Goal: Task Accomplishment & Management: Use online tool/utility

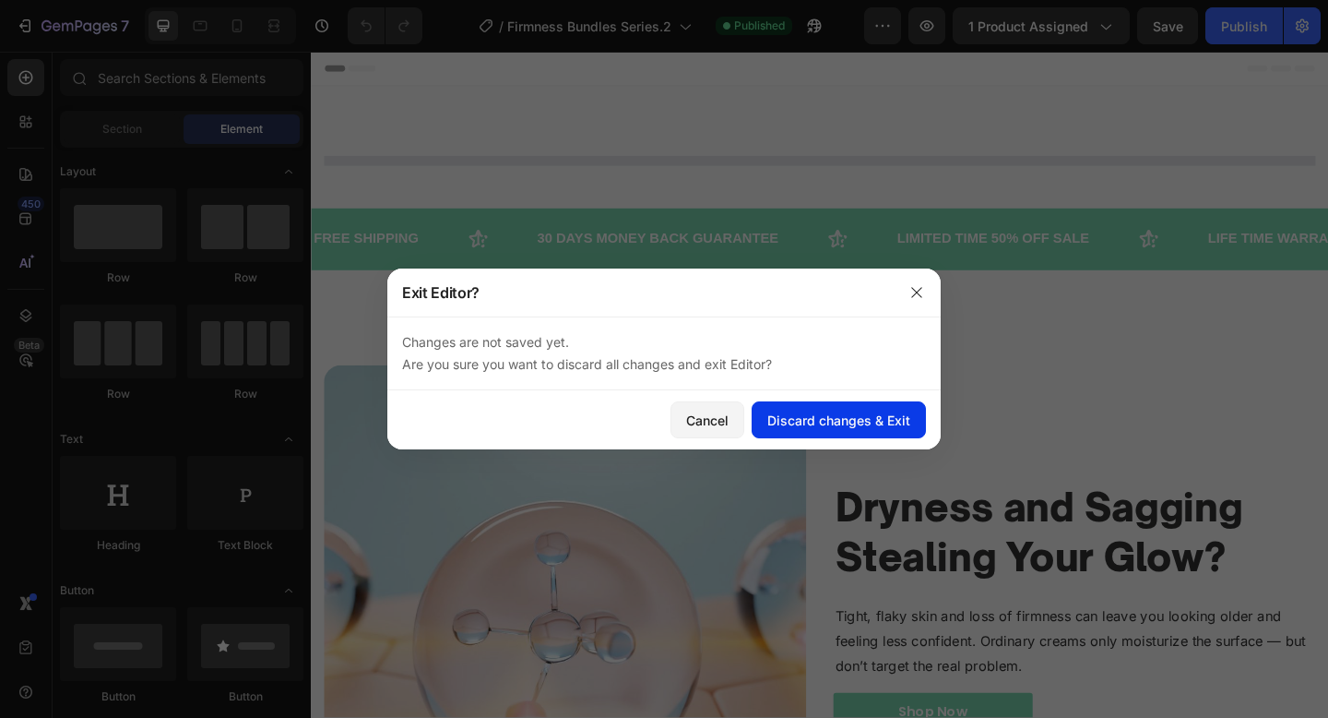
click at [802, 429] on button "Discard changes & Exit" at bounding box center [839, 419] width 174 height 37
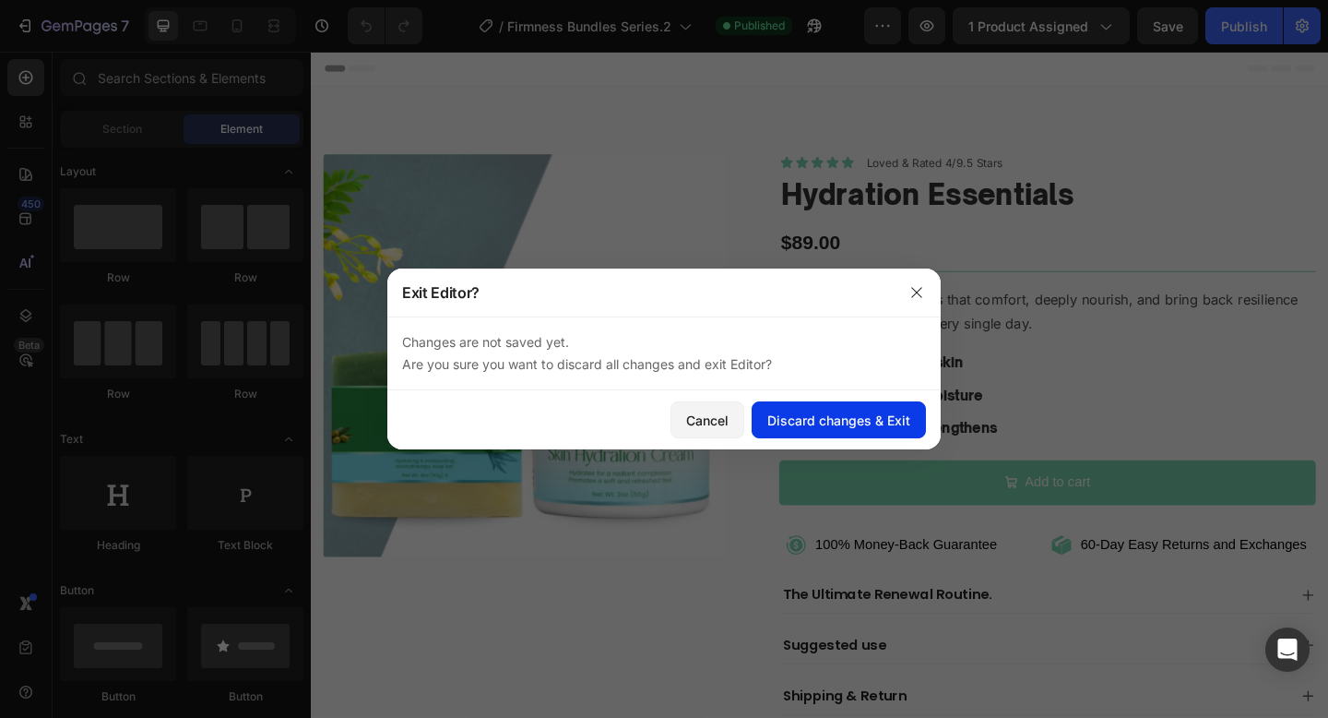
click at [834, 421] on div "Discard changes & Exit" at bounding box center [838, 420] width 143 height 19
click at [920, 292] on icon "button" at bounding box center [917, 292] width 15 height 15
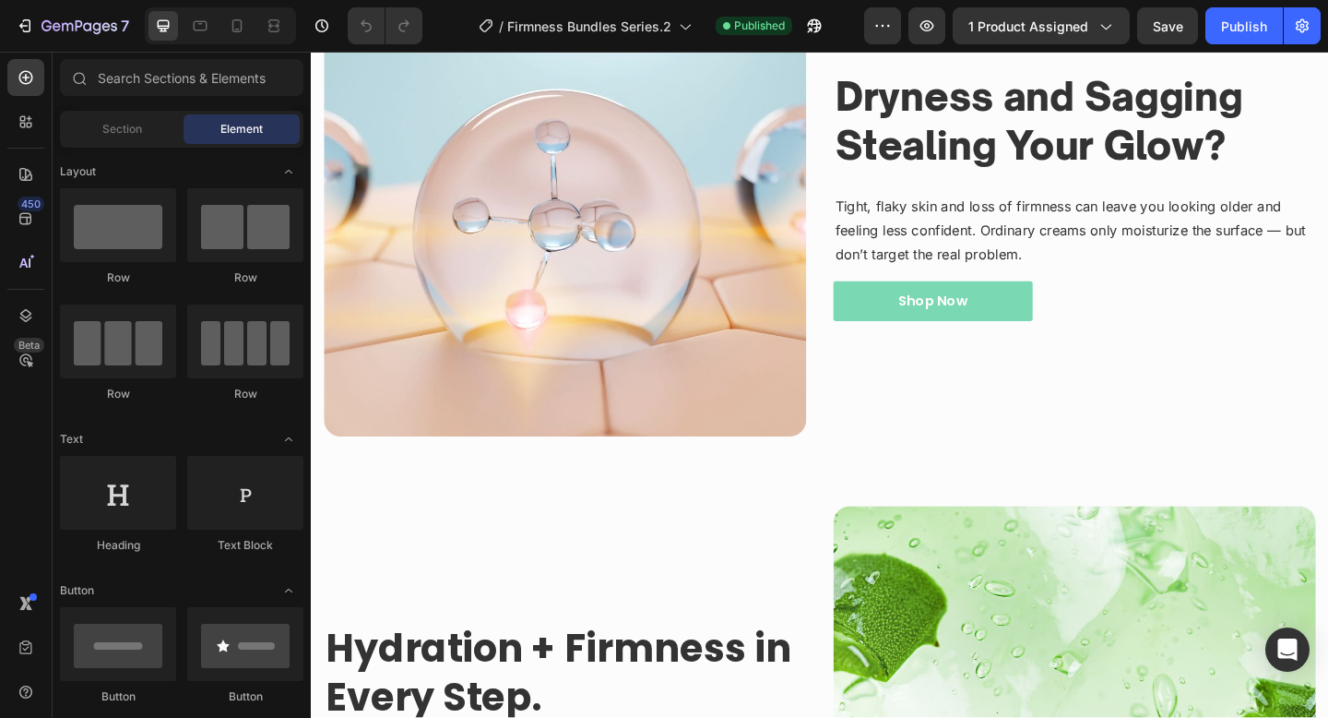
scroll to position [1324, 0]
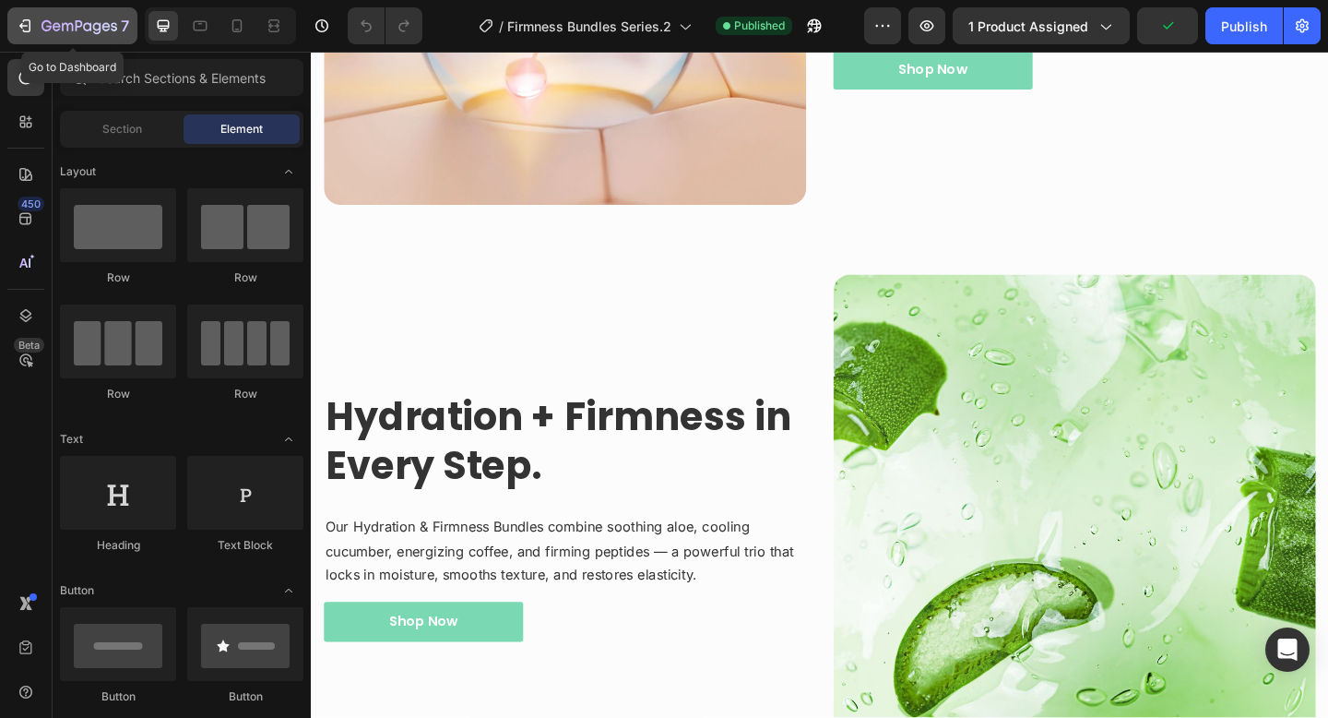
click at [96, 37] on button "7" at bounding box center [72, 25] width 130 height 37
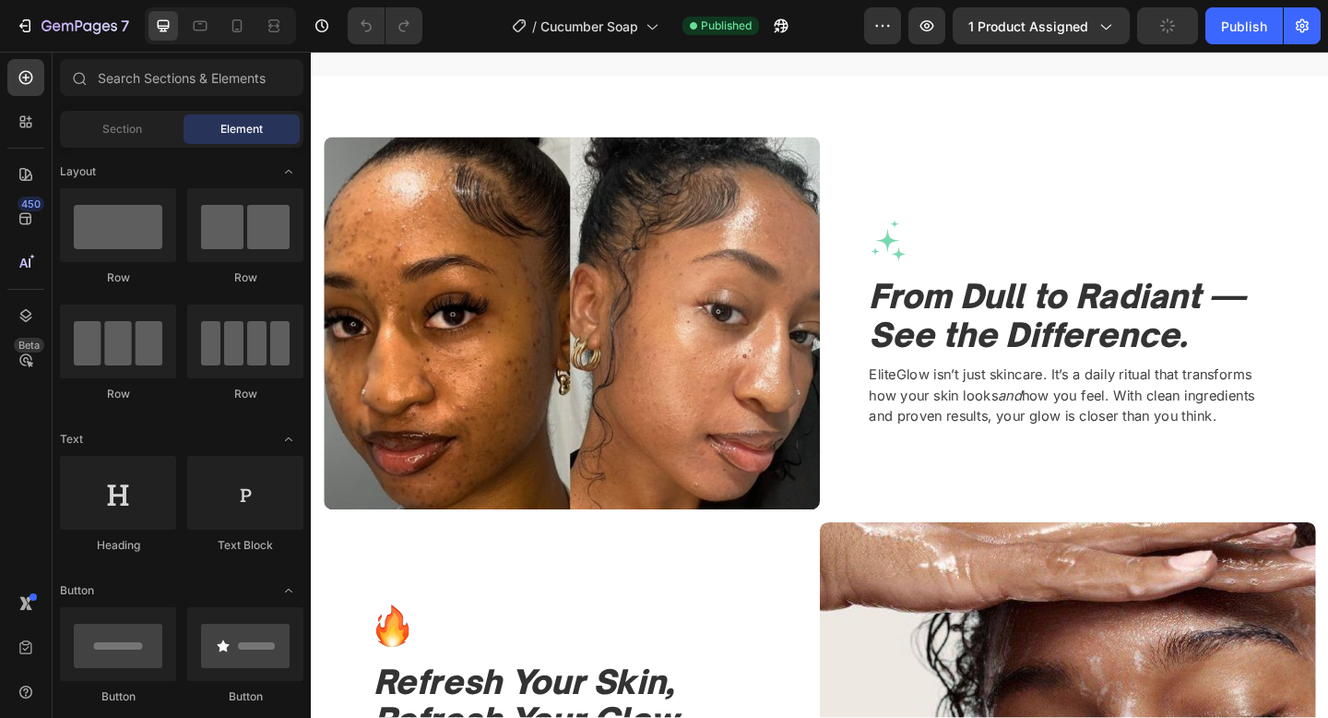
scroll to position [1516, 0]
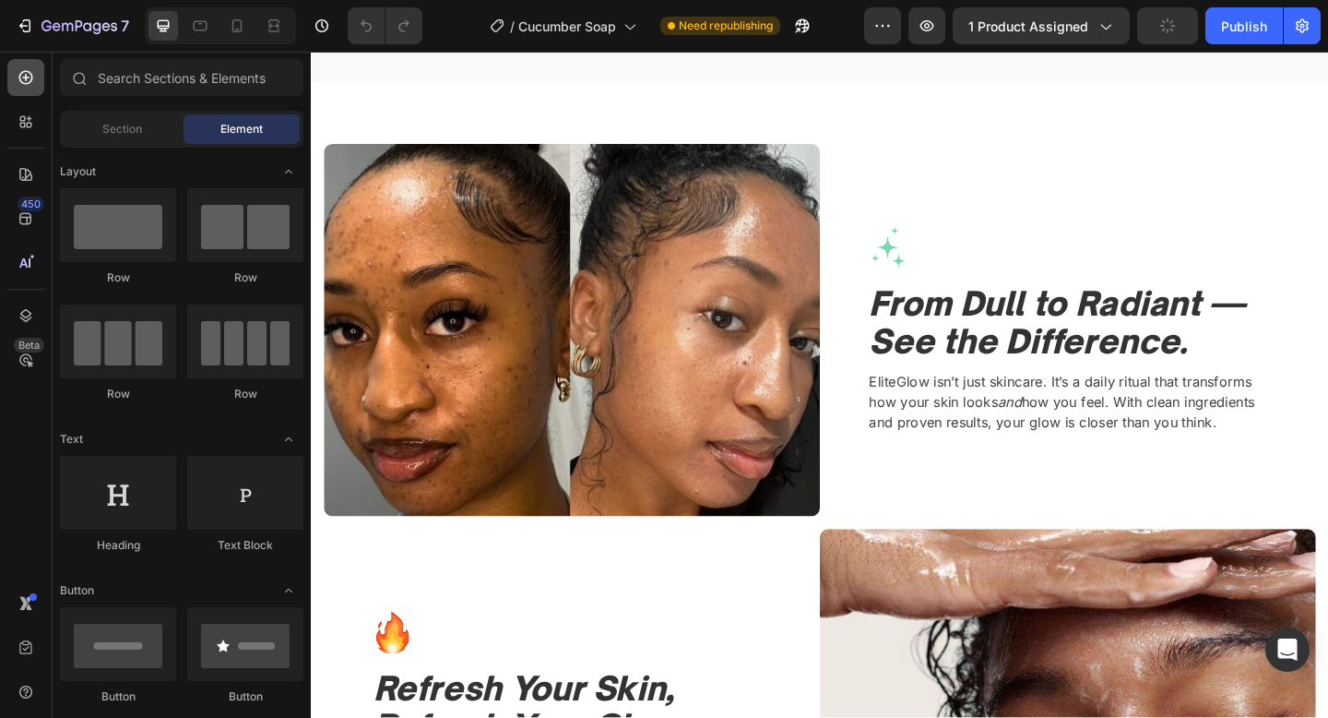
click at [20, 70] on icon at bounding box center [26, 77] width 18 height 18
click at [113, 136] on span "Section" at bounding box center [122, 129] width 40 height 17
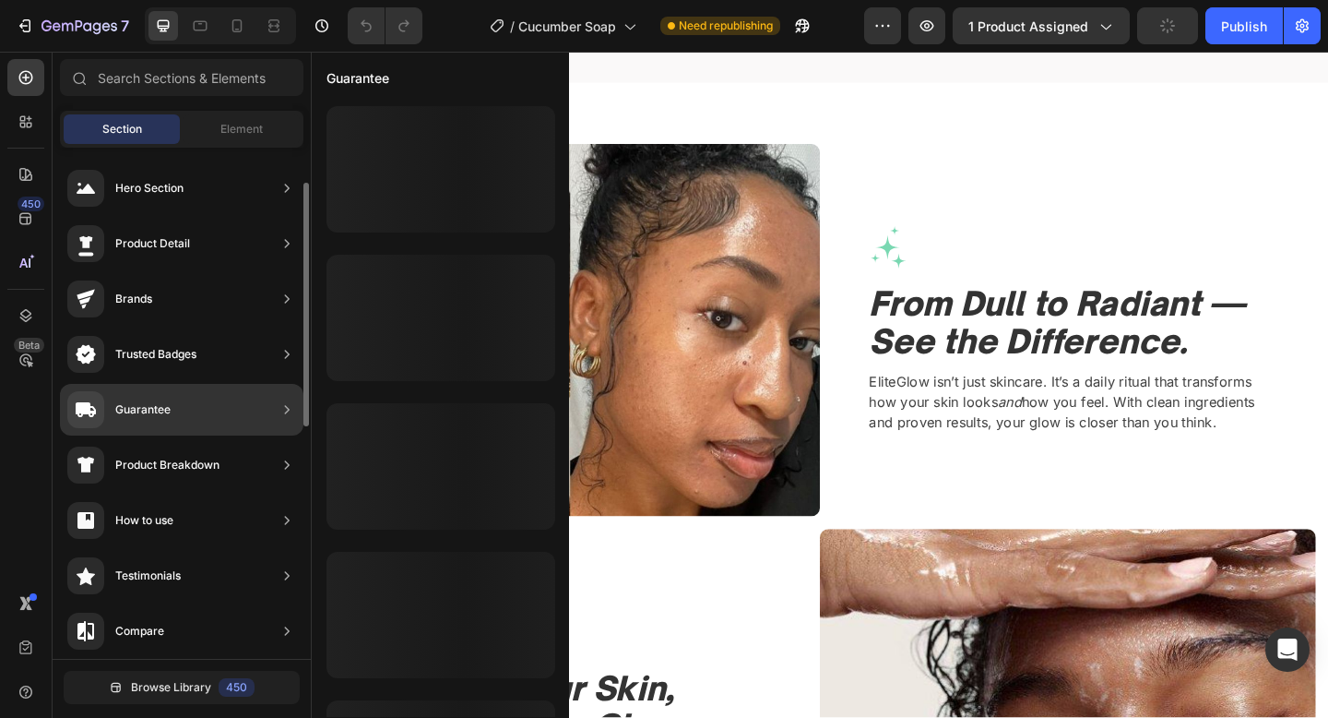
scroll to position [54, 0]
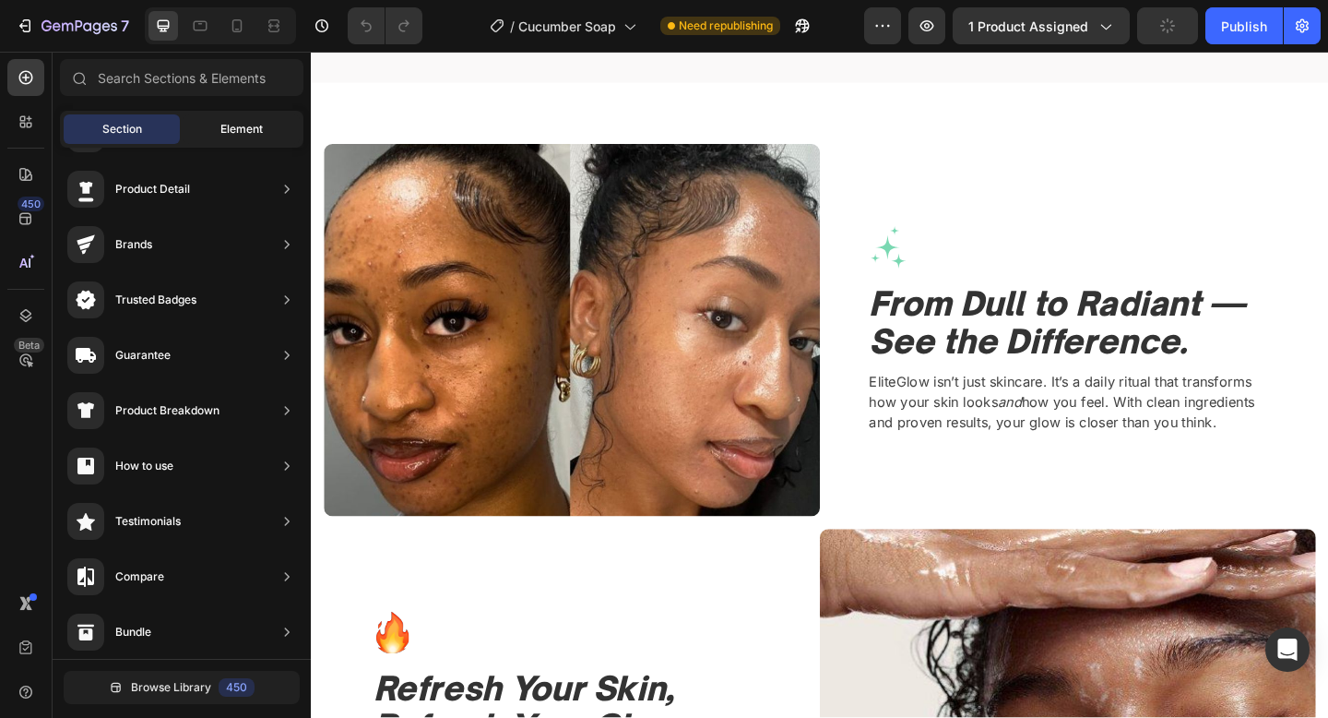
click at [224, 138] on div "Element" at bounding box center [242, 129] width 116 height 30
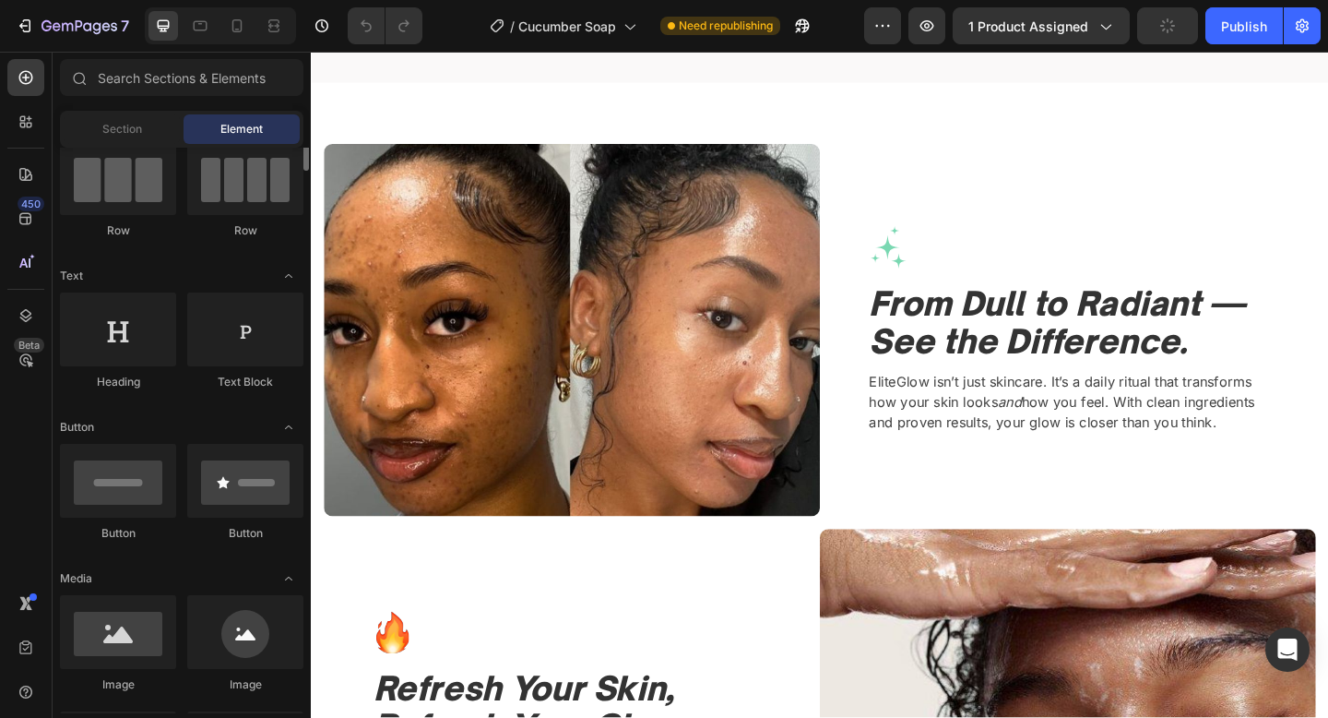
scroll to position [181, 0]
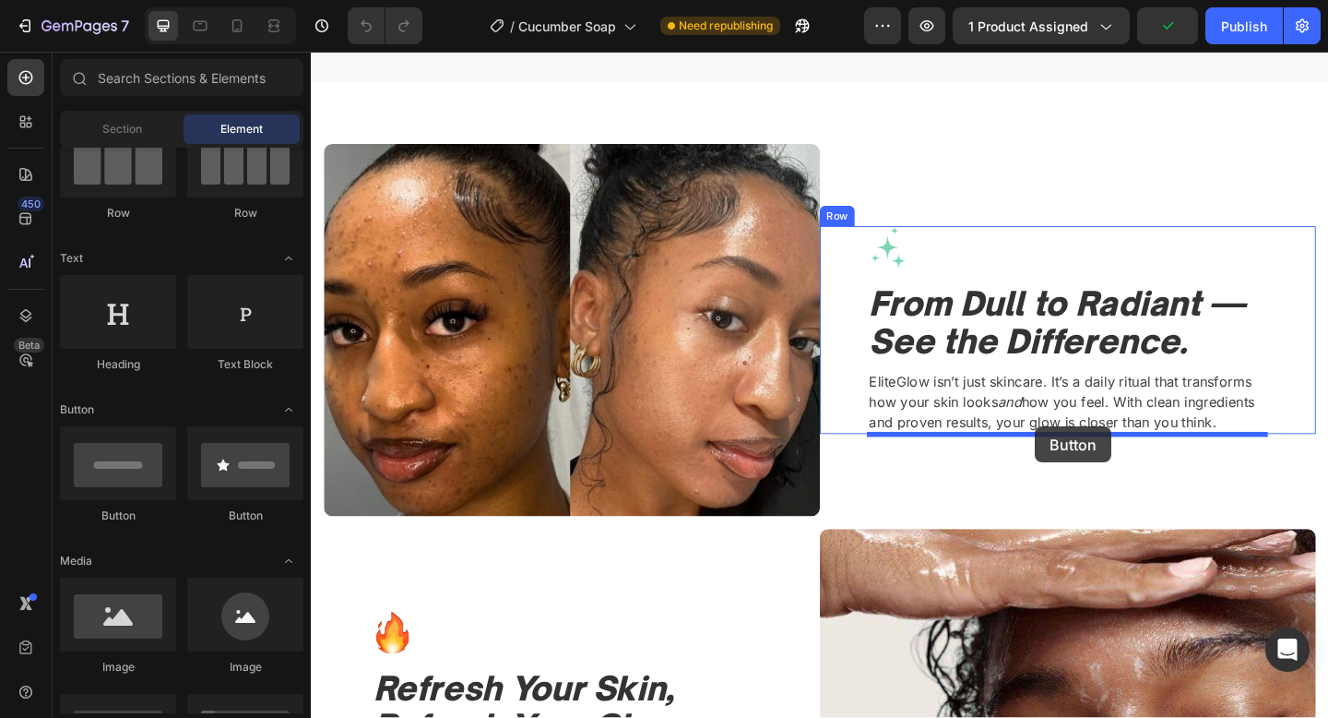
drag, startPoint x: 421, startPoint y: 518, endPoint x: 1099, endPoint y: 459, distance: 680.5
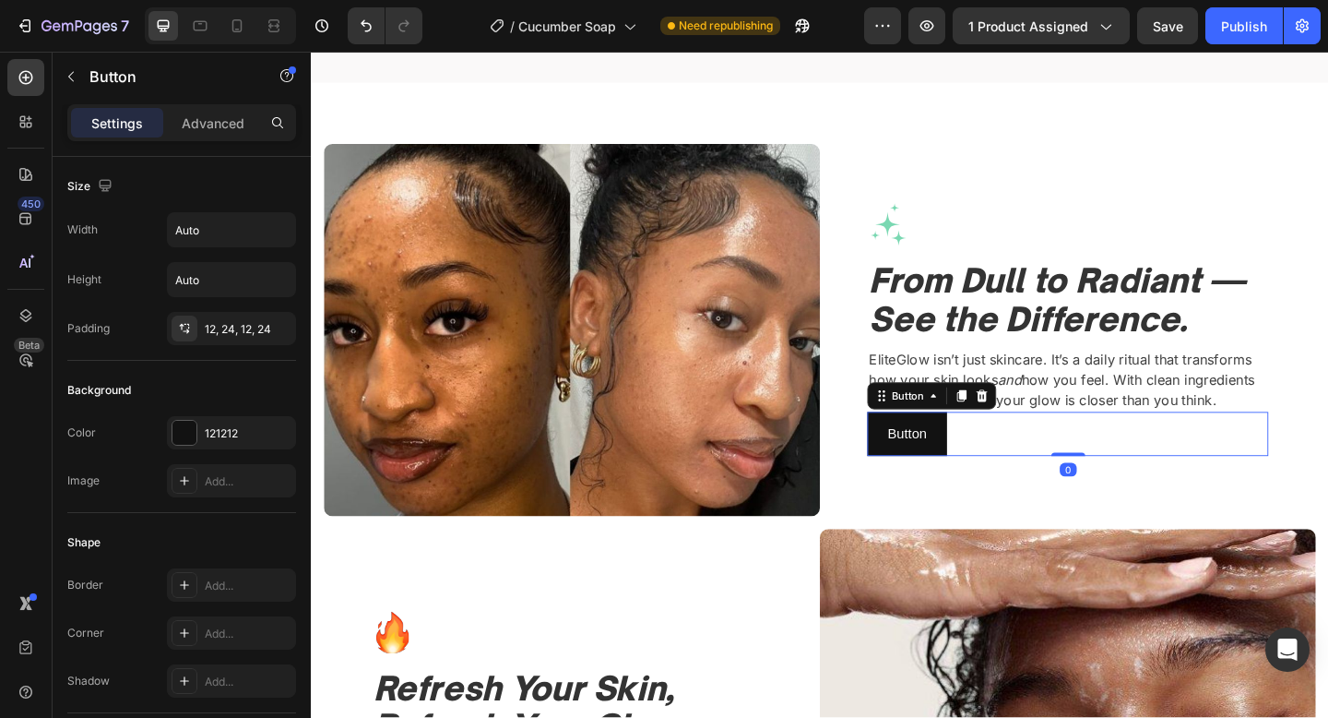
click at [209, 105] on div "Settings Advanced" at bounding box center [181, 122] width 229 height 37
click at [225, 229] on input "Auto" at bounding box center [231, 229] width 127 height 33
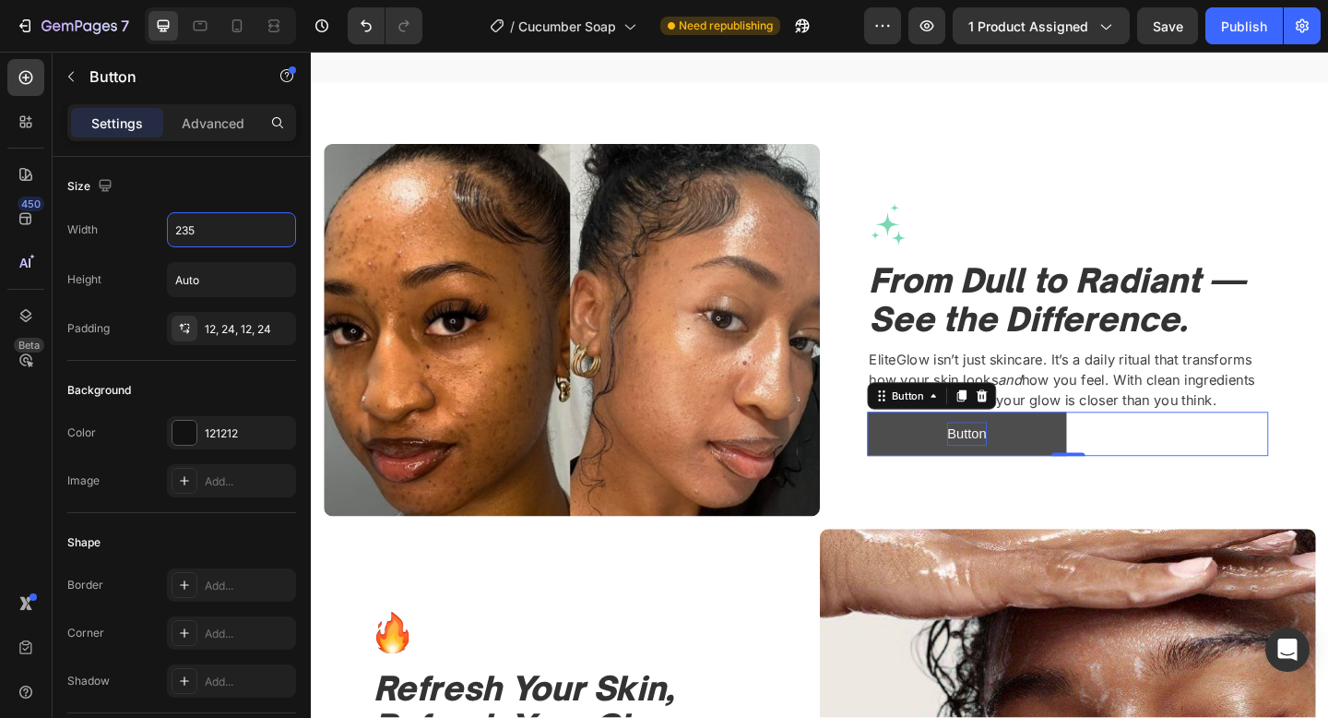
type input "235"
click at [1017, 467] on p "Button" at bounding box center [1024, 468] width 42 height 27
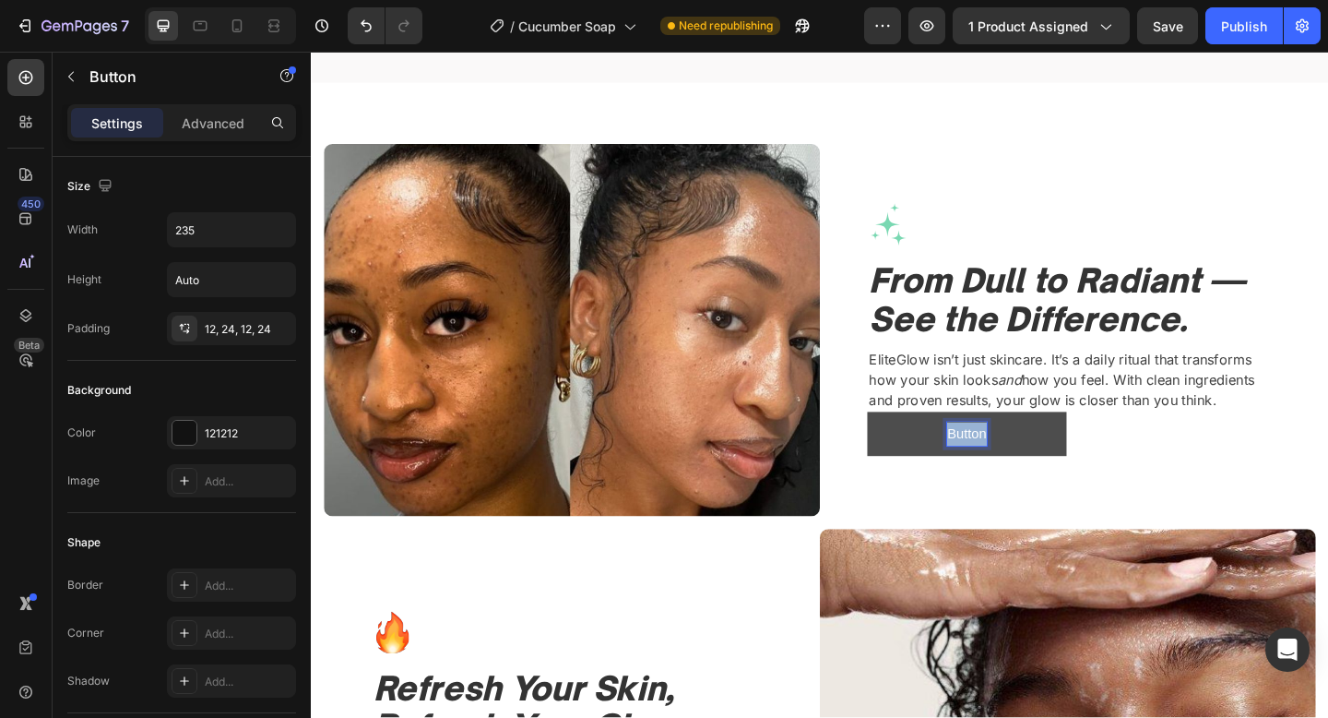
click at [1017, 467] on p "Button" at bounding box center [1024, 468] width 42 height 27
click at [916, 444] on button "Shop" at bounding box center [1024, 468] width 217 height 49
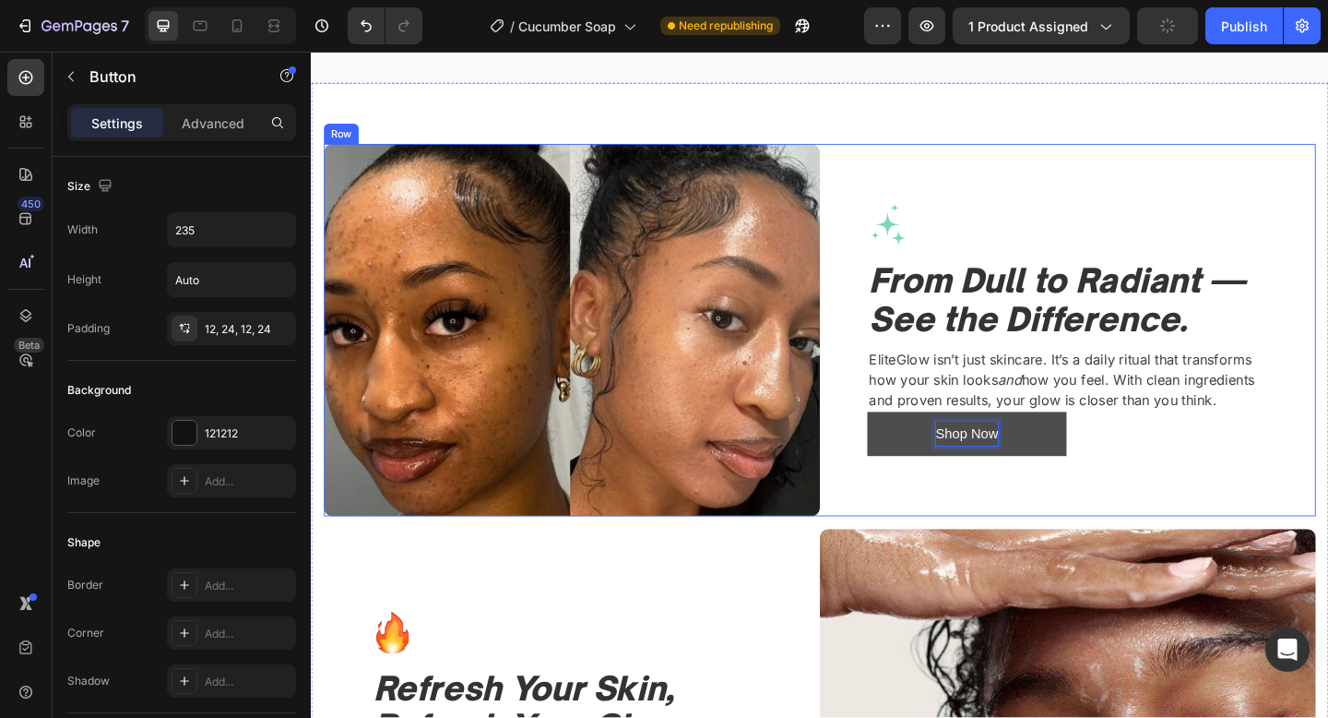
click at [1065, 533] on div "Image From Dull to Radiant — See the Difference. Heading EliteGlow isn’t just s…" at bounding box center [1134, 354] width 540 height 405
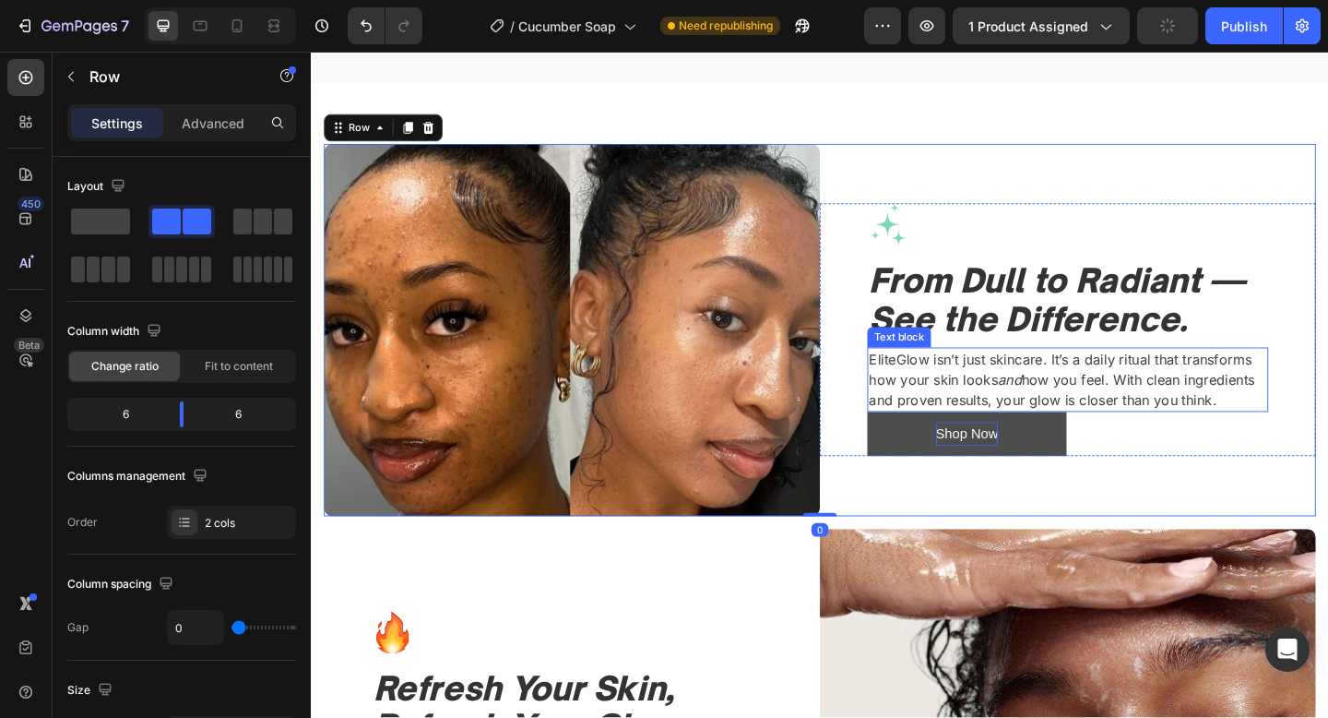
click at [1186, 396] on p "EliteGlow isn’t just skincare. It’s a daily ritual that transforms how your ski…" at bounding box center [1134, 408] width 433 height 66
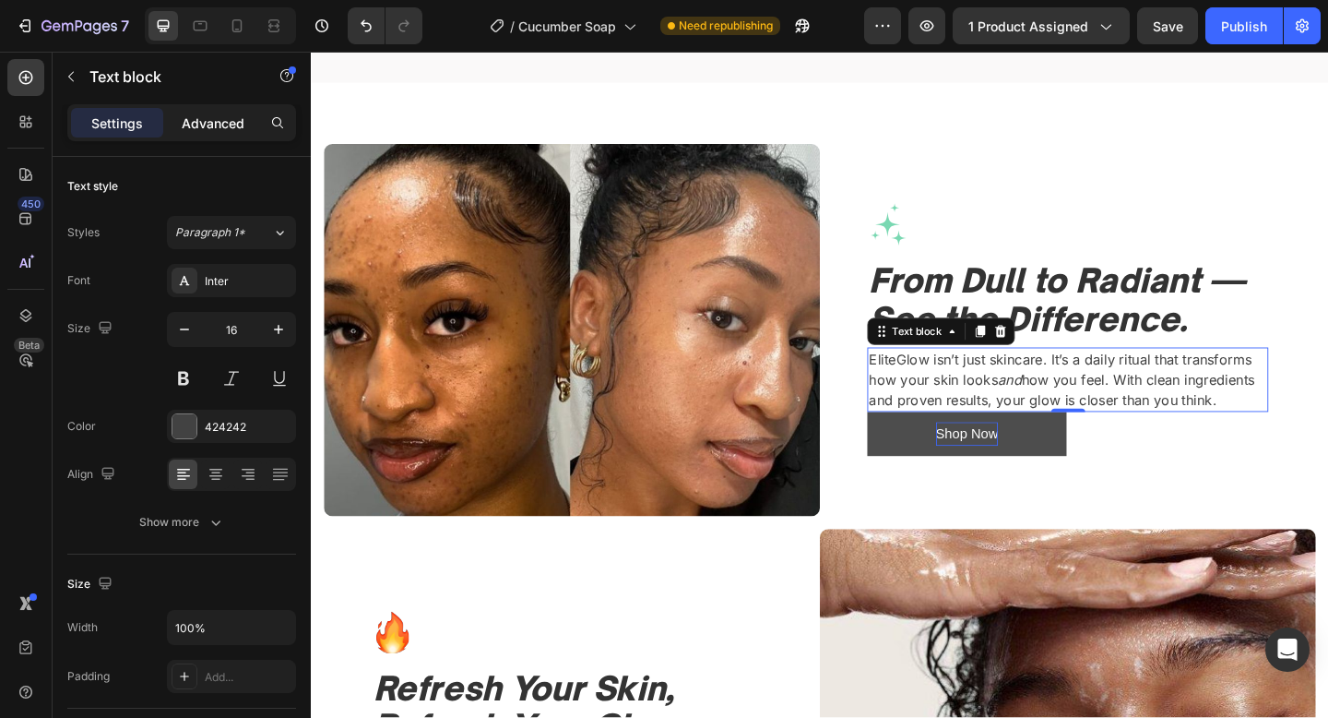
click at [219, 123] on p "Advanced" at bounding box center [213, 122] width 63 height 19
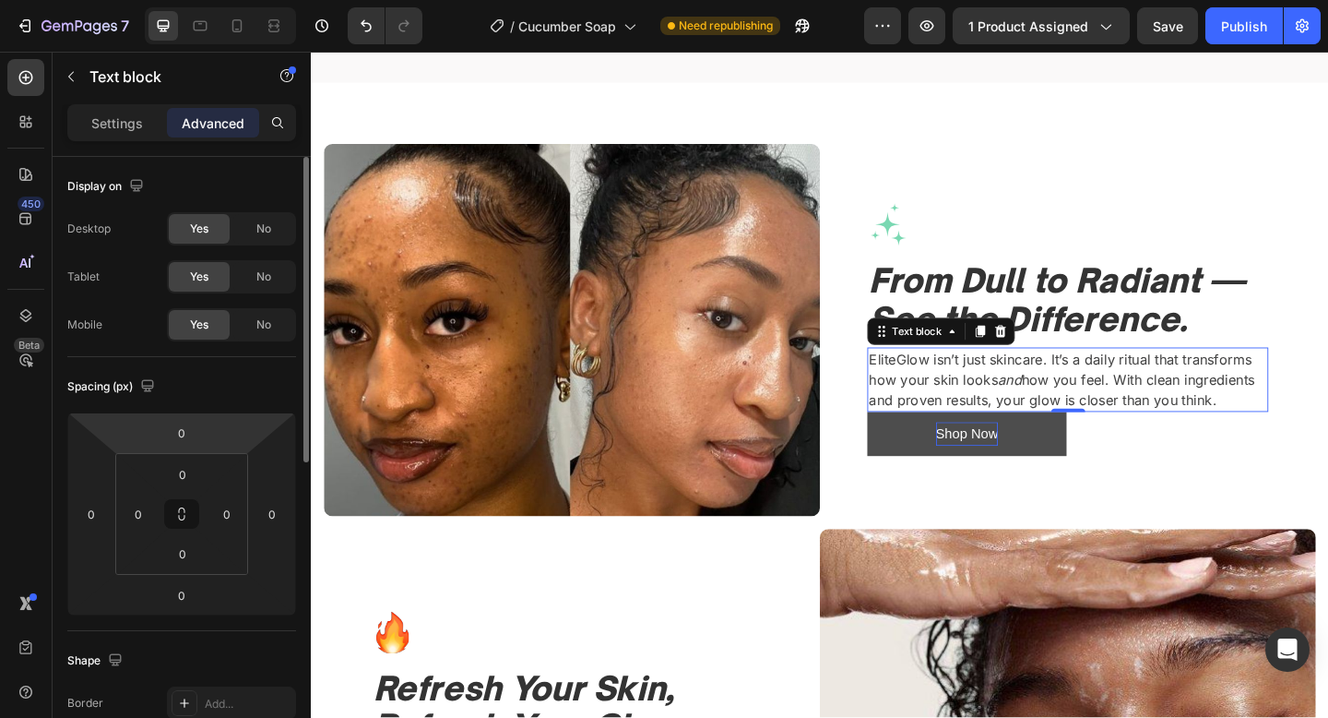
click at [185, 0] on html "7 Version history / Cucumber Soap Need republishing Preview 1 product assigned …" at bounding box center [664, 0] width 1328 height 0
click at [181, 424] on input "0" at bounding box center [181, 433] width 37 height 28
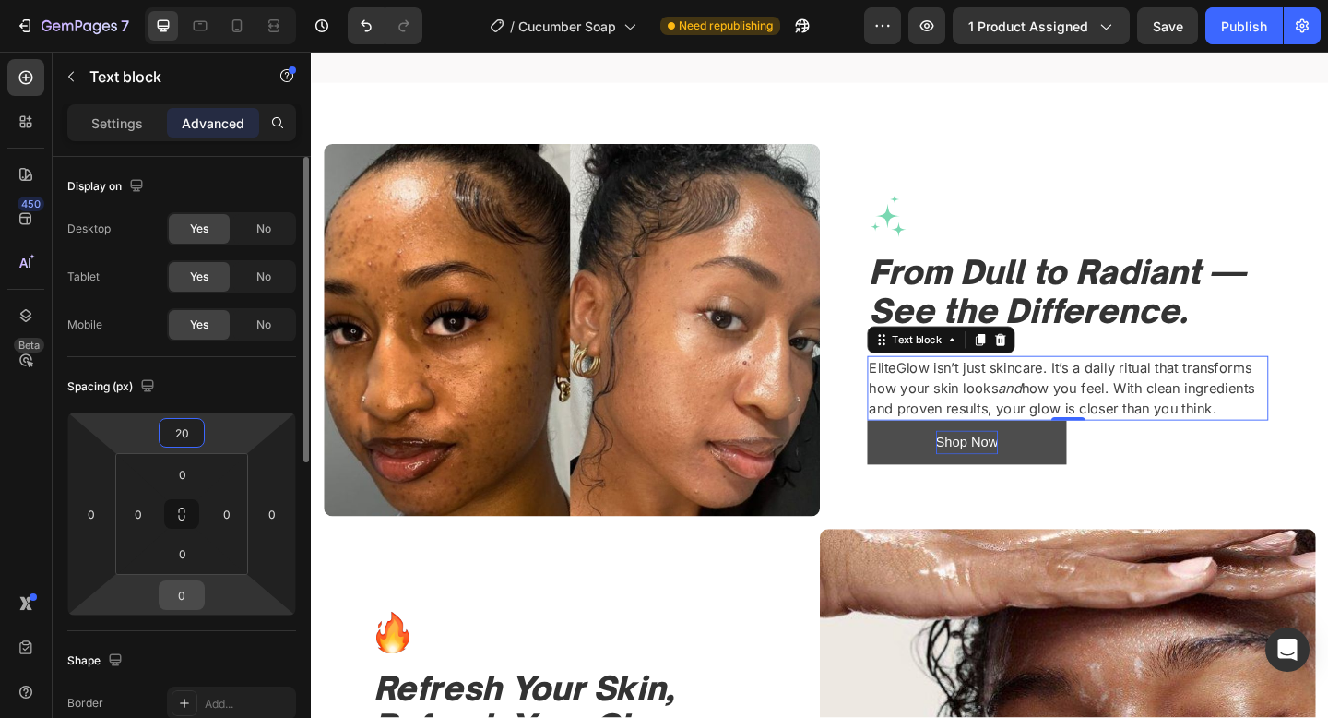
type input "20"
click at [178, 601] on input "0" at bounding box center [181, 595] width 37 height 28
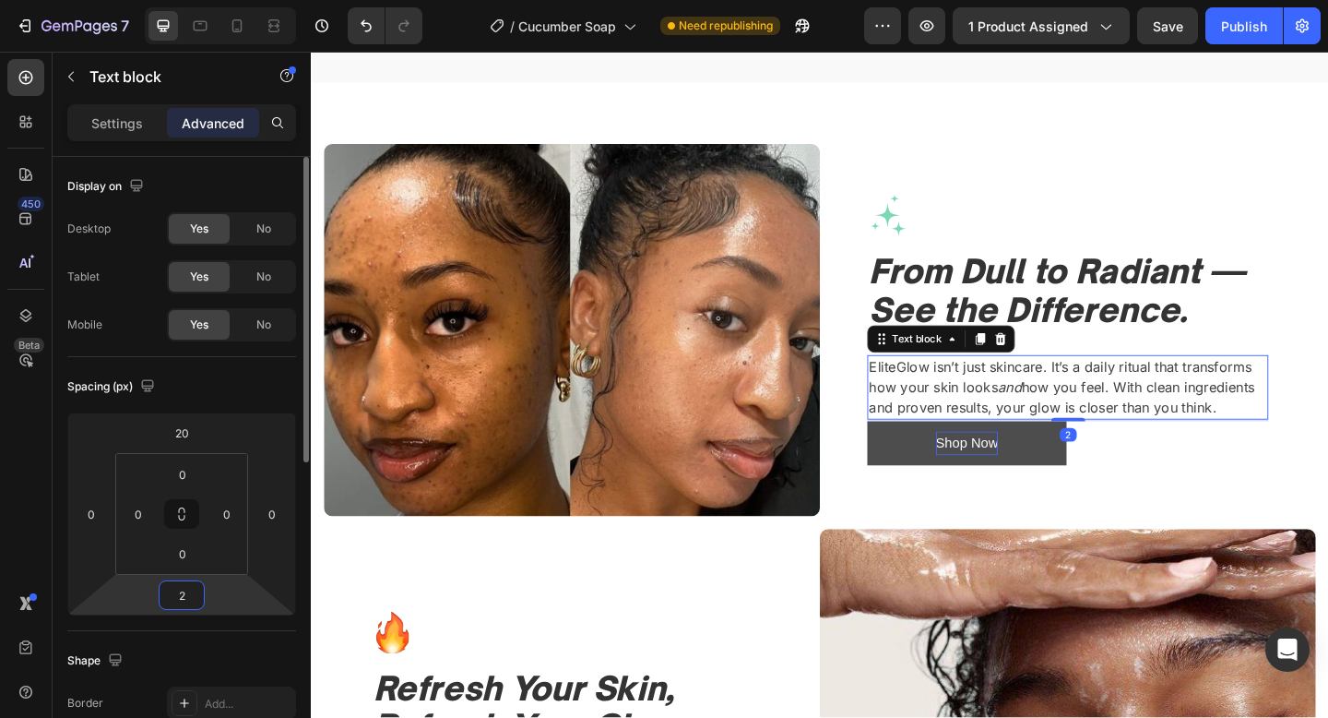
type input "20"
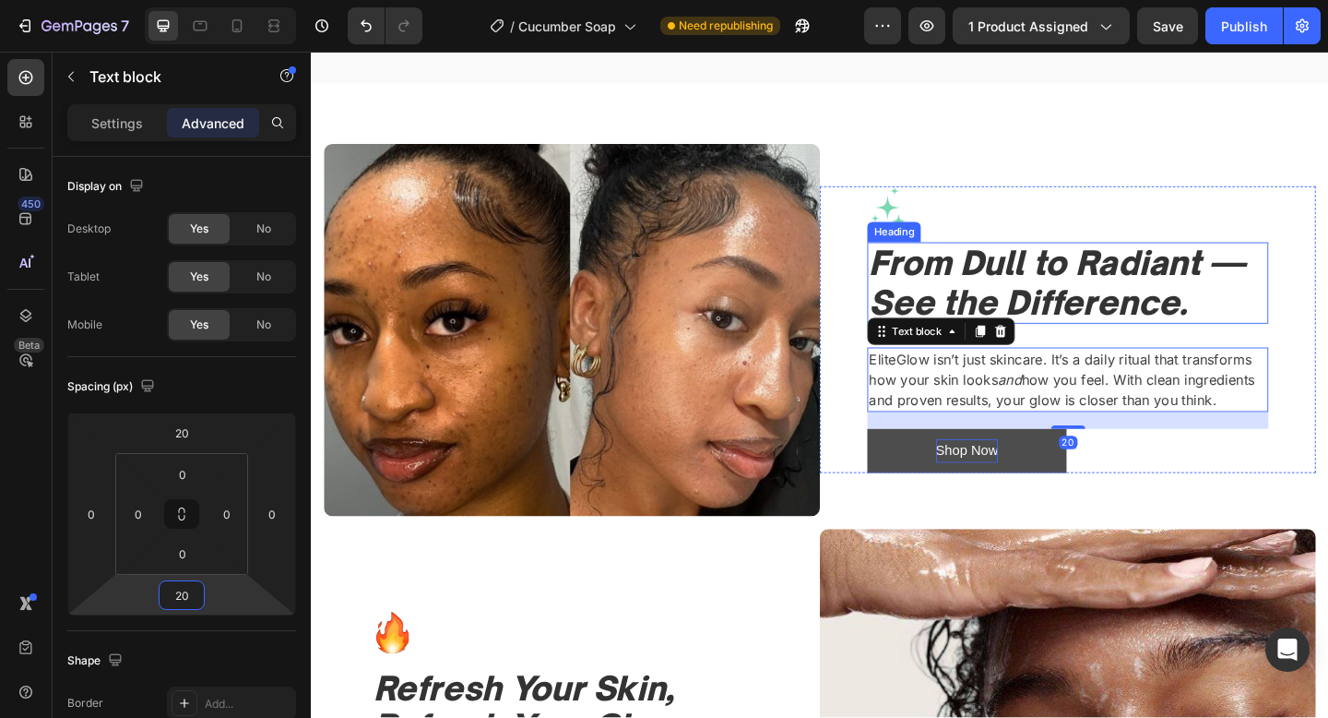
click at [1185, 308] on icon "From Dull to Radiant — See the Difference." at bounding box center [1122, 303] width 409 height 86
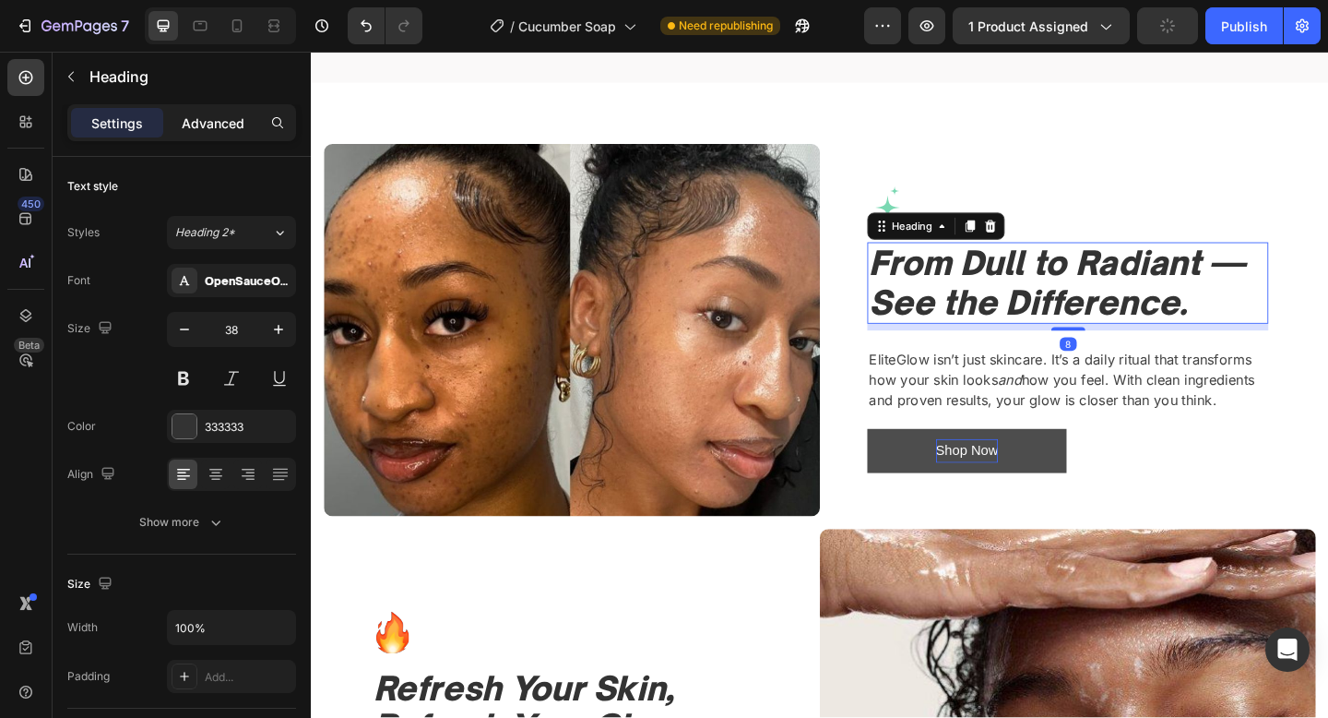
click at [206, 130] on p "Advanced" at bounding box center [213, 122] width 63 height 19
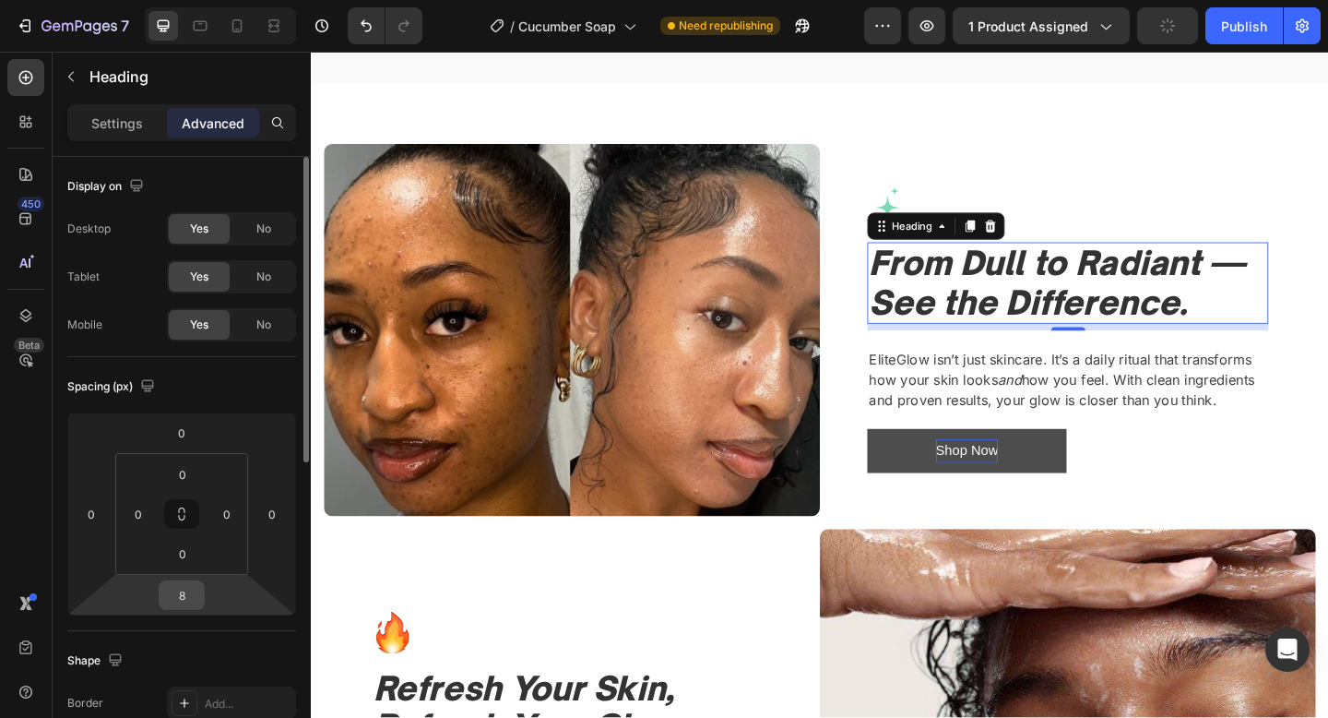
click at [184, 597] on input "8" at bounding box center [181, 595] width 37 height 28
type input "0"
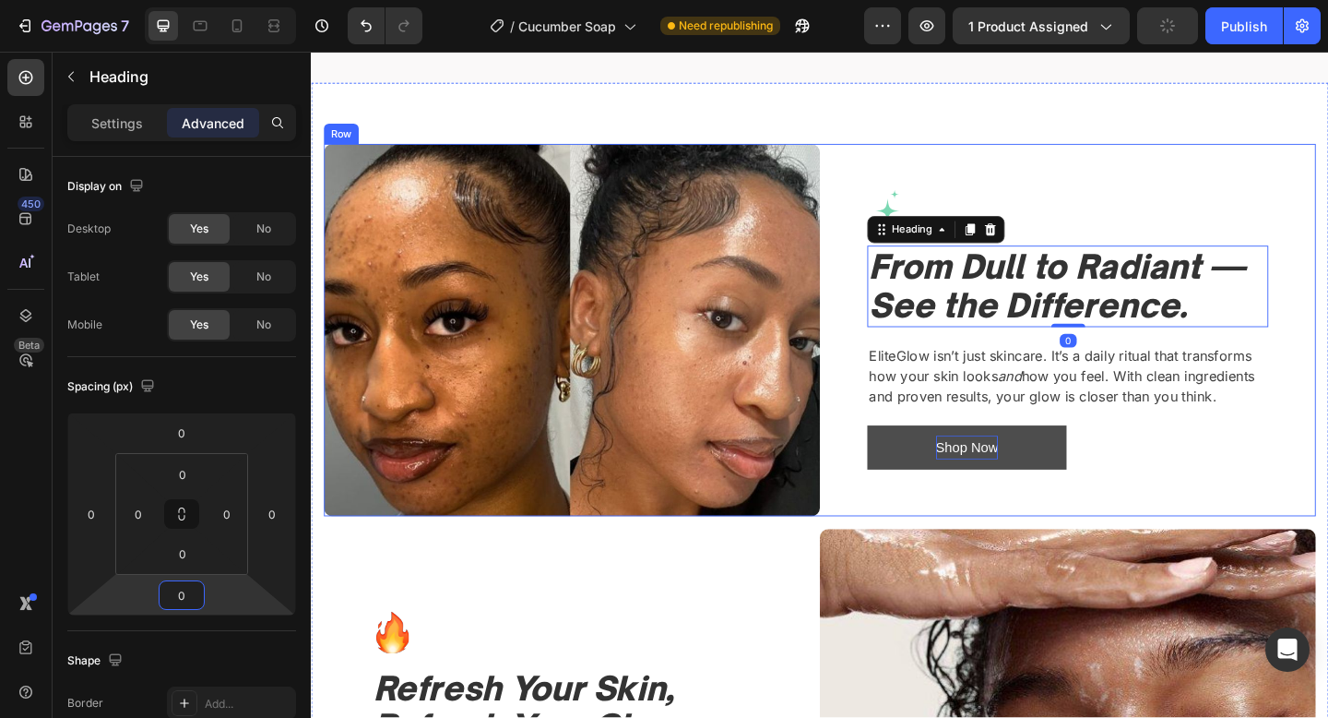
click at [1228, 509] on div "Image From Dull to Radiant — See the Difference. Heading 0 EliteGlow isn’t just…" at bounding box center [1134, 354] width 540 height 405
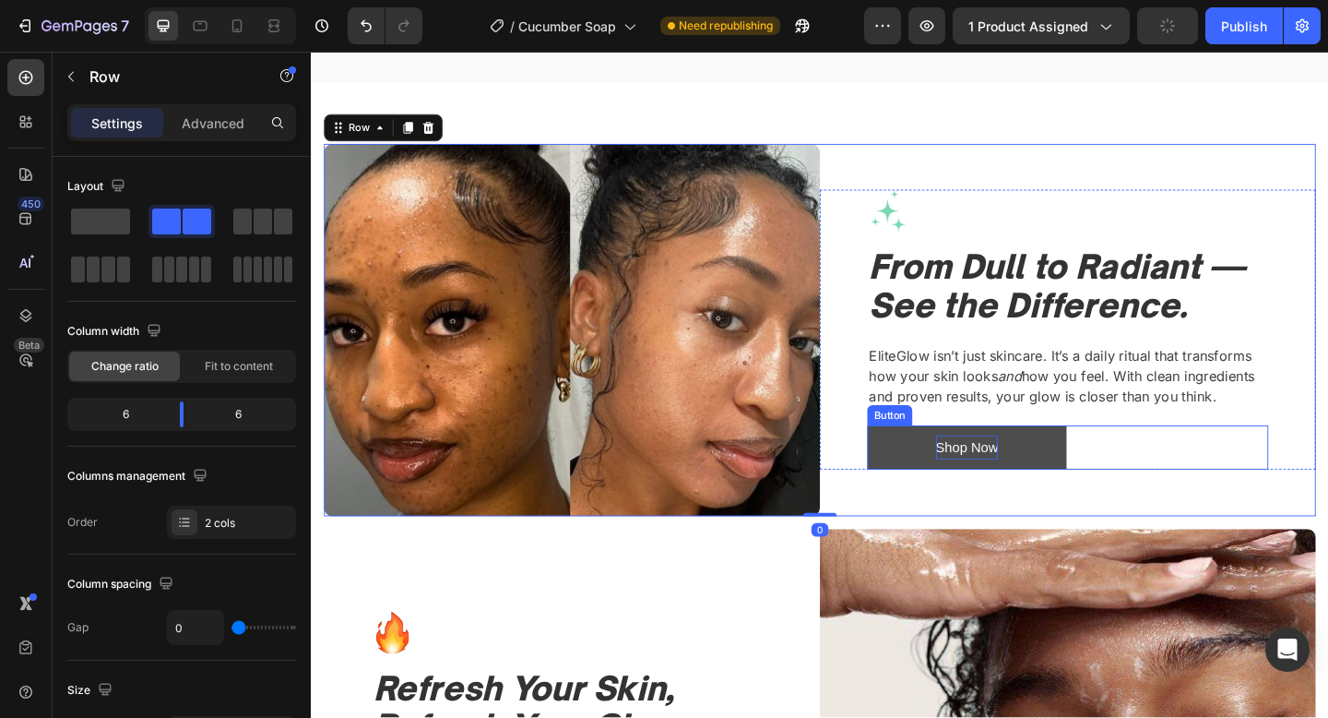
click at [1194, 483] on div "Shop Now Button" at bounding box center [1134, 482] width 436 height 49
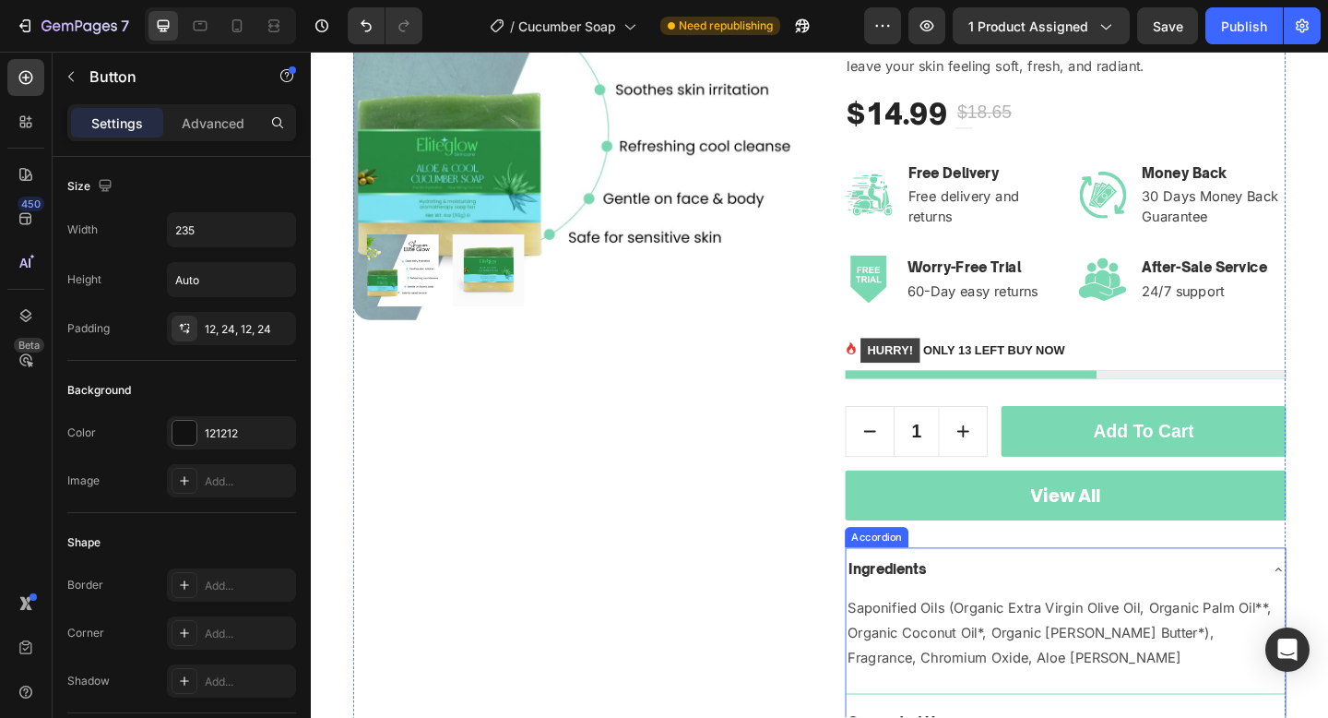
scroll to position [355, 0]
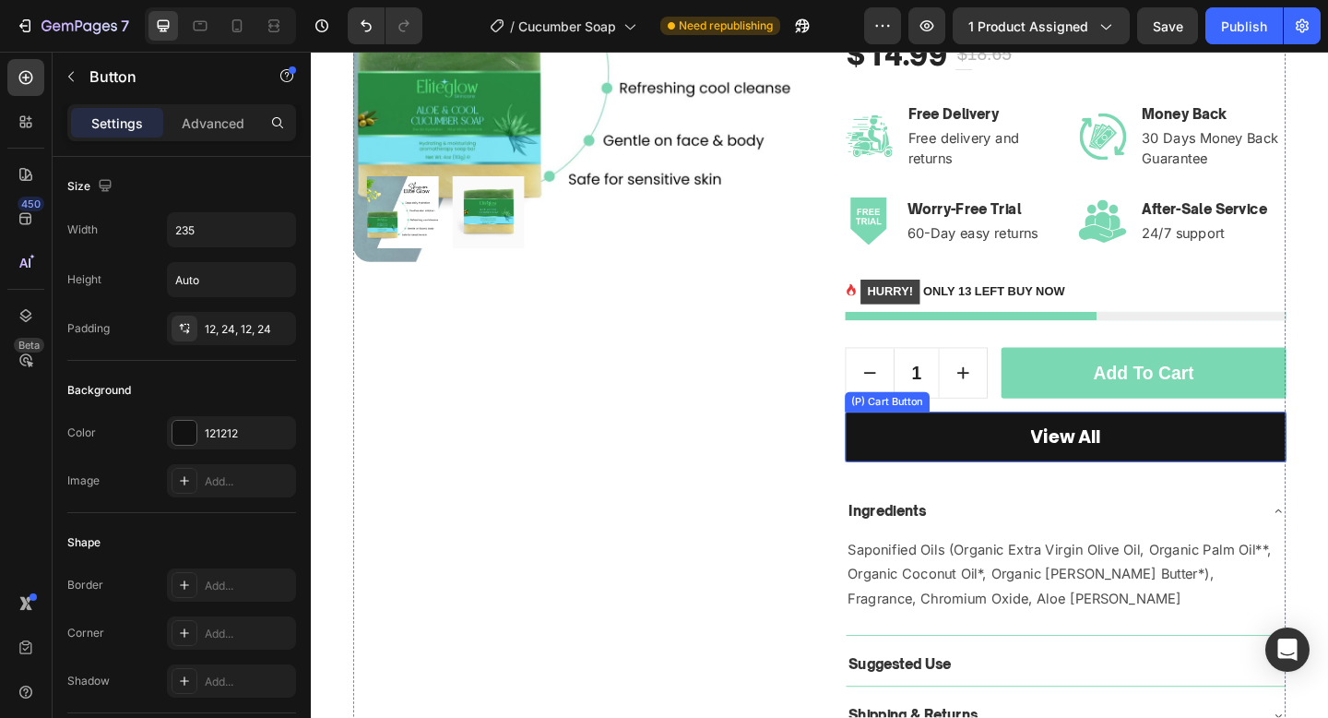
click at [1067, 479] on button "View All" at bounding box center [1132, 471] width 480 height 55
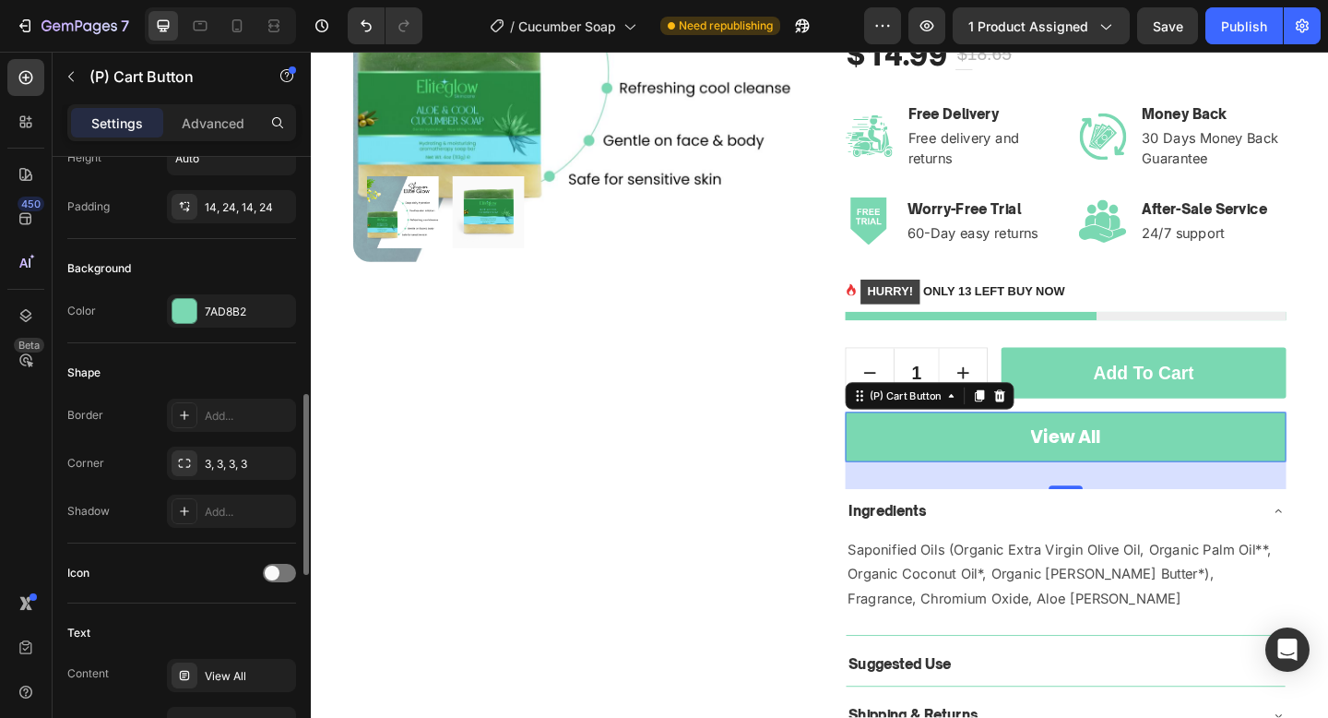
scroll to position [331, 0]
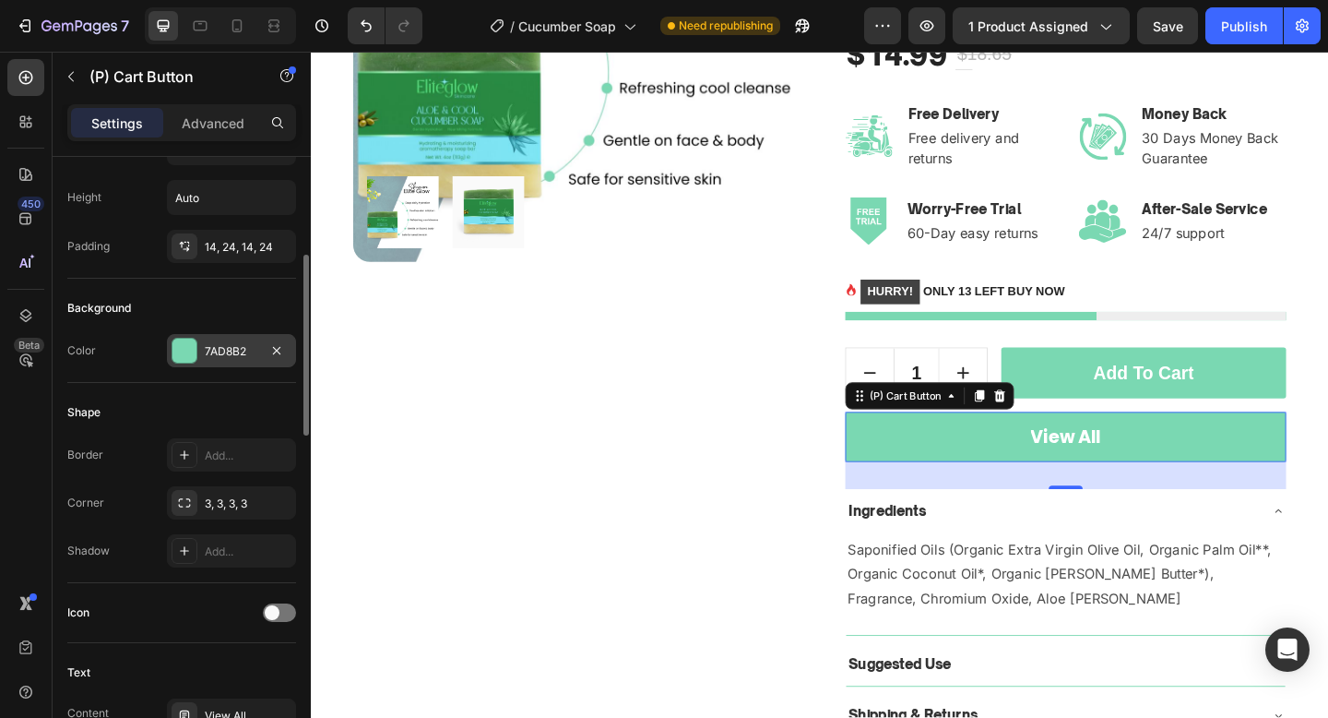
click at [208, 343] on div "7AD8B2" at bounding box center [232, 351] width 54 height 17
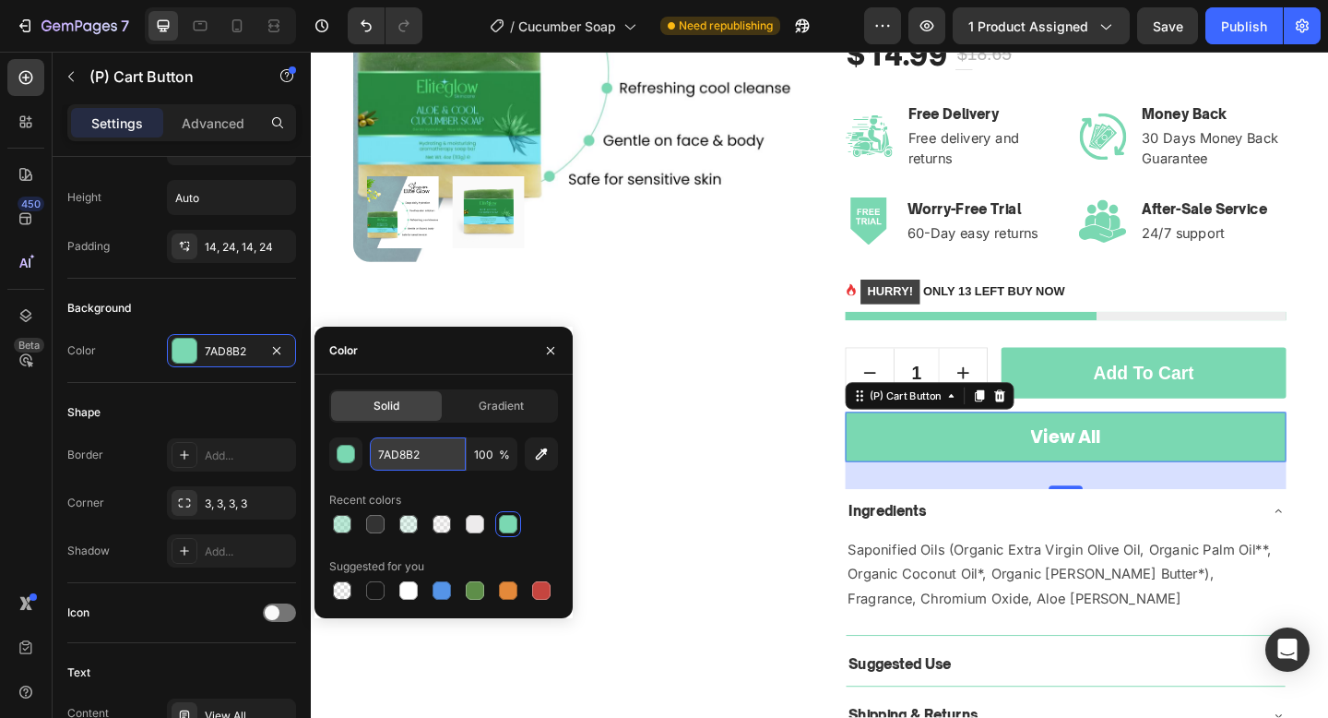
click at [446, 458] on input "7AD8B2" at bounding box center [418, 453] width 96 height 33
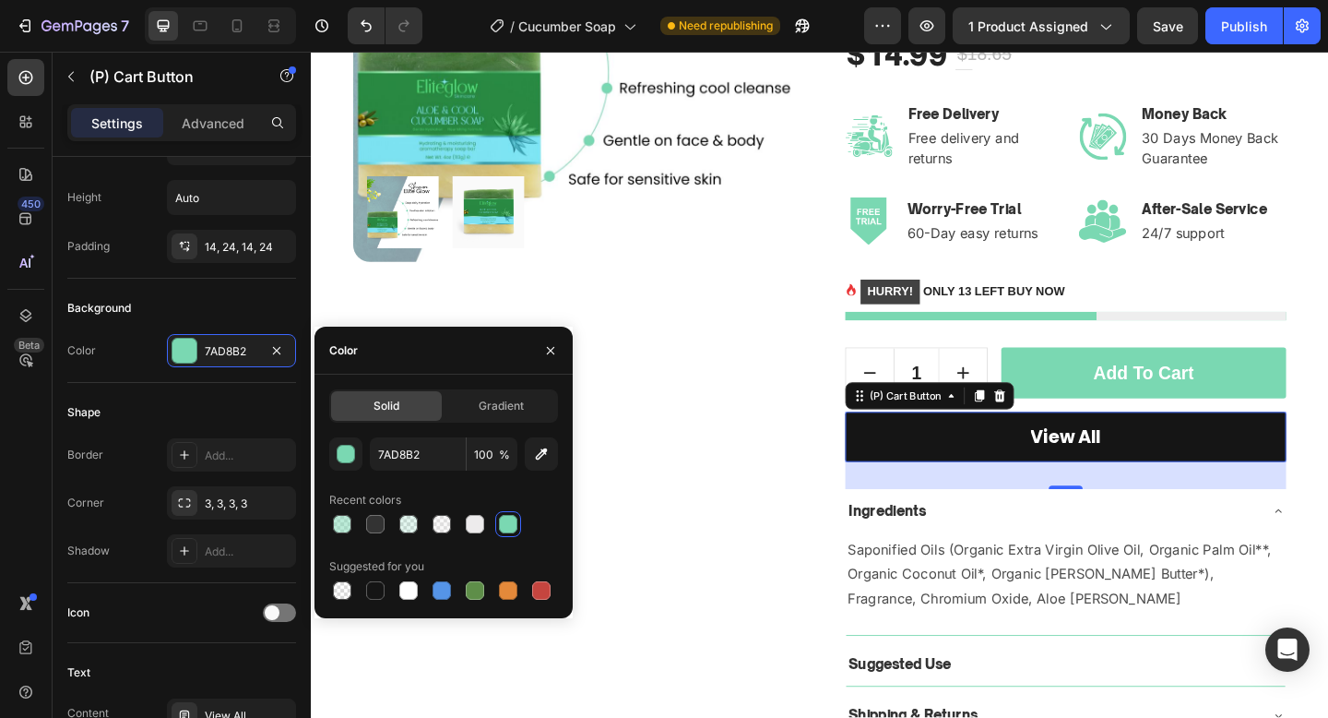
click at [1014, 462] on button "View All" at bounding box center [1132, 471] width 480 height 55
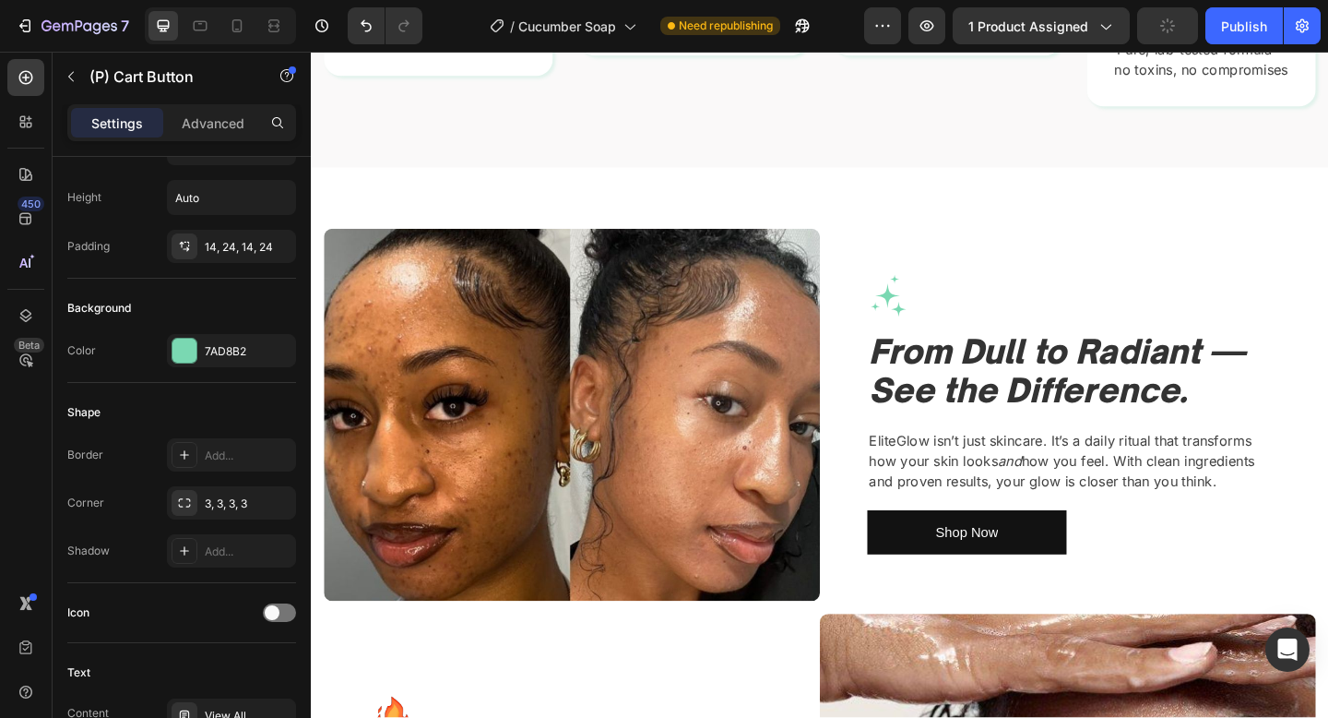
scroll to position [1451, 0]
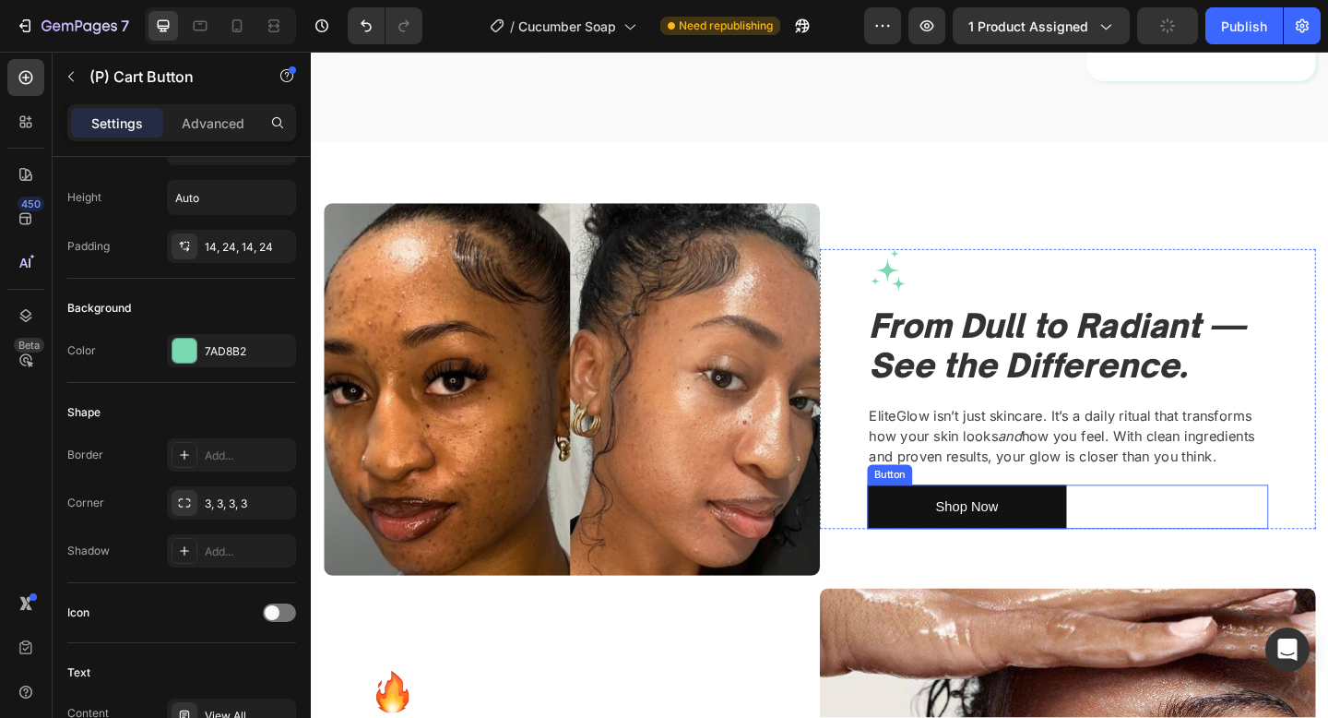
click at [1225, 525] on div "Shop Now Button" at bounding box center [1134, 547] width 436 height 49
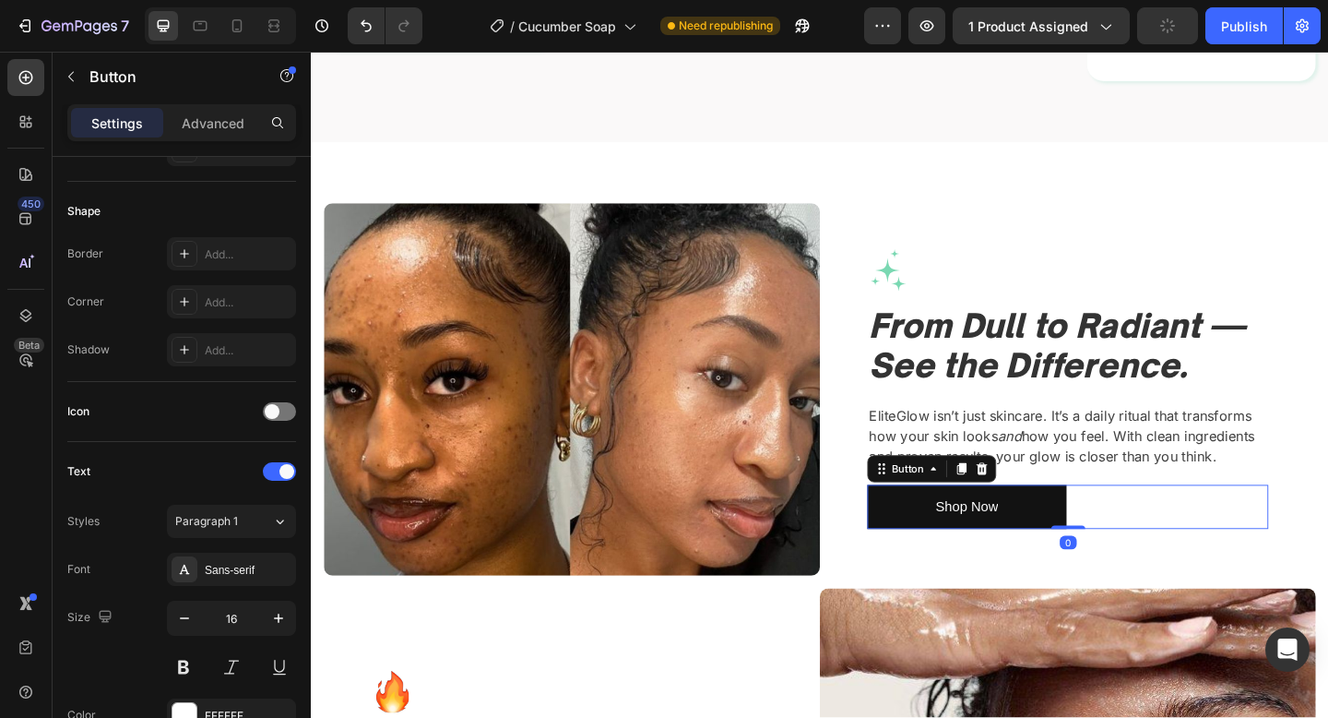
scroll to position [0, 0]
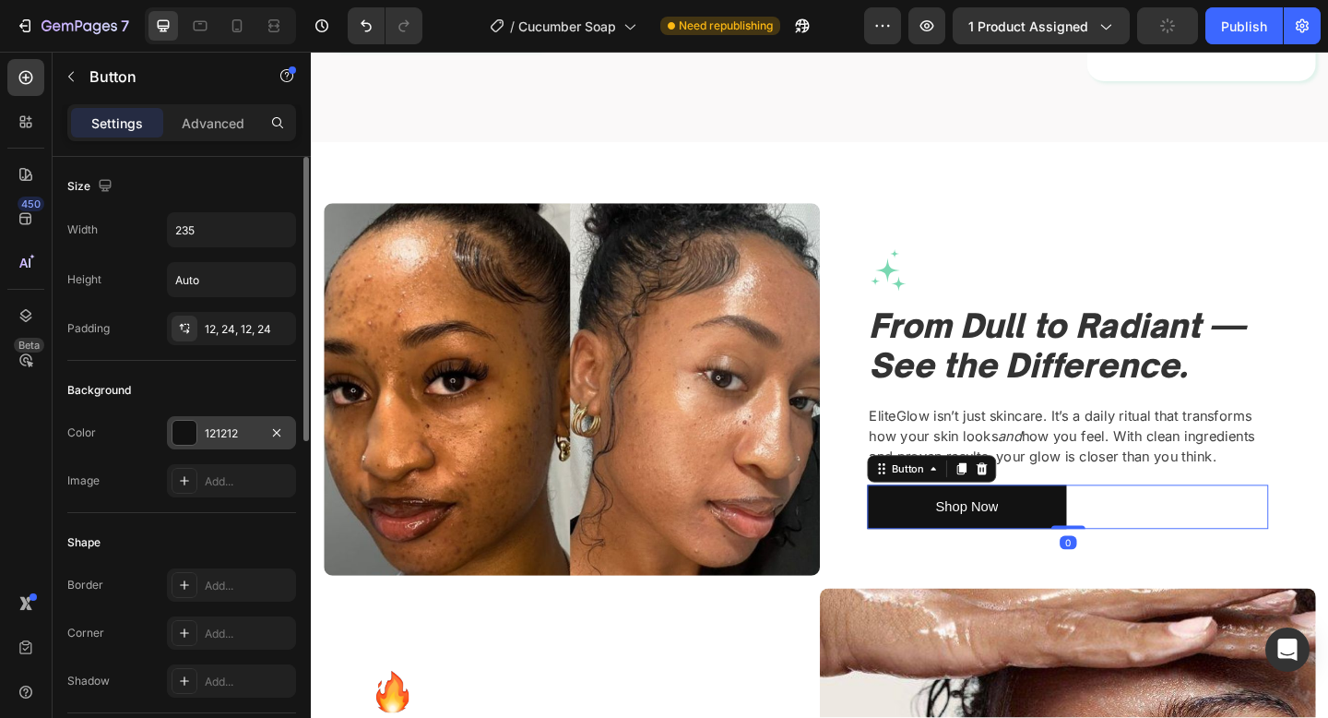
click at [202, 429] on div "121212" at bounding box center [231, 432] width 129 height 33
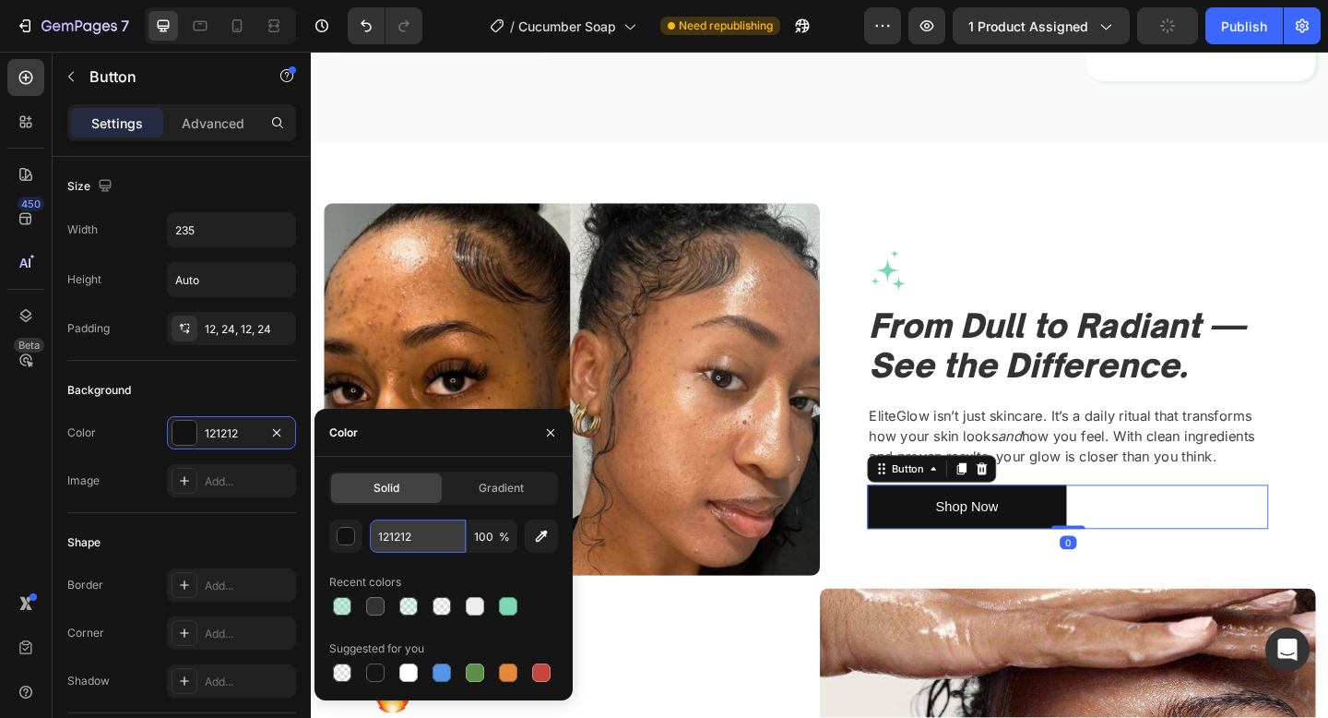
click at [423, 547] on input "121212" at bounding box center [418, 535] width 96 height 33
paste input "7AD8B"
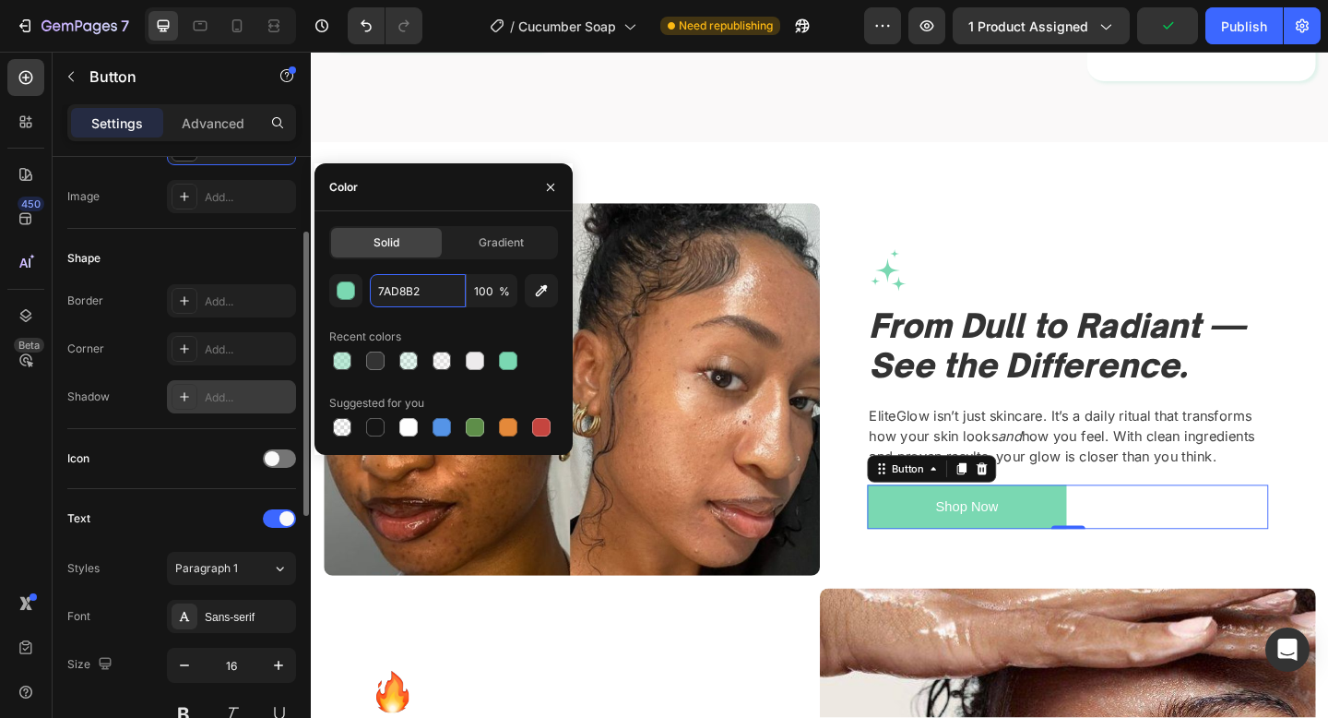
scroll to position [296, 0]
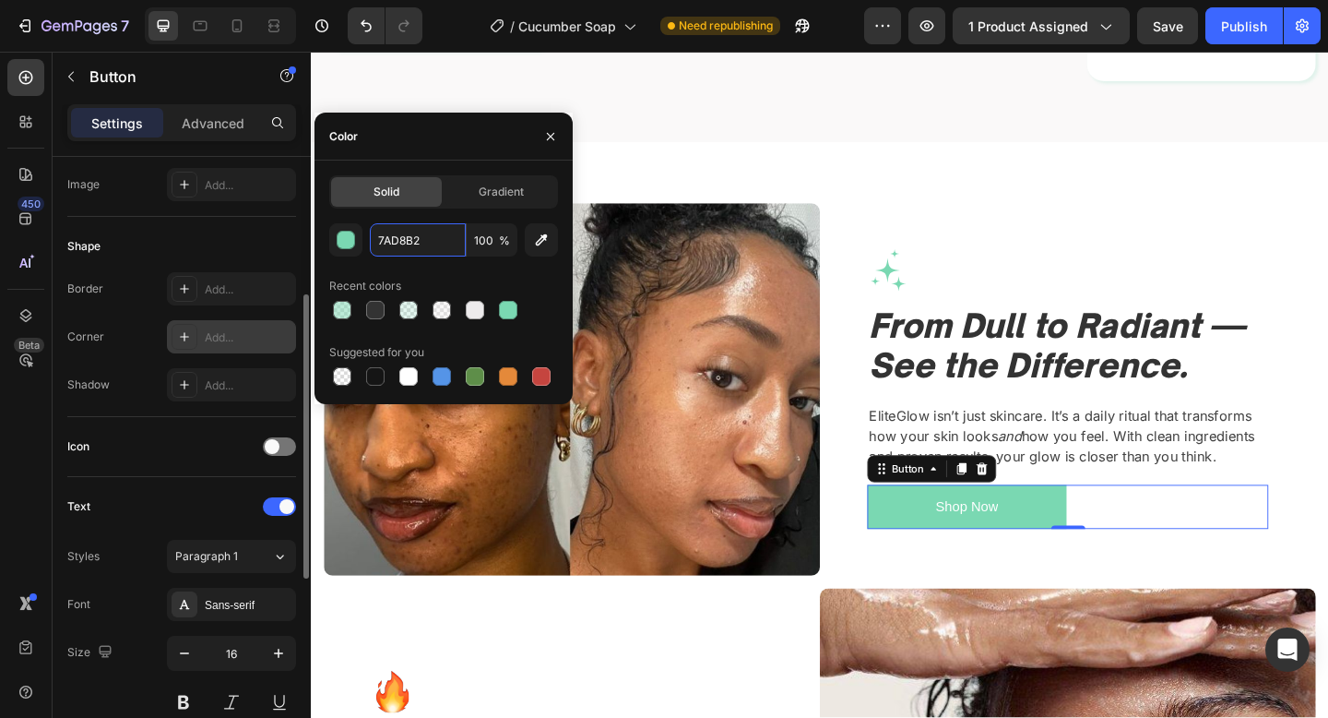
type input "7AD8B2"
click at [189, 335] on icon at bounding box center [184, 336] width 15 height 15
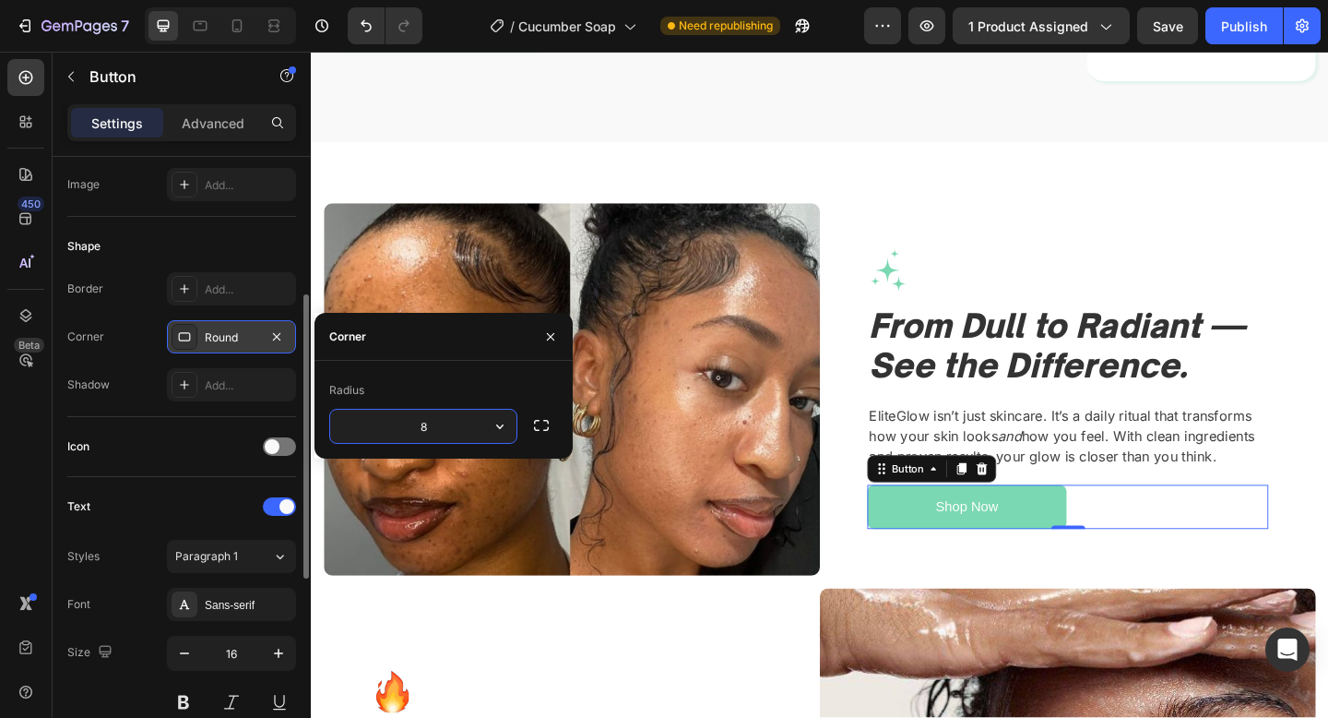
type input "3"
click at [870, 460] on div "Image From Dull to Radiant — See the Difference. Heading EliteGlow isn’t just s…" at bounding box center [1134, 419] width 540 height 304
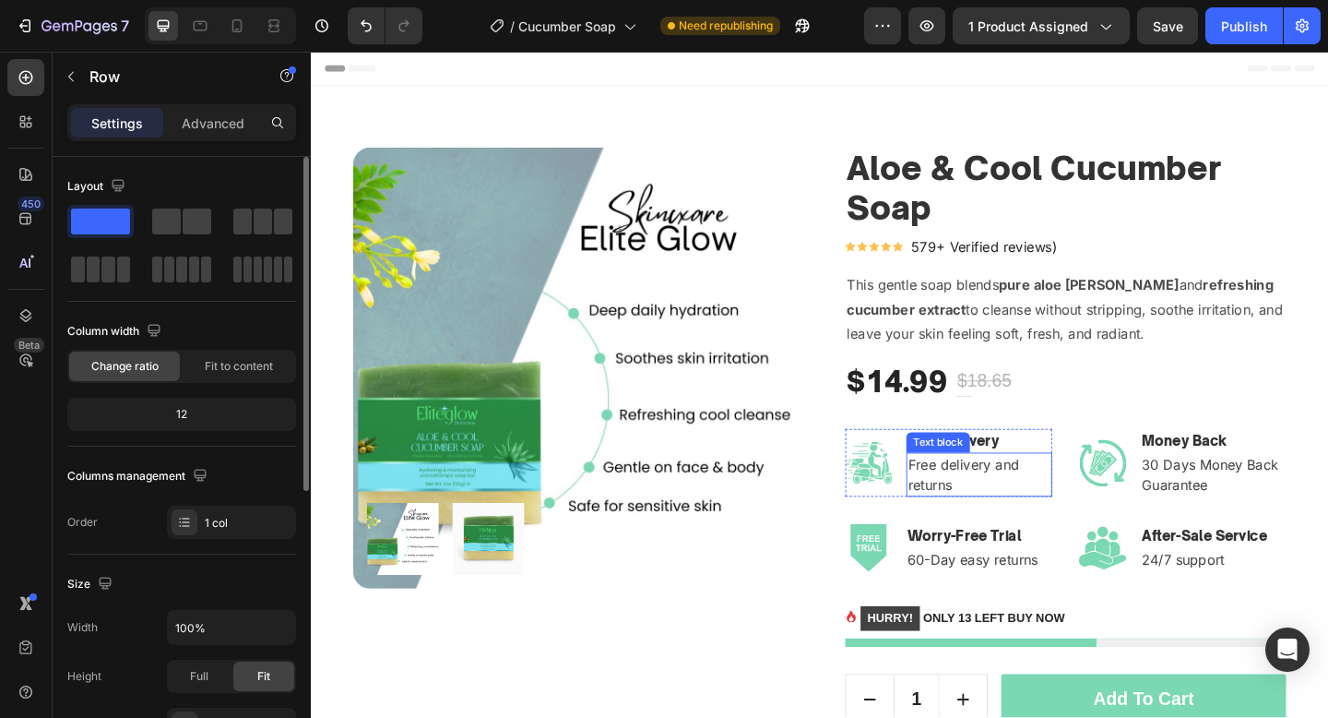
scroll to position [282, 0]
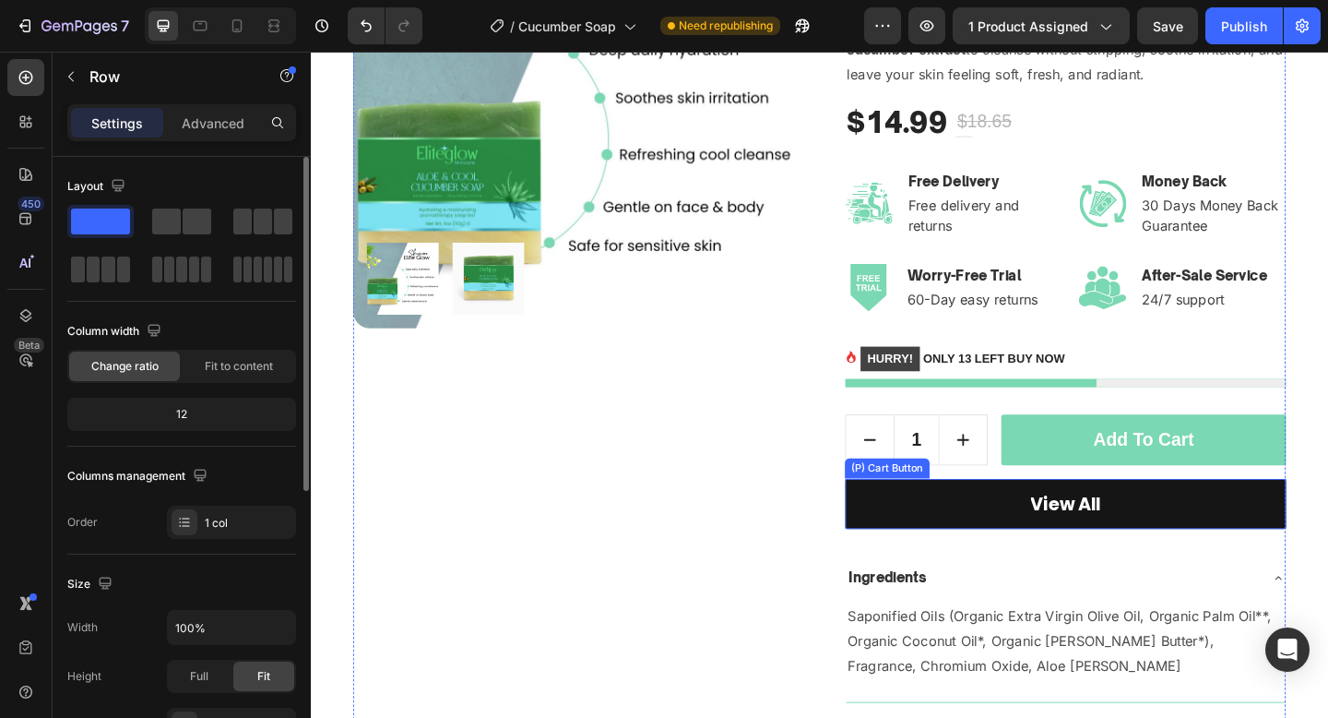
click at [1022, 549] on button "View All" at bounding box center [1132, 544] width 480 height 55
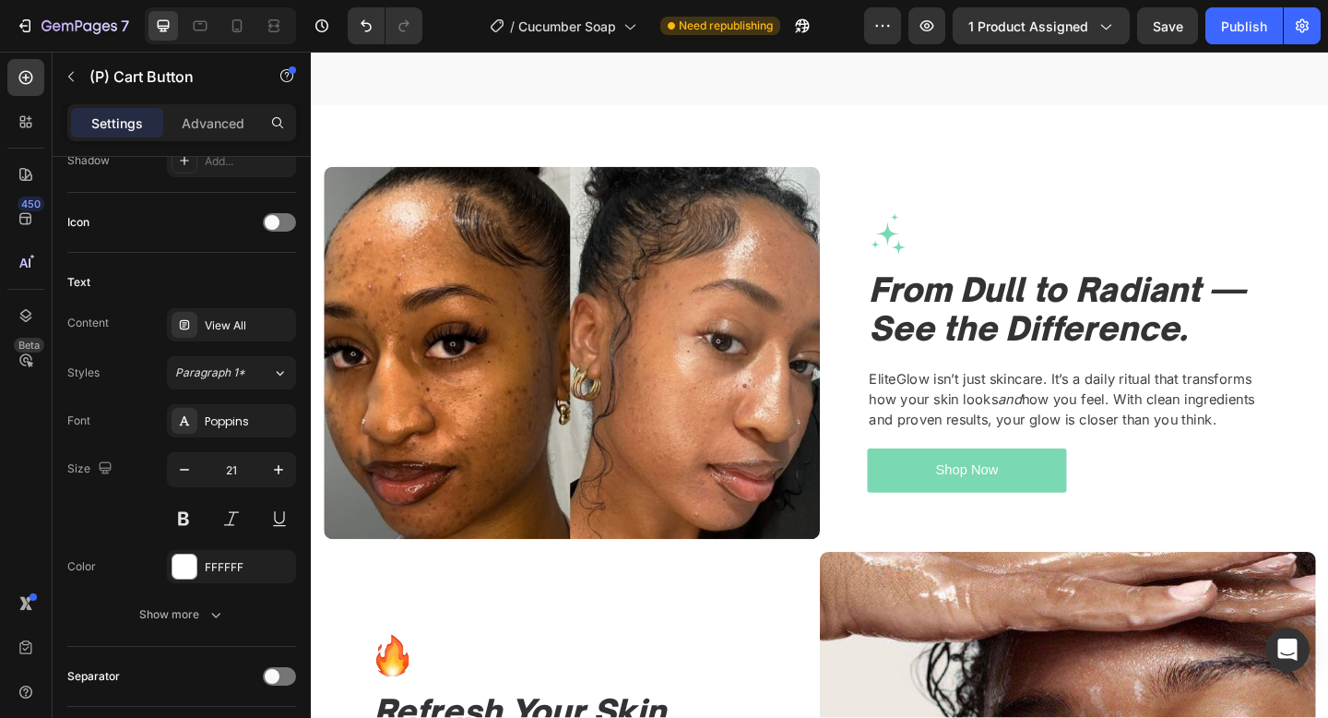
scroll to position [1487, 0]
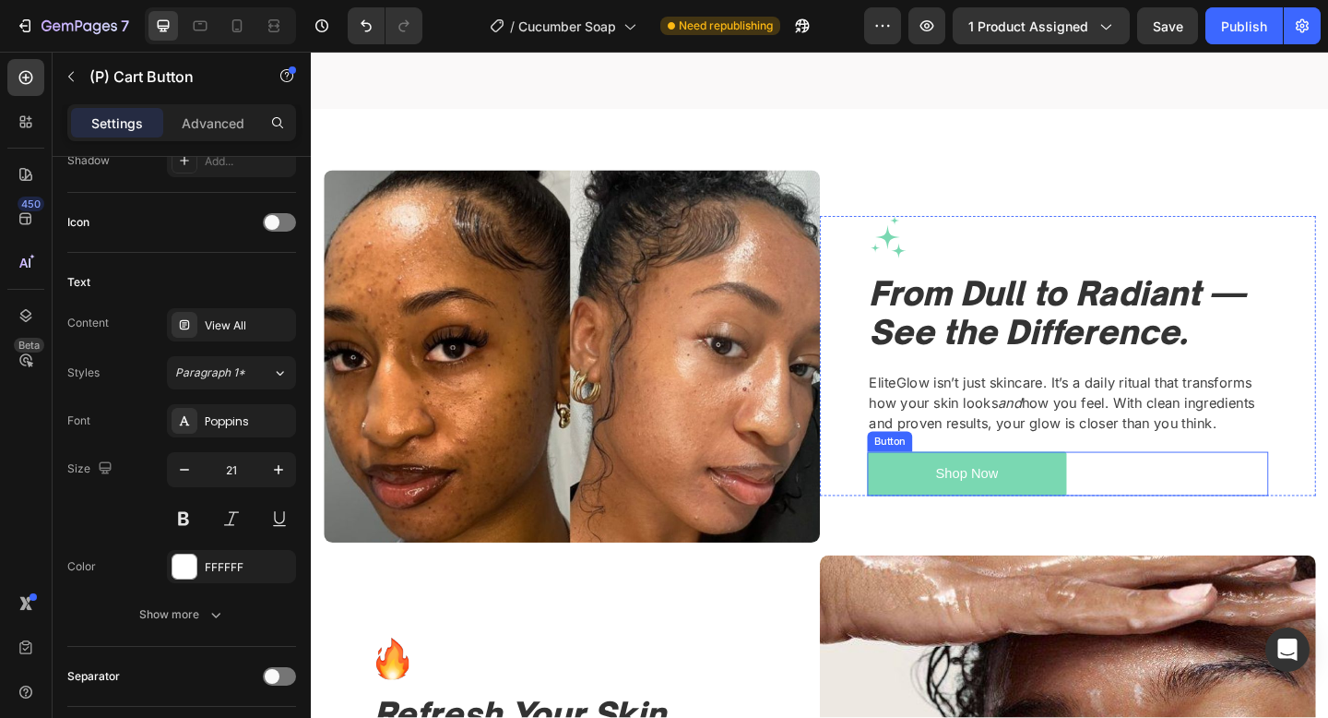
click at [1239, 526] on div "Shop Now Button" at bounding box center [1134, 511] width 436 height 49
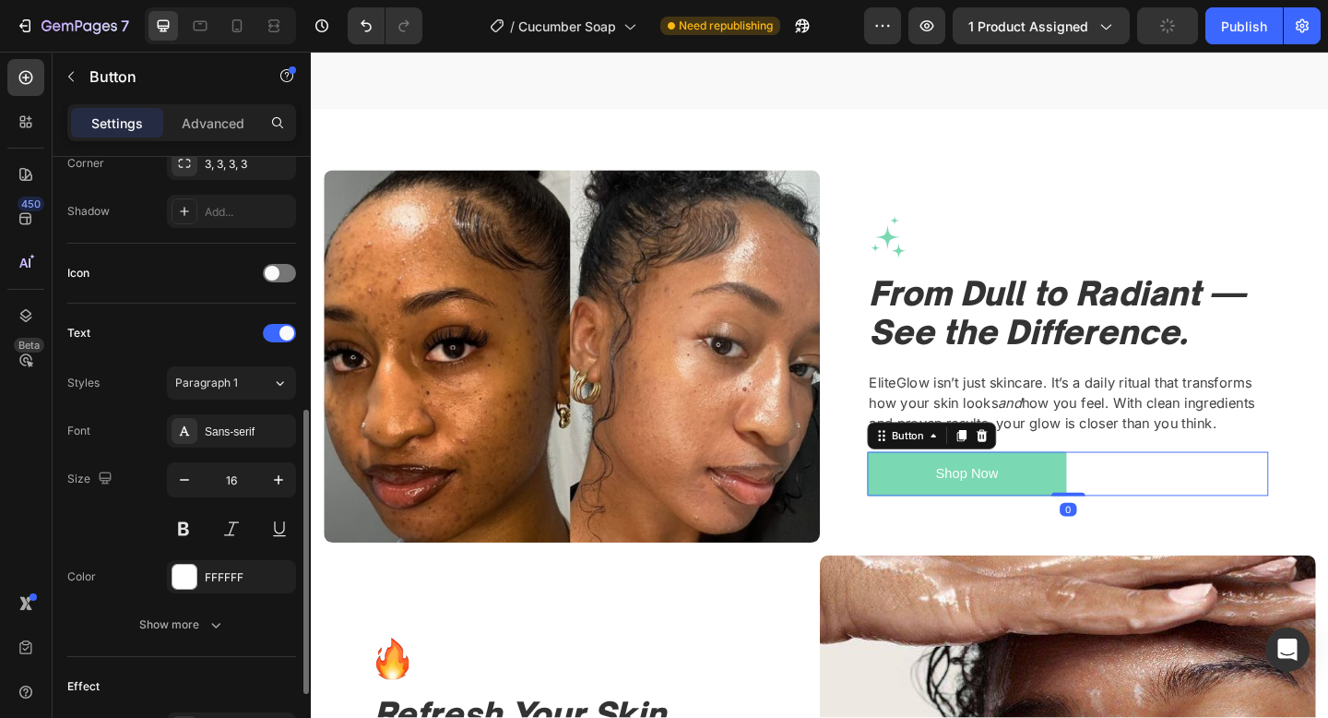
scroll to position [506, 0]
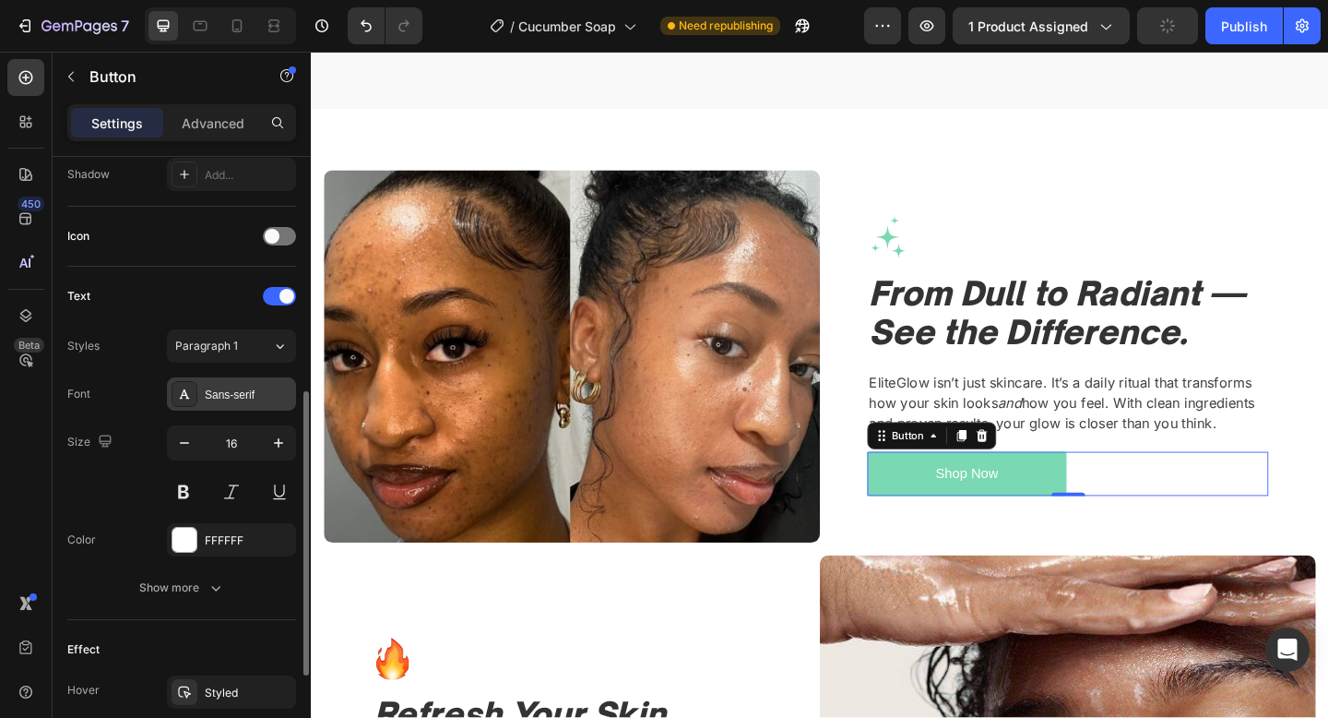
click at [205, 390] on div "Sans-serif" at bounding box center [248, 395] width 87 height 17
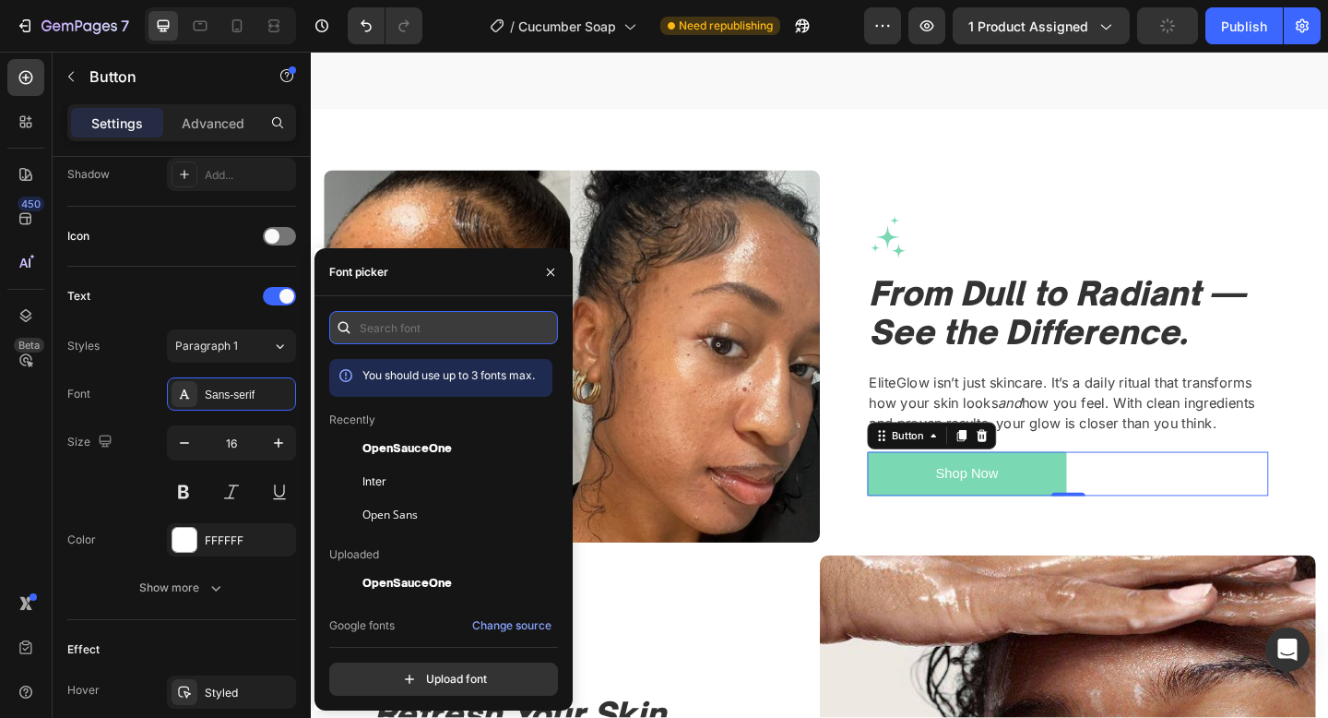
click at [428, 337] on input "text" at bounding box center [443, 327] width 229 height 33
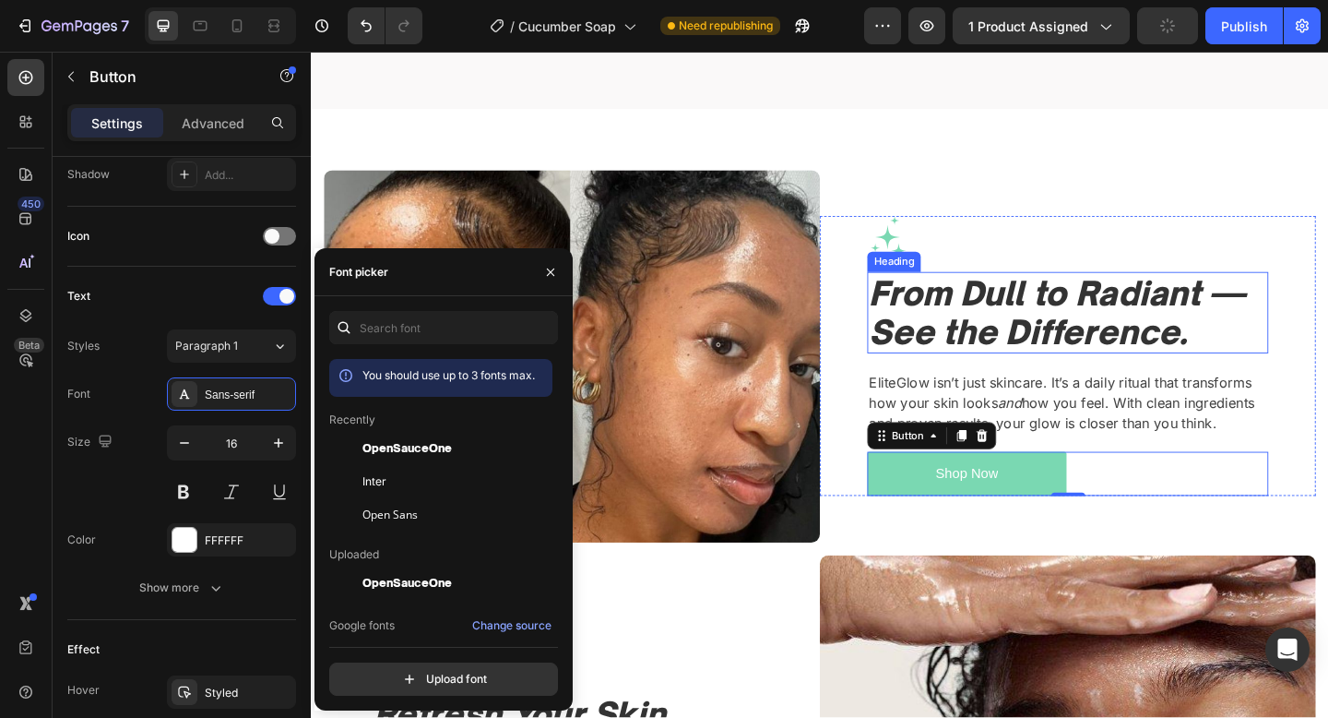
click at [1143, 304] on icon "From Dull to Radiant — See the Difference." at bounding box center [1122, 335] width 409 height 86
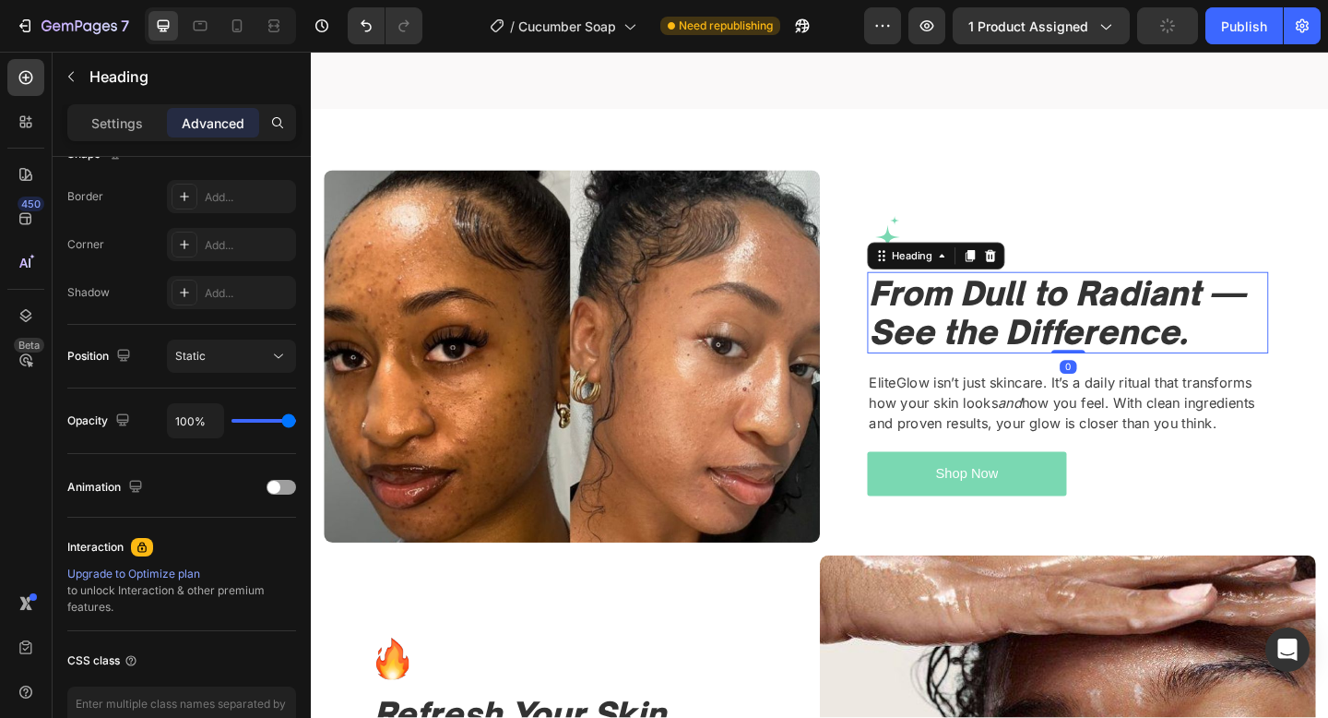
scroll to position [0, 0]
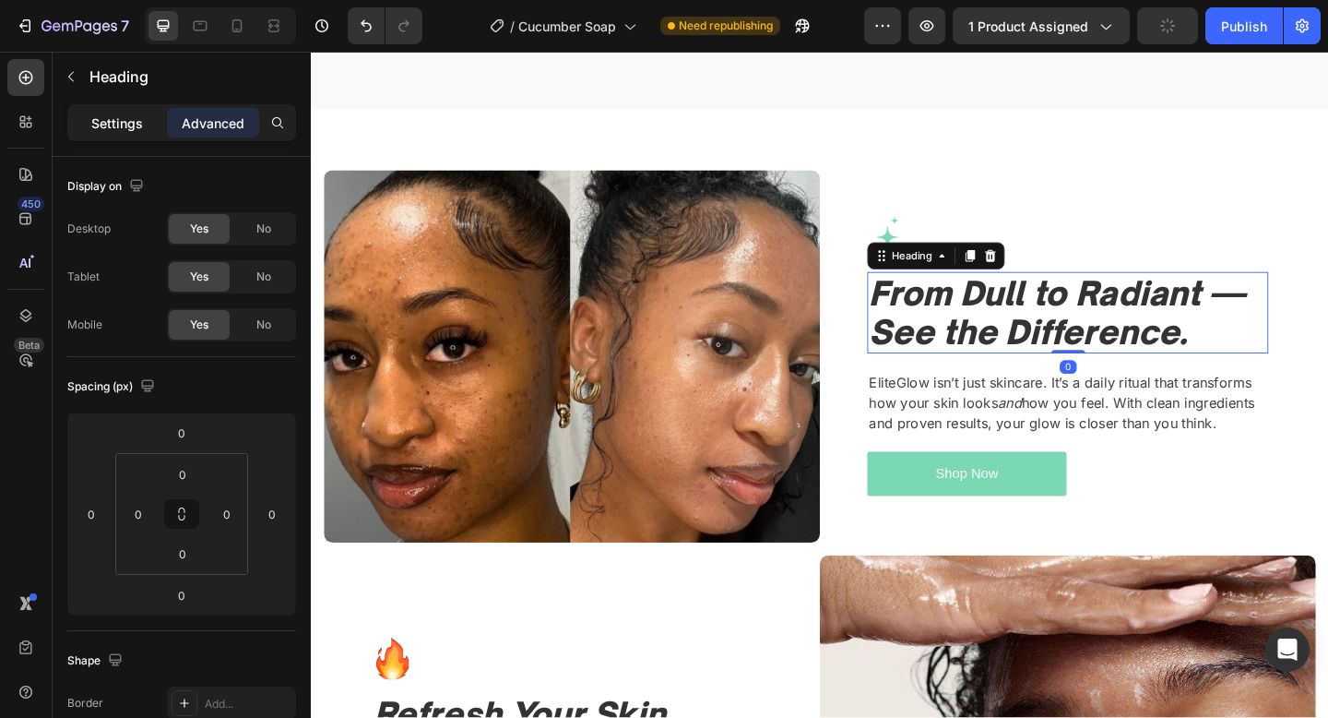
click at [110, 127] on p "Settings" at bounding box center [117, 122] width 52 height 19
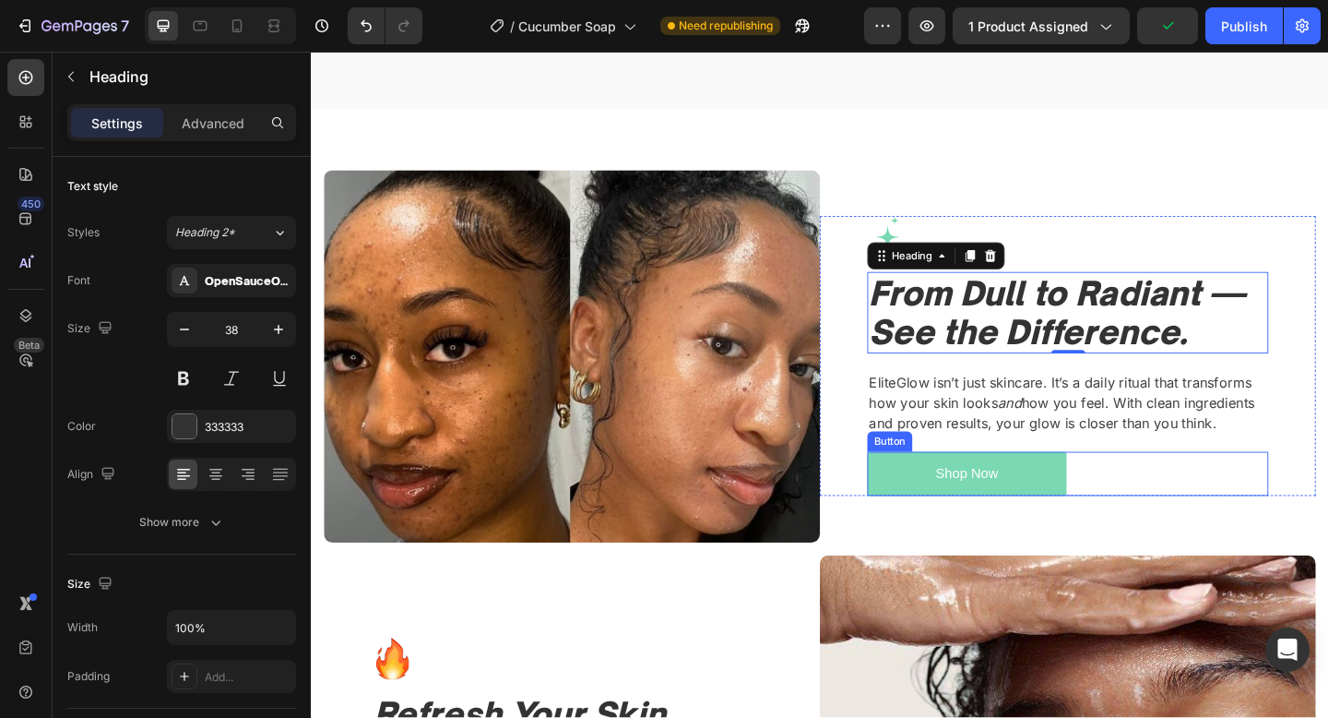
click at [1197, 534] on div "Shop Now Button" at bounding box center [1134, 511] width 436 height 49
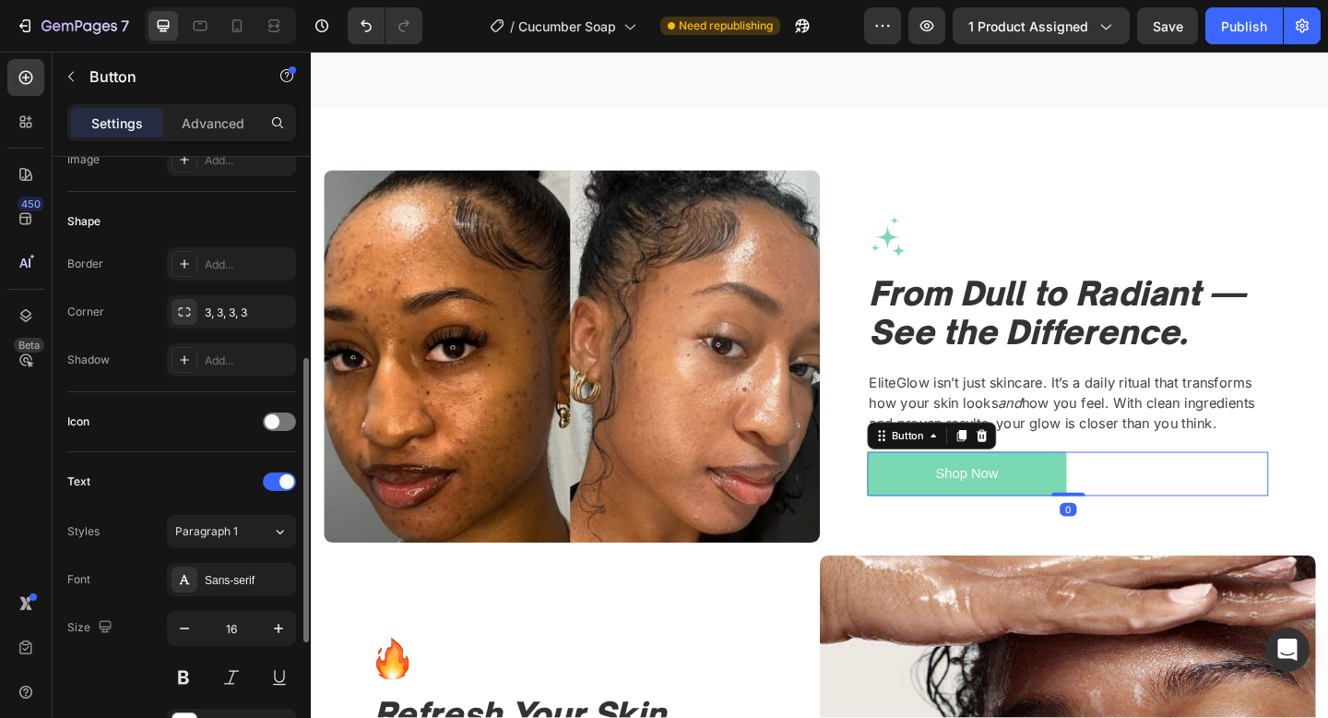
scroll to position [357, 0]
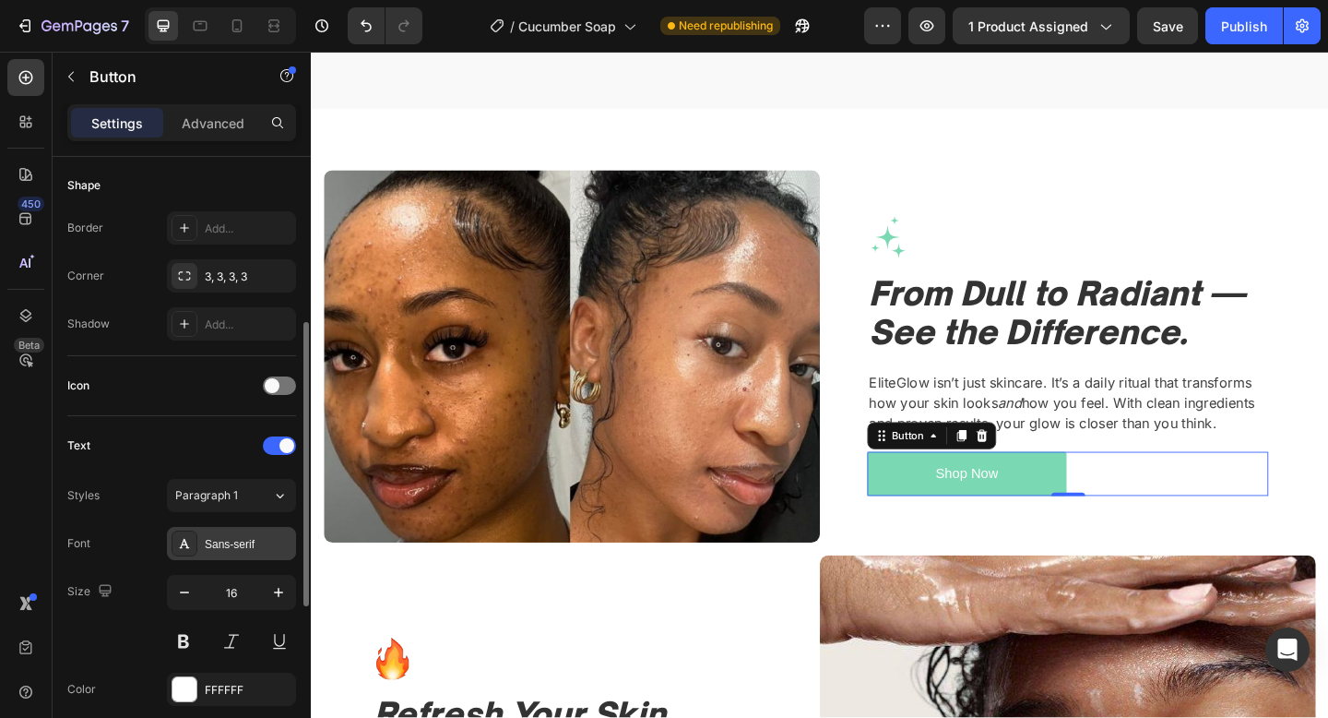
click at [200, 545] on div "Sans-serif" at bounding box center [231, 543] width 129 height 33
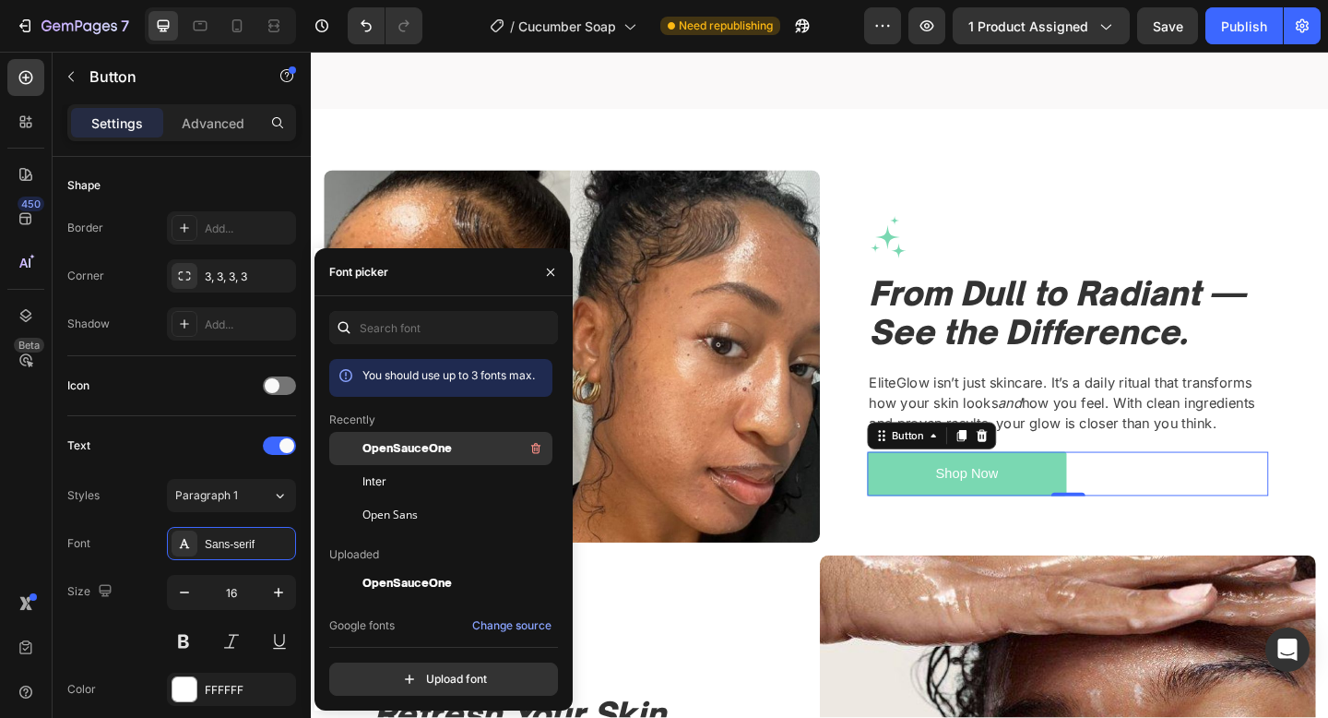
click at [439, 444] on span "OpenSauceOne" at bounding box center [407, 448] width 89 height 17
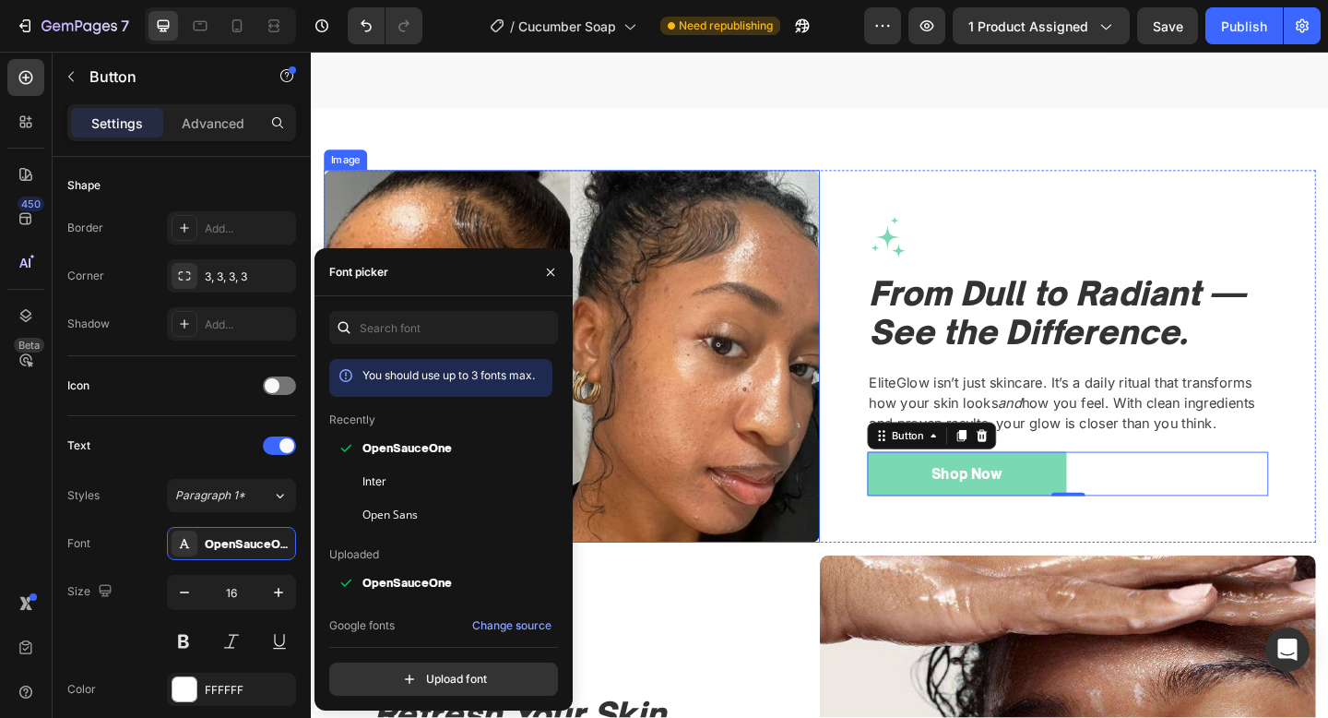
click at [843, 420] on img at bounding box center [595, 383] width 540 height 405
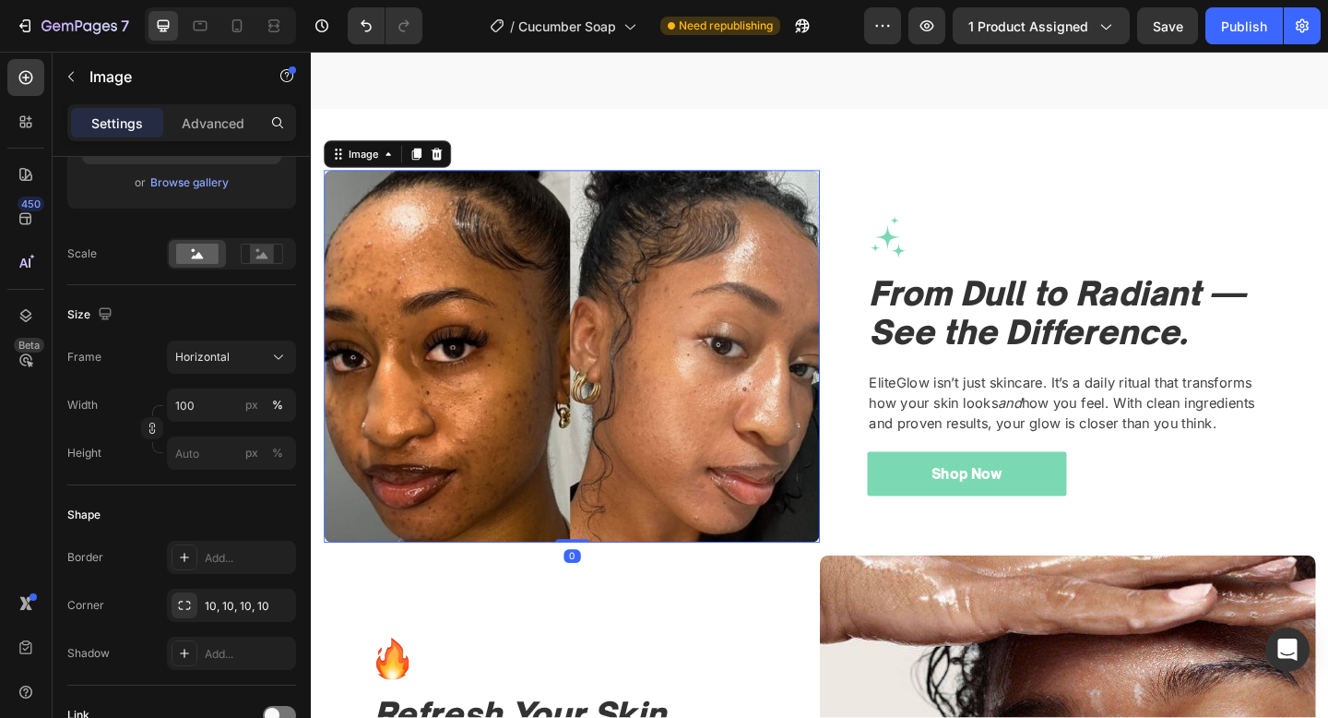
scroll to position [0, 0]
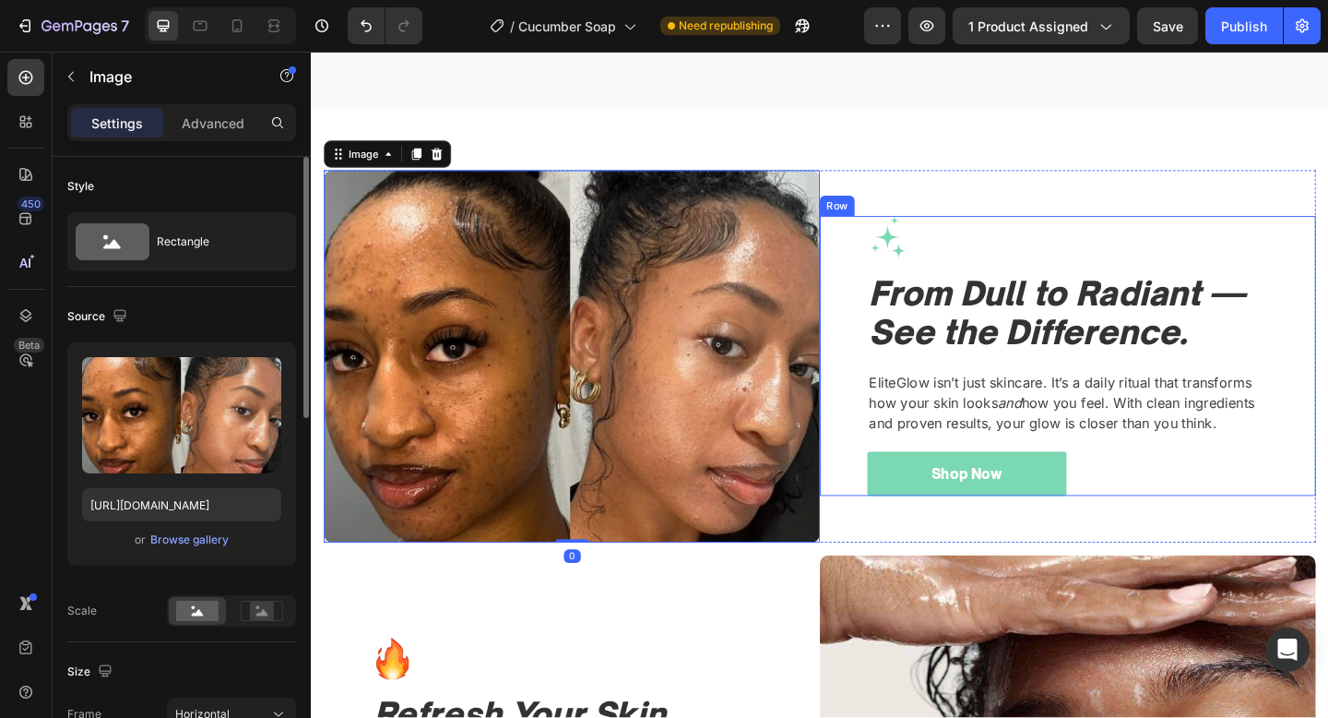
click at [1155, 486] on div "Image From Dull to Radiant — See the Difference. Heading EliteGlow isn’t just s…" at bounding box center [1134, 383] width 436 height 304
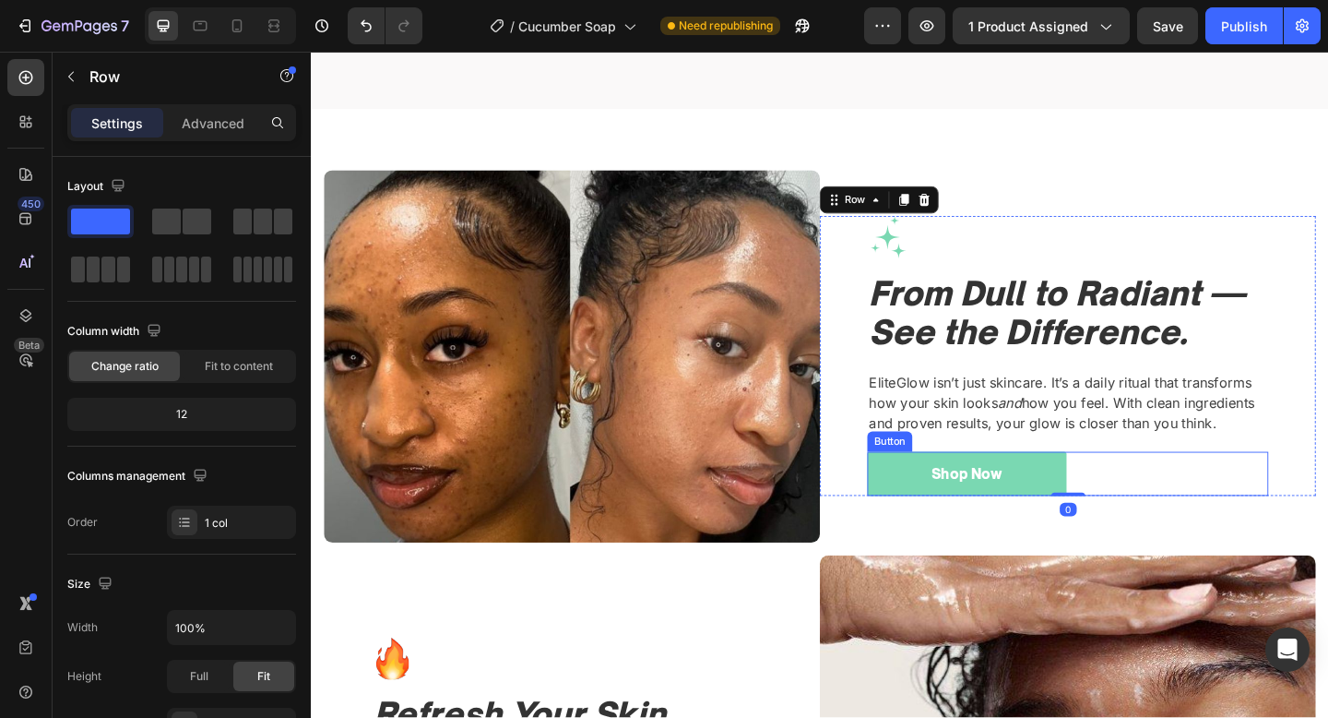
click at [1152, 495] on div "Shop Now Button" at bounding box center [1134, 511] width 436 height 49
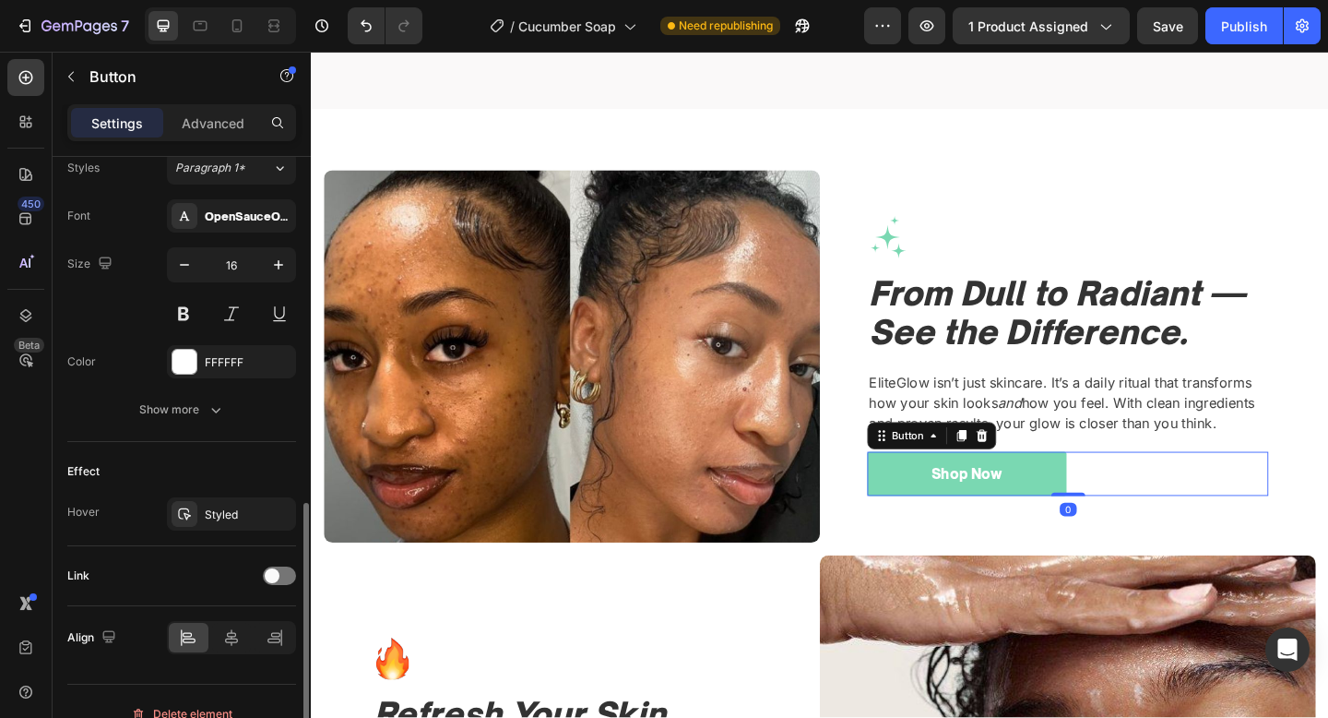
scroll to position [709, 0]
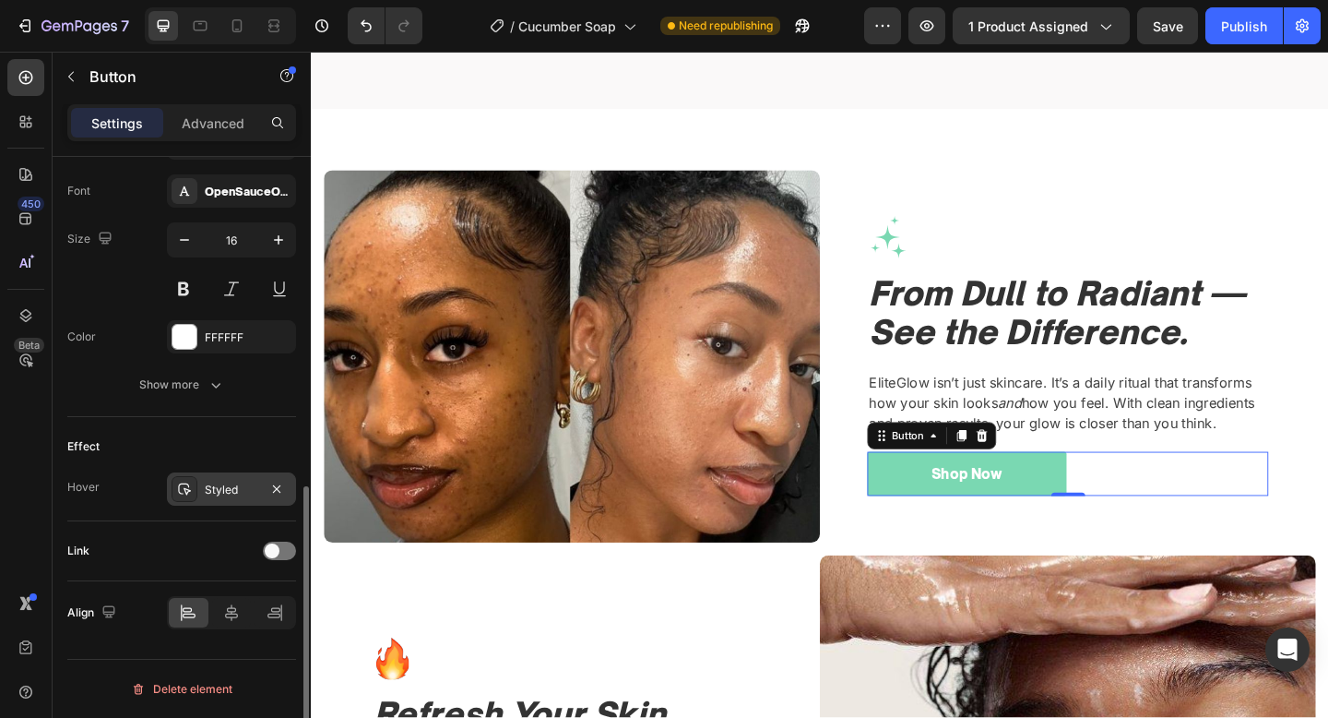
click at [250, 492] on div "Styled" at bounding box center [232, 490] width 54 height 17
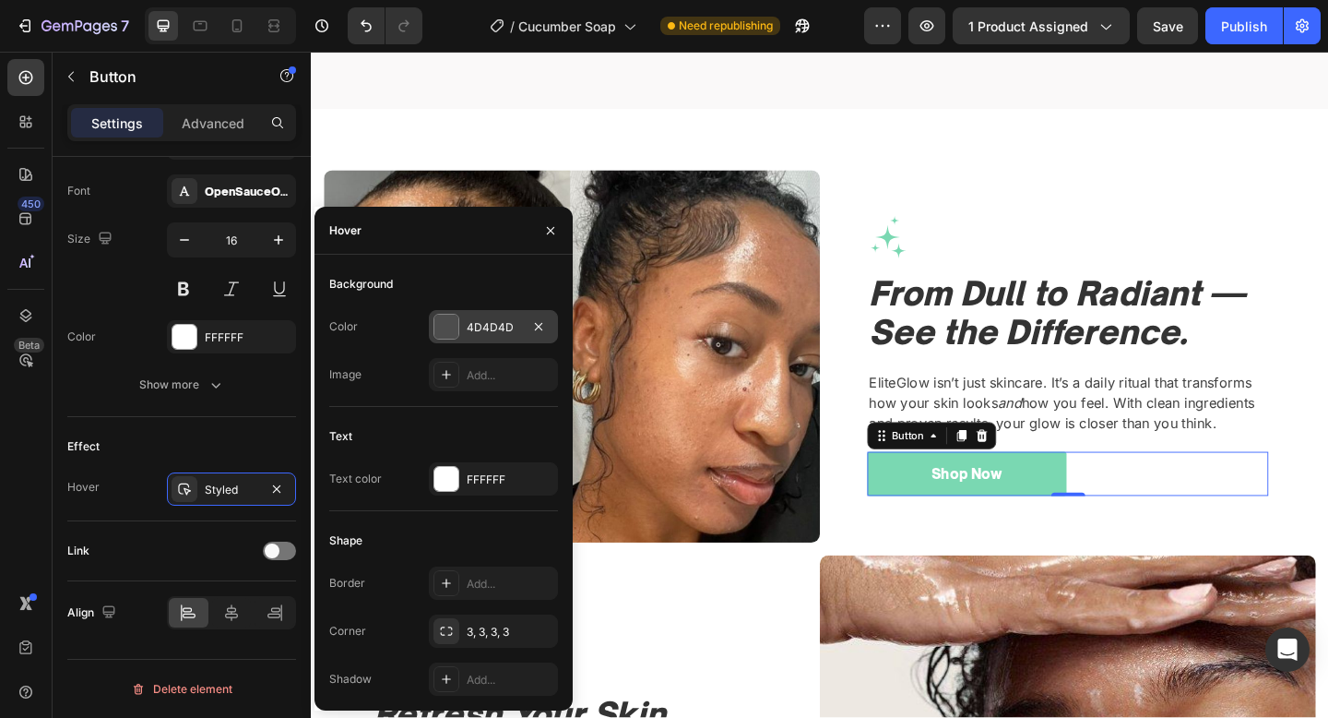
click at [467, 332] on div "4D4D4D" at bounding box center [494, 327] width 54 height 17
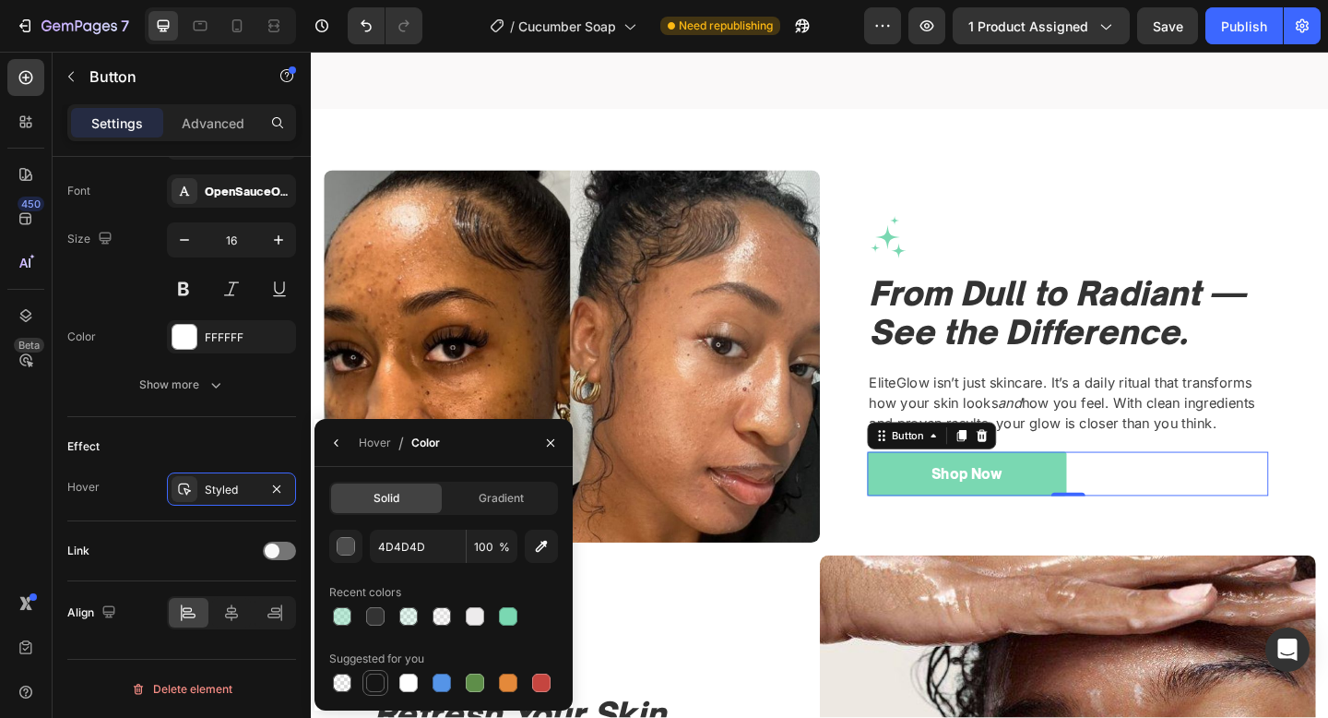
click at [375, 678] on div at bounding box center [375, 682] width 18 height 18
type input "151515"
click at [859, 564] on img at bounding box center [595, 383] width 540 height 405
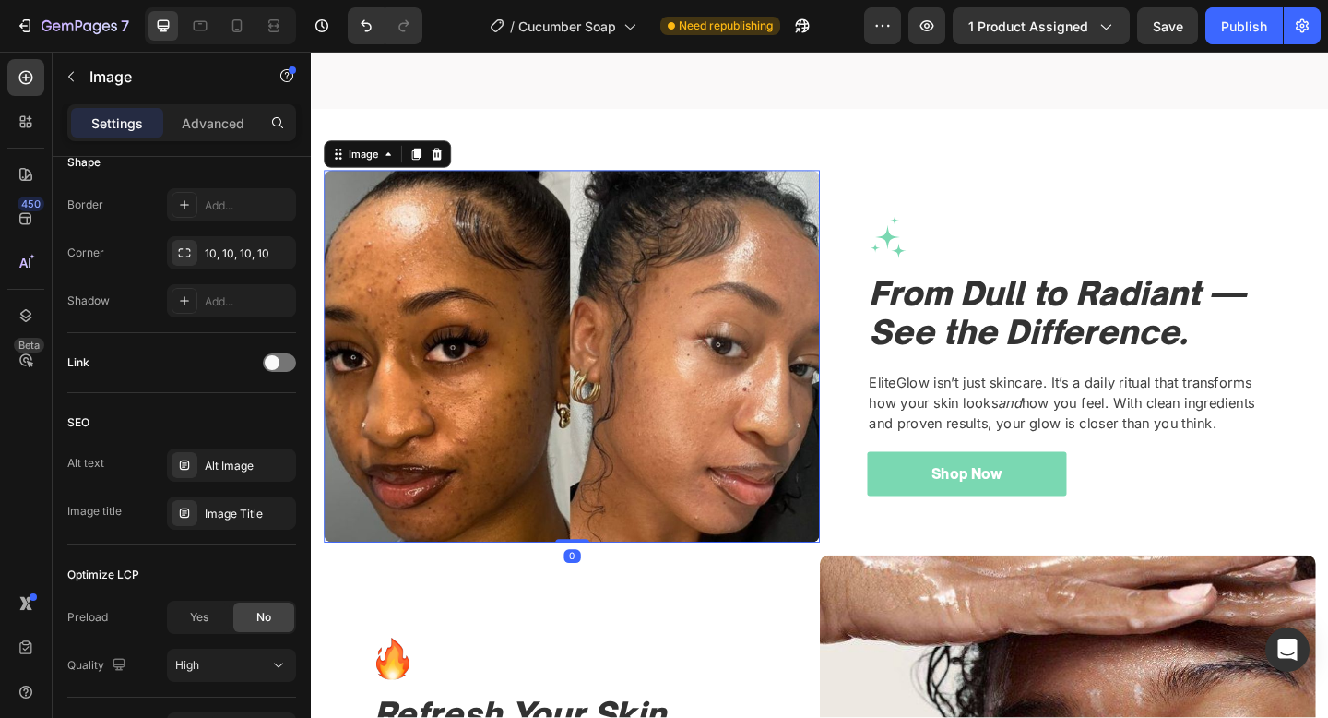
scroll to position [0, 0]
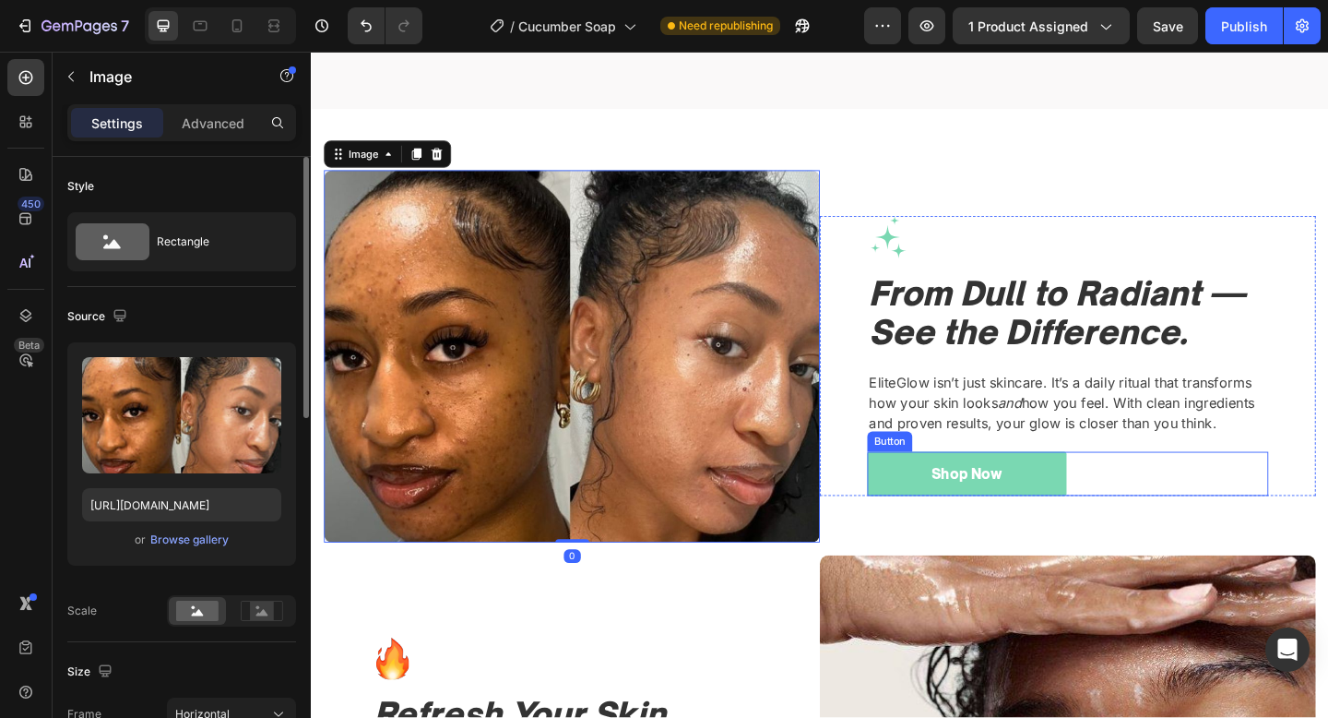
click at [1310, 501] on div "Shop Now Button" at bounding box center [1134, 511] width 436 height 49
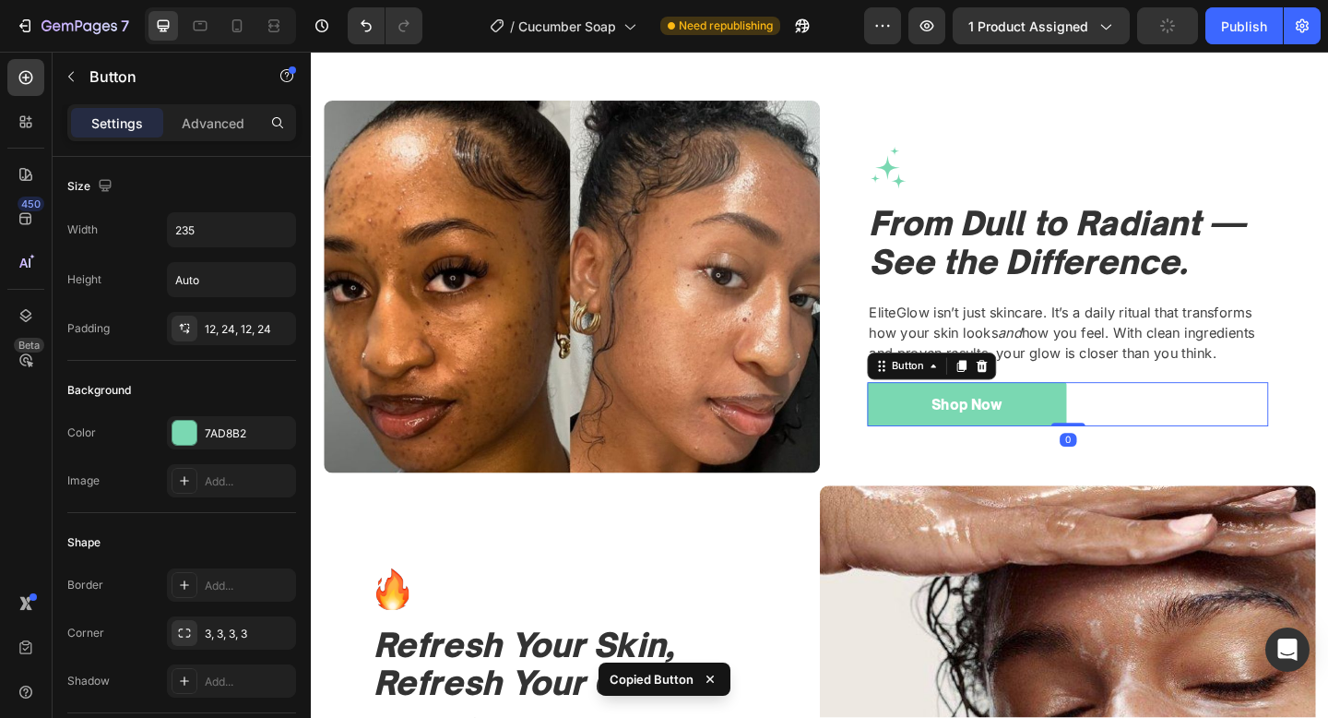
scroll to position [1562, 0]
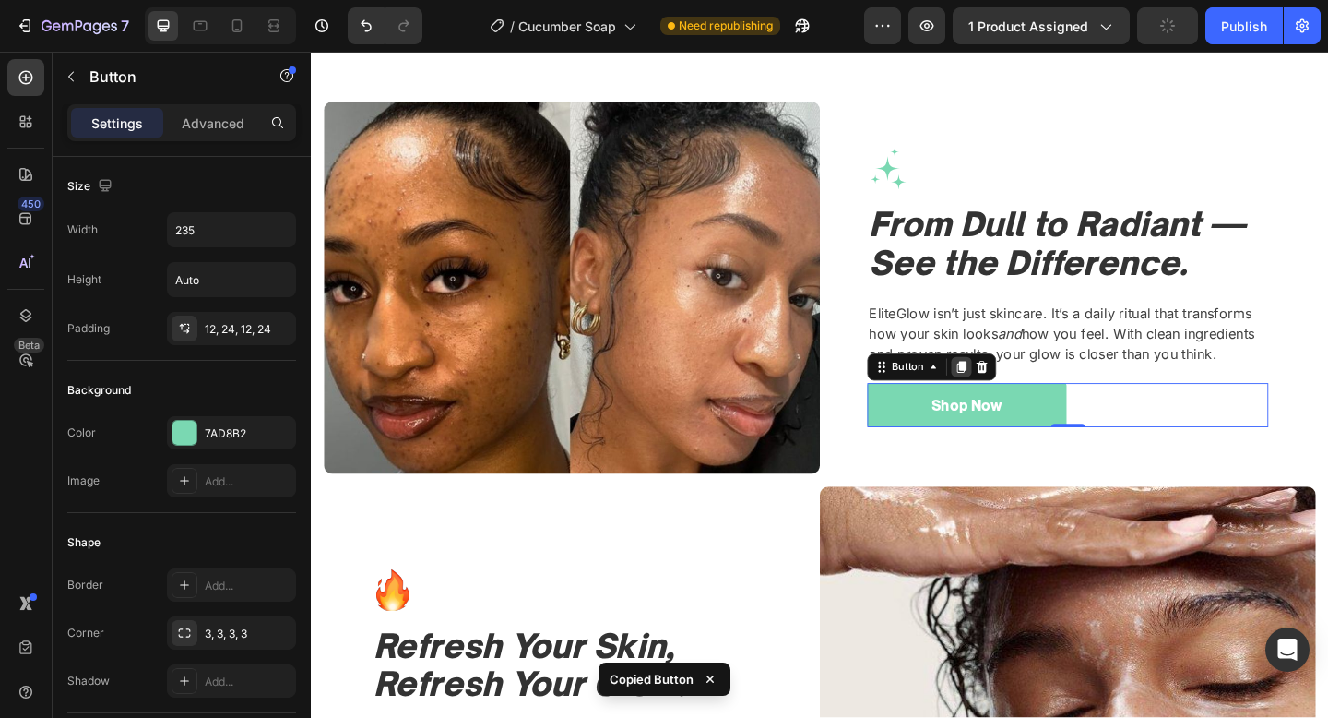
click at [1019, 391] on icon at bounding box center [1019, 394] width 10 height 13
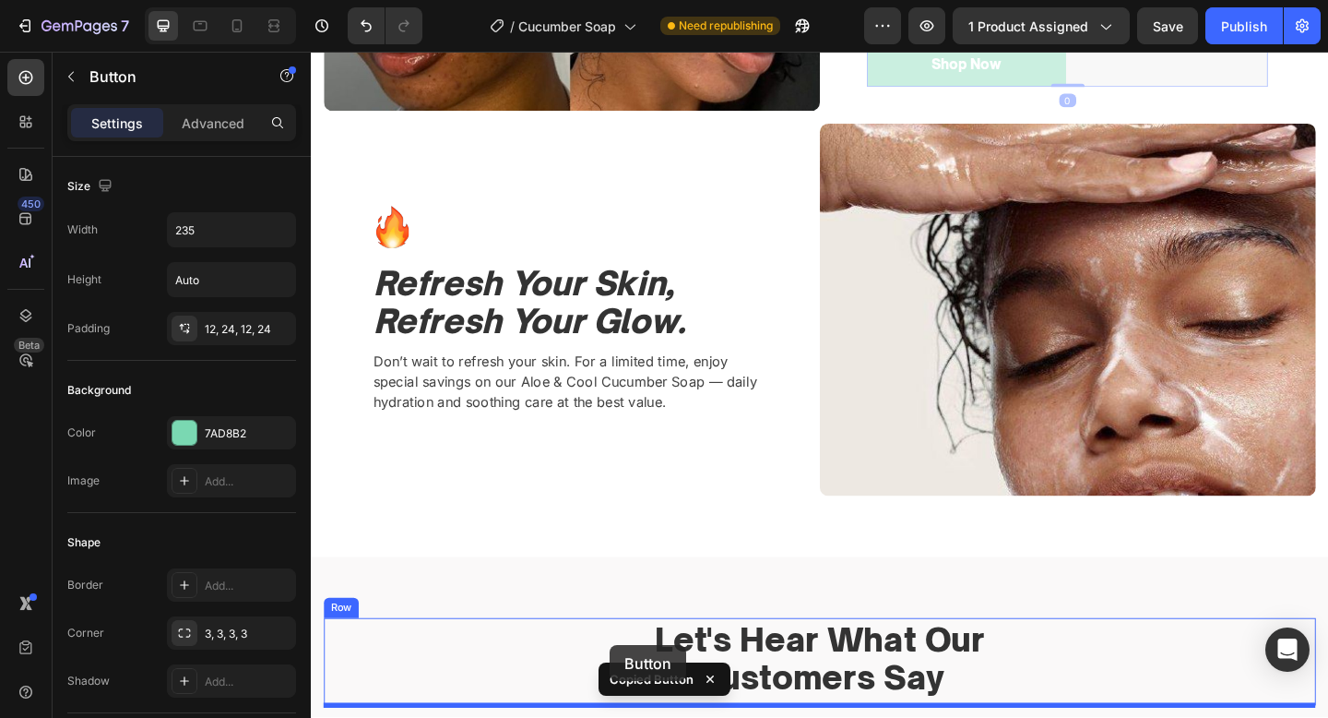
scroll to position [2040, 0]
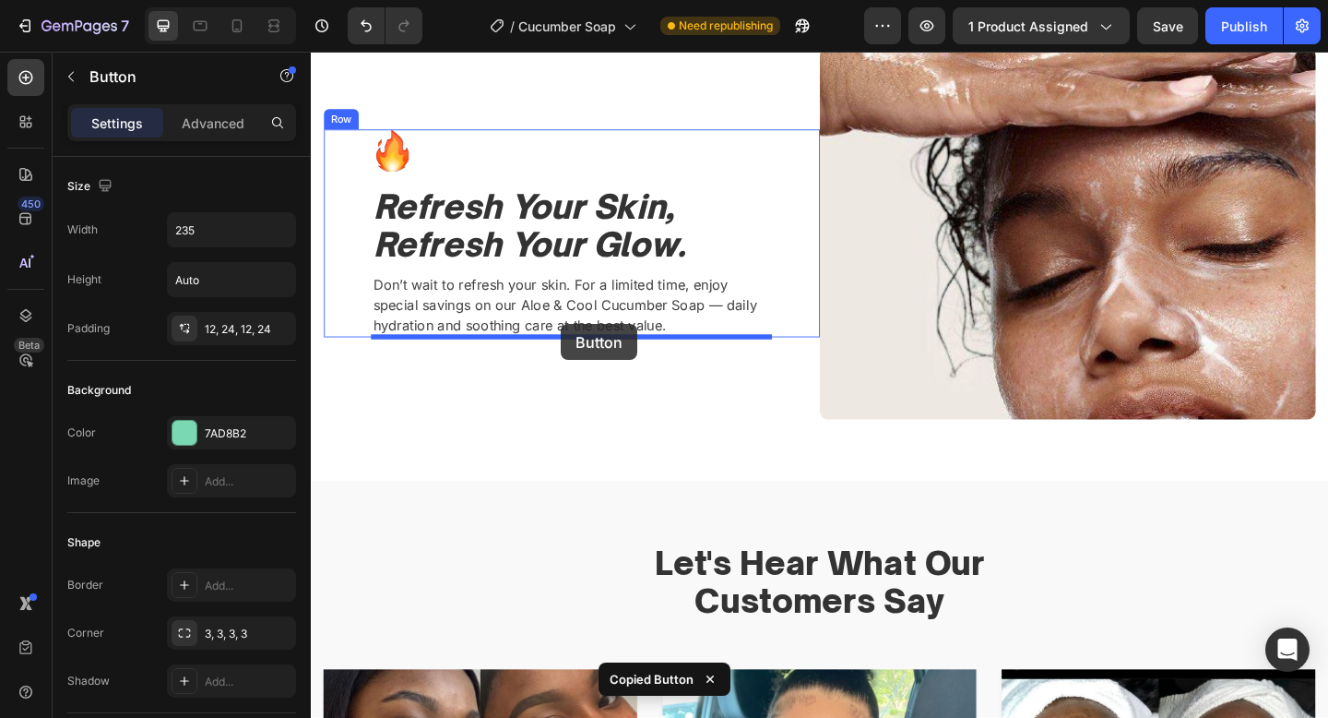
drag, startPoint x: 940, startPoint y: 421, endPoint x: 583, endPoint y: 348, distance: 364.4
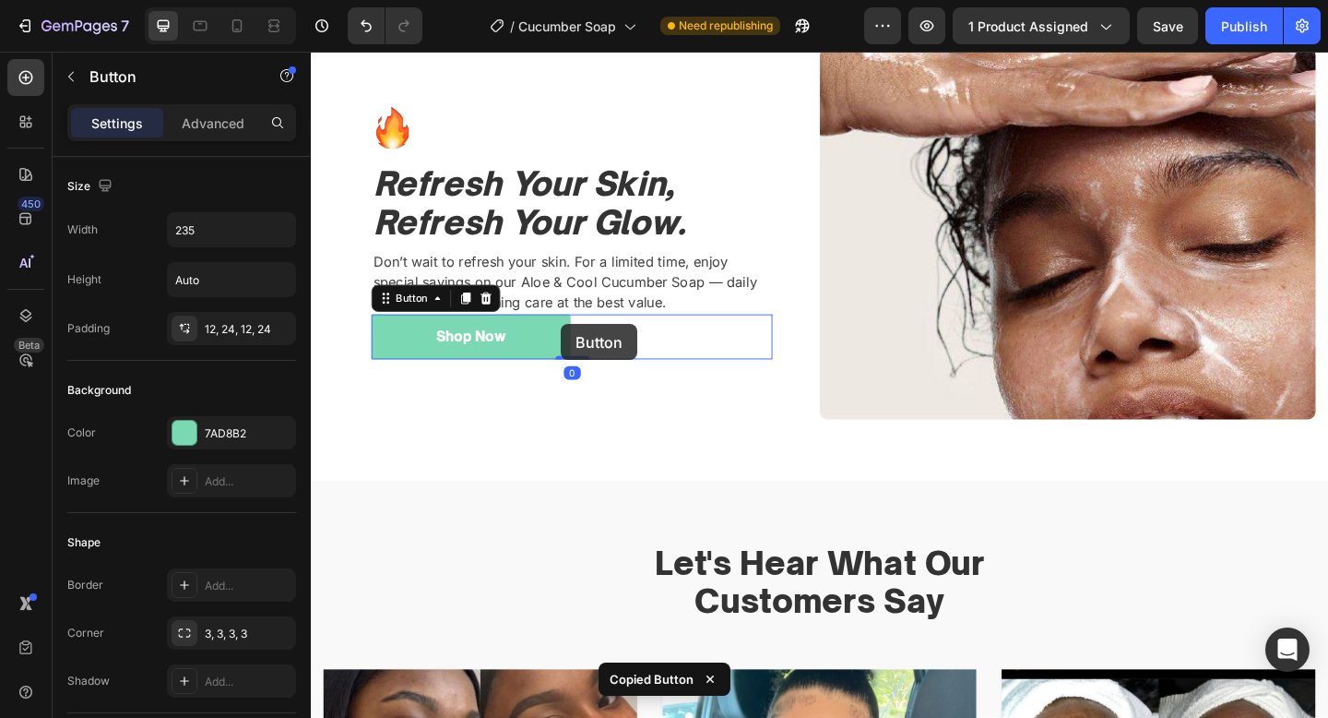
scroll to position [2015, 0]
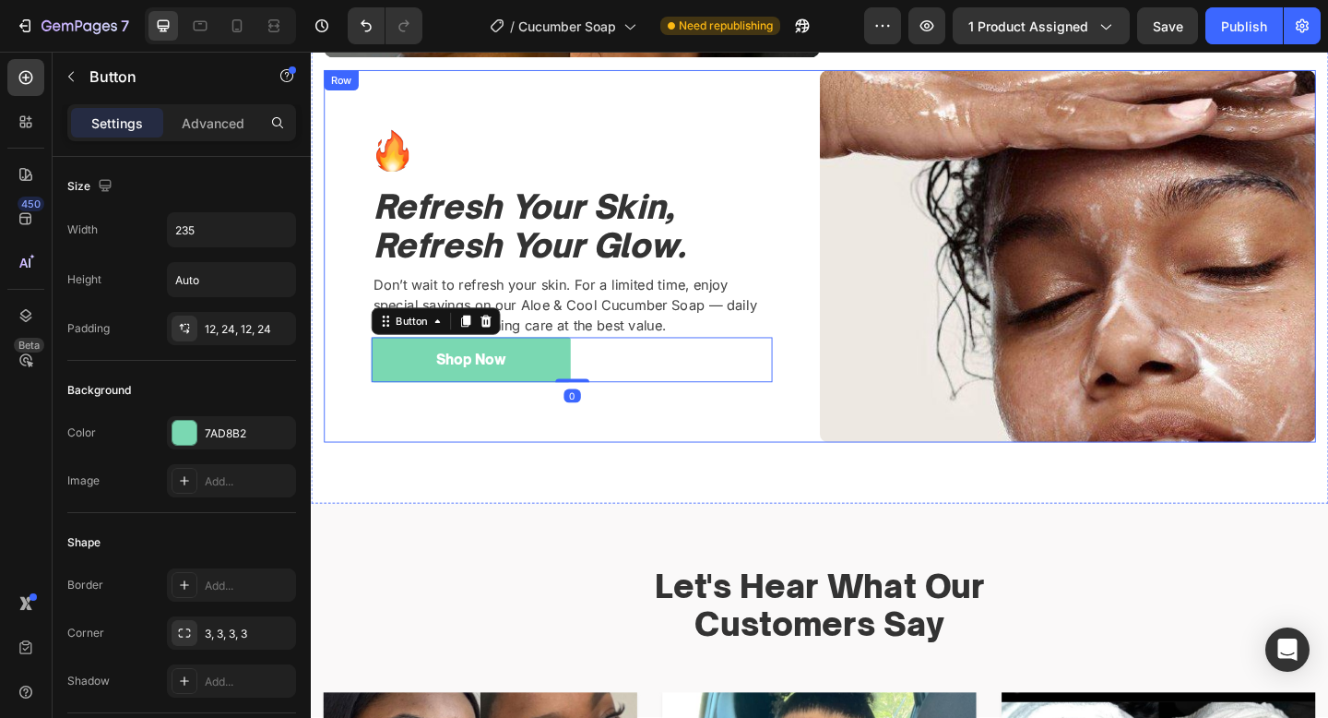
click at [625, 451] on div "Image Refresh Your Skin, Refresh Your Glow. Heading Don’t wait to refresh your …" at bounding box center [595, 274] width 540 height 405
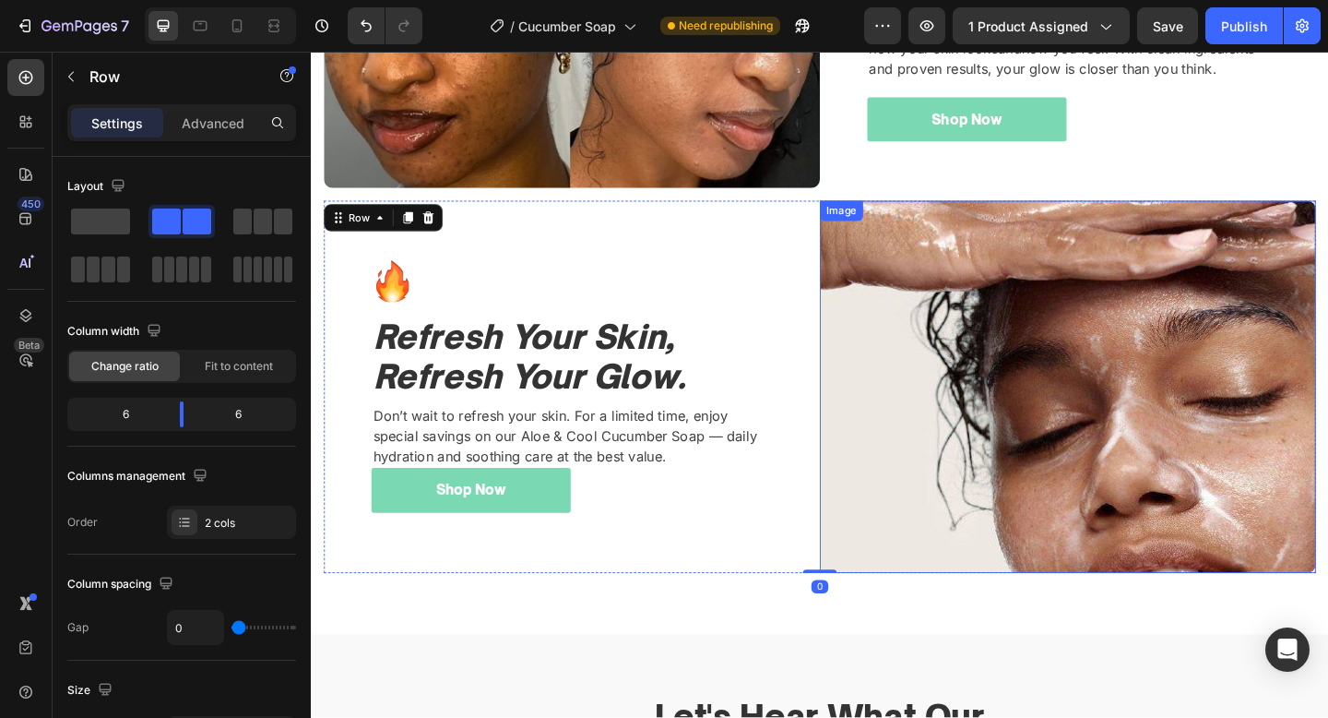
scroll to position [1582, 0]
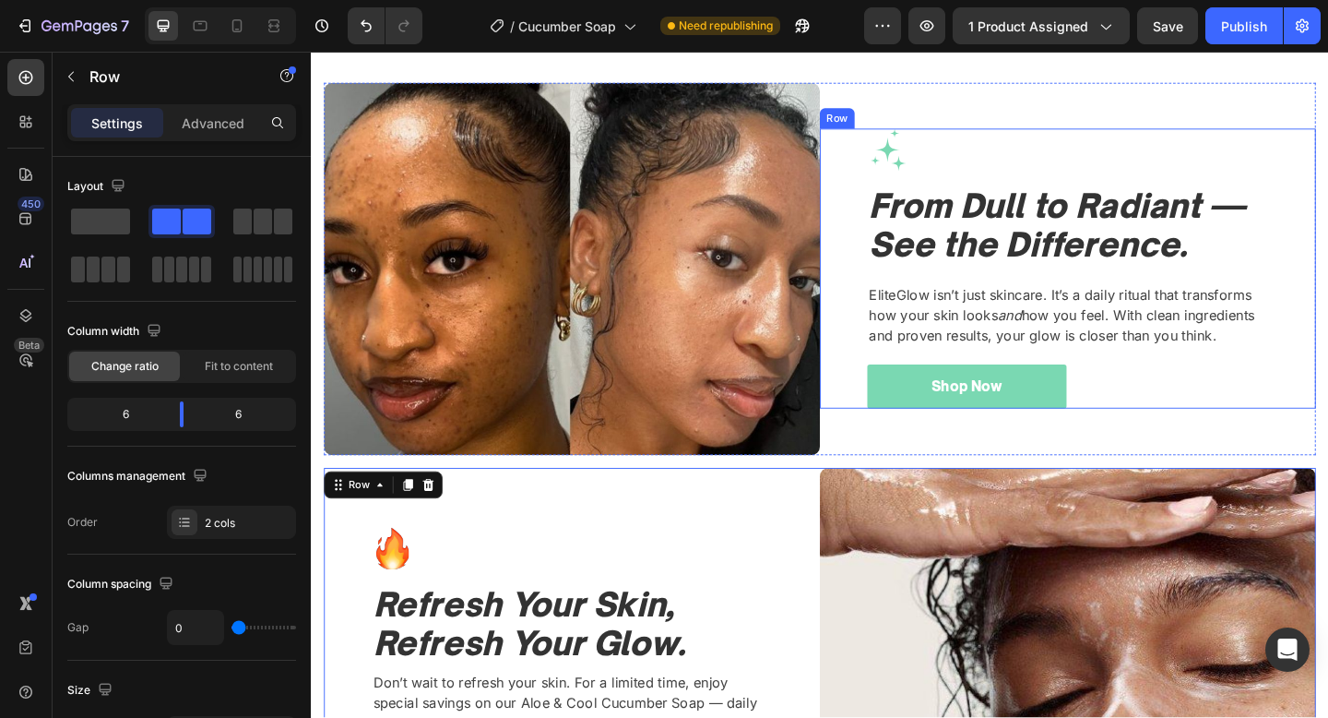
click at [1098, 302] on div "Image From Dull to Radiant — See the Difference. Heading EliteGlow isn’t just s…" at bounding box center [1134, 288] width 436 height 304
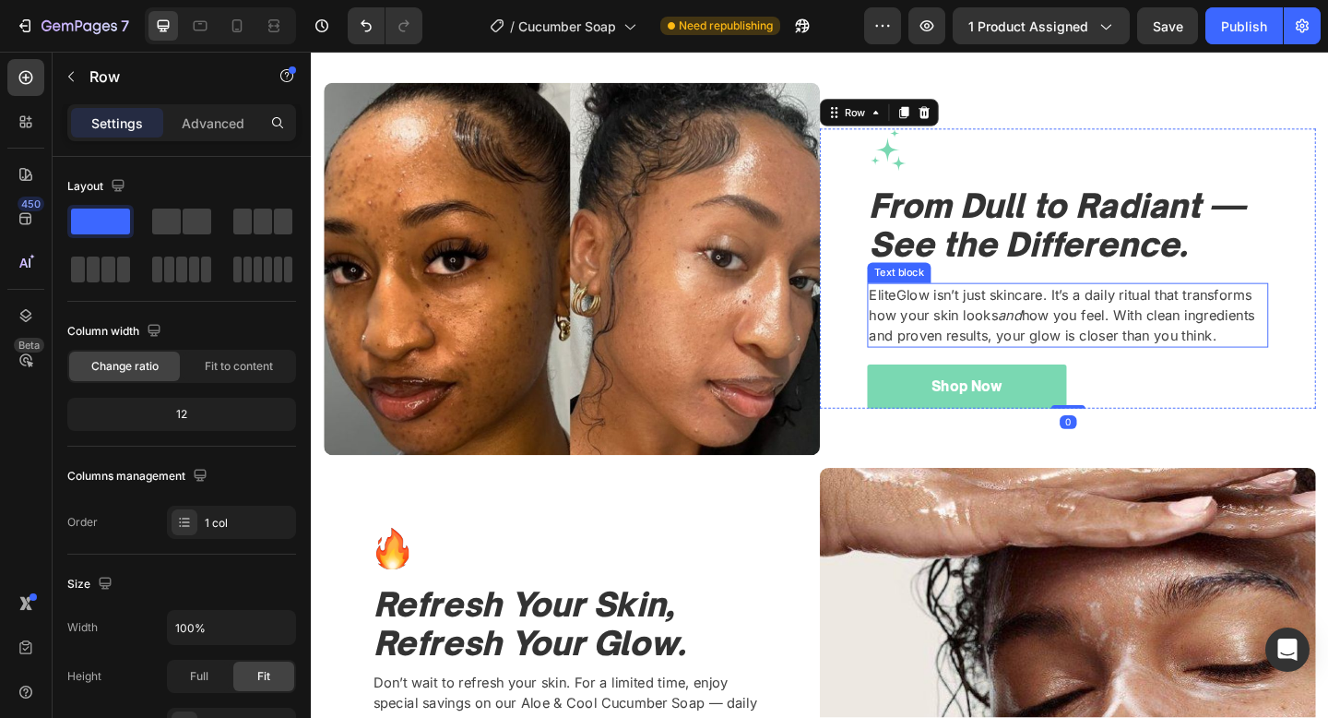
click at [953, 315] on p "EliteGlow isn’t just skincare. It’s a daily ritual that transforms how your ski…" at bounding box center [1134, 338] width 433 height 66
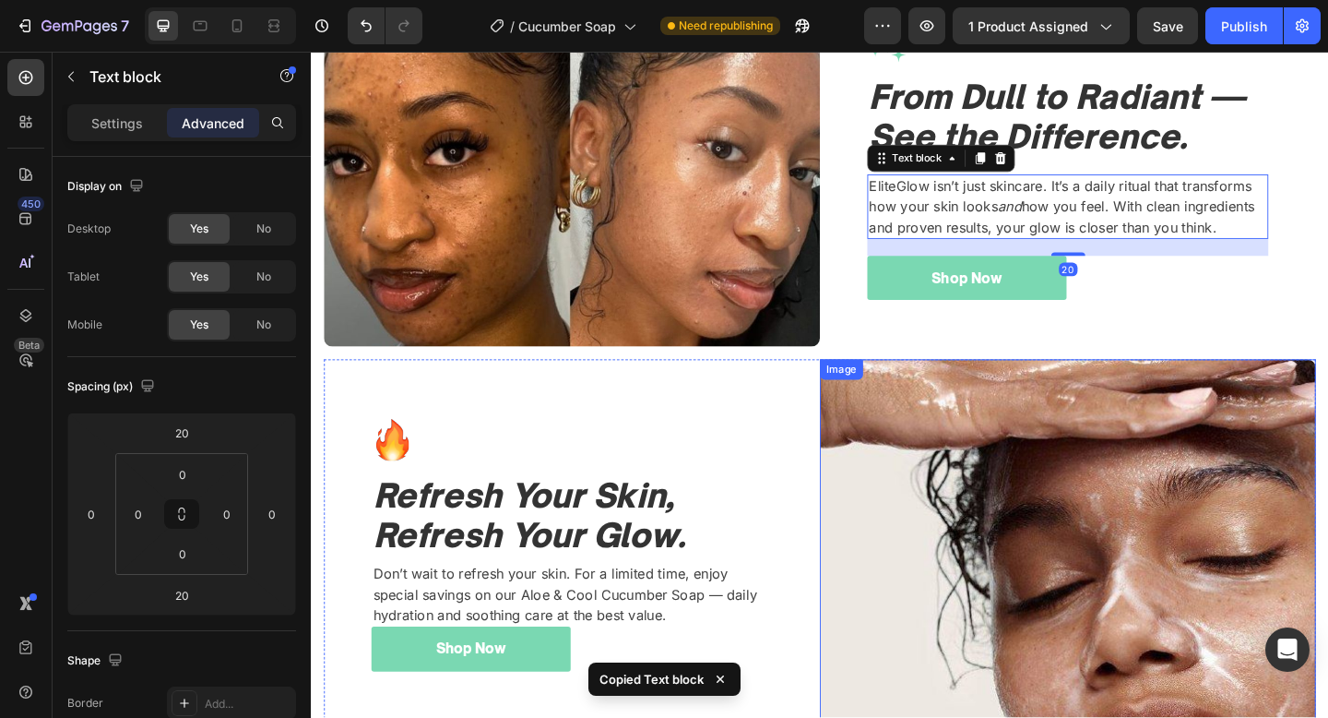
scroll to position [2078, 0]
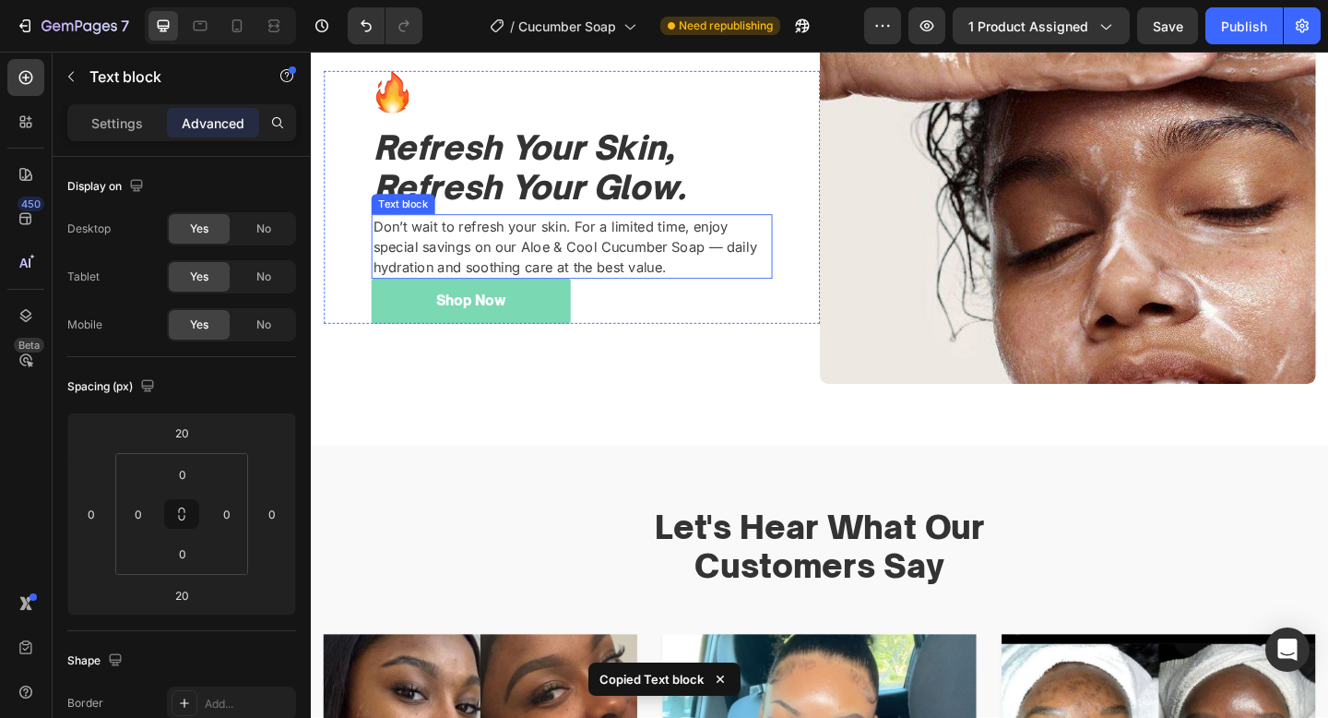
click at [499, 268] on p "Don’t wait to refresh your skin. For a limited time, enjoy special savings on o…" at bounding box center [594, 264] width 433 height 66
type input "20"
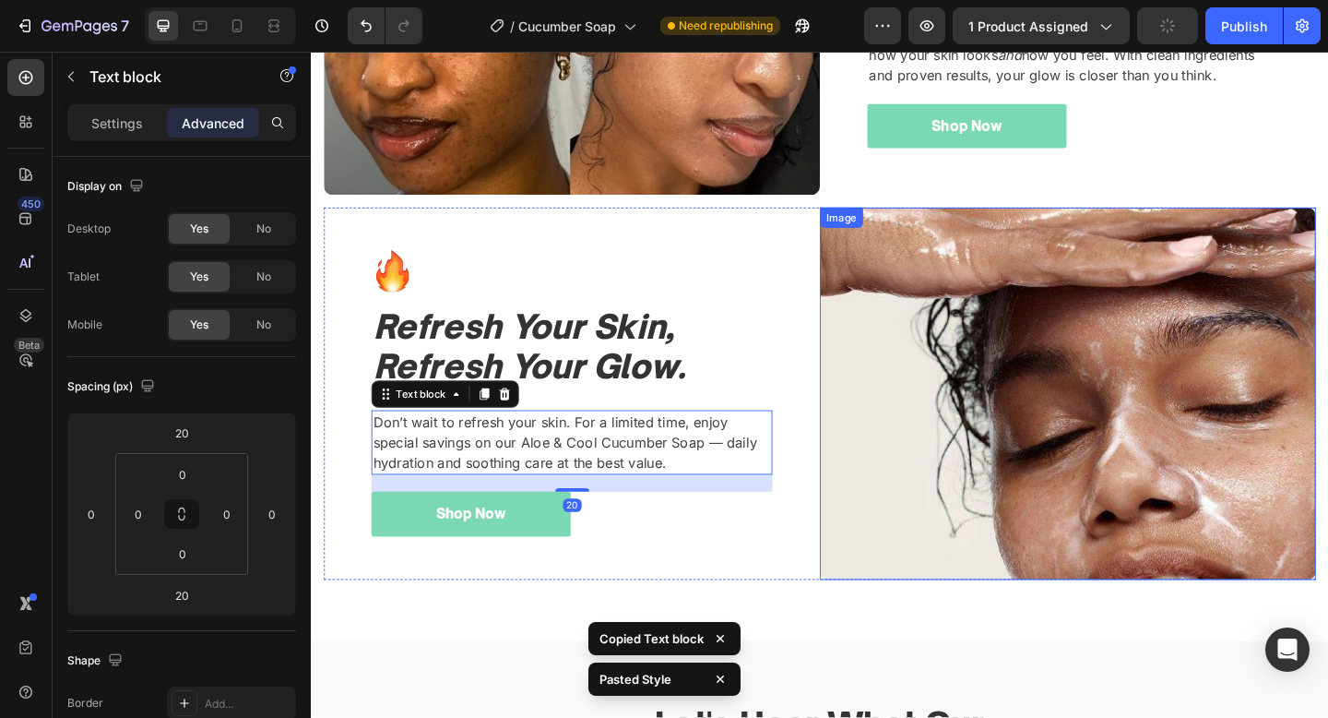
scroll to position [1878, 0]
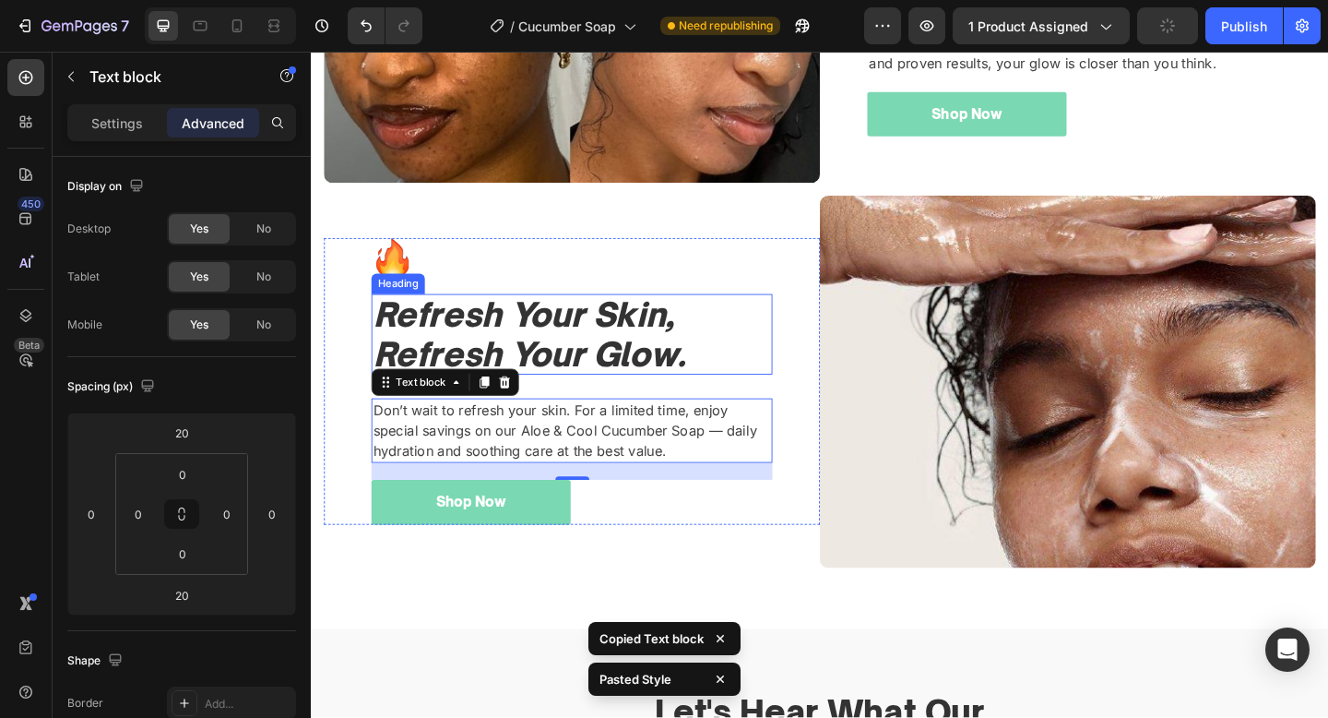
click at [700, 363] on icon "Refresh Your Skin, Refresh Your Glow." at bounding box center [548, 359] width 340 height 86
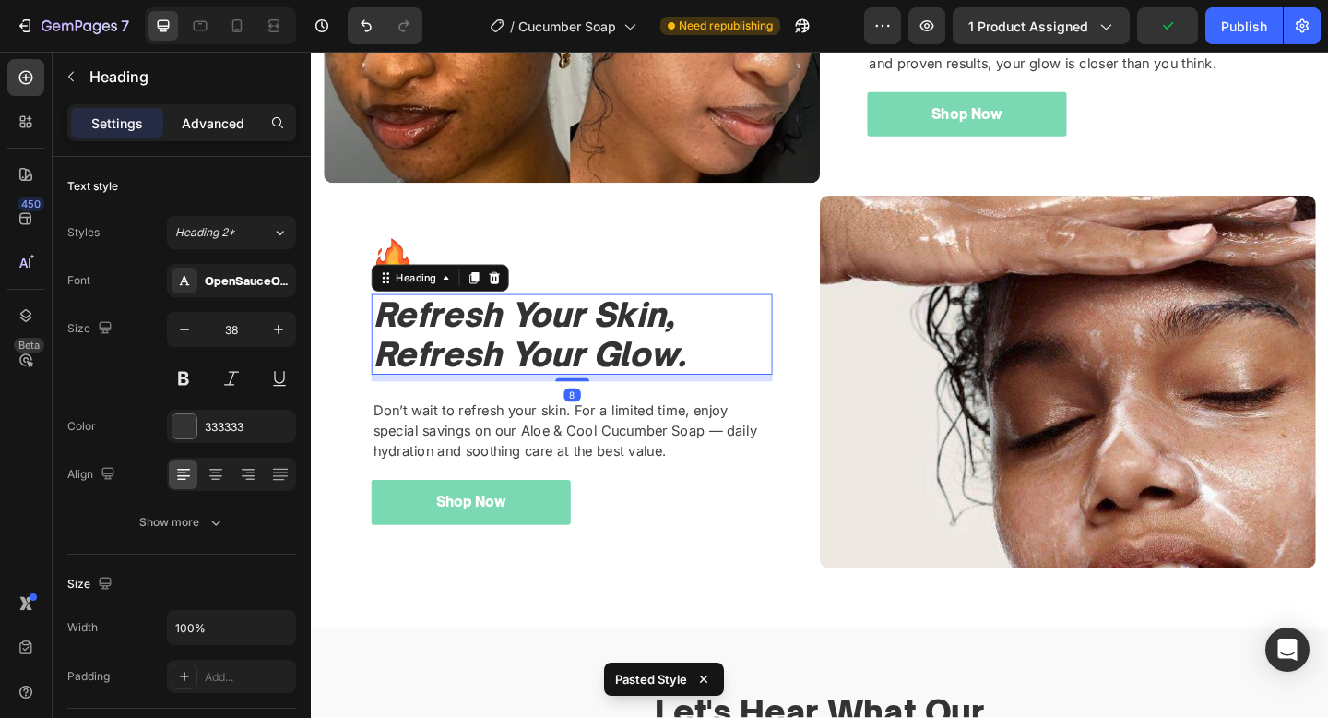
click at [207, 115] on p "Advanced" at bounding box center [213, 122] width 63 height 19
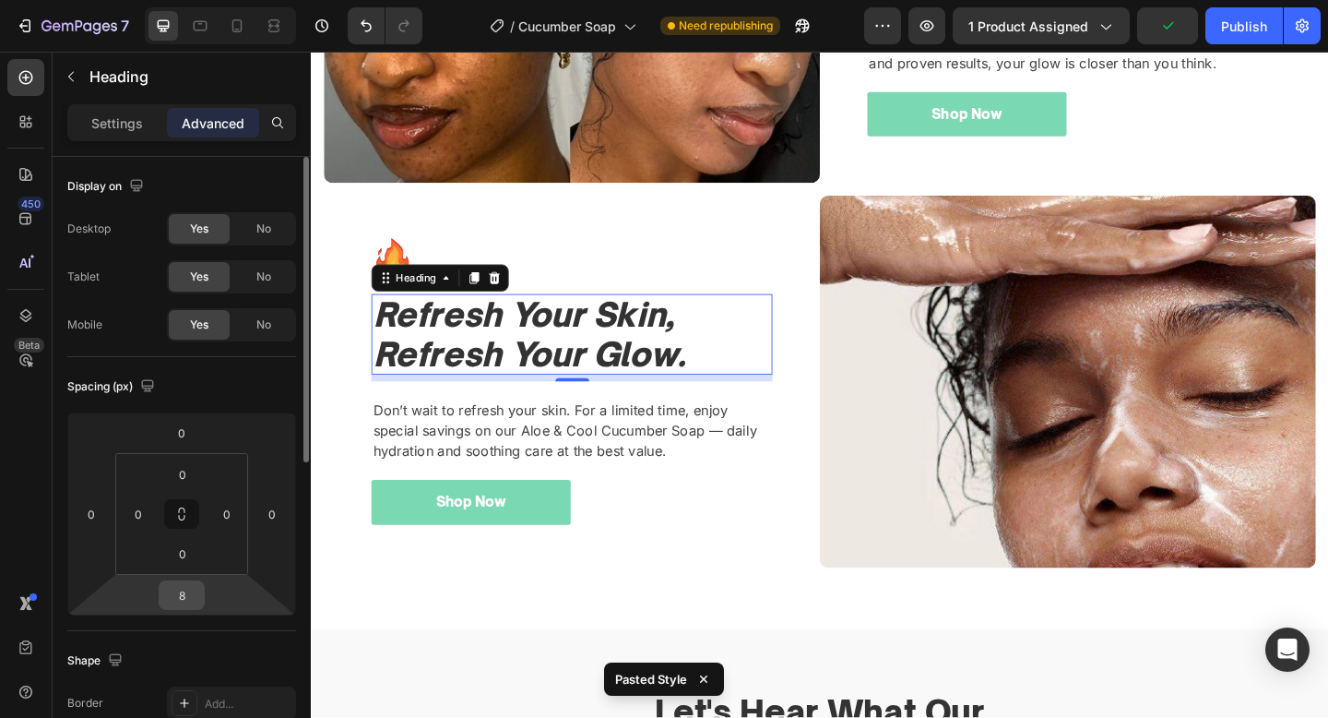
click at [181, 592] on input "8" at bounding box center [181, 595] width 37 height 28
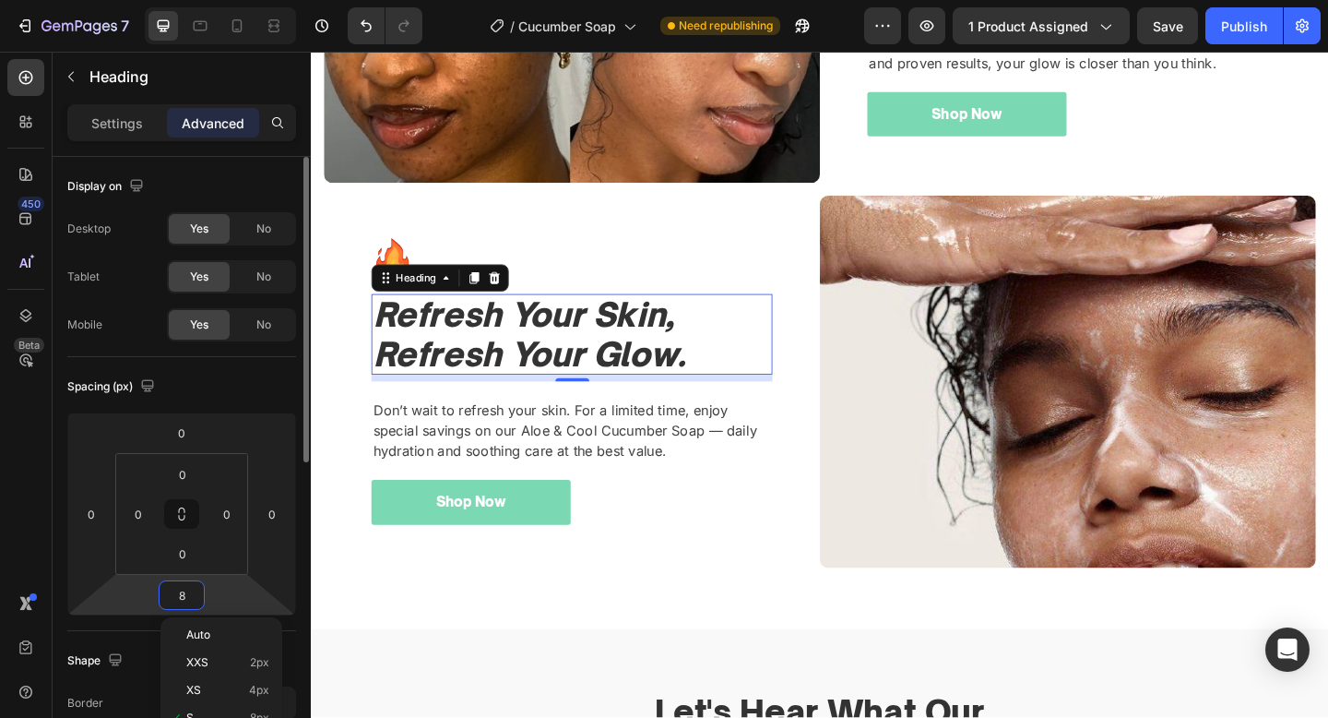
type input "0"
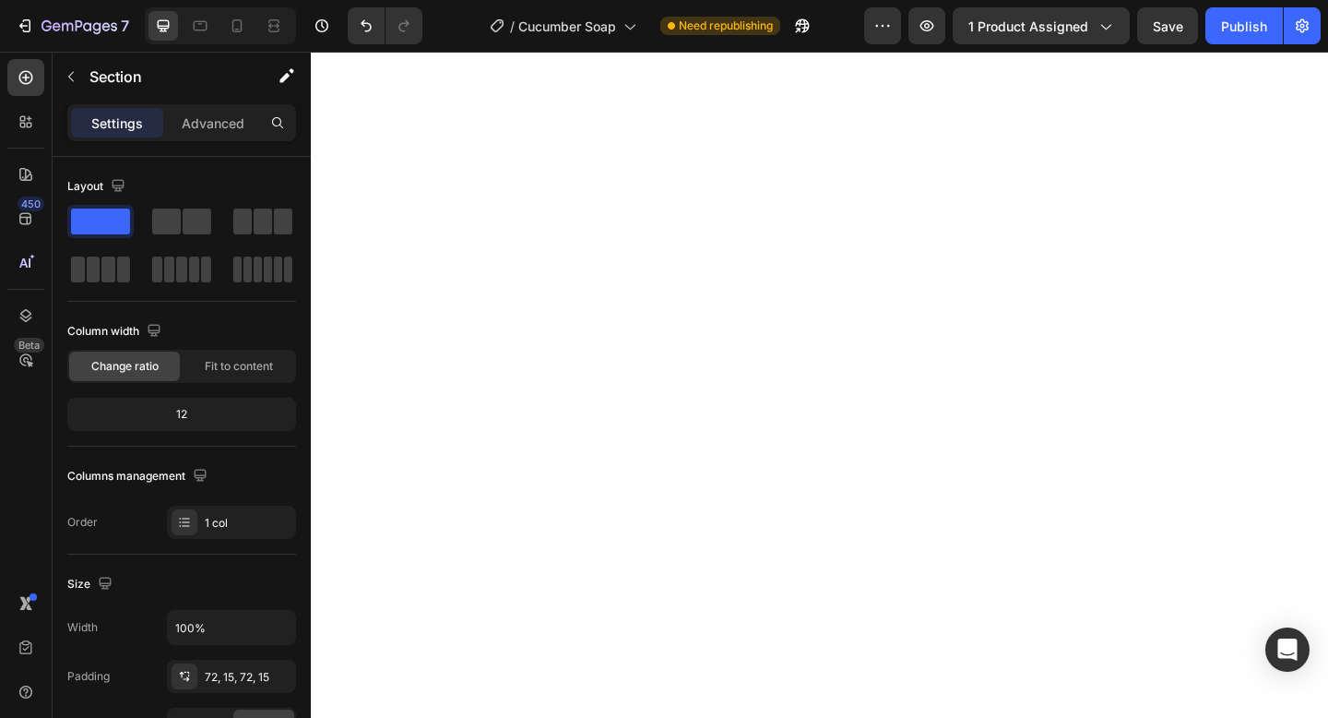
scroll to position [0, 0]
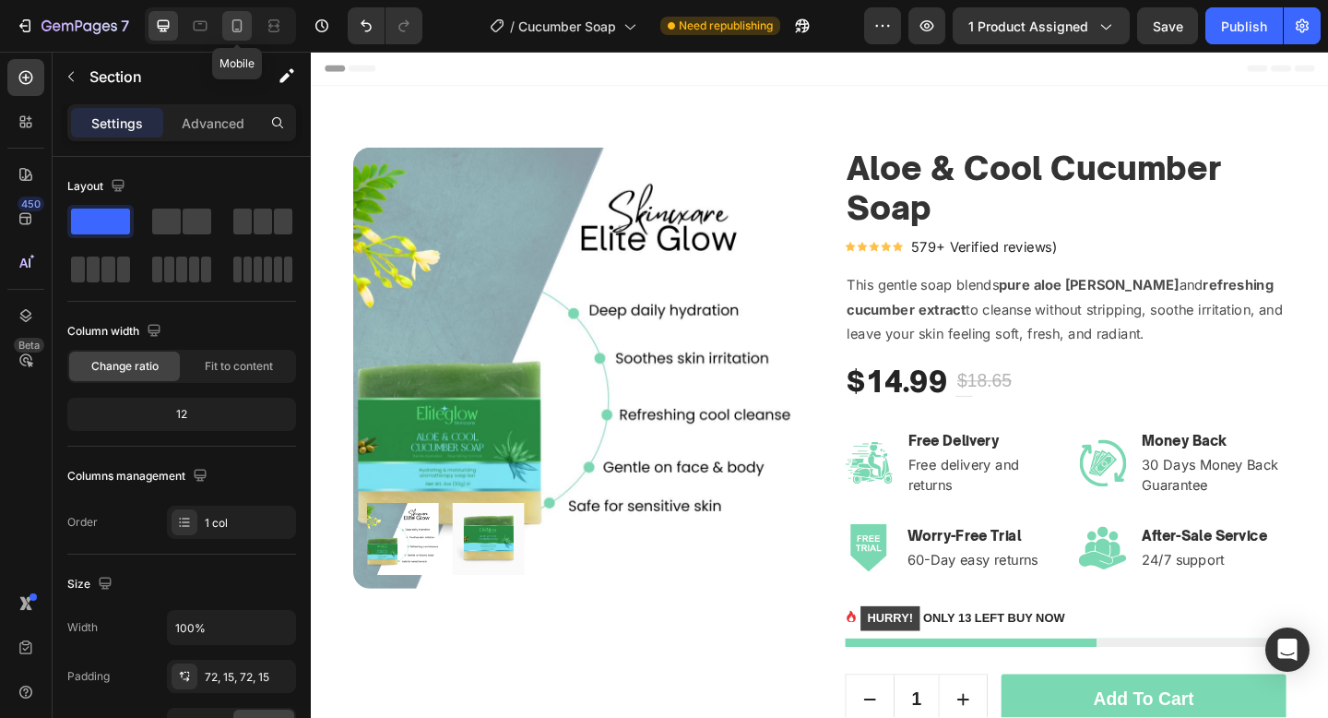
click at [230, 30] on icon at bounding box center [237, 26] width 18 height 18
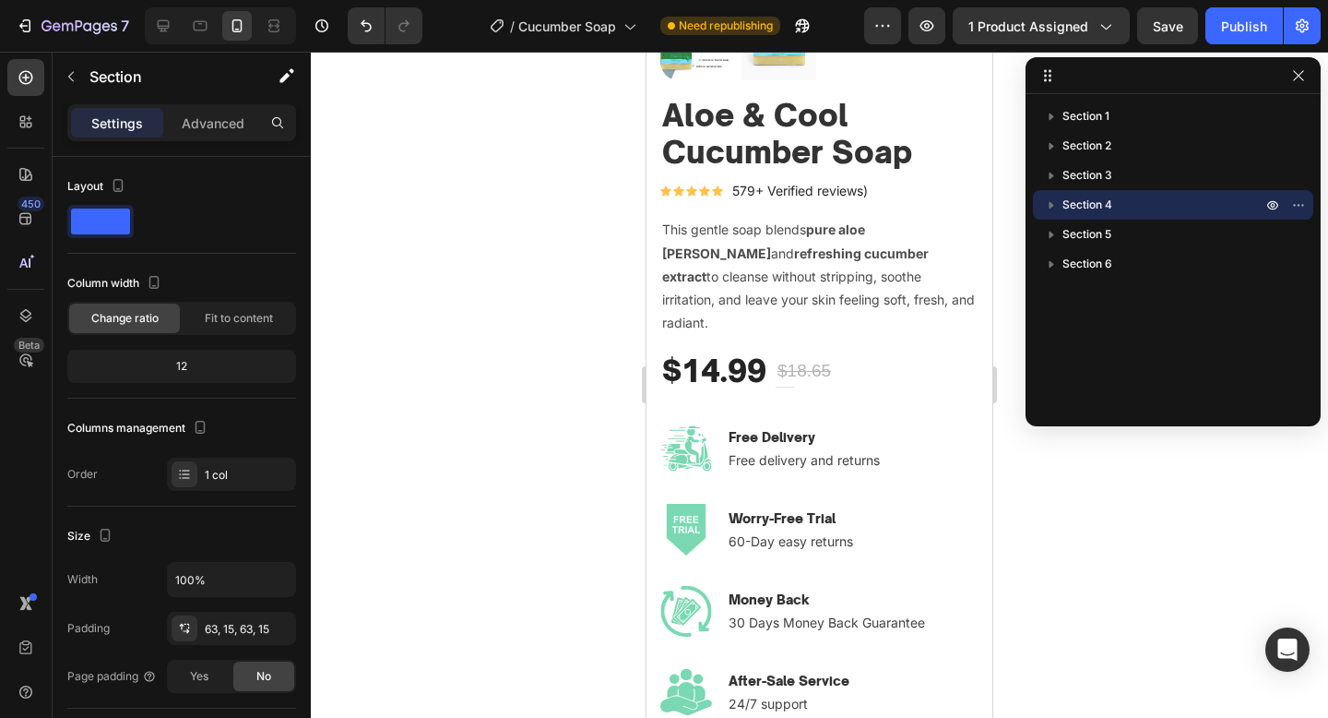
scroll to position [556, 0]
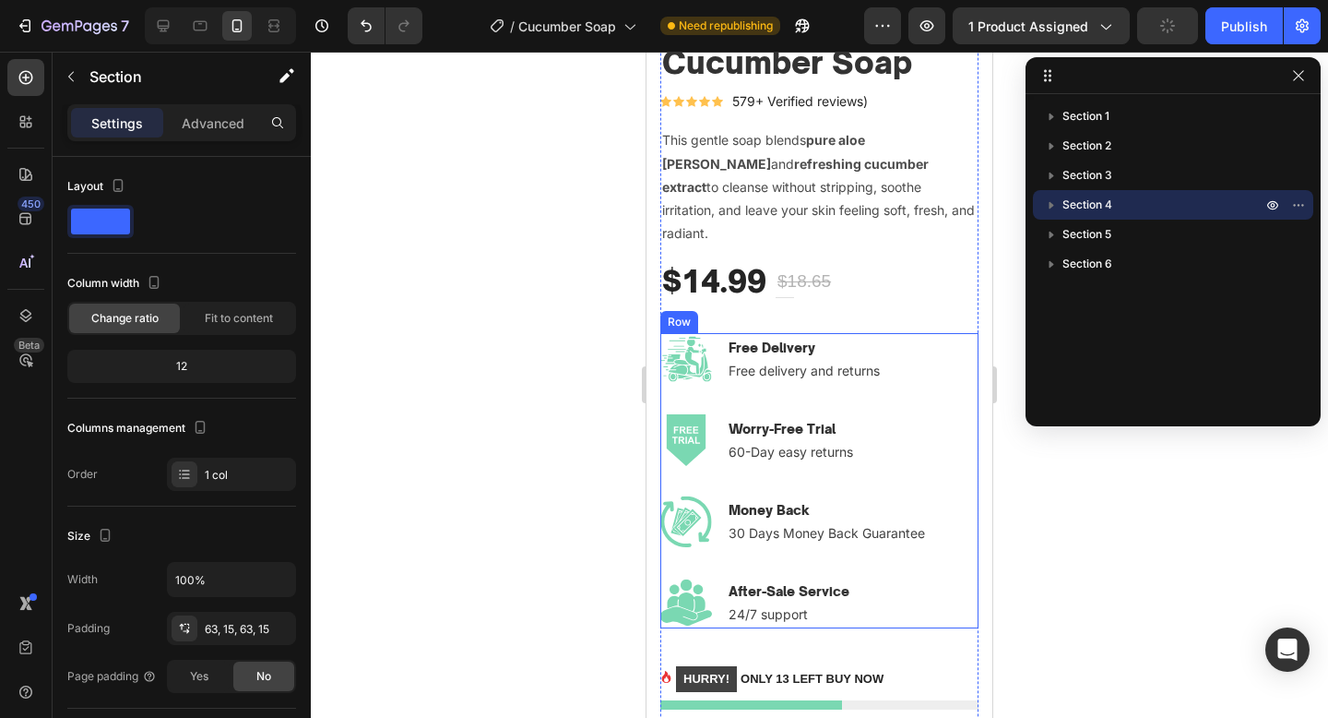
click at [914, 386] on div "Image Free Delivery Text block Free delivery and returns Text block Row Image W…" at bounding box center [819, 414] width 318 height 162
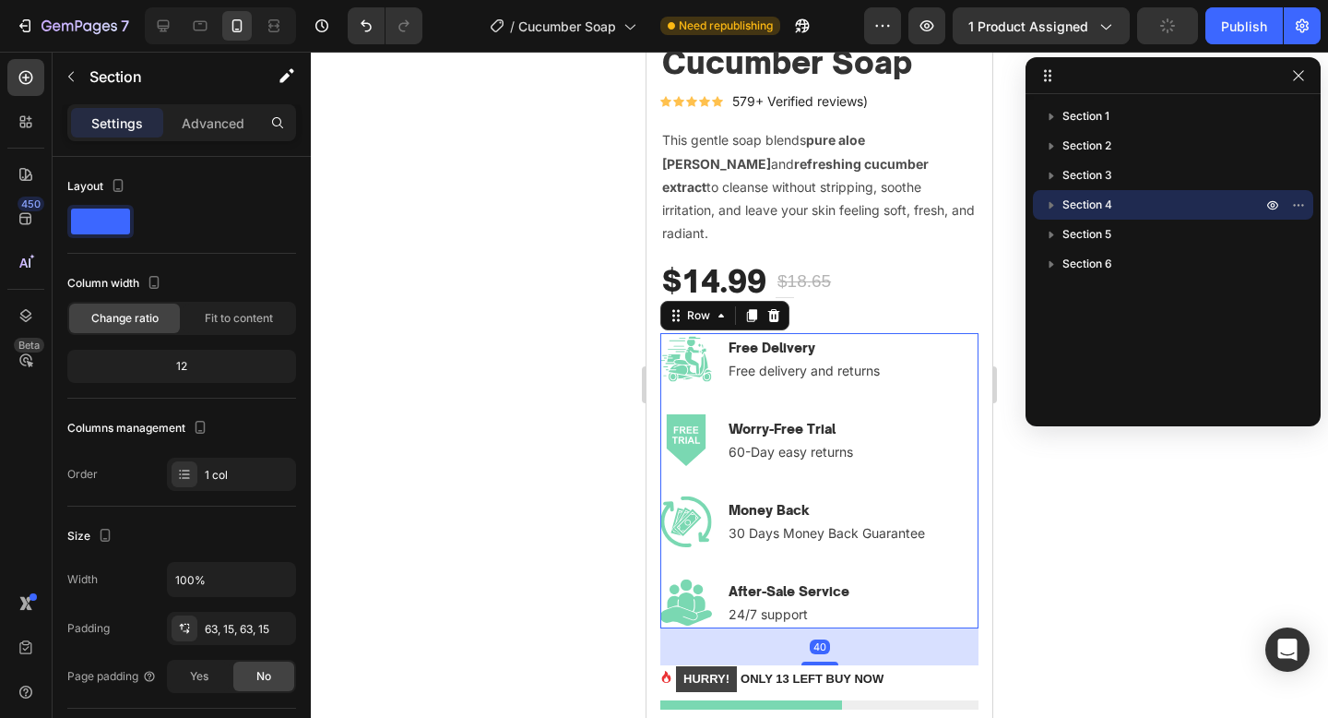
scroll to position [201, 0]
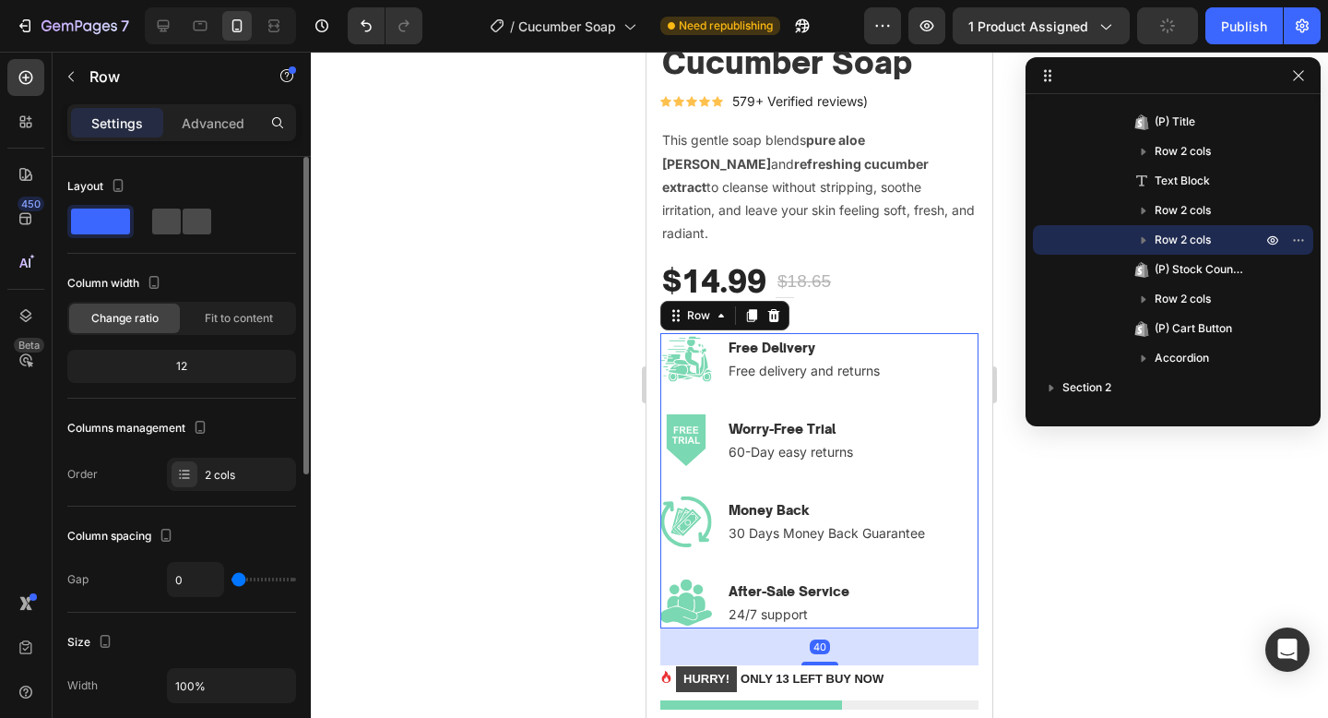
click at [192, 212] on span at bounding box center [197, 221] width 29 height 26
type input "32"
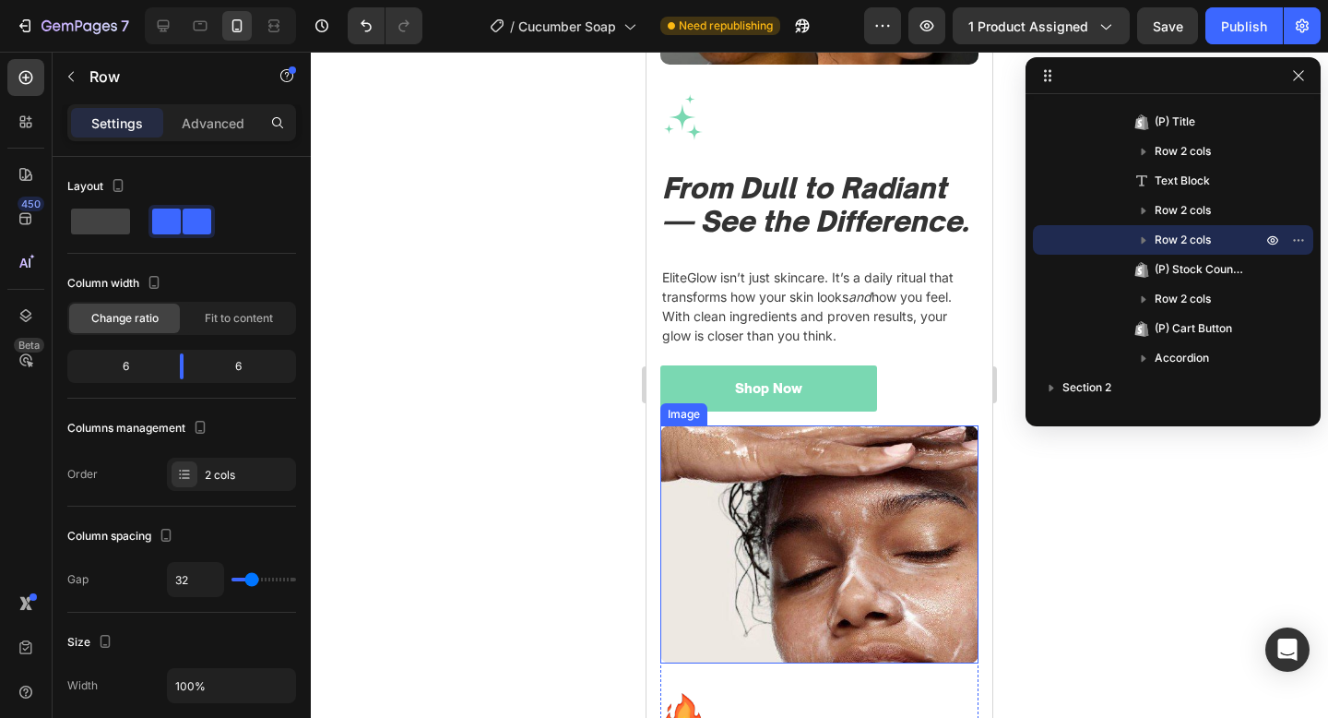
scroll to position [2601, 0]
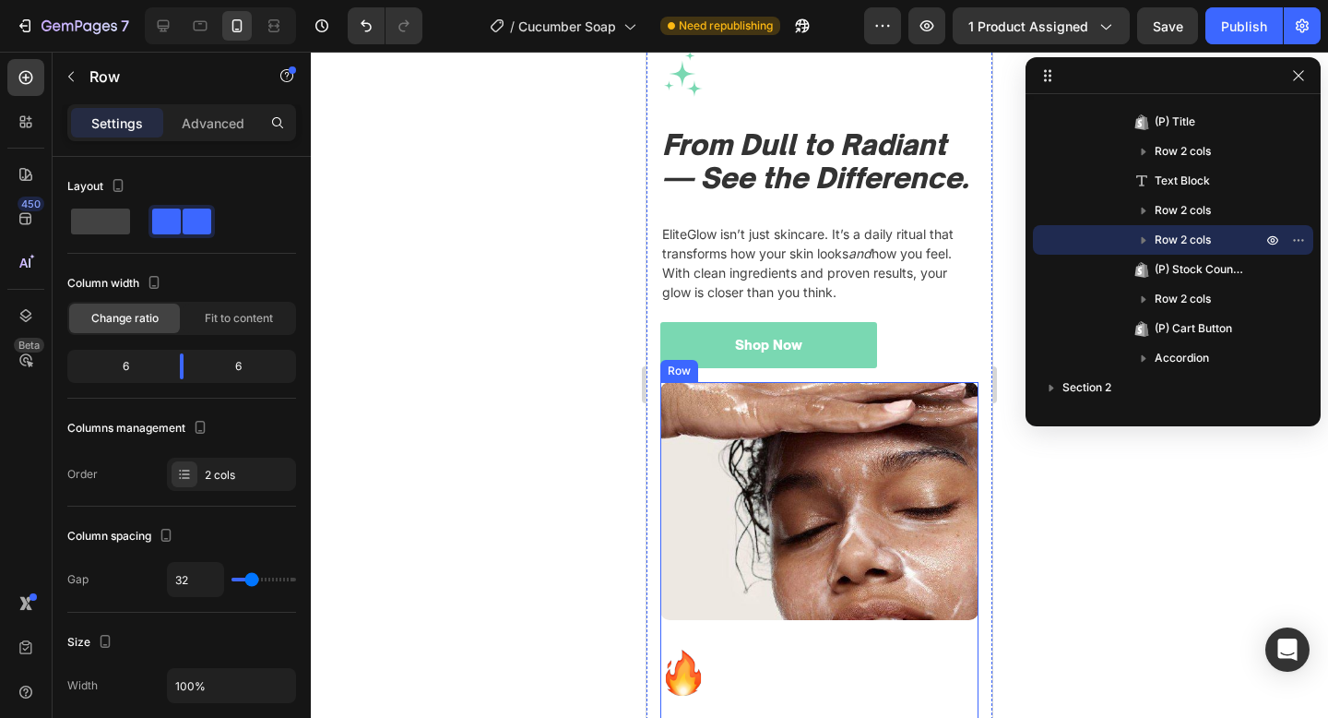
click at [855, 627] on div "Image" at bounding box center [819, 516] width 318 height 268
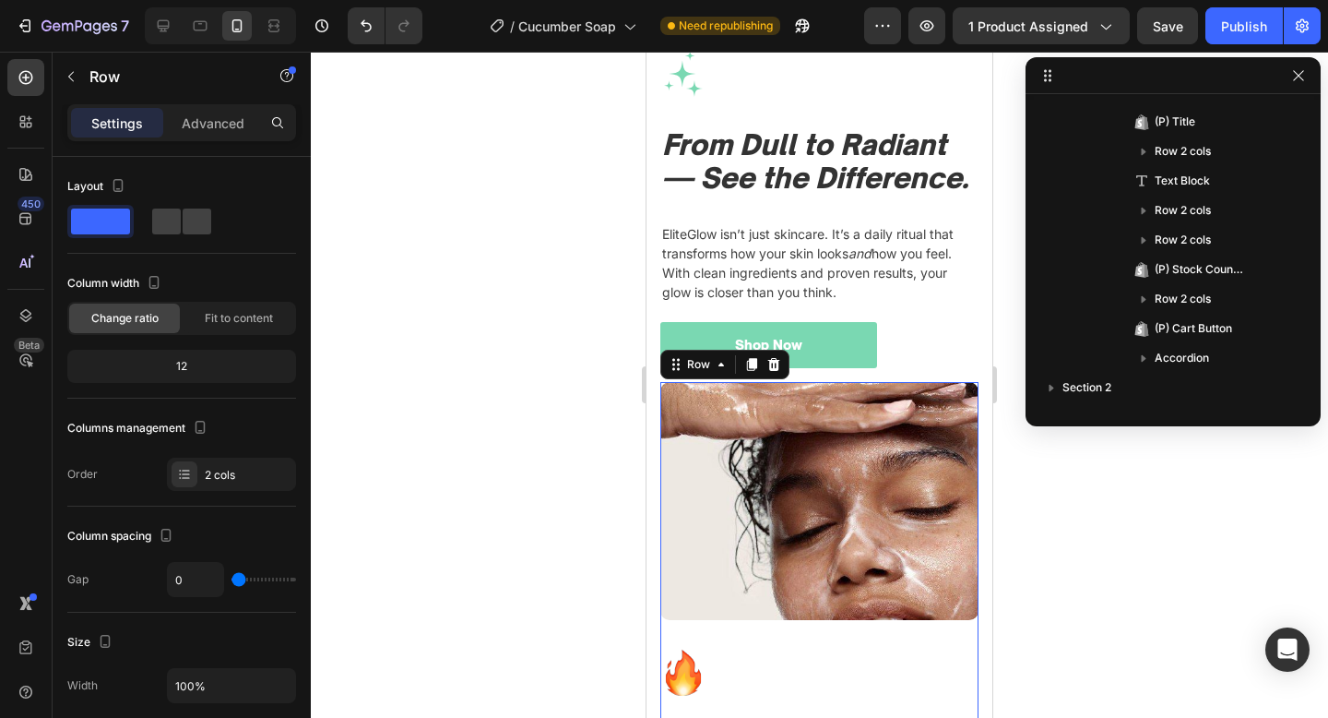
scroll to position [404, 0]
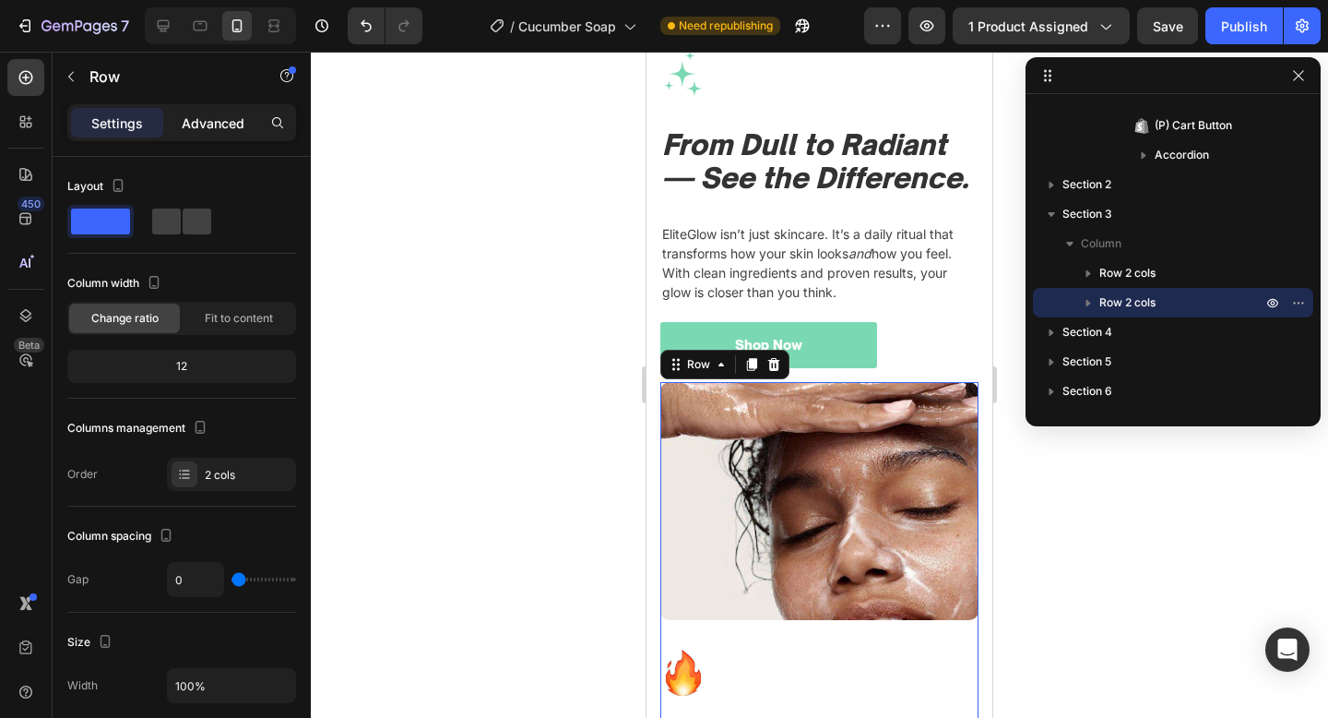
click at [228, 109] on div "Advanced" at bounding box center [213, 123] width 92 height 30
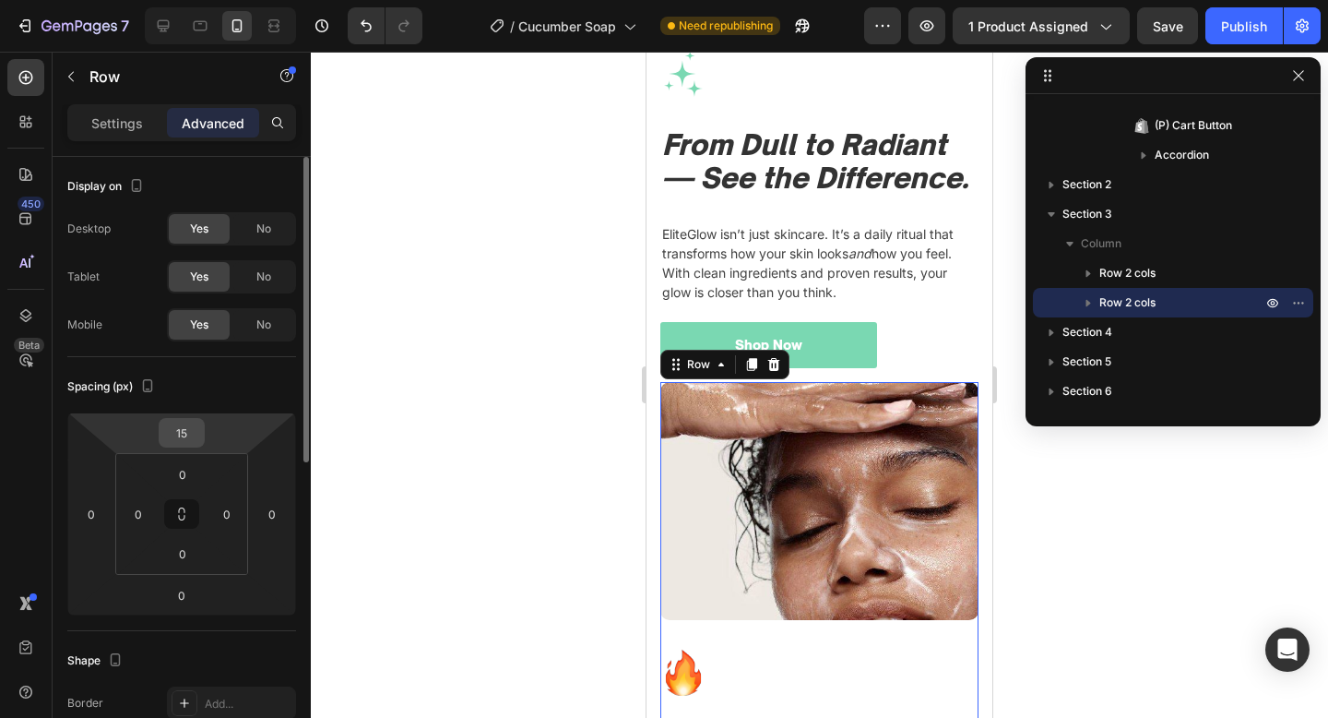
click at [178, 422] on input "15" at bounding box center [181, 433] width 37 height 28
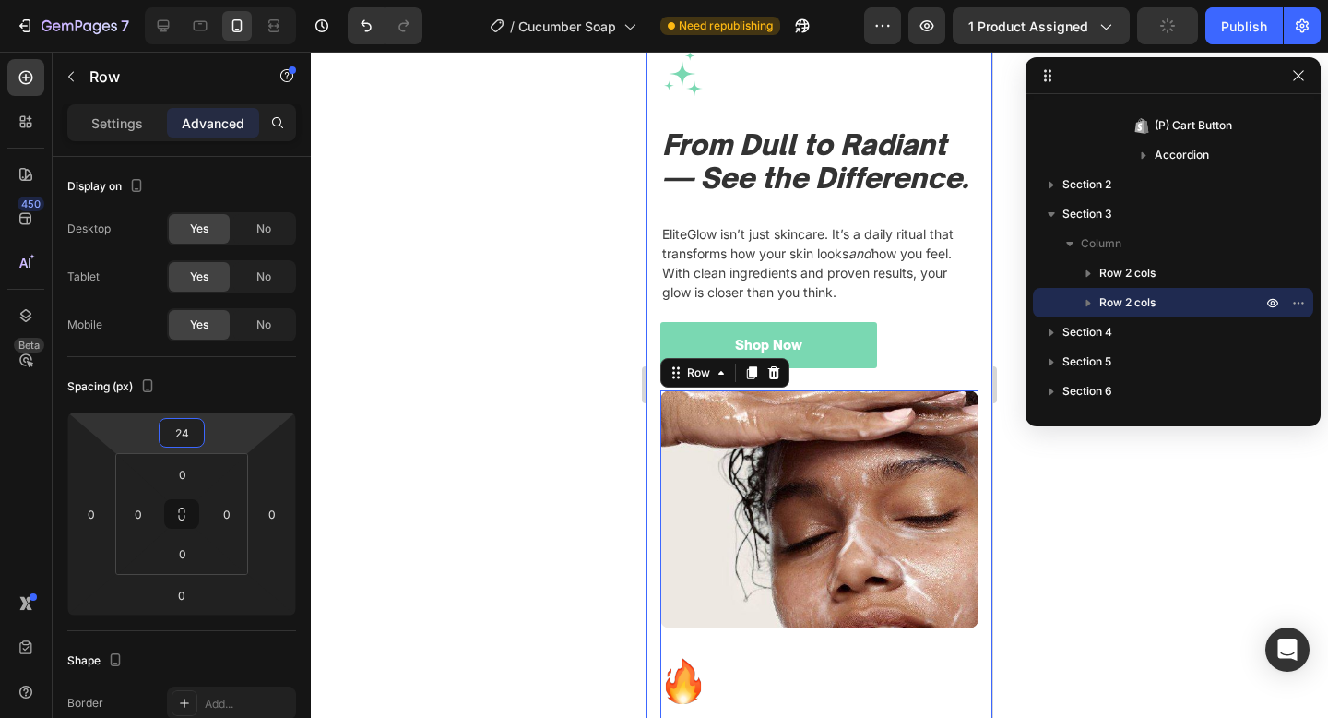
type input "25"
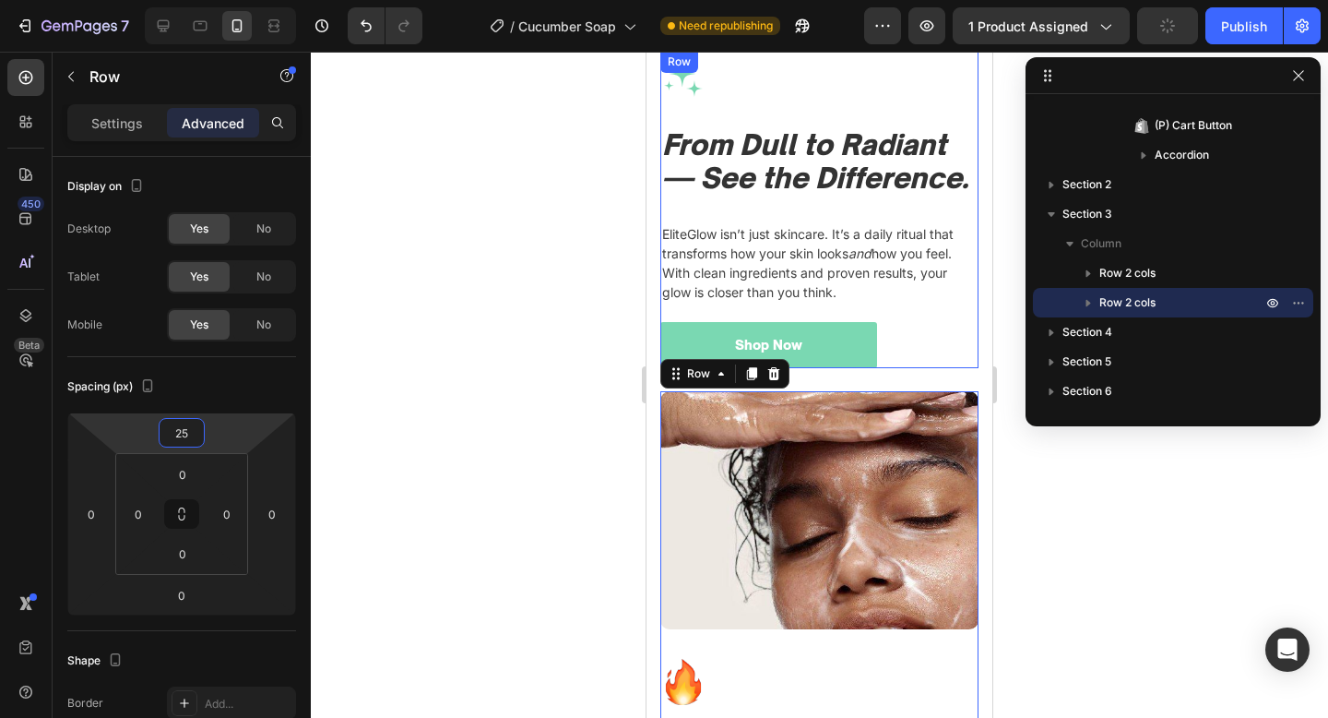
click at [907, 140] on icon "From Dull to Radiant — See the Difference." at bounding box center [815, 160] width 306 height 67
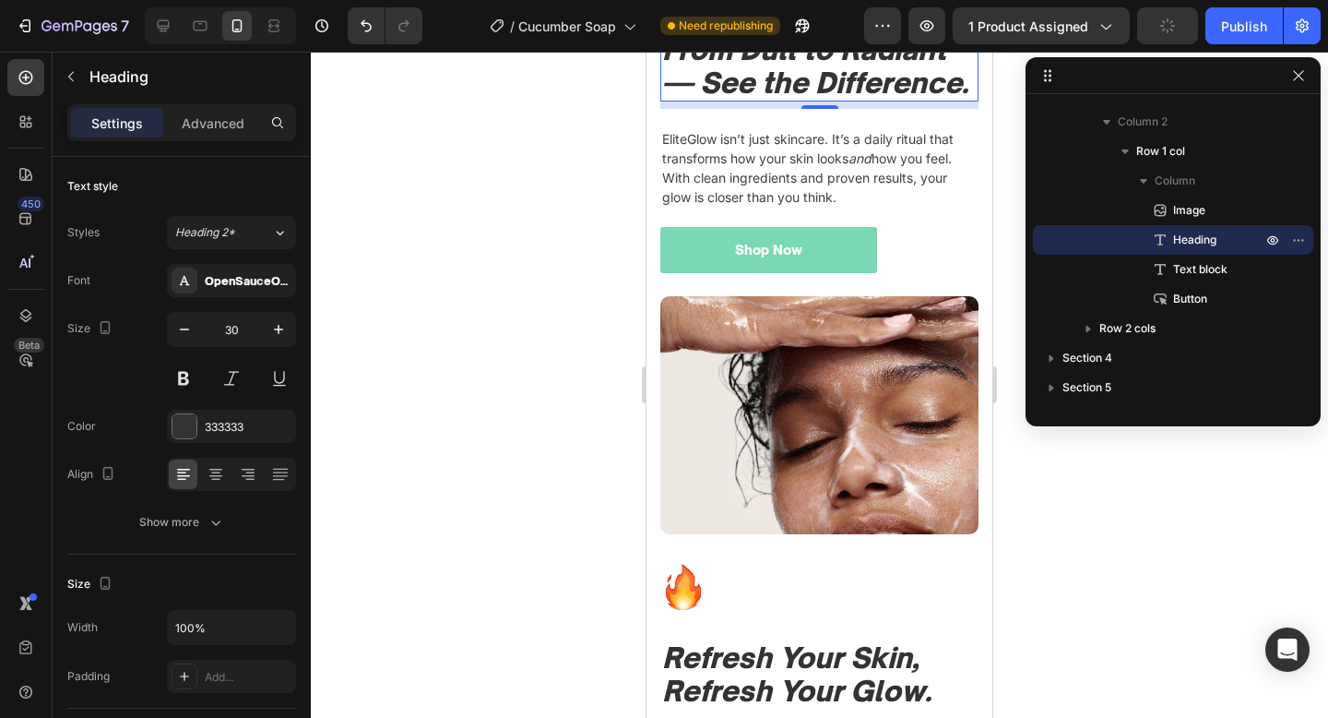
scroll to position [2790, 0]
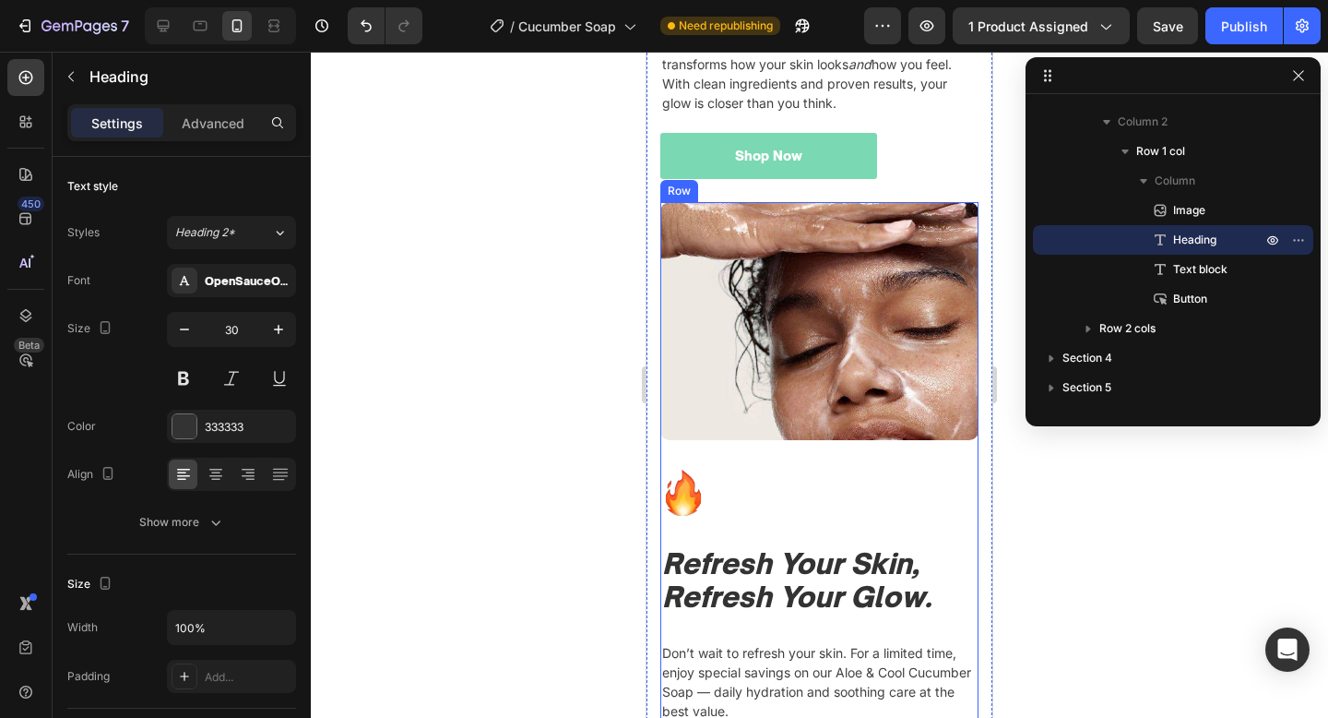
click at [814, 457] on div "Image" at bounding box center [819, 336] width 318 height 268
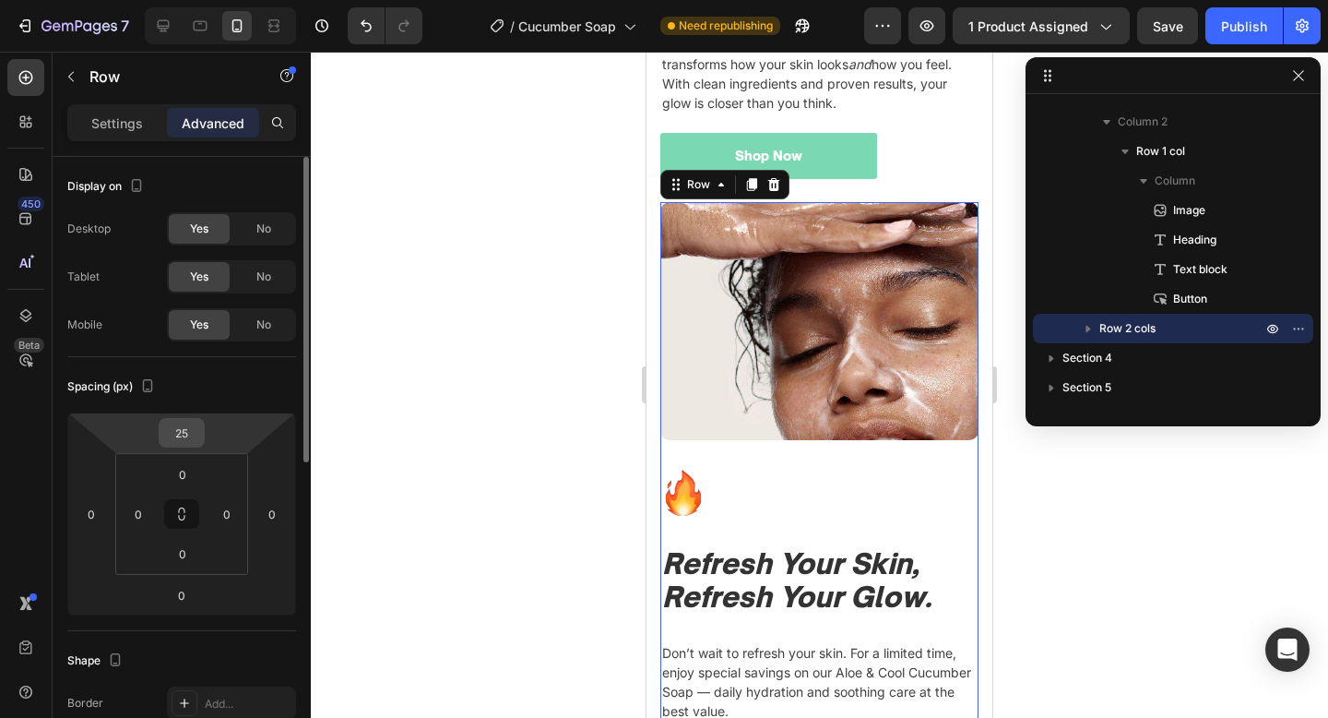
click at [177, 429] on input "25" at bounding box center [181, 433] width 37 height 28
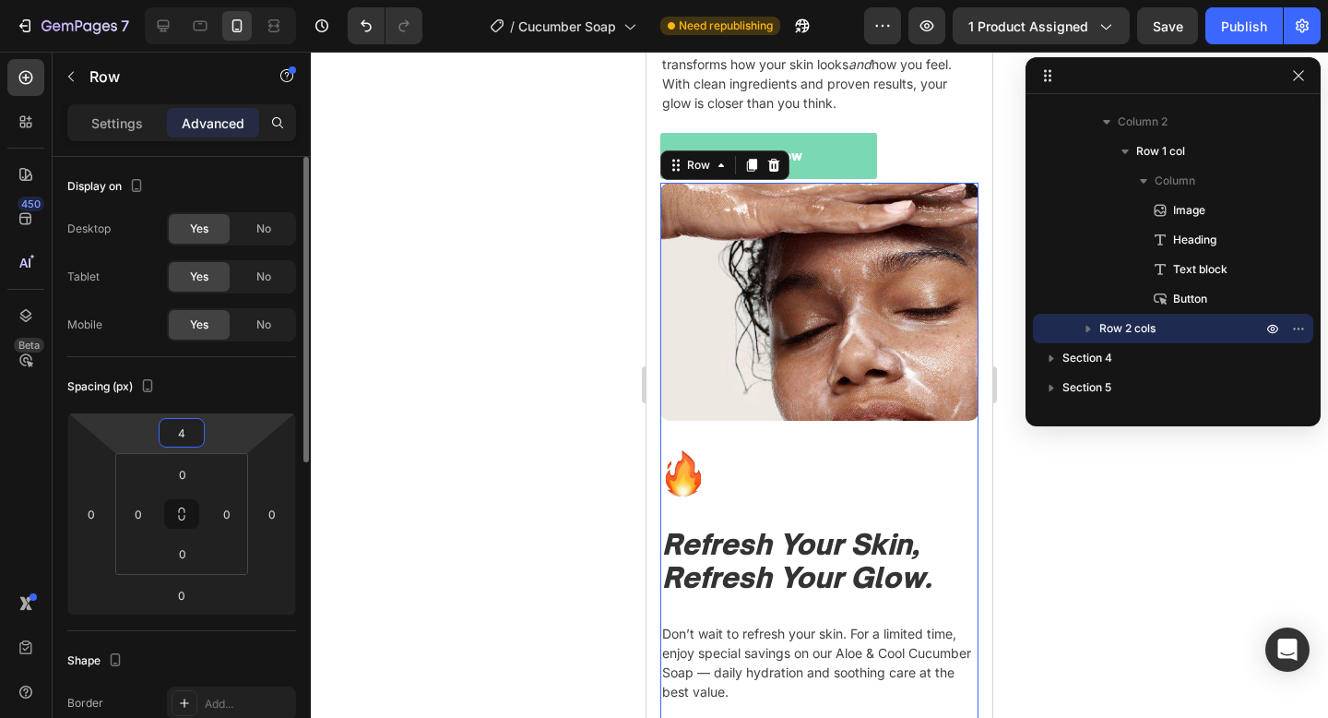
type input "40"
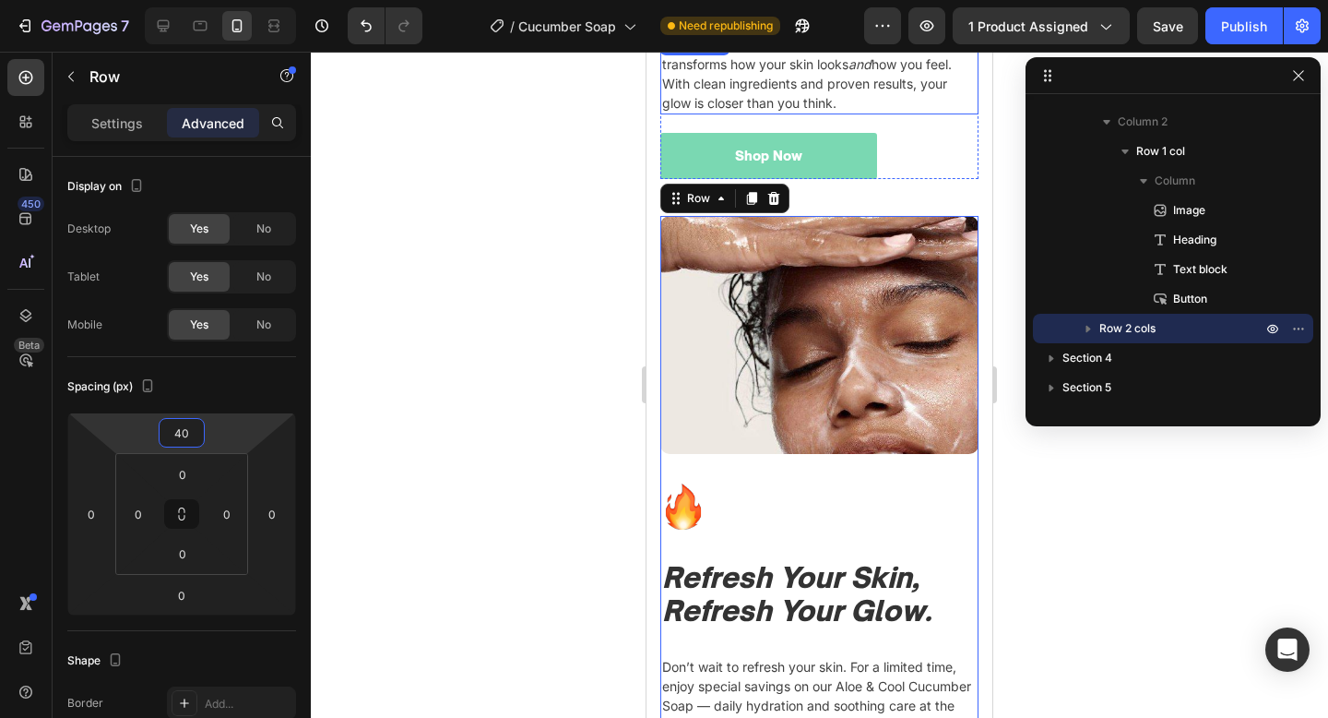
click at [873, 112] on p "EliteGlow isn’t just skincare. It’s a daily ritual that transforms how your ski…" at bounding box center [819, 73] width 315 height 77
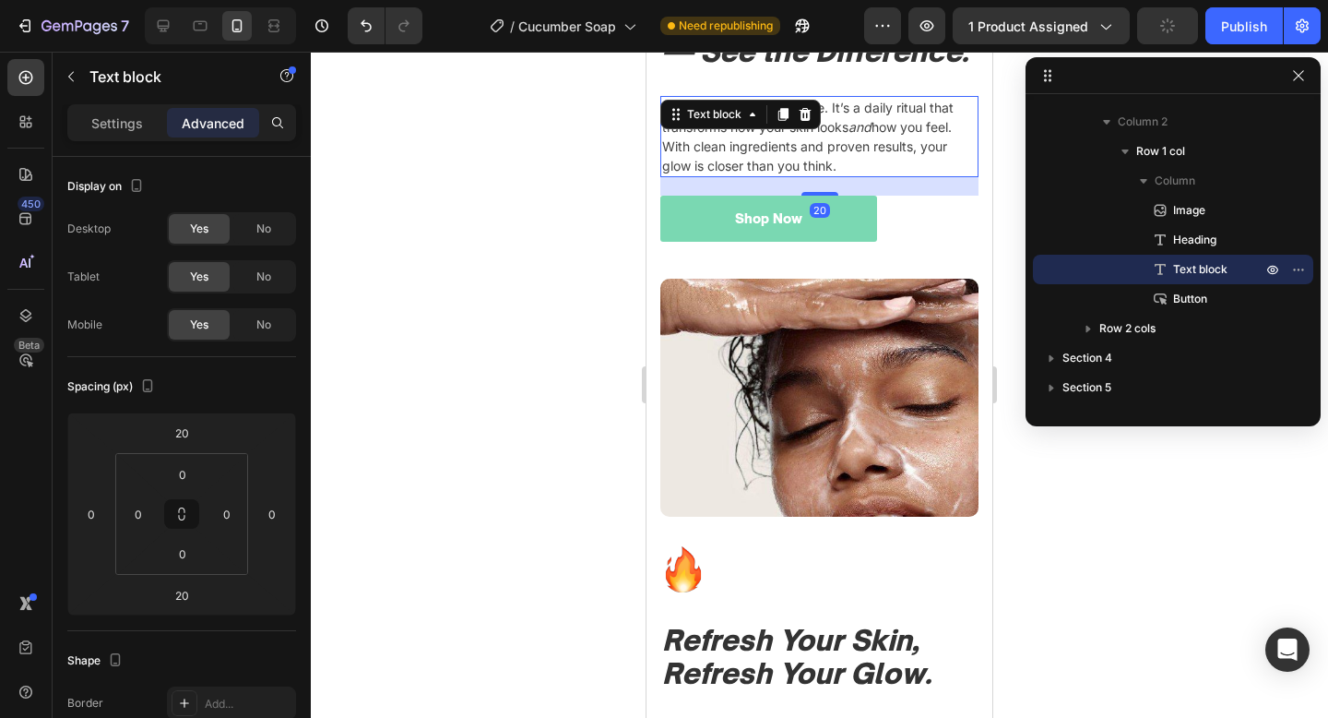
scroll to position [3046, 0]
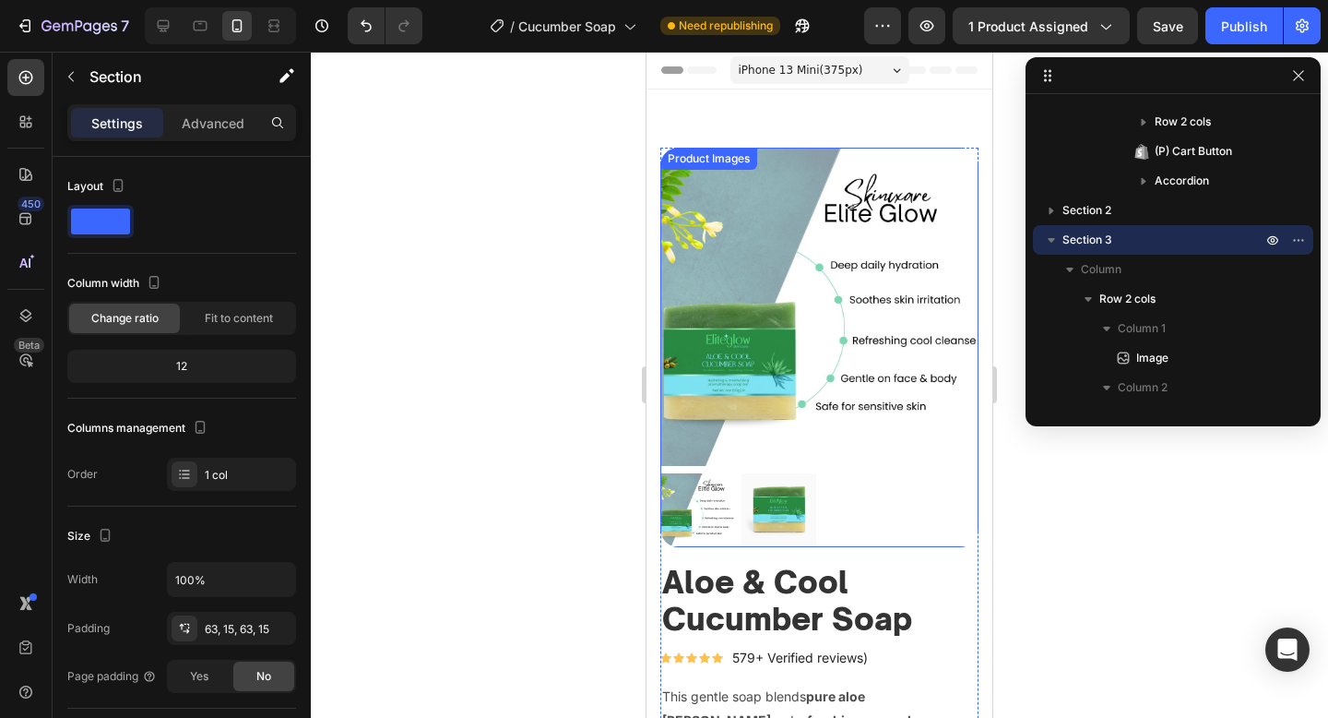
scroll to position [16, 0]
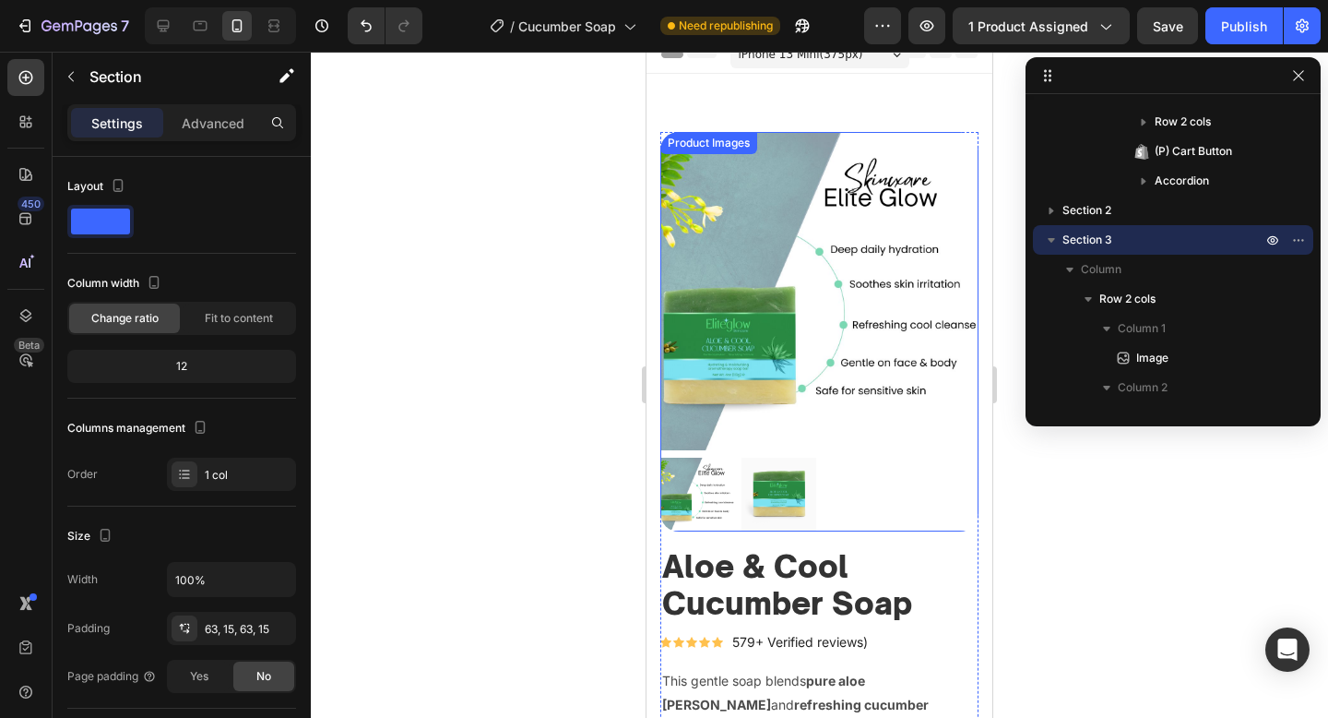
click at [821, 300] on img at bounding box center [819, 291] width 318 height 318
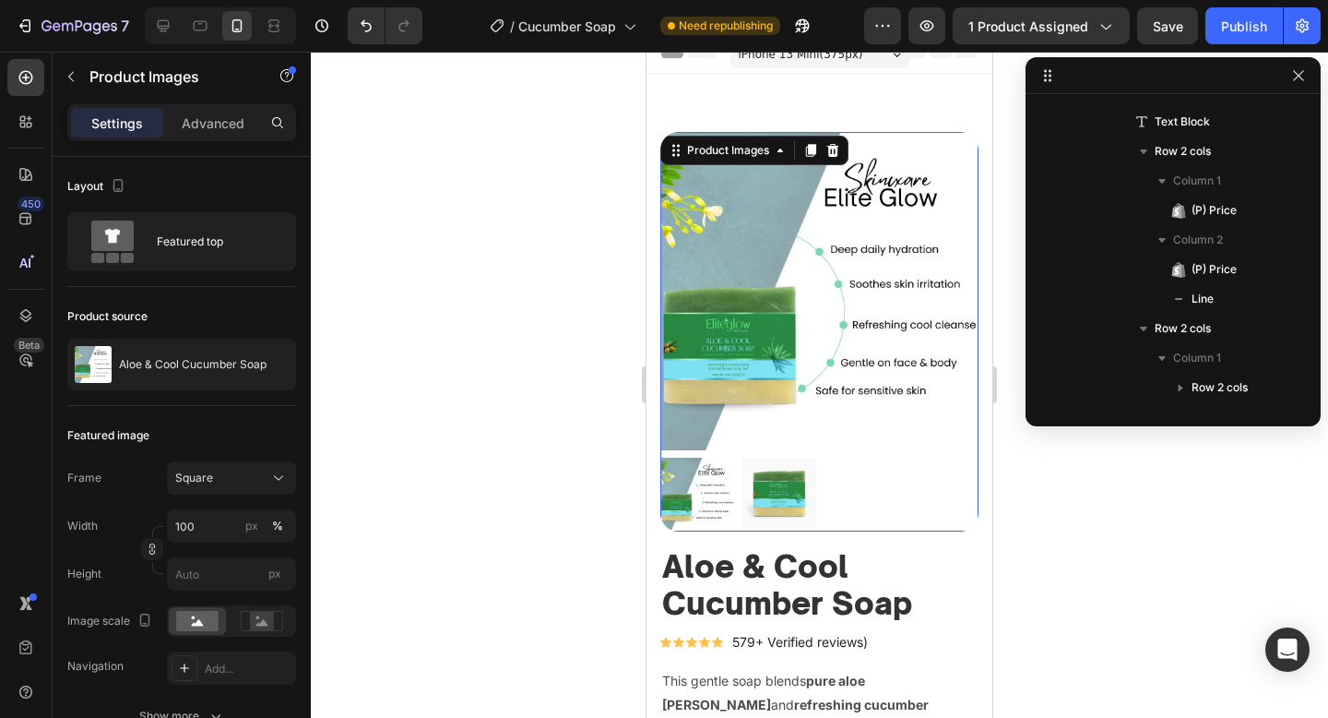
scroll to position [24, 0]
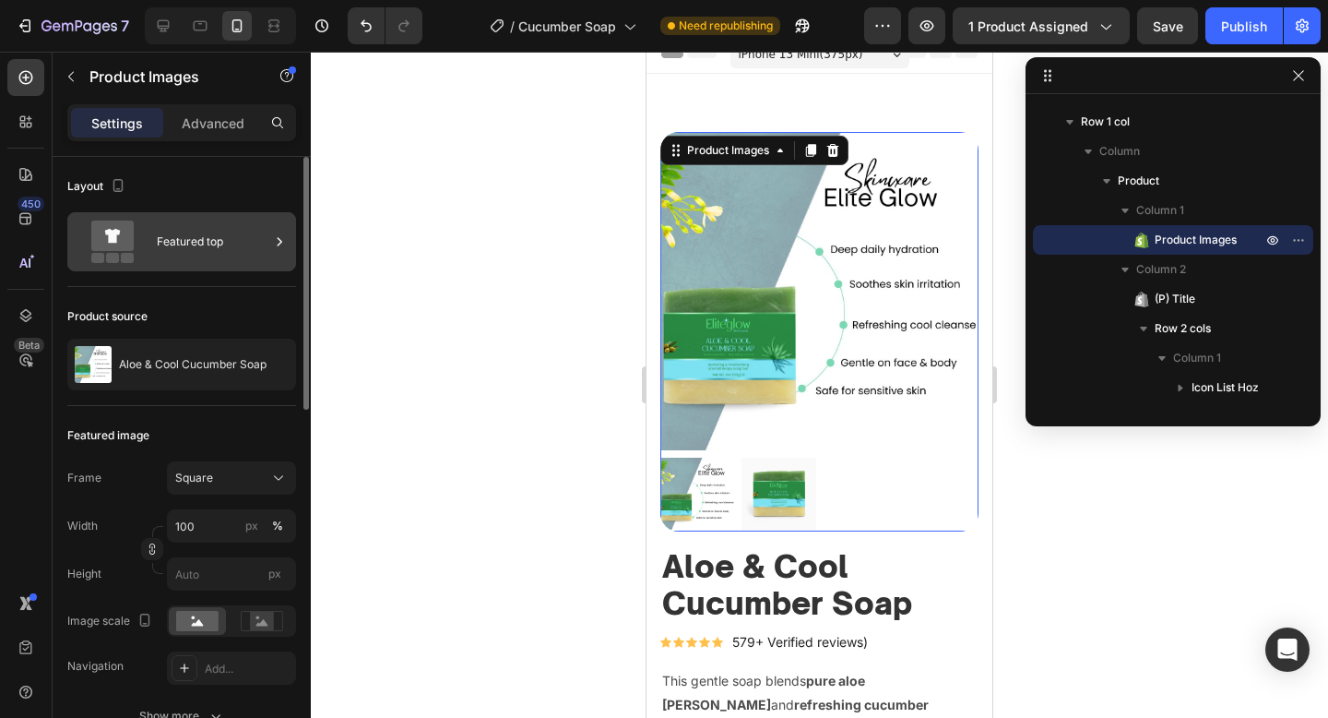
click at [203, 236] on div "Featured top" at bounding box center [213, 241] width 113 height 42
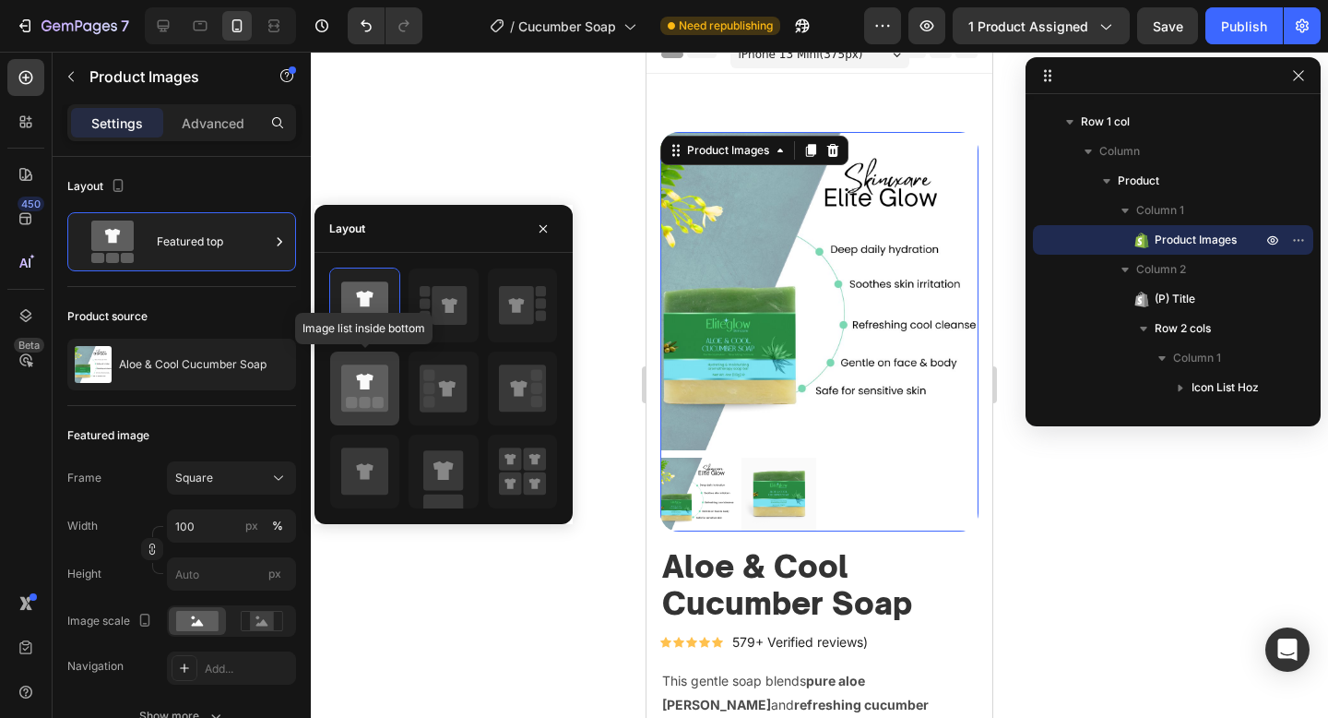
click at [348, 374] on icon at bounding box center [364, 387] width 47 height 47
type input "20"
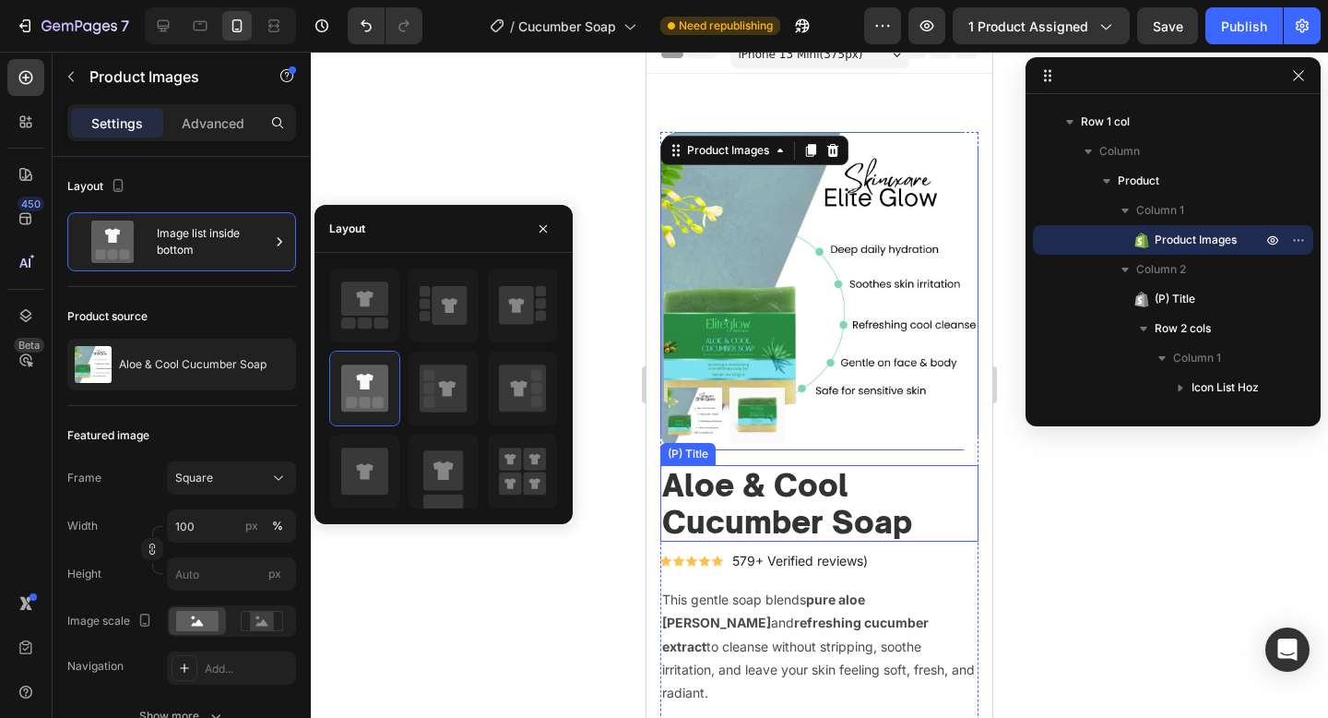
click at [726, 490] on h2 "Aloe & Cool Cucumber Soap" at bounding box center [819, 503] width 318 height 77
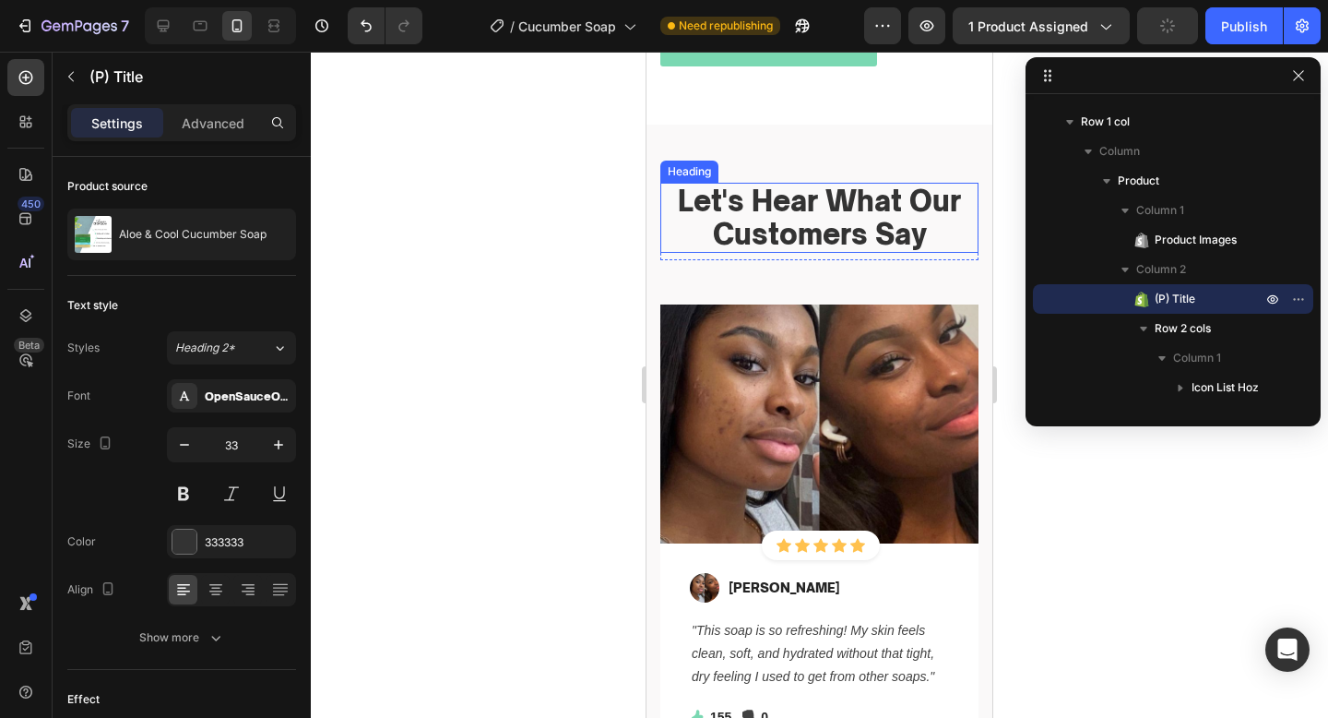
scroll to position [3477, 0]
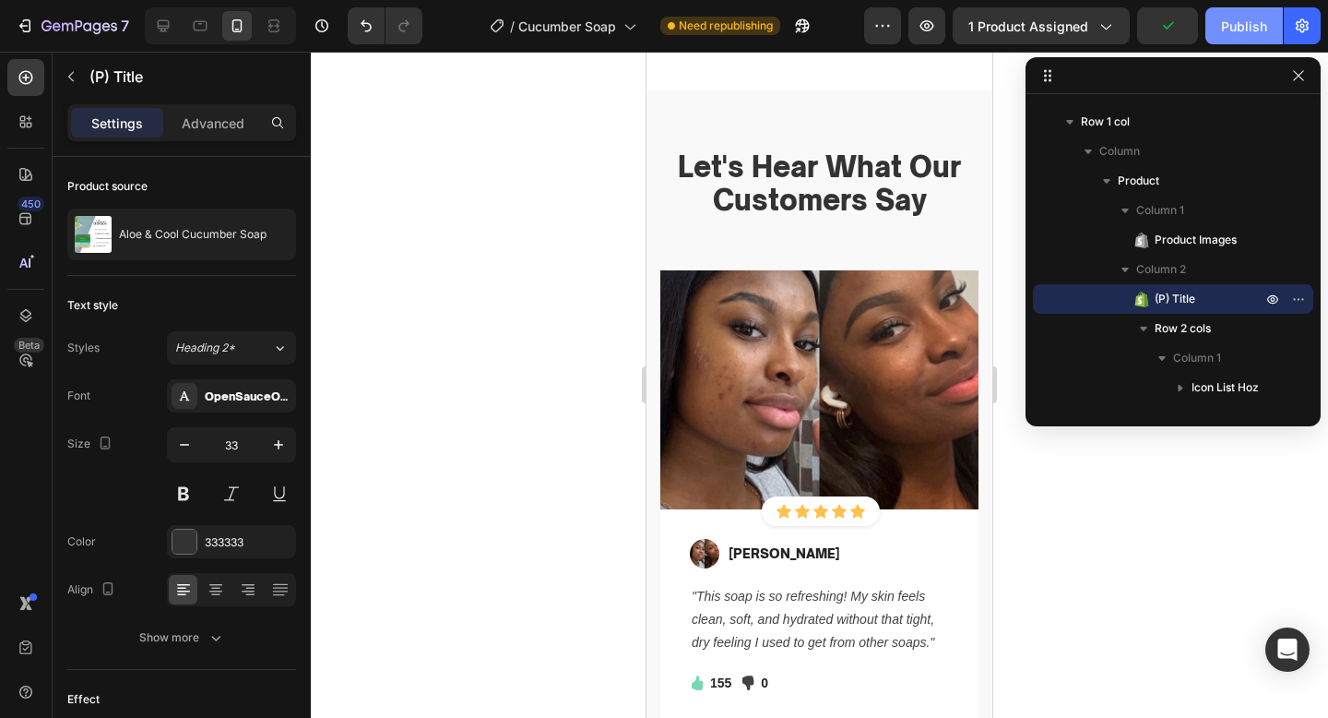
click at [1240, 36] on button "Publish" at bounding box center [1244, 25] width 77 height 37
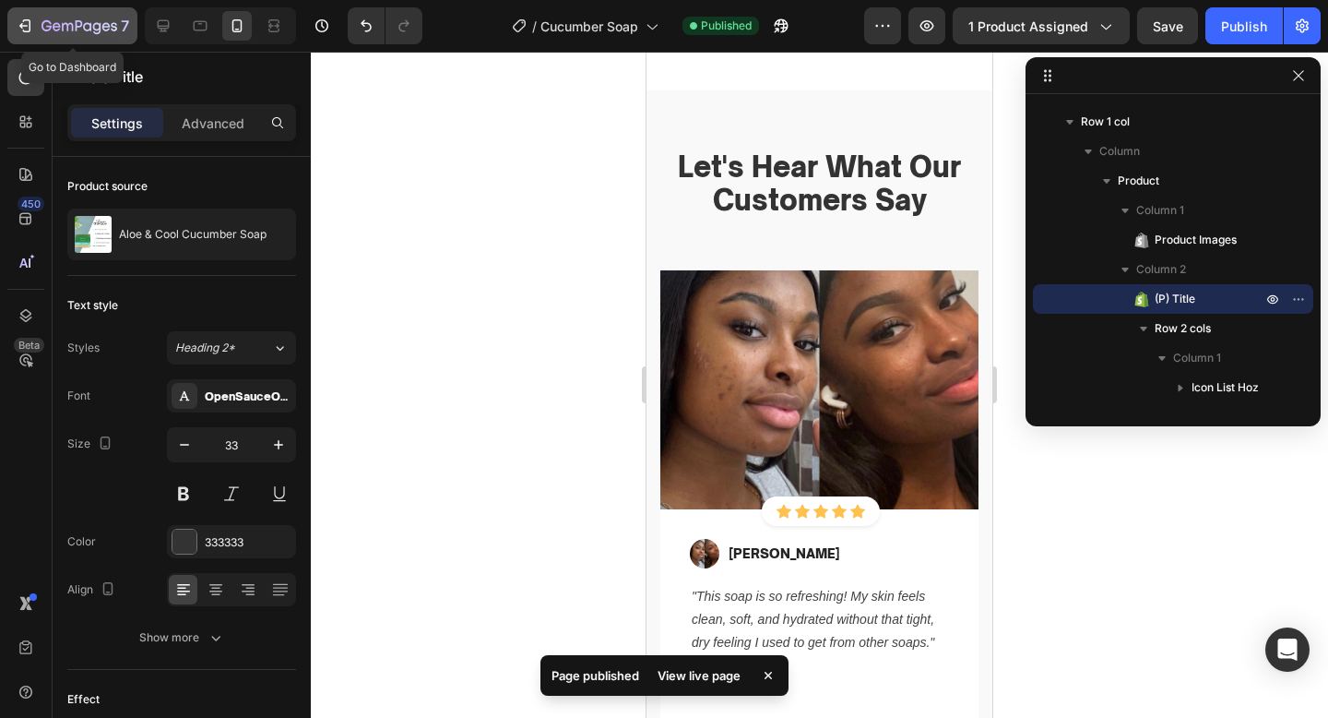
click at [71, 20] on icon "button" at bounding box center [80, 27] width 76 height 16
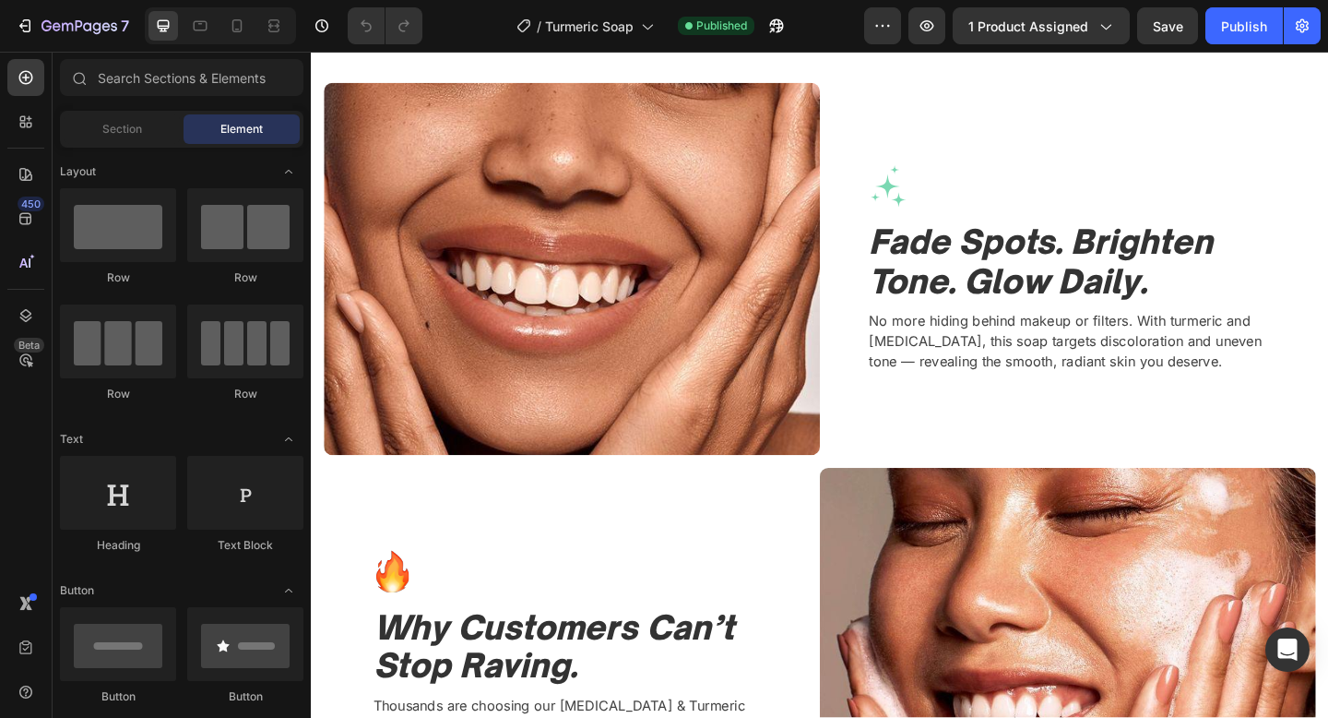
scroll to position [1555, 0]
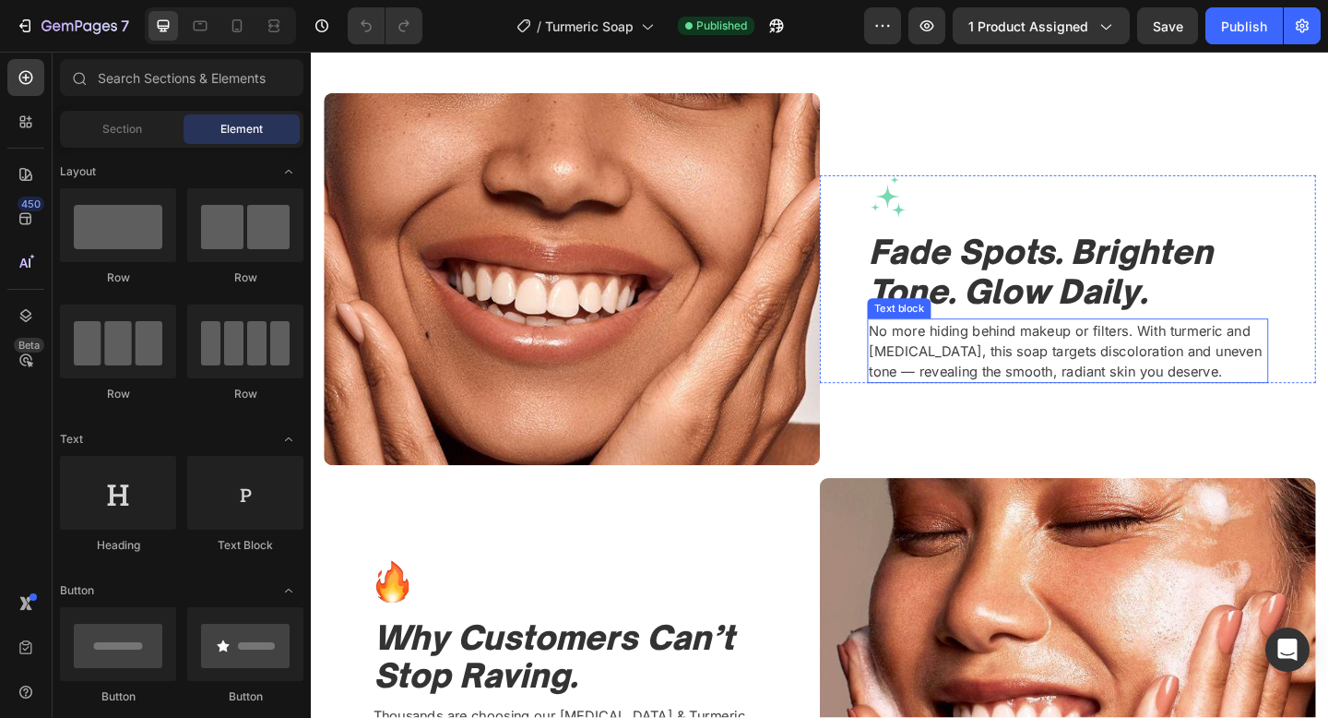
click at [1046, 403] on p "No more hiding behind makeup or filters. With turmeric and kojic acid, this soa…" at bounding box center [1134, 377] width 433 height 66
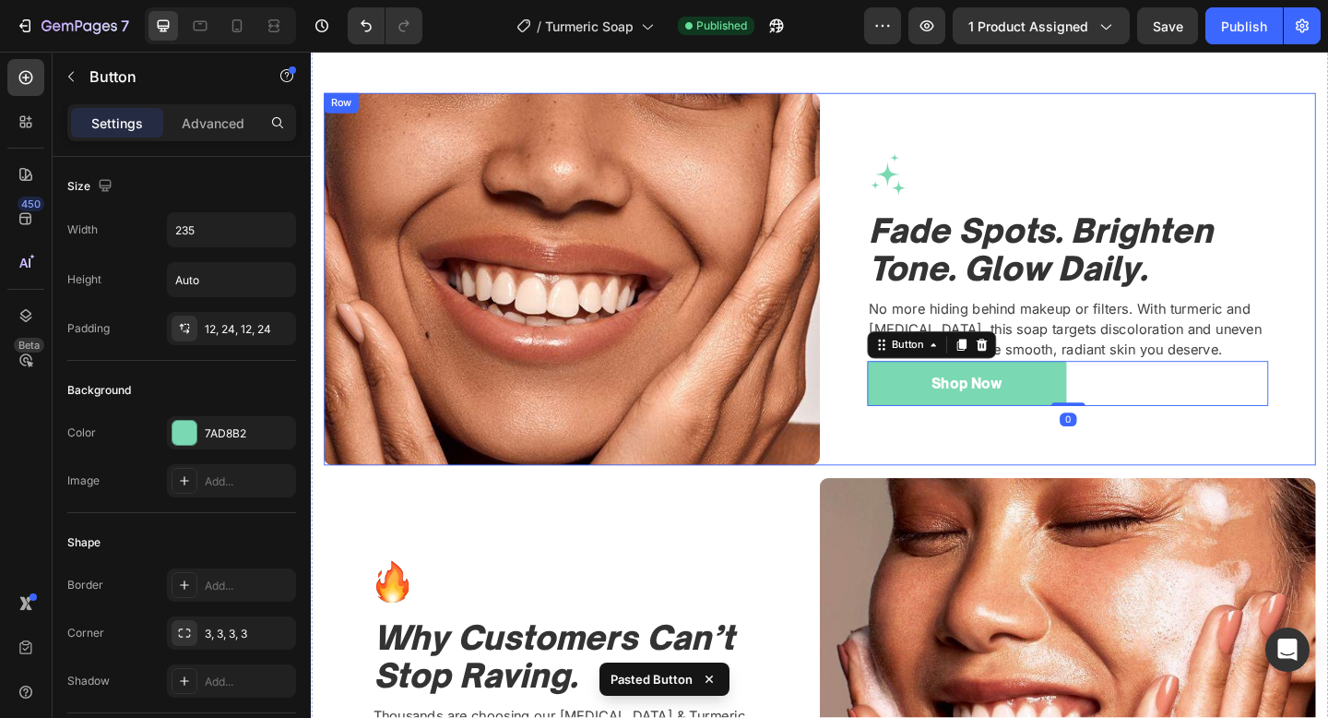
click at [1094, 500] on div "Image Fade Spots. Brighten Tone. Glow Daily. Heading No more hiding behind make…" at bounding box center [1134, 299] width 540 height 405
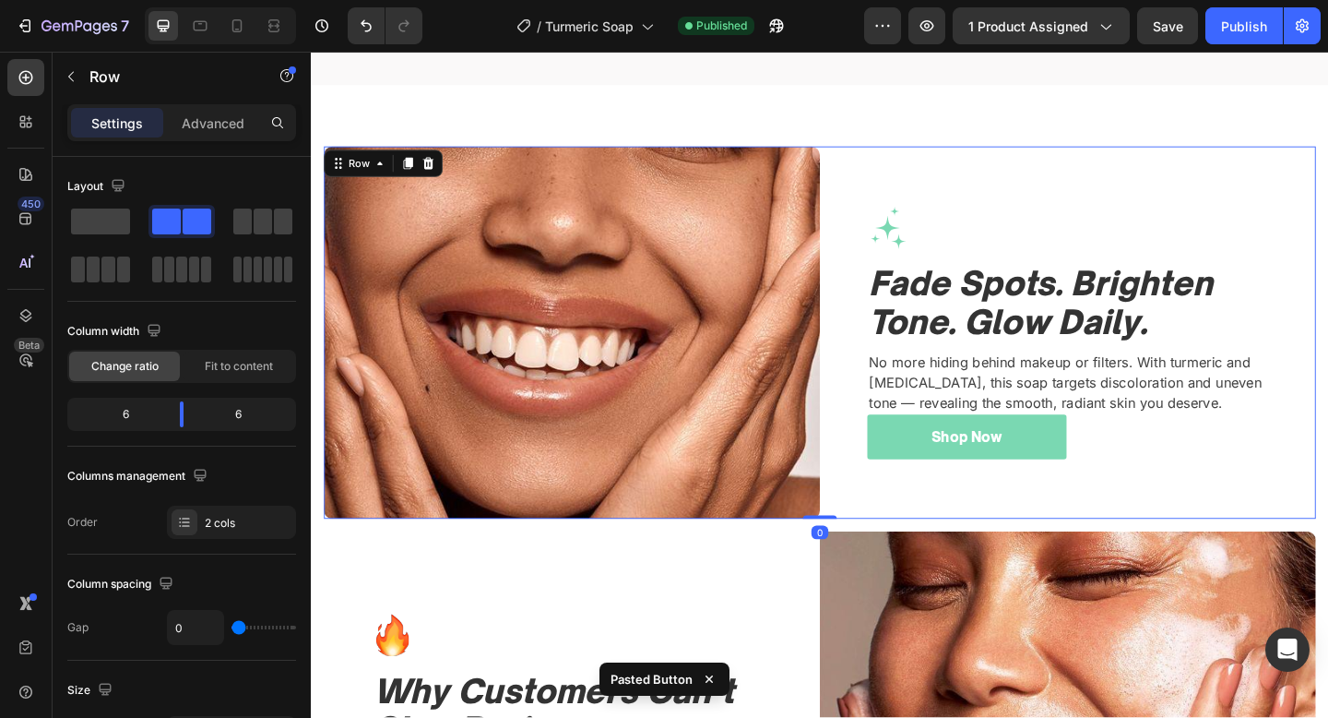
scroll to position [1495, 0]
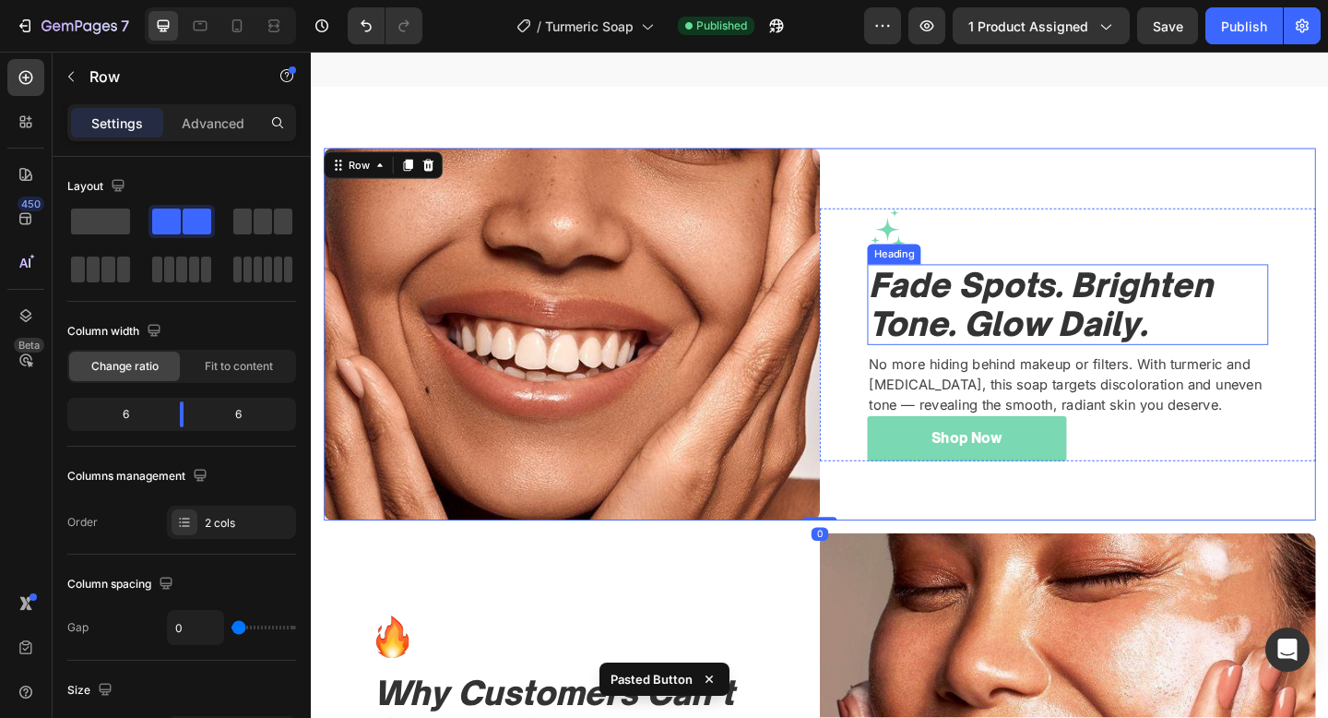
click at [1184, 368] on icon "Fade Spots. Brighten Tone. Glow Daily." at bounding box center [1105, 327] width 374 height 86
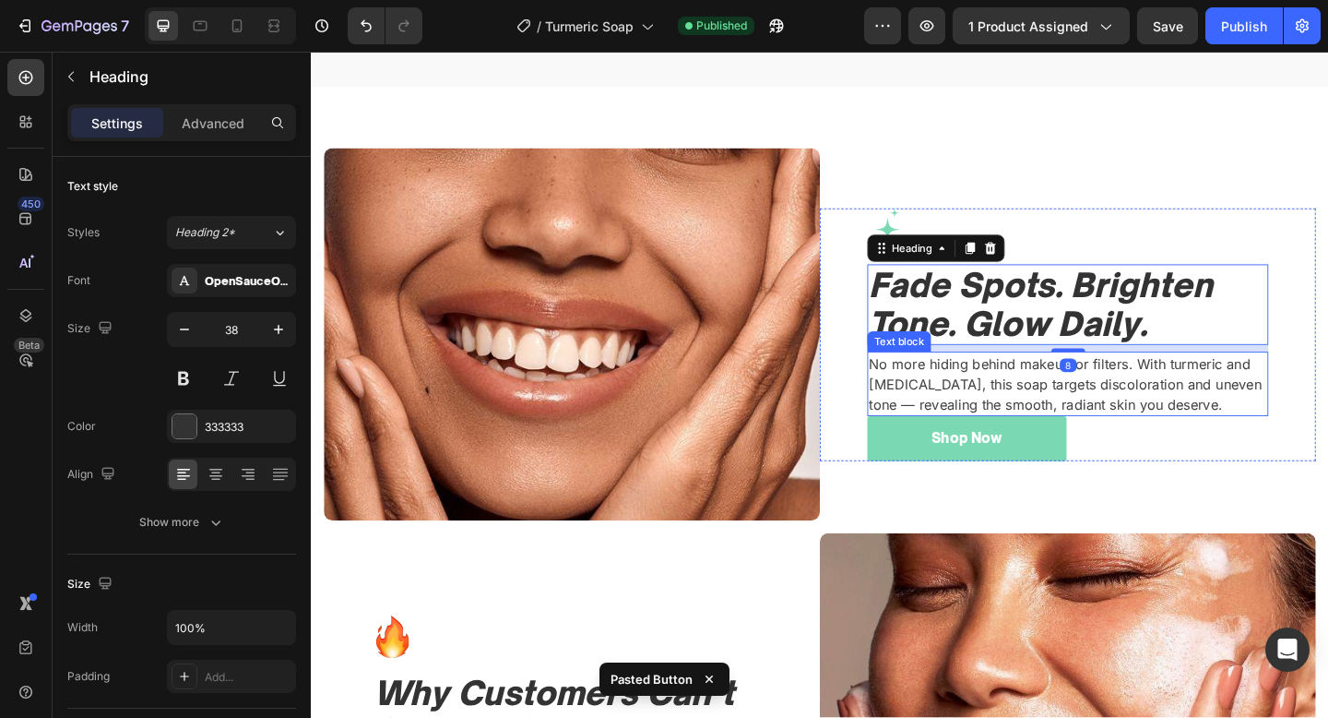
click at [1148, 397] on p "No more hiding behind makeup or filters. With turmeric and kojic acid, this soa…" at bounding box center [1134, 413] width 433 height 66
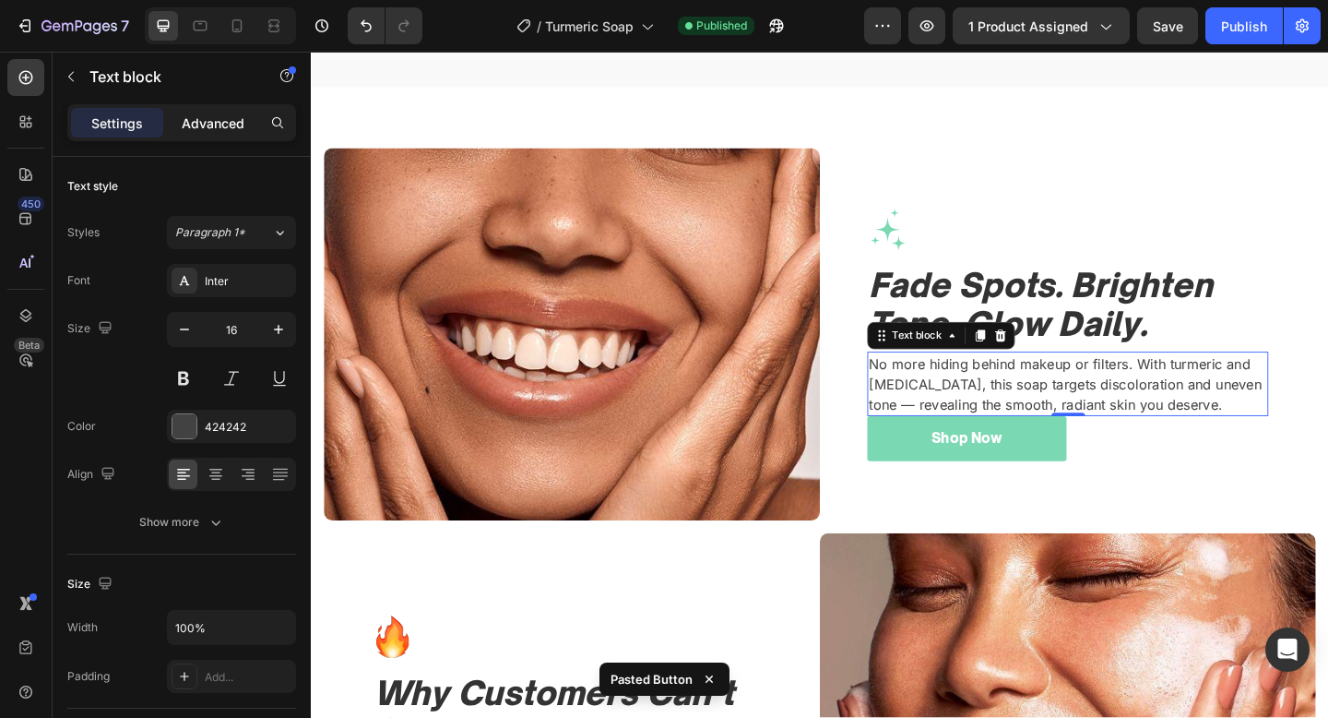
click at [217, 116] on p "Advanced" at bounding box center [213, 122] width 63 height 19
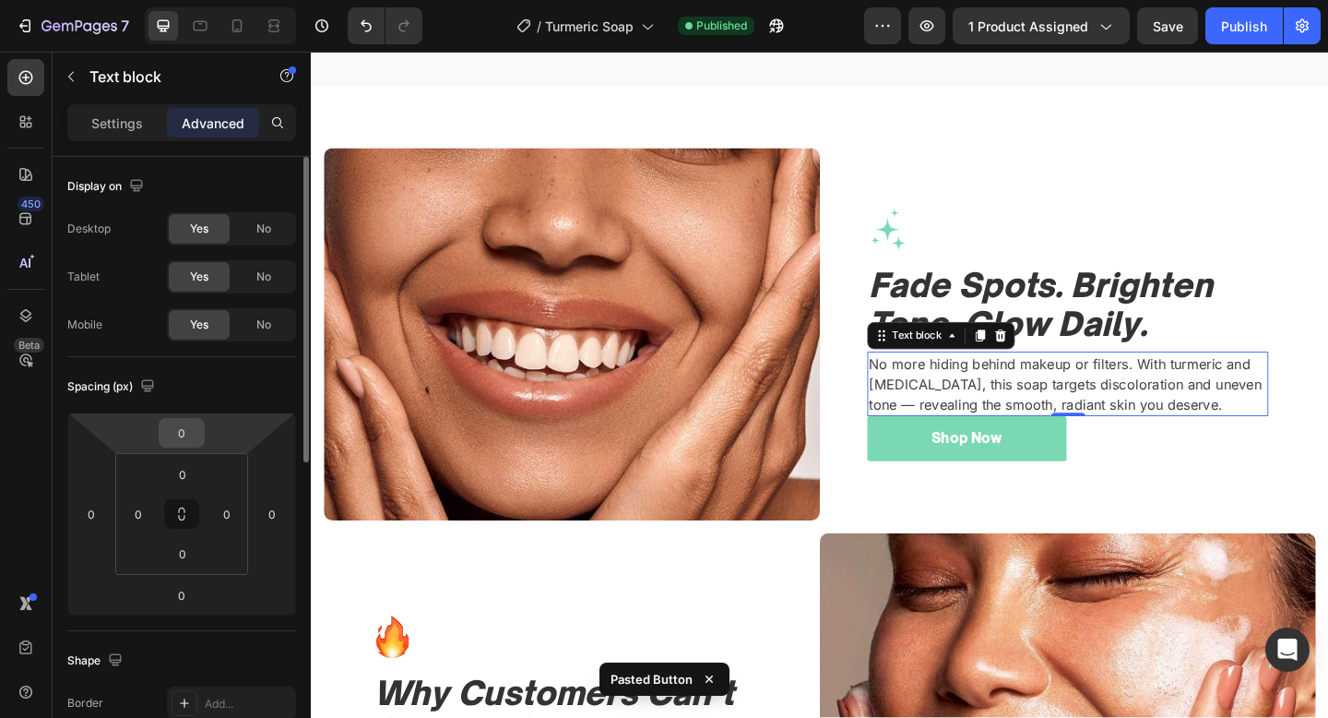
click at [185, 437] on input "0" at bounding box center [181, 433] width 37 height 28
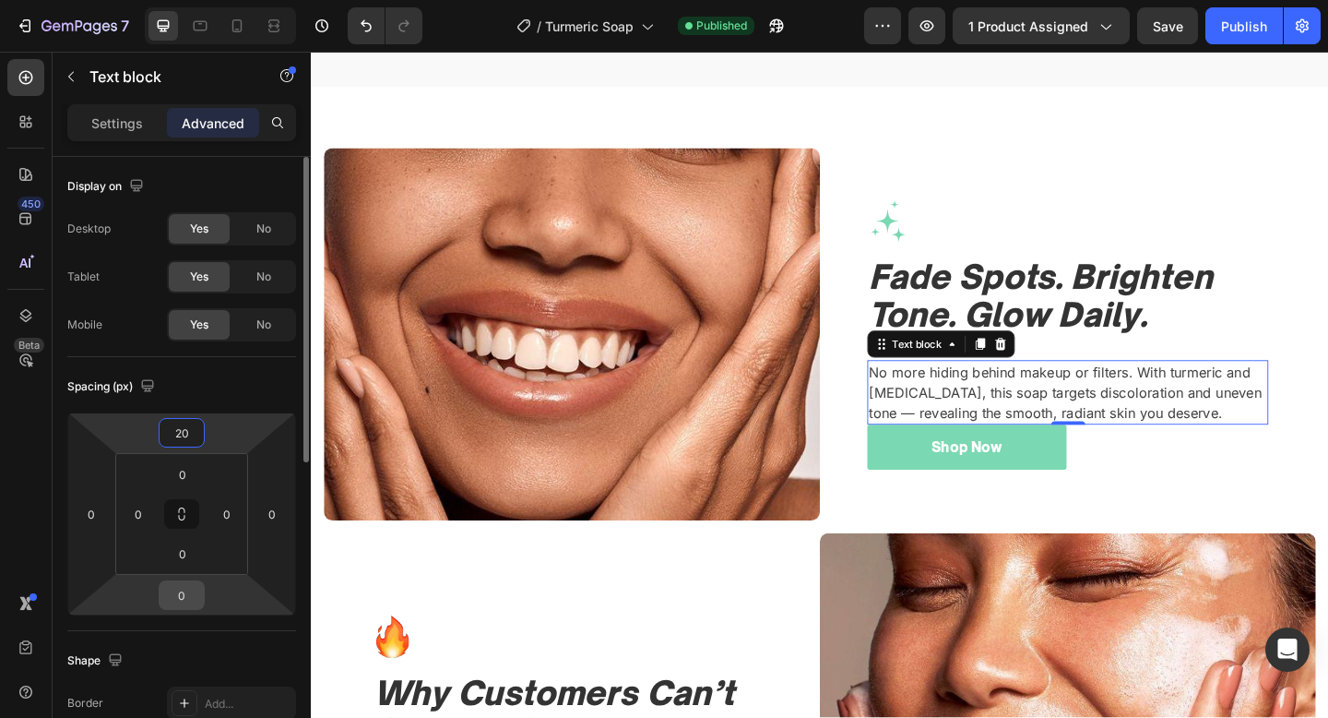
type input "20"
click at [193, 605] on input "0" at bounding box center [181, 595] width 37 height 28
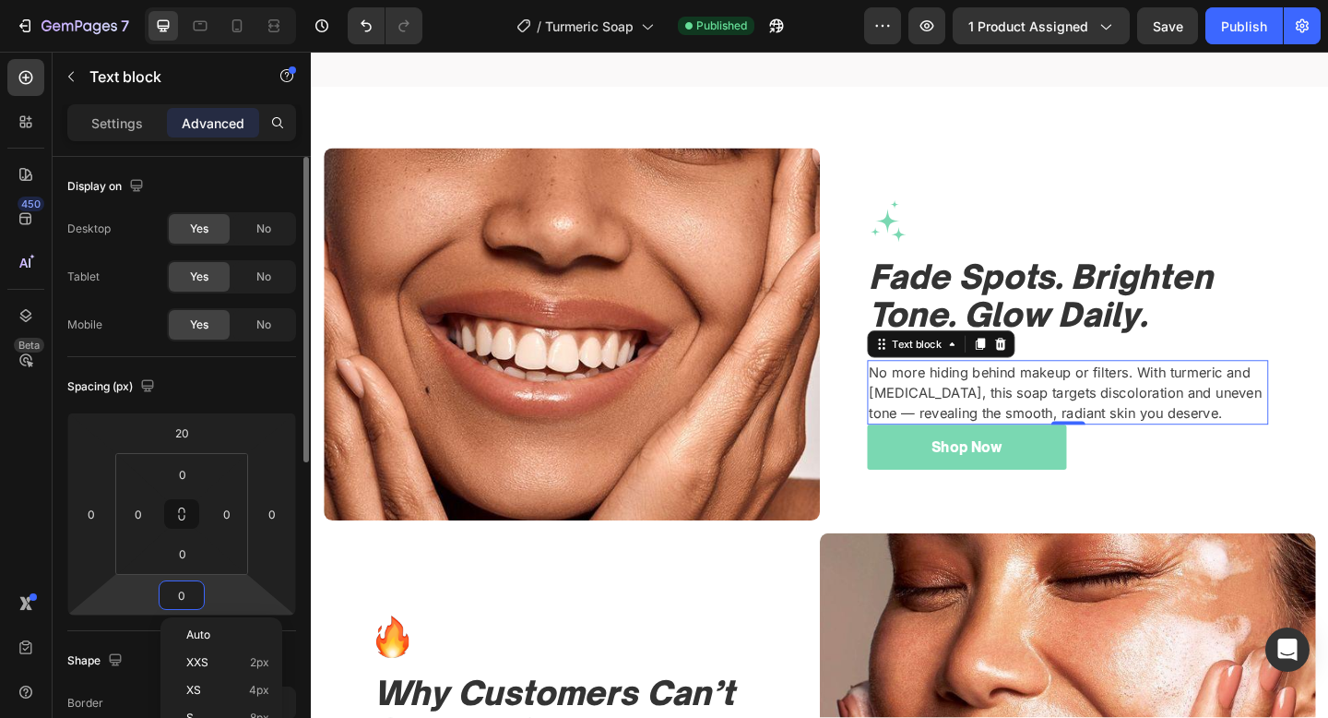
click at [193, 605] on input "0" at bounding box center [181, 595] width 37 height 28
type input "20"
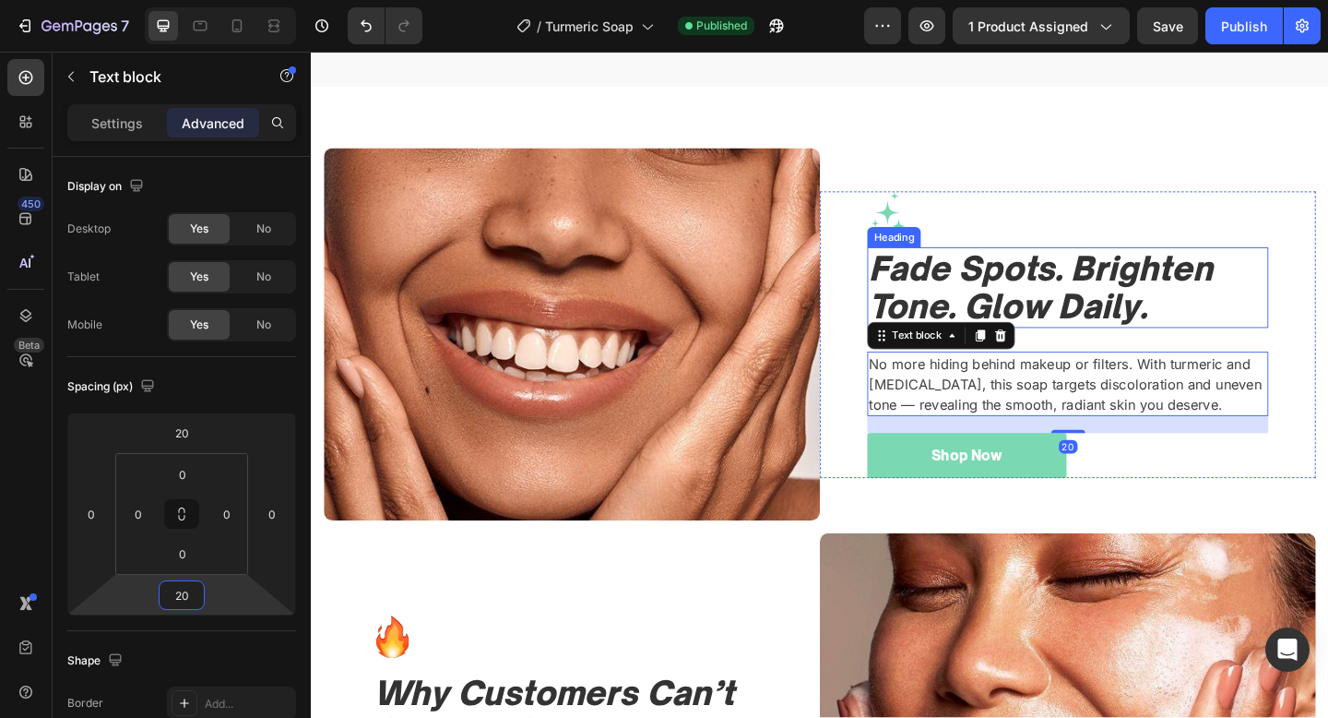
click at [1208, 343] on icon "Fade Spots. Brighten Tone. Glow Daily." at bounding box center [1105, 309] width 374 height 86
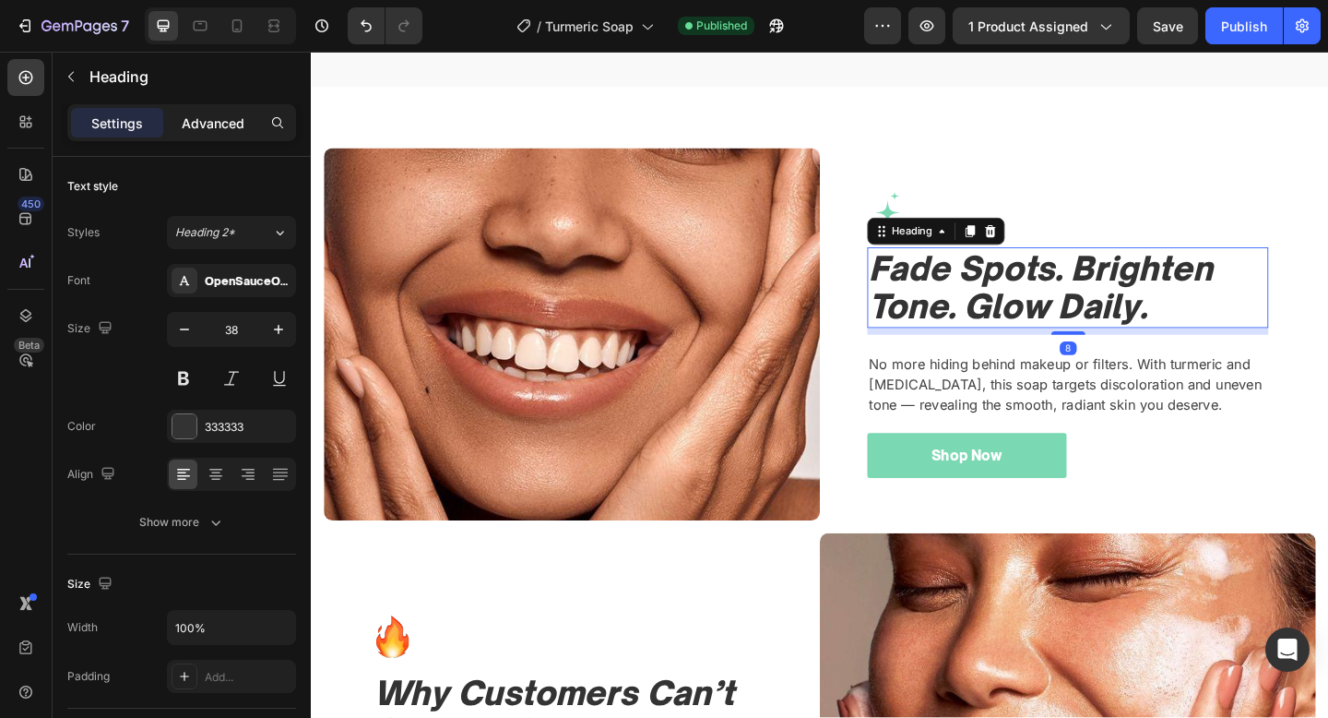
click at [219, 121] on p "Advanced" at bounding box center [213, 122] width 63 height 19
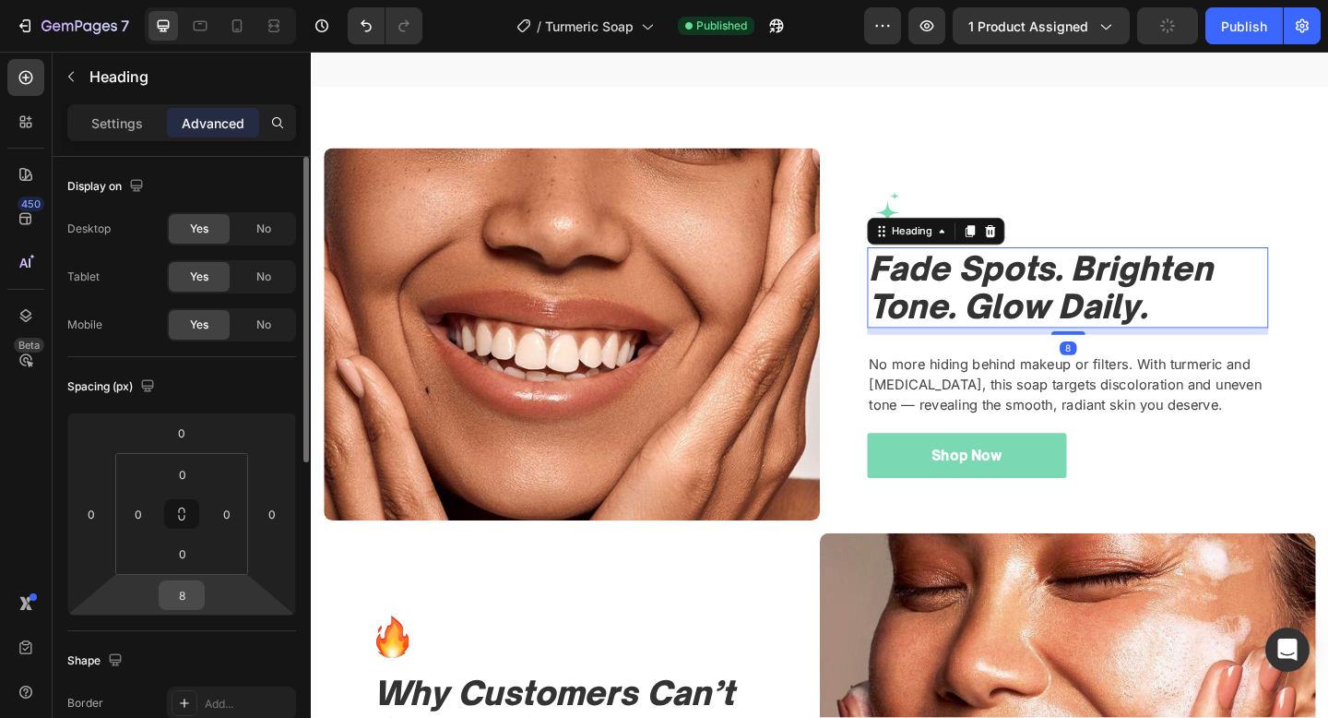
click at [181, 605] on input "8" at bounding box center [181, 595] width 37 height 28
type input "0"
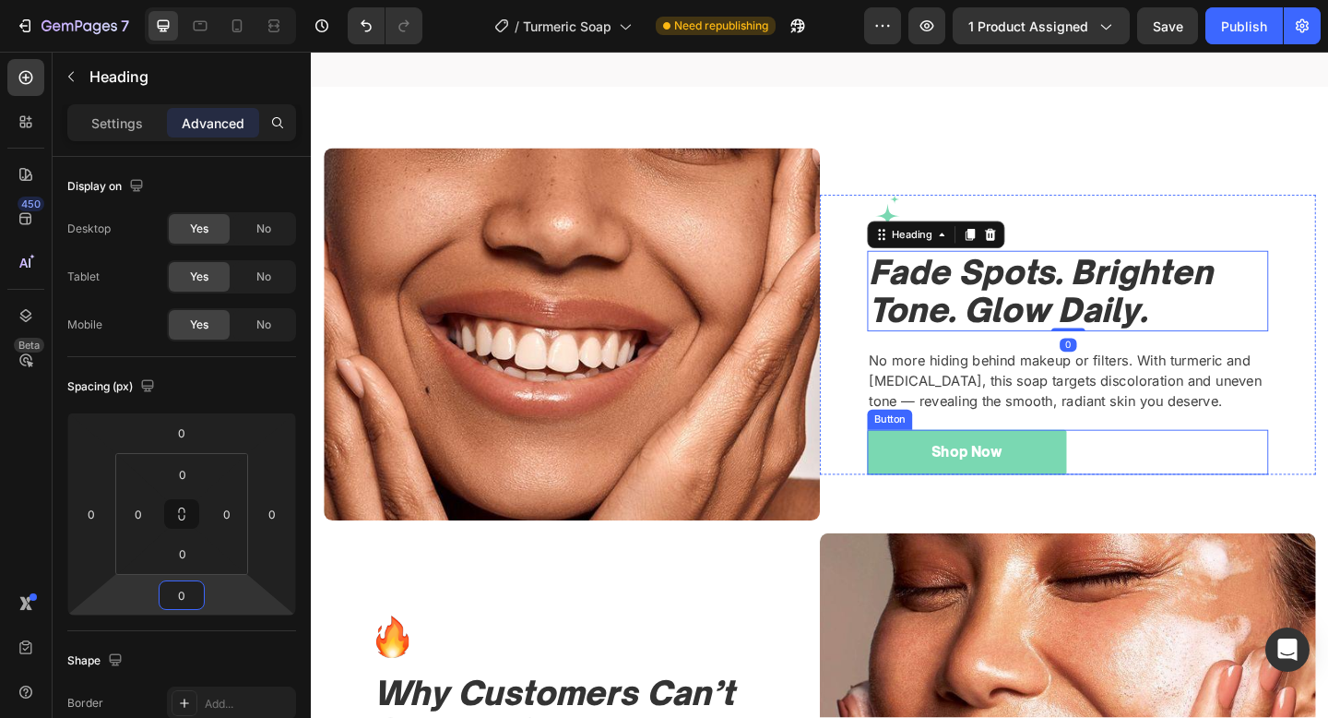
click at [1246, 500] on div "Shop Now Button" at bounding box center [1134, 487] width 436 height 49
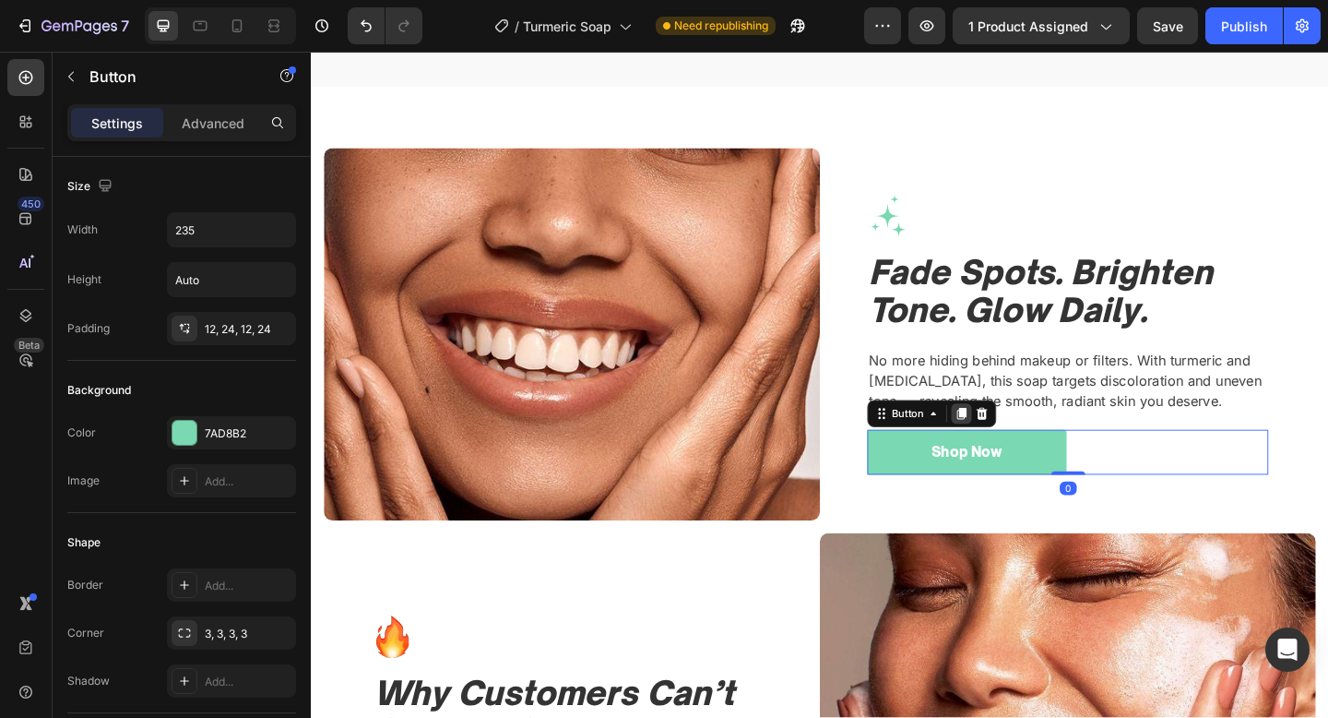
click at [1027, 447] on div at bounding box center [1018, 445] width 22 height 22
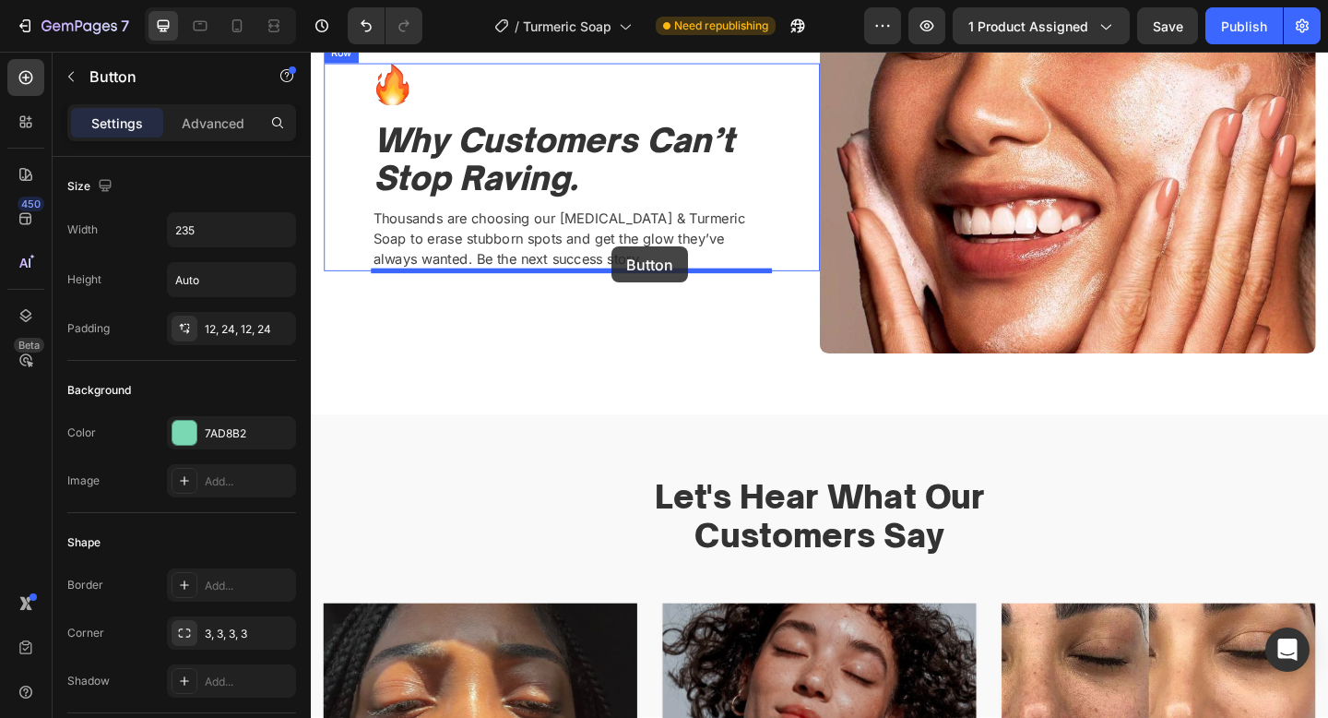
drag, startPoint x: 916, startPoint y: 471, endPoint x: 638, endPoint y: 264, distance: 346.7
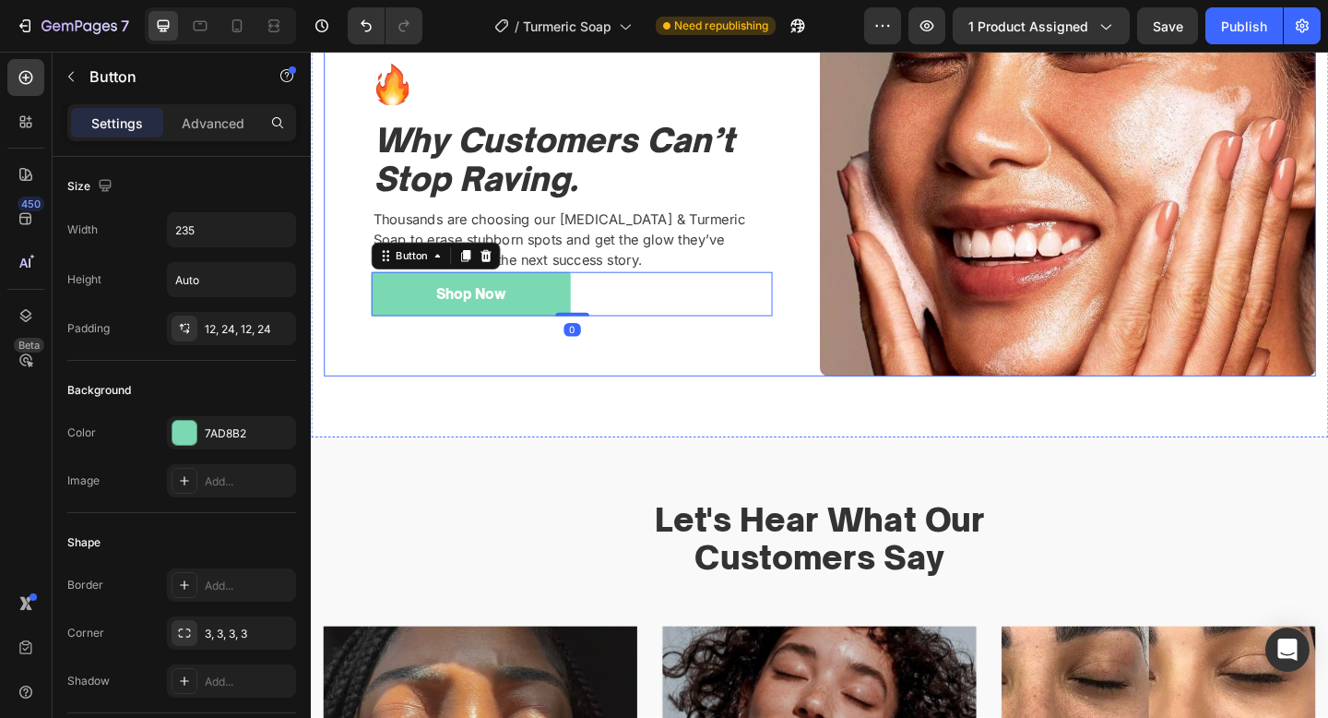
click at [609, 399] on div "Image Why Customers Can’t Stop Raving. Heading Thousands are choosing our Kojic…" at bounding box center [595, 202] width 540 height 405
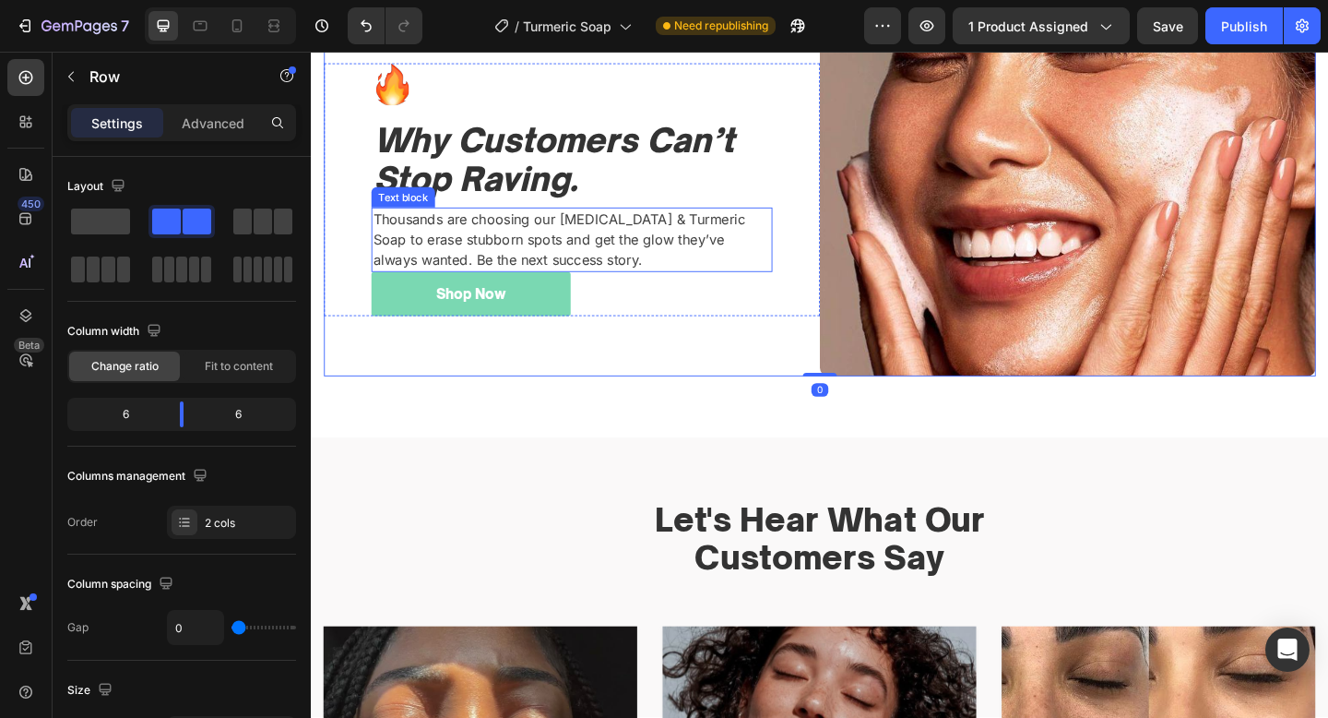
click at [618, 265] on p "Thousands are choosing our Kojic Acid & Turmeric Soap to erase stubborn spots a…" at bounding box center [594, 256] width 433 height 66
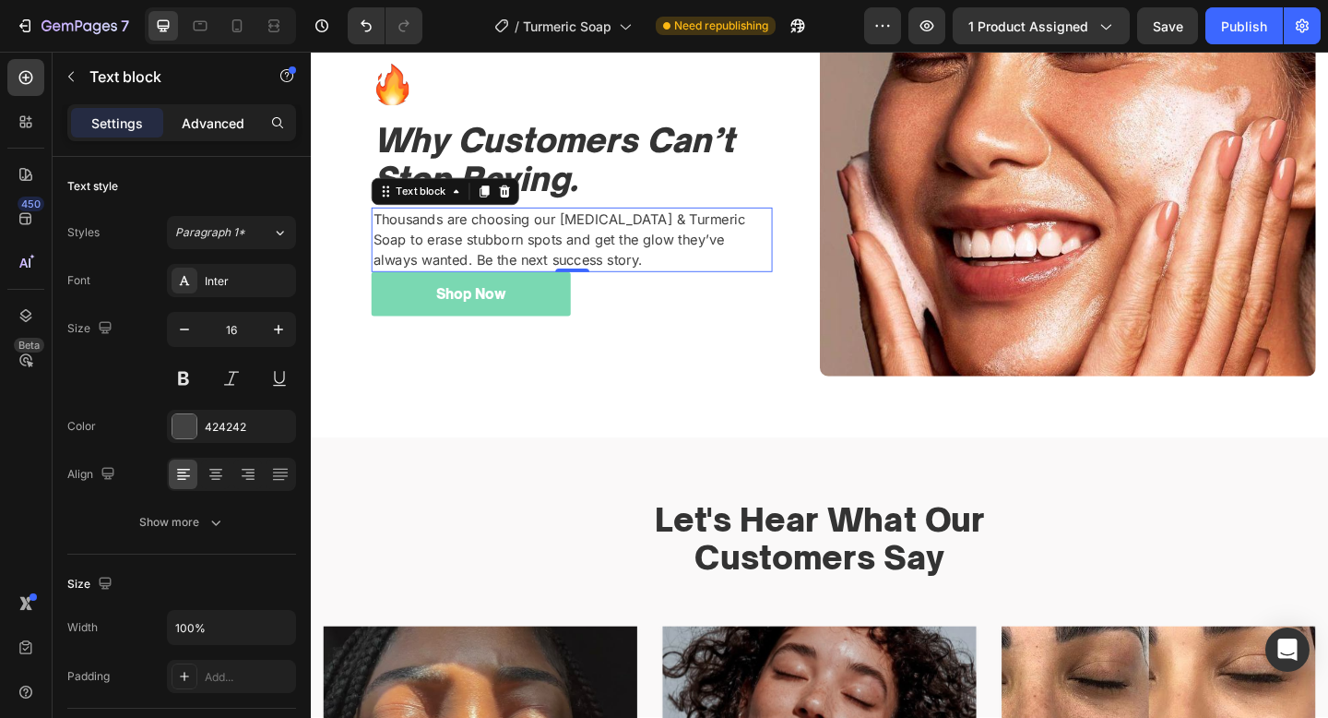
click at [200, 122] on p "Advanced" at bounding box center [213, 122] width 63 height 19
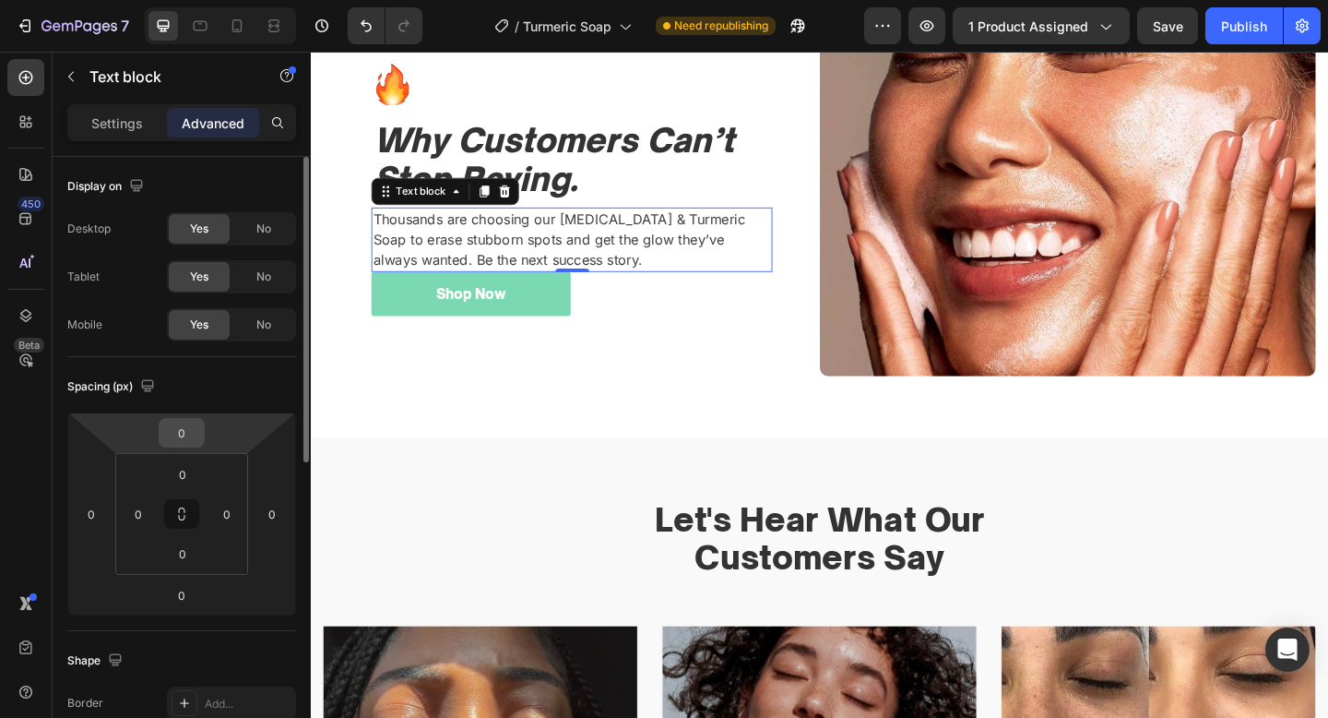
click at [188, 435] on input "0" at bounding box center [181, 433] width 37 height 28
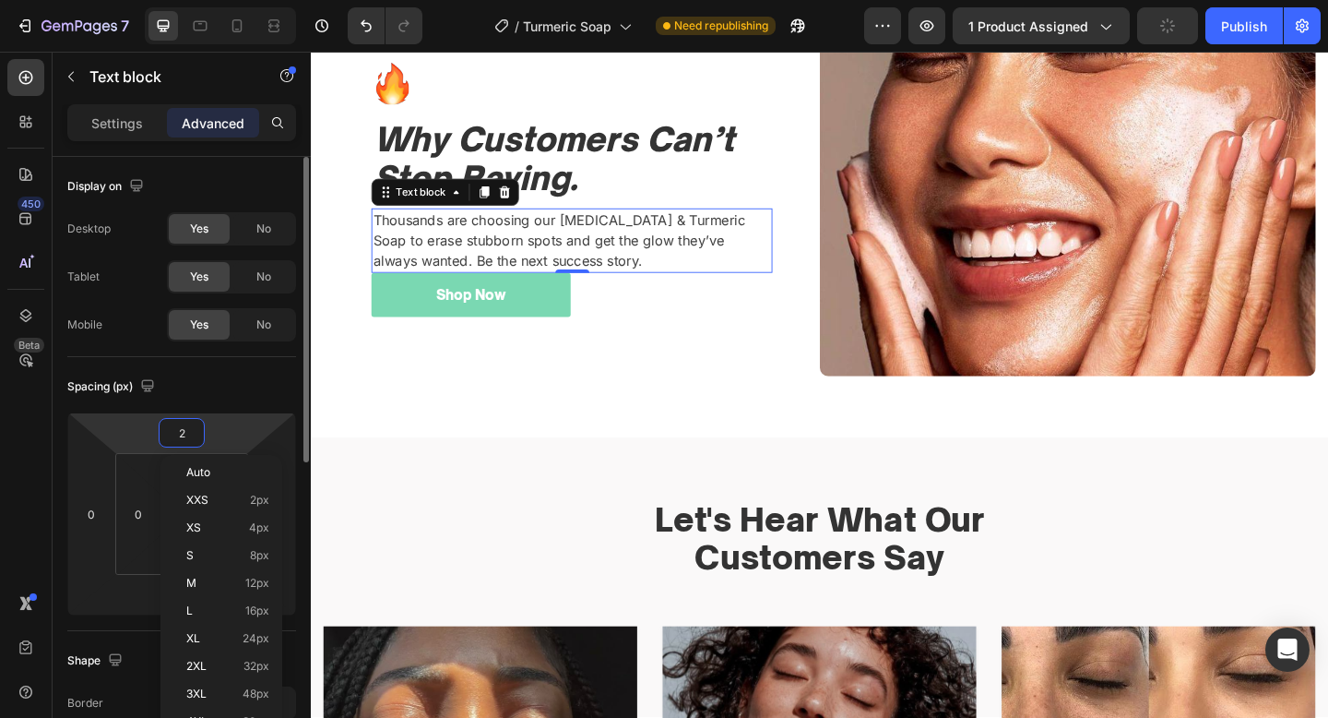
scroll to position [2062, 0]
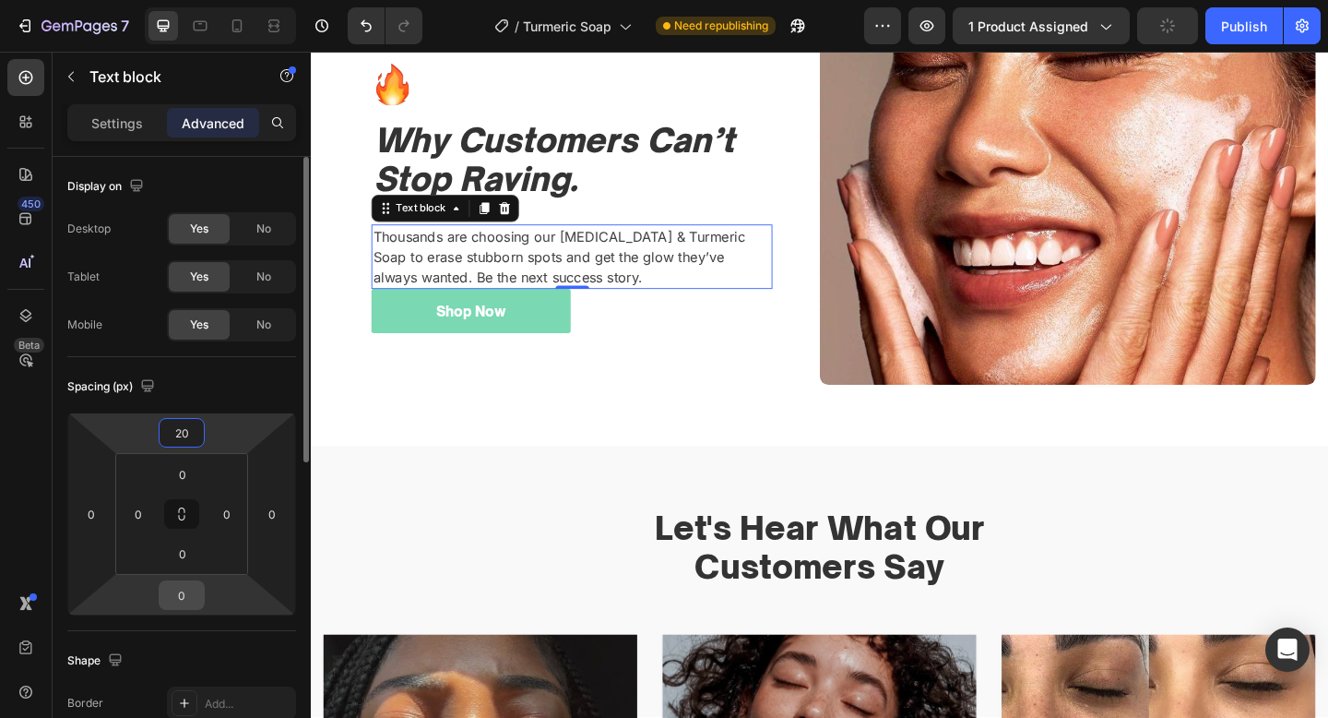
type input "20"
click at [185, 584] on input "0" at bounding box center [181, 595] width 37 height 28
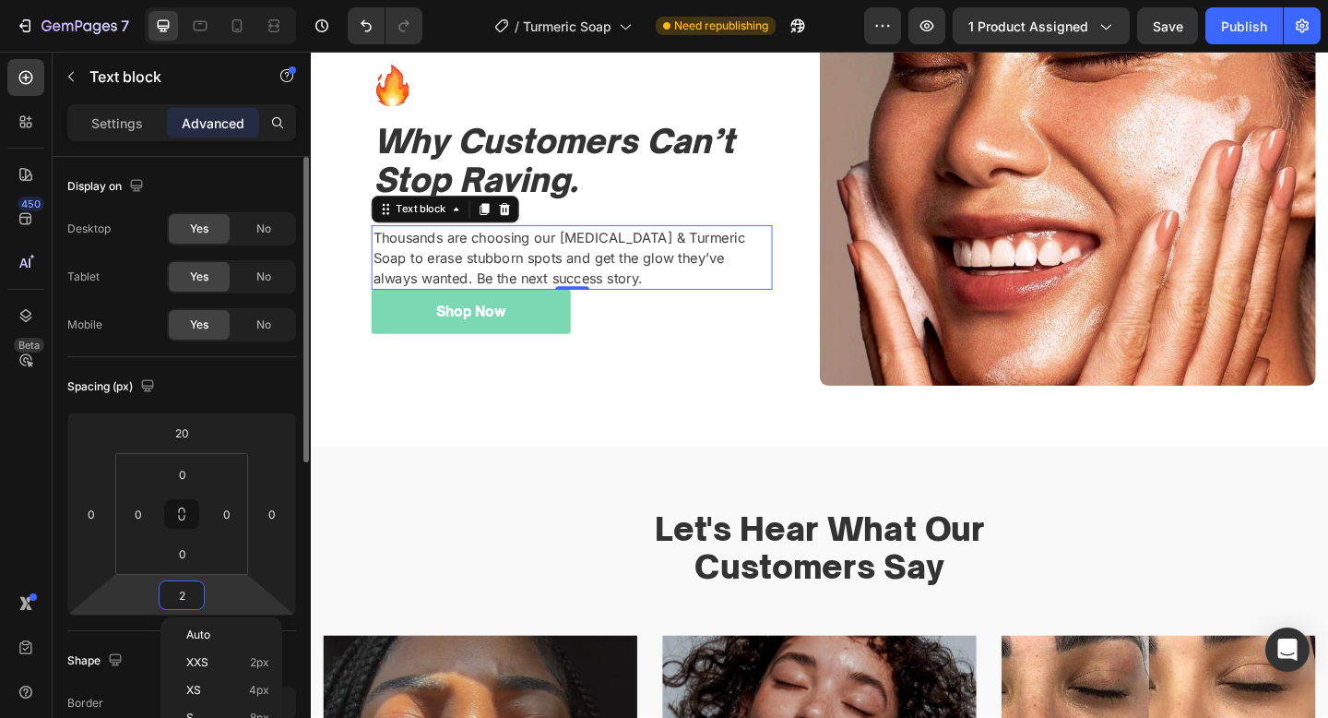
type input "20"
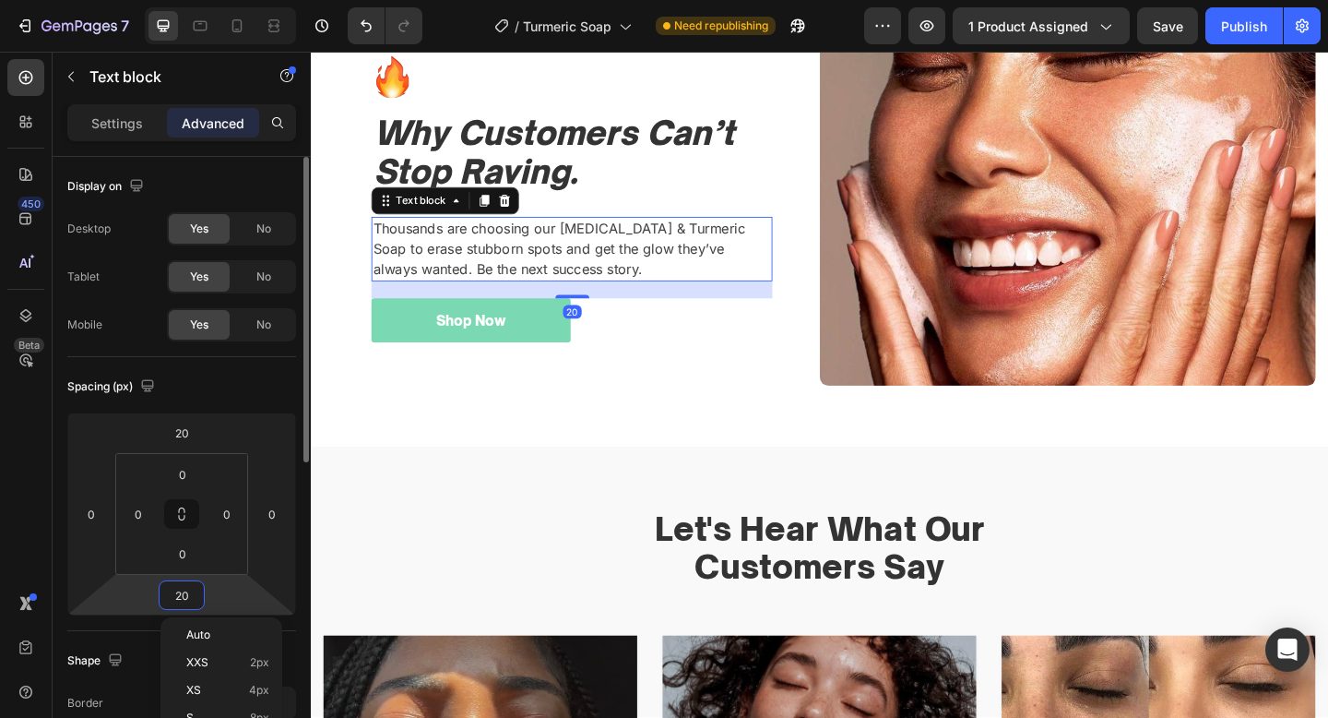
scroll to position [2053, 0]
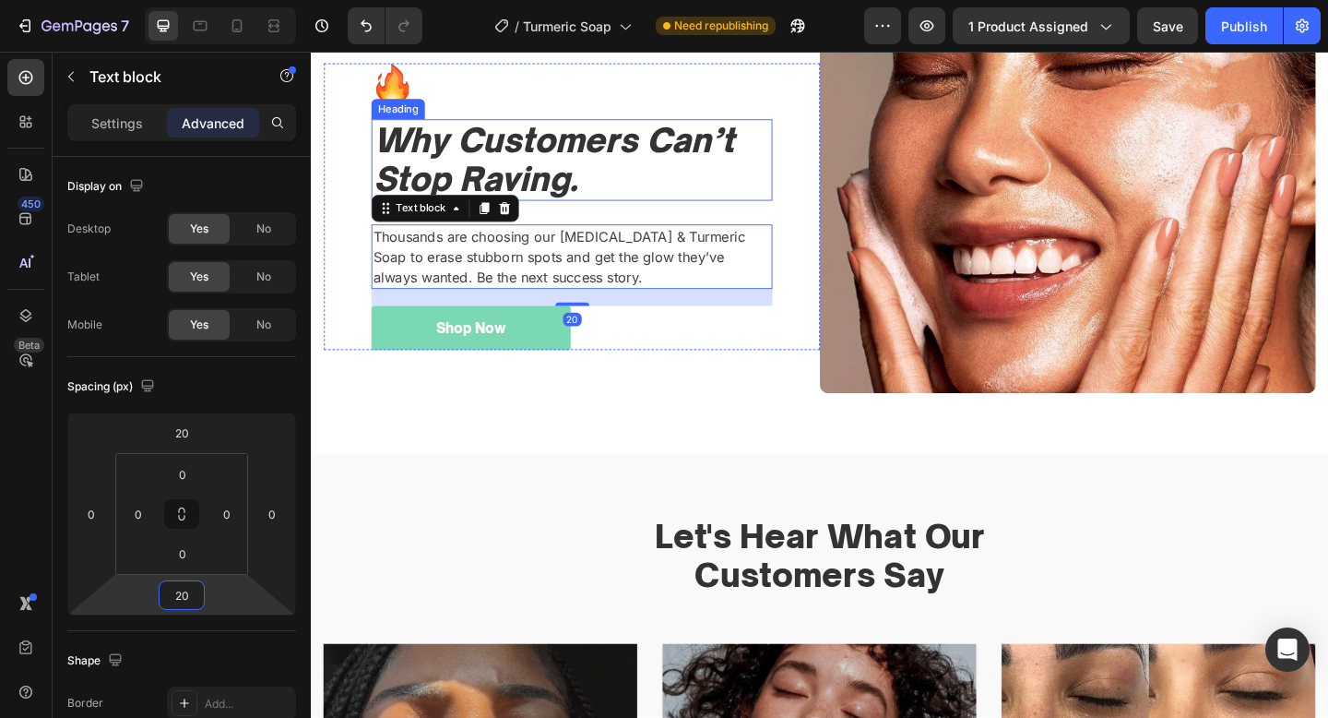
click at [601, 206] on h2 "Why Customers Can’t Stop Raving." at bounding box center [594, 169] width 436 height 88
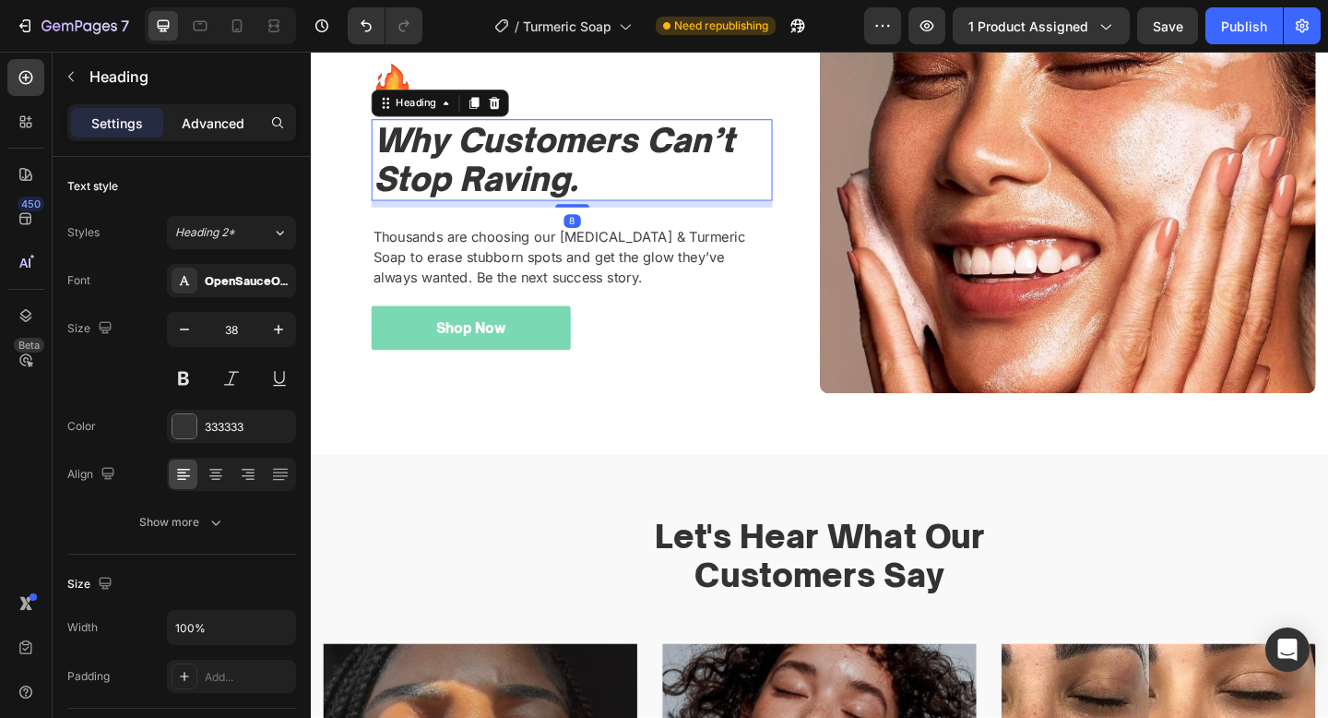
click at [220, 119] on p "Advanced" at bounding box center [213, 122] width 63 height 19
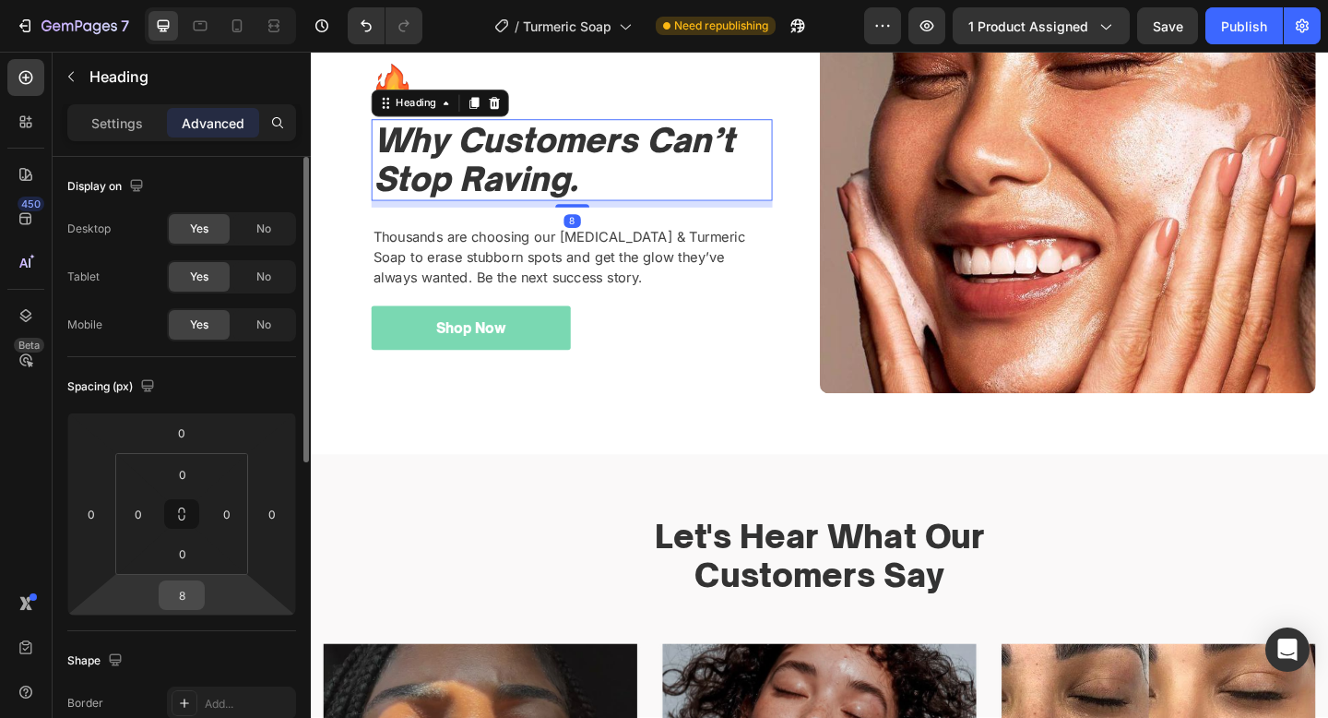
click at [184, 601] on input "8" at bounding box center [181, 595] width 37 height 28
type input "0"
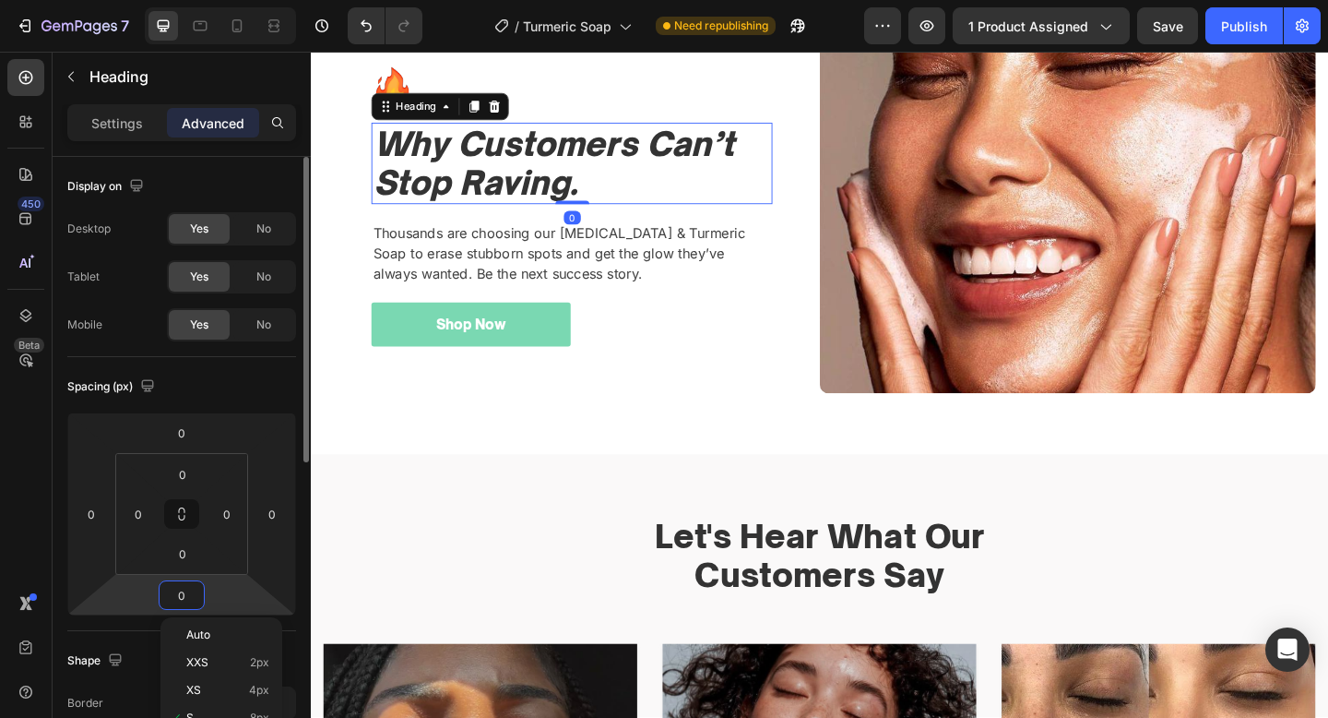
scroll to position [2056, 0]
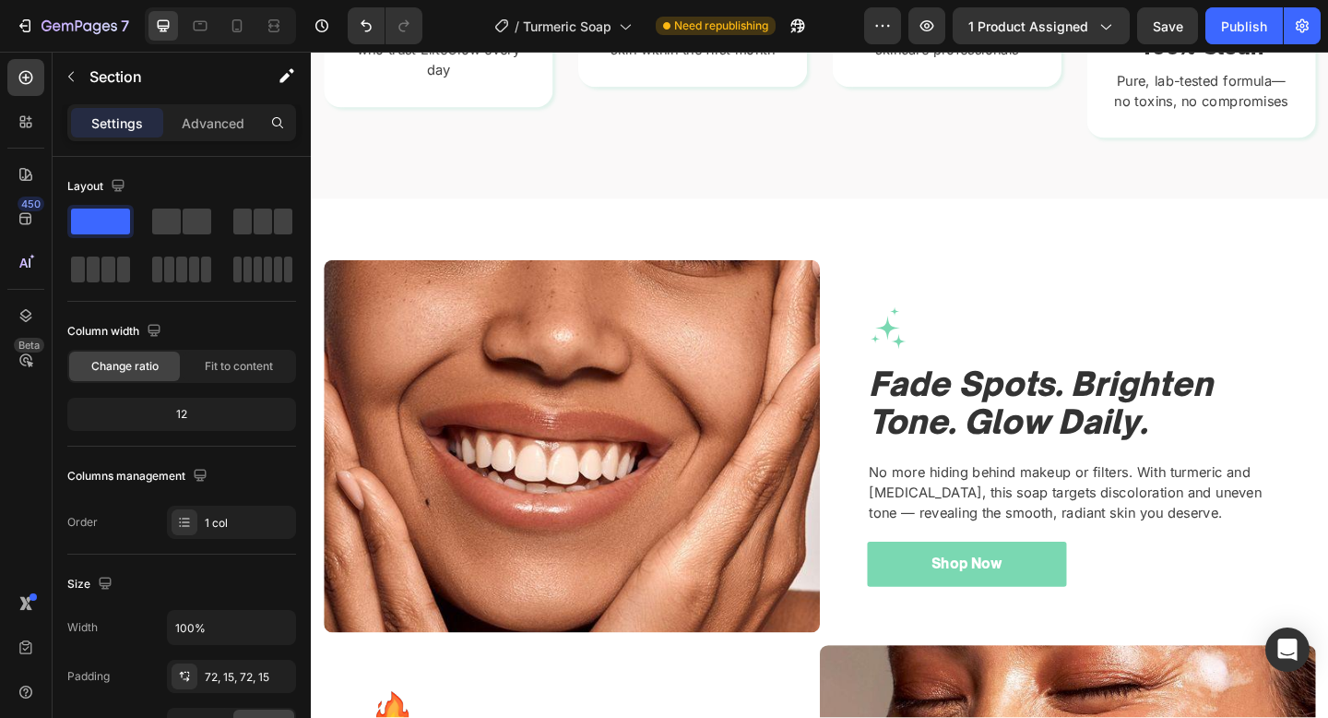
scroll to position [0, 0]
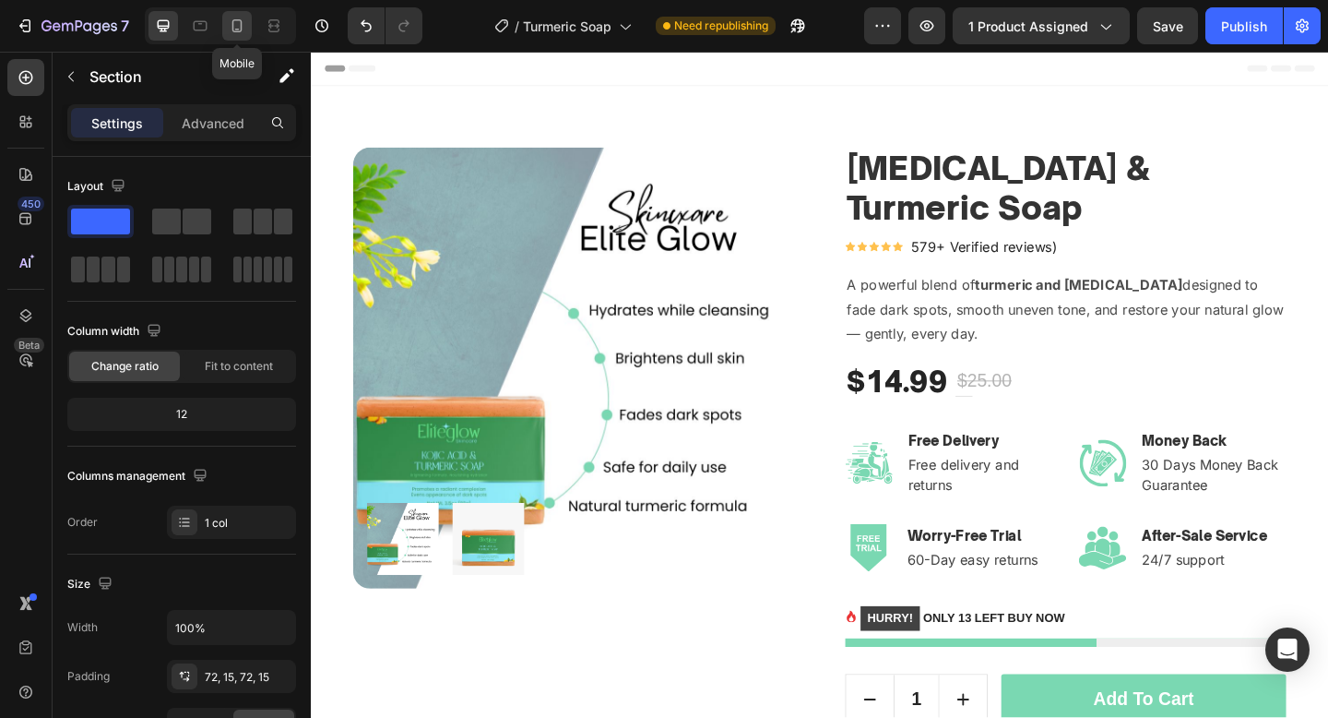
click at [226, 35] on div at bounding box center [237, 26] width 30 height 30
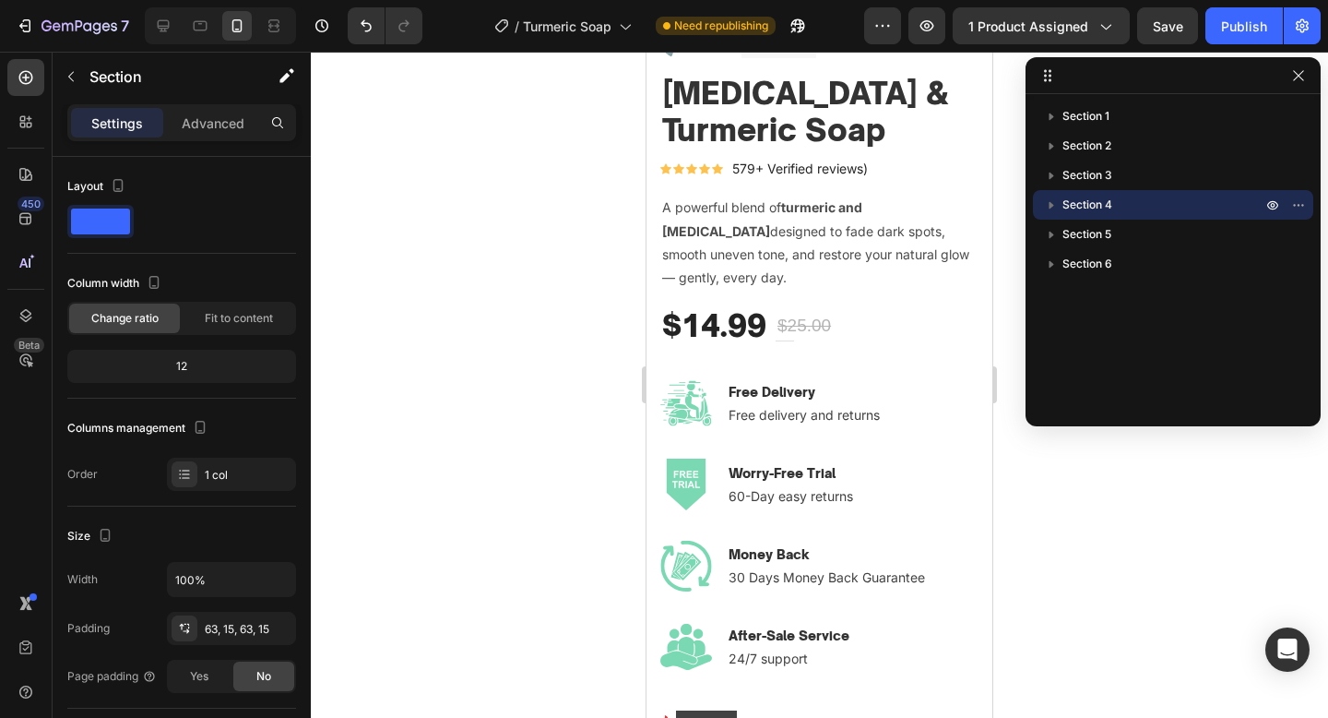
scroll to position [642, 0]
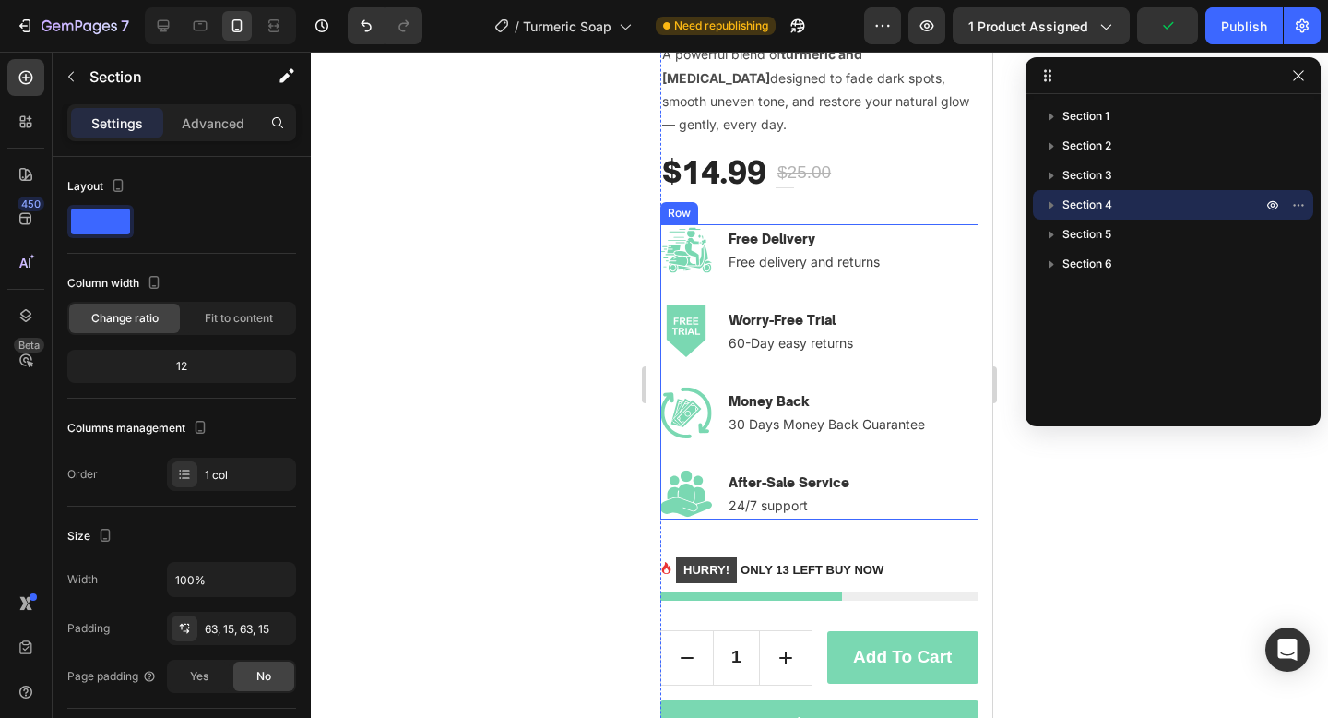
click at [895, 344] on div "Image Free Delivery Text block Free delivery and returns Text block Row Image W…" at bounding box center [819, 305] width 318 height 162
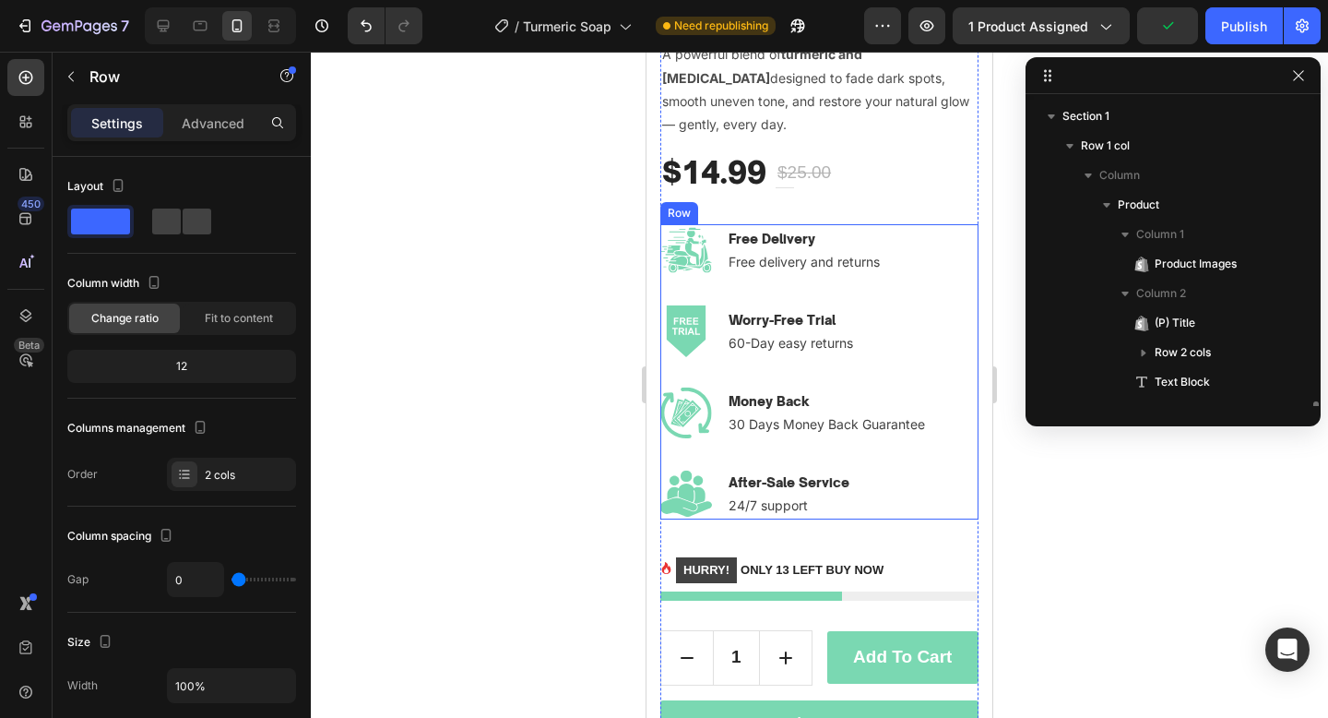
scroll to position [201, 0]
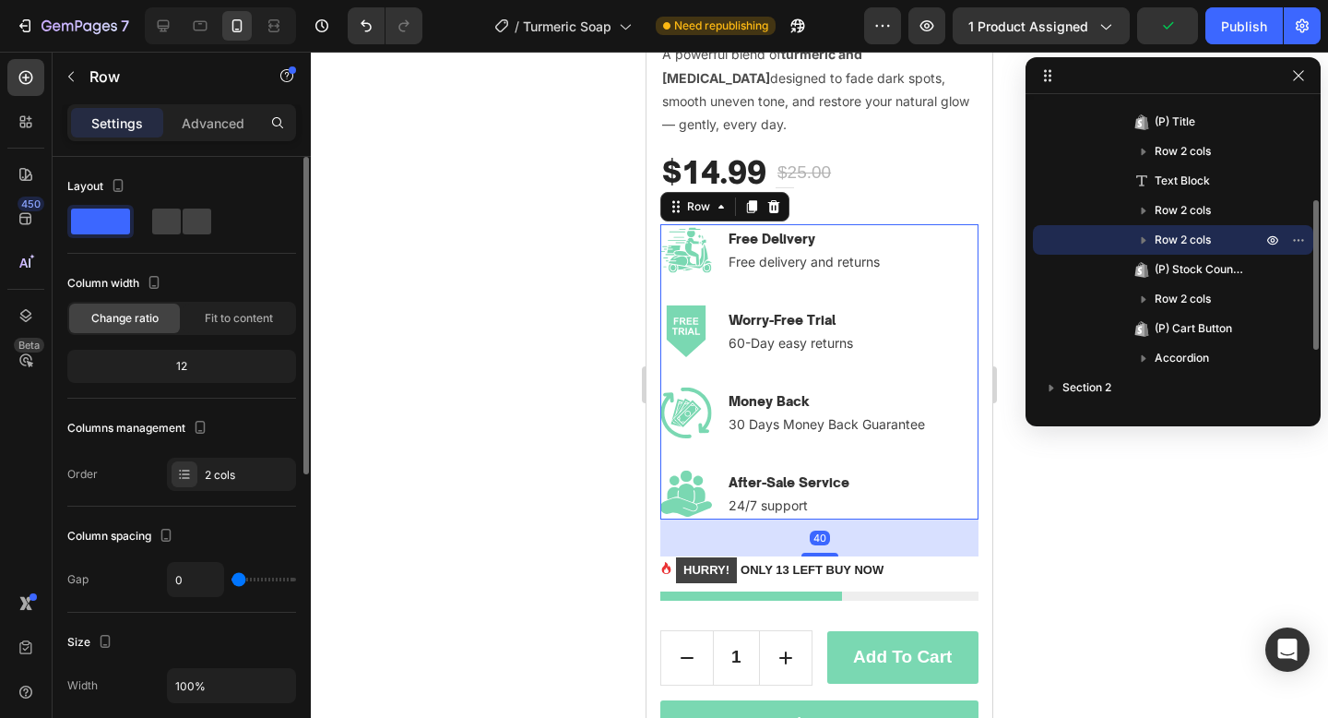
click at [191, 238] on div "Layout" at bounding box center [181, 213] width 229 height 82
click at [189, 231] on span at bounding box center [197, 221] width 29 height 26
type input "32"
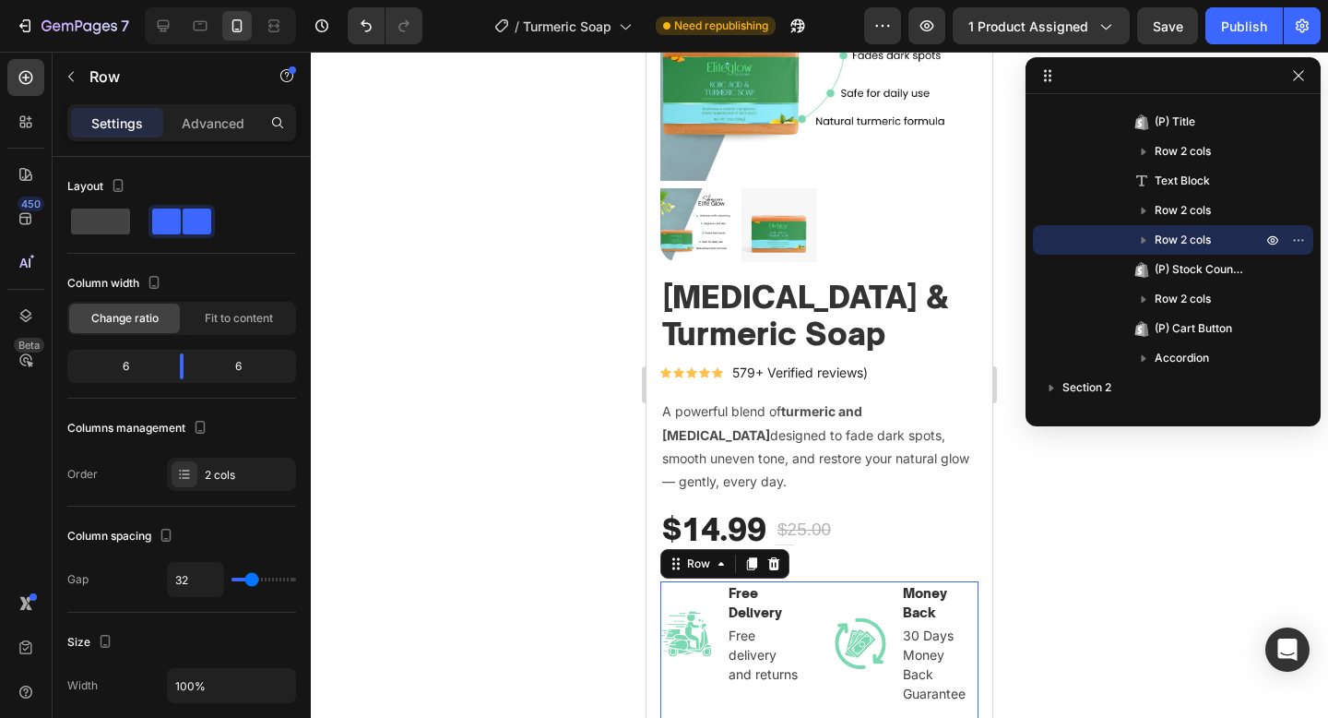
scroll to position [106, 0]
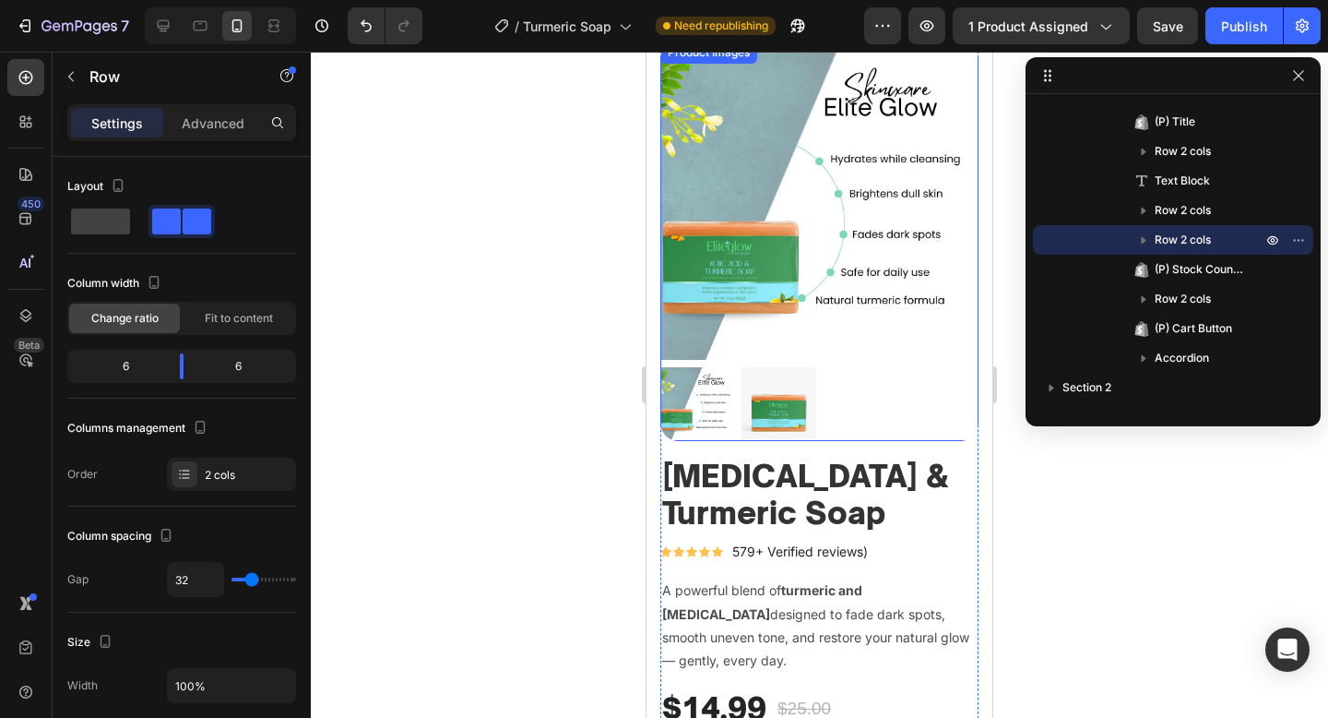
click at [875, 294] on img at bounding box center [819, 201] width 318 height 318
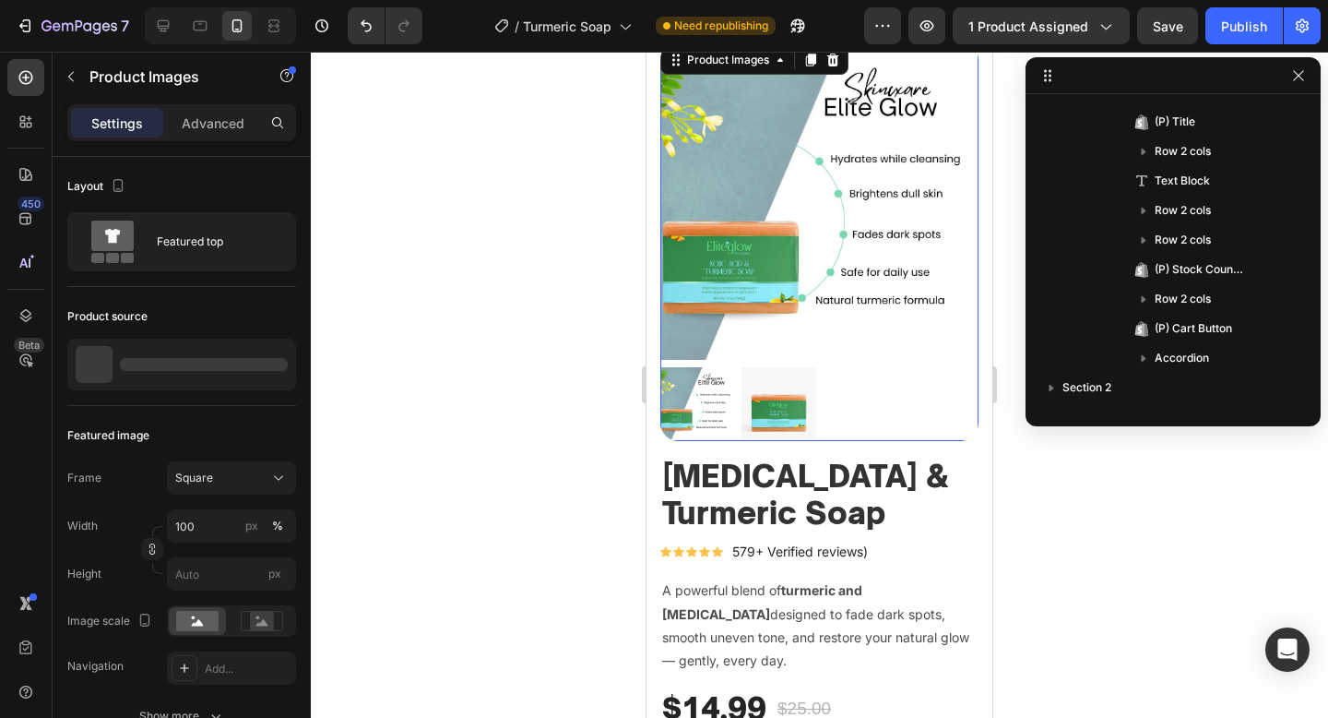
scroll to position [24, 0]
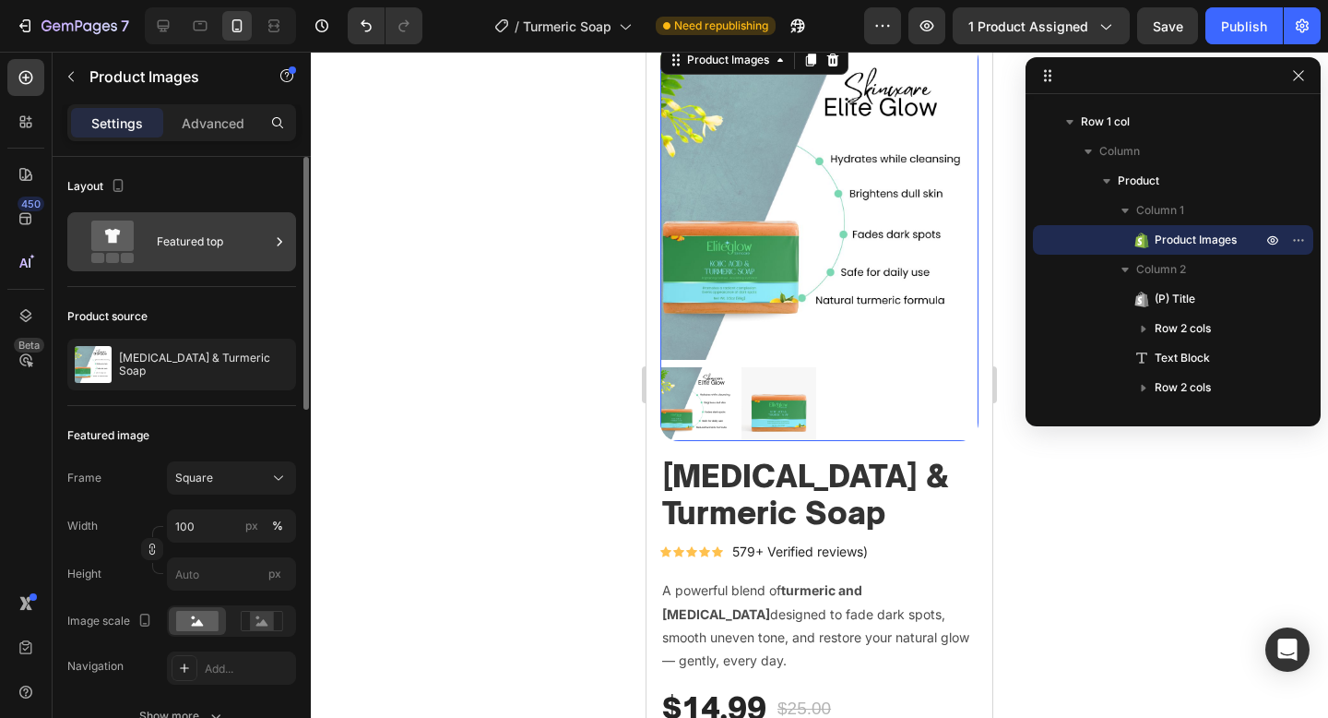
click at [203, 248] on div "Featured top" at bounding box center [213, 241] width 113 height 42
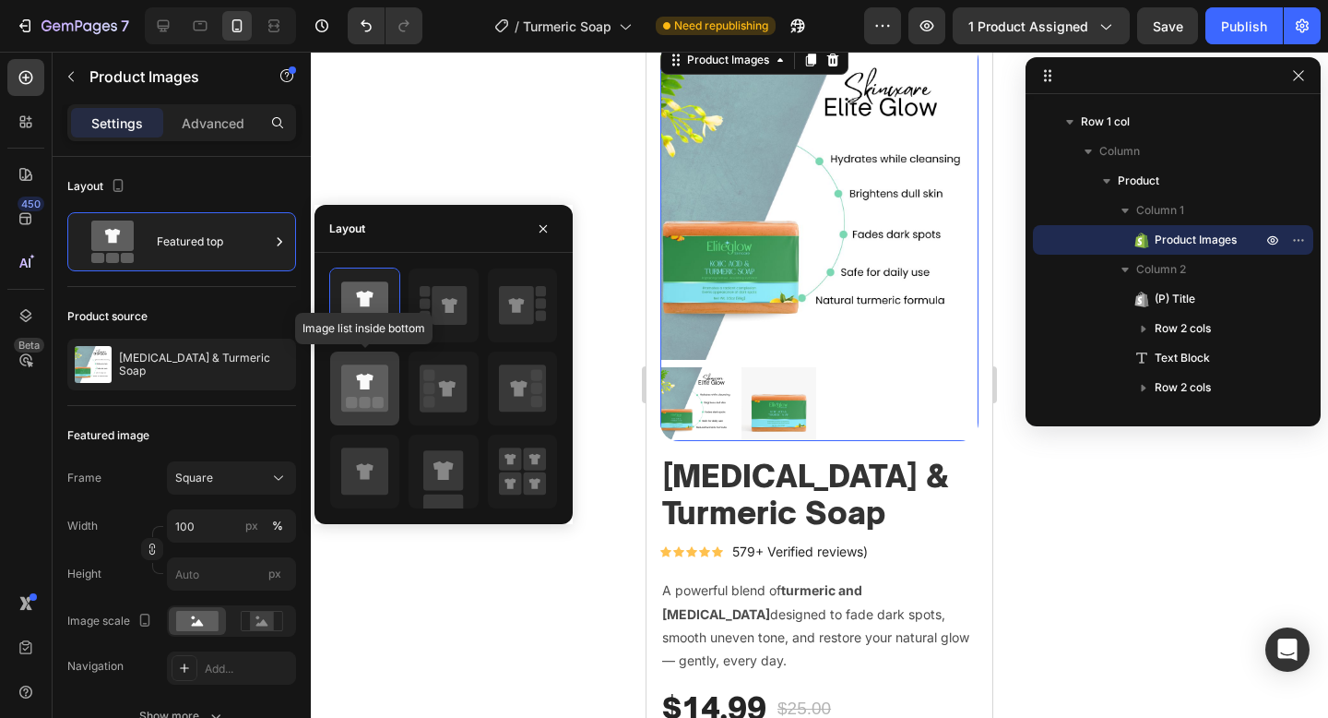
click at [368, 370] on icon at bounding box center [364, 387] width 47 height 47
type input "20"
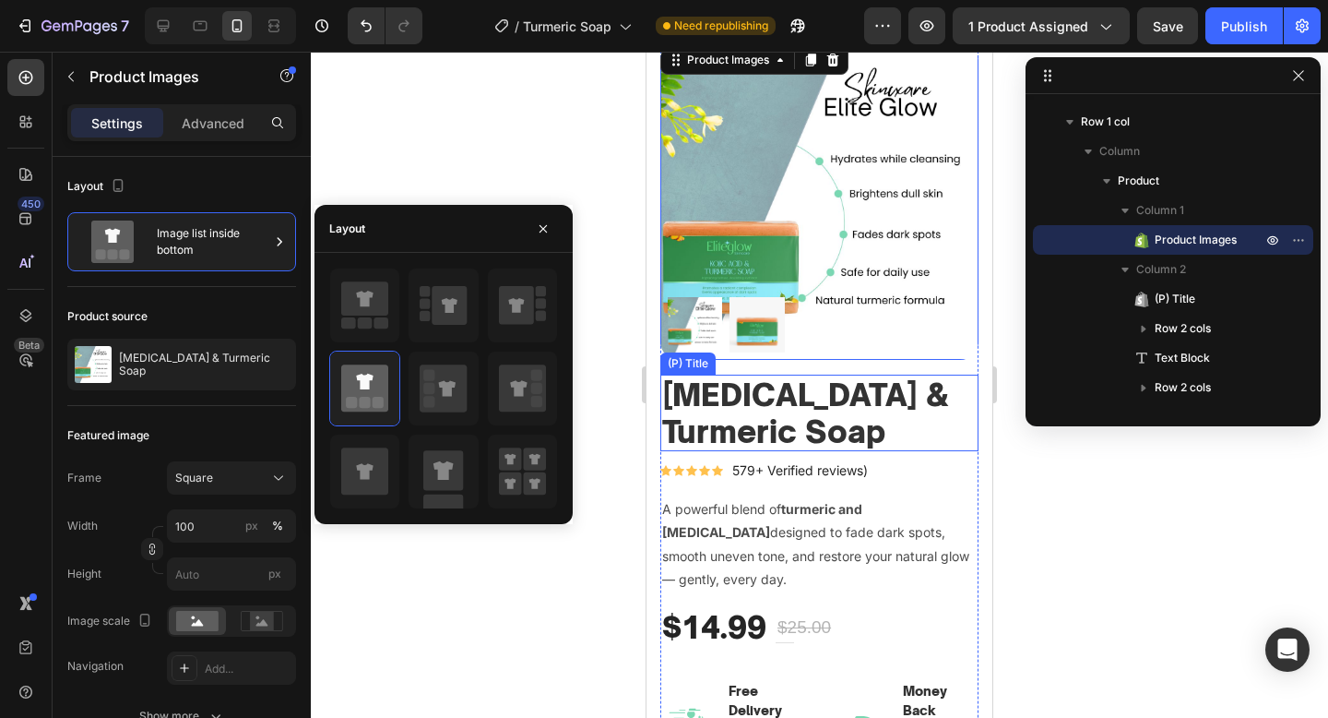
click at [829, 469] on p "579+ Verified reviews)" at bounding box center [800, 469] width 136 height 19
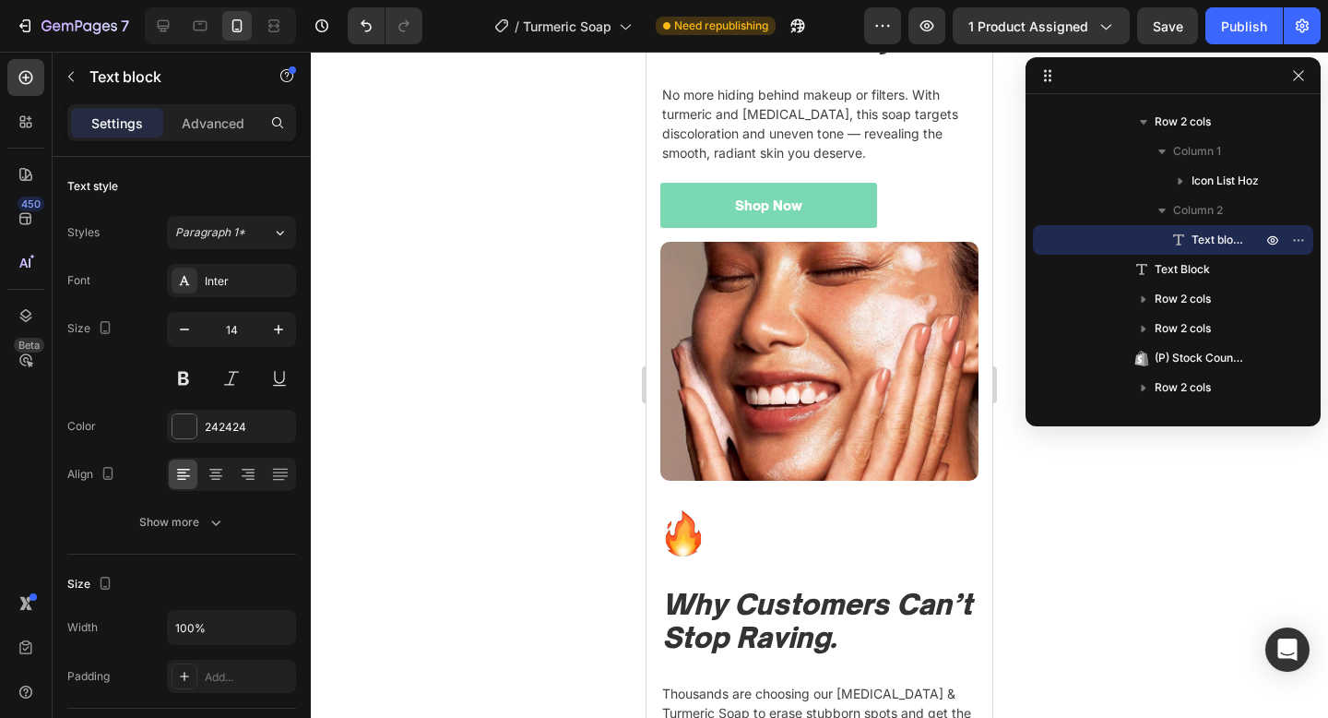
scroll to position [2651, 0]
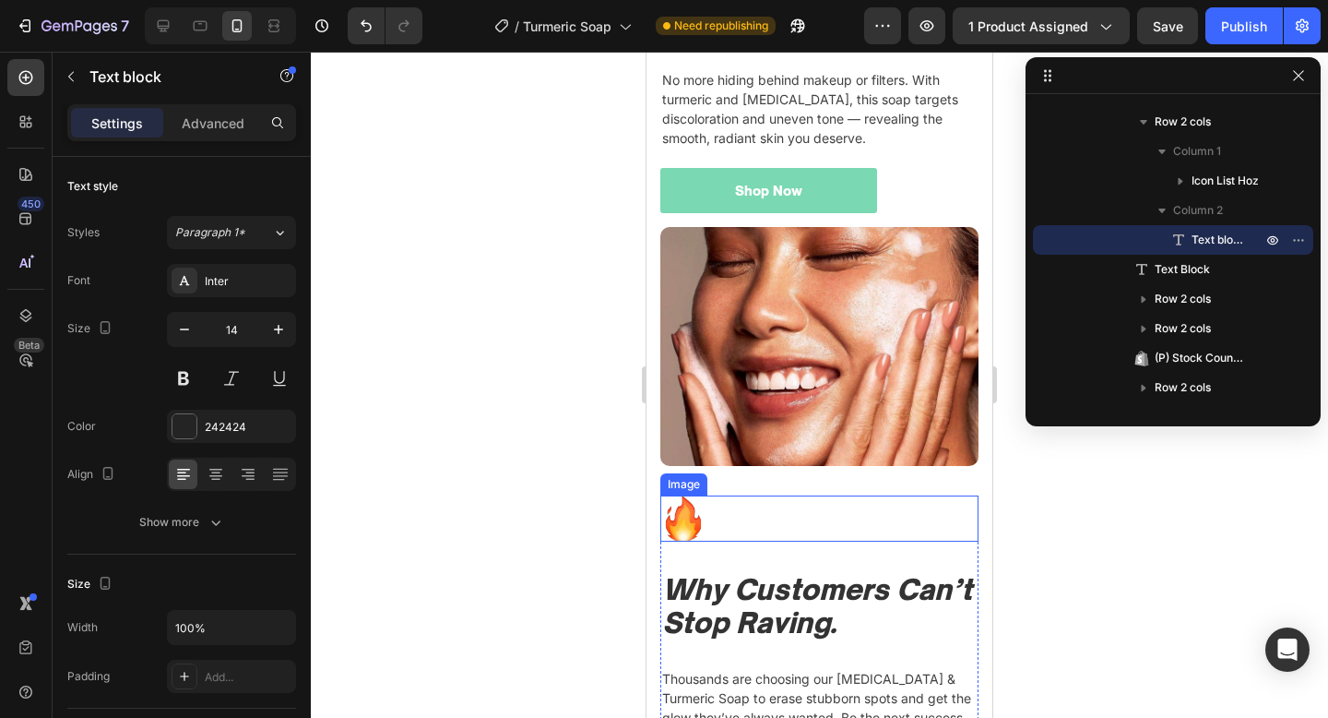
click at [791, 541] on div at bounding box center [819, 518] width 318 height 46
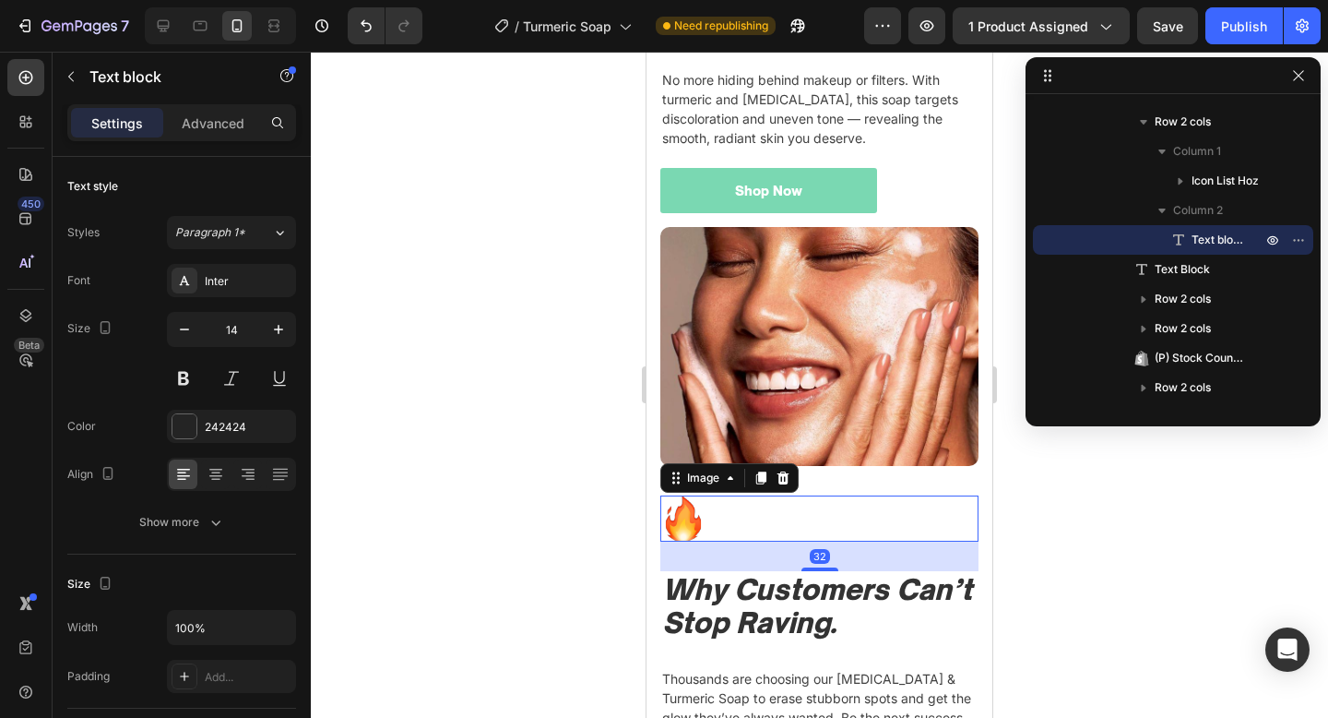
scroll to position [703, 0]
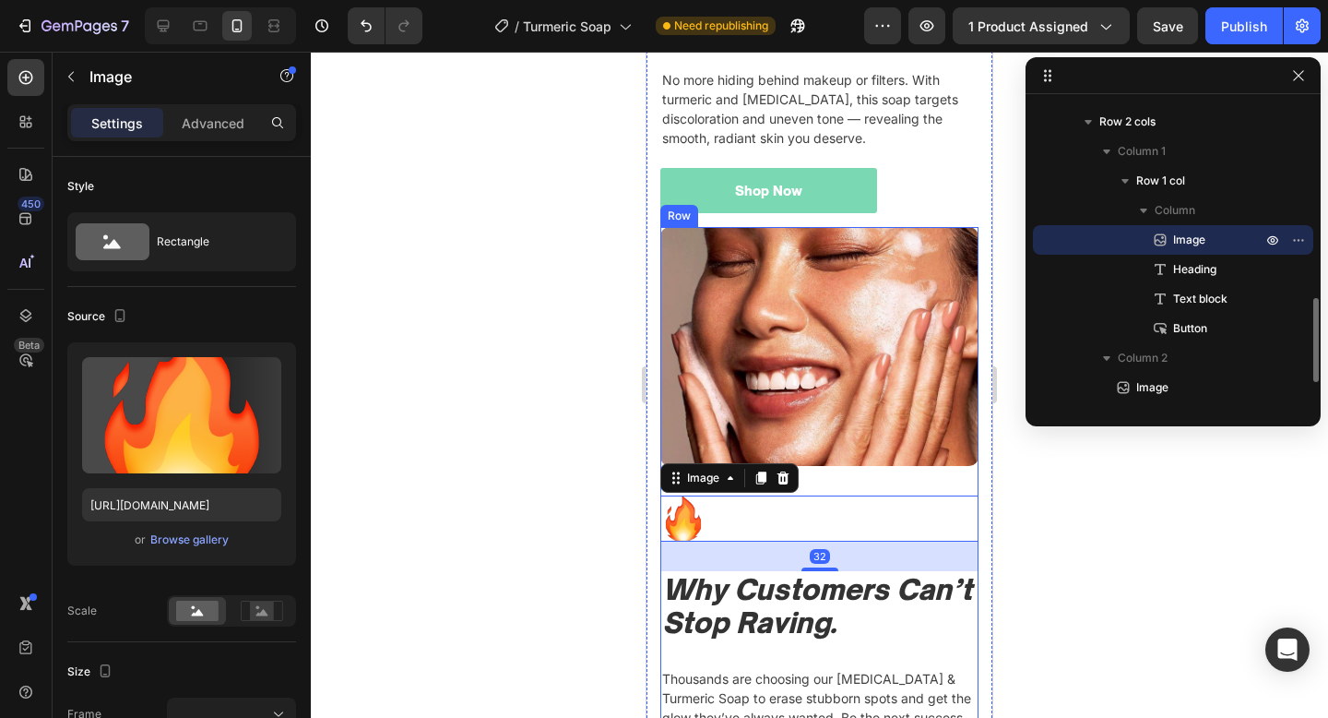
click at [882, 495] on div "Image" at bounding box center [819, 361] width 318 height 268
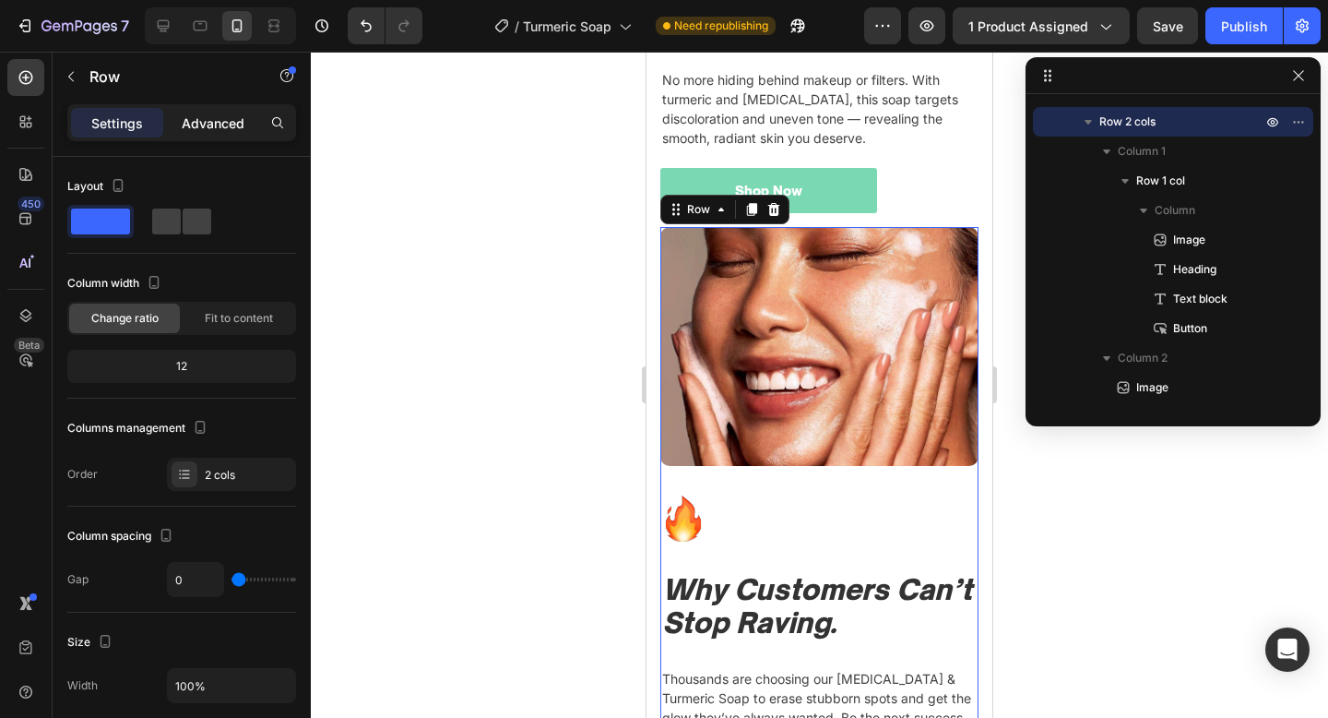
click at [220, 122] on p "Advanced" at bounding box center [213, 122] width 63 height 19
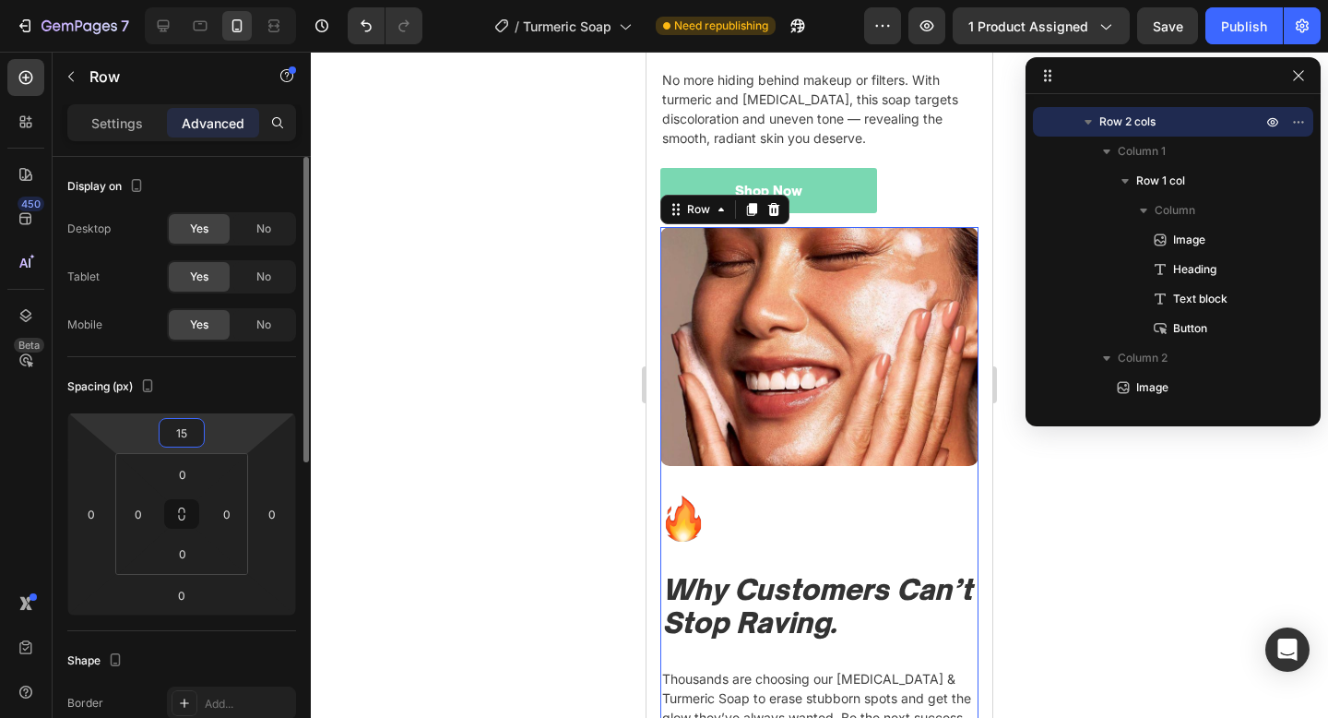
click at [191, 437] on input "15" at bounding box center [181, 433] width 37 height 28
type input "40"
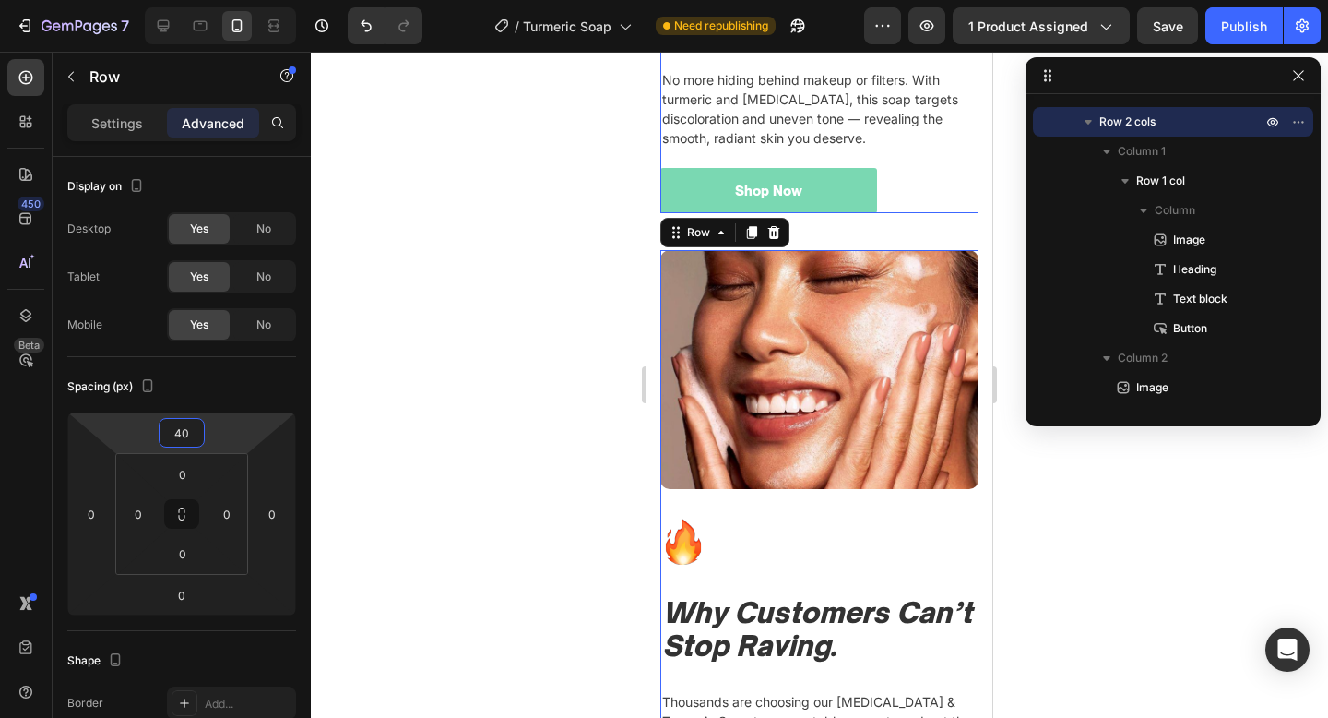
click at [899, 113] on div "Image Fade Spots. Brighten Tone. Glow Daily. Heading No more hiding behind make…" at bounding box center [819, 78] width 318 height 270
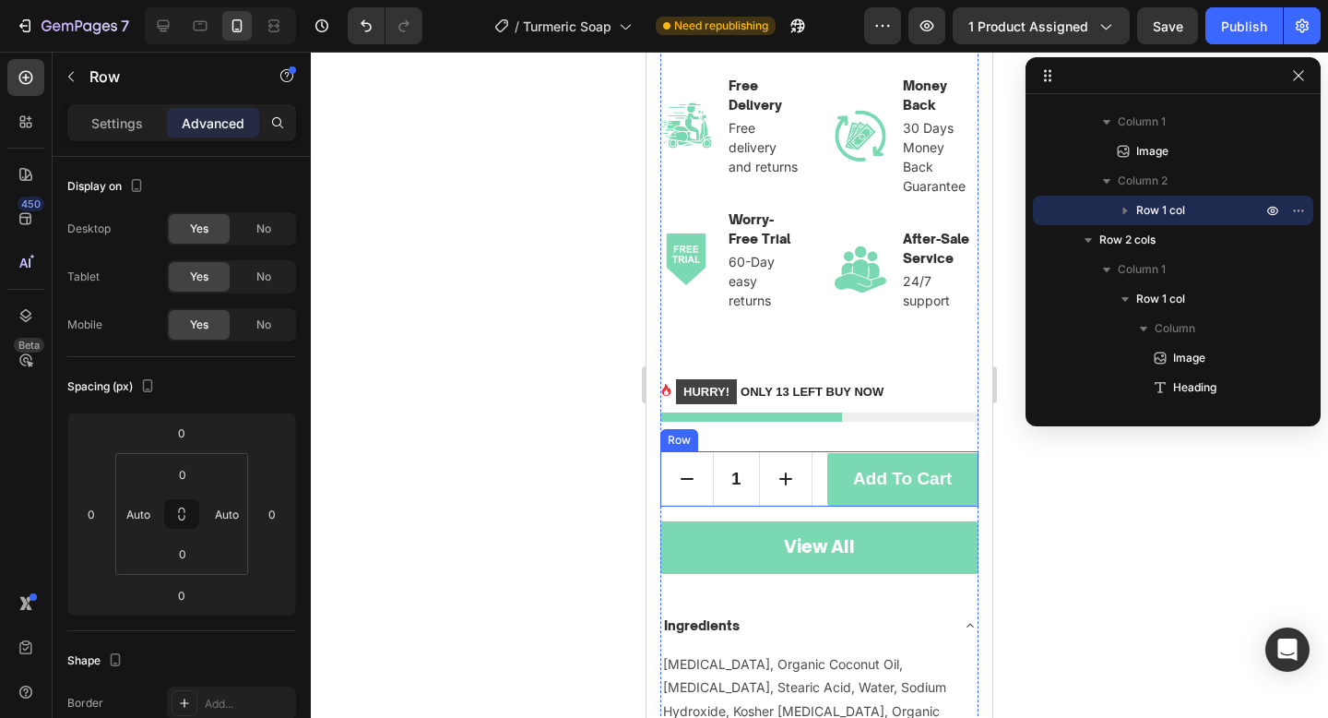
scroll to position [729, 0]
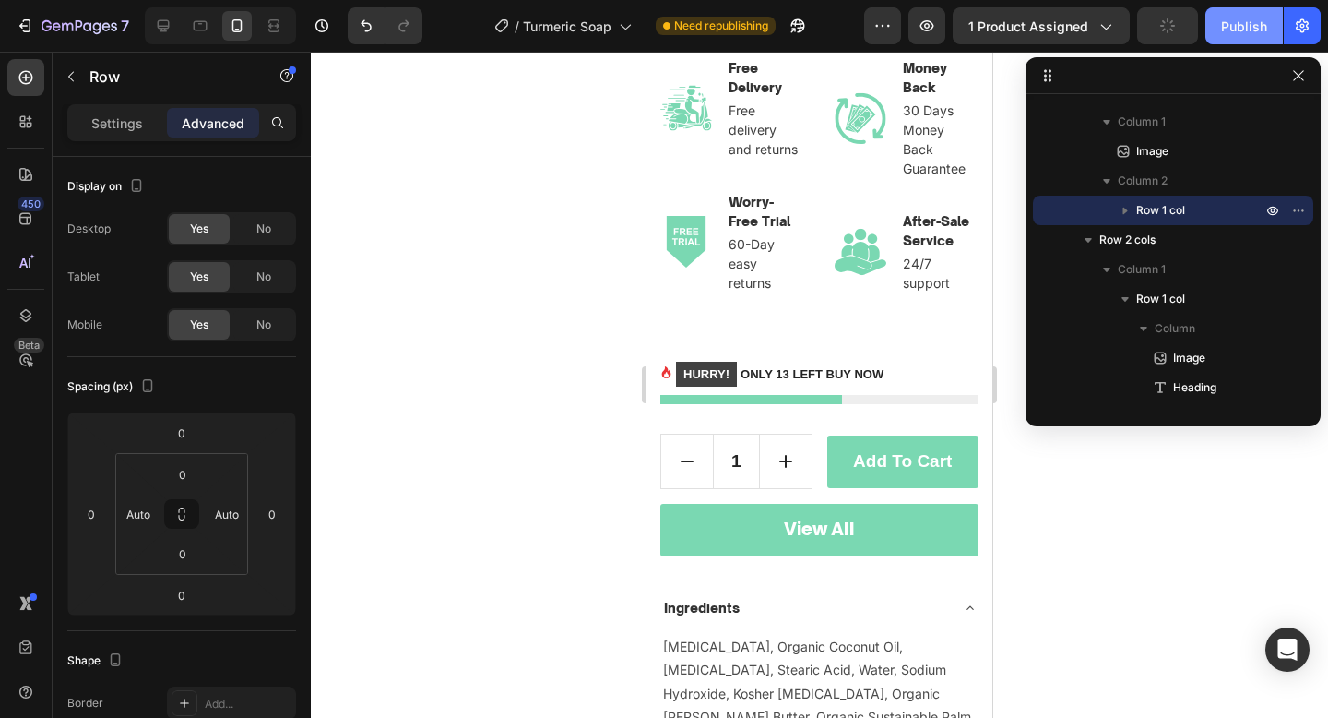
click at [1242, 42] on button "Publish" at bounding box center [1244, 25] width 77 height 37
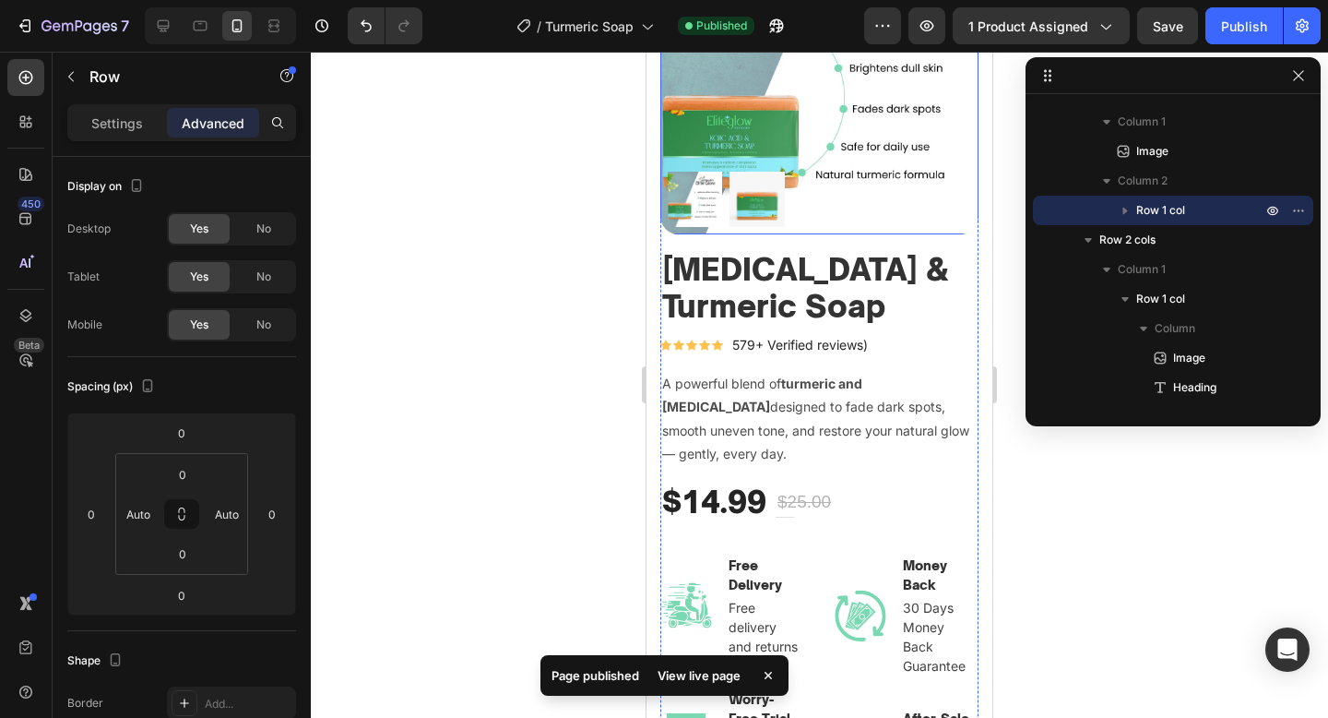
scroll to position [254, 0]
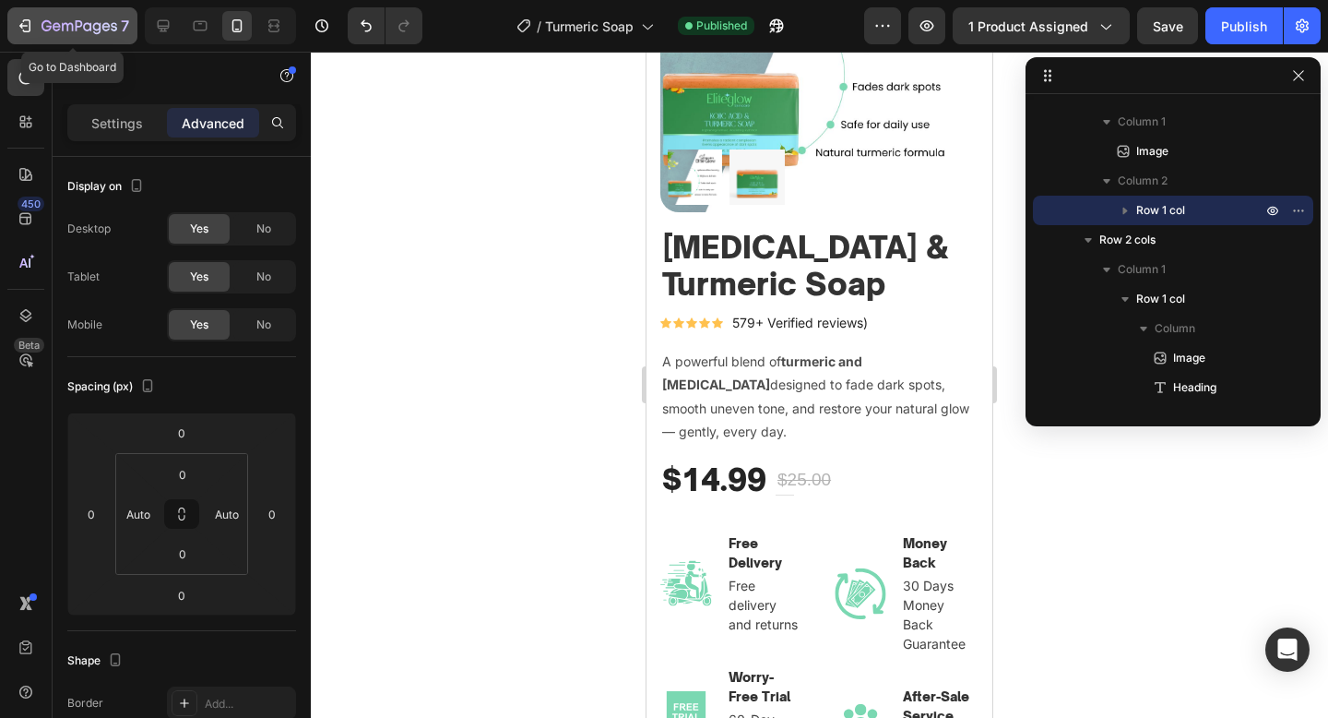
click at [37, 22] on div "7" at bounding box center [72, 26] width 113 height 22
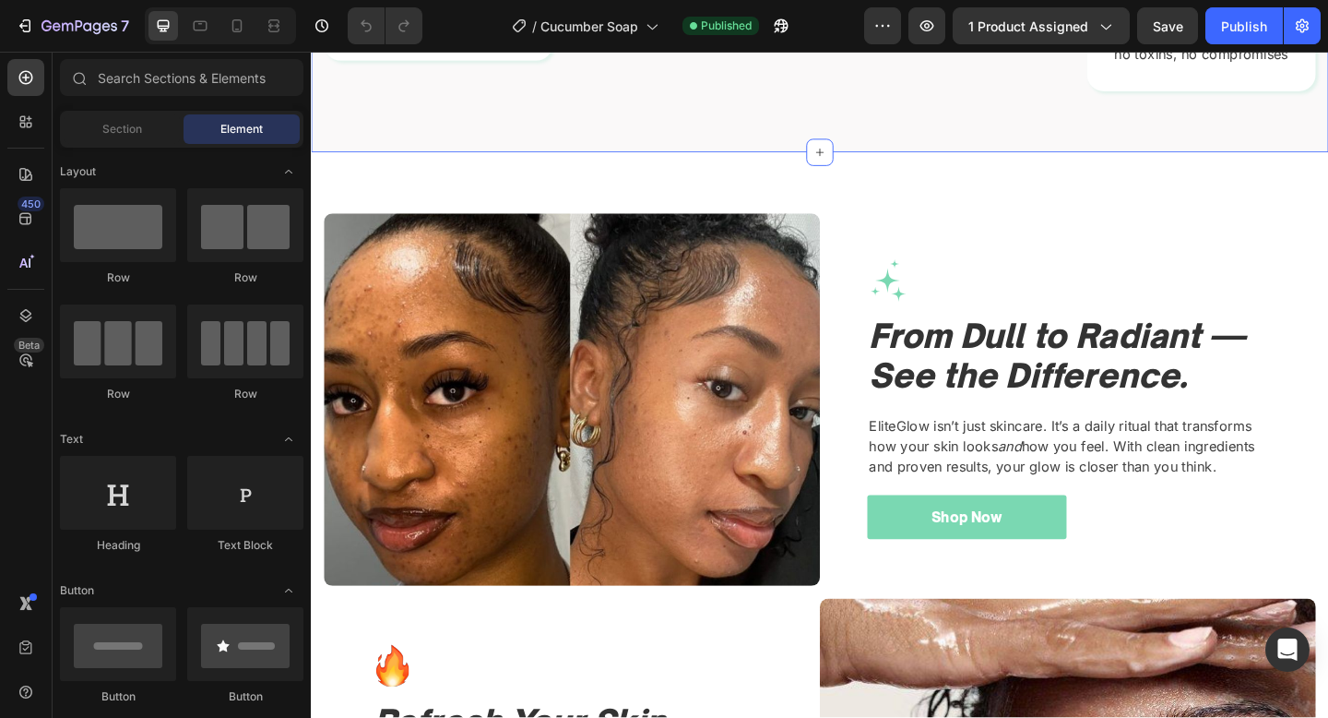
scroll to position [1507, 0]
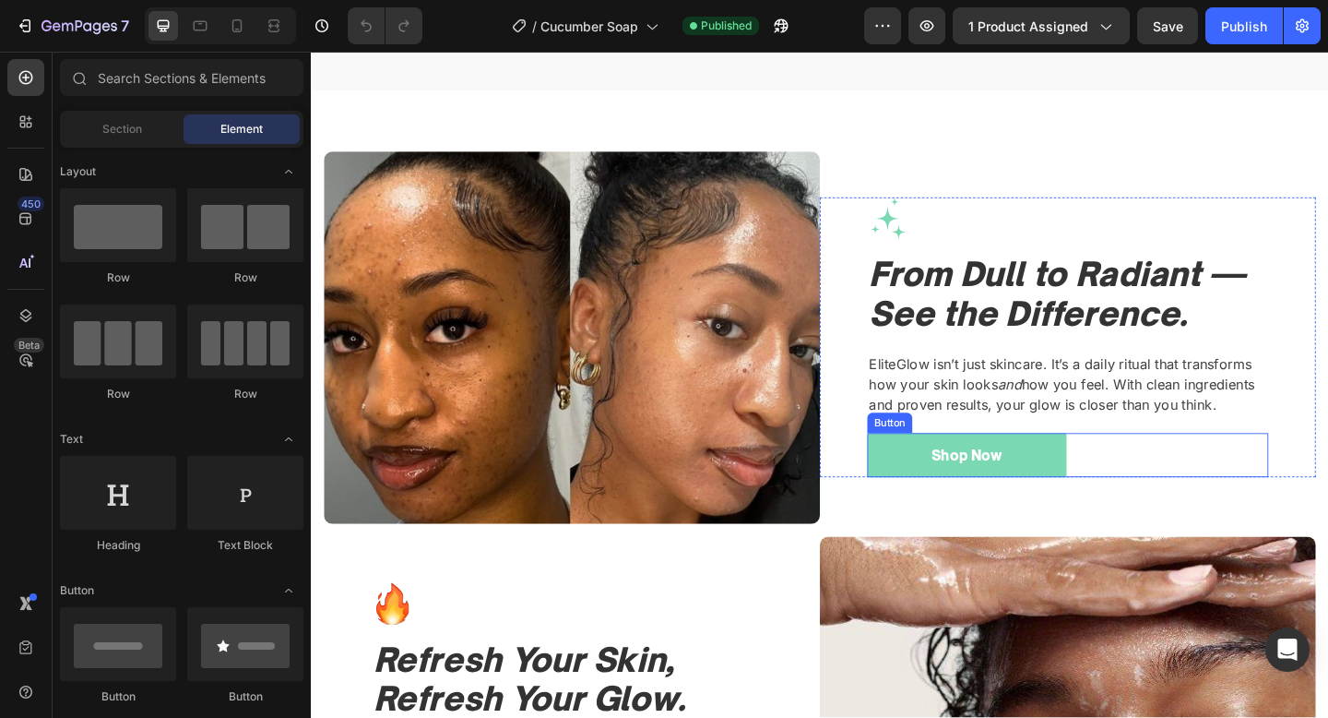
click at [1212, 515] on div "Shop Now Button" at bounding box center [1134, 491] width 436 height 49
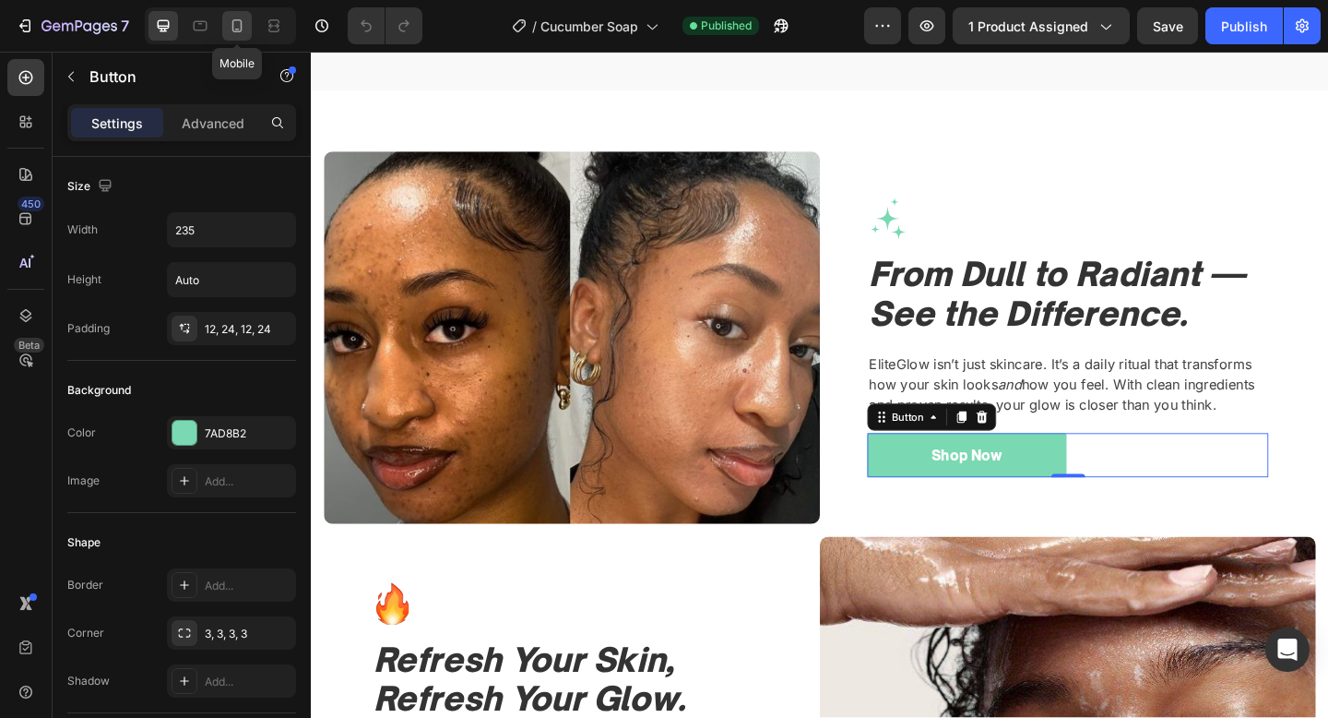
click at [241, 25] on icon at bounding box center [237, 25] width 10 height 13
type input "14"
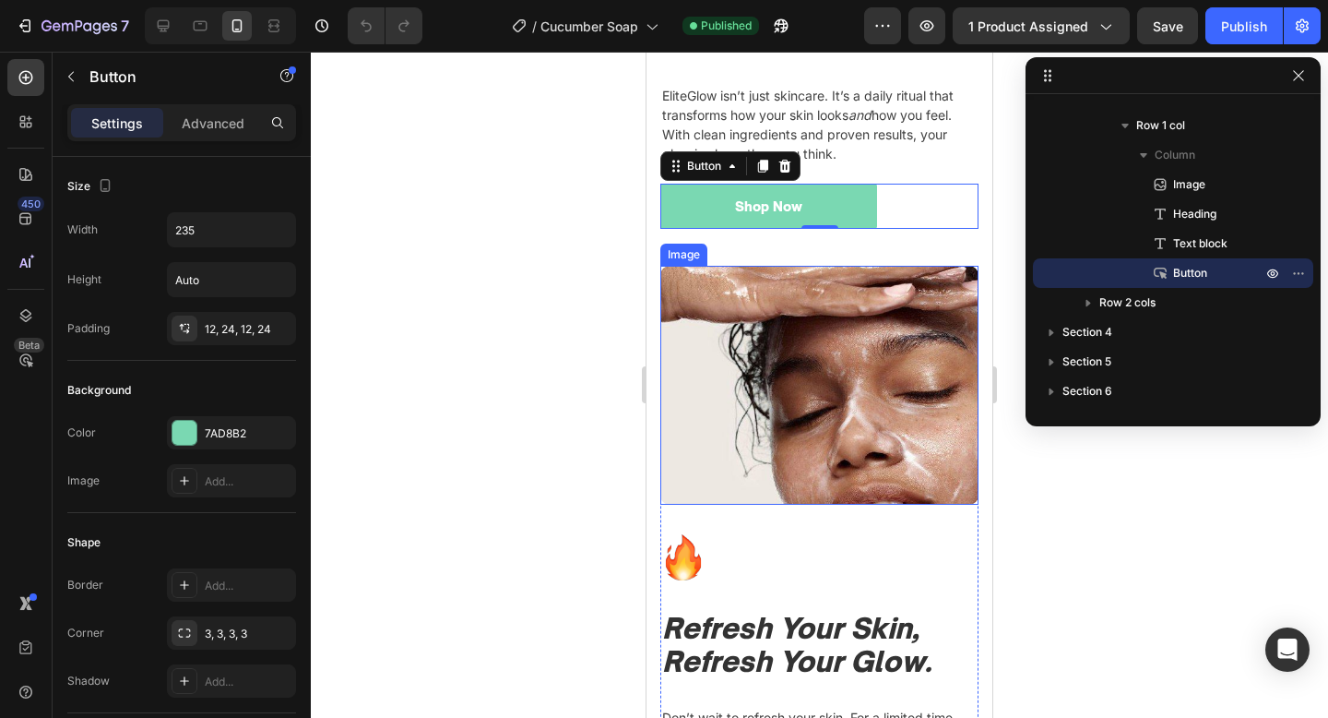
scroll to position [2300, 0]
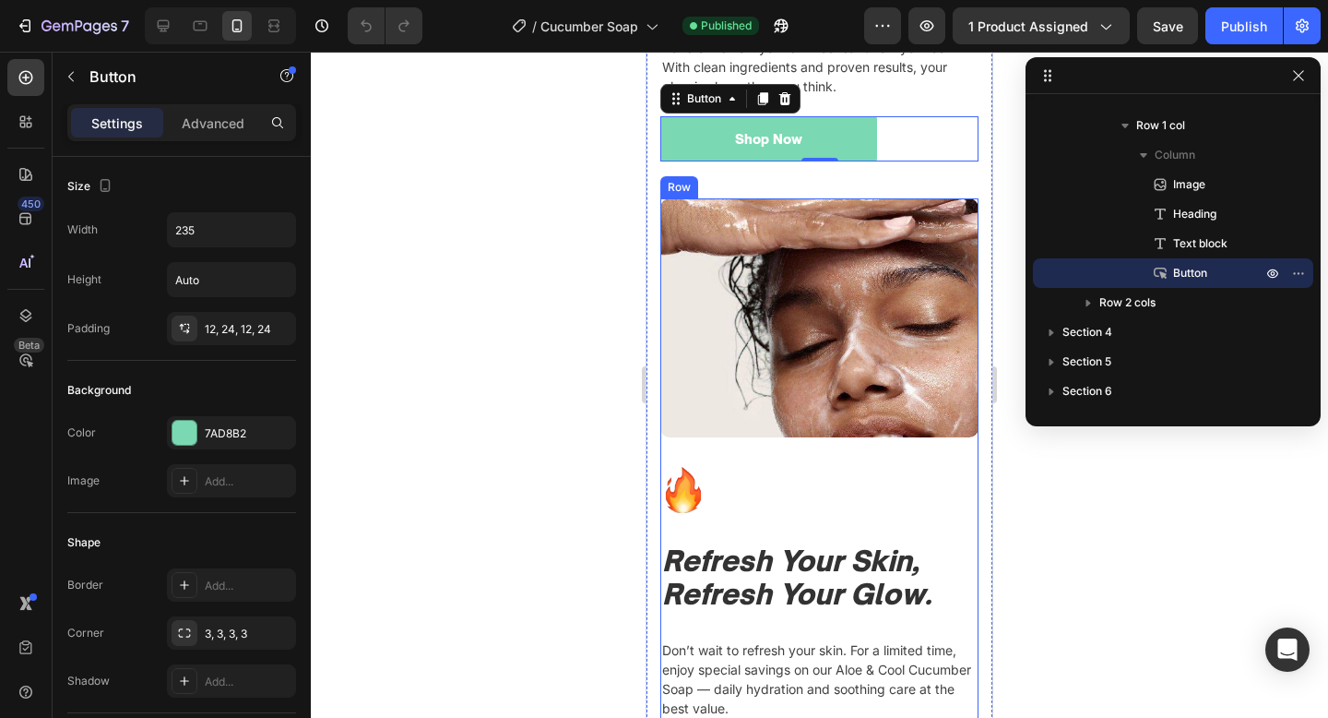
click at [784, 441] on div "Image" at bounding box center [819, 332] width 318 height 268
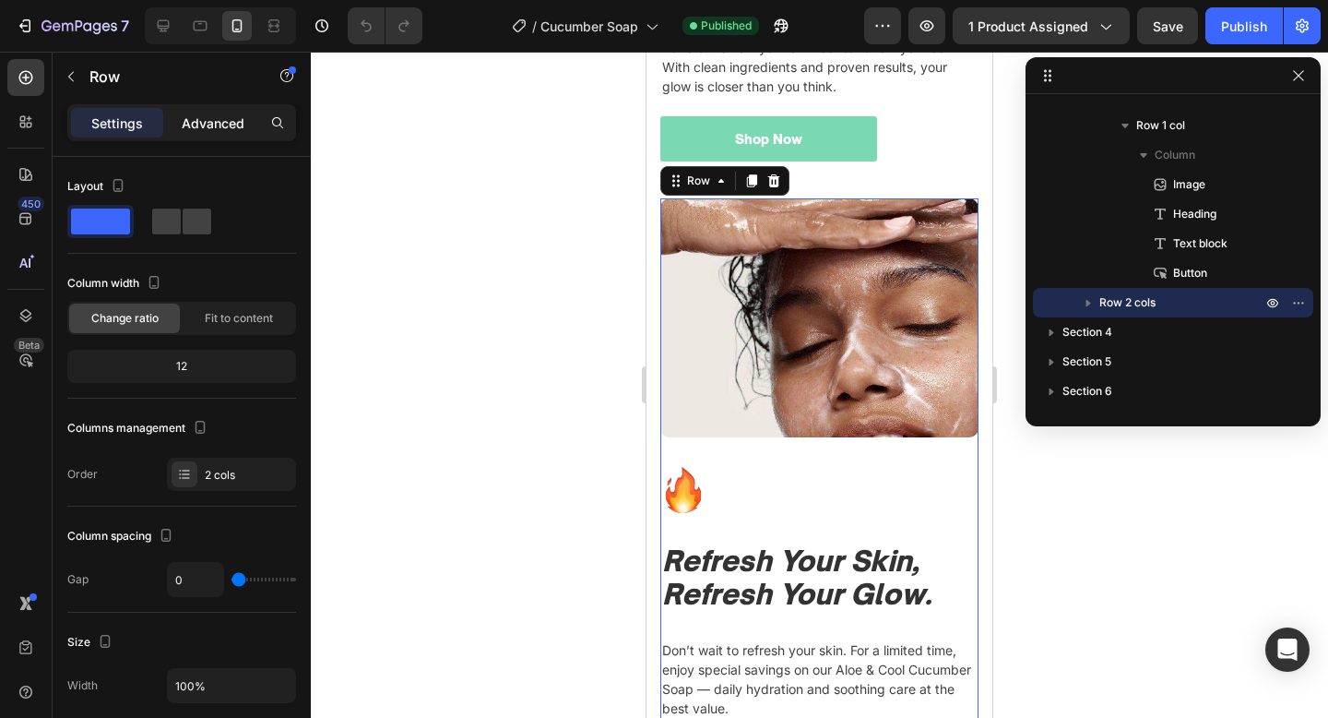
click at [202, 131] on p "Advanced" at bounding box center [213, 122] width 63 height 19
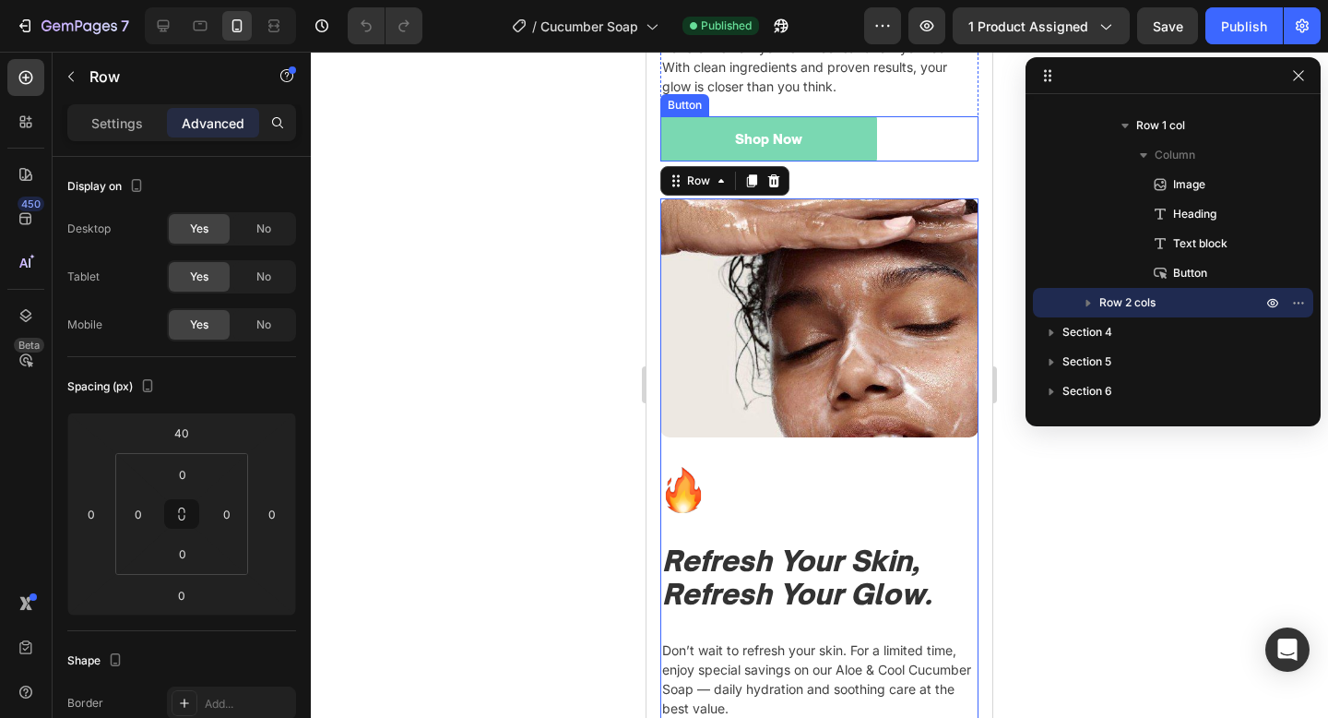
click at [889, 141] on div "Shop Now Button" at bounding box center [819, 138] width 318 height 45
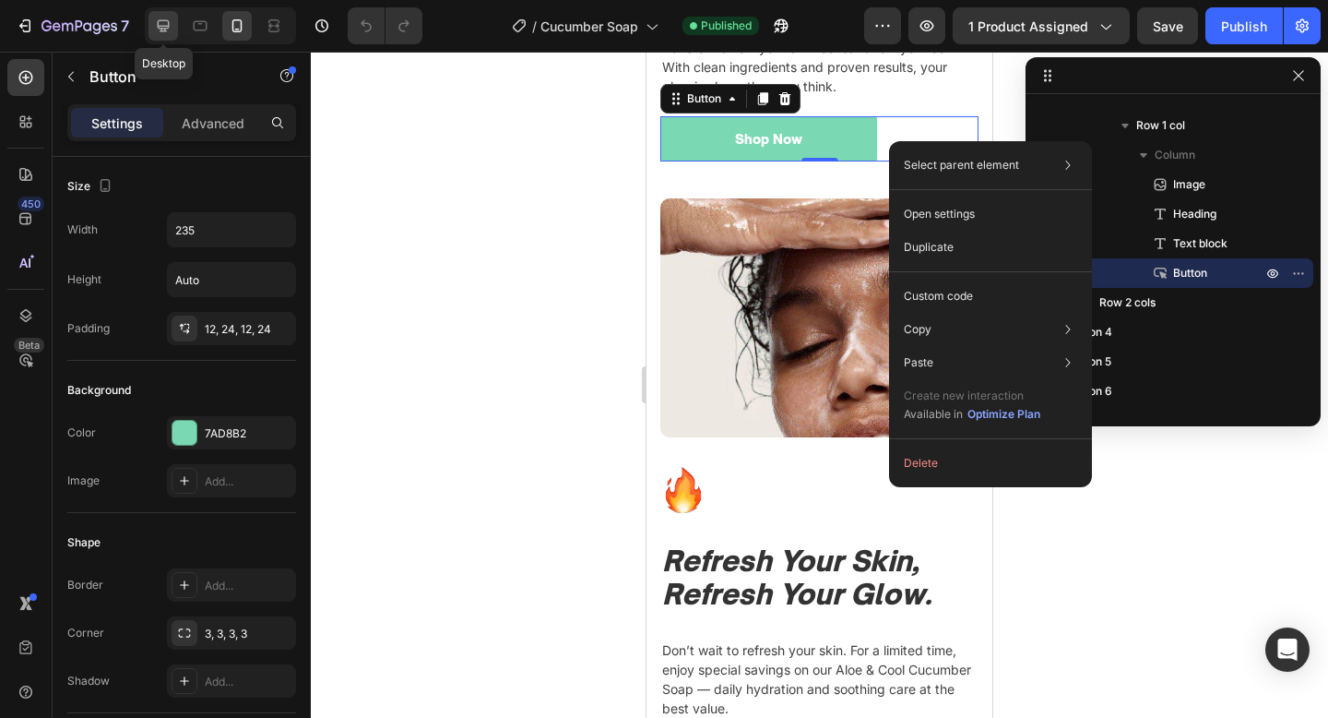
click at [157, 11] on div at bounding box center [164, 26] width 30 height 30
type input "16"
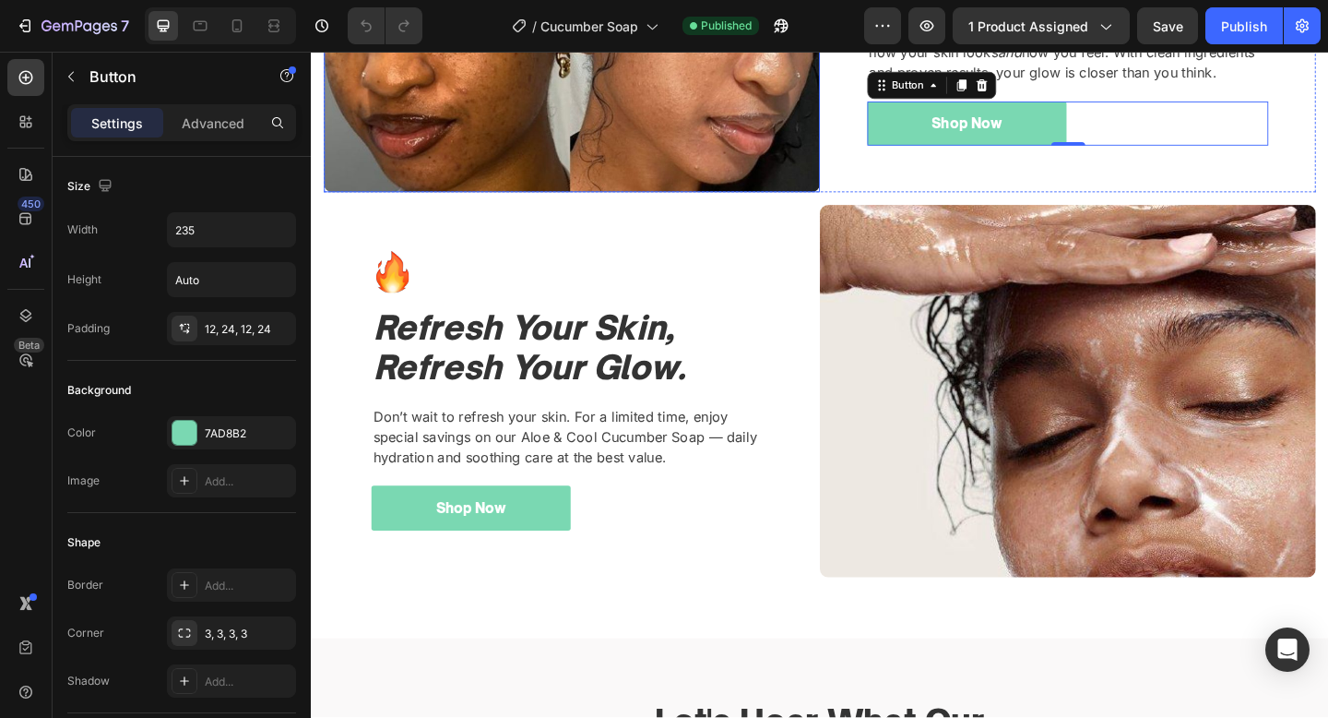
scroll to position [2090, 0]
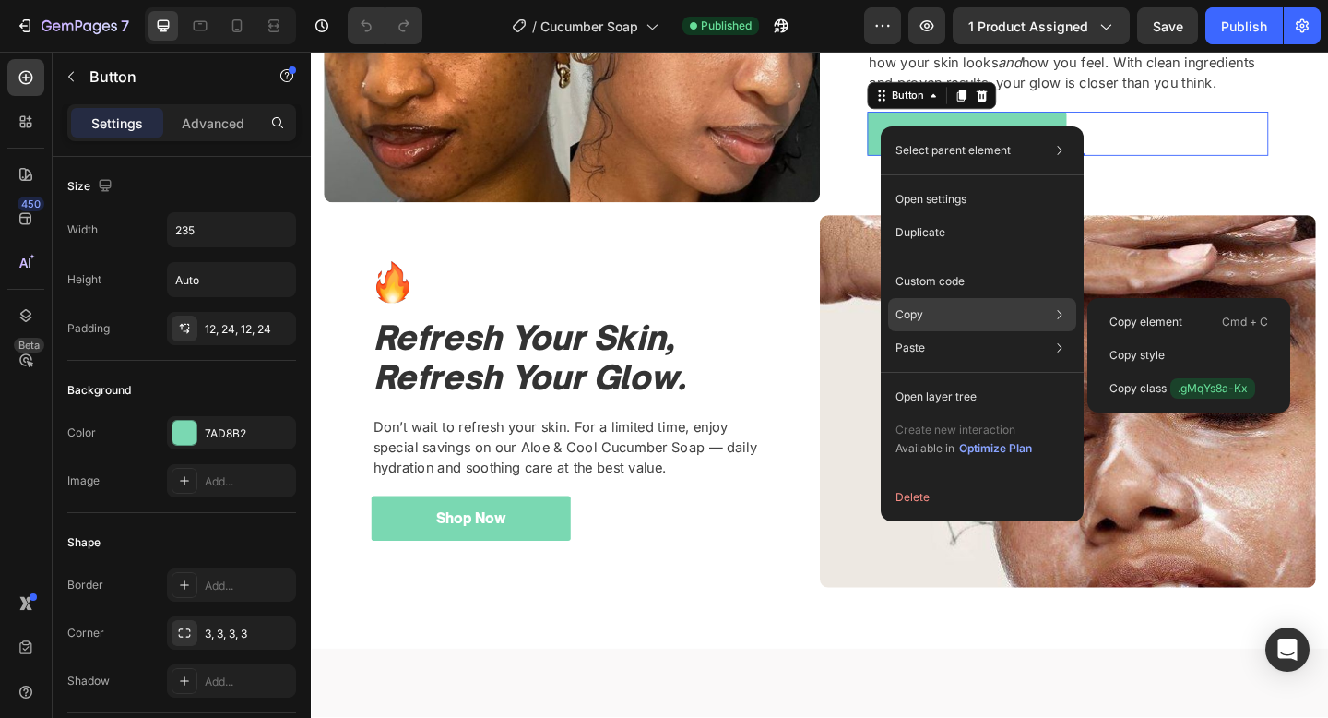
click at [927, 310] on div "Copy Copy element Cmd + C Copy style Copy class .gMqYs8a-Kx" at bounding box center [982, 314] width 188 height 33
click at [1174, 327] on p "Copy element" at bounding box center [1146, 322] width 73 height 17
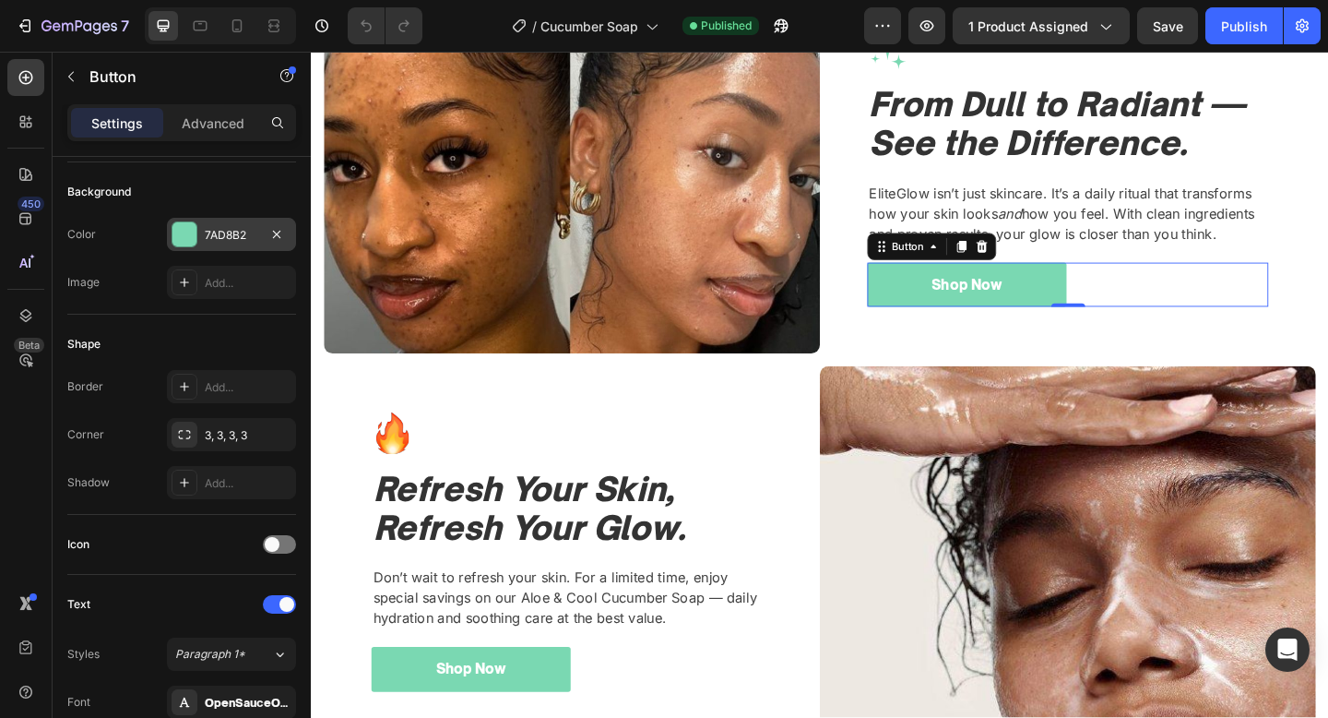
scroll to position [709, 0]
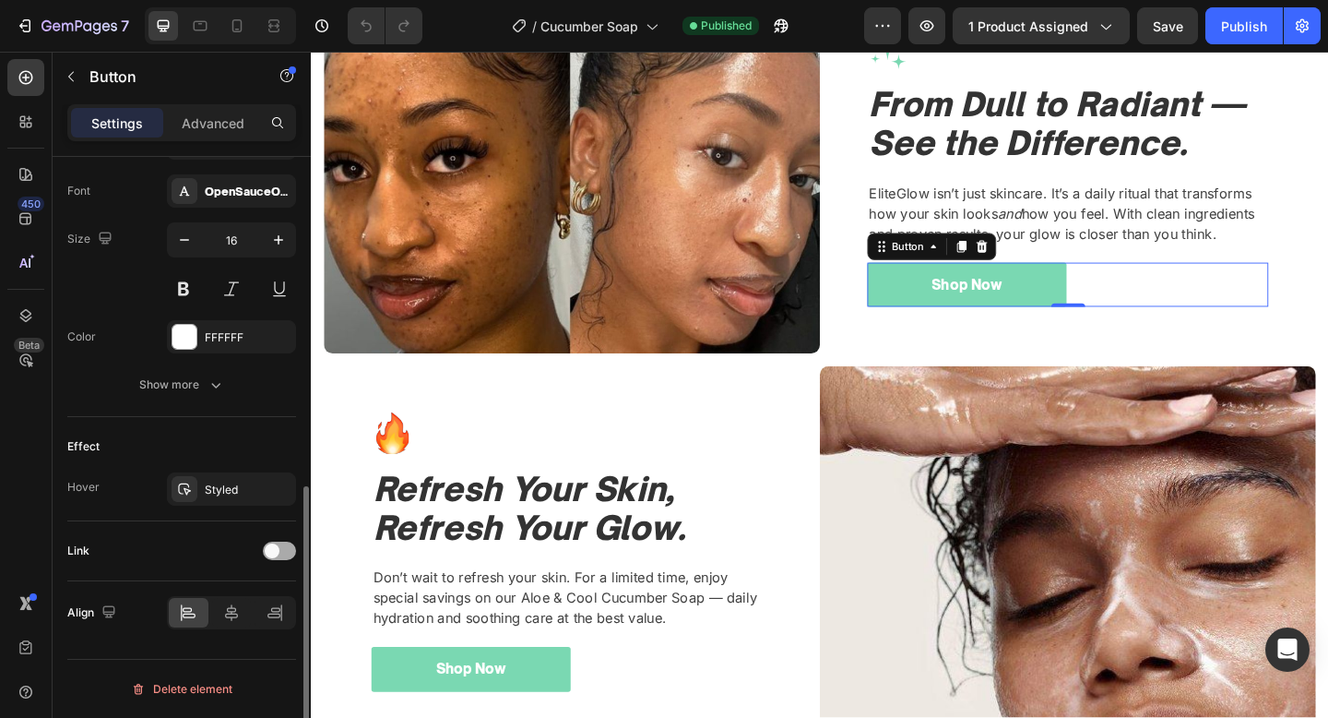
click at [269, 554] on span at bounding box center [272, 550] width 15 height 15
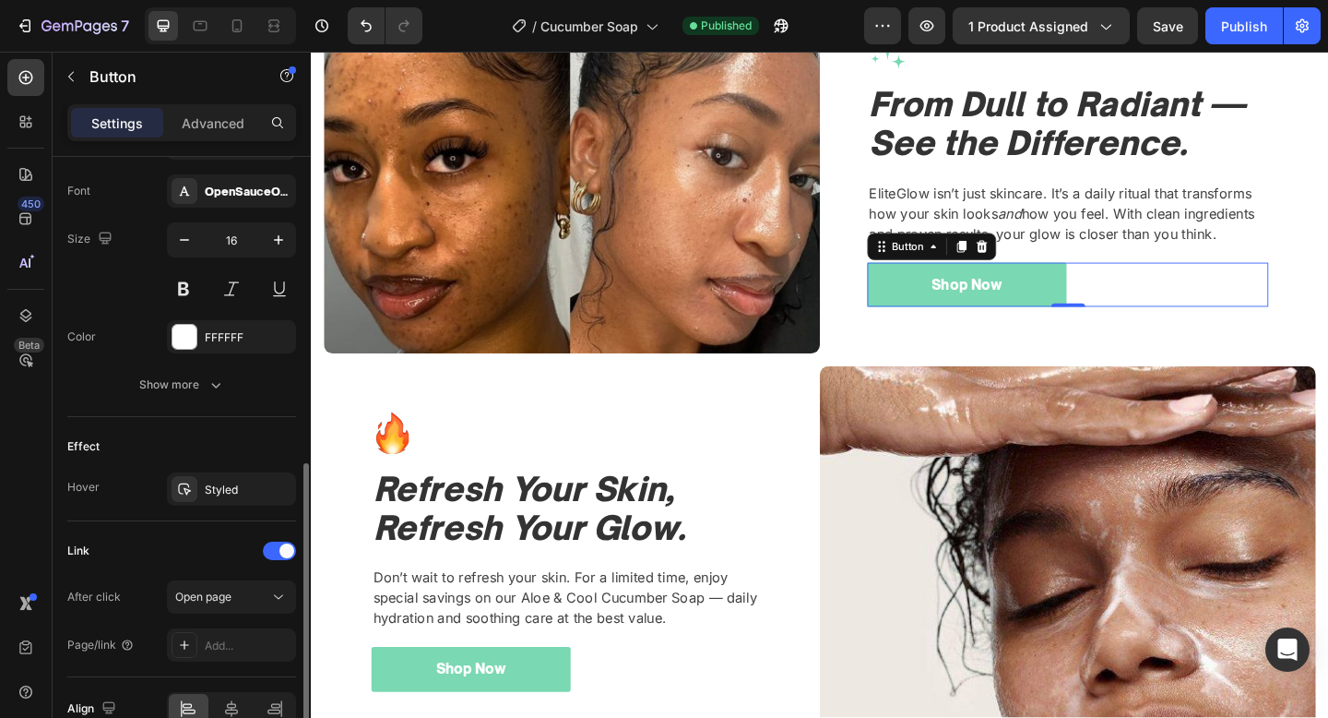
click at [223, 613] on div "After click Open page Page/link Add..." at bounding box center [181, 620] width 229 height 81
click at [231, 602] on span "Open page" at bounding box center [203, 596] width 56 height 14
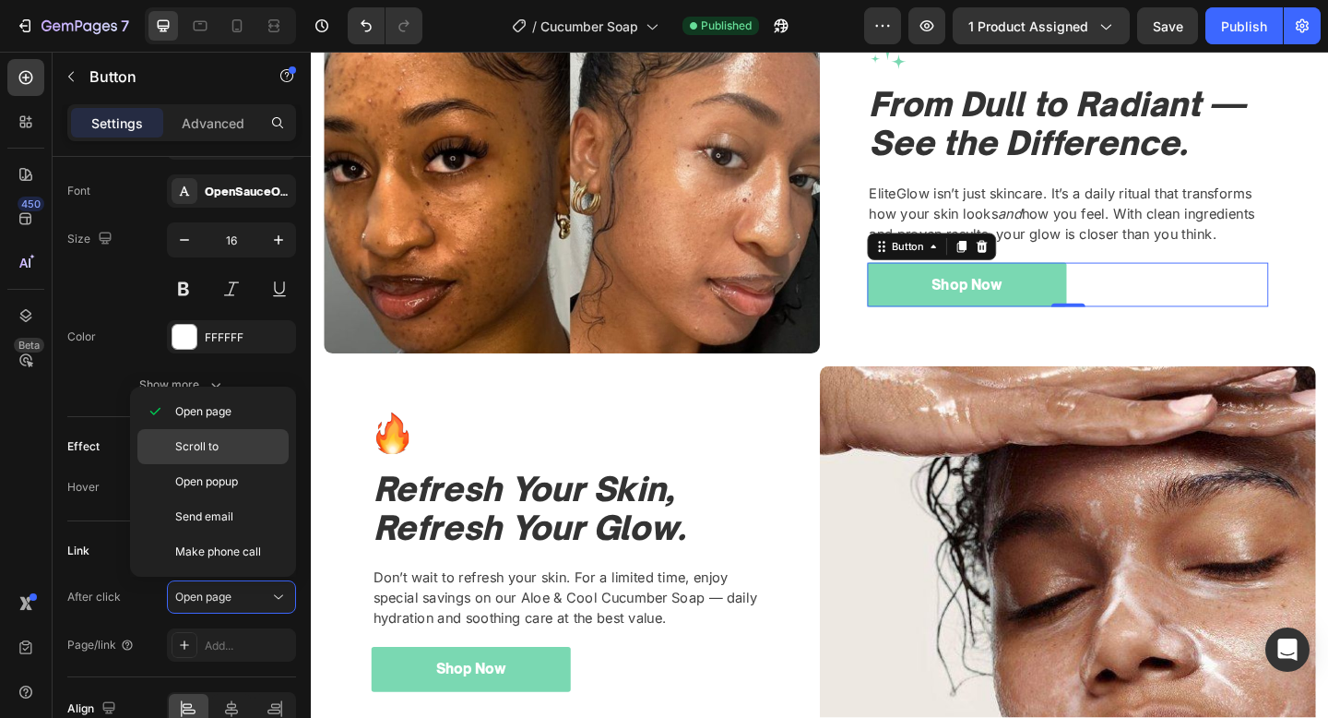
click at [229, 444] on p "Scroll to" at bounding box center [227, 446] width 105 height 17
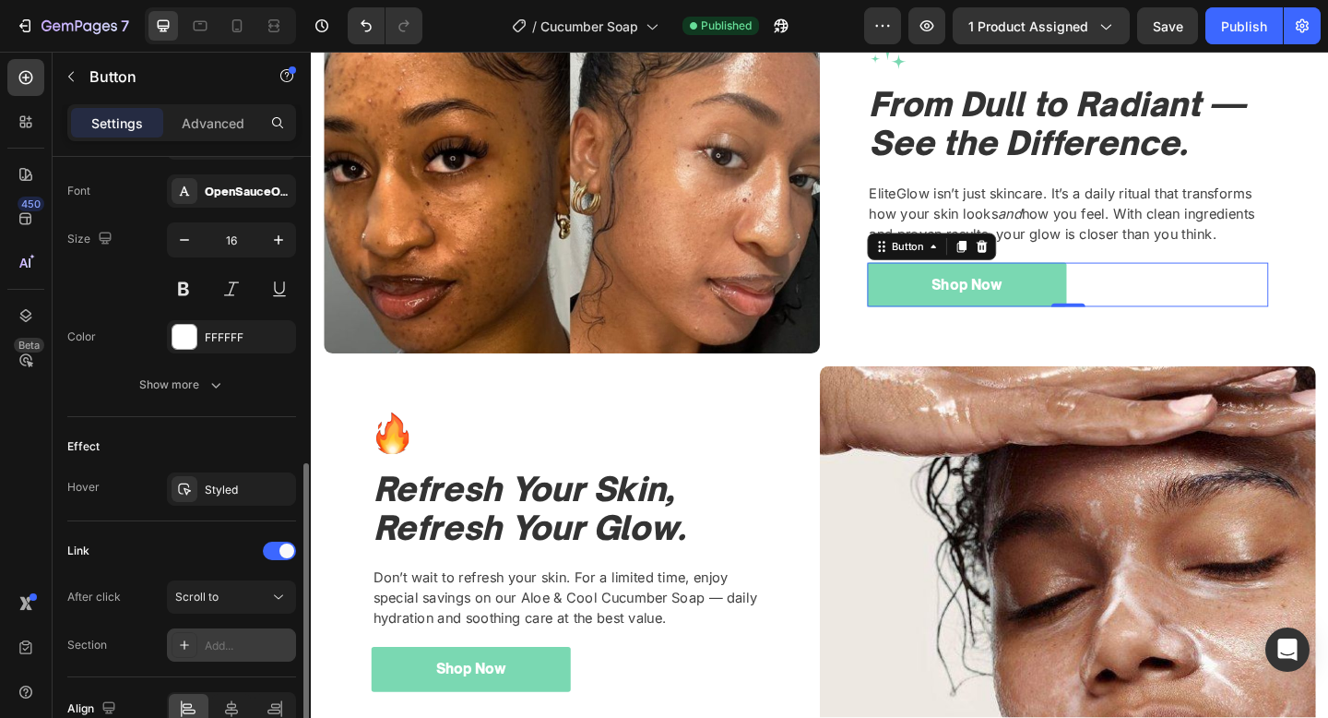
click at [221, 649] on div "Add..." at bounding box center [248, 645] width 87 height 17
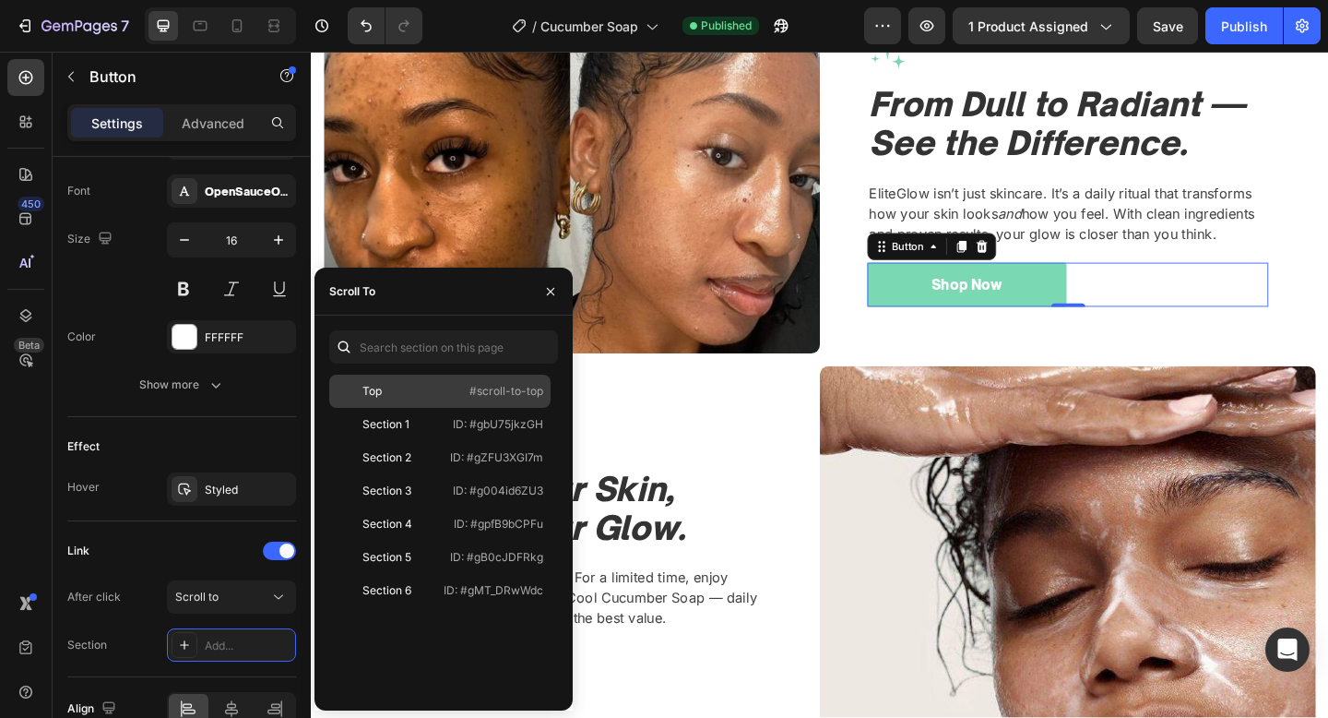
click at [413, 395] on div "Top" at bounding box center [390, 391] width 107 height 17
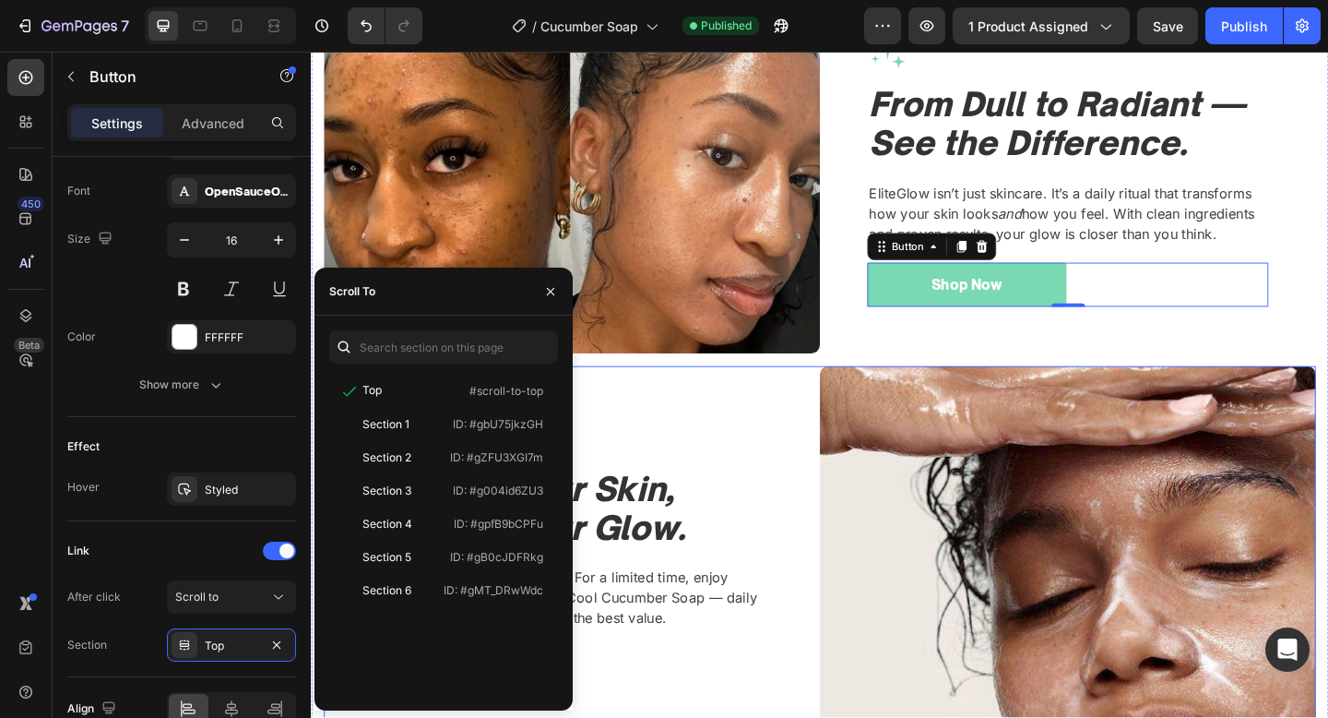
click at [829, 436] on div "Image Refresh Your Skin, Refresh Your Glow. Heading Don’t wait to refresh your …" at bounding box center [595, 596] width 540 height 405
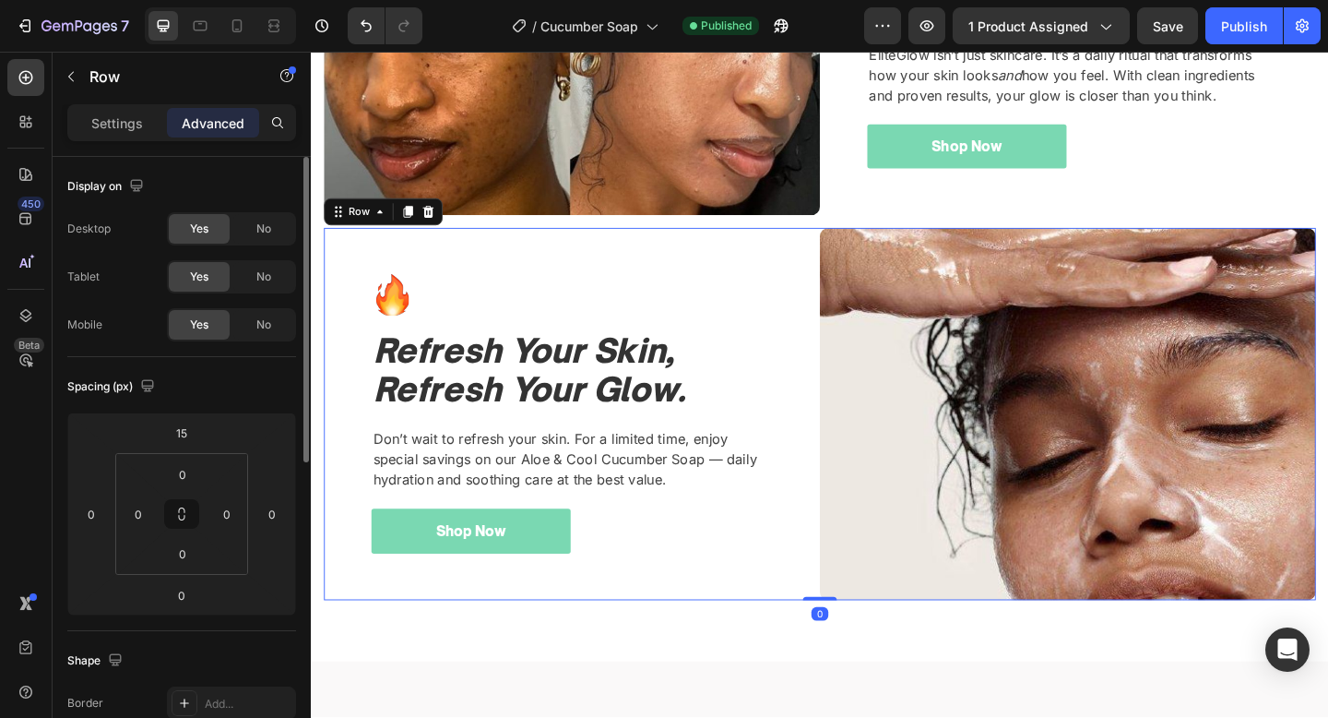
scroll to position [2110, 0]
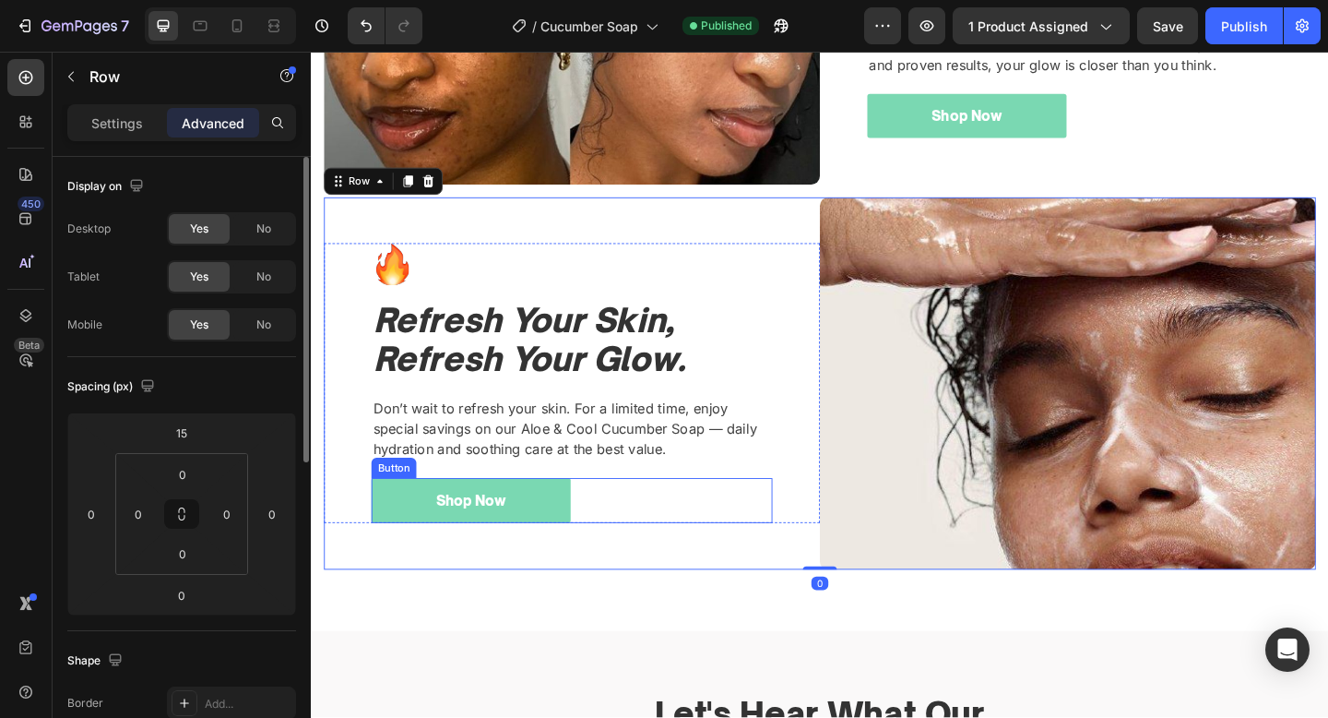
click at [662, 535] on div "Shop Now Button" at bounding box center [594, 540] width 436 height 49
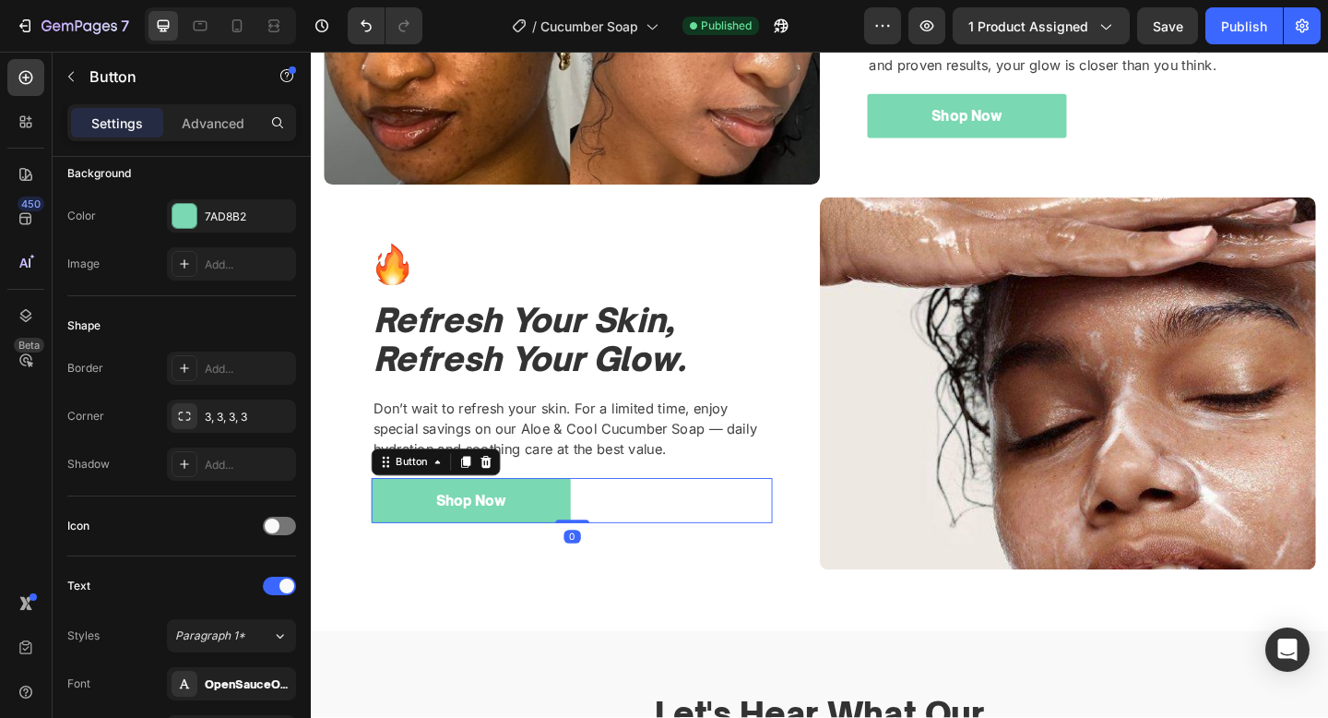
scroll to position [709, 0]
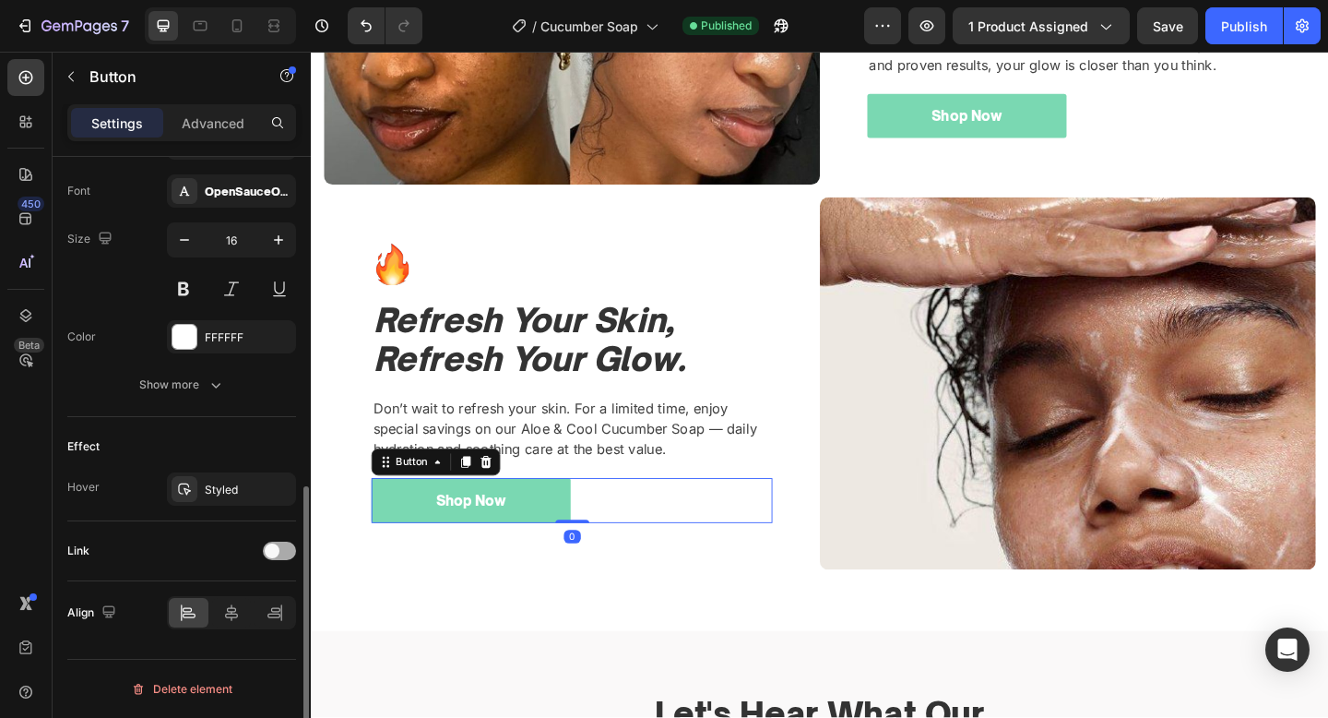
click at [274, 553] on span at bounding box center [272, 550] width 15 height 15
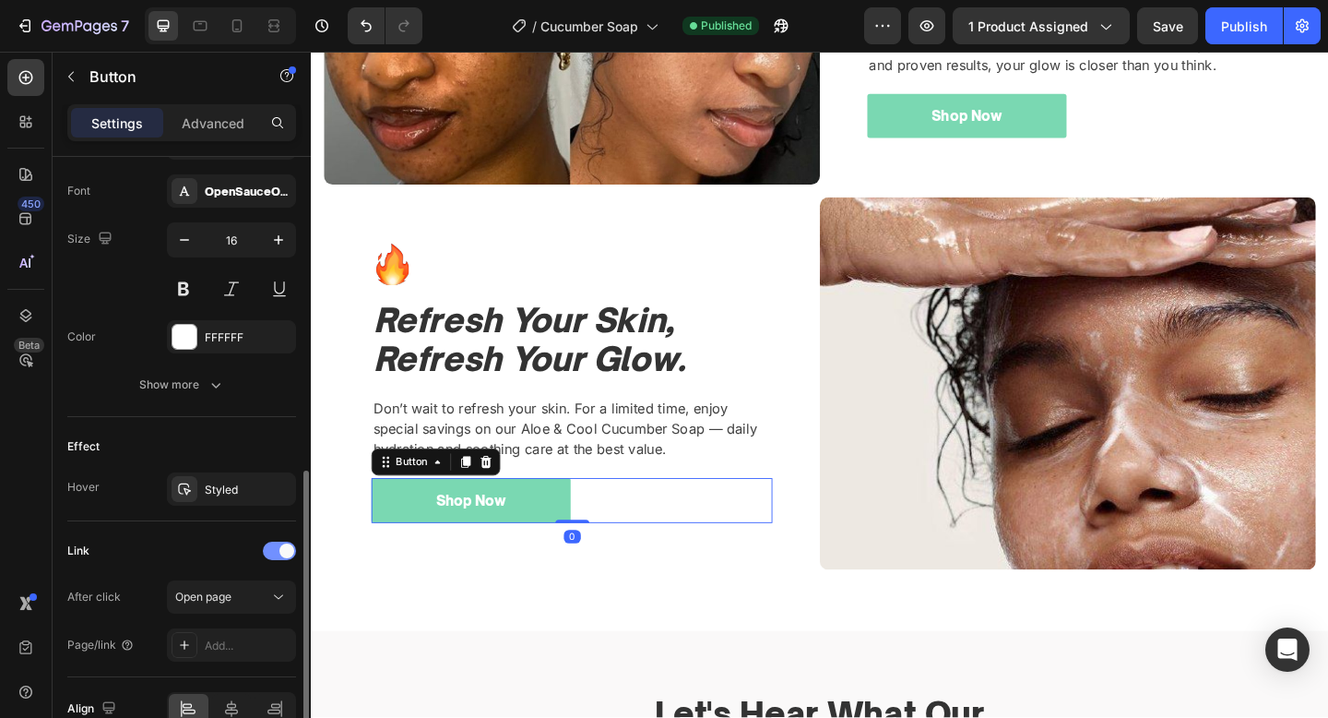
scroll to position [805, 0]
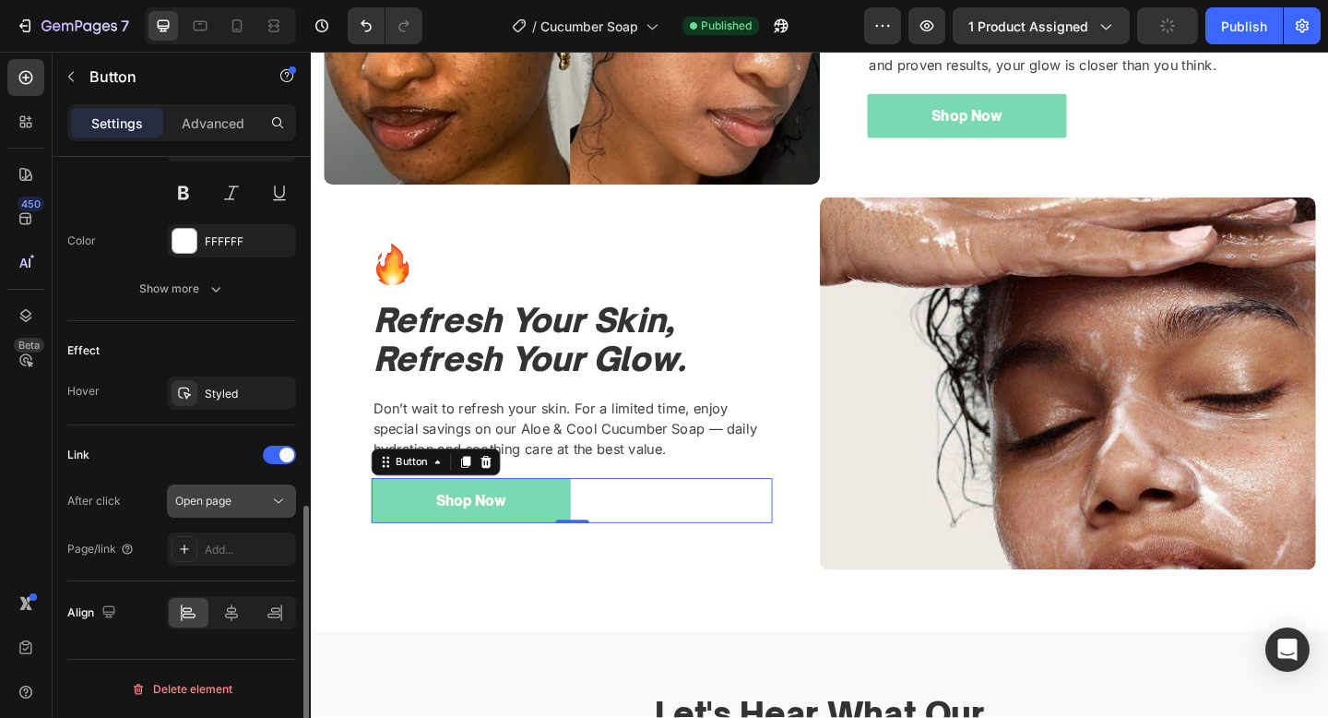
click at [251, 487] on button "Open page" at bounding box center [231, 500] width 129 height 33
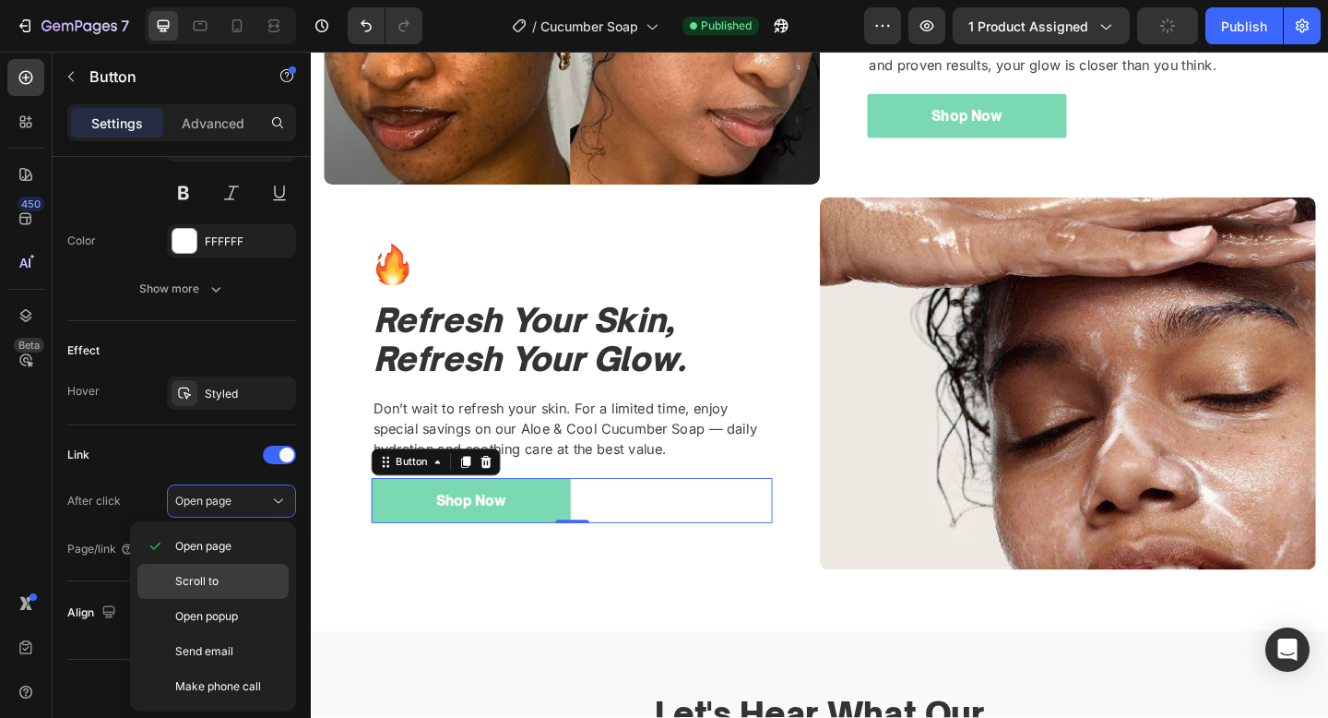
click at [220, 583] on p "Scroll to" at bounding box center [227, 581] width 105 height 17
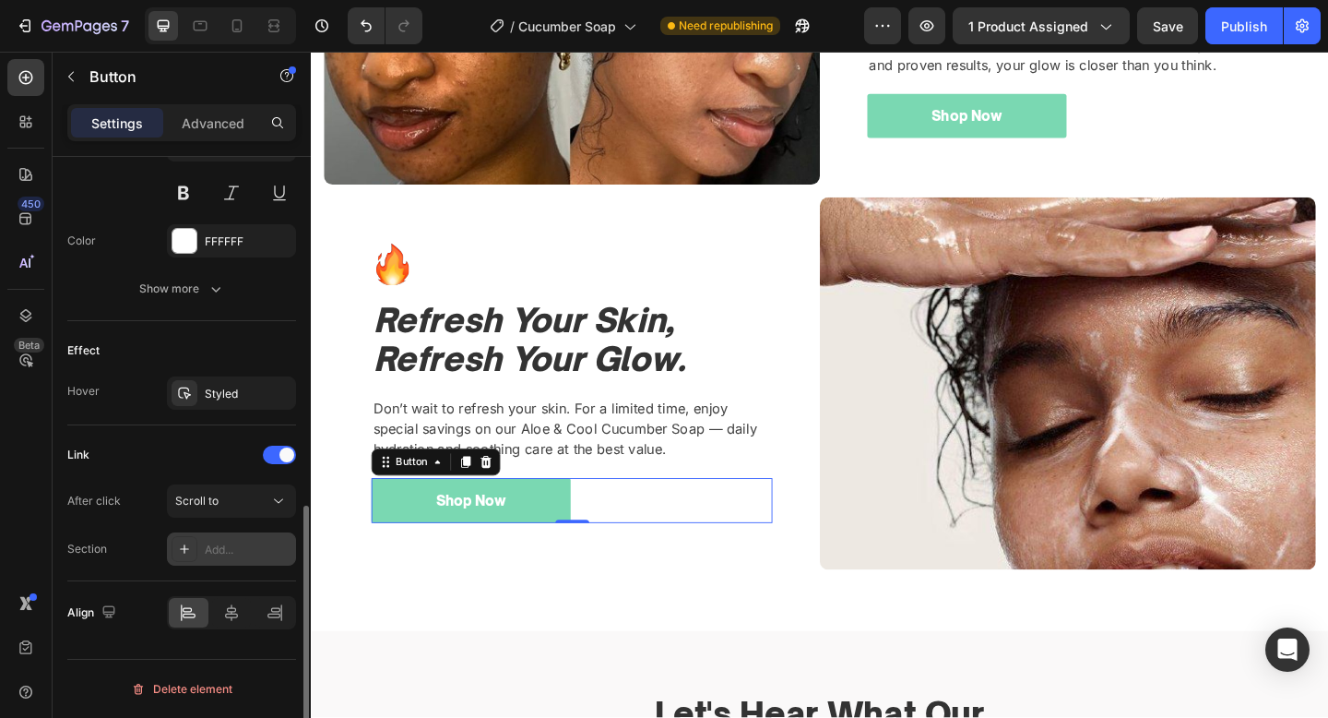
click at [253, 539] on div "Add..." at bounding box center [231, 548] width 129 height 33
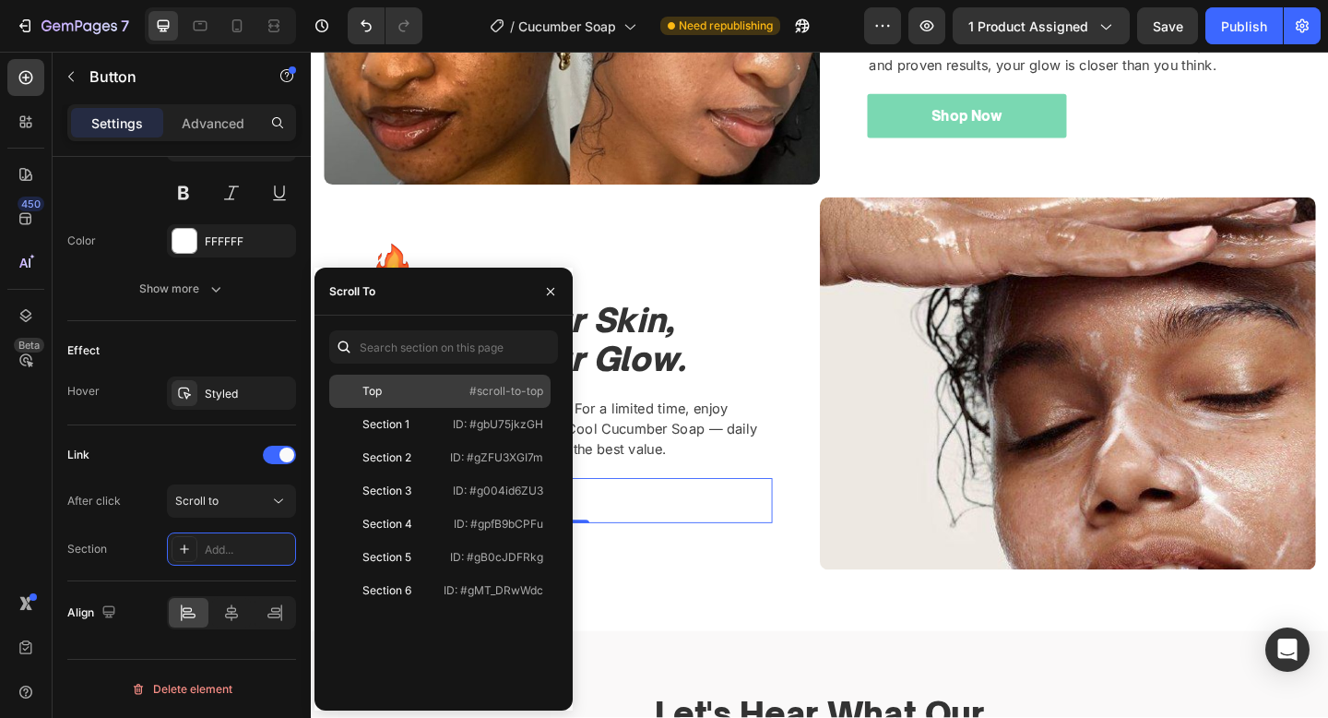
click at [426, 395] on div "Top" at bounding box center [390, 391] width 107 height 17
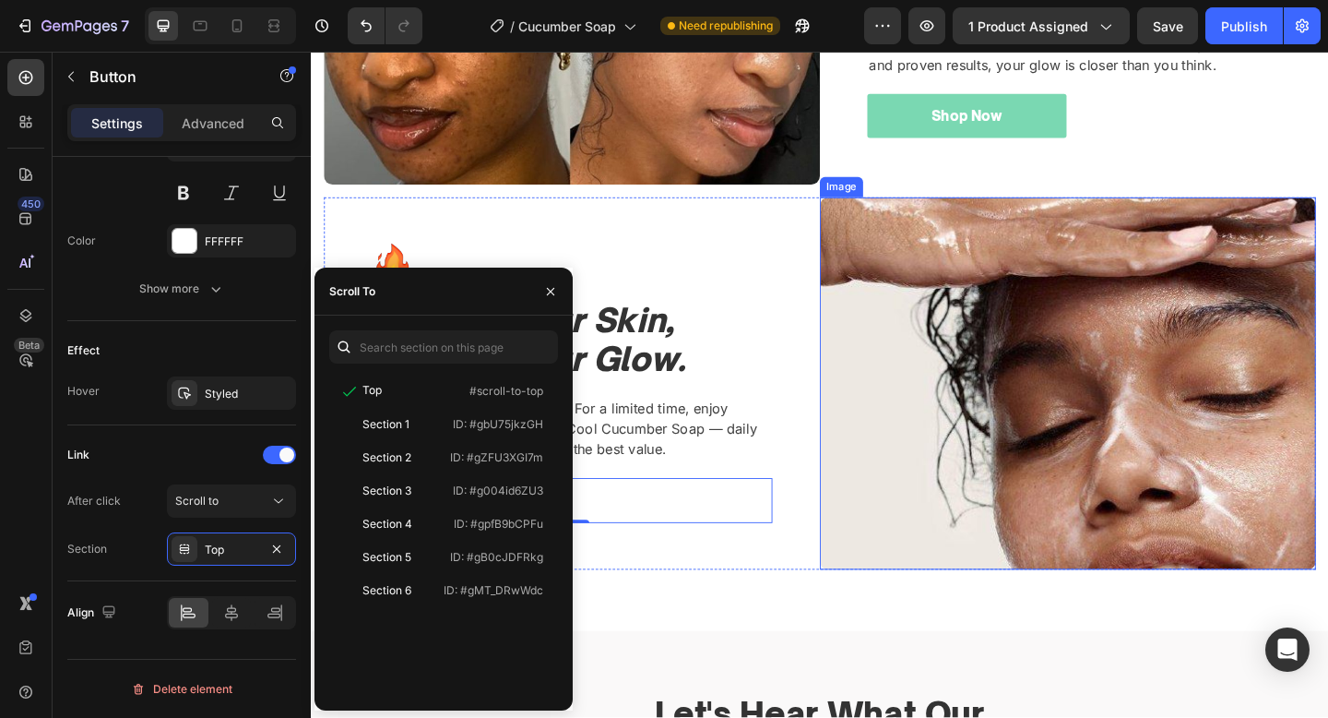
click at [880, 328] on img at bounding box center [1134, 412] width 540 height 405
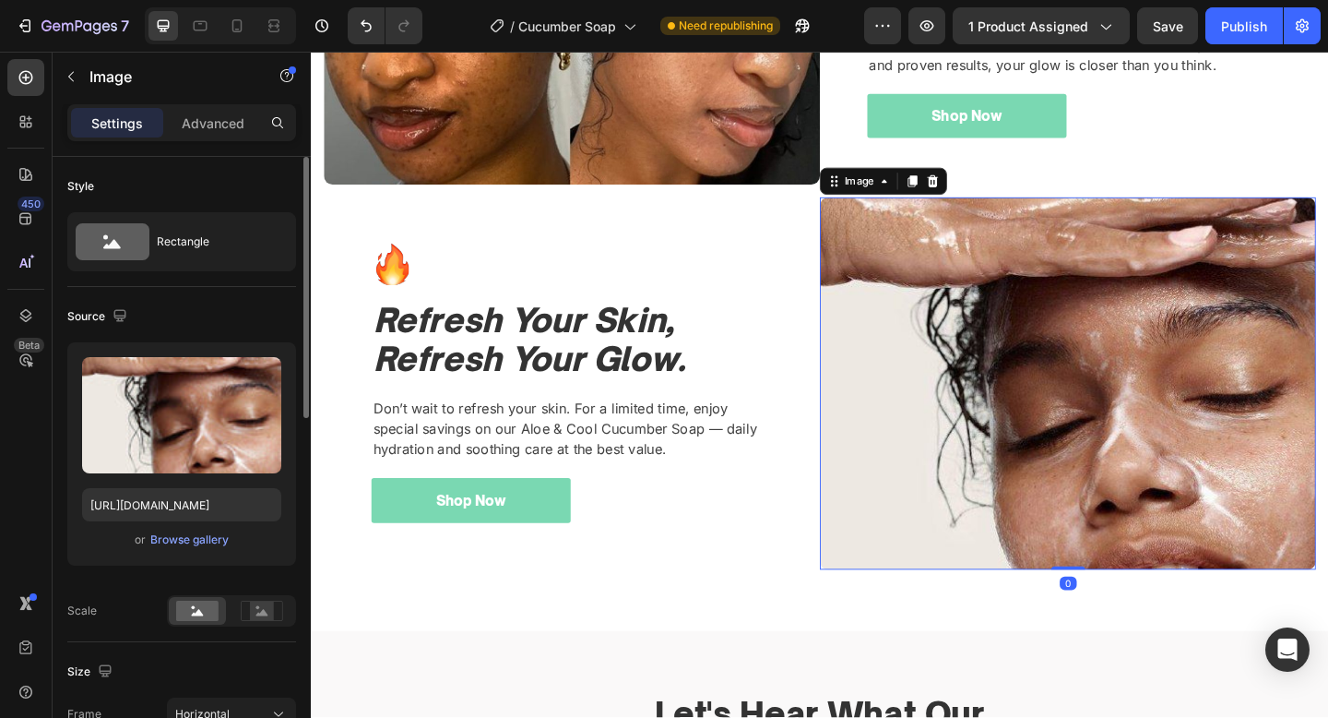
scroll to position [2111, 0]
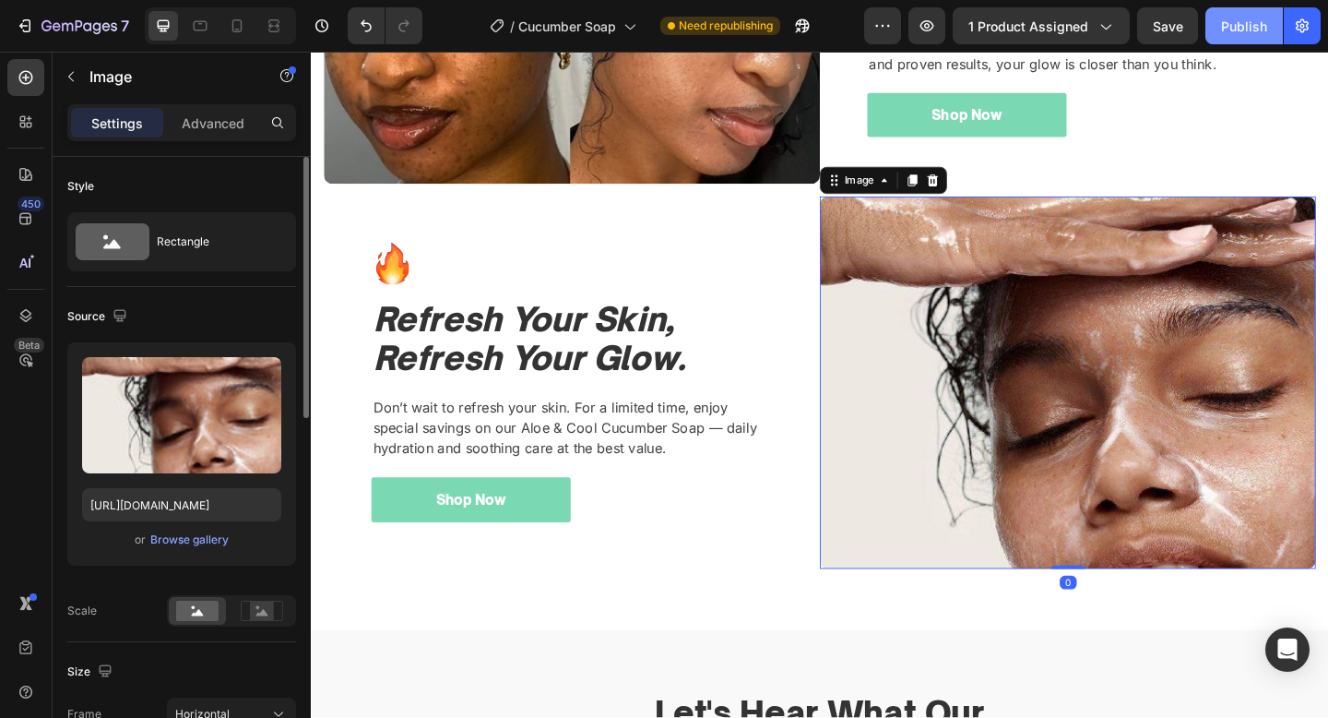
click at [1270, 16] on button "Publish" at bounding box center [1244, 25] width 77 height 37
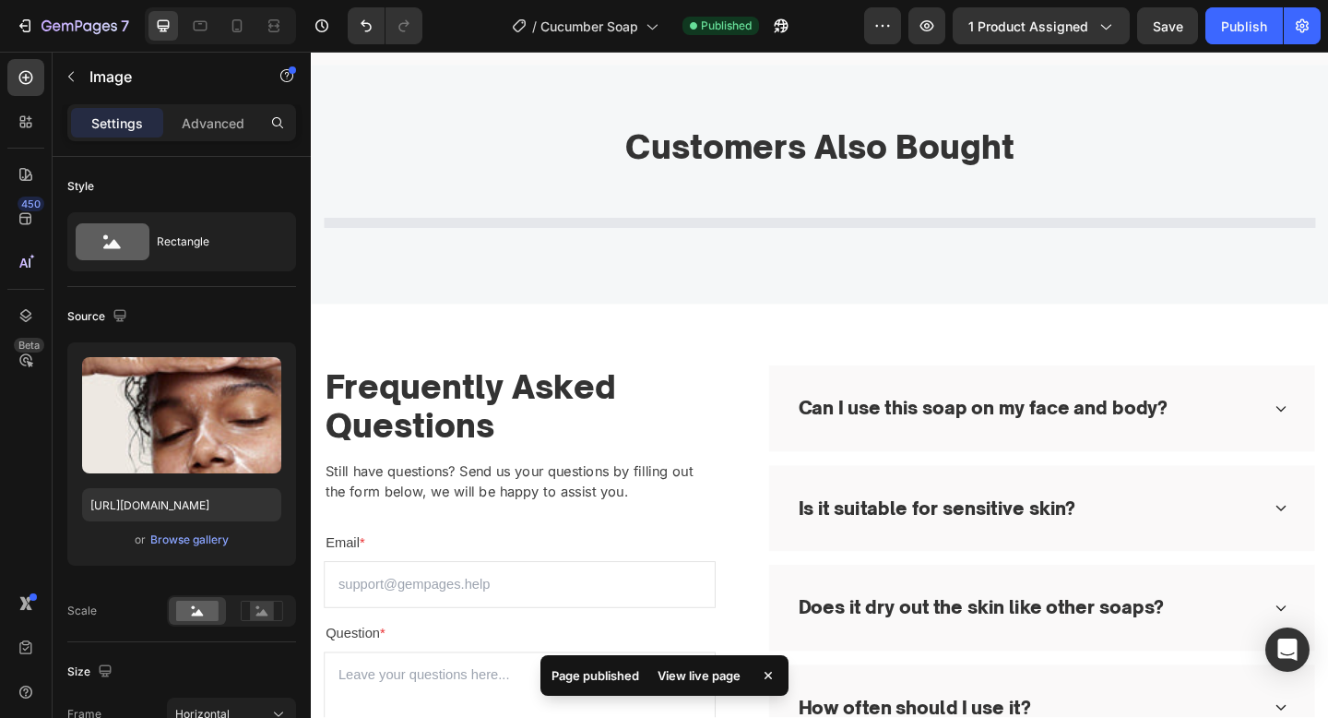
scroll to position [3755, 0]
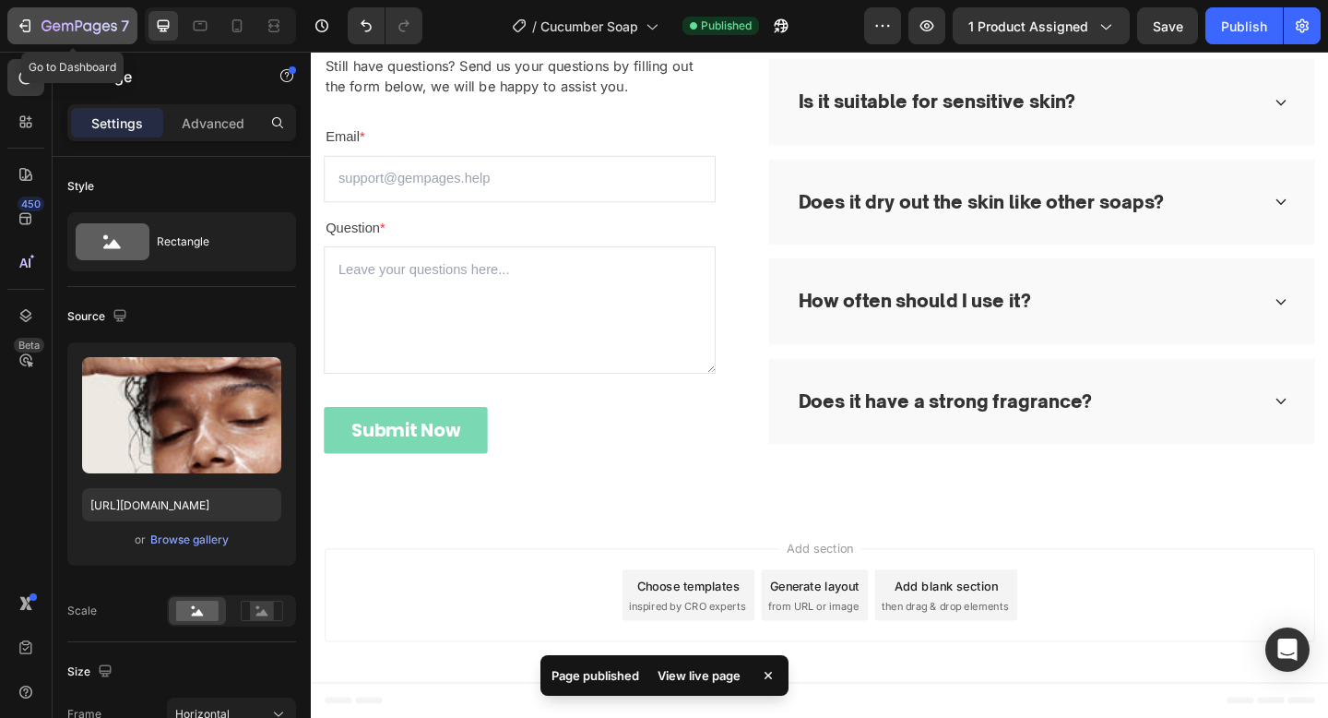
click at [40, 22] on div "7" at bounding box center [72, 26] width 113 height 22
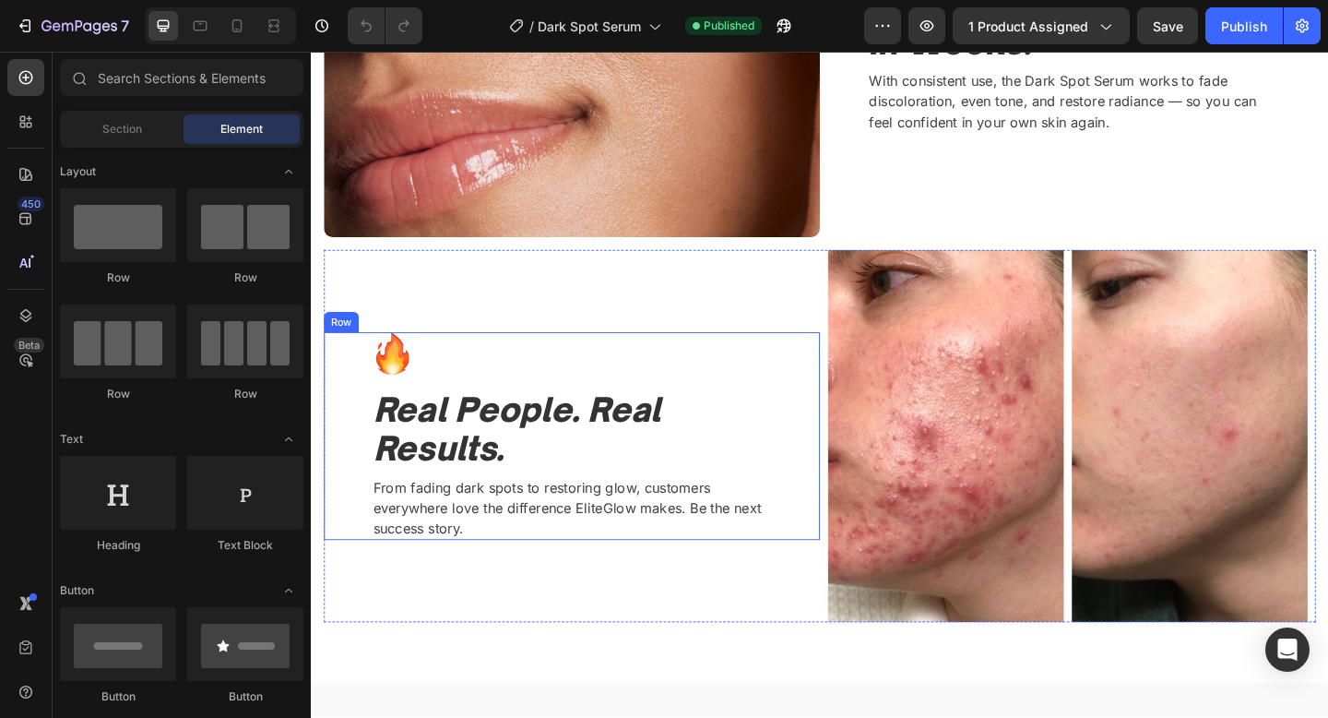
scroll to position [1934, 0]
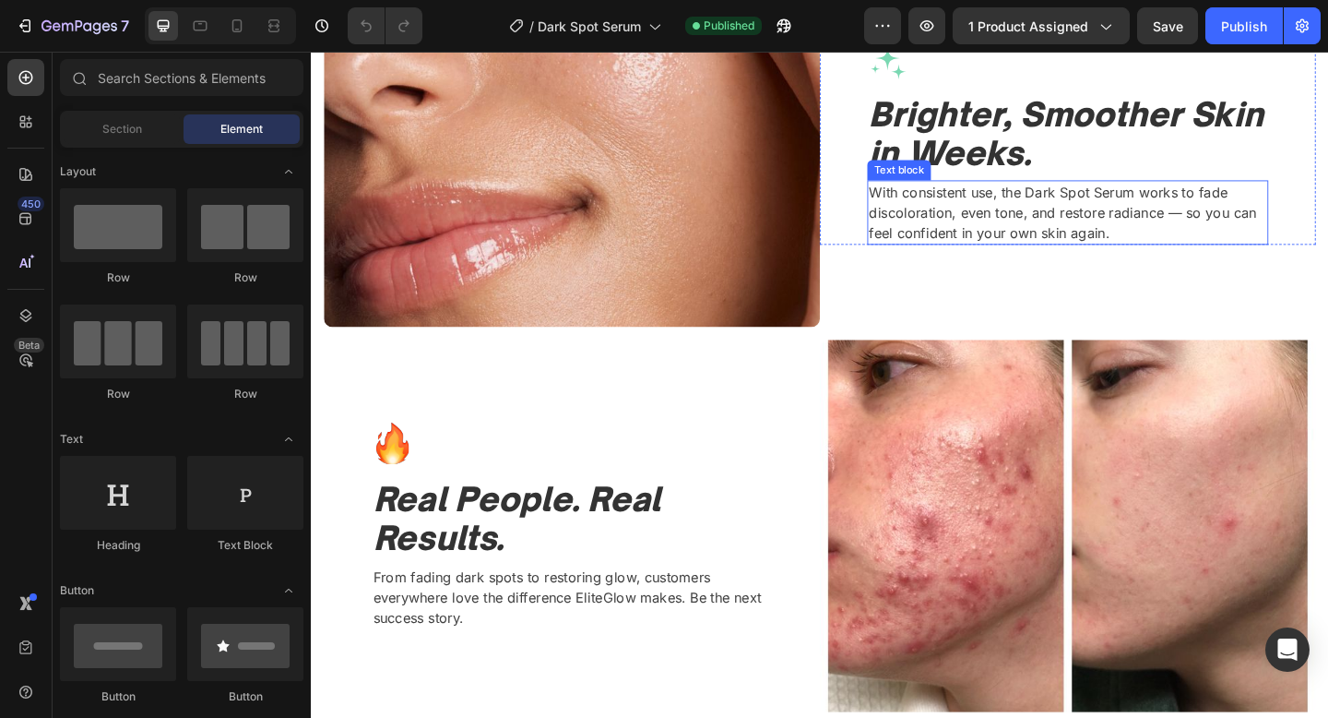
click at [1034, 228] on p "With consistent use, the Dark Spot Serum works to fade discoloration, even tone…" at bounding box center [1134, 227] width 433 height 66
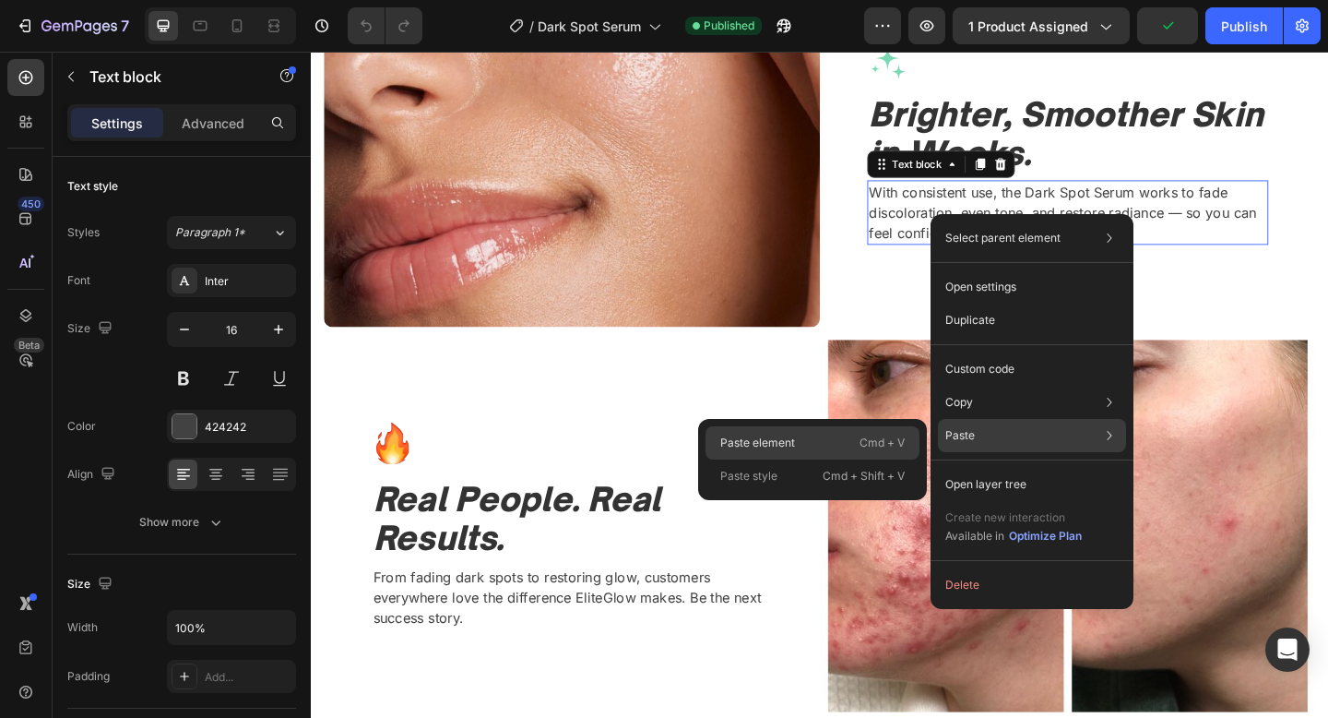
click at [888, 443] on p "Cmd + V" at bounding box center [882, 443] width 45 height 18
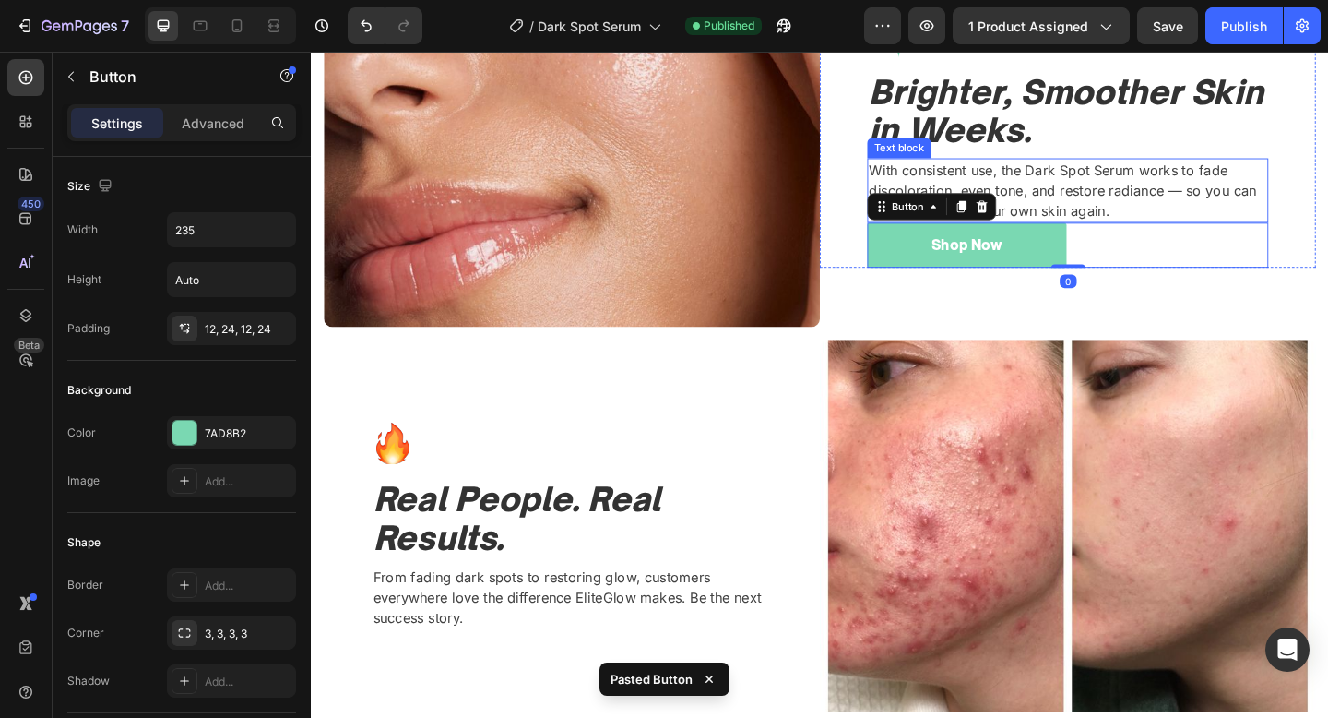
click at [1168, 220] on p "With consistent use, the Dark Spot Serum works to fade discoloration, even tone…" at bounding box center [1134, 203] width 433 height 66
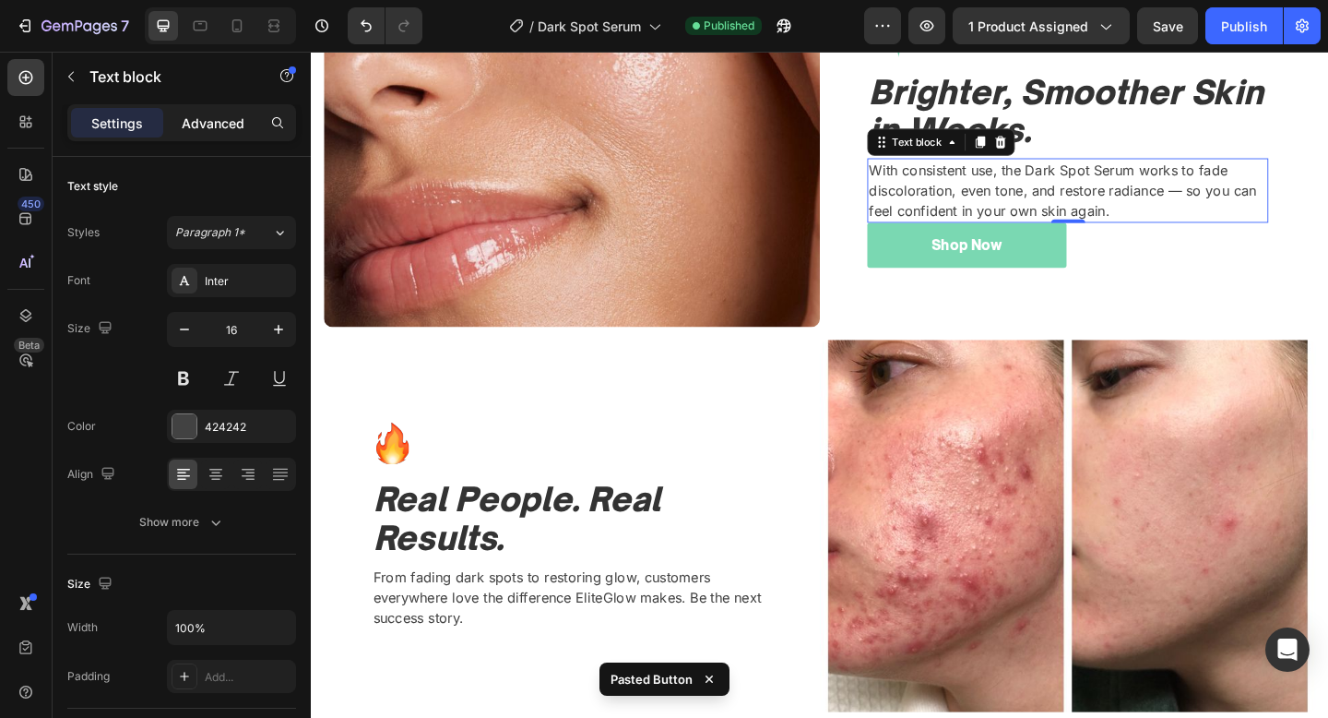
click at [217, 121] on p "Advanced" at bounding box center [213, 122] width 63 height 19
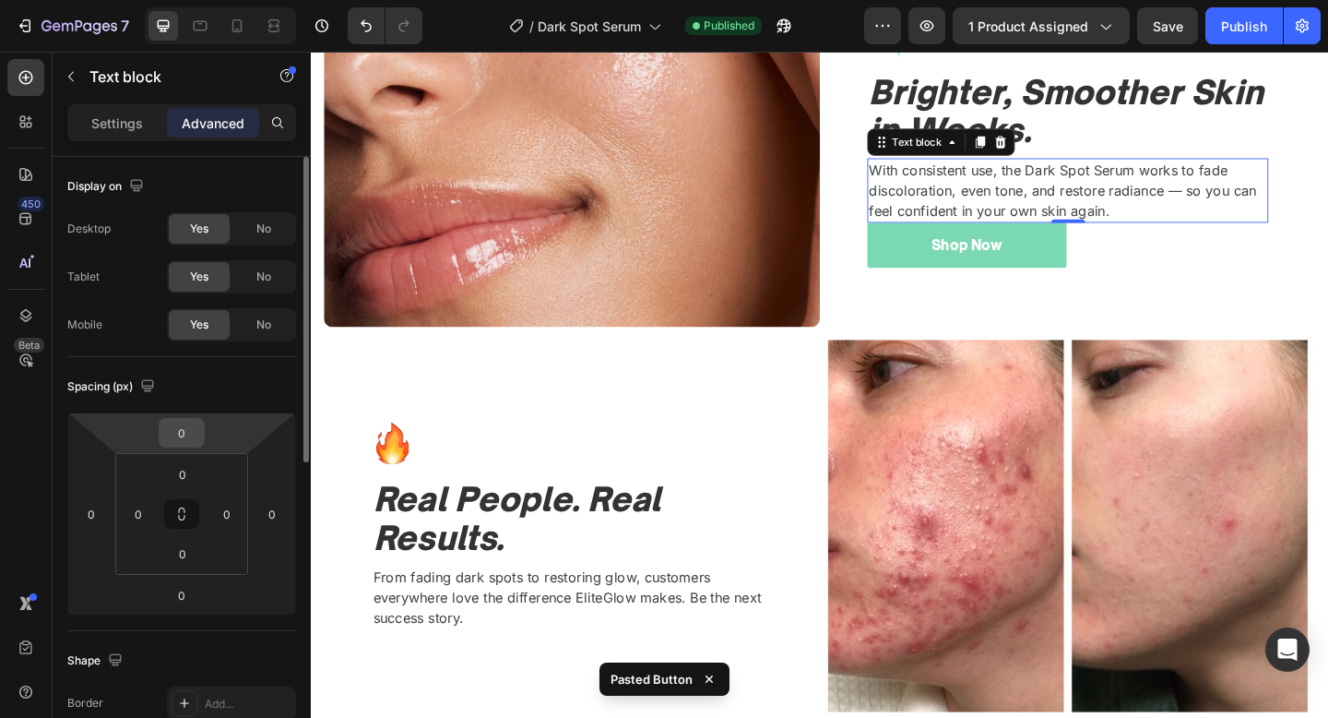
click at [187, 424] on input "0" at bounding box center [181, 433] width 37 height 28
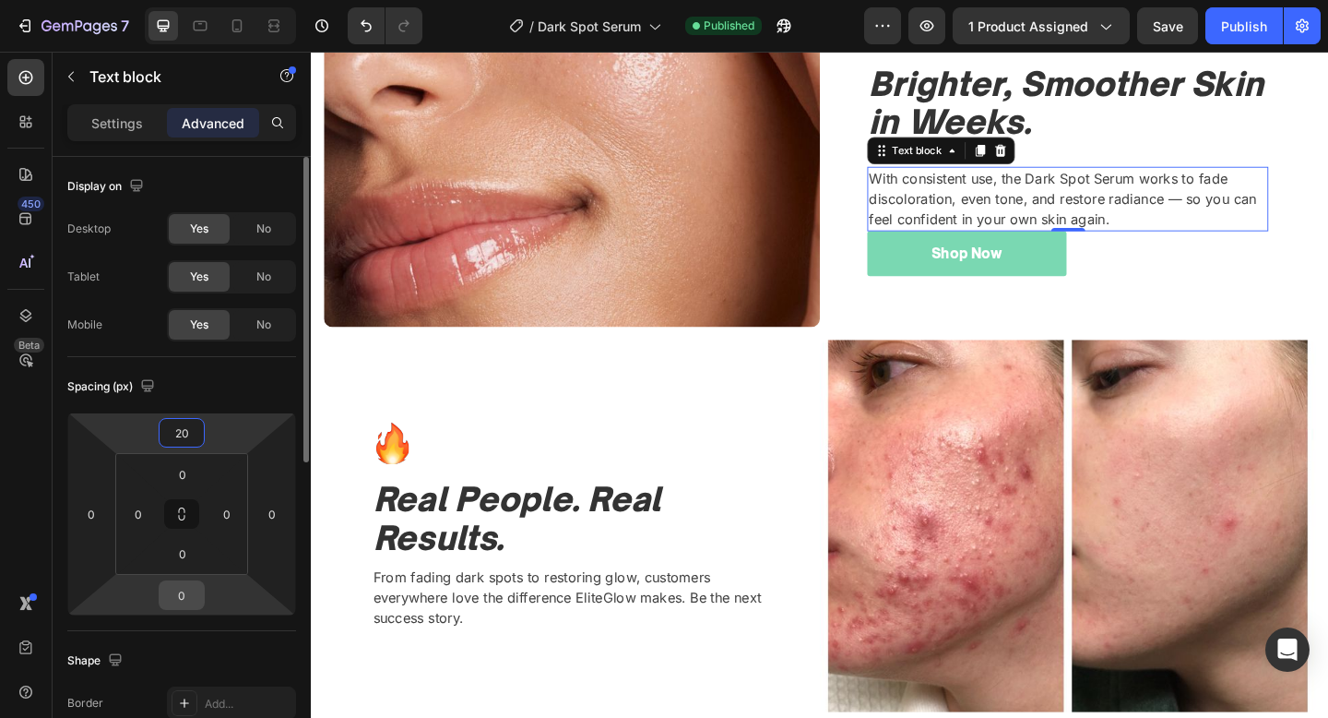
type input "20"
click at [185, 591] on input "0" at bounding box center [181, 595] width 37 height 28
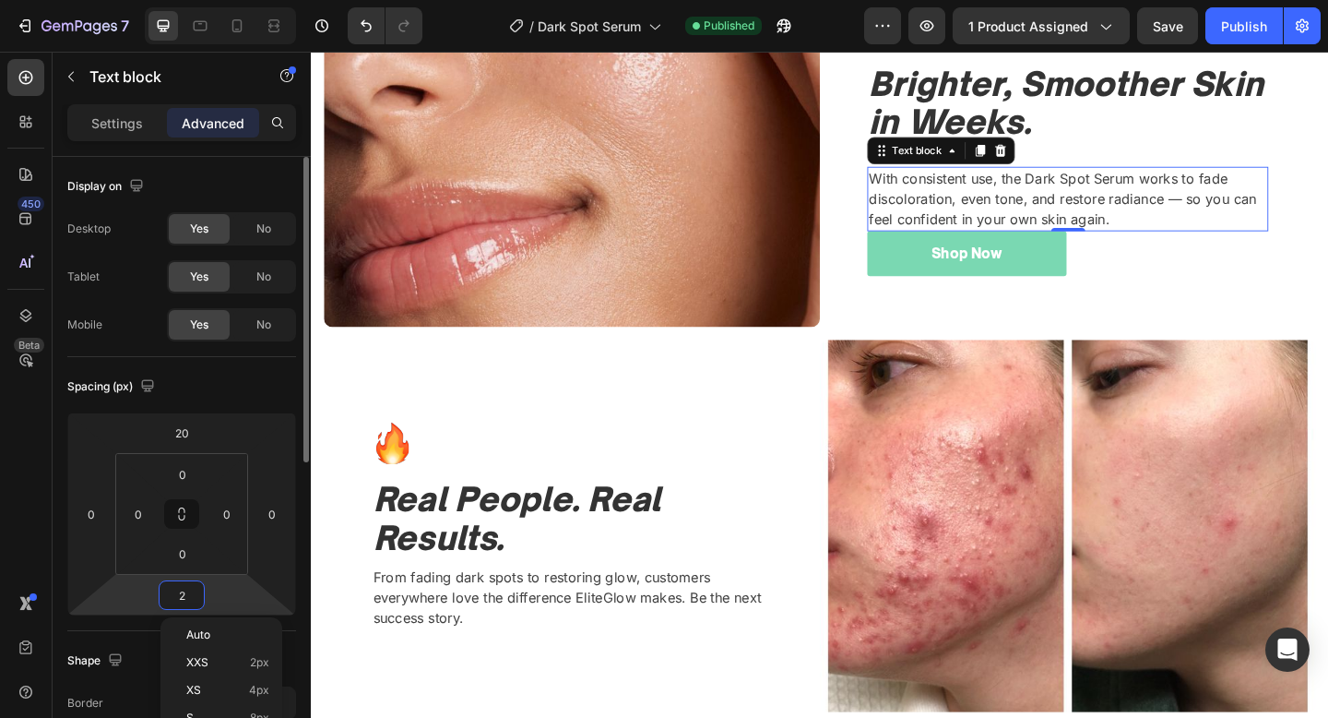
type input "20"
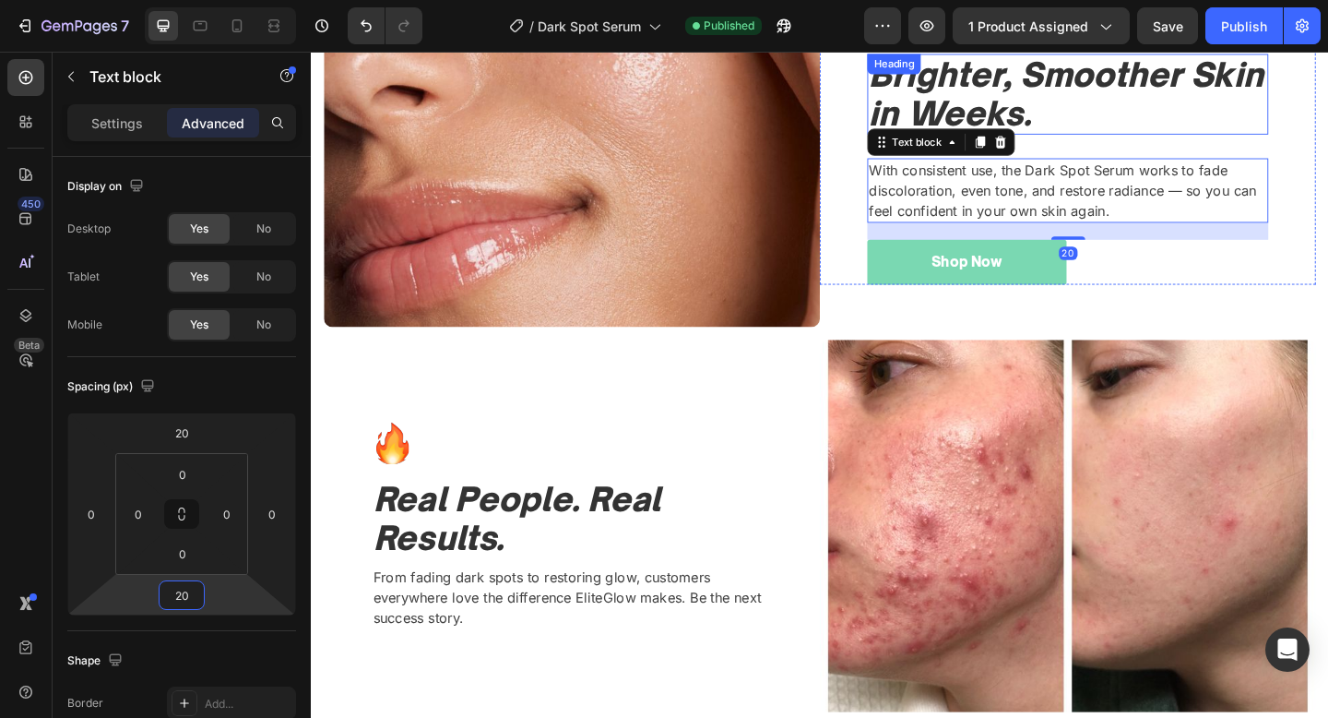
click at [1089, 108] on icon "Brighter, Smoother Skin in Weeks." at bounding box center [1132, 98] width 429 height 86
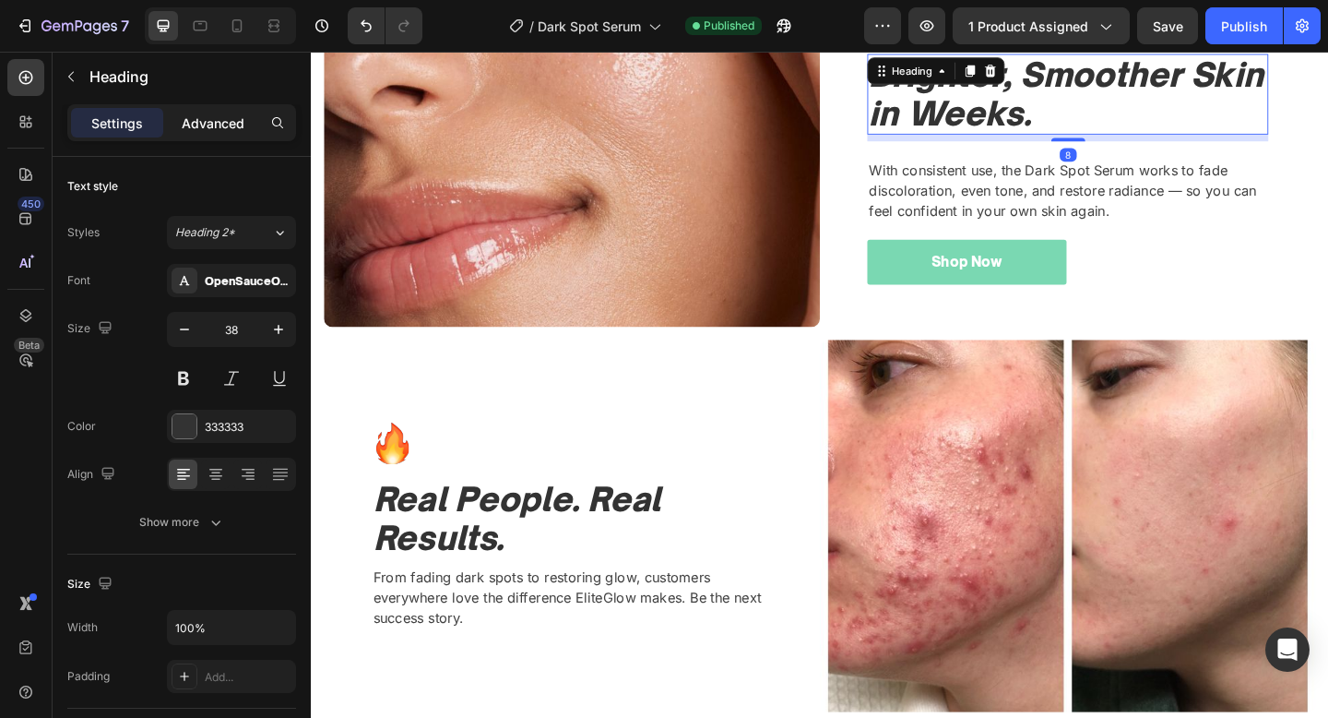
click at [211, 112] on div "Advanced" at bounding box center [213, 123] width 92 height 30
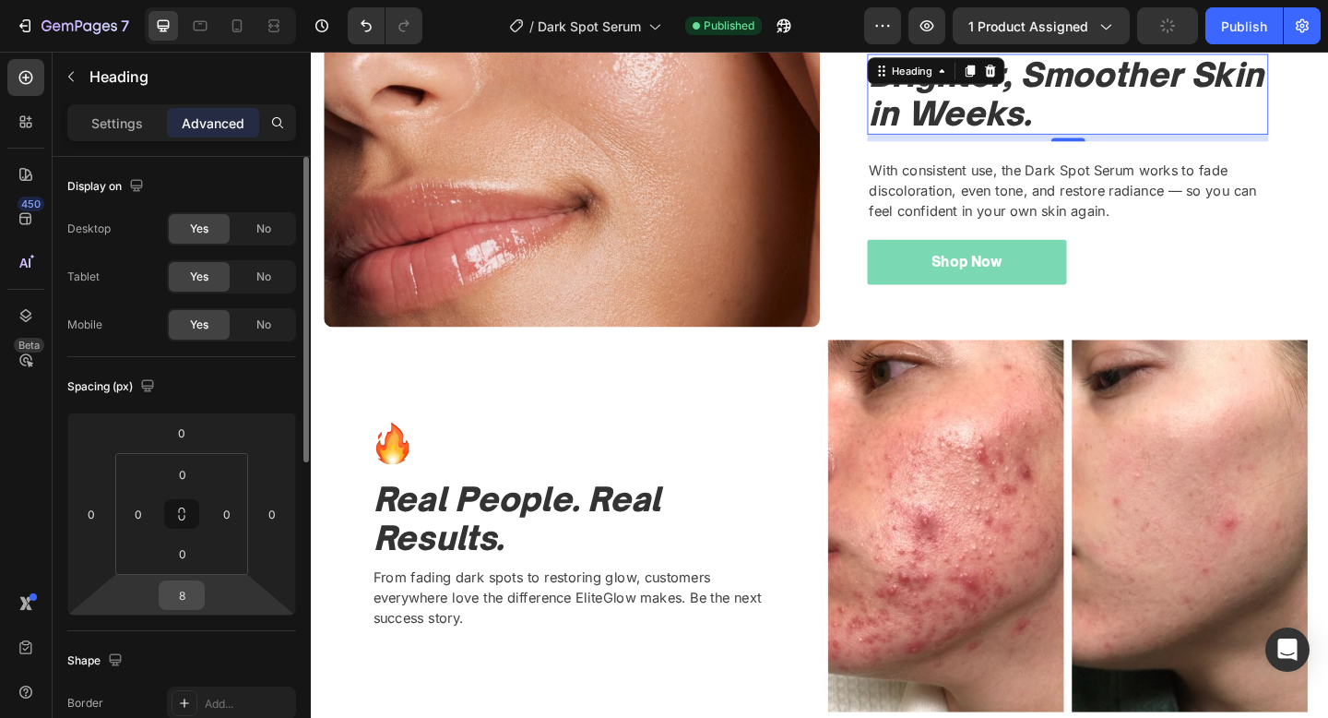
click at [185, 598] on input "8" at bounding box center [181, 595] width 37 height 28
type input "0"
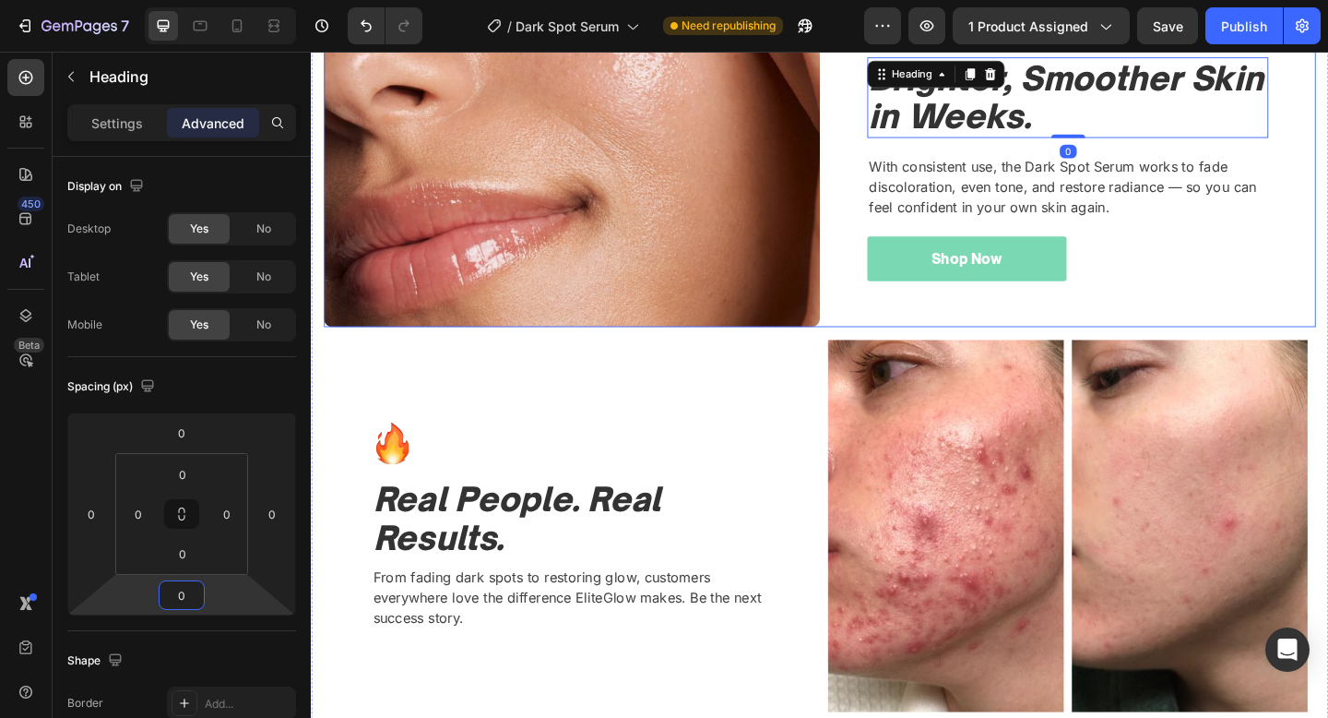
click at [1153, 302] on div "Image Brighter, Smoother Skin in Weeks. Heading 0 With consistent use, the Dark…" at bounding box center [1134, 148] width 540 height 405
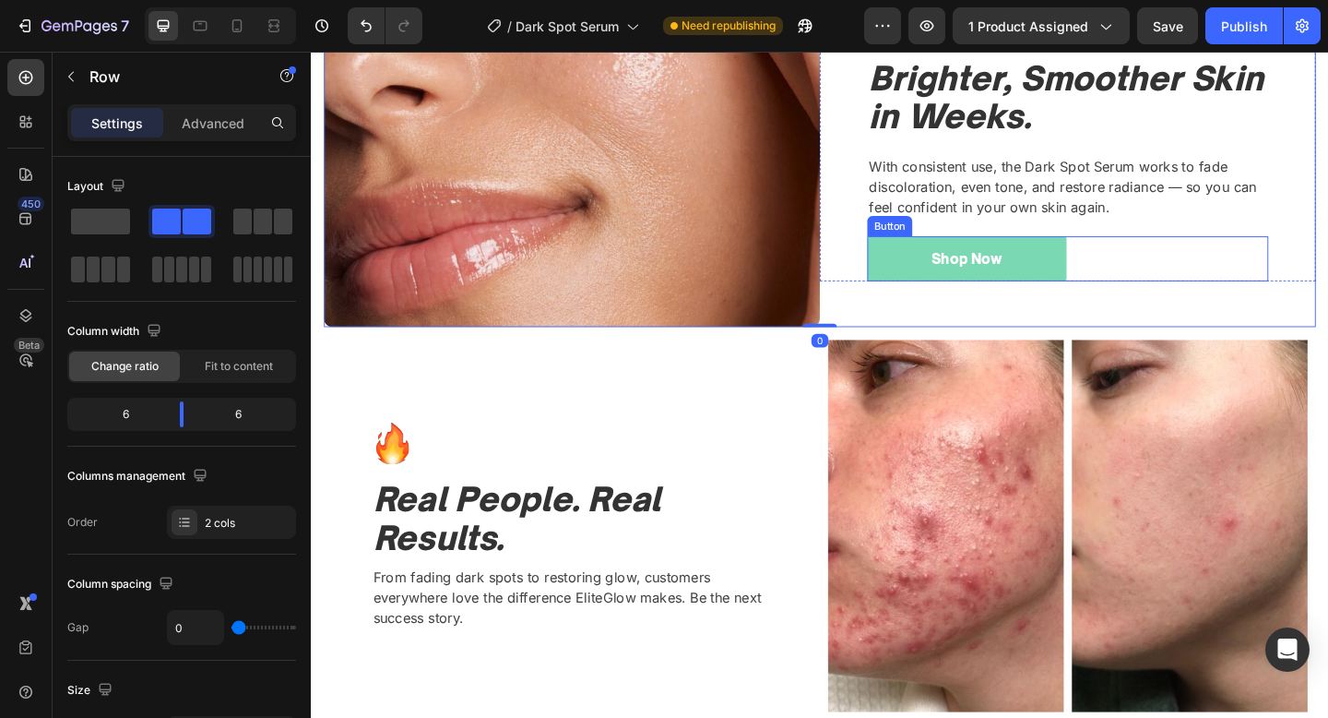
click at [1166, 272] on div "Shop Now Button" at bounding box center [1134, 277] width 436 height 49
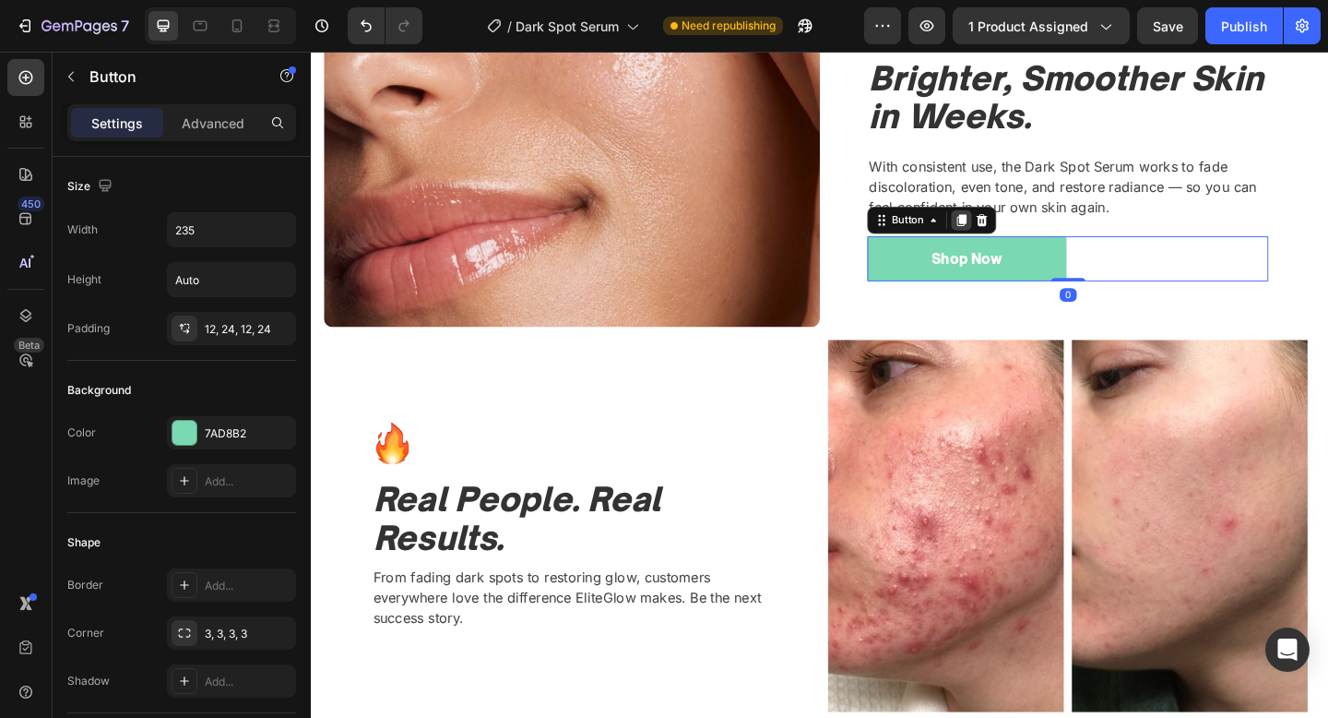
click at [1020, 236] on icon at bounding box center [1019, 235] width 10 height 13
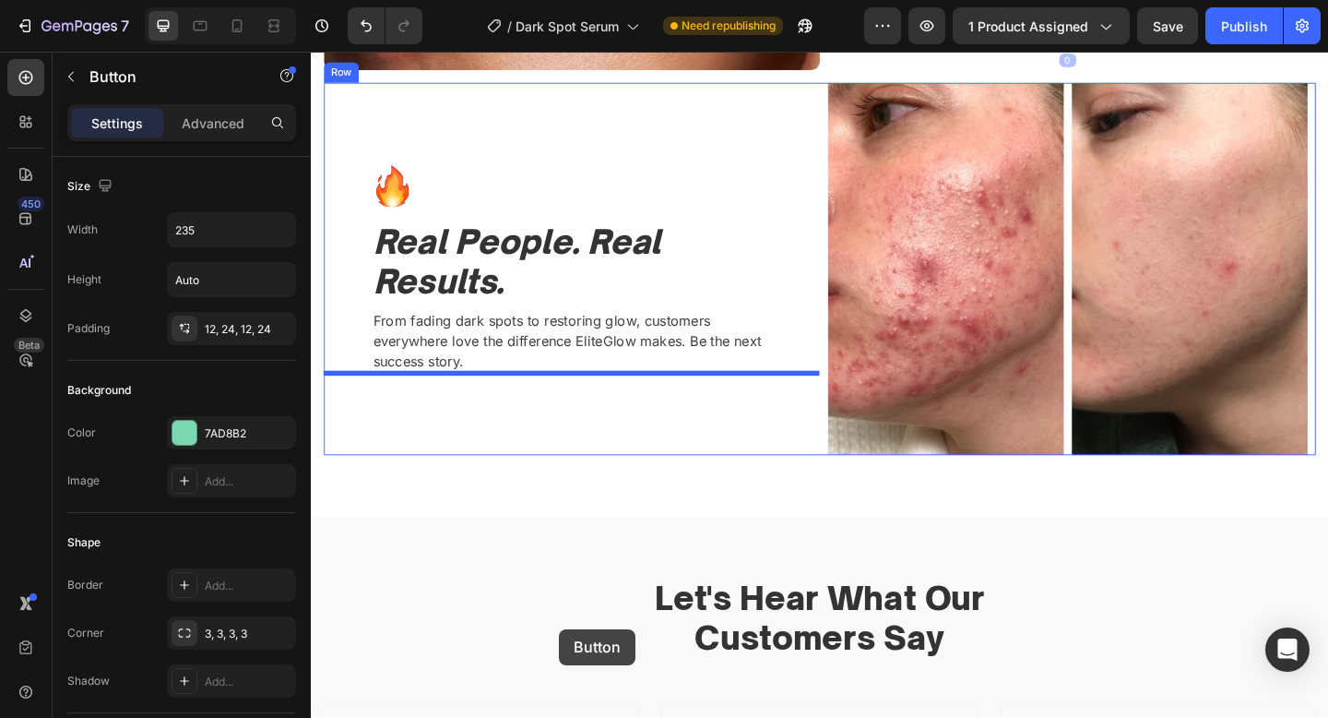
scroll to position [2227, 0]
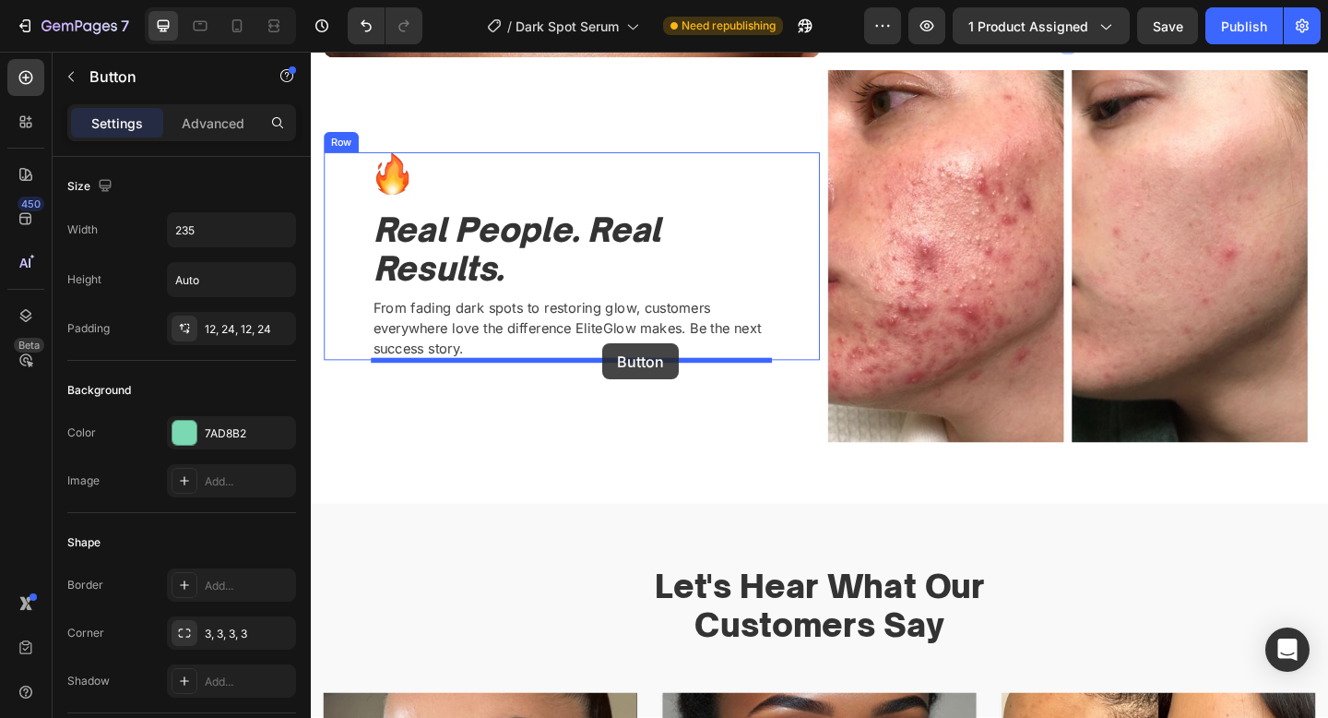
drag, startPoint x: 932, startPoint y: 263, endPoint x: 628, endPoint y: 369, distance: 321.5
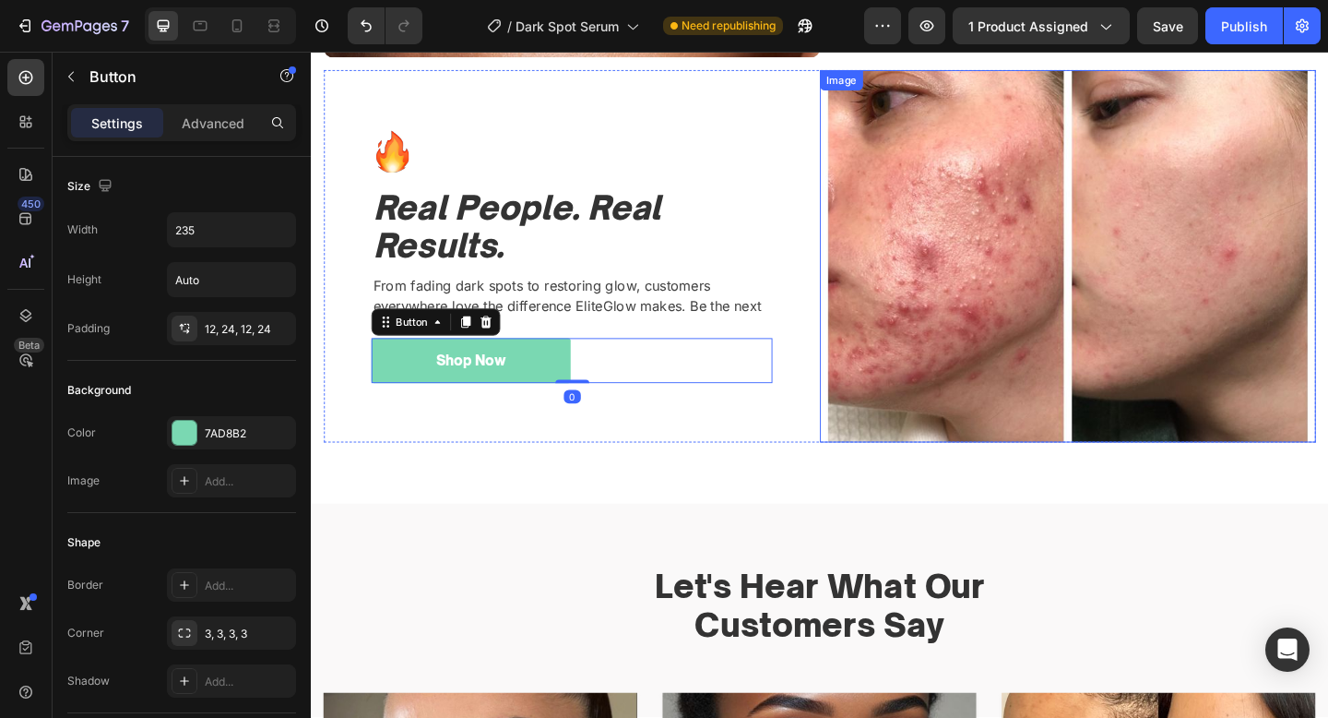
scroll to position [1798, 0]
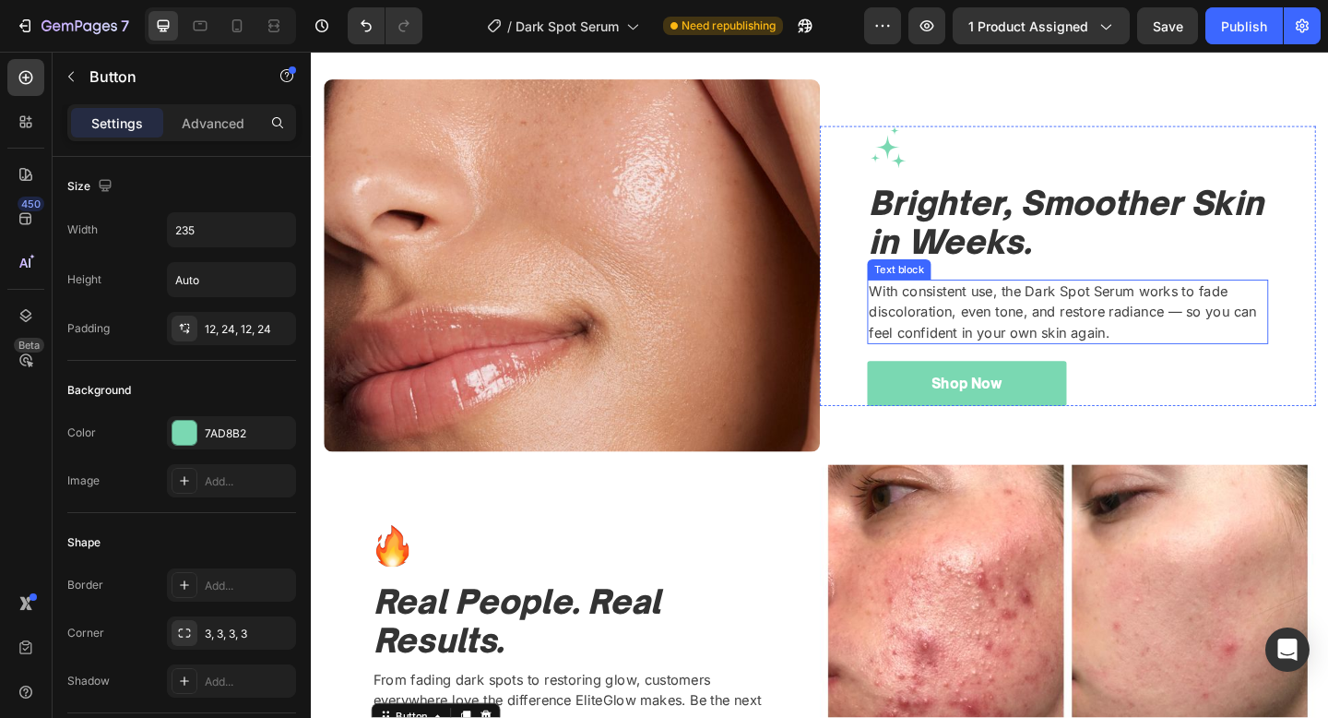
click at [1143, 326] on p "With consistent use, the Dark Spot Serum works to fade discoloration, even tone…" at bounding box center [1134, 335] width 433 height 66
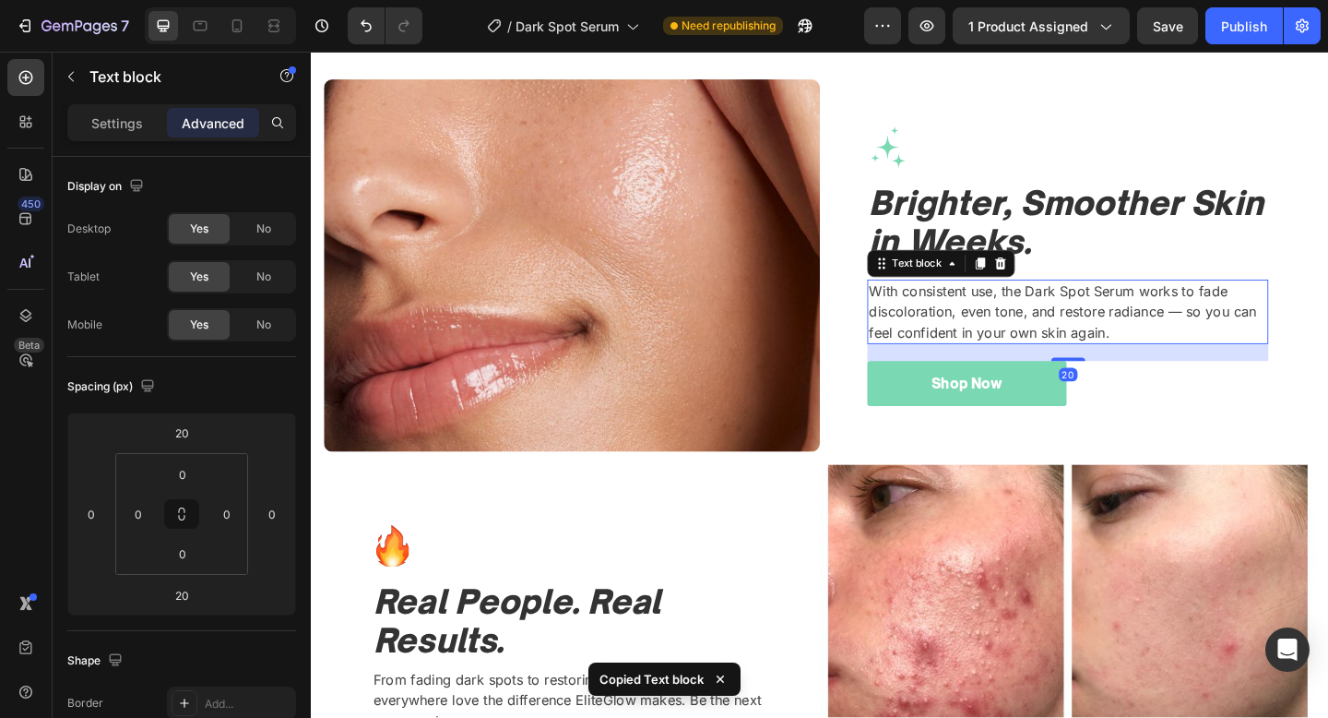
scroll to position [2250, 0]
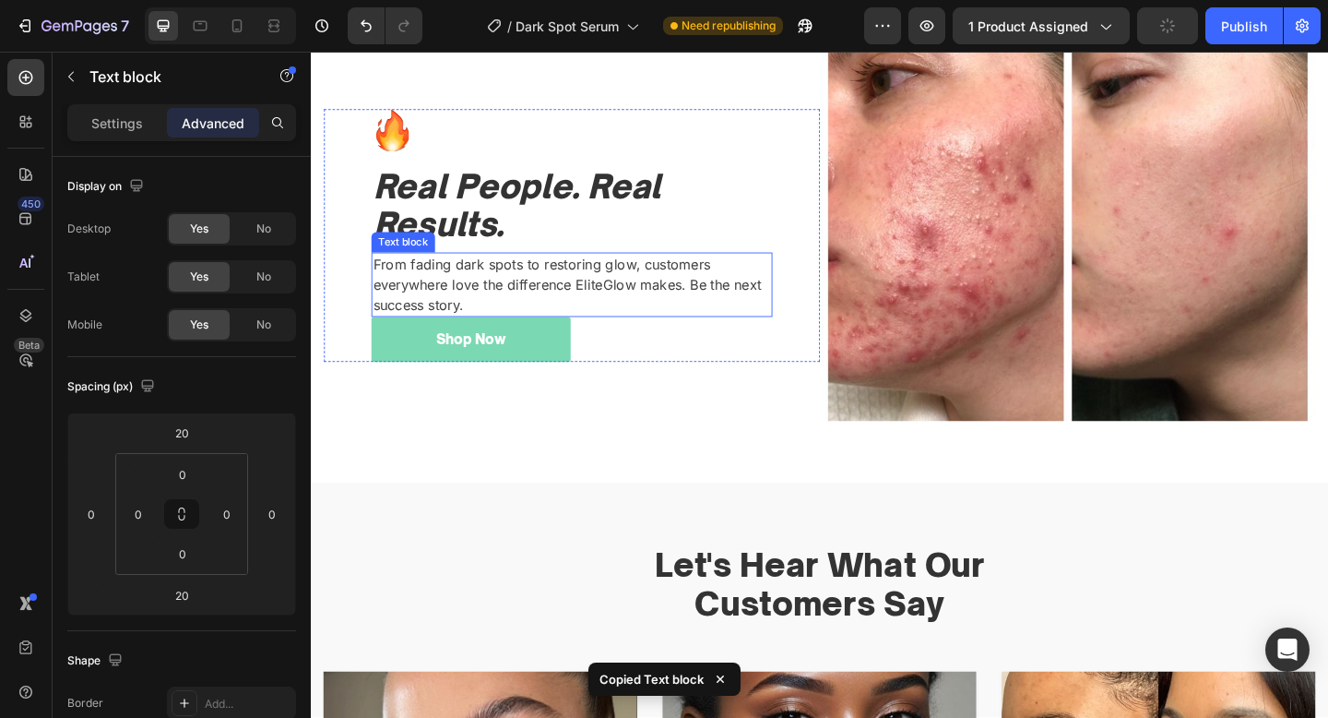
click at [606, 301] on p "From fading dark spots to restoring glow, customers everywhere love the differe…" at bounding box center [594, 305] width 433 height 66
type input "20"
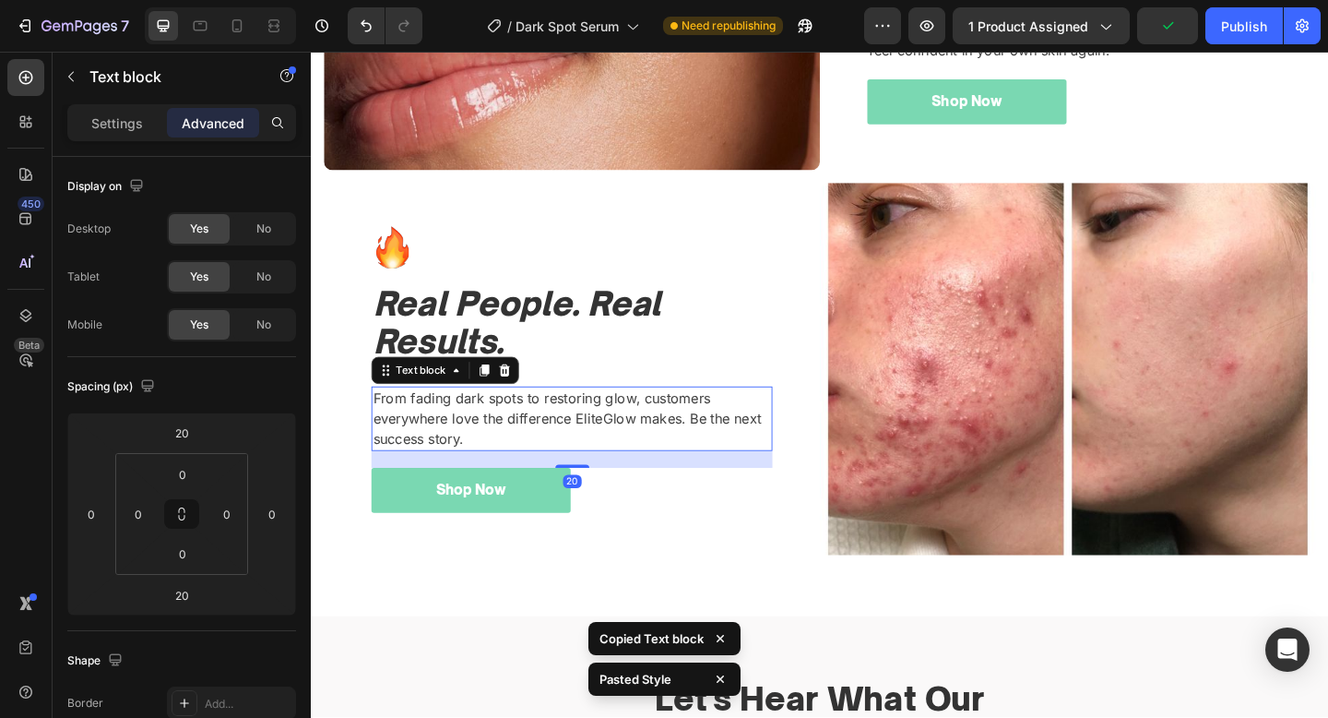
scroll to position [1638, 0]
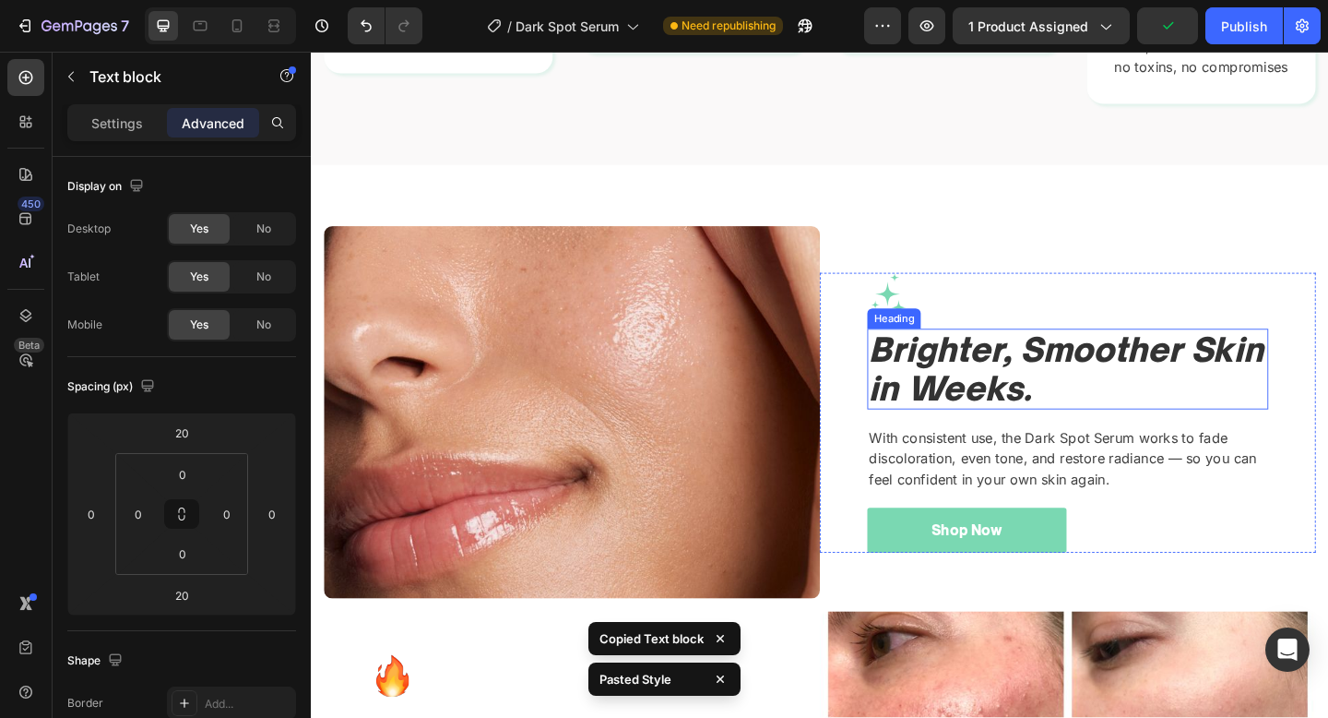
click at [1186, 387] on icon "Brighter, Smoother Skin in Weeks." at bounding box center [1132, 397] width 429 height 86
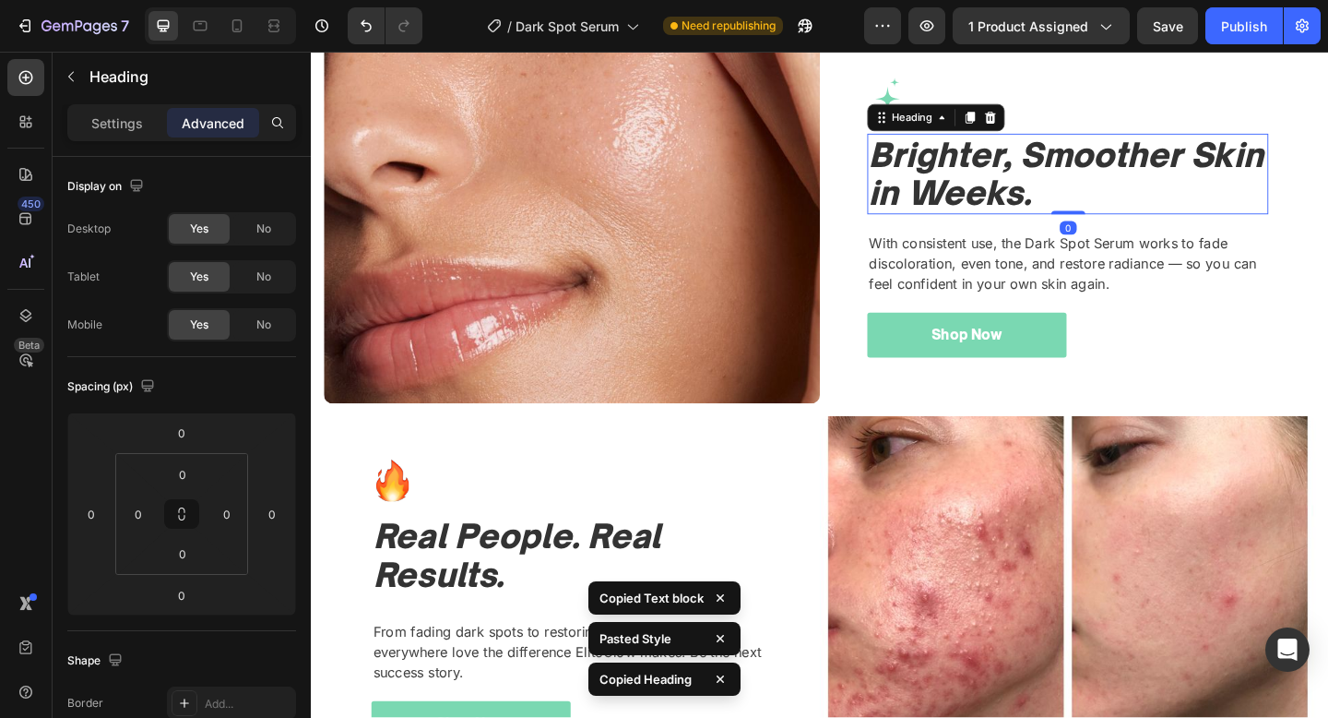
scroll to position [2006, 0]
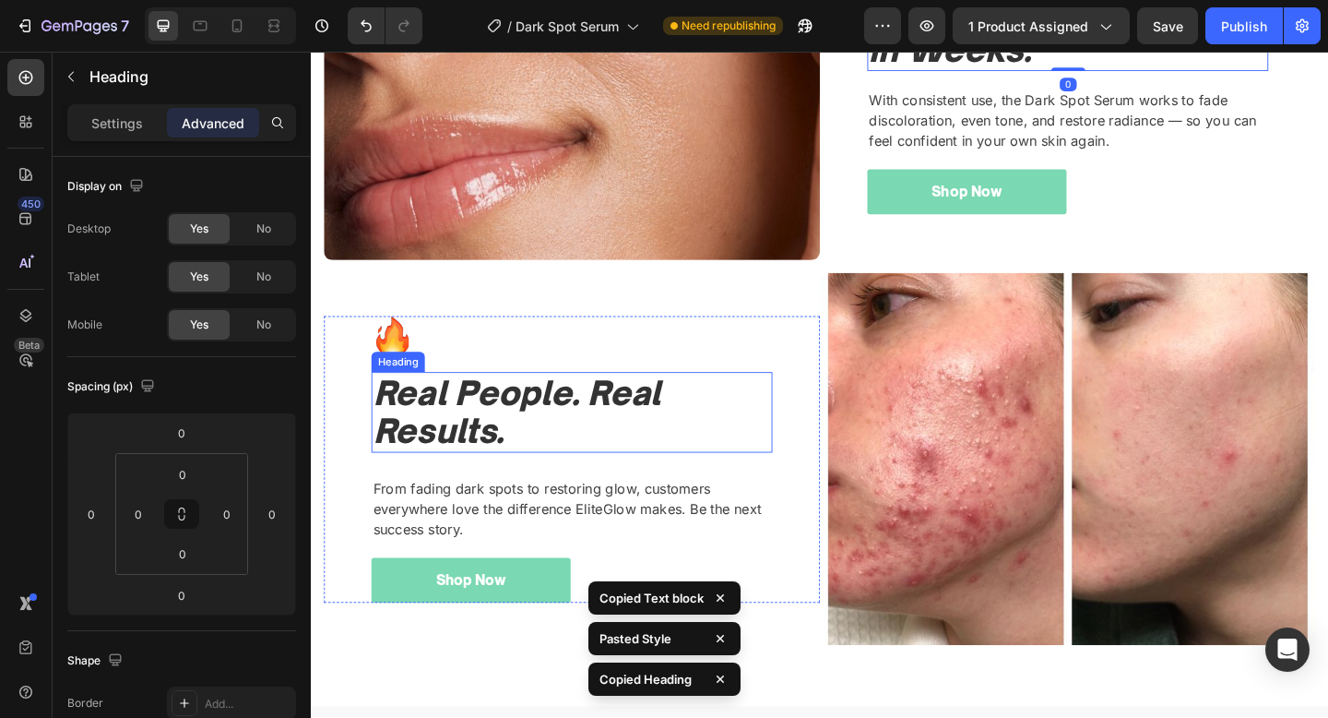
click at [578, 458] on h2 "Real People. Real Results." at bounding box center [594, 444] width 436 height 88
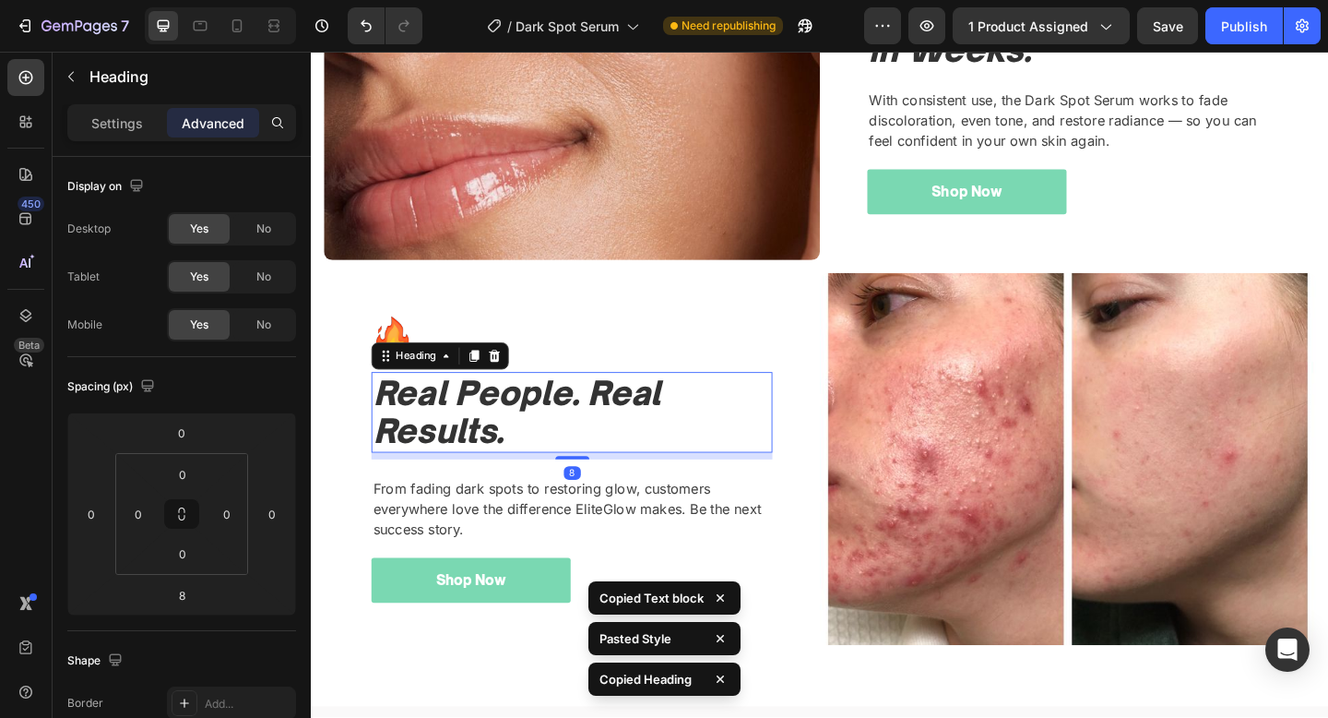
type input "0"
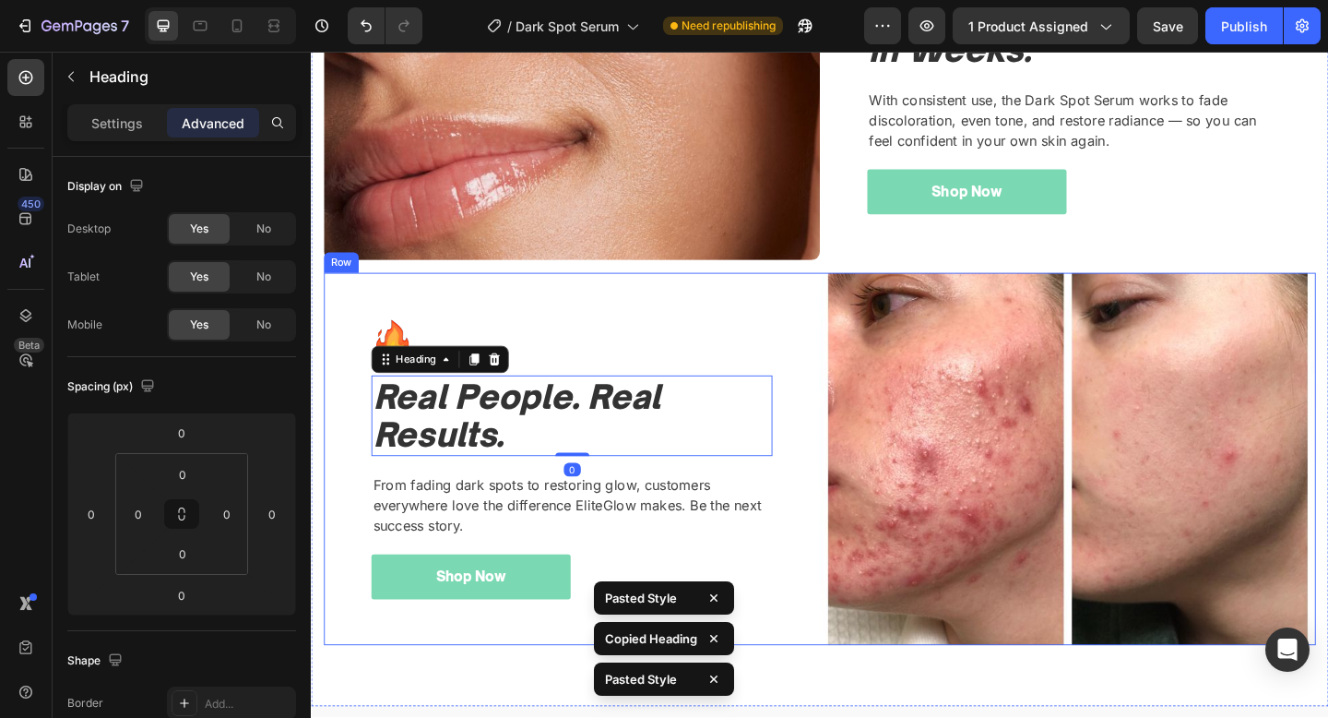
click at [859, 306] on div "Image Real People. Real Results. Heading 0 From fading dark spots to restoring …" at bounding box center [595, 494] width 540 height 405
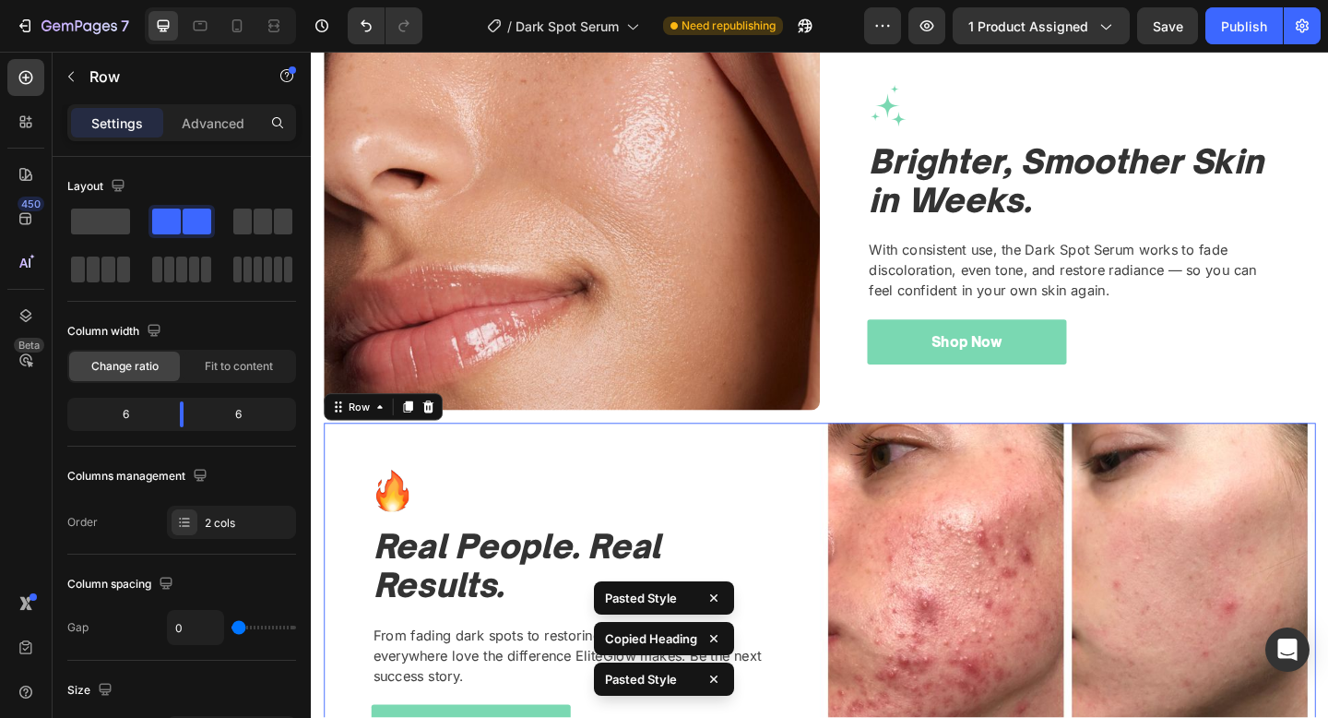
scroll to position [1268, 0]
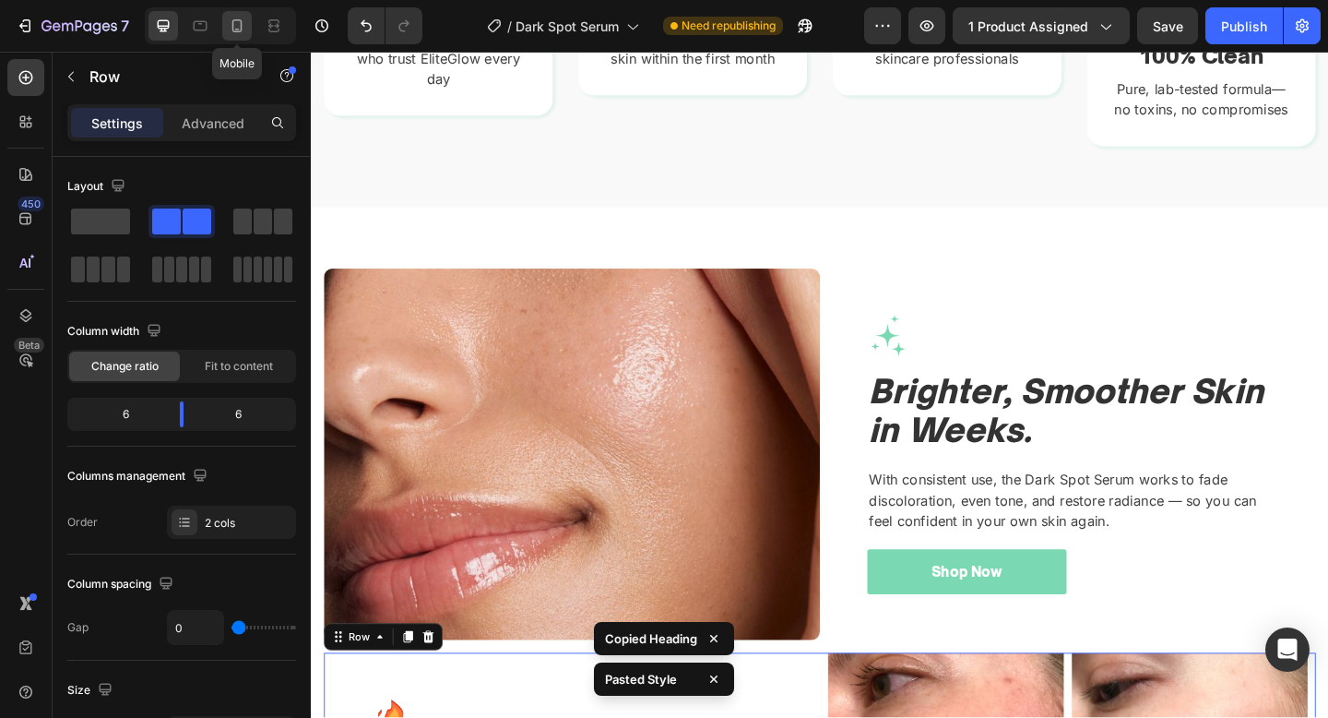
click at [224, 27] on div at bounding box center [237, 26] width 30 height 30
type input "100%"
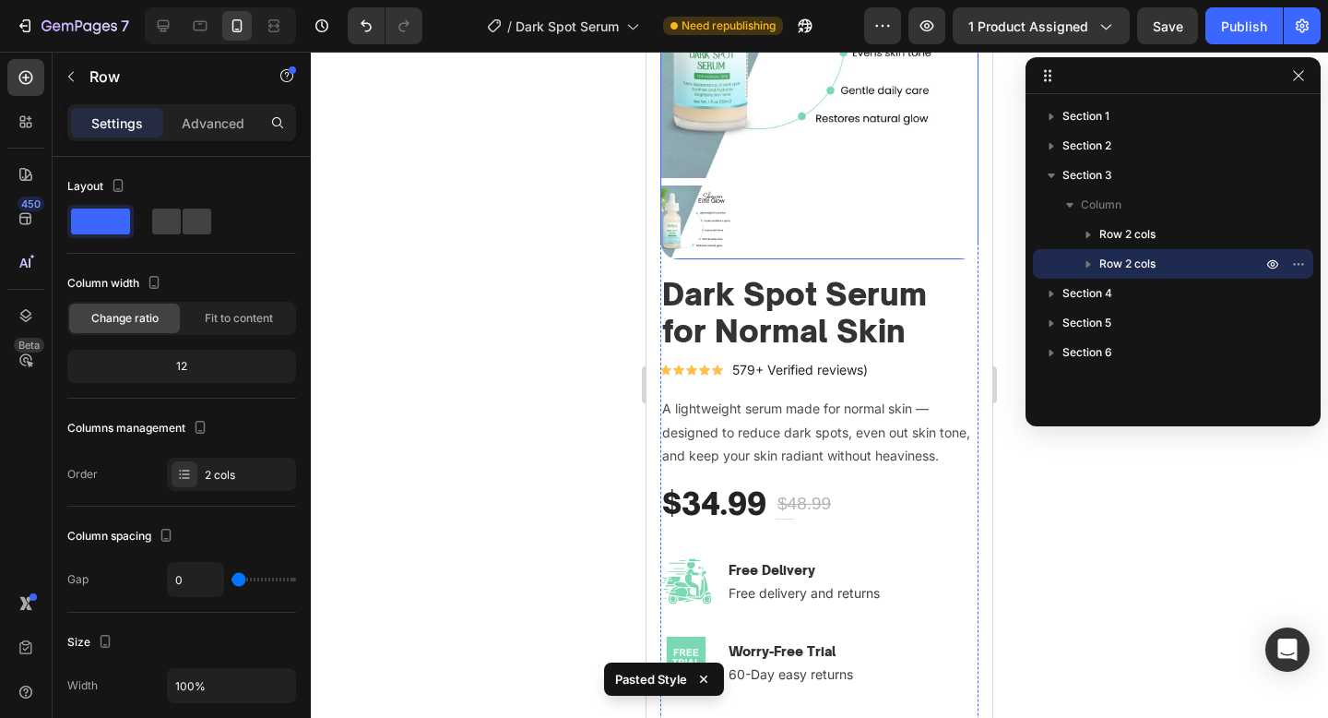
scroll to position [446, 0]
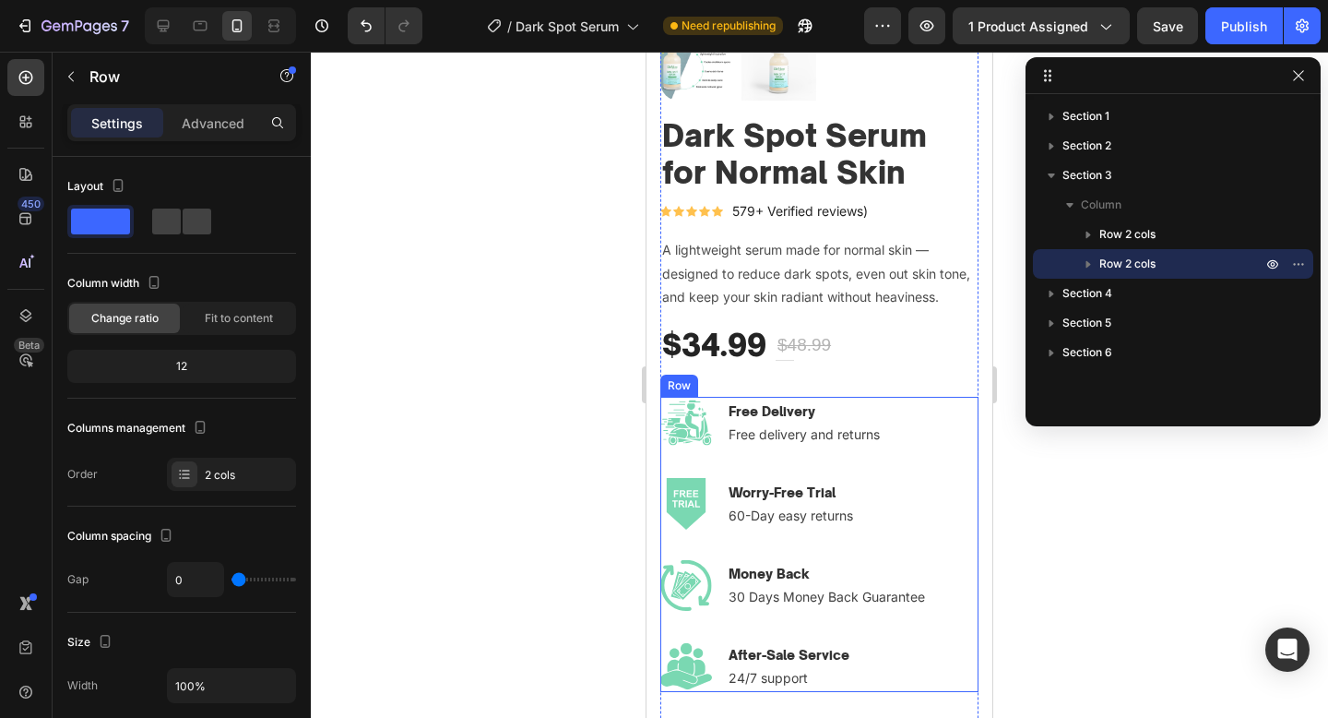
click at [804, 469] on div "Image Free Delivery Text block Free delivery and returns Text block Row Image W…" at bounding box center [819, 478] width 318 height 162
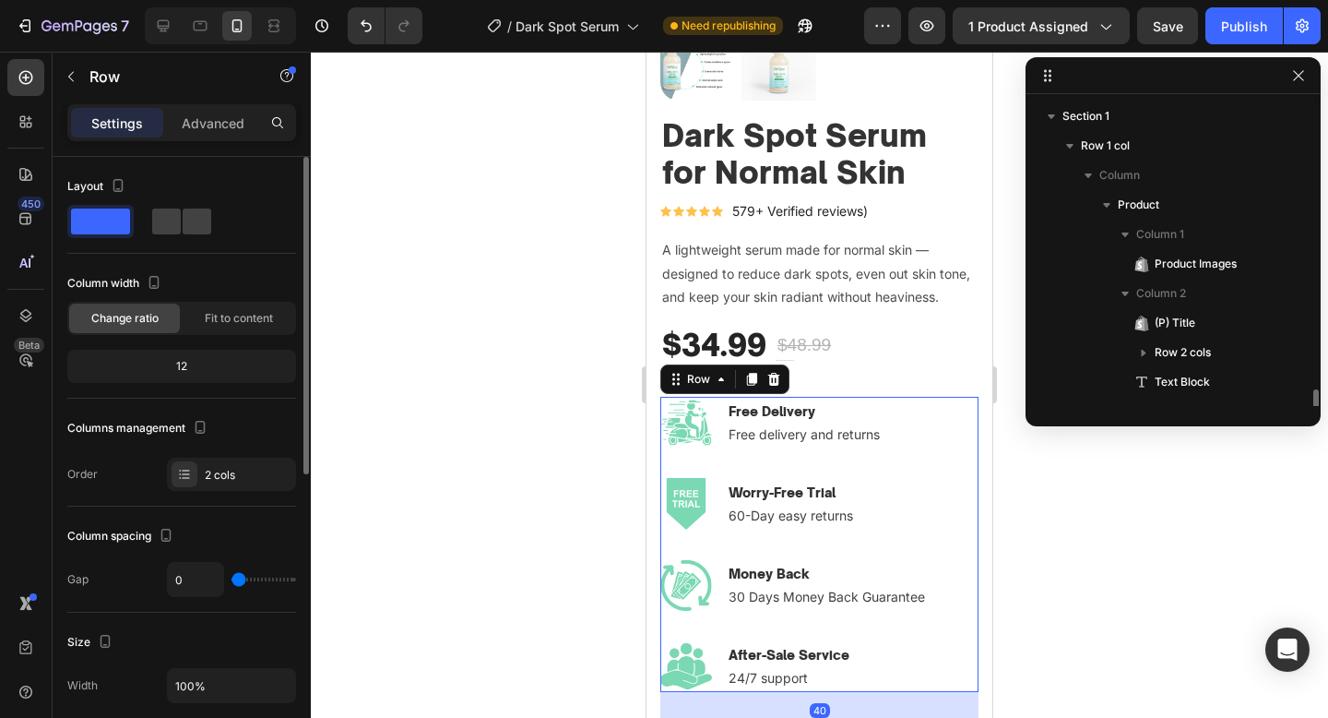
scroll to position [201, 0]
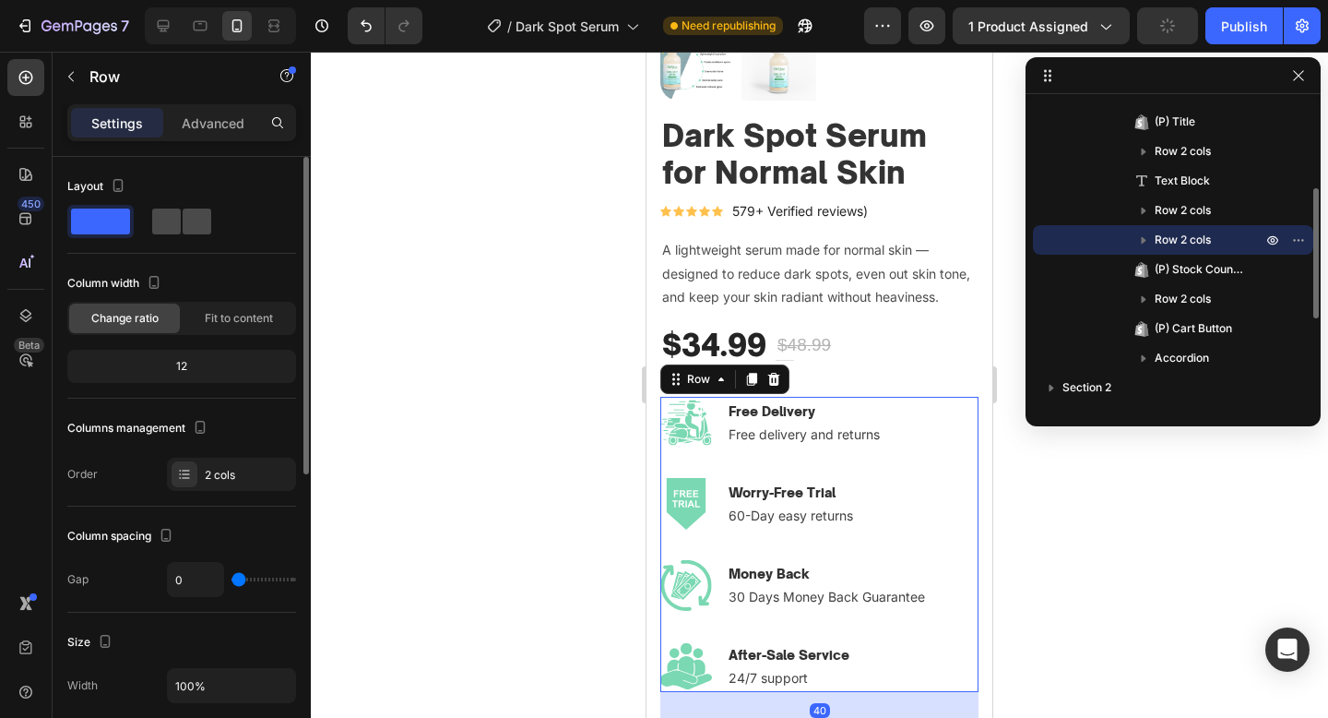
click at [194, 218] on span at bounding box center [197, 221] width 29 height 26
type input "32"
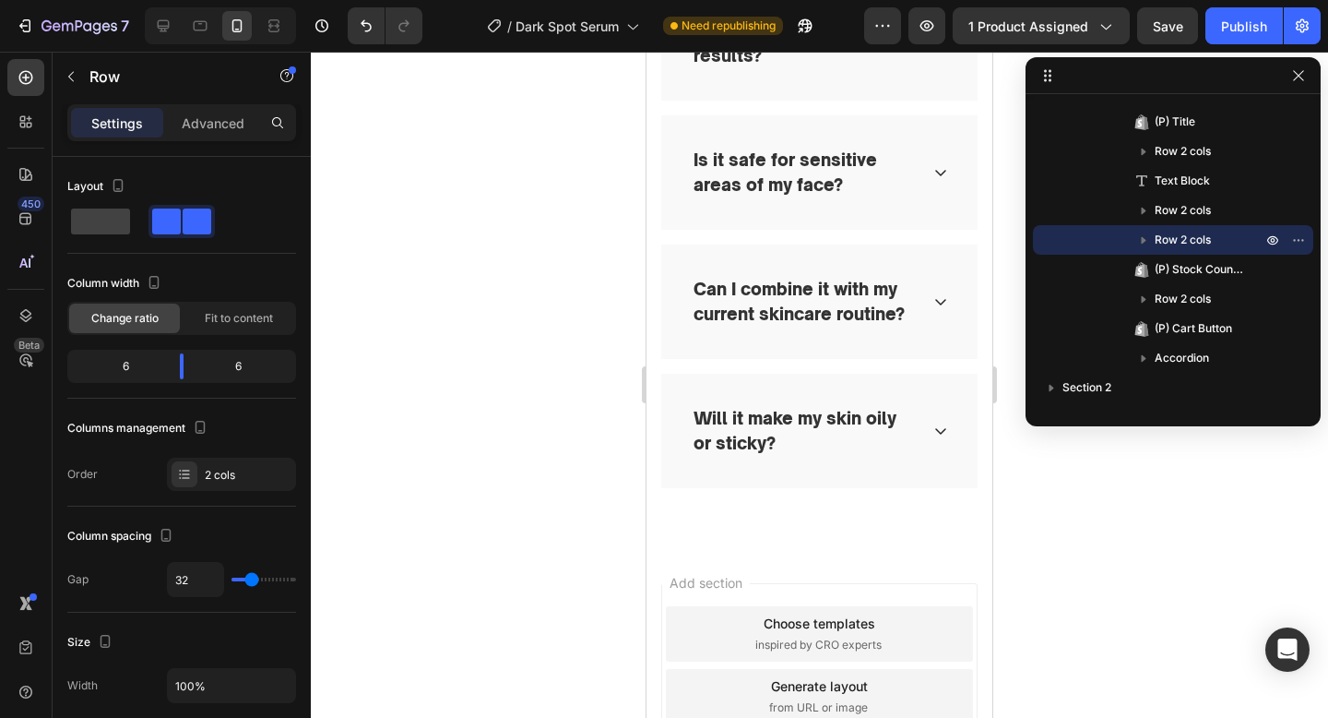
scroll to position [6186, 0]
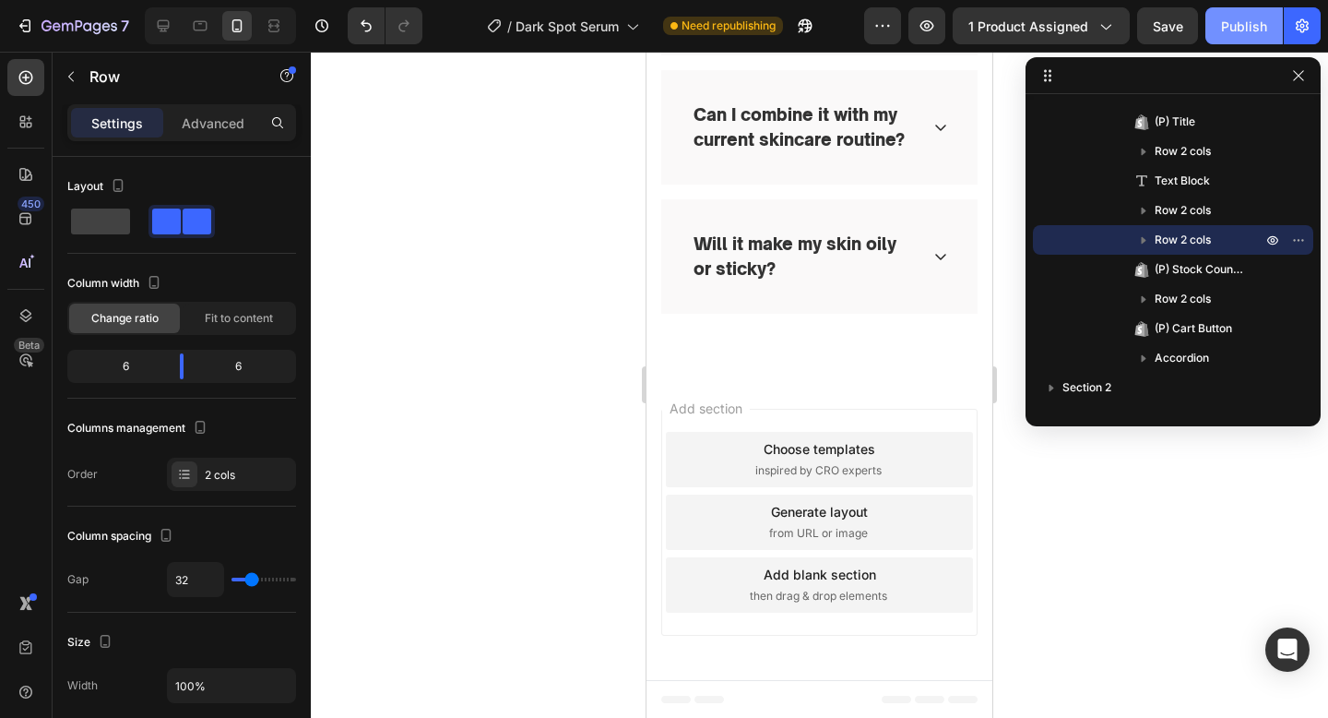
click at [1240, 32] on div "Publish" at bounding box center [1244, 26] width 46 height 19
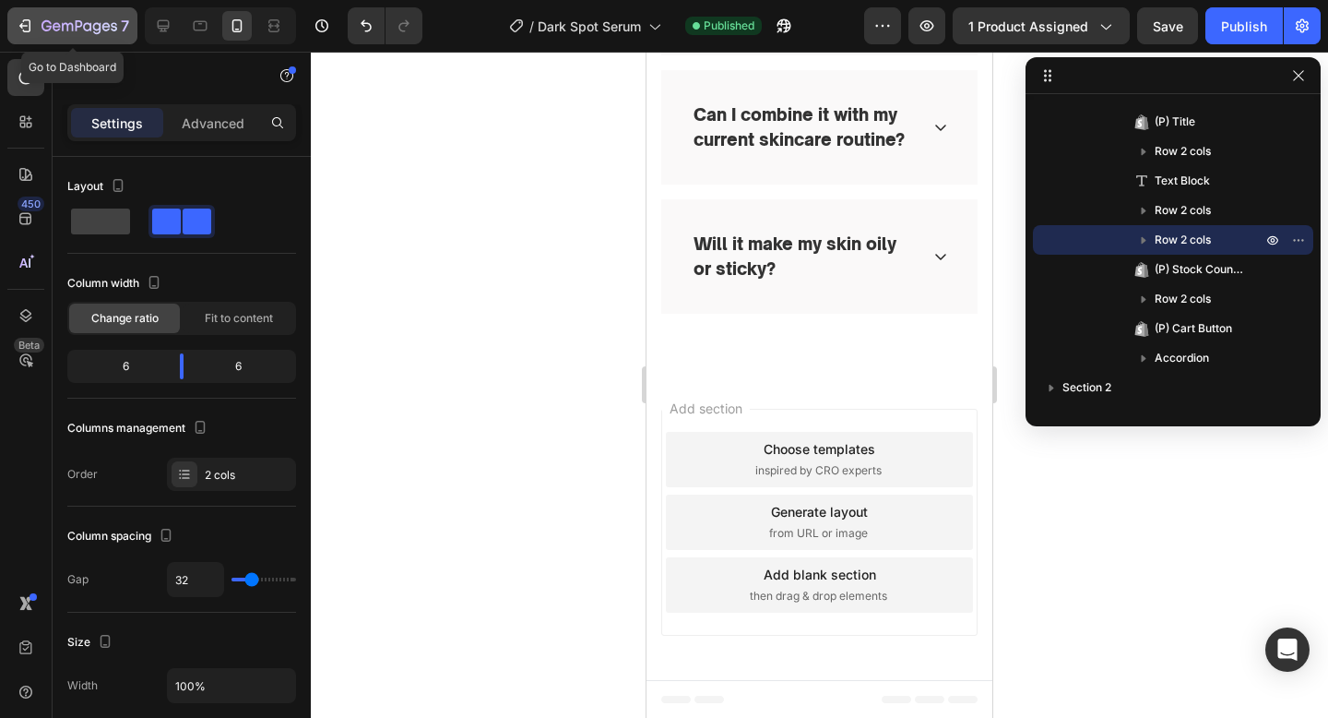
click at [37, 37] on button "7" at bounding box center [72, 25] width 130 height 37
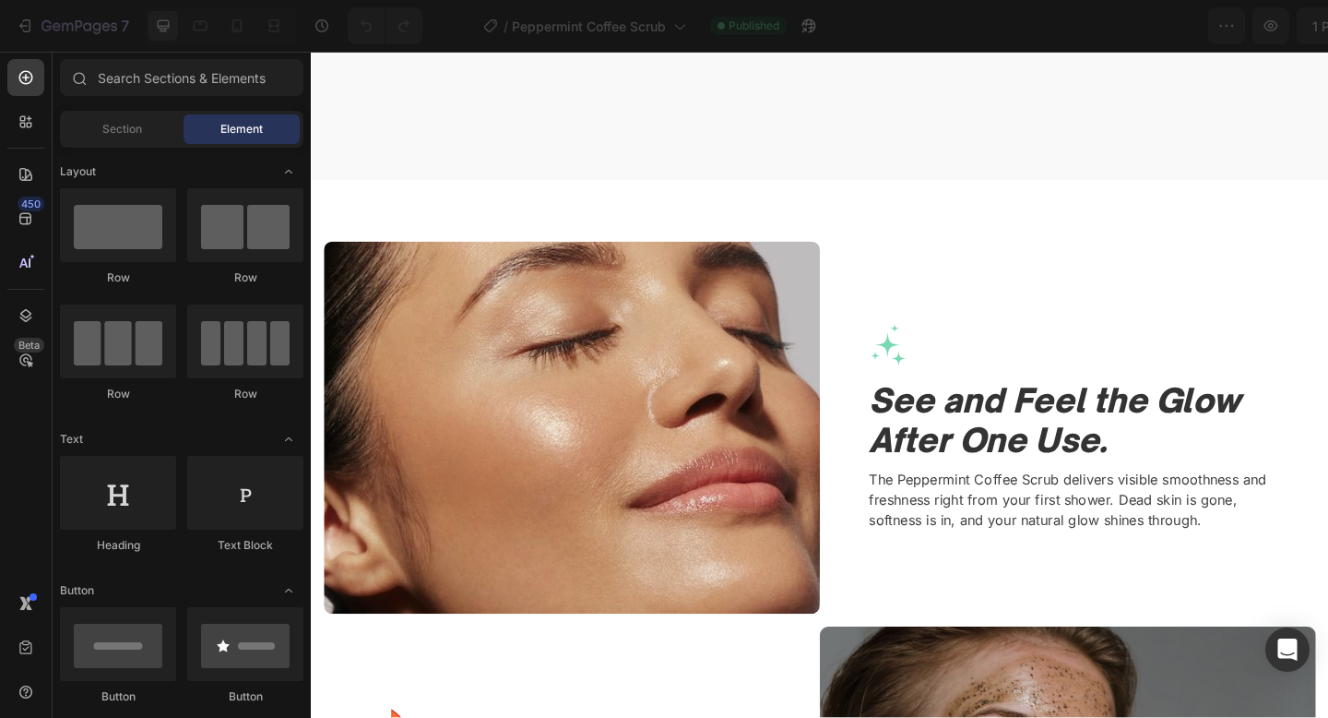
scroll to position [1593, 0]
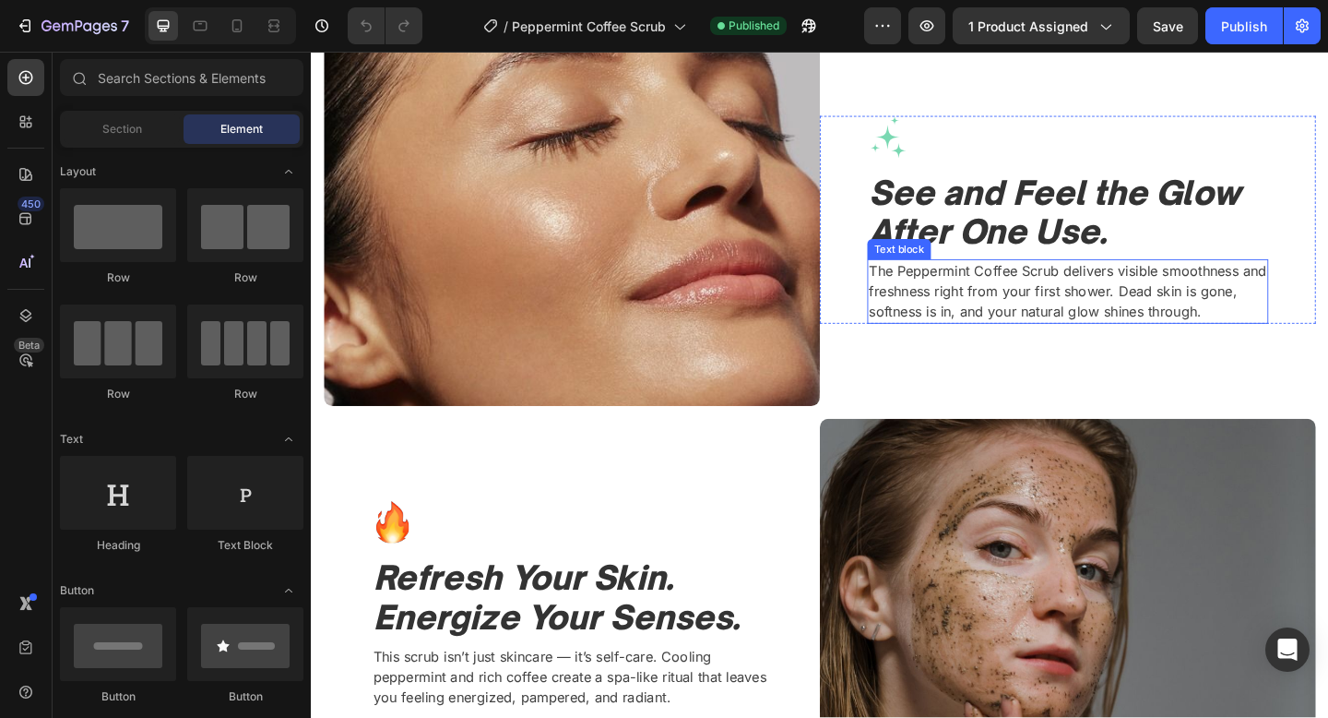
click at [1065, 337] on p "The Peppermint Coffee Scrub delivers visible smoothness and freshness right fro…" at bounding box center [1134, 313] width 433 height 66
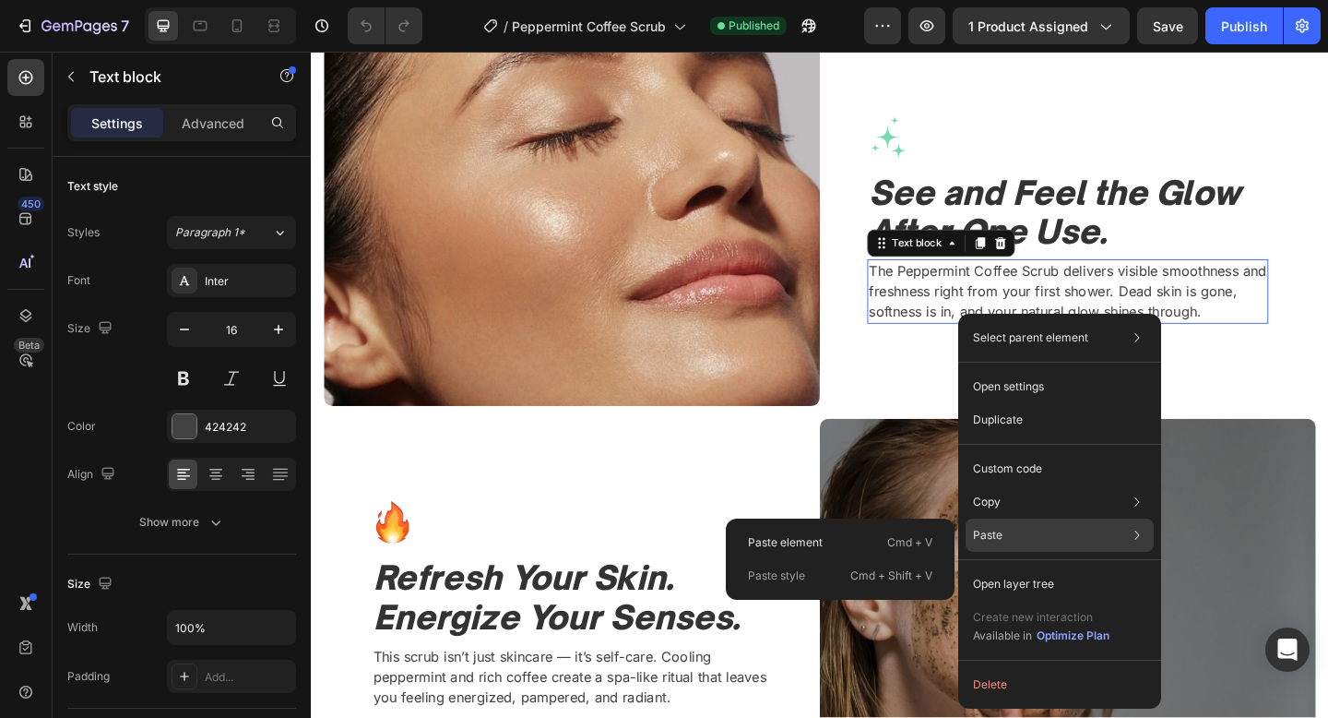
click at [991, 541] on p "Paste" at bounding box center [988, 535] width 30 height 17
click at [905, 534] on p "Cmd + V" at bounding box center [909, 542] width 45 height 18
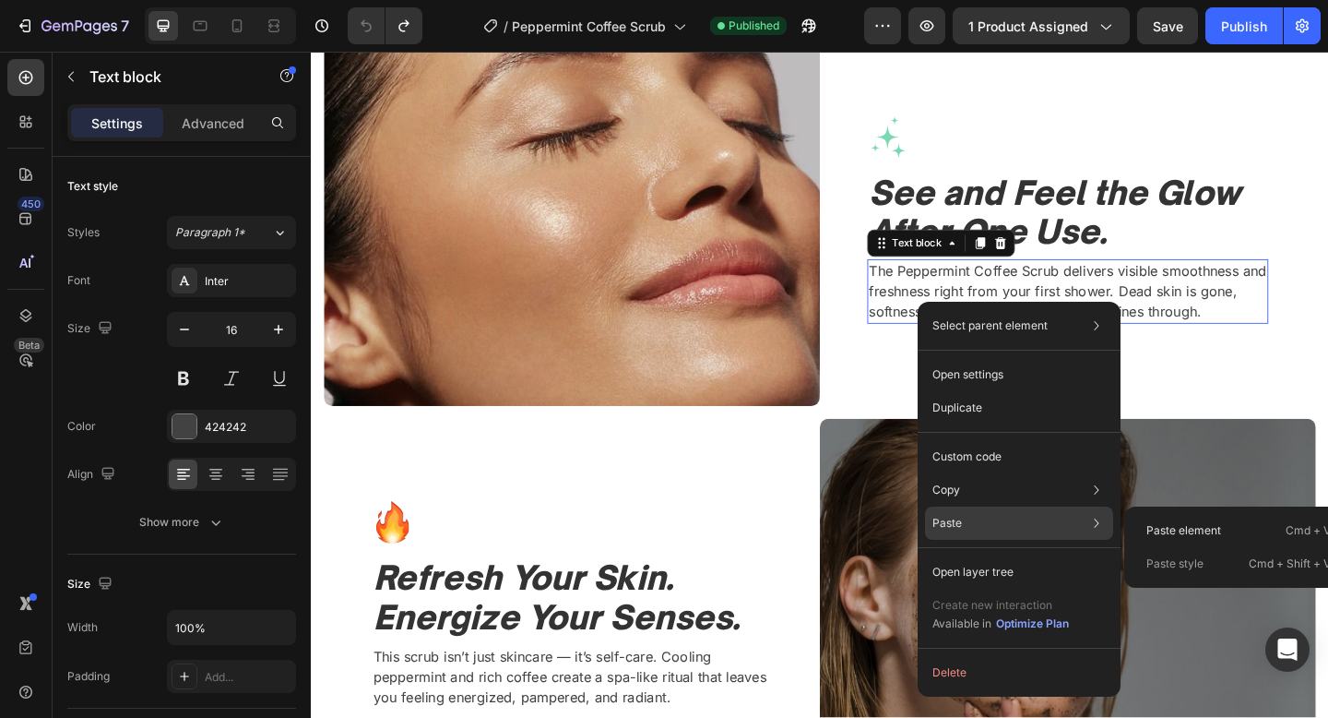
click at [951, 555] on div "Paste Paste element Cmd + V Paste style Cmd + Shift + V" at bounding box center [1019, 571] width 188 height 33
click at [1140, 547] on div "Paste element Cmd + V" at bounding box center [1239, 563] width 214 height 33
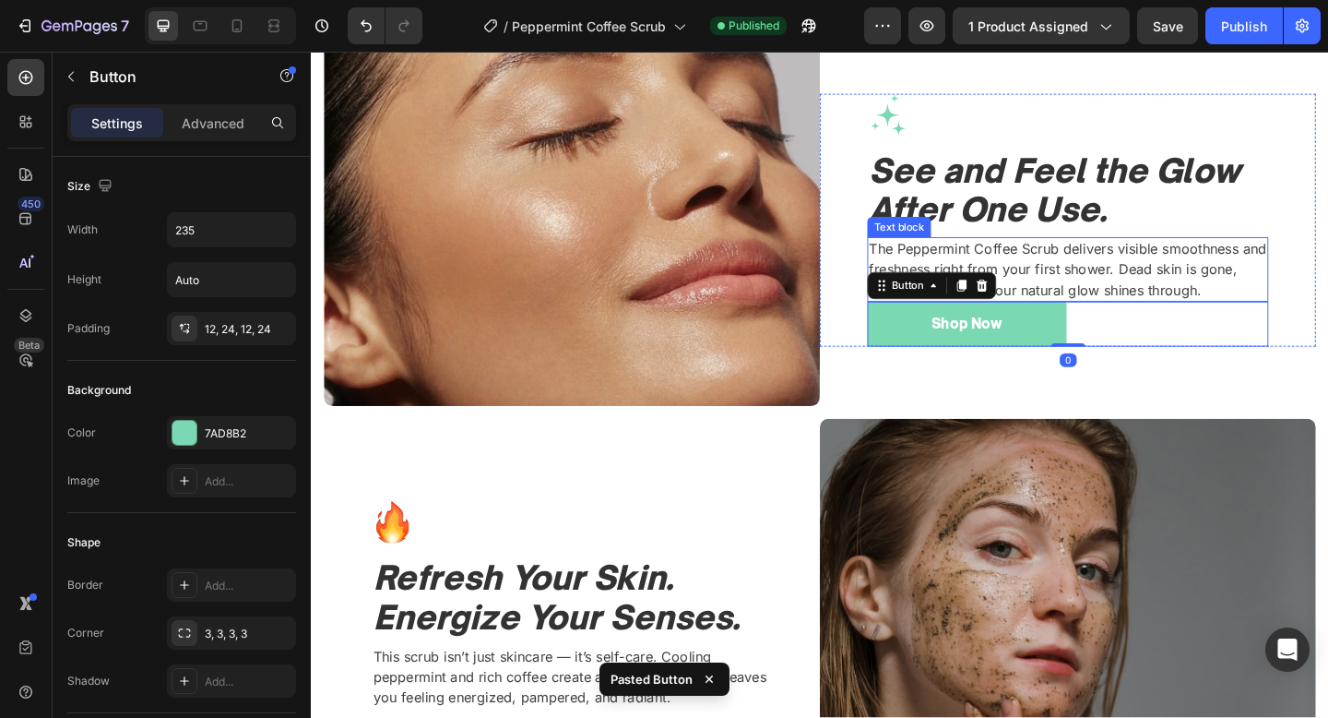
click at [1146, 280] on p "The Peppermint Coffee Scrub delivers visible smoothness and freshness right fro…" at bounding box center [1134, 289] width 433 height 66
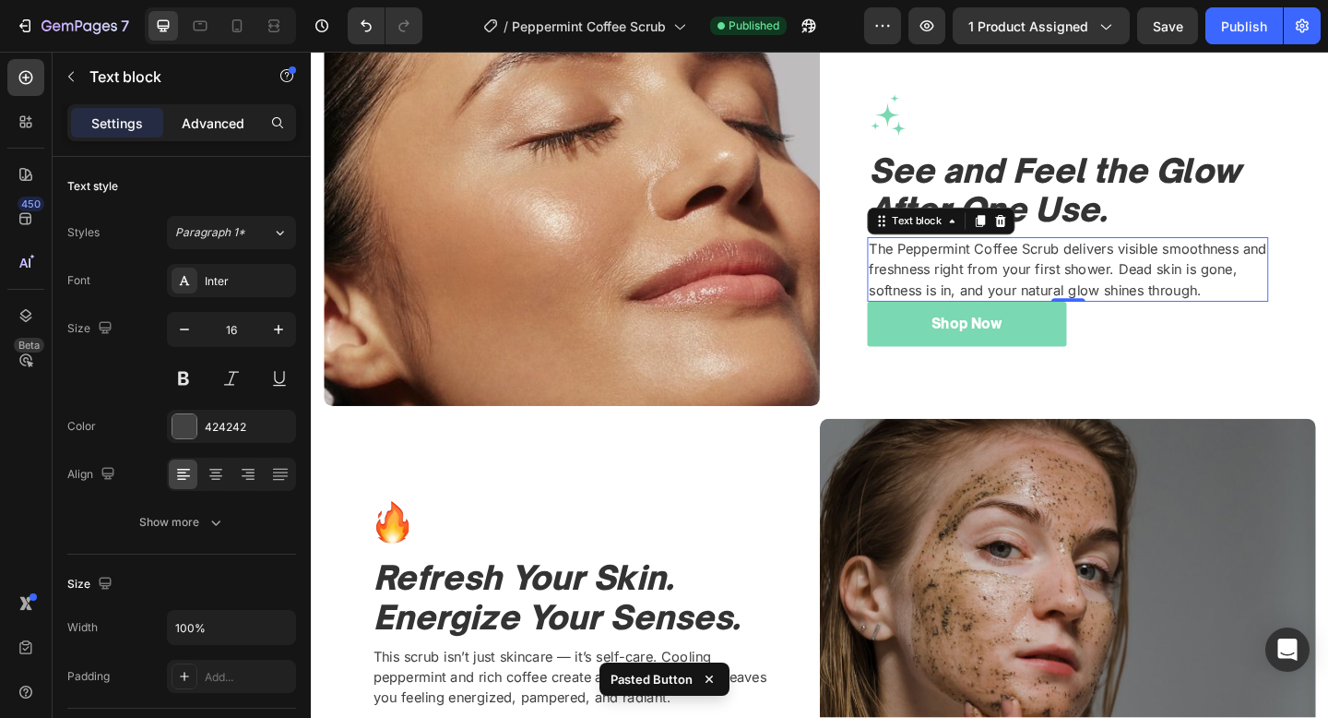
click at [205, 118] on p "Advanced" at bounding box center [213, 122] width 63 height 19
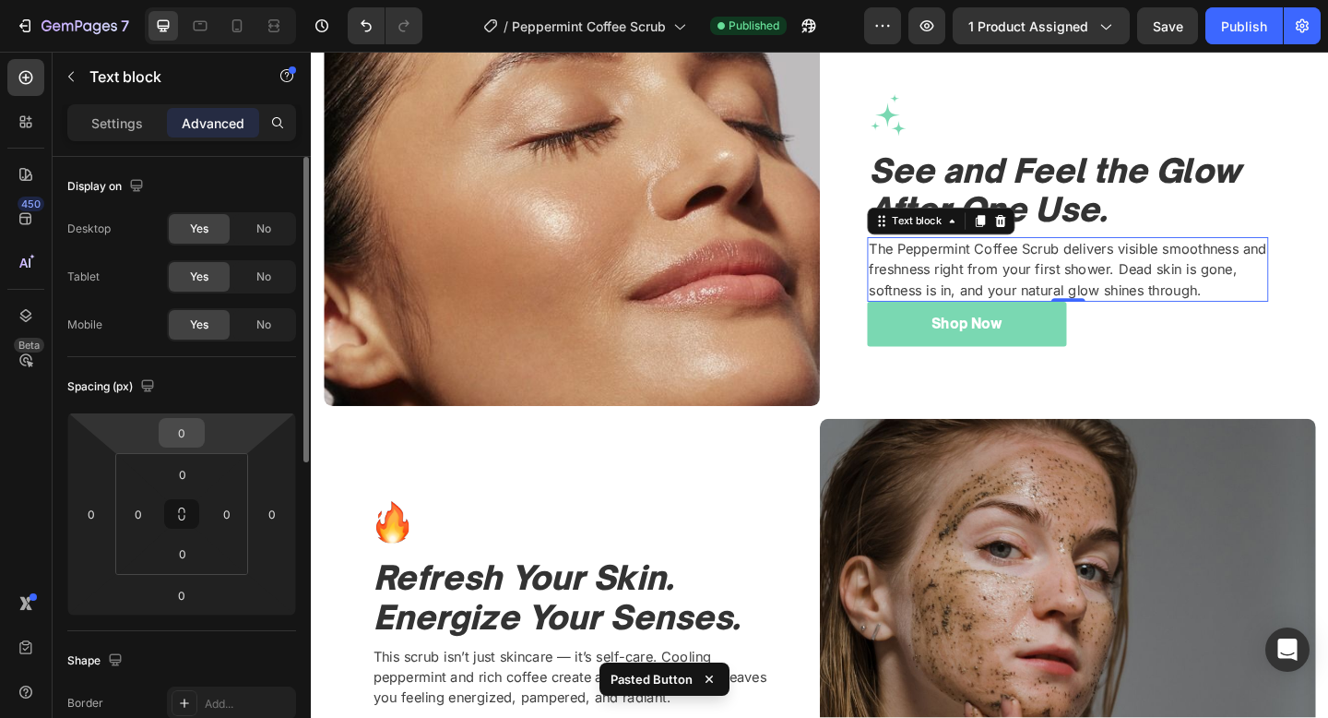
click at [173, 440] on input "0" at bounding box center [181, 433] width 37 height 28
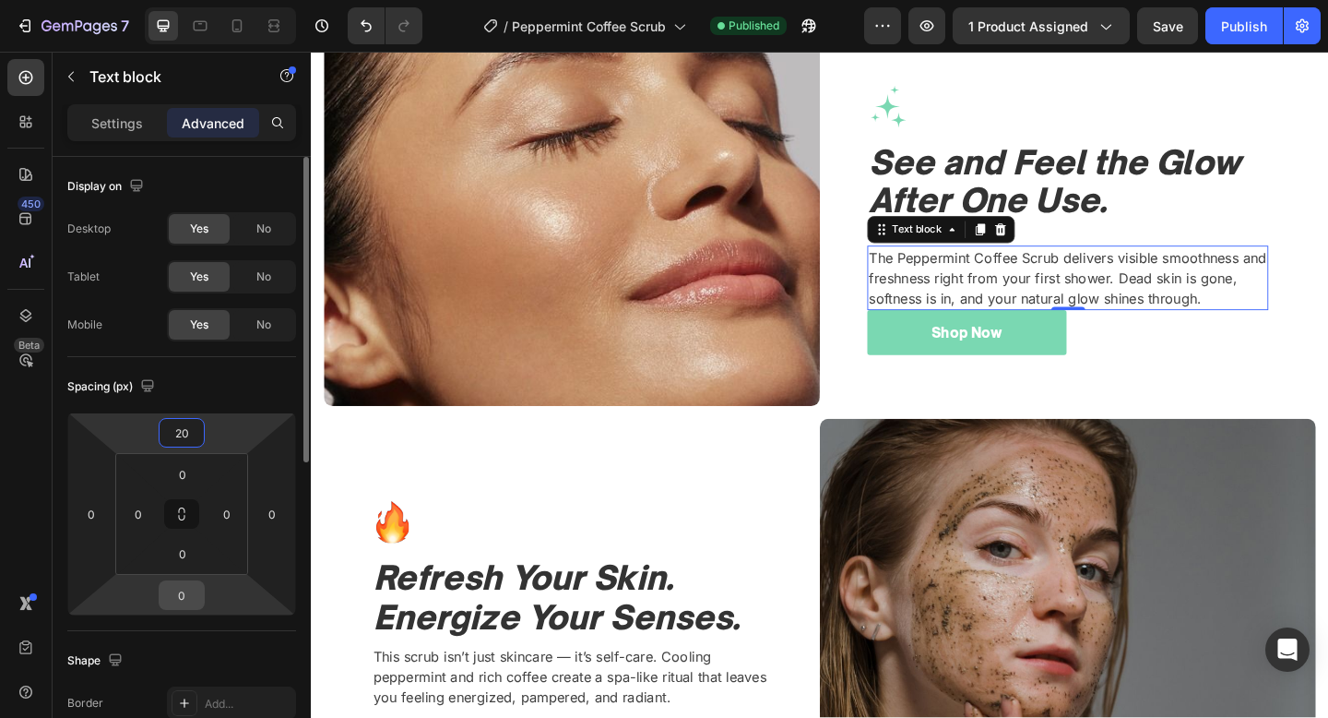
type input "20"
click at [198, 599] on input "0" at bounding box center [181, 595] width 37 height 28
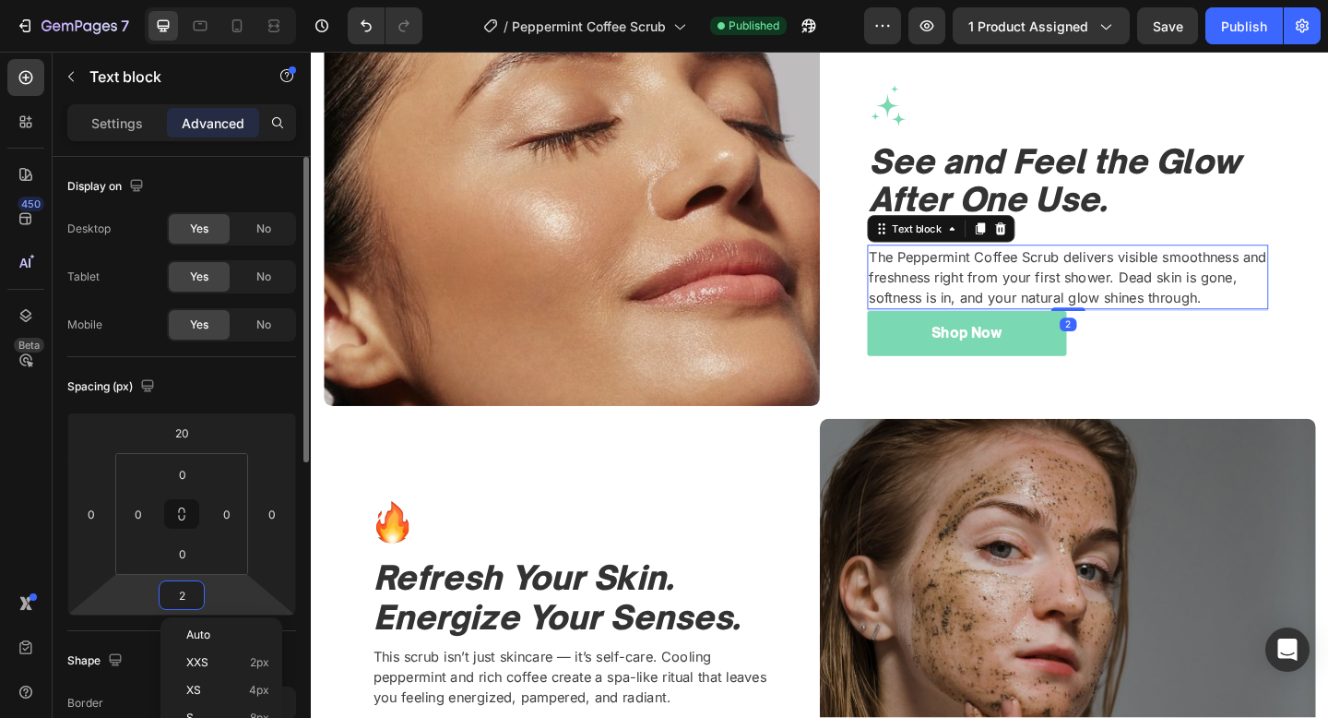
type input "20"
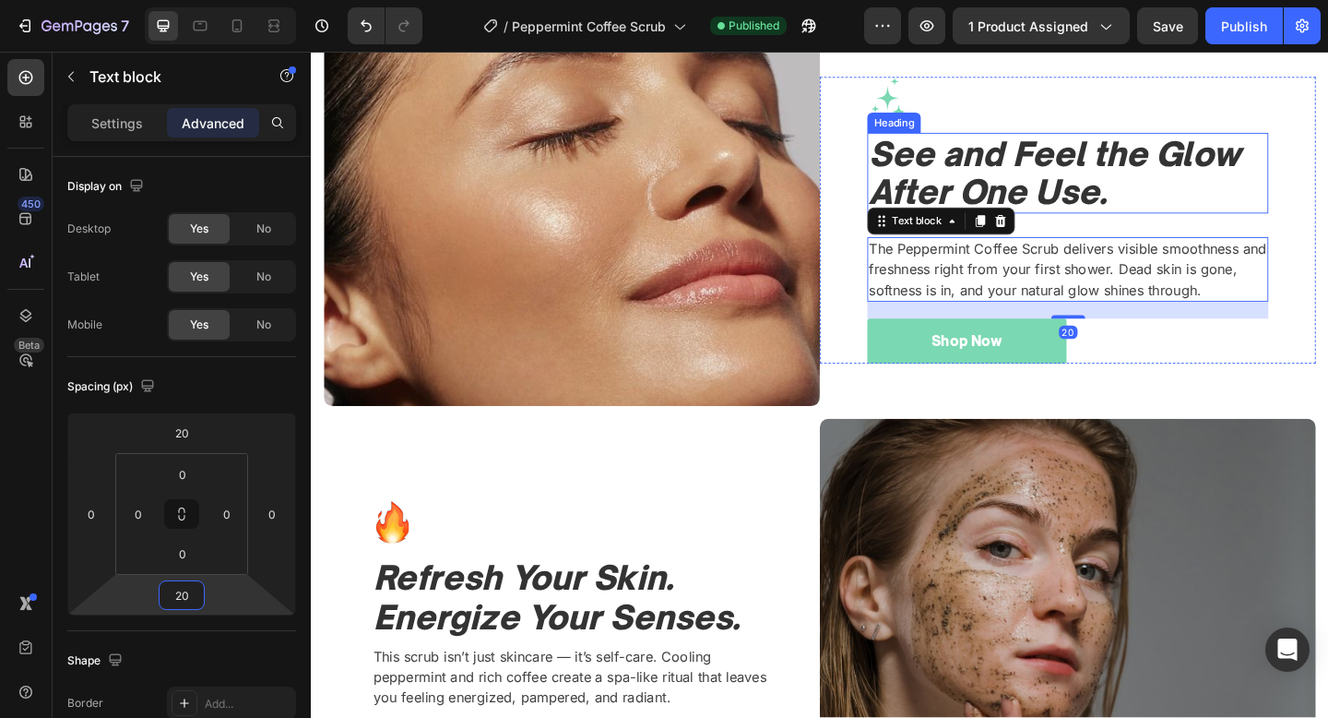
click at [1179, 195] on h2 "See and Feel the Glow After One Use." at bounding box center [1134, 184] width 436 height 88
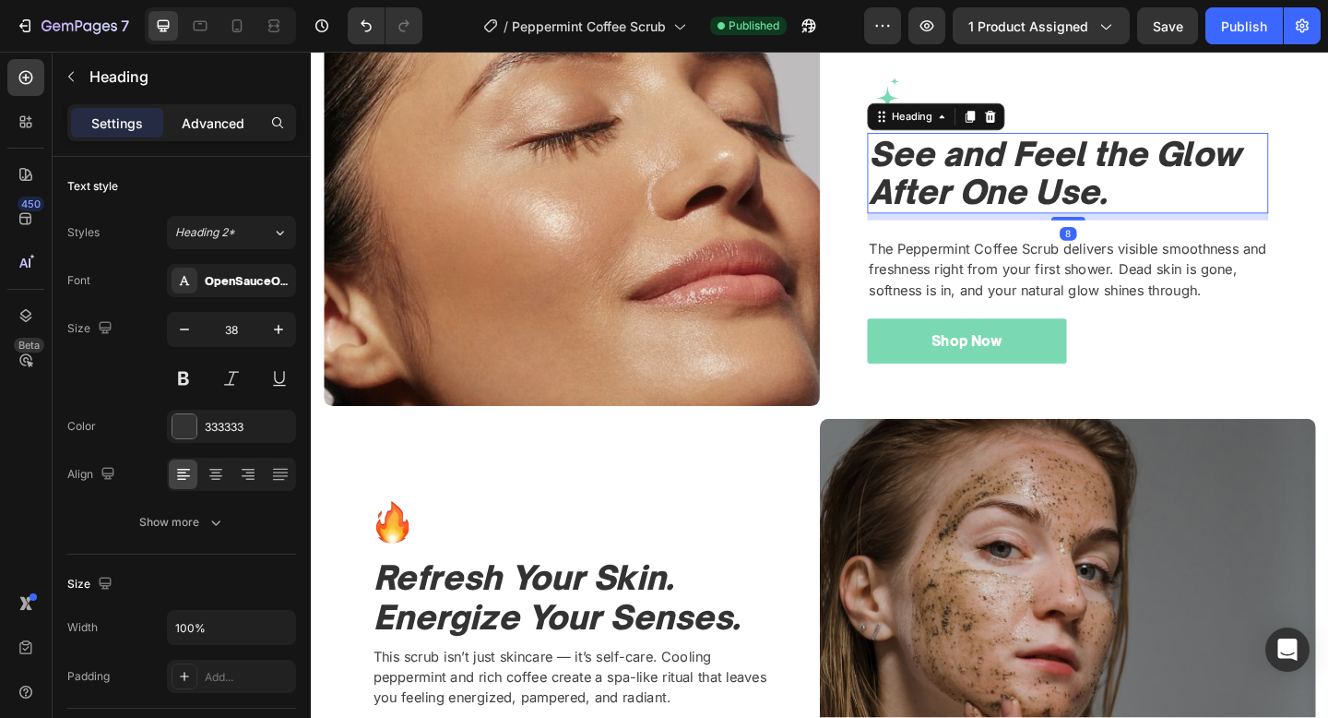
click at [220, 135] on div "Advanced" at bounding box center [213, 123] width 92 height 30
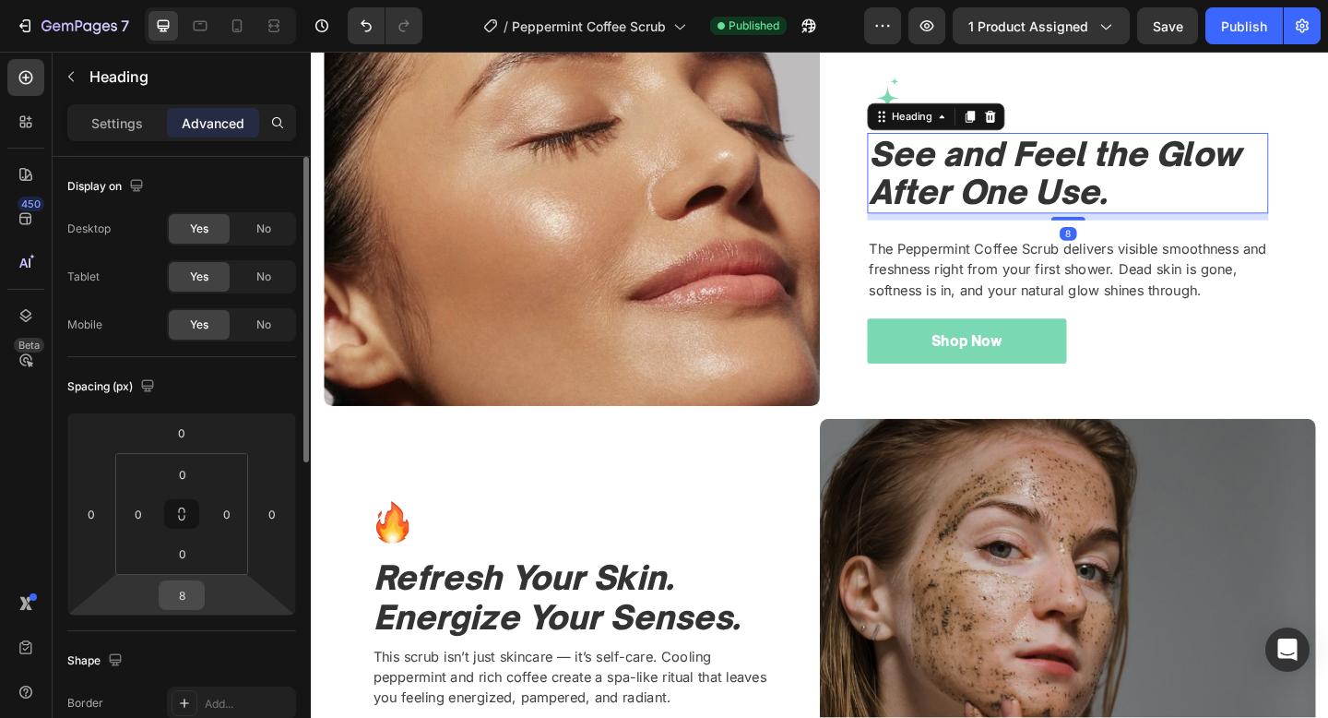
click at [184, 596] on input "8" at bounding box center [181, 595] width 37 height 28
type input "0"
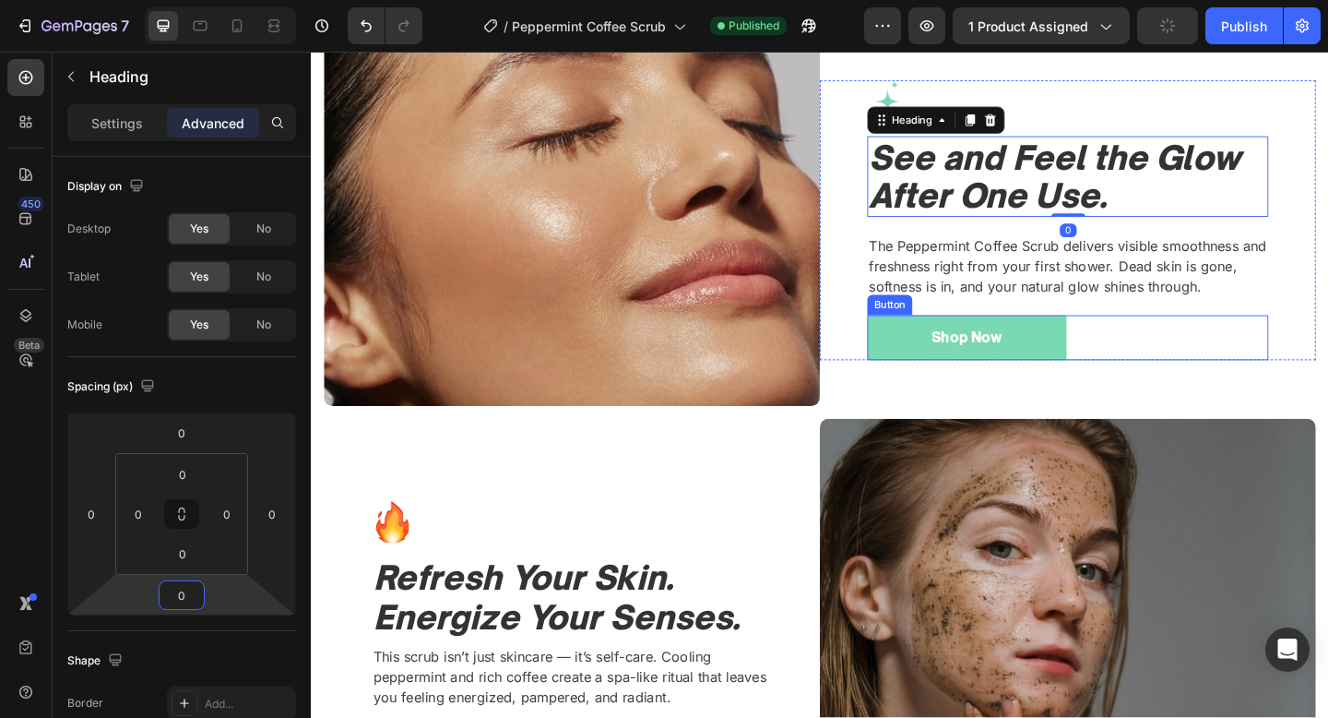
click at [1184, 356] on div "Shop Now Button" at bounding box center [1134, 363] width 436 height 49
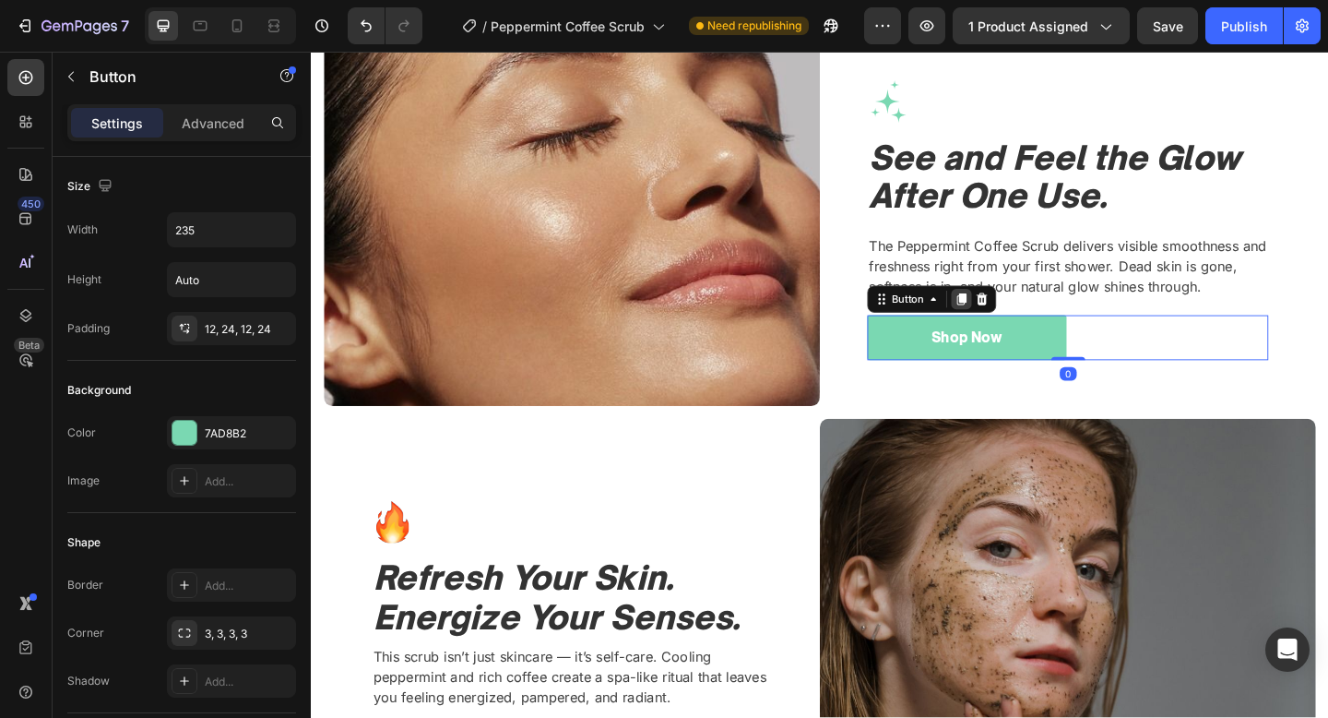
click at [1027, 321] on div at bounding box center [1018, 321] width 22 height 22
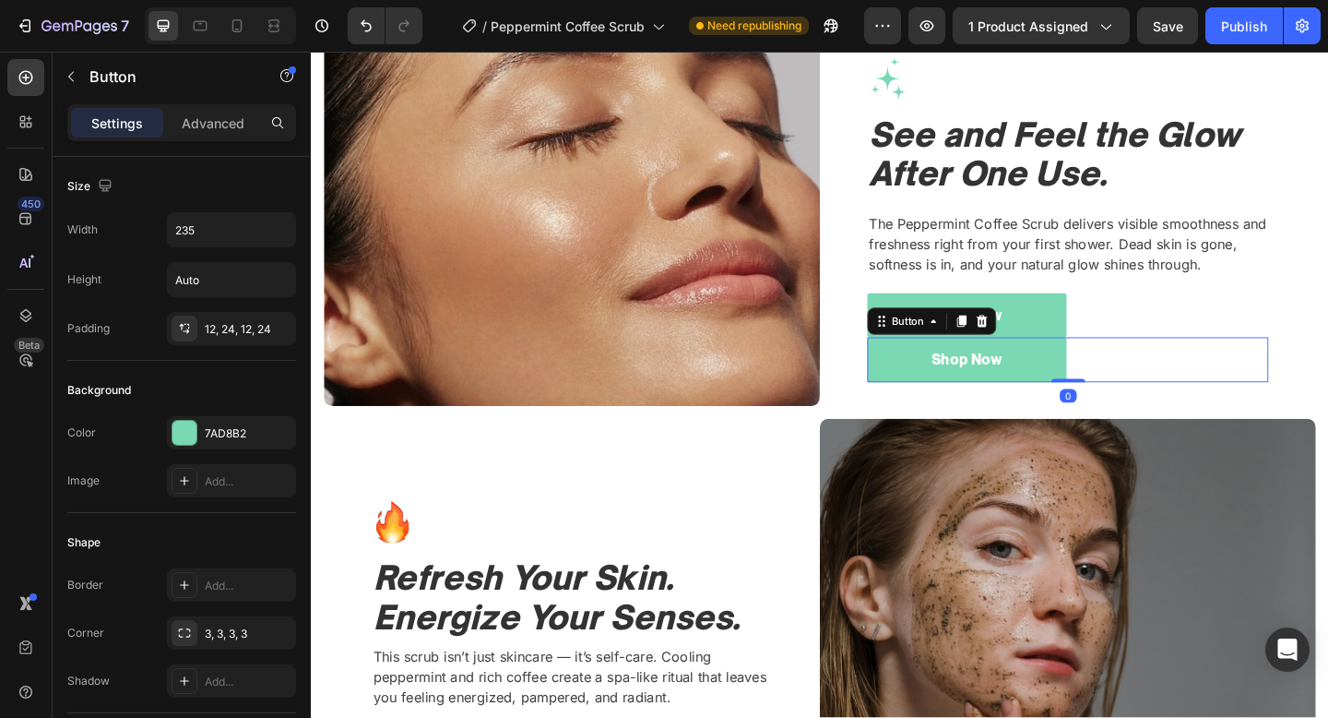
scroll to position [1744, 0]
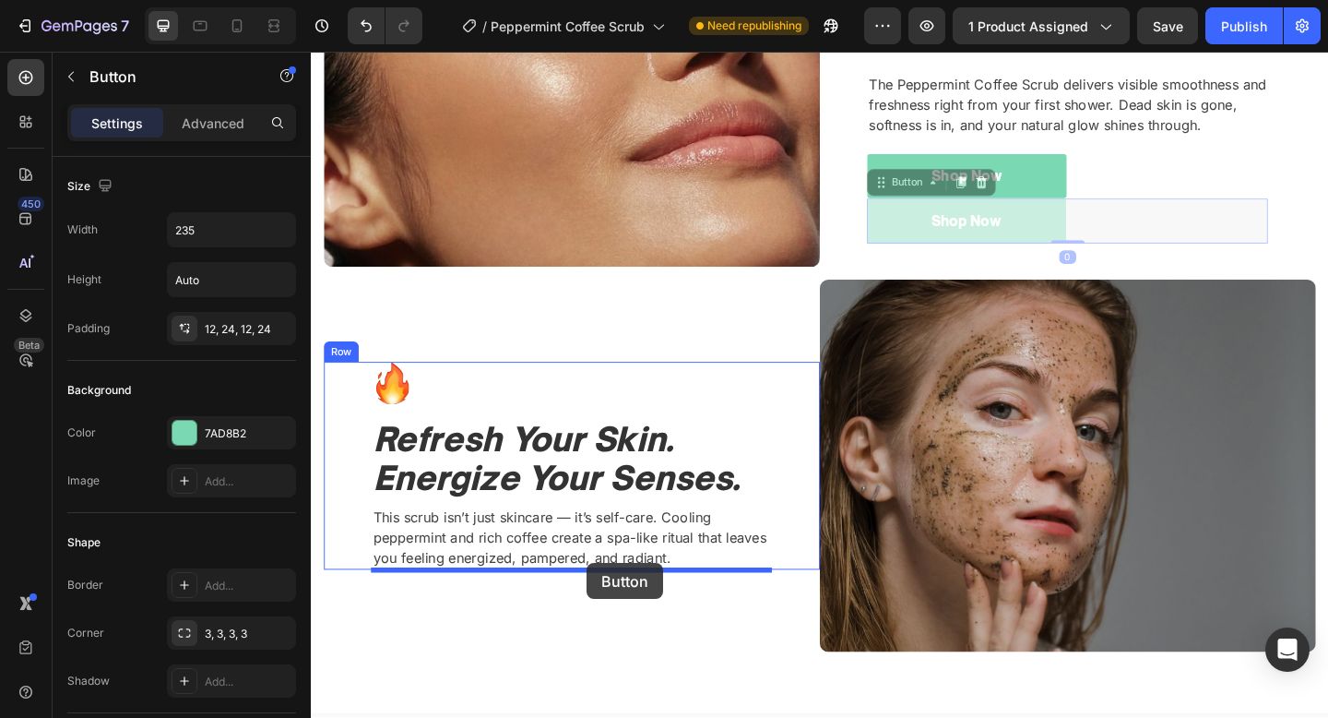
drag, startPoint x: 948, startPoint y: 188, endPoint x: 611, endPoint y: 608, distance: 538.7
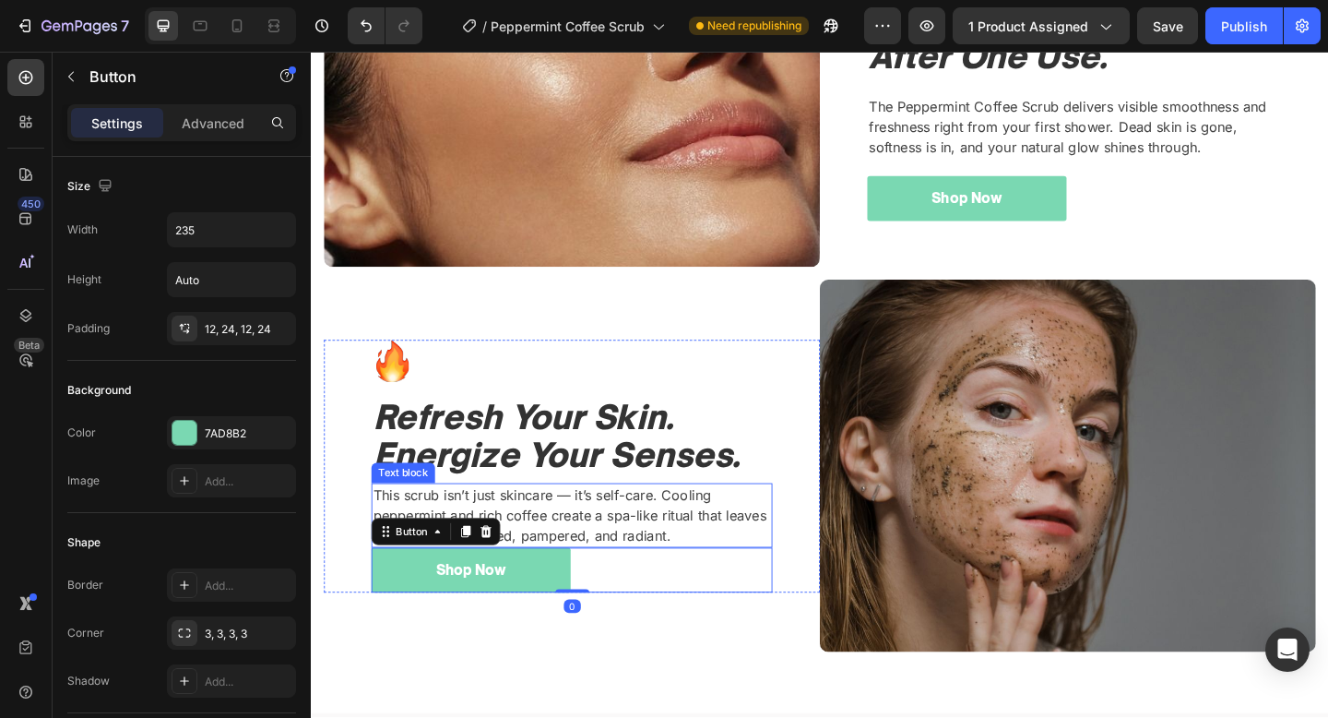
click at [716, 555] on p "This scrub isn’t just skincare — it’s self-care. Cooling peppermint and rich co…" at bounding box center [594, 556] width 433 height 66
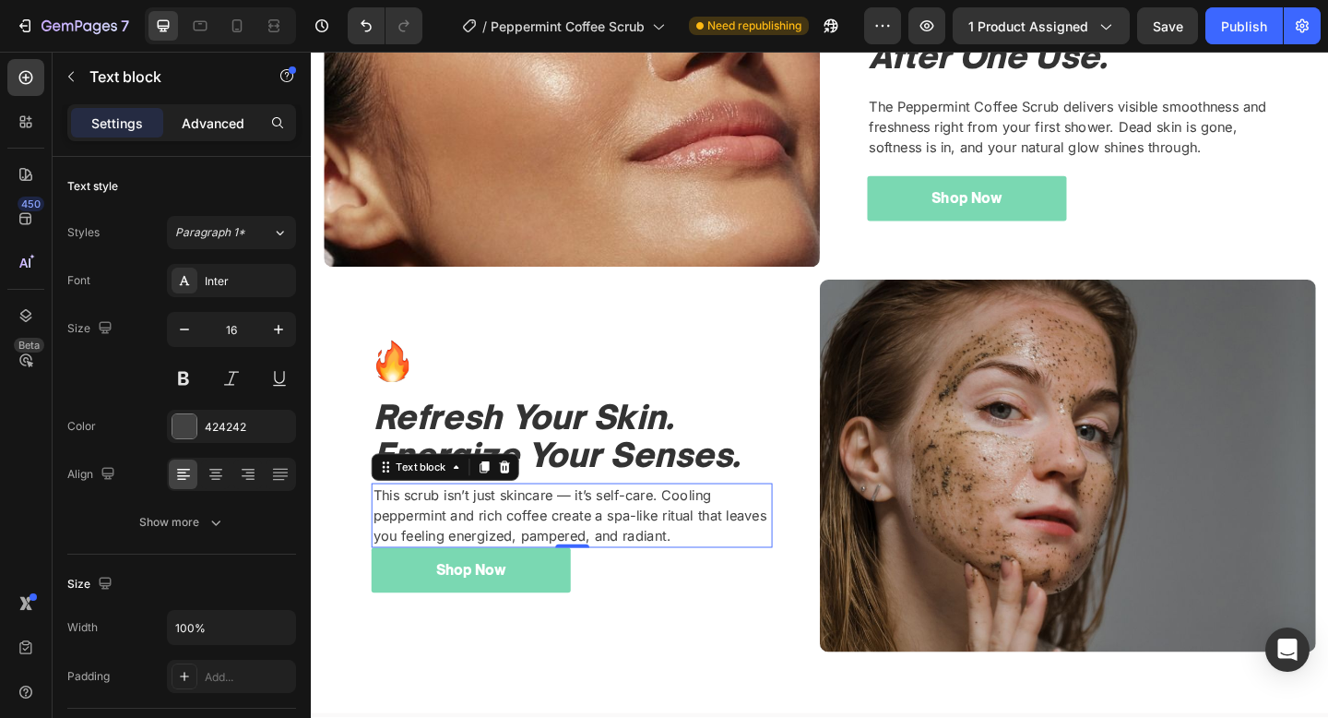
click at [208, 124] on p "Advanced" at bounding box center [213, 122] width 63 height 19
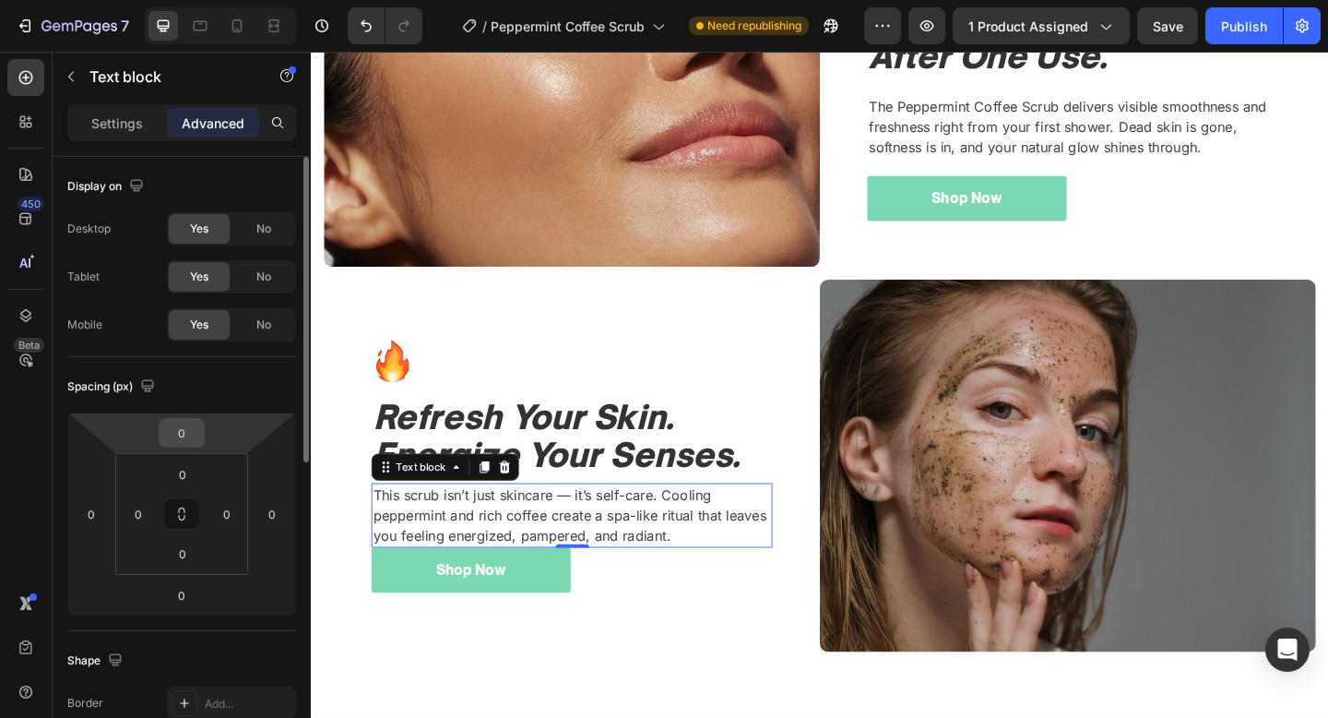
click at [186, 438] on input "0" at bounding box center [181, 433] width 37 height 28
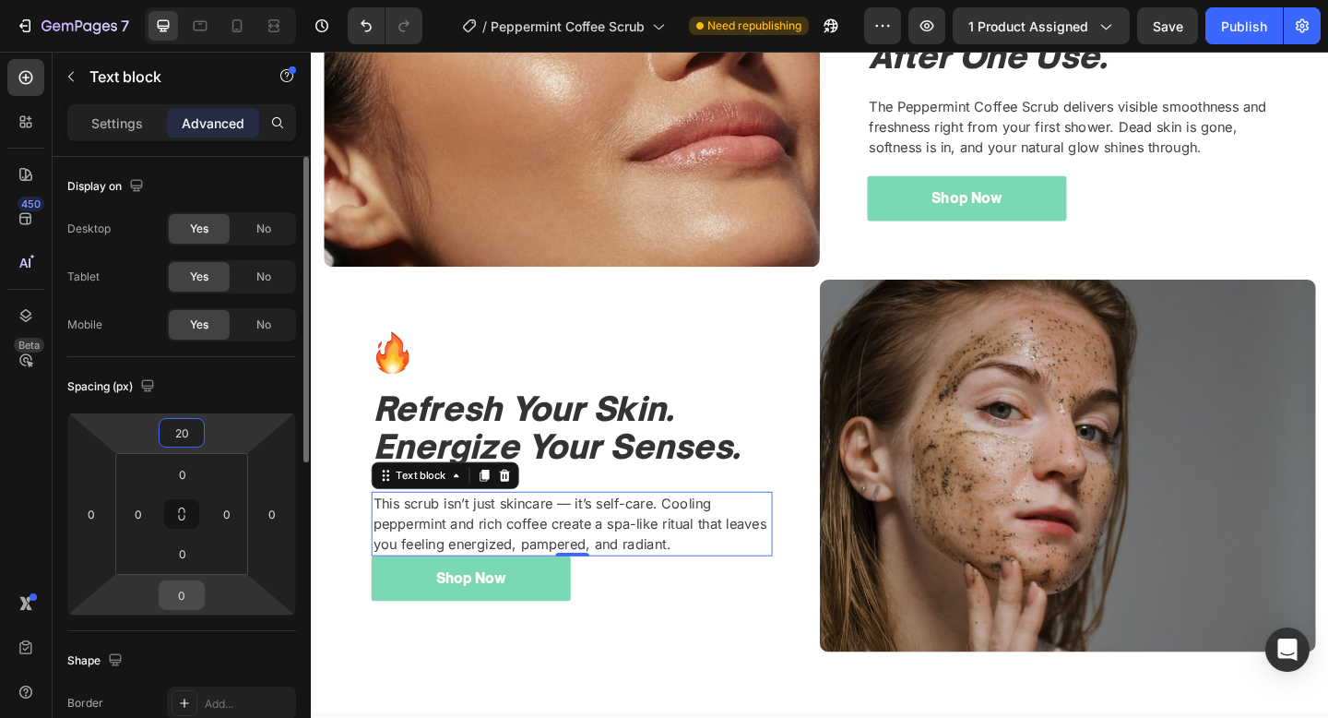
type input "20"
click at [178, 584] on input "0" at bounding box center [181, 595] width 37 height 28
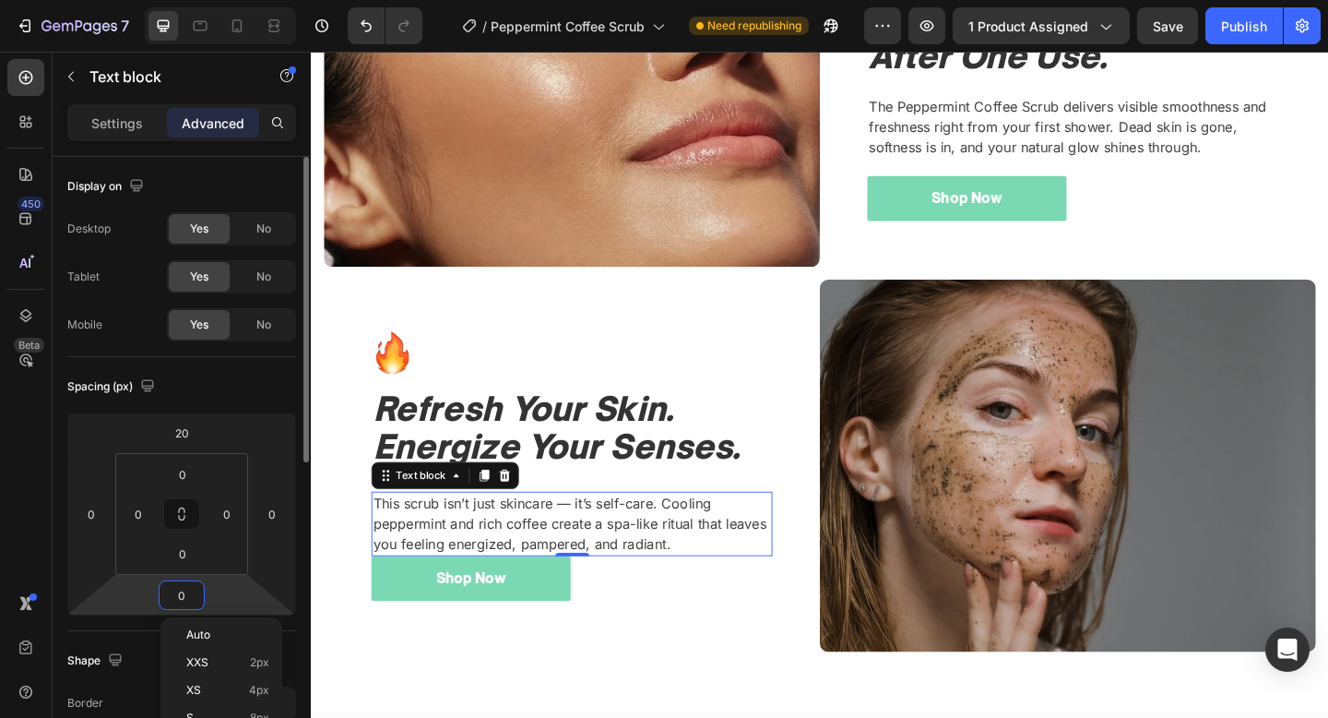
click at [178, 584] on input "0" at bounding box center [181, 595] width 37 height 28
type input "20"
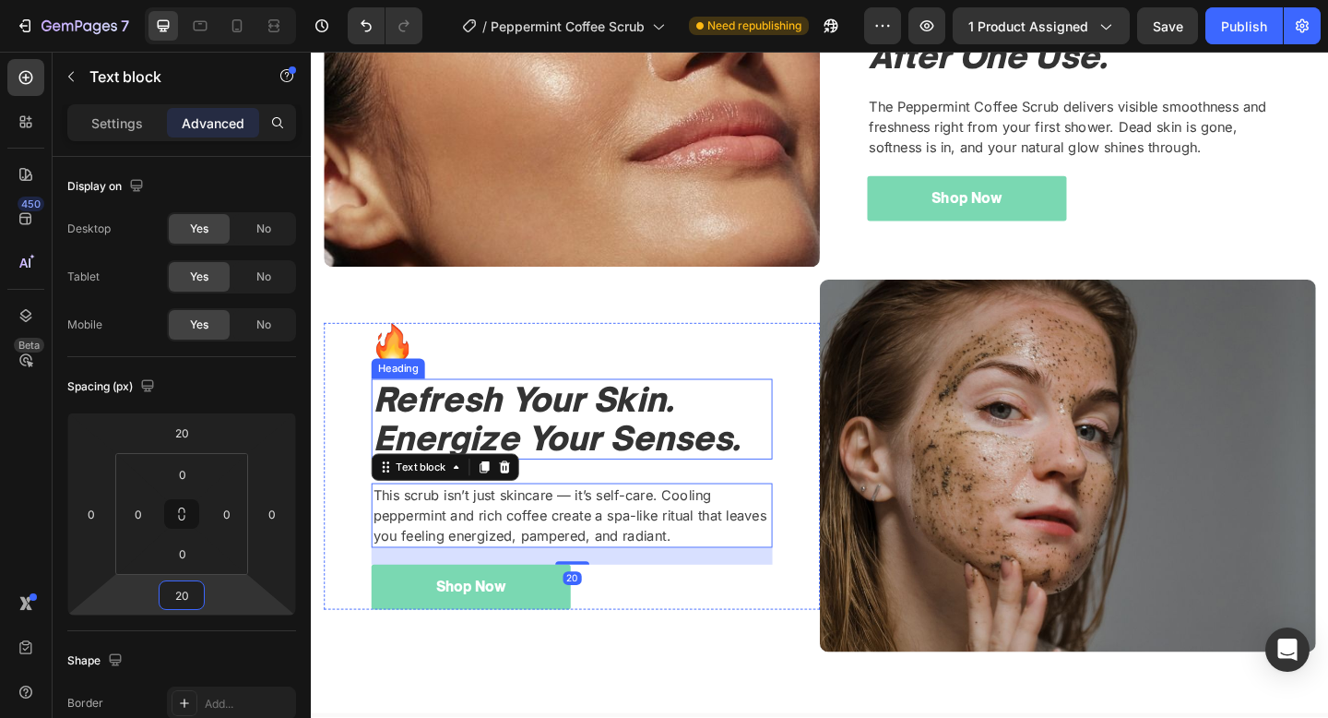
click at [717, 481] on icon "Refresh Your Skin. Energize Your Senses." at bounding box center [577, 452] width 399 height 86
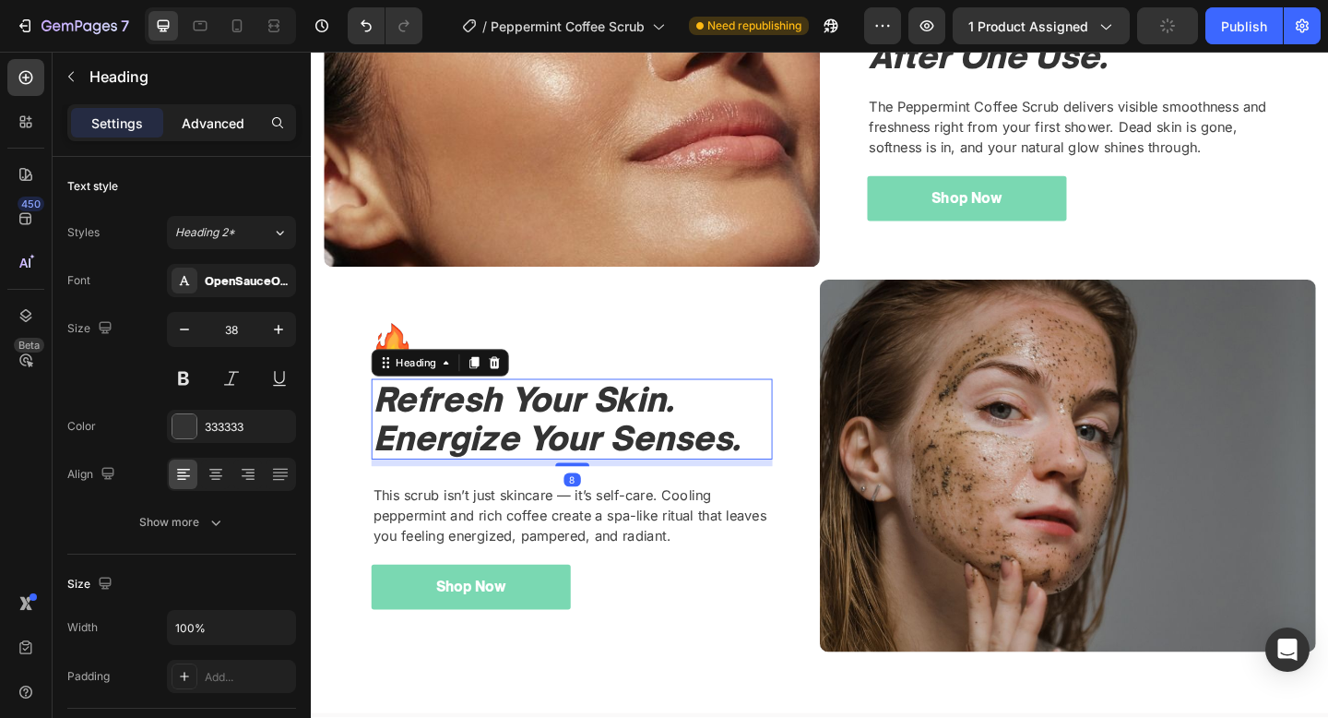
click at [231, 125] on p "Advanced" at bounding box center [213, 122] width 63 height 19
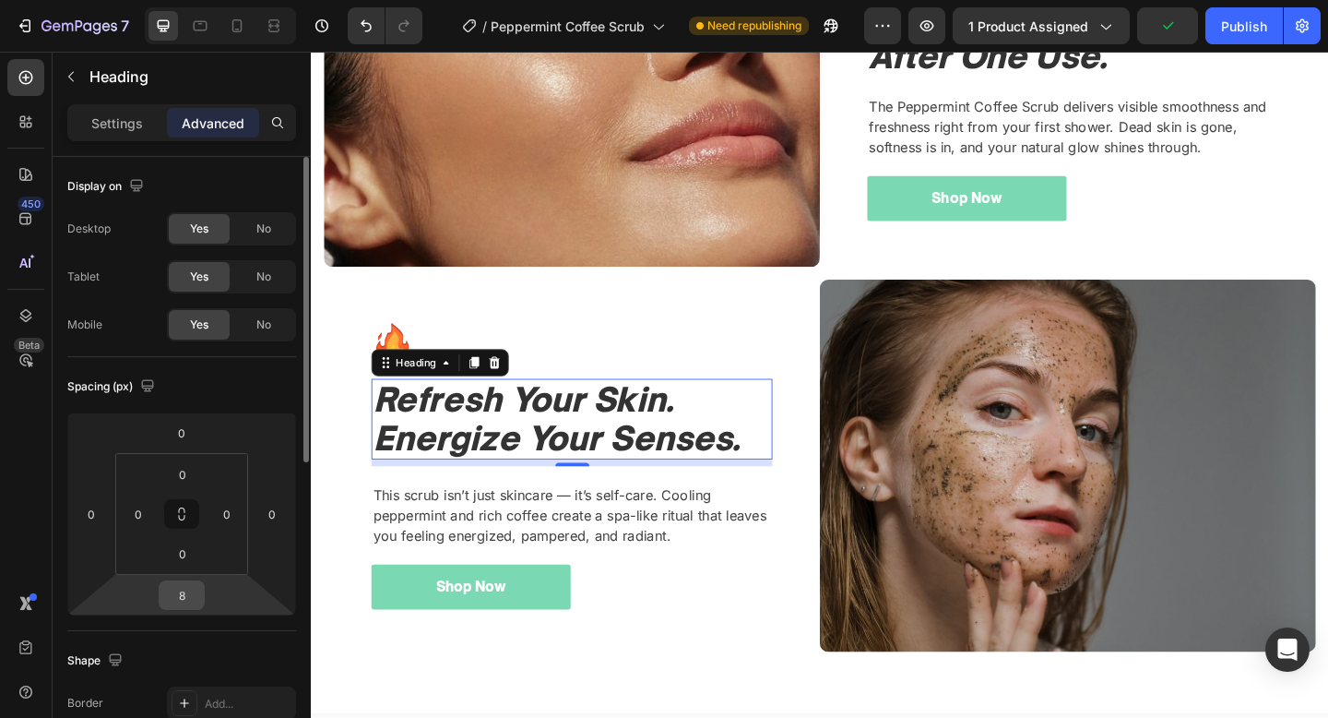
click at [188, 585] on input "8" at bounding box center [181, 595] width 37 height 28
type input "0"
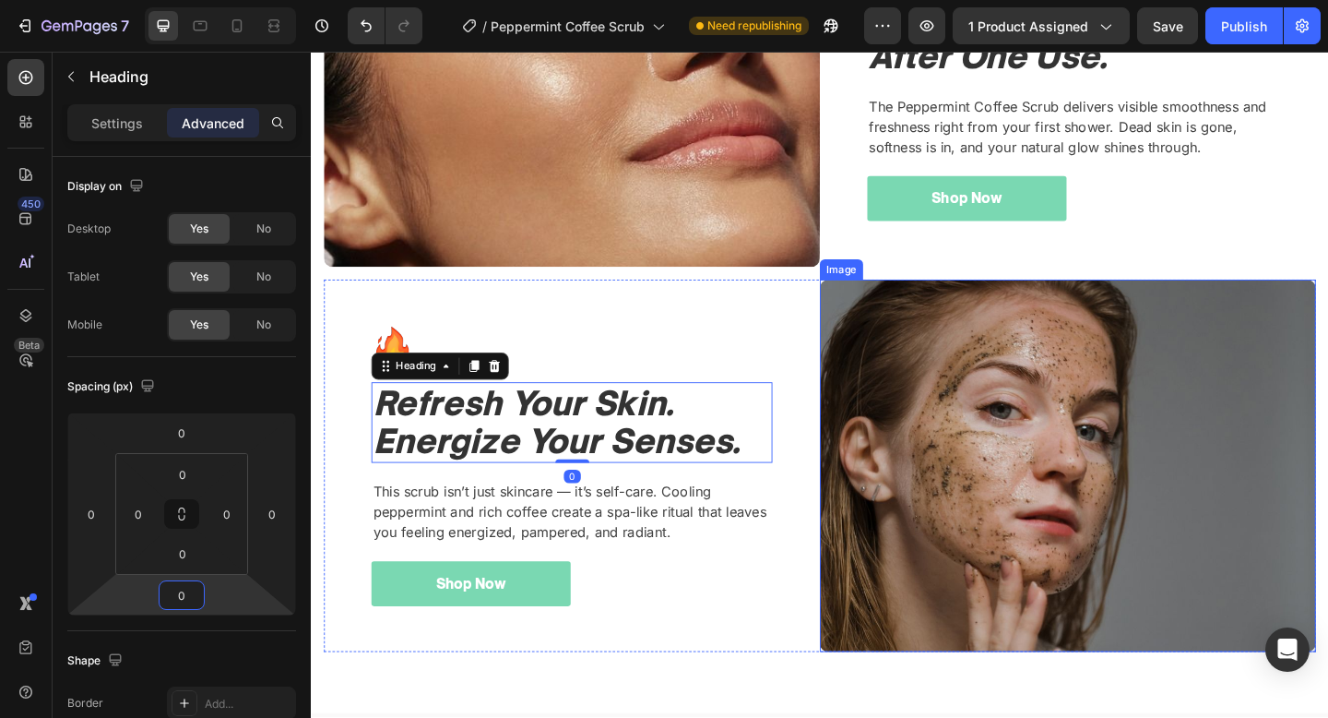
click at [931, 370] on img at bounding box center [1134, 502] width 540 height 405
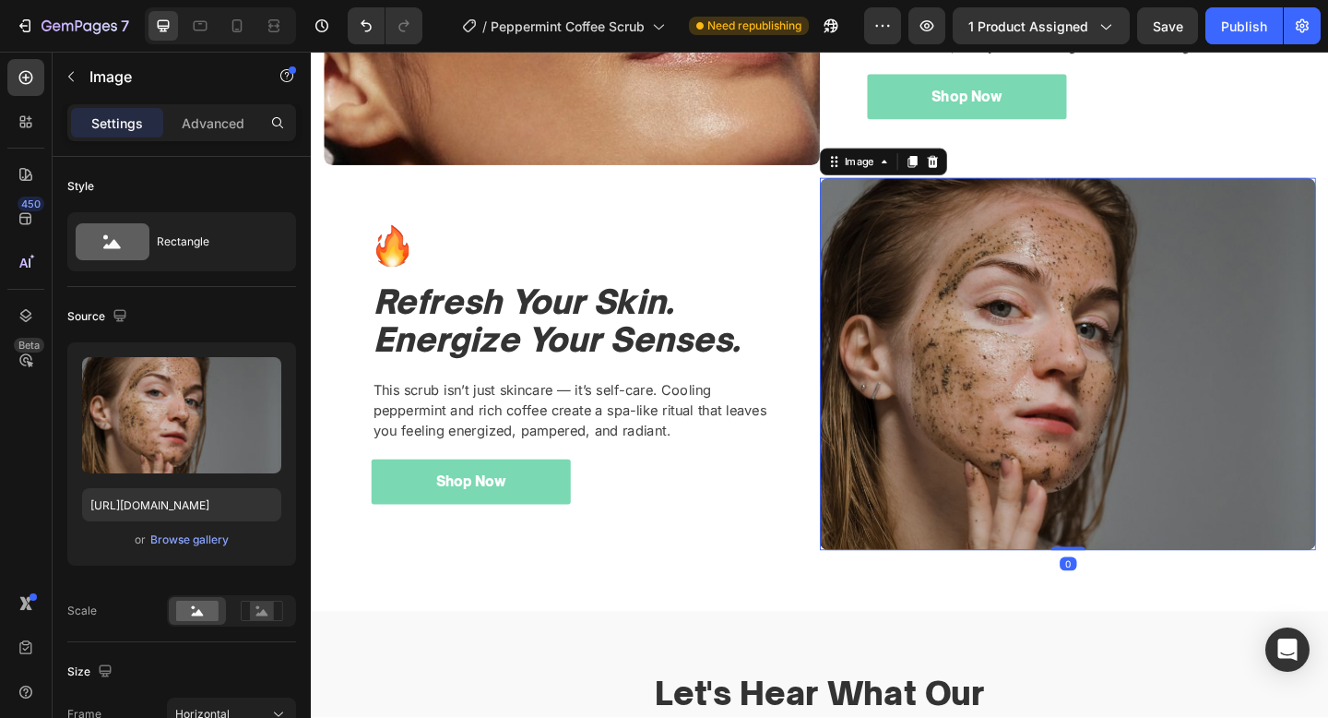
scroll to position [1874, 0]
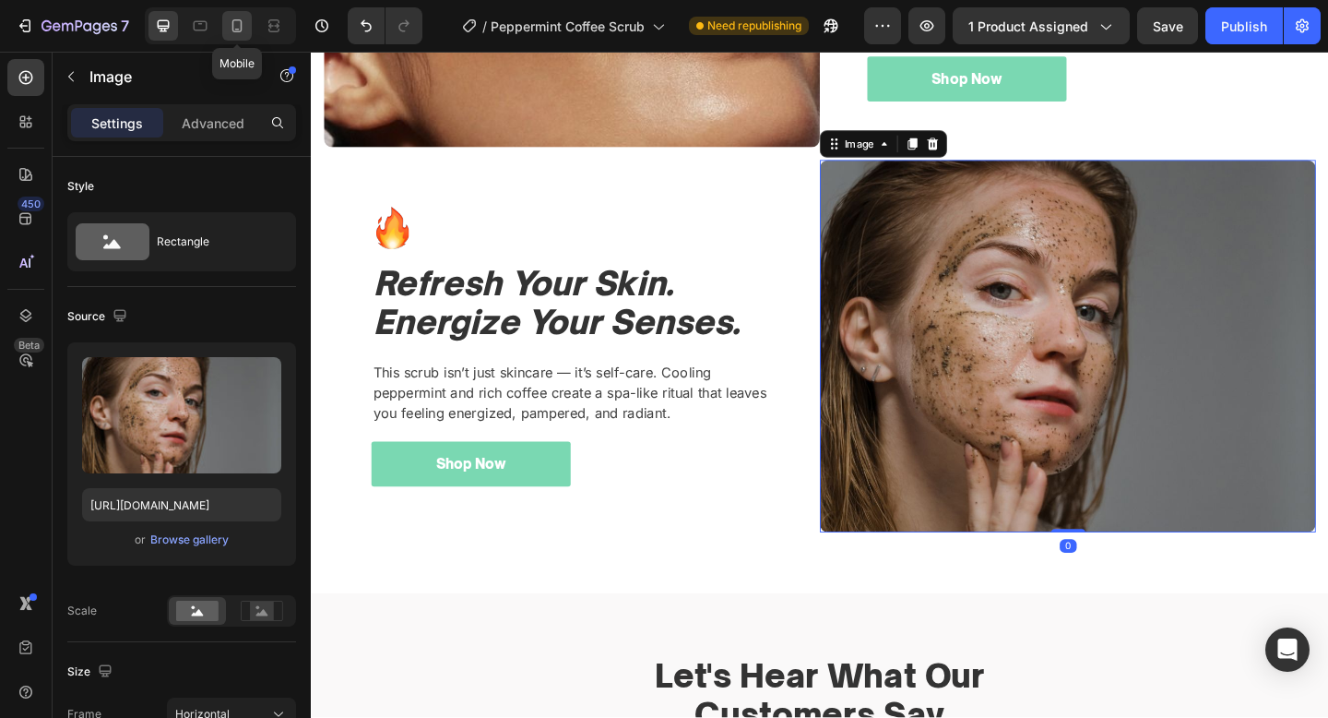
click at [227, 30] on div at bounding box center [237, 26] width 30 height 30
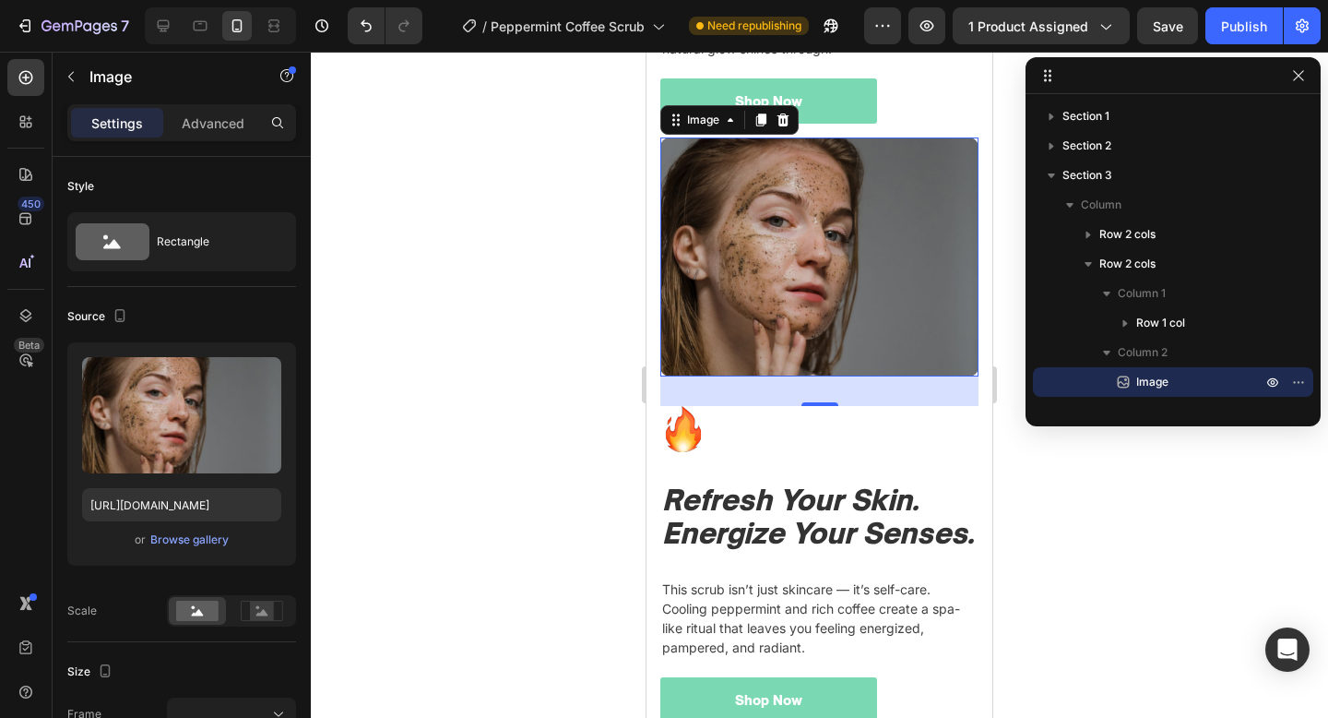
scroll to position [2060, 0]
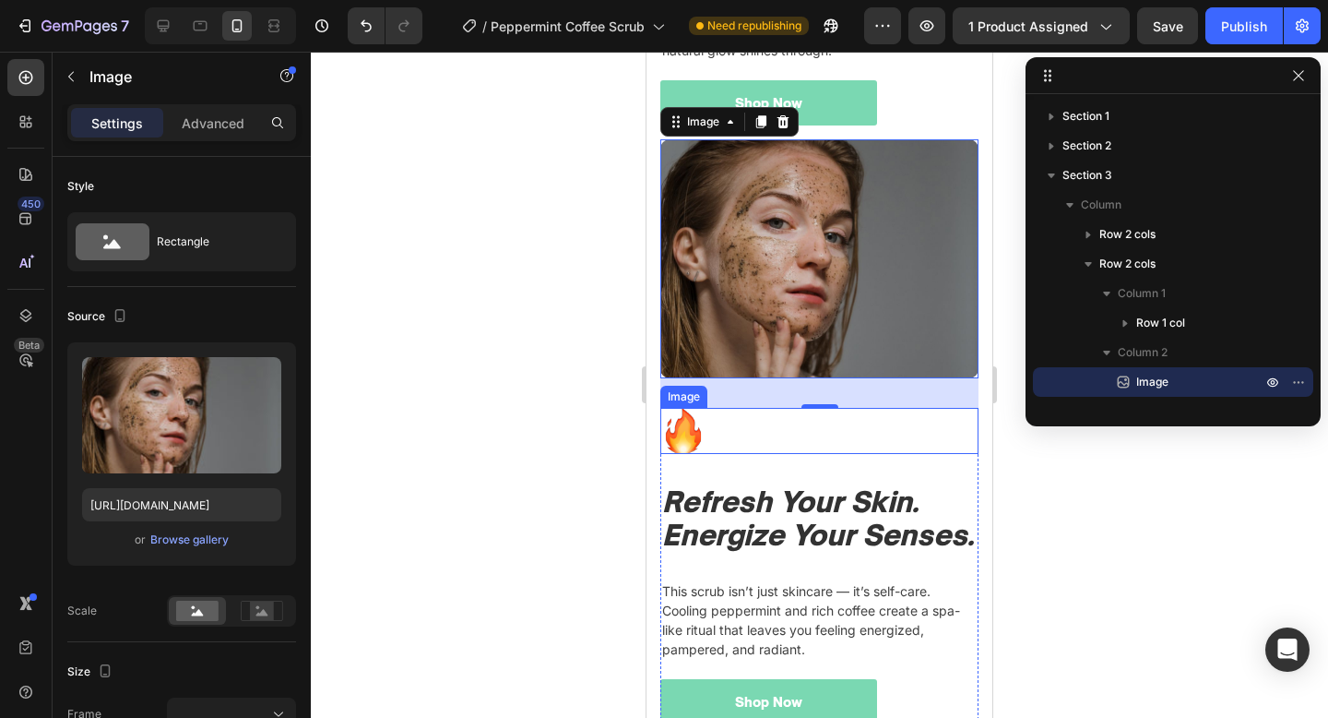
click at [836, 411] on div at bounding box center [819, 431] width 318 height 46
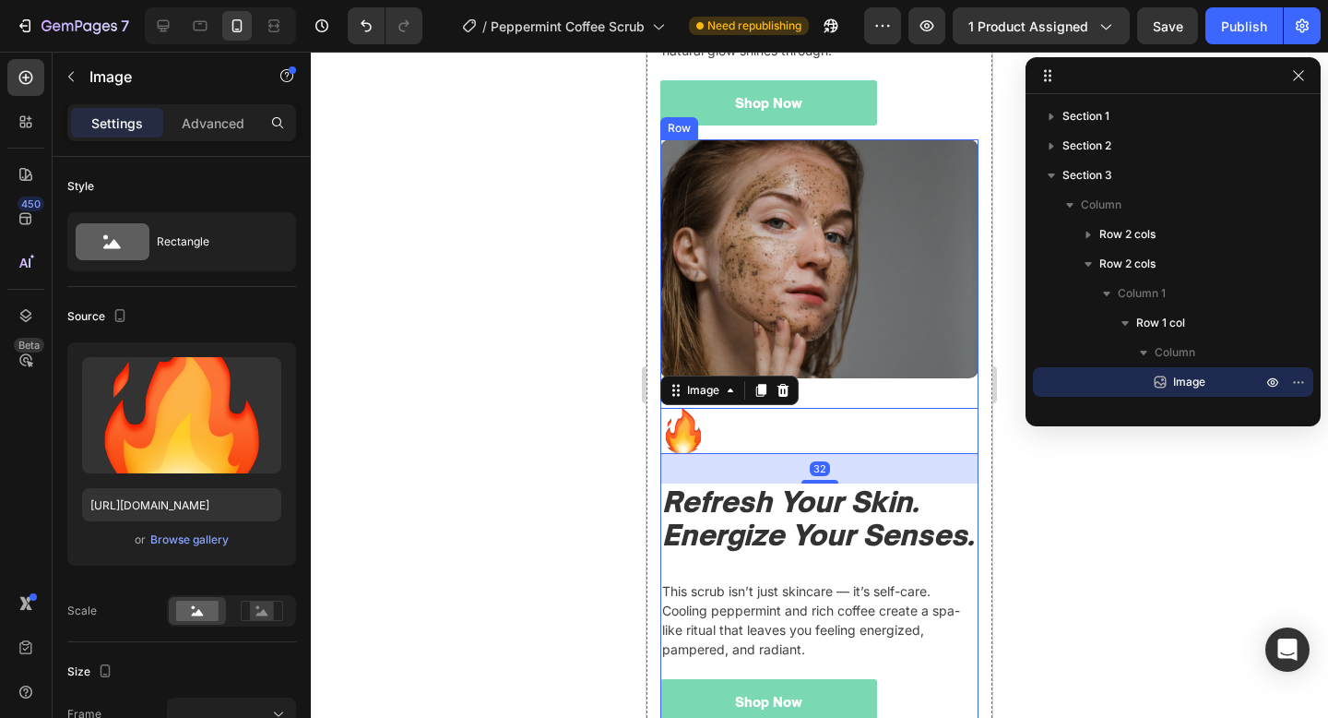
click at [859, 398] on div "Image" at bounding box center [819, 273] width 318 height 268
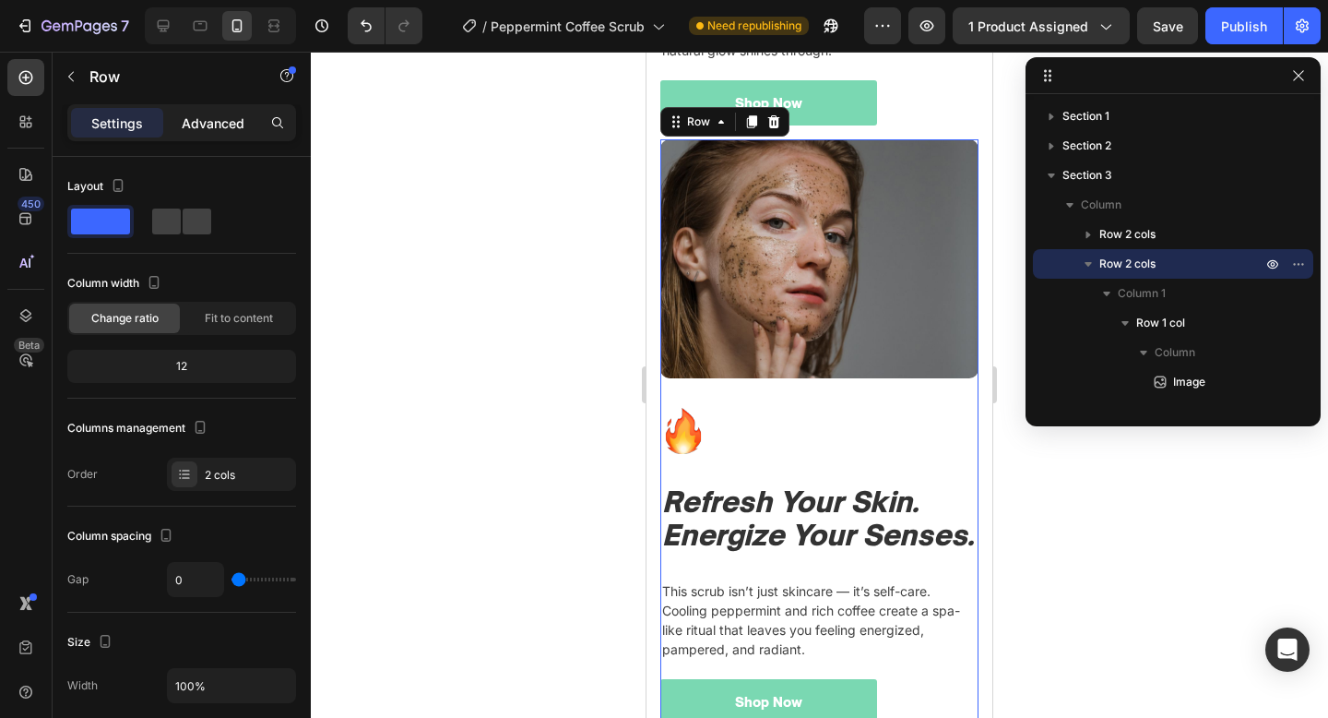
click at [204, 119] on p "Advanced" at bounding box center [213, 122] width 63 height 19
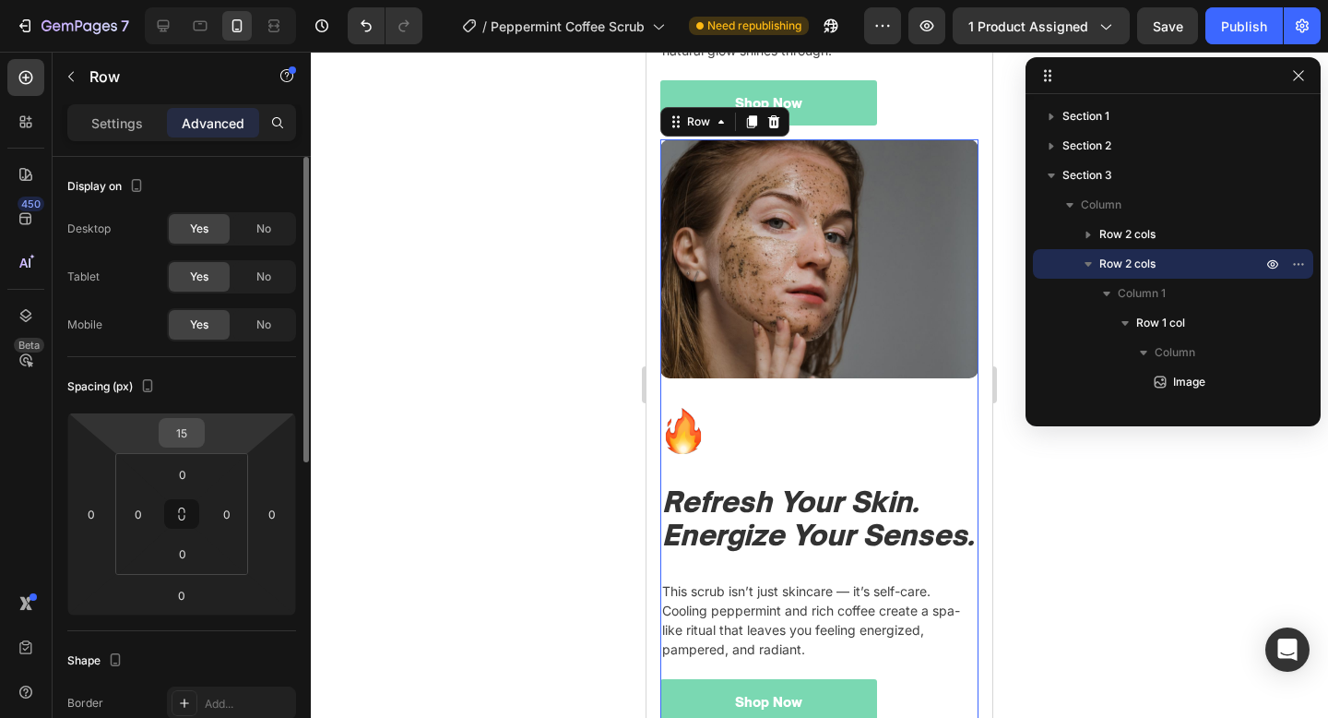
click at [177, 420] on input "15" at bounding box center [181, 433] width 37 height 28
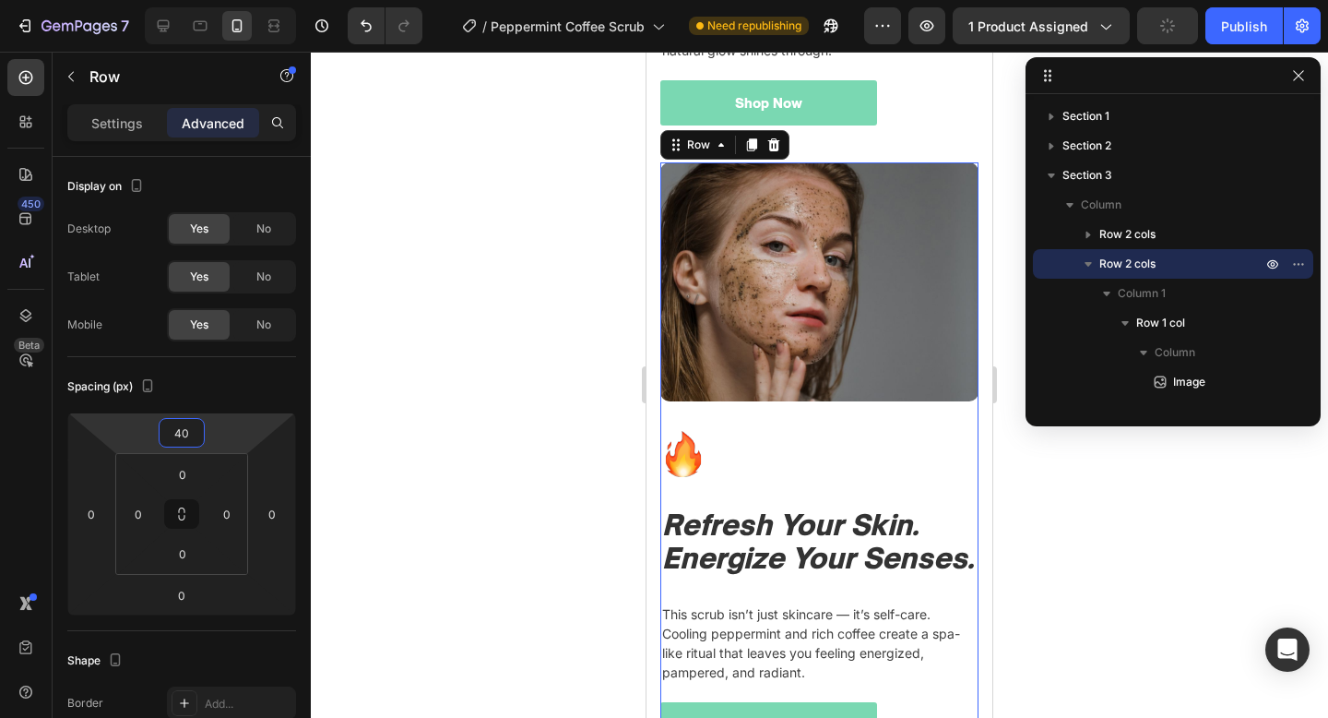
type input "40"
click at [712, 403] on div "Image" at bounding box center [819, 296] width 318 height 268
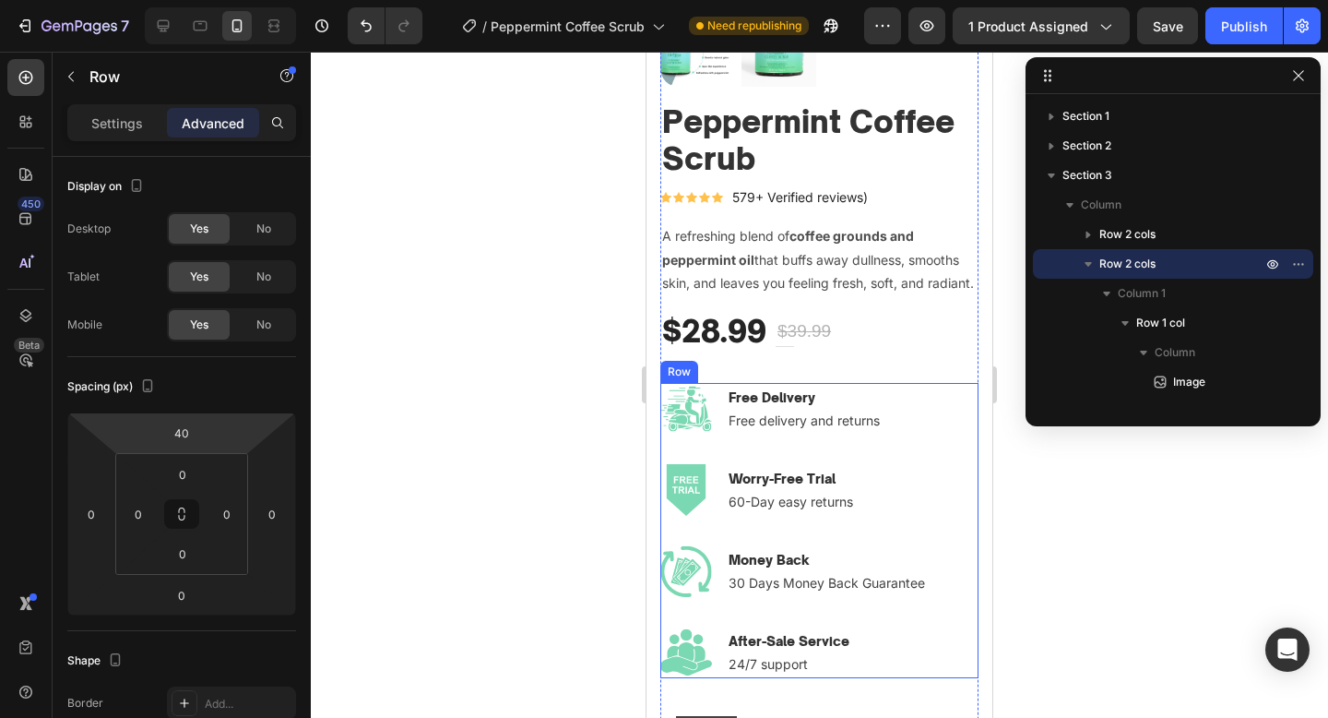
scroll to position [424, 0]
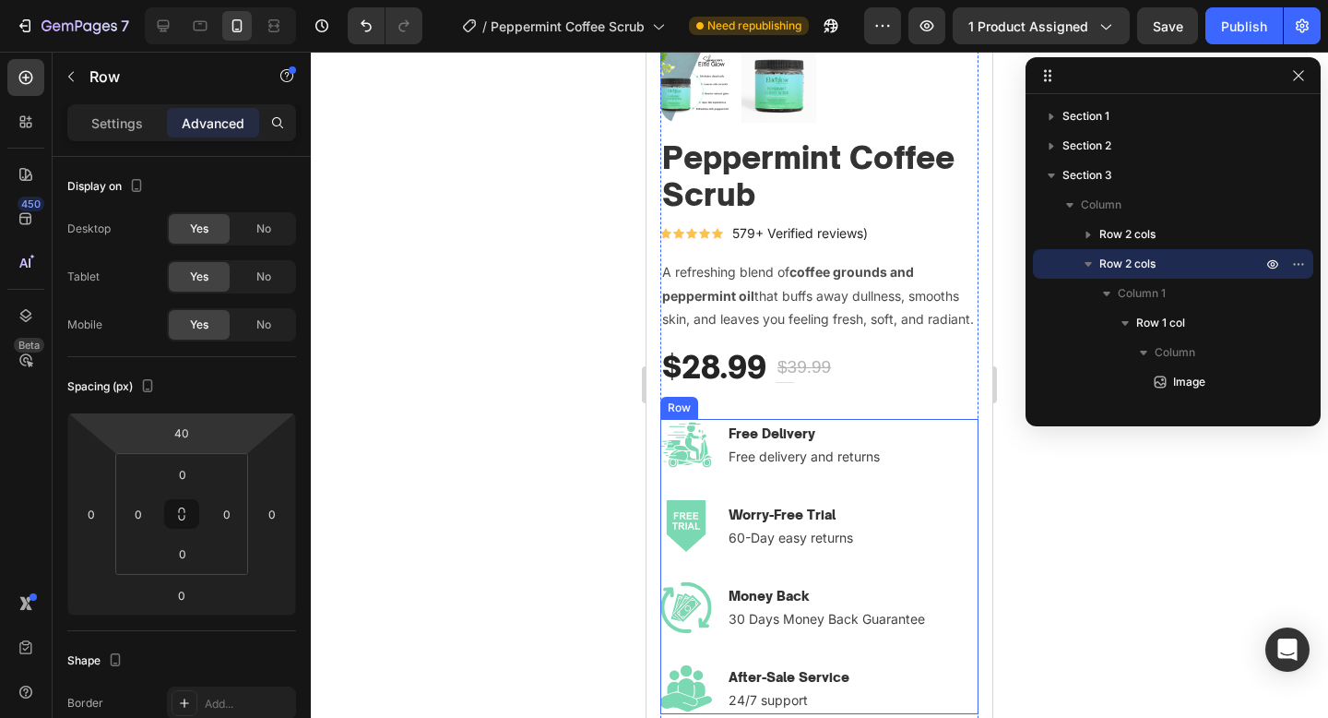
click at [903, 493] on div "Image Free Delivery Text block Free delivery and returns Text block Row Image W…" at bounding box center [819, 500] width 318 height 162
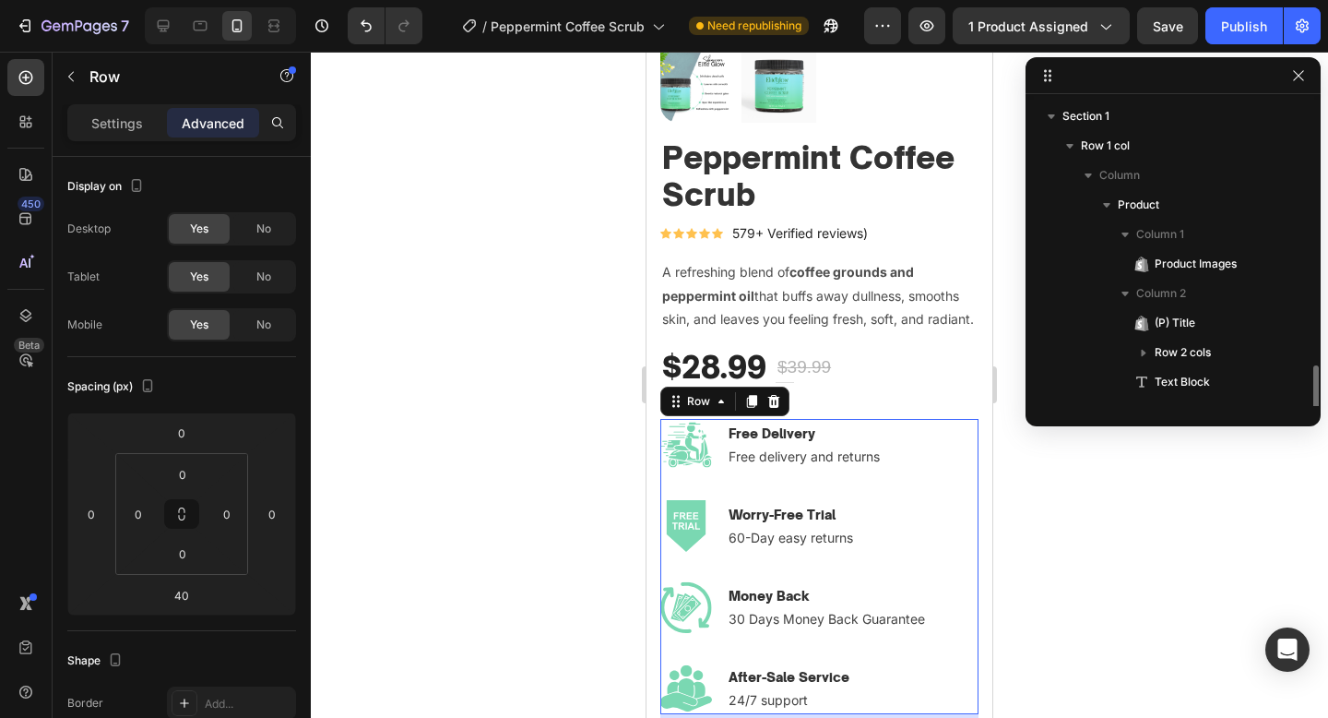
scroll to position [201, 0]
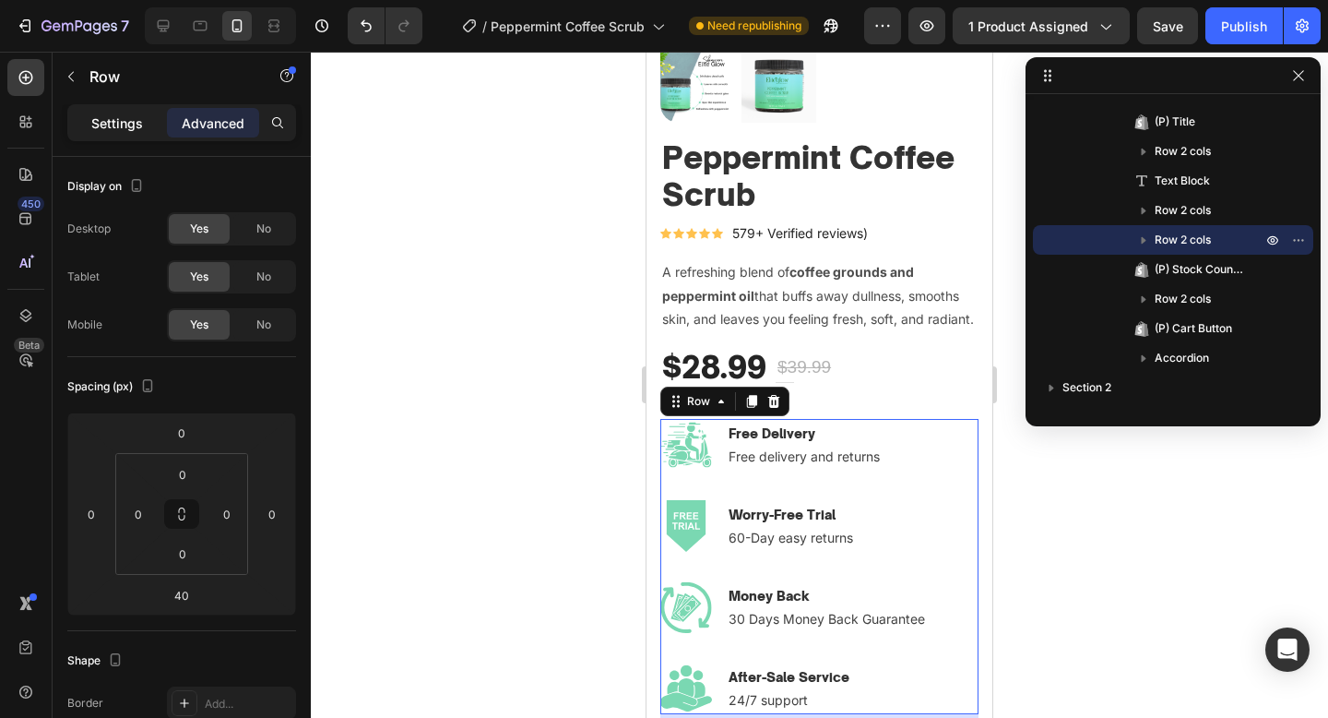
click at [119, 120] on p "Settings" at bounding box center [117, 122] width 52 height 19
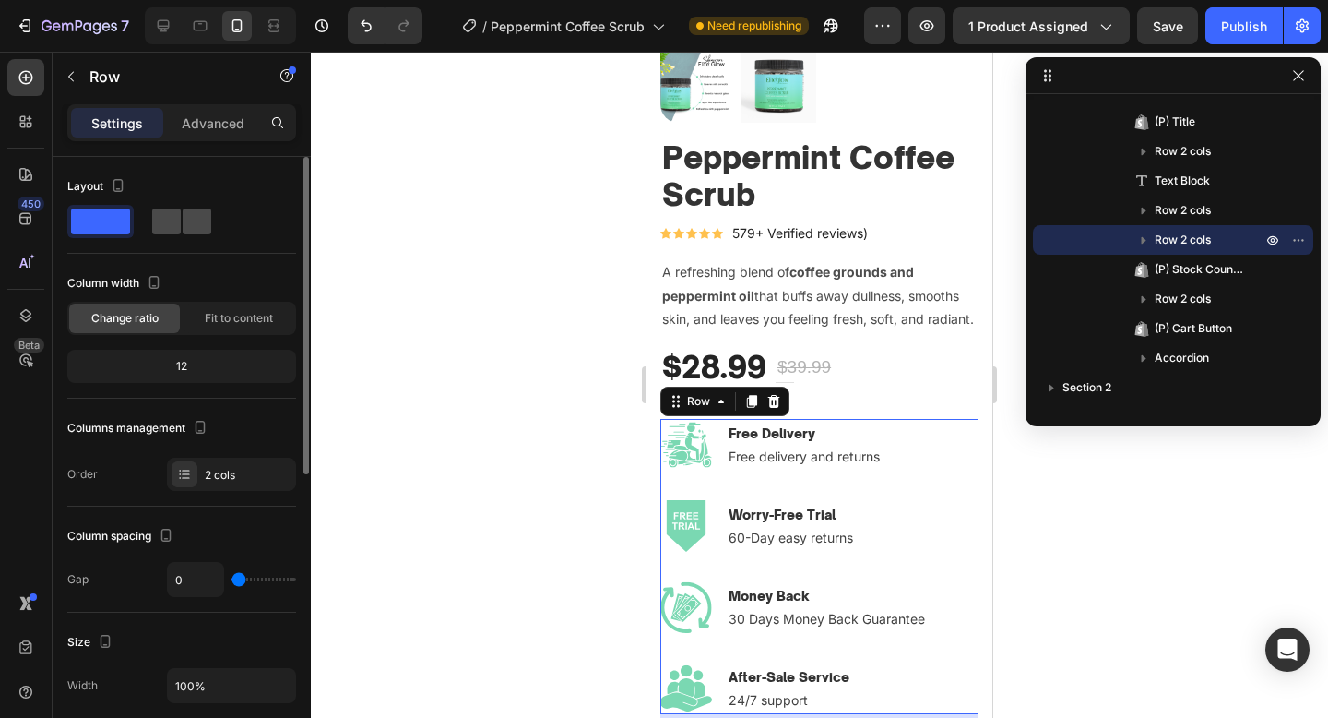
click at [203, 230] on span at bounding box center [197, 221] width 29 height 26
type input "32"
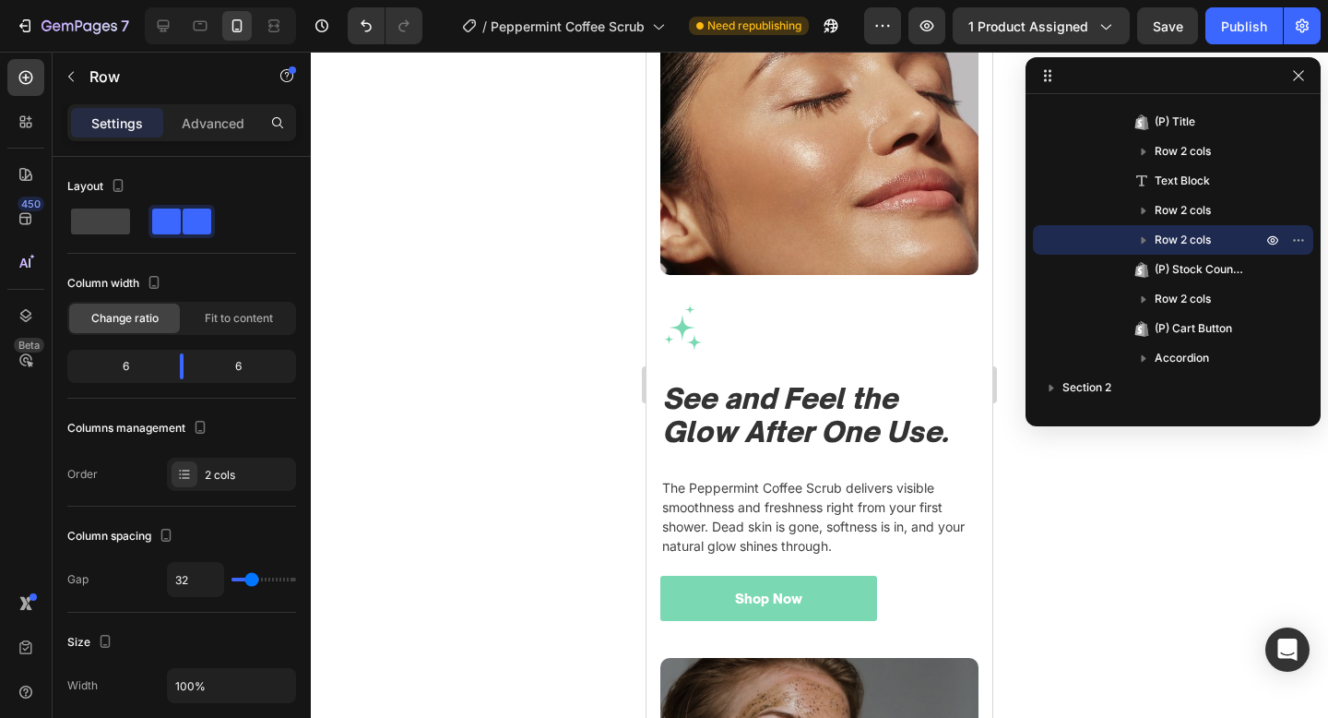
scroll to position [3468, 0]
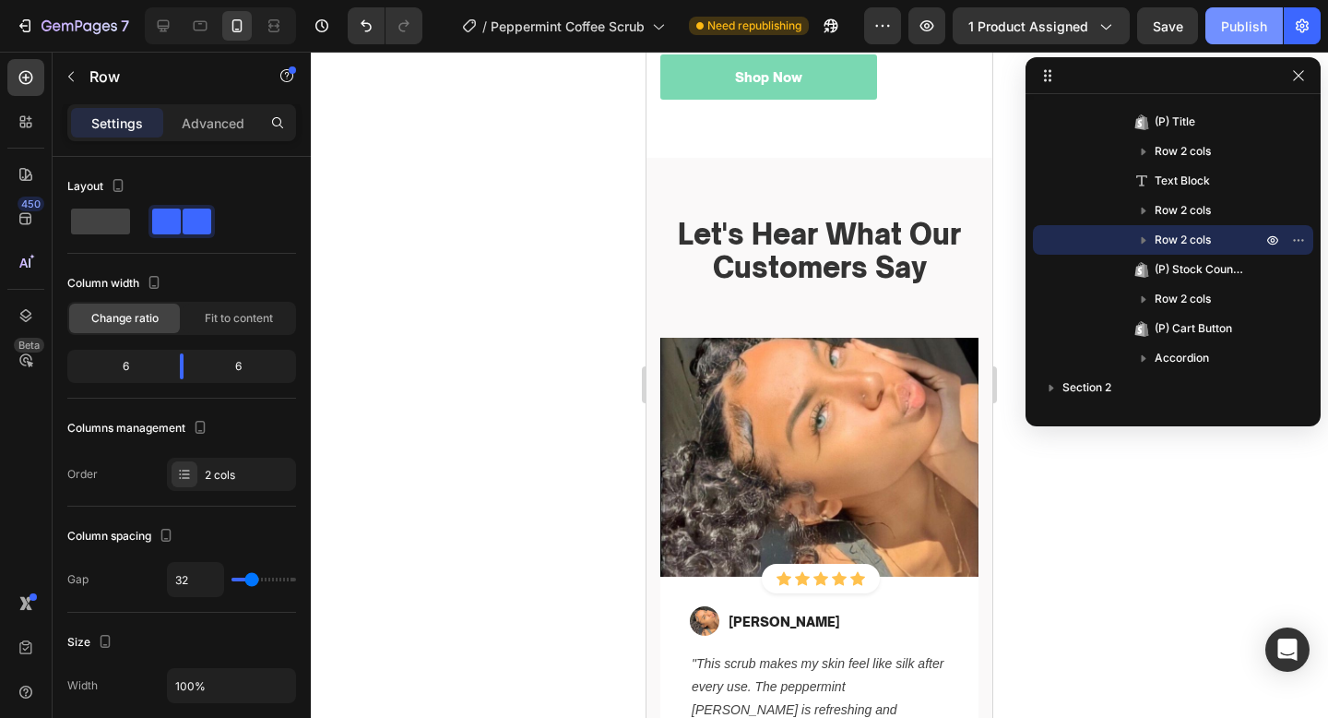
click at [1231, 25] on div "Publish" at bounding box center [1244, 26] width 46 height 19
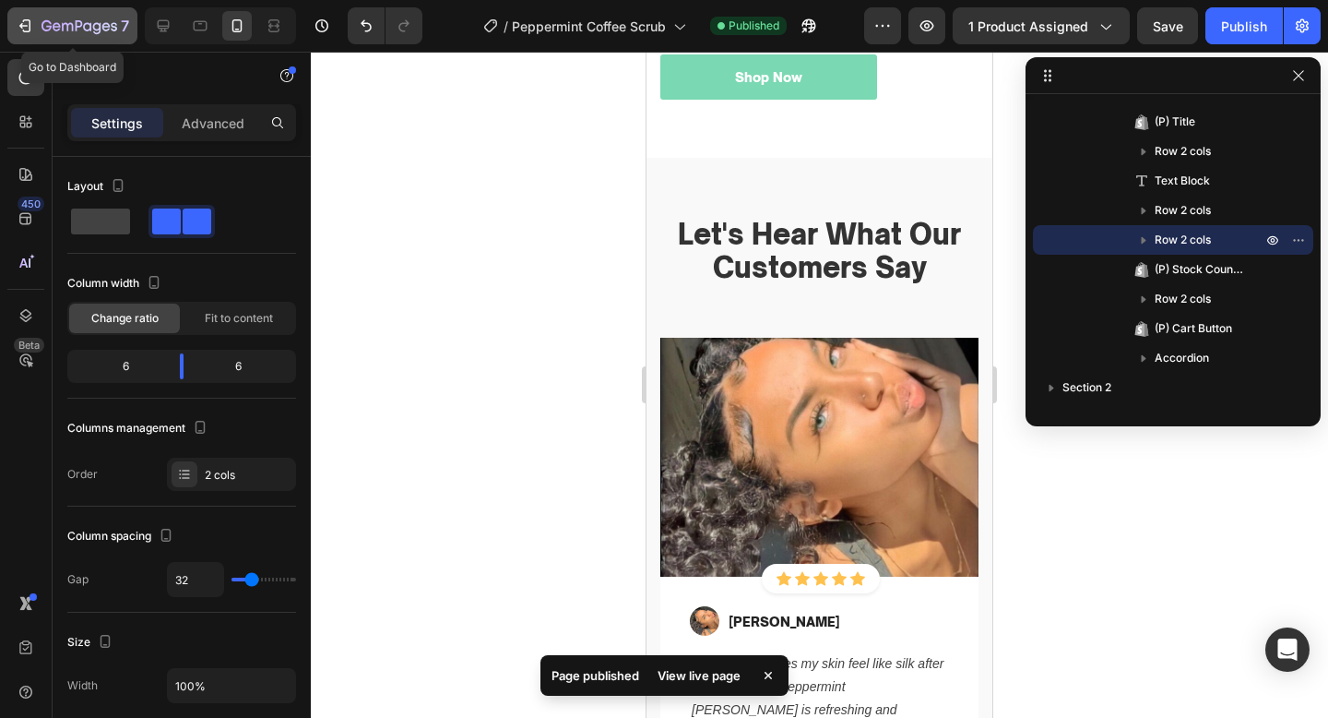
click at [26, 20] on icon "button" at bounding box center [25, 26] width 18 height 18
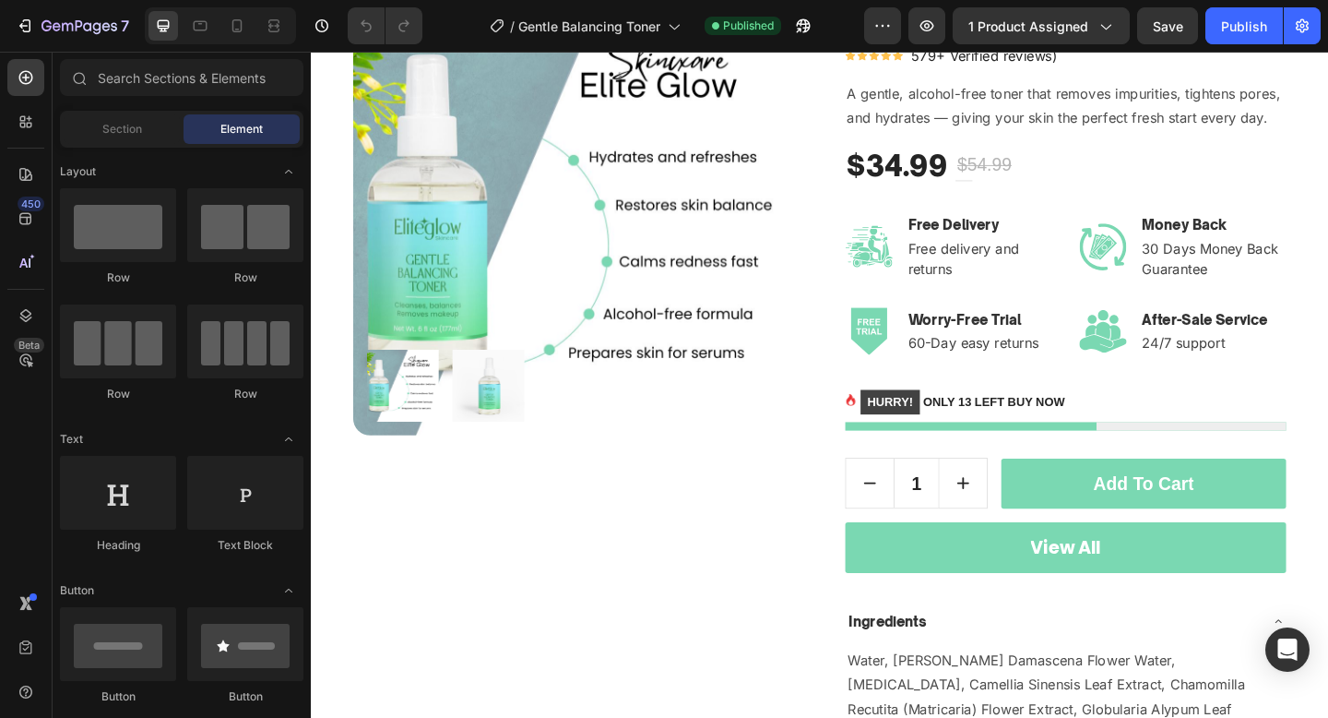
scroll to position [161, 0]
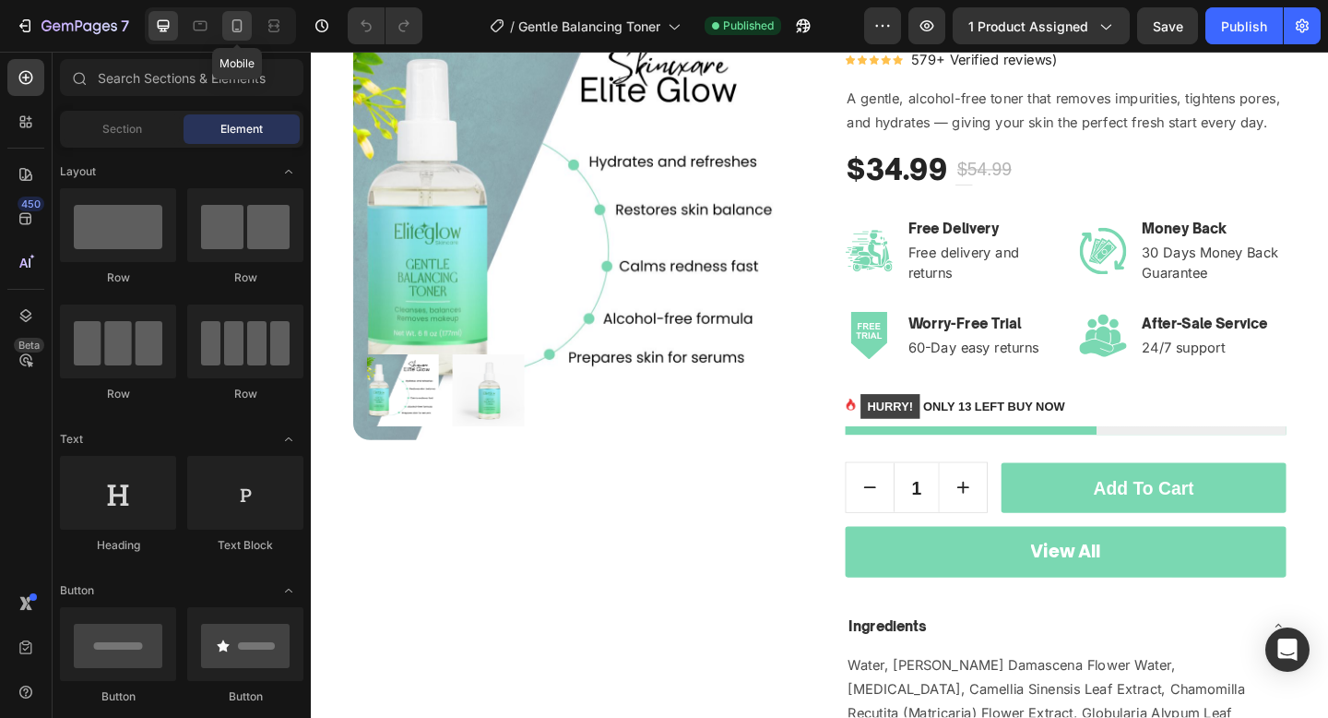
click at [236, 34] on icon at bounding box center [237, 26] width 18 height 18
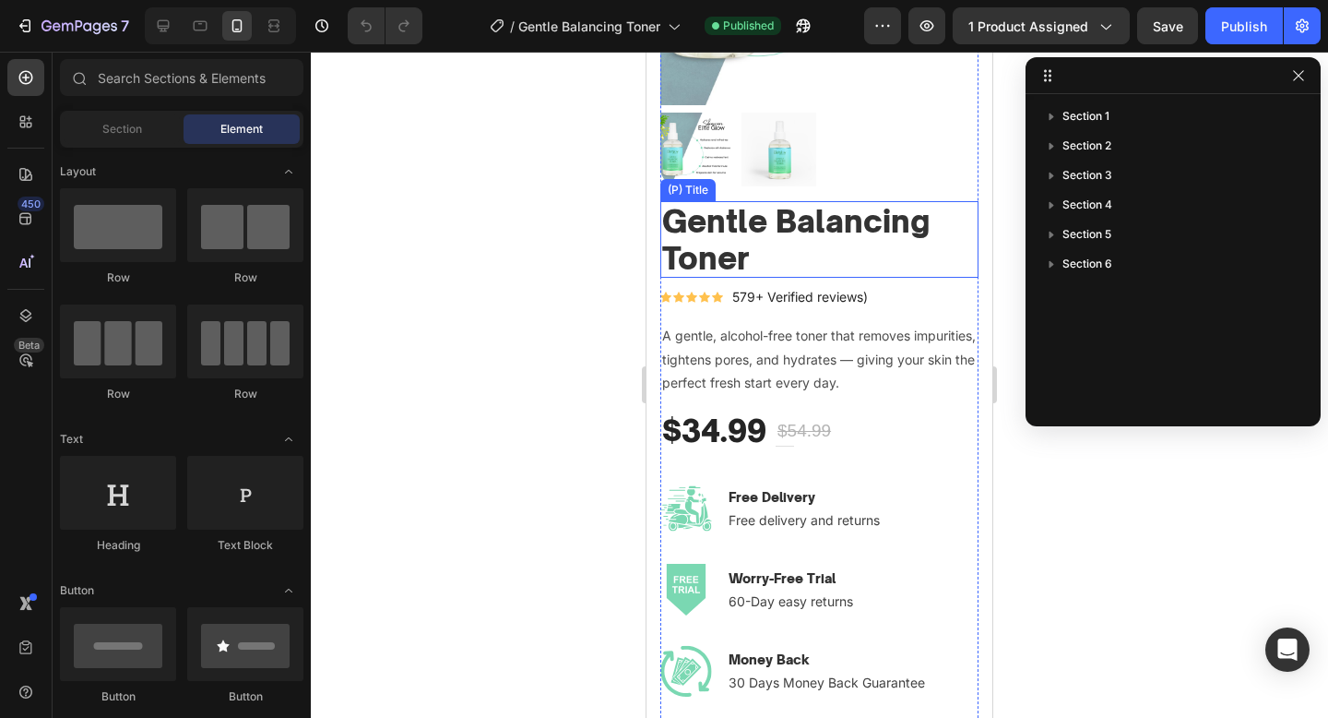
scroll to position [442, 0]
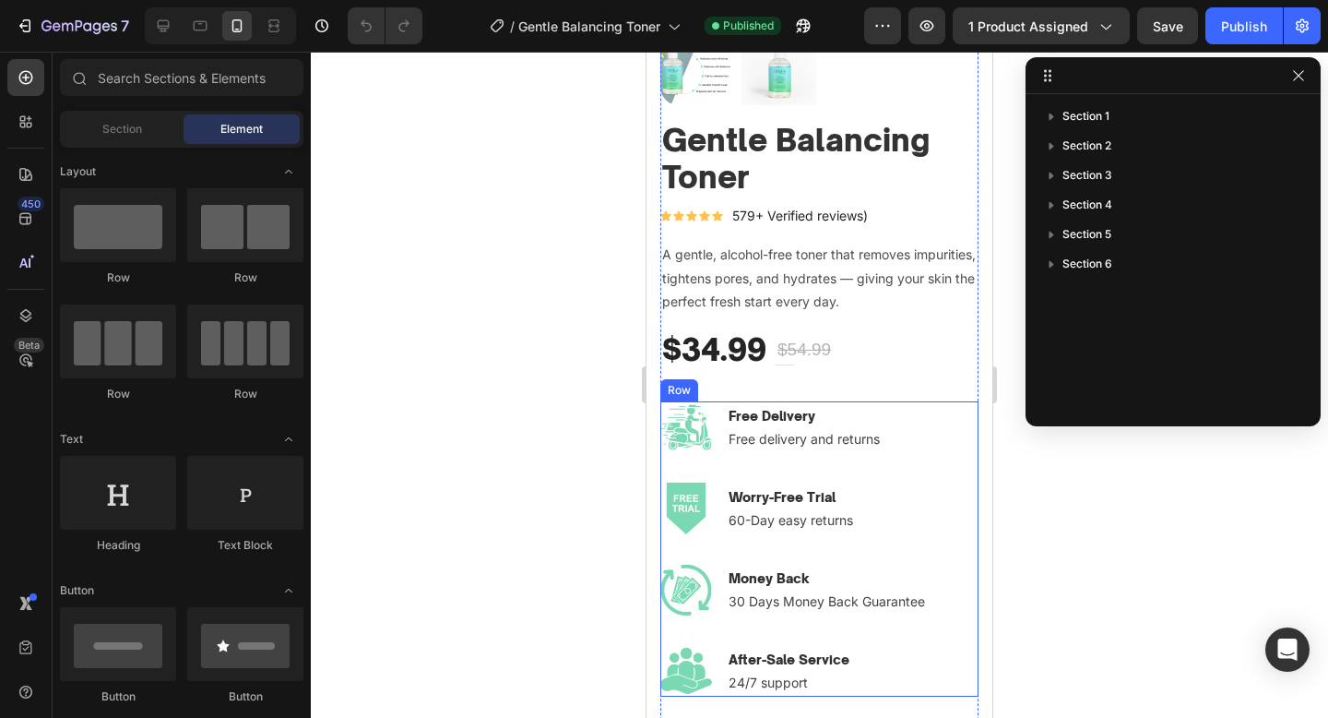
click at [886, 477] on div "Image Free Delivery Text block Free delivery and returns Text block Row Image W…" at bounding box center [819, 482] width 318 height 162
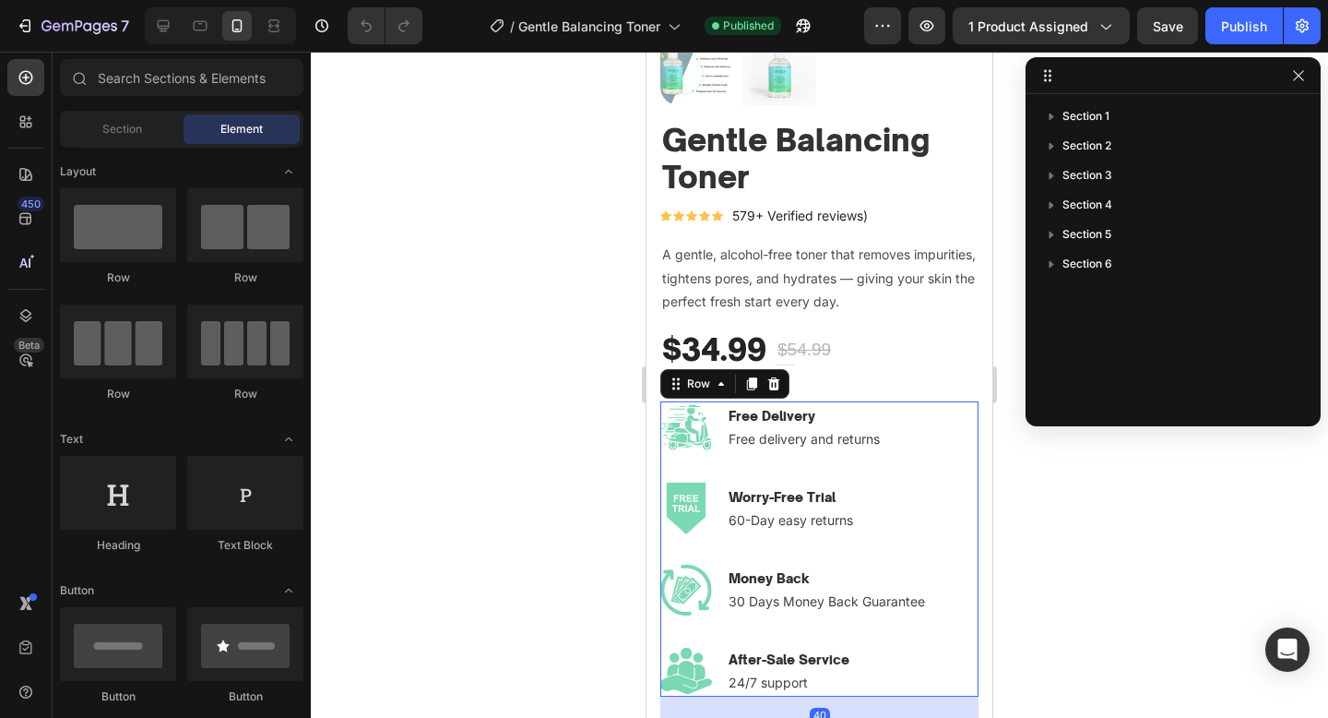
scroll to position [201, 0]
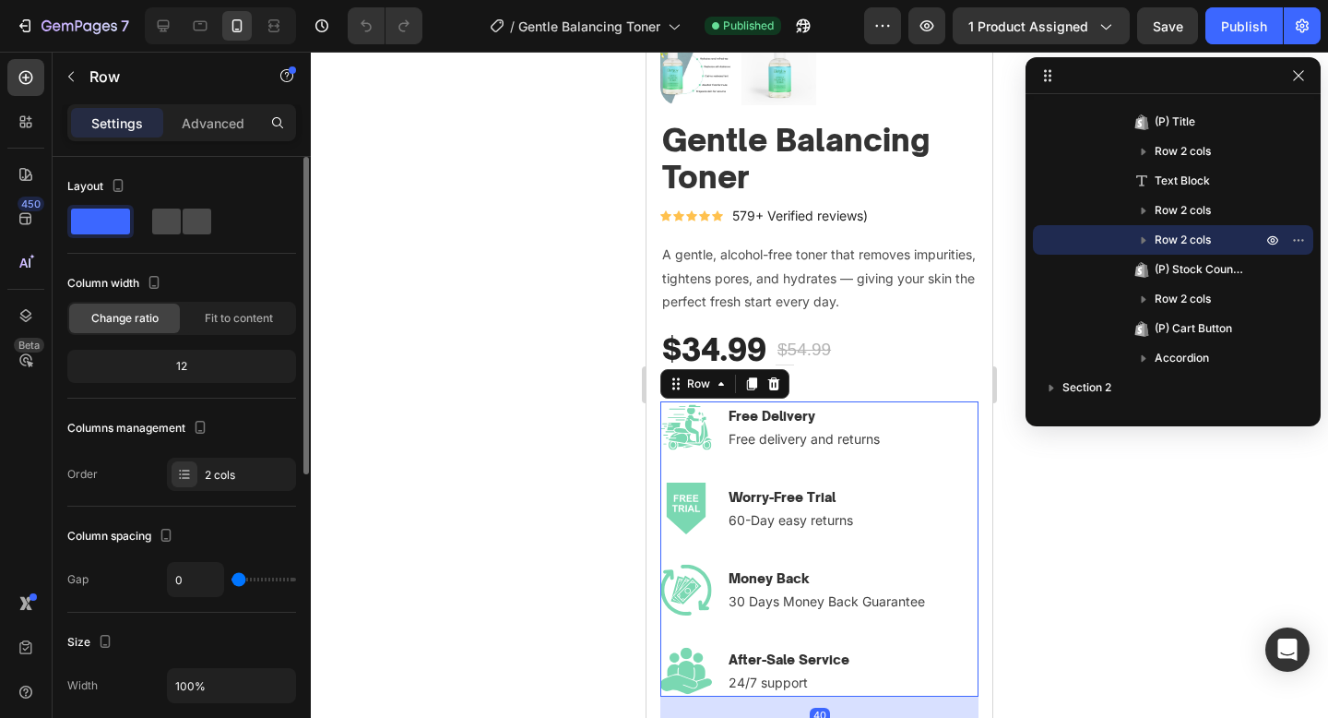
click at [181, 228] on div at bounding box center [181, 221] width 59 height 26
type input "32"
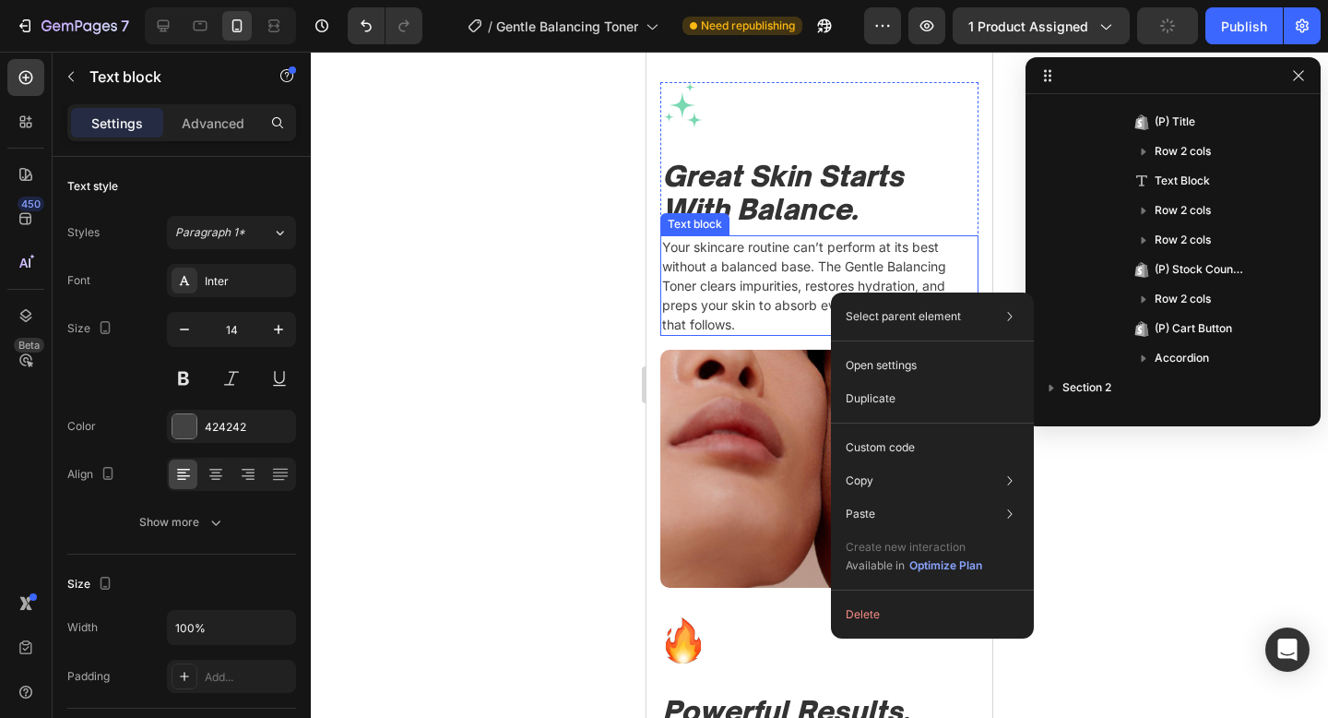
scroll to position [640, 0]
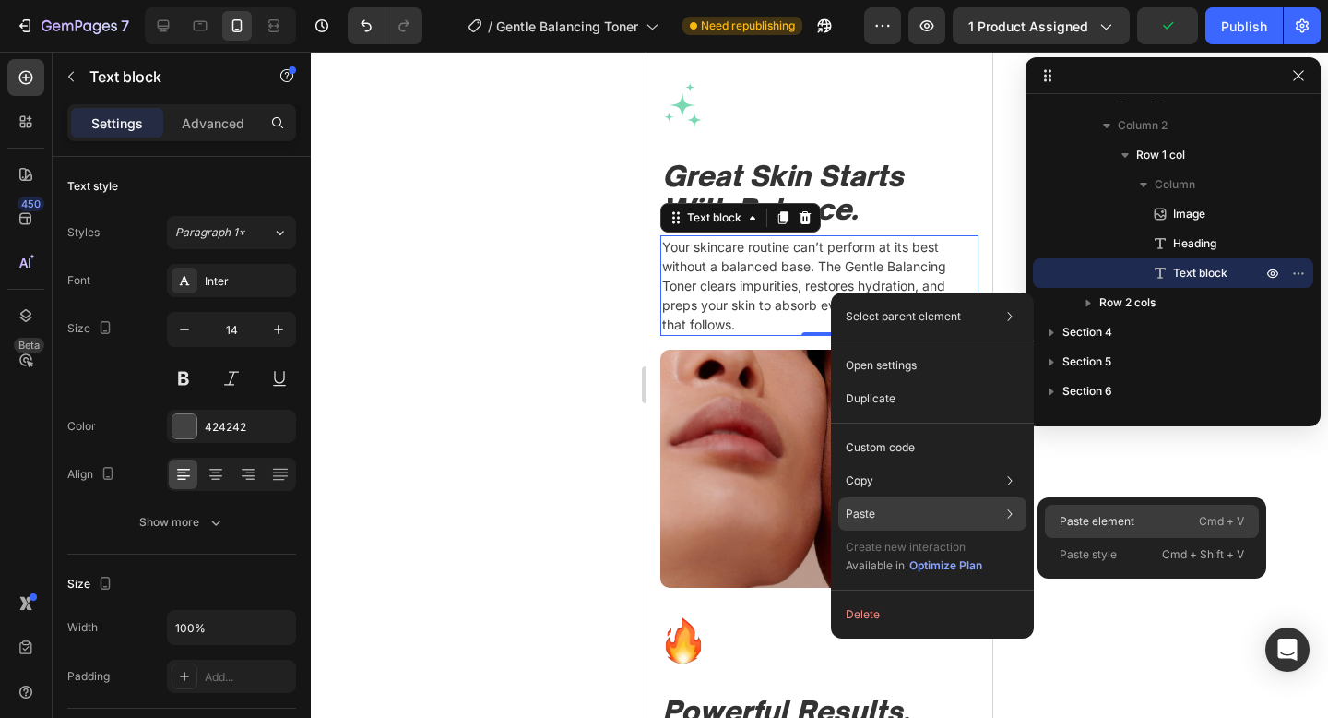
click at [1053, 538] on div "Paste element Cmd + V" at bounding box center [1152, 554] width 214 height 33
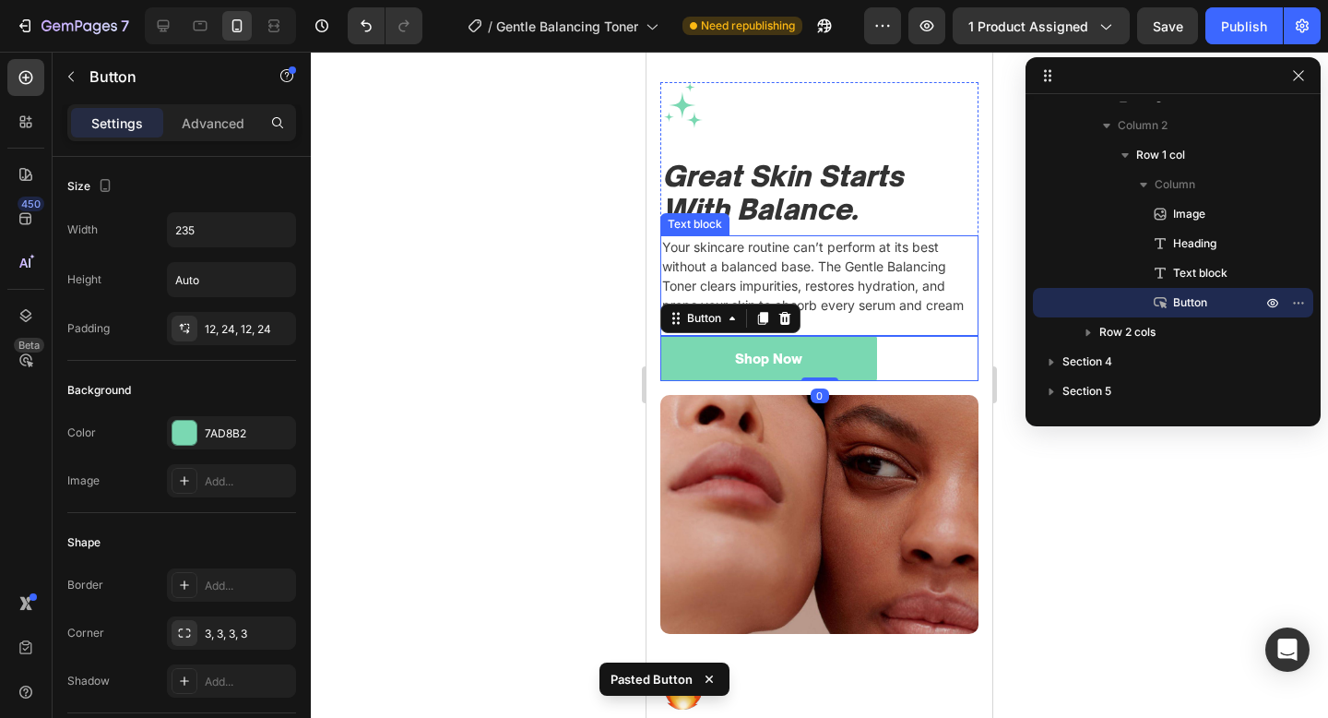
click at [875, 254] on p "Your skincare routine can’t perform at its best without a balanced base. The Ge…" at bounding box center [819, 285] width 315 height 97
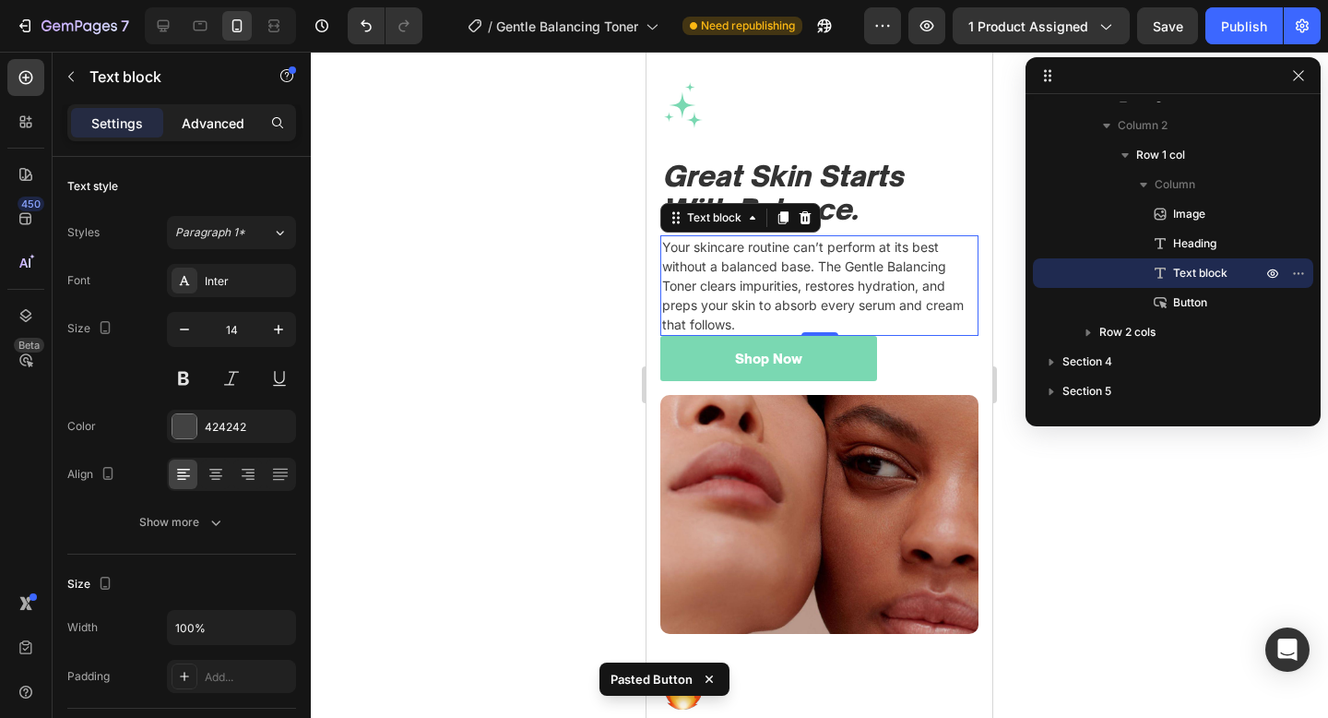
click at [209, 118] on p "Advanced" at bounding box center [213, 122] width 63 height 19
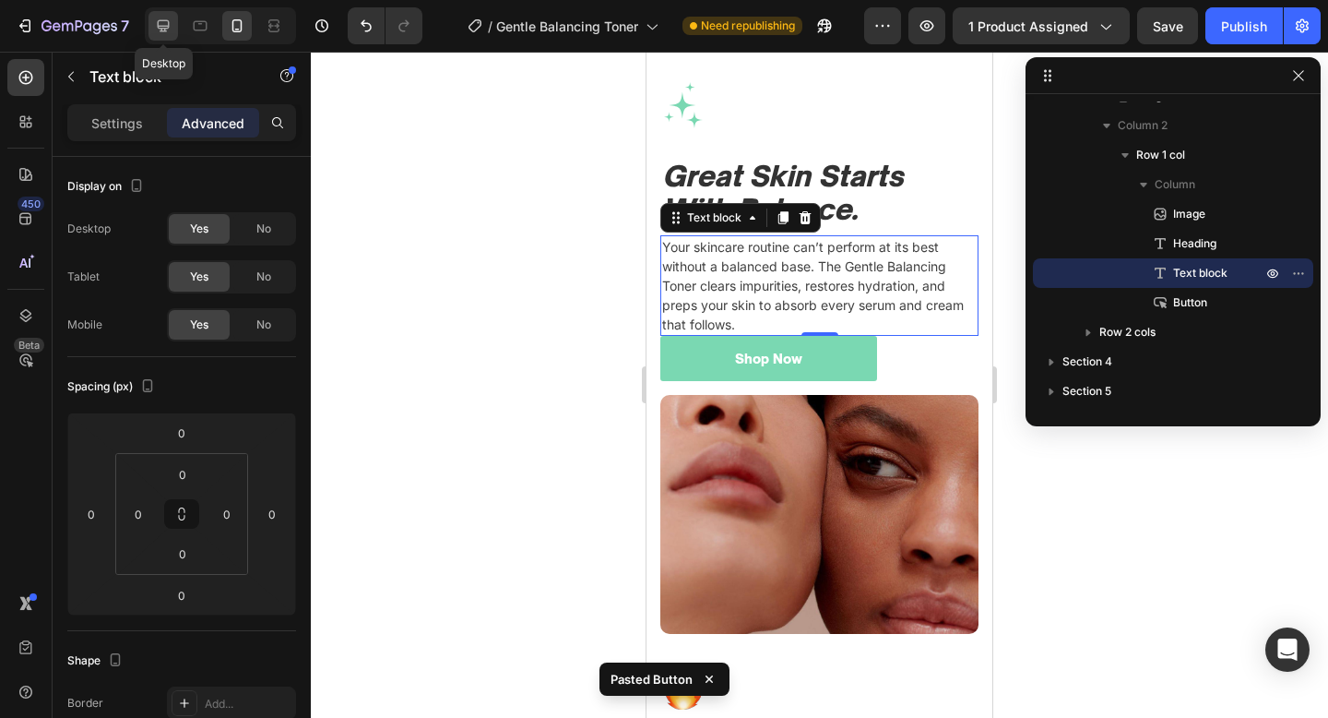
click at [173, 24] on div at bounding box center [164, 26] width 30 height 30
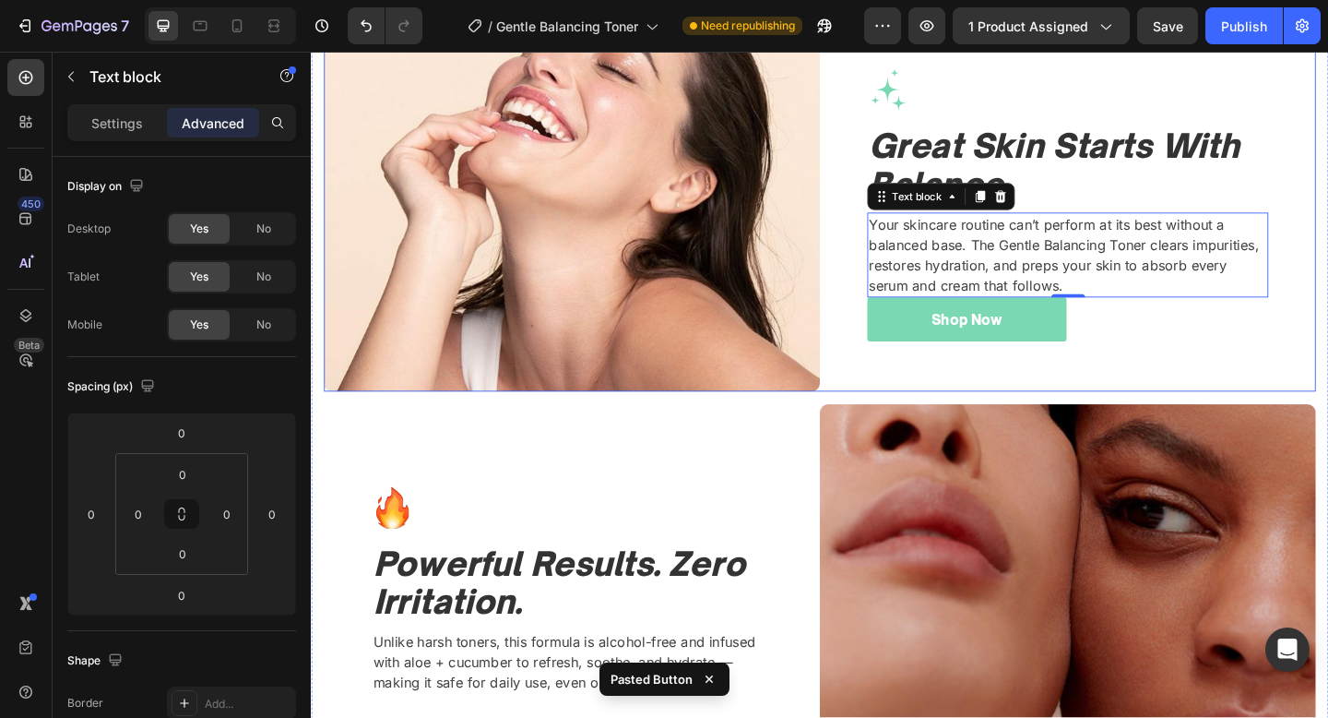
scroll to position [2428, 0]
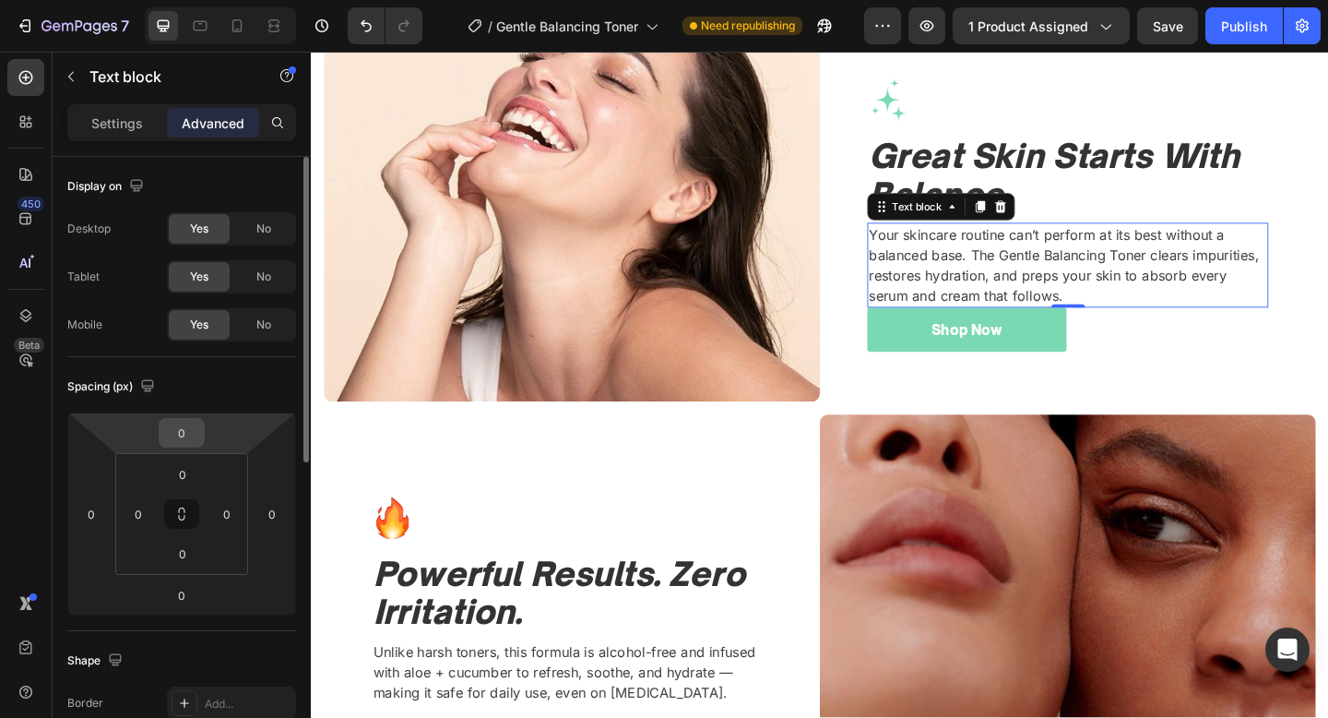
click at [190, 440] on input "0" at bounding box center [181, 433] width 37 height 28
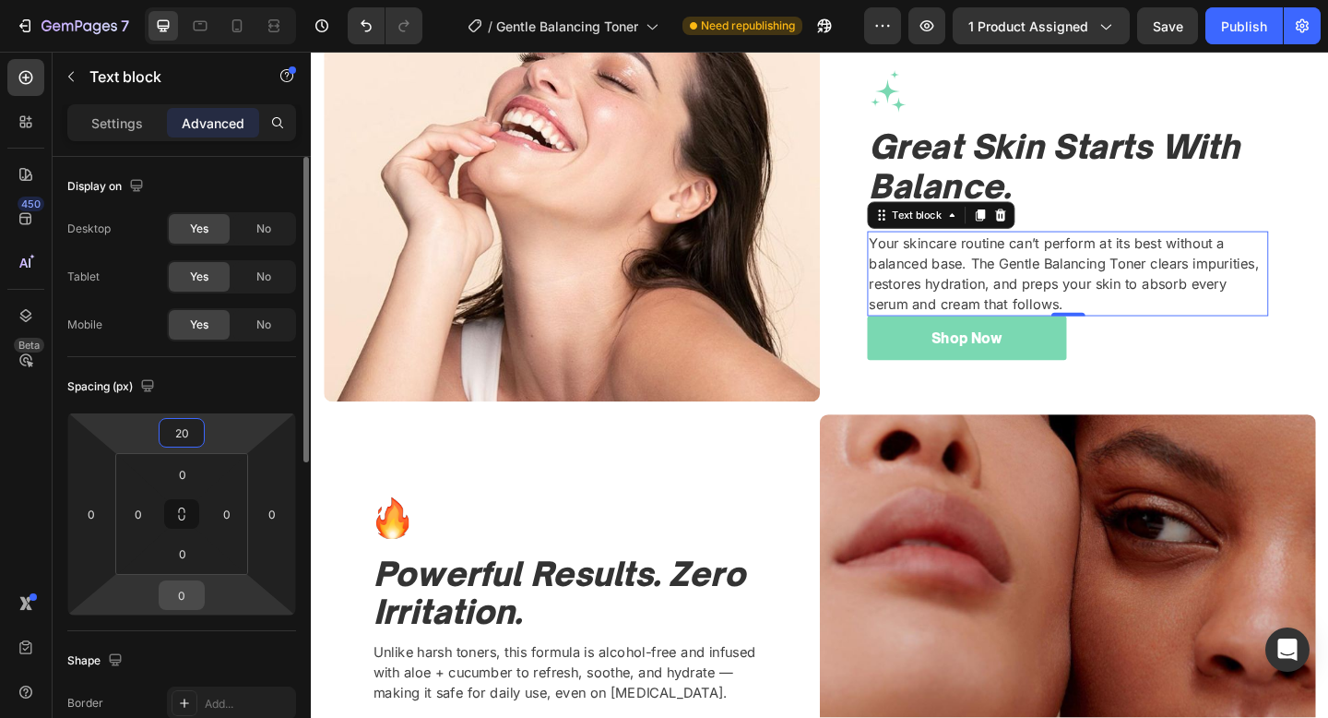
type input "20"
click at [175, 590] on input "0" at bounding box center [181, 595] width 37 height 28
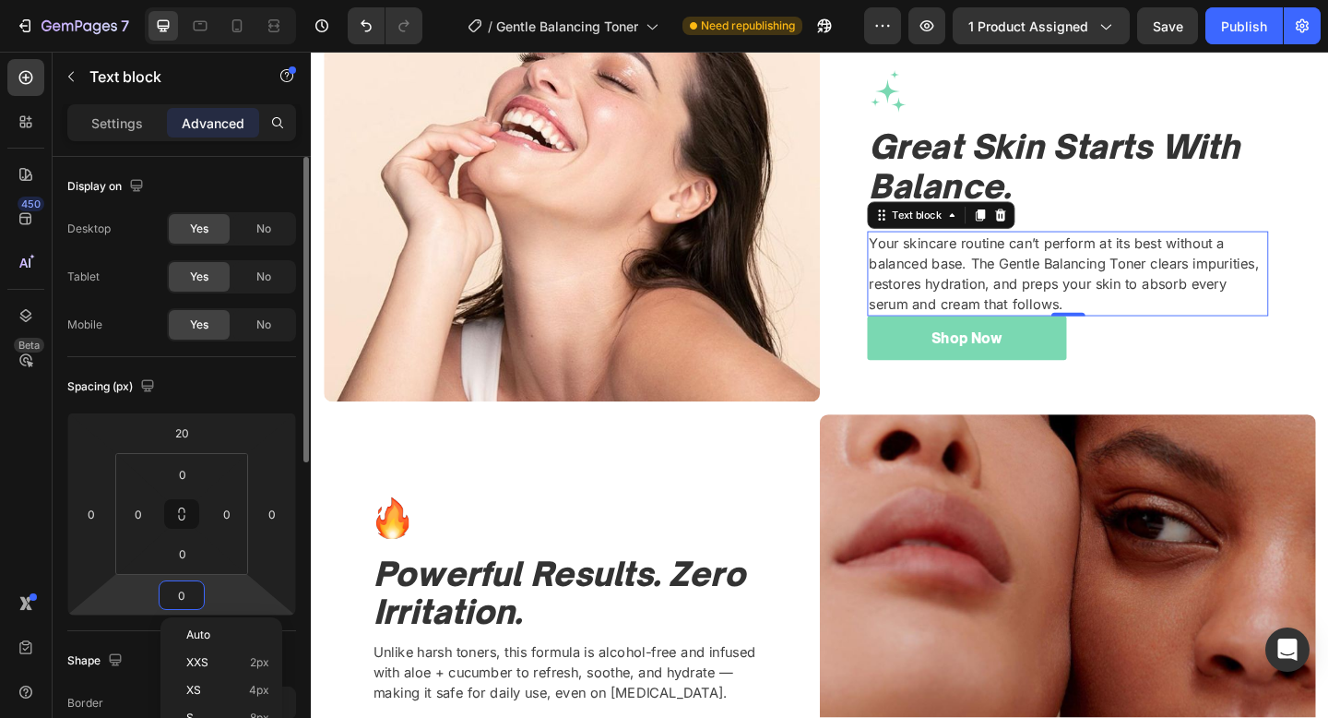
click at [175, 590] on input "0" at bounding box center [181, 595] width 37 height 28
type input "20"
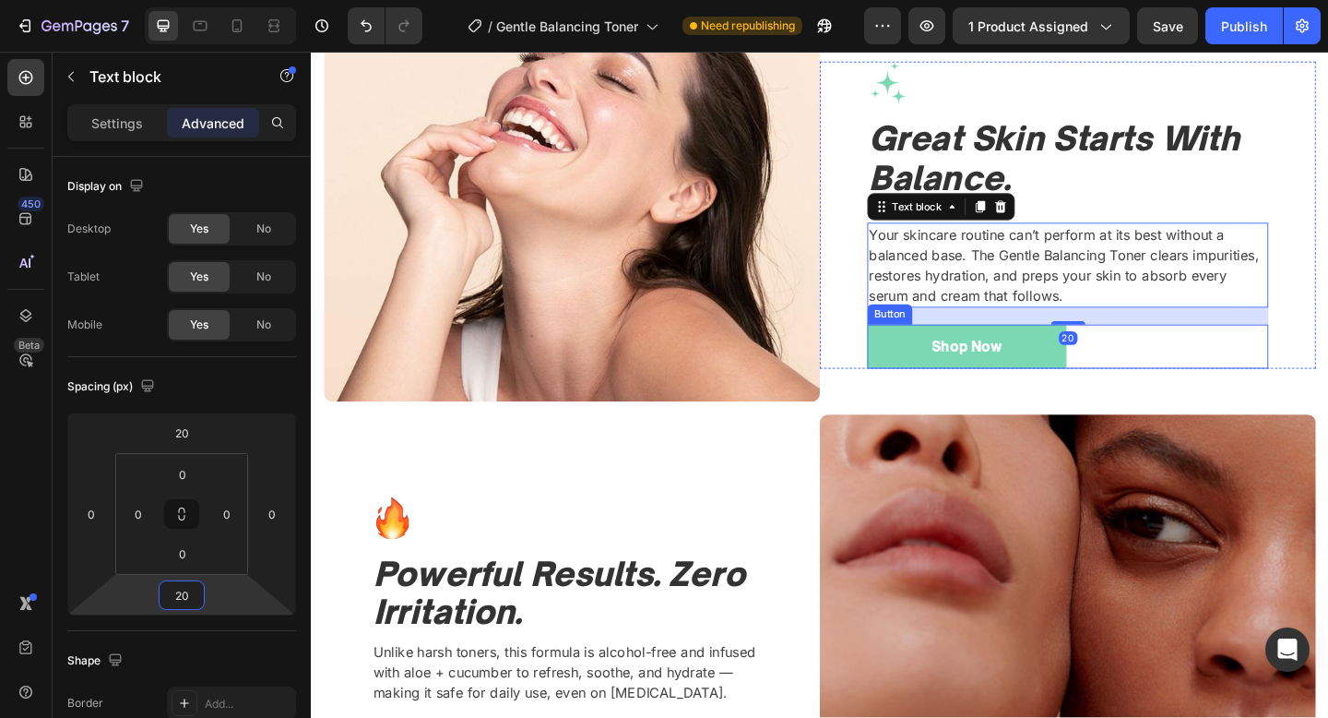
click at [1151, 393] on div "Shop Now Button" at bounding box center [1134, 373] width 436 height 49
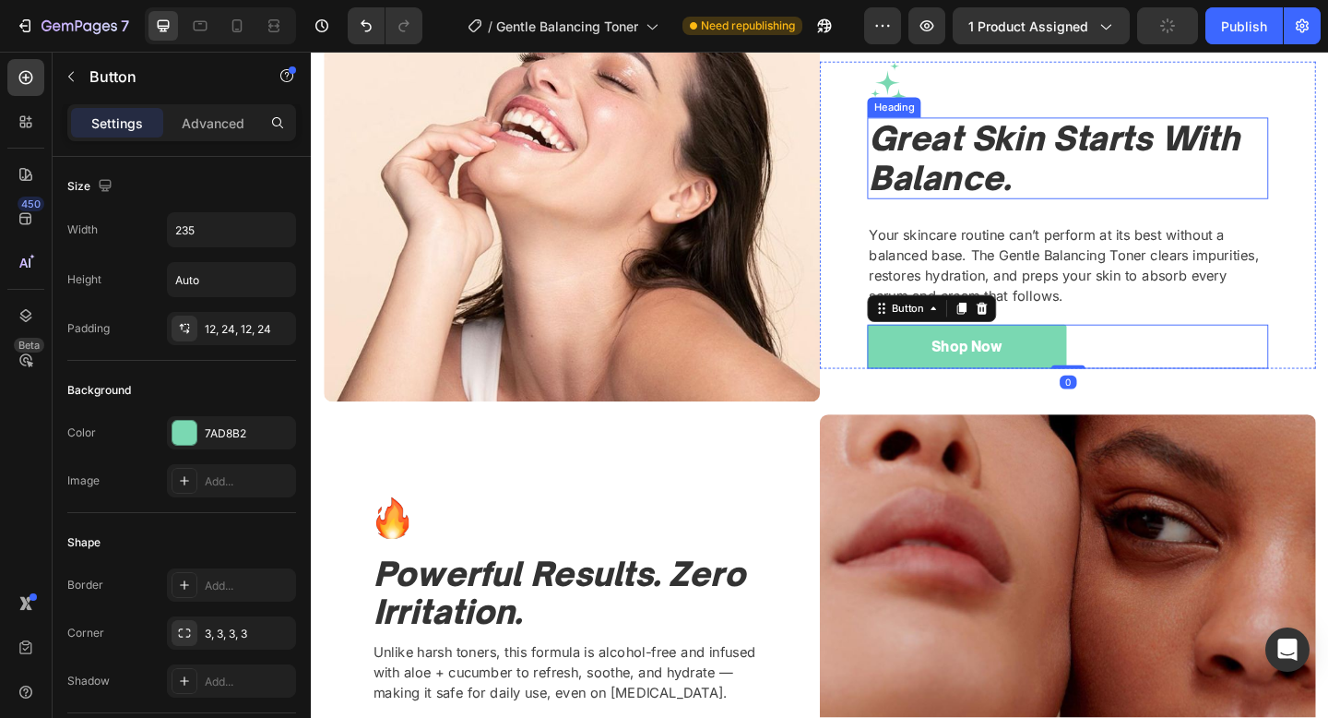
click at [1101, 137] on icon "Great Skin Starts With Balance." at bounding box center [1119, 168] width 403 height 86
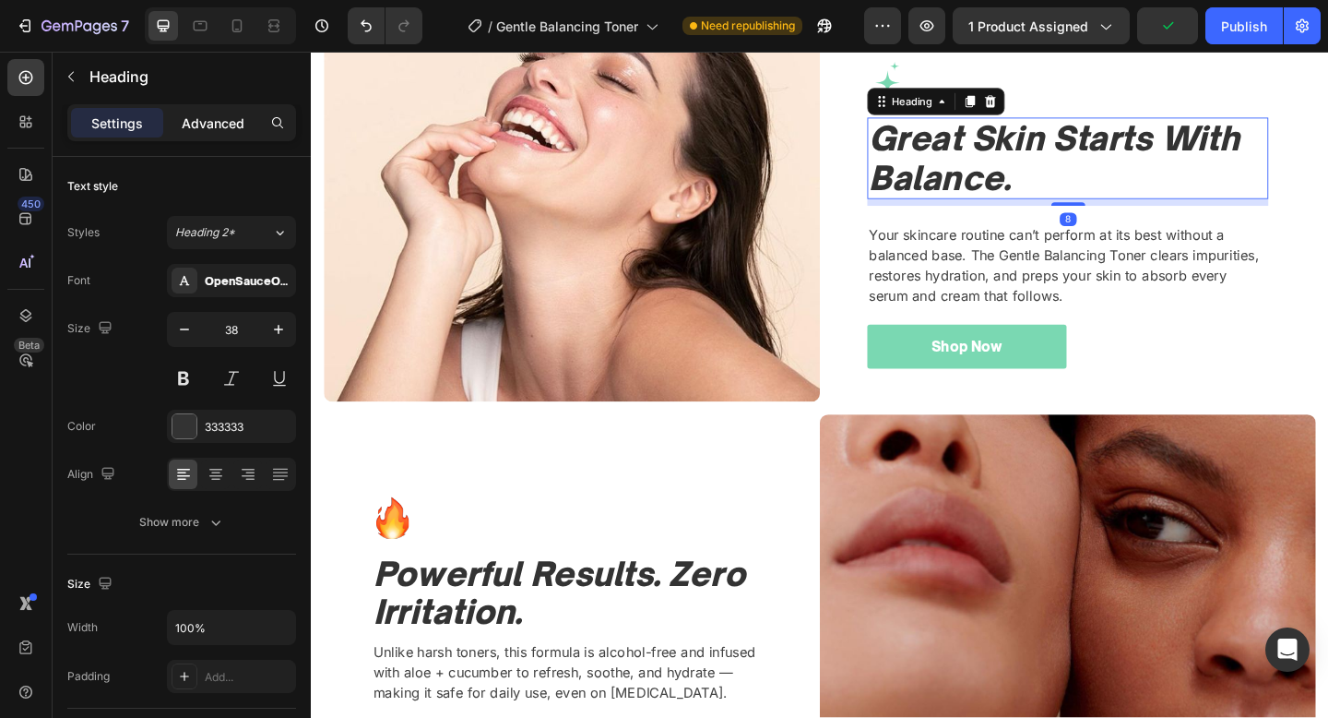
click at [211, 124] on p "Advanced" at bounding box center [213, 122] width 63 height 19
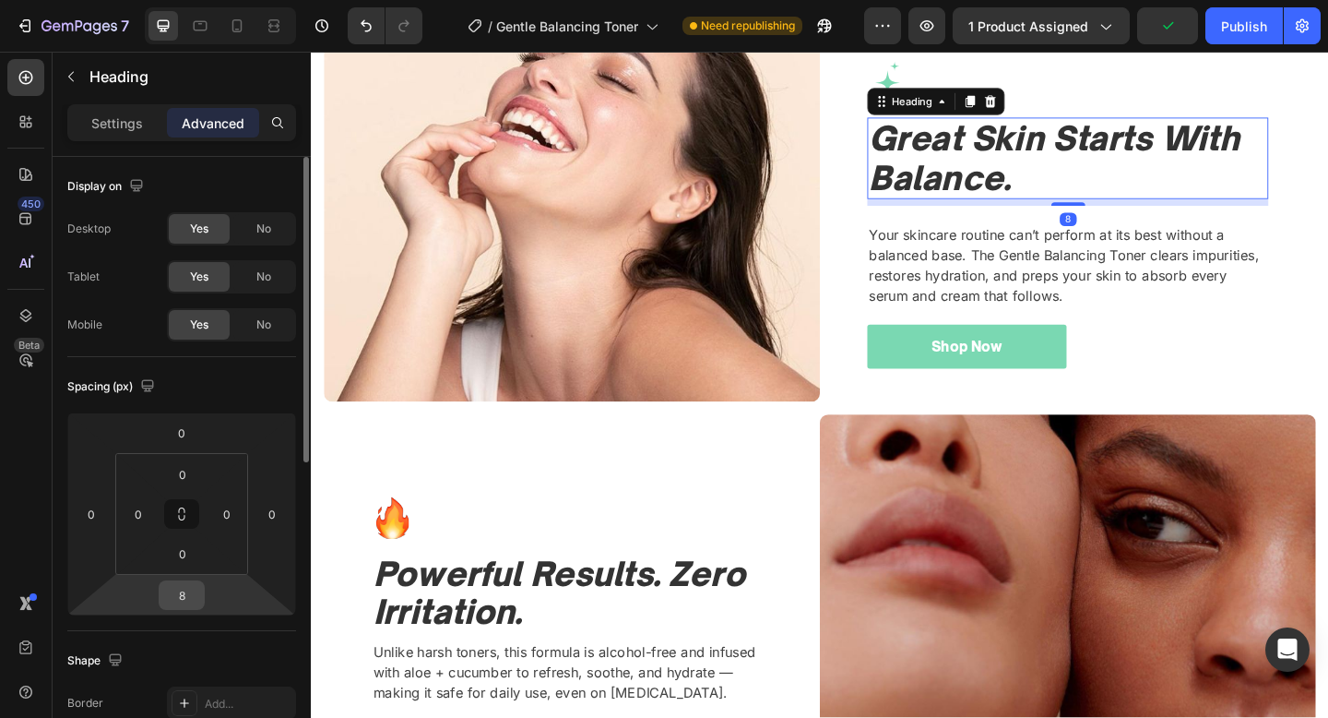
click at [177, 593] on input "8" at bounding box center [181, 595] width 37 height 28
type input "0"
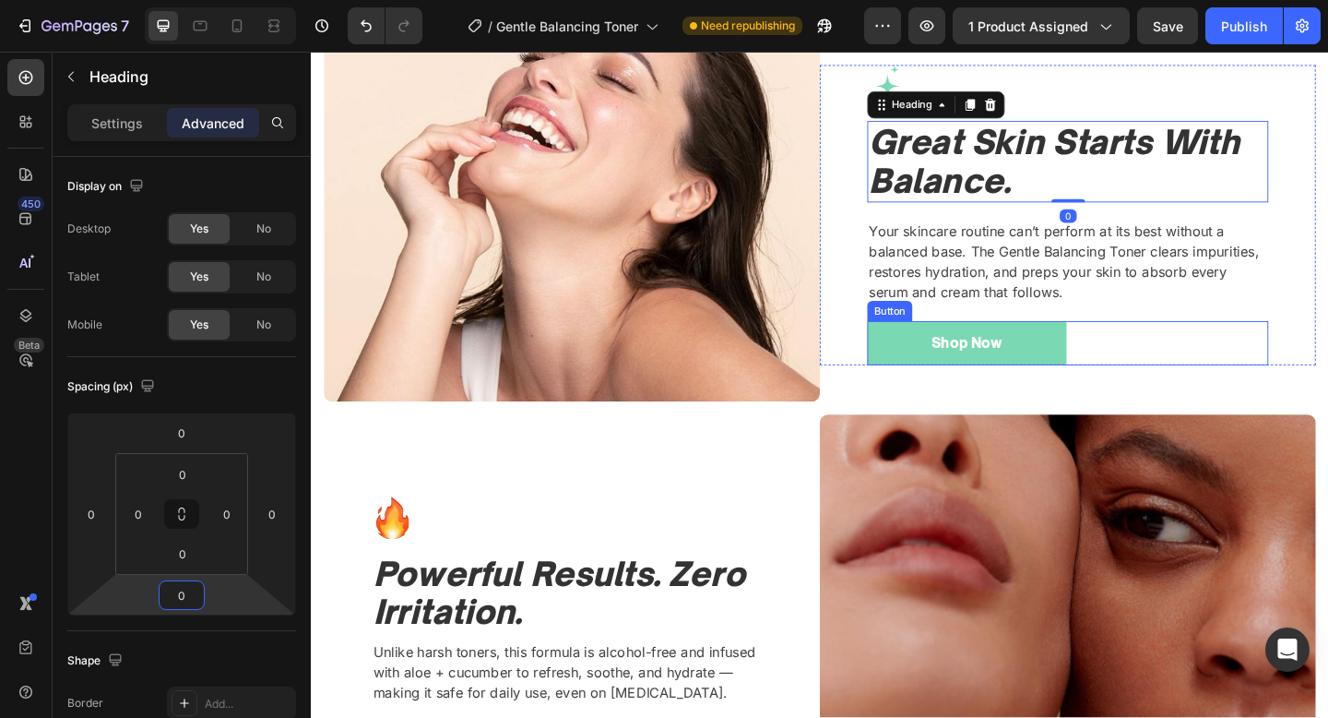
click at [1185, 353] on div "Shop Now Button" at bounding box center [1134, 369] width 436 height 49
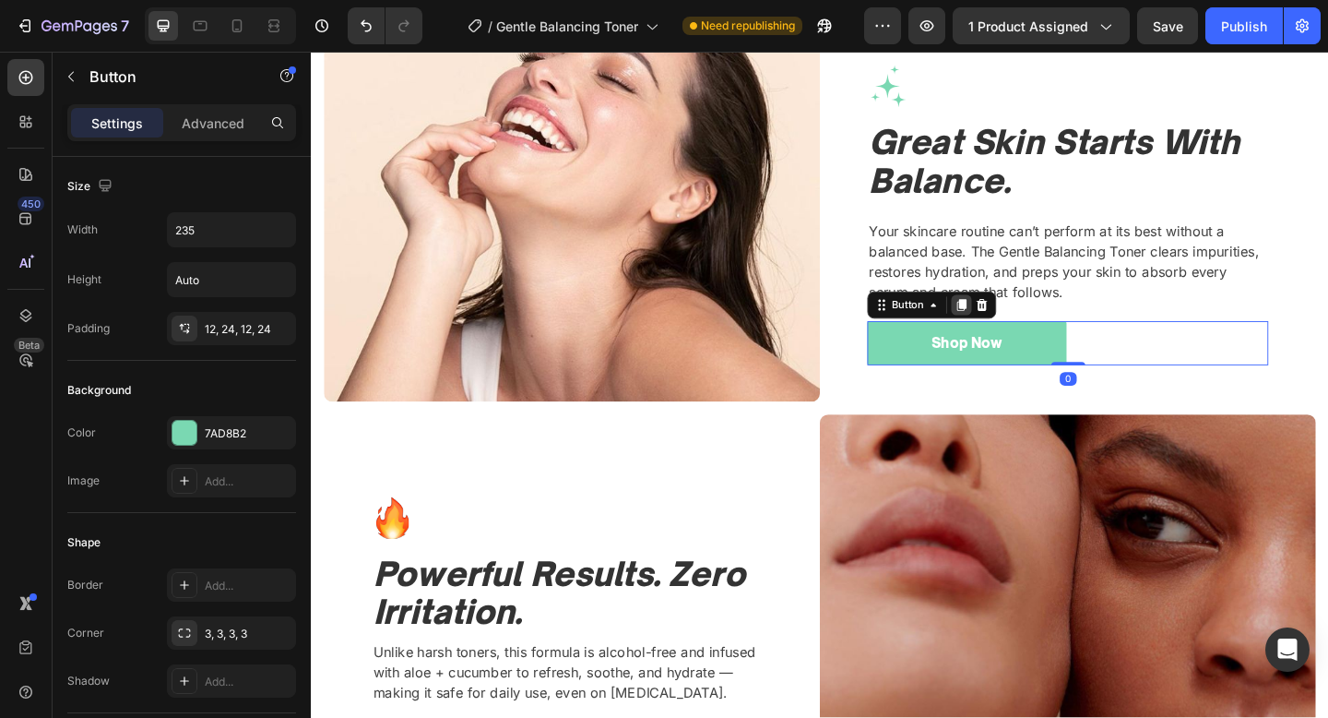
click at [1010, 324] on div at bounding box center [1018, 327] width 22 height 22
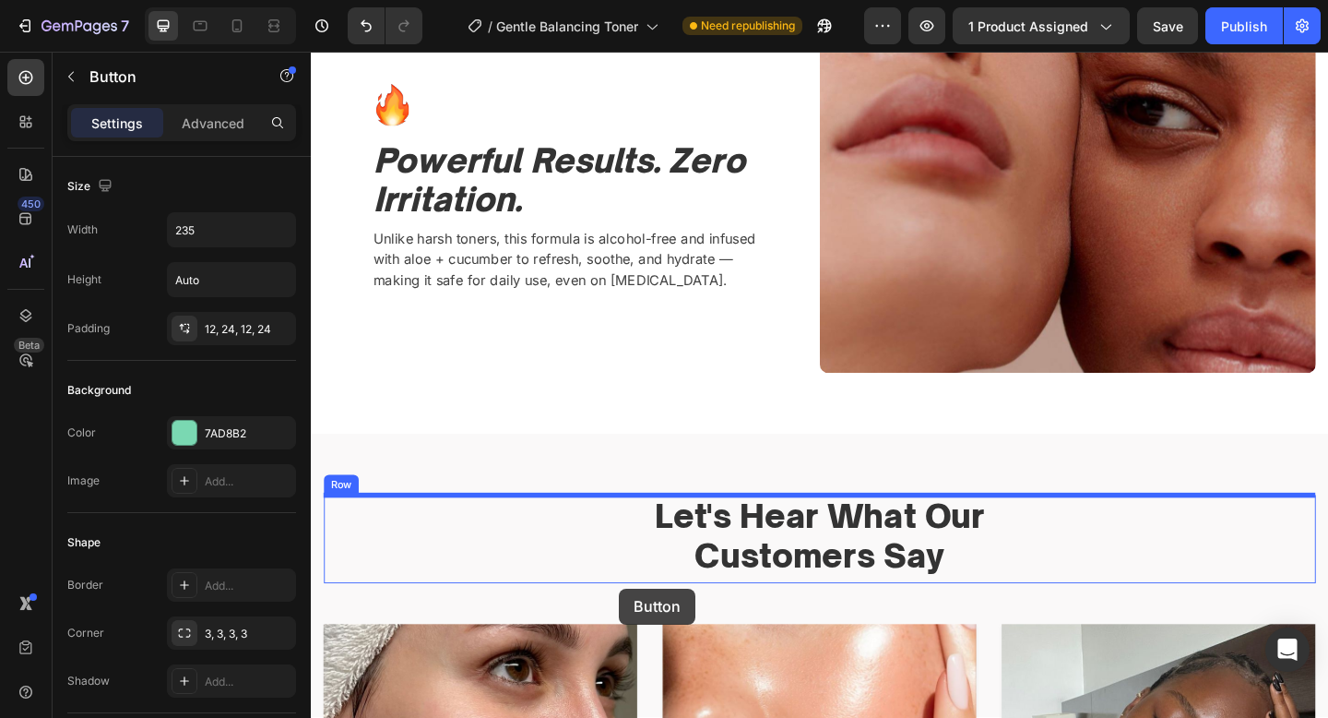
scroll to position [2905, 0]
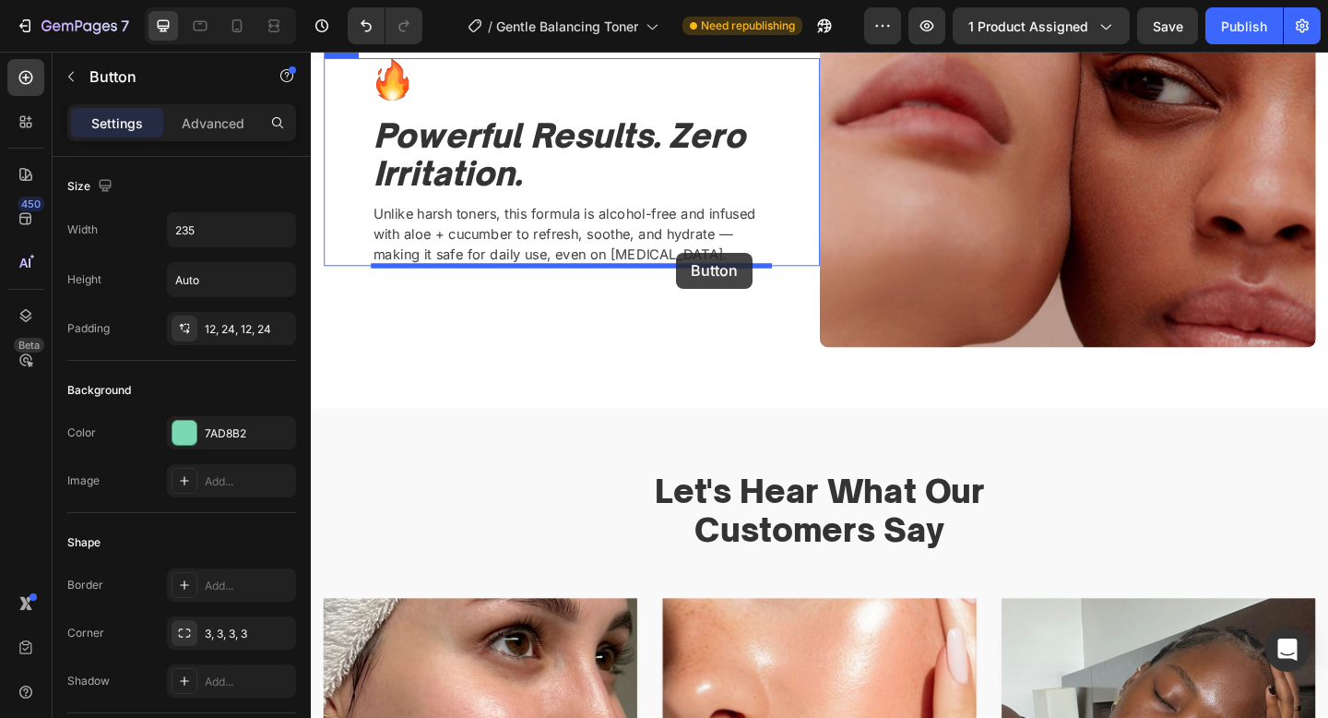
drag, startPoint x: 934, startPoint y: 355, endPoint x: 708, endPoint y: 270, distance: 240.6
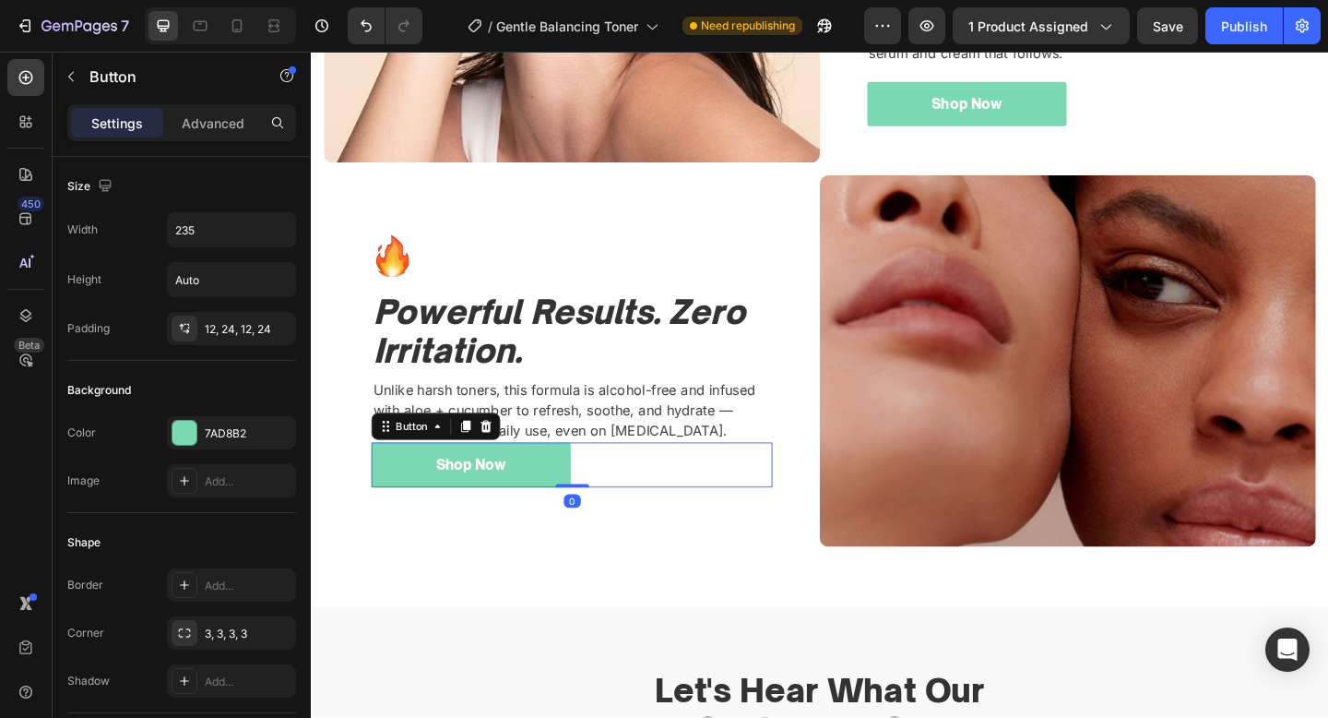
scroll to position [2659, 0]
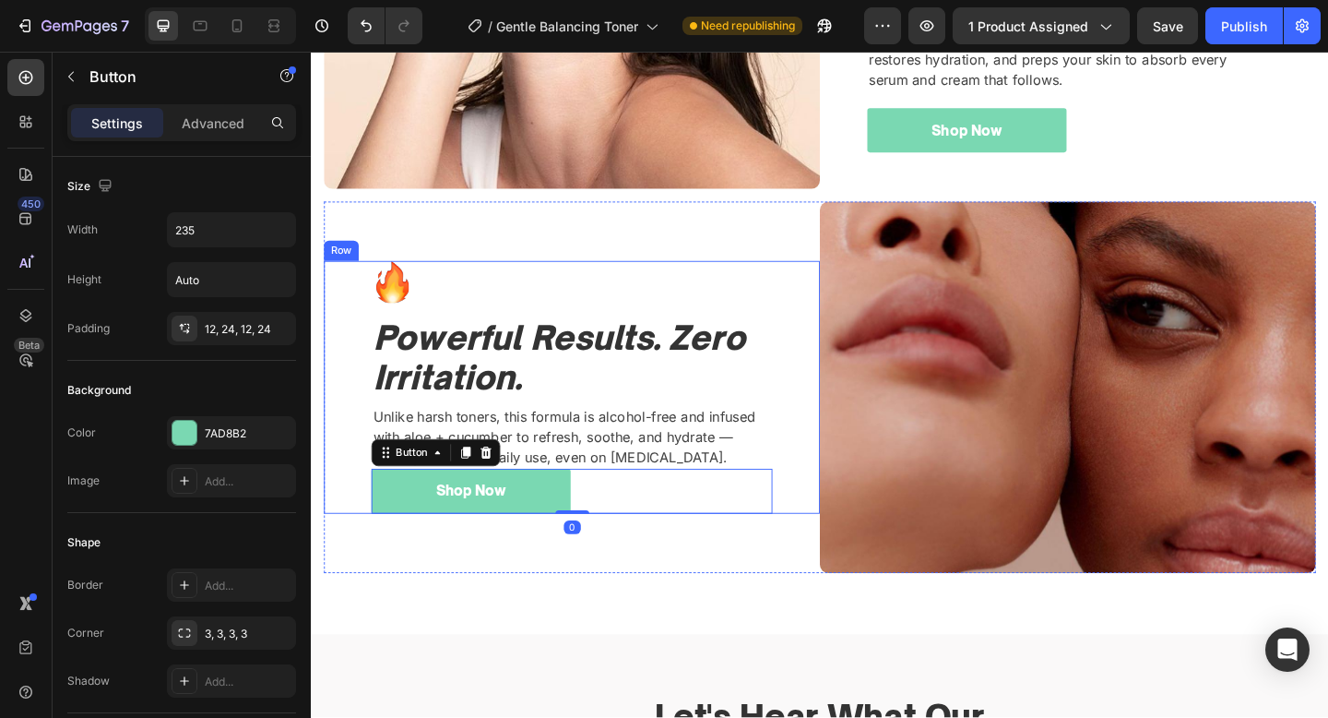
click at [638, 455] on p "Unlike harsh toners, this formula is alcohol-free and infused with aloe + cucum…" at bounding box center [594, 470] width 433 height 66
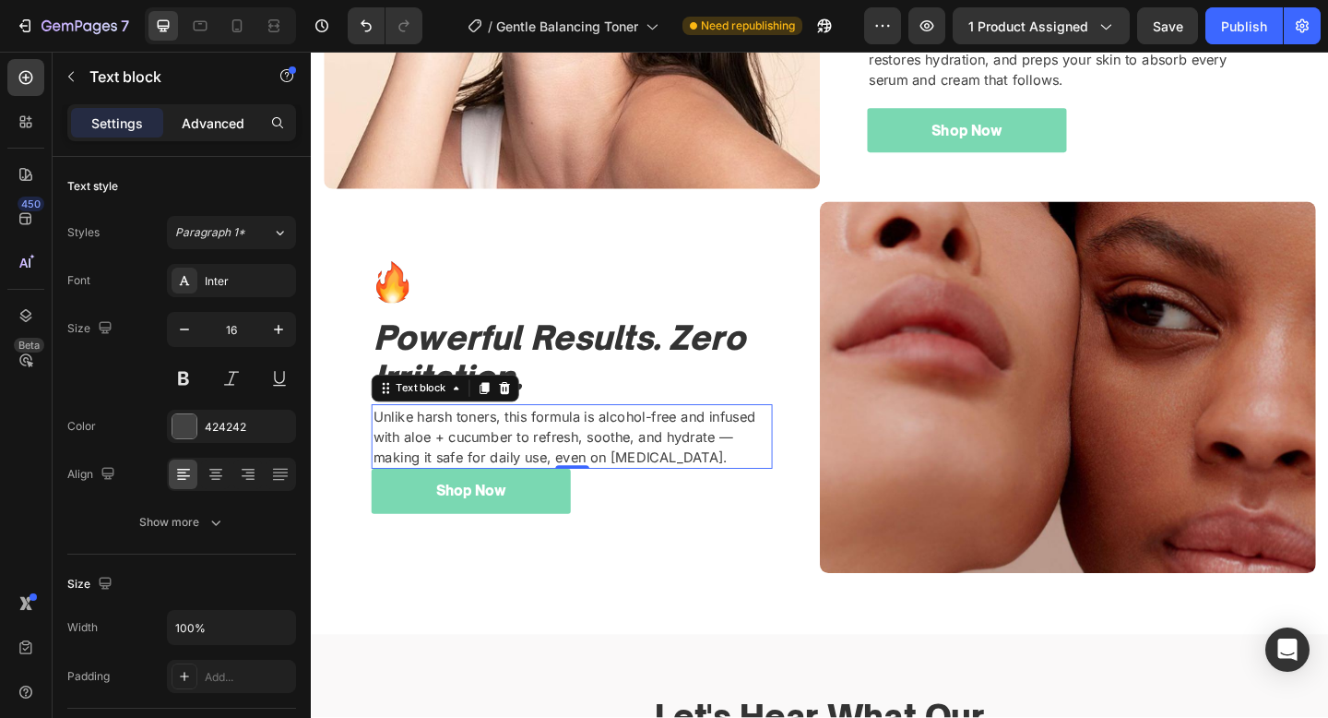
click at [219, 116] on p "Advanced" at bounding box center [213, 122] width 63 height 19
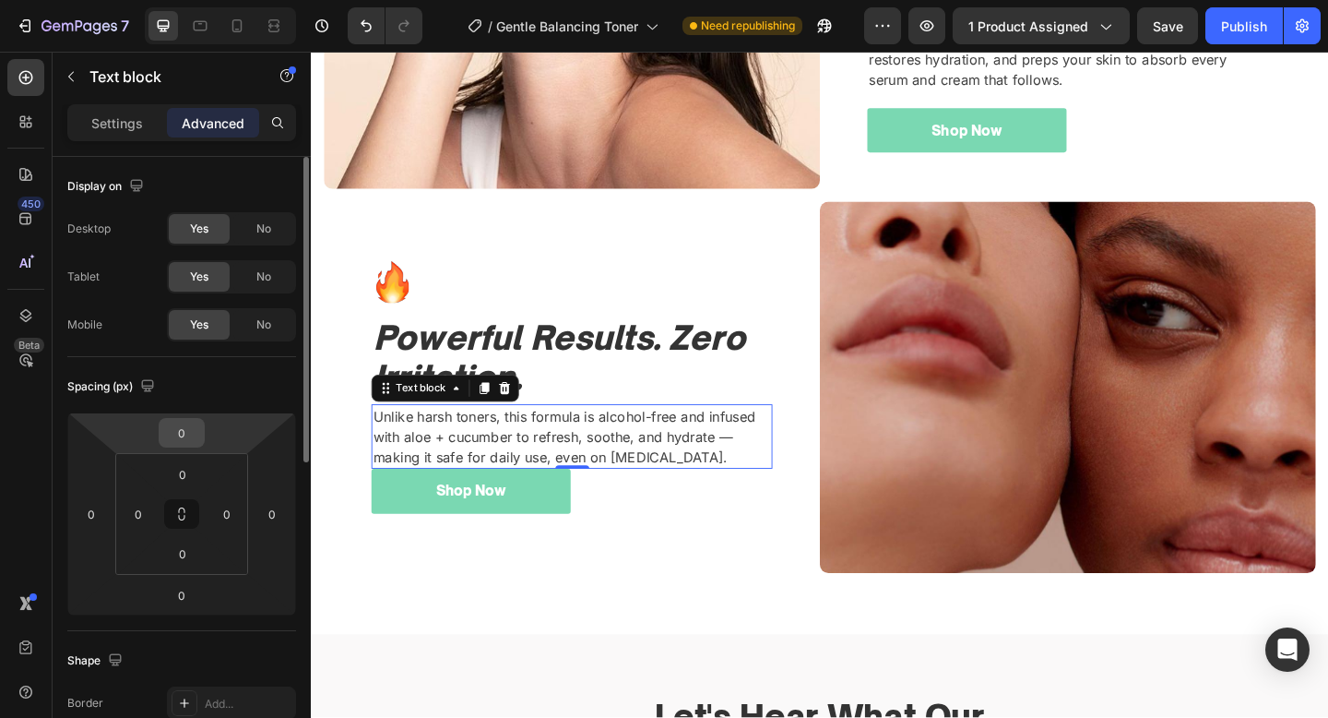
click at [194, 439] on input "0" at bounding box center [181, 433] width 37 height 28
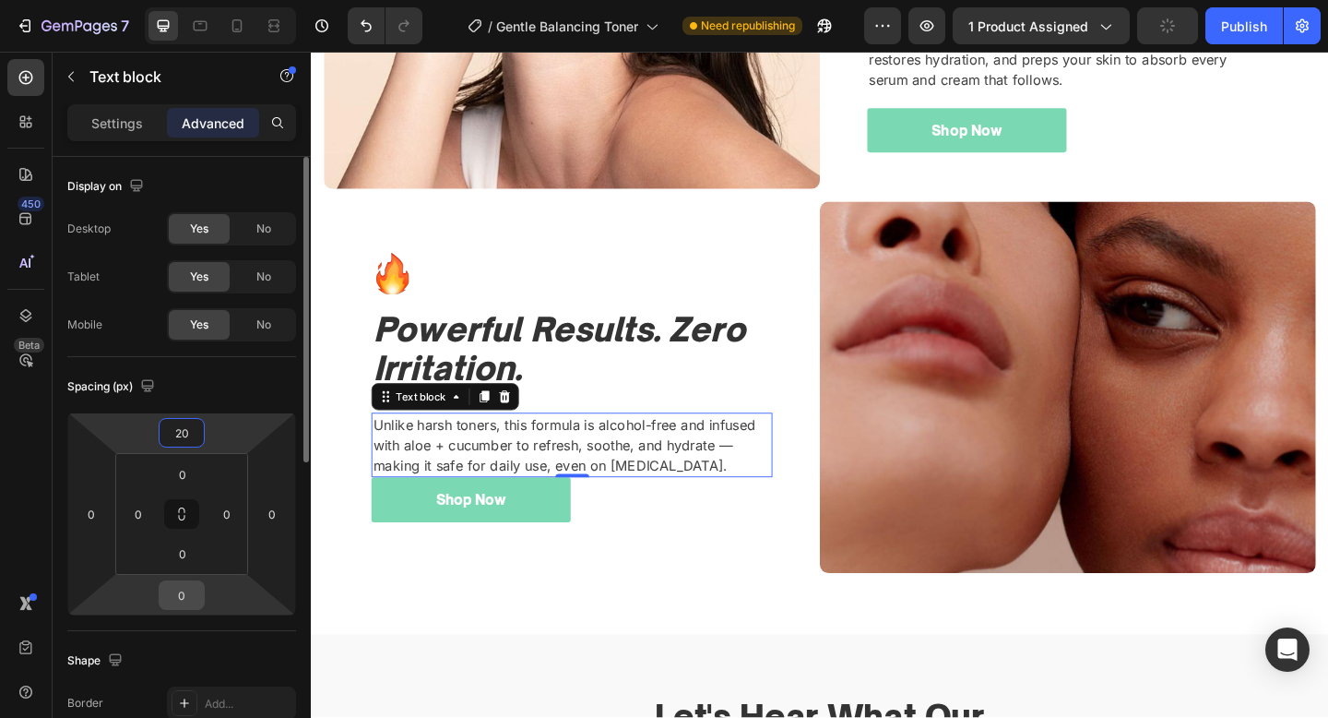
type input "20"
click at [190, 604] on input "0" at bounding box center [181, 595] width 37 height 28
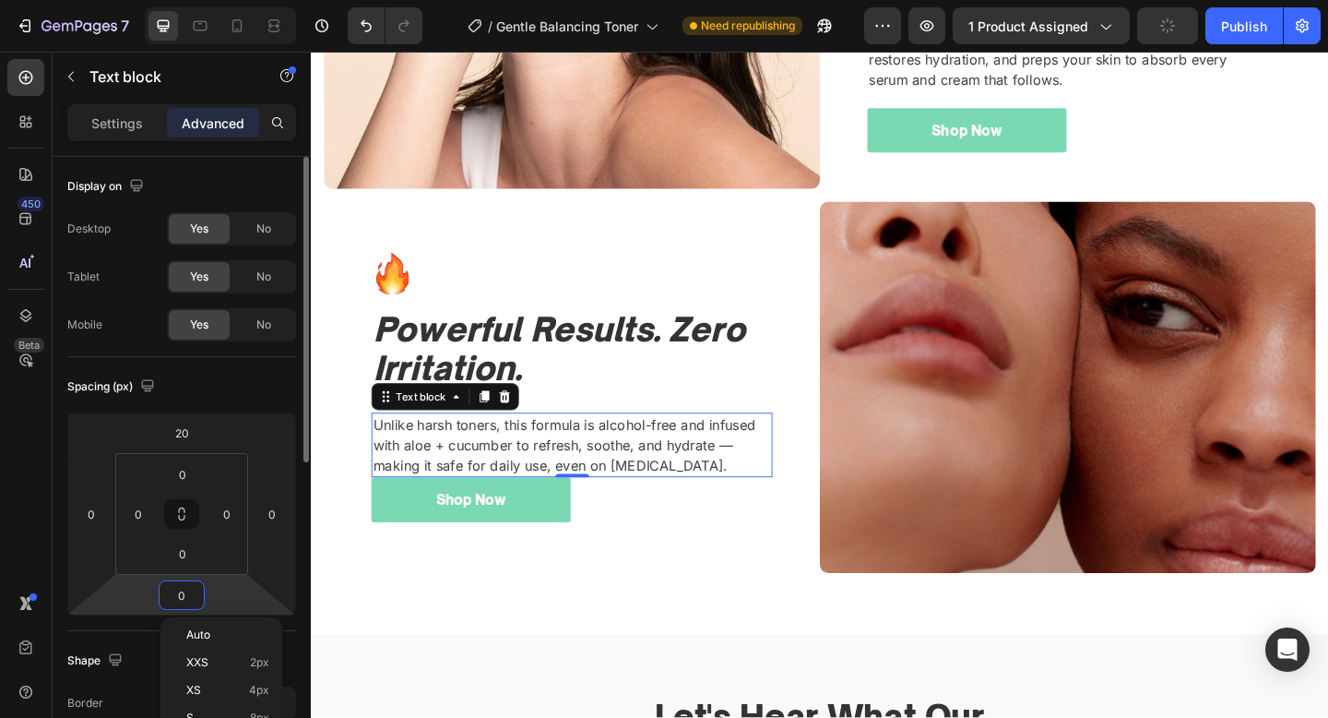
click at [190, 604] on input "0" at bounding box center [181, 595] width 37 height 28
type input "20"
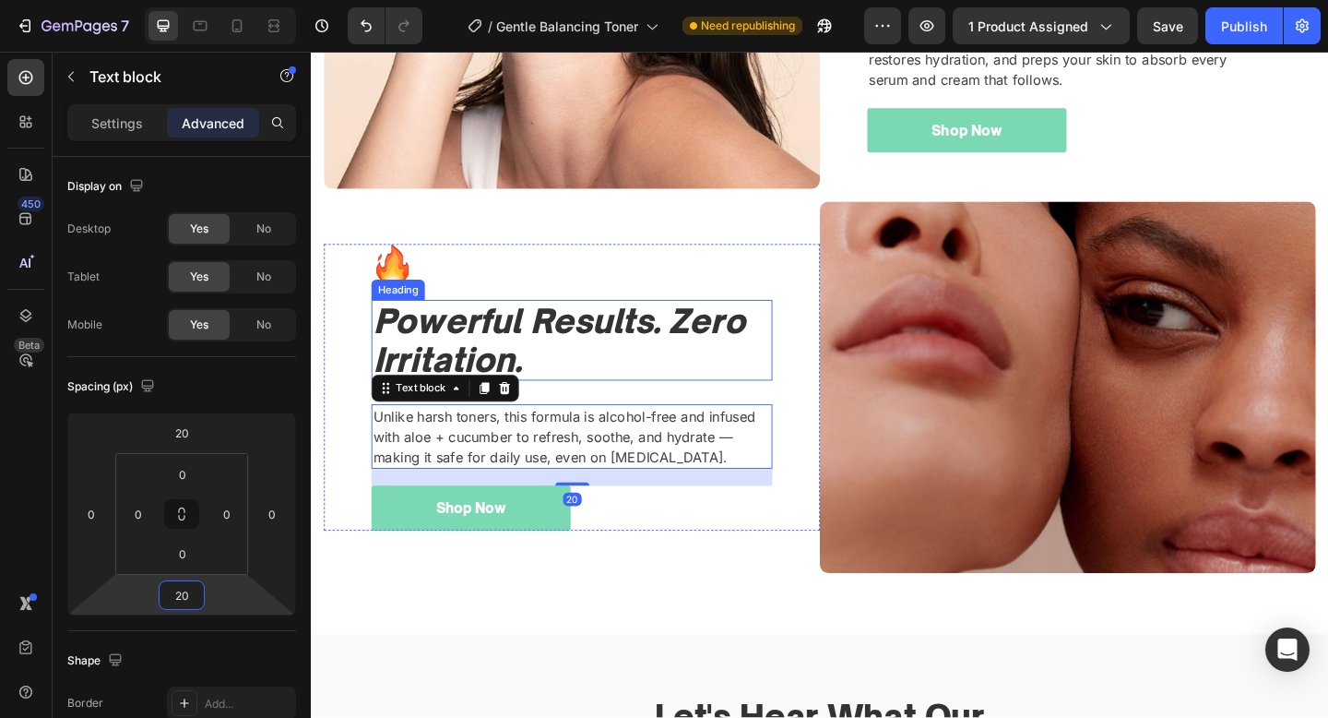
click at [613, 364] on icon "Powerful Results. Zero Irritation." at bounding box center [580, 366] width 405 height 86
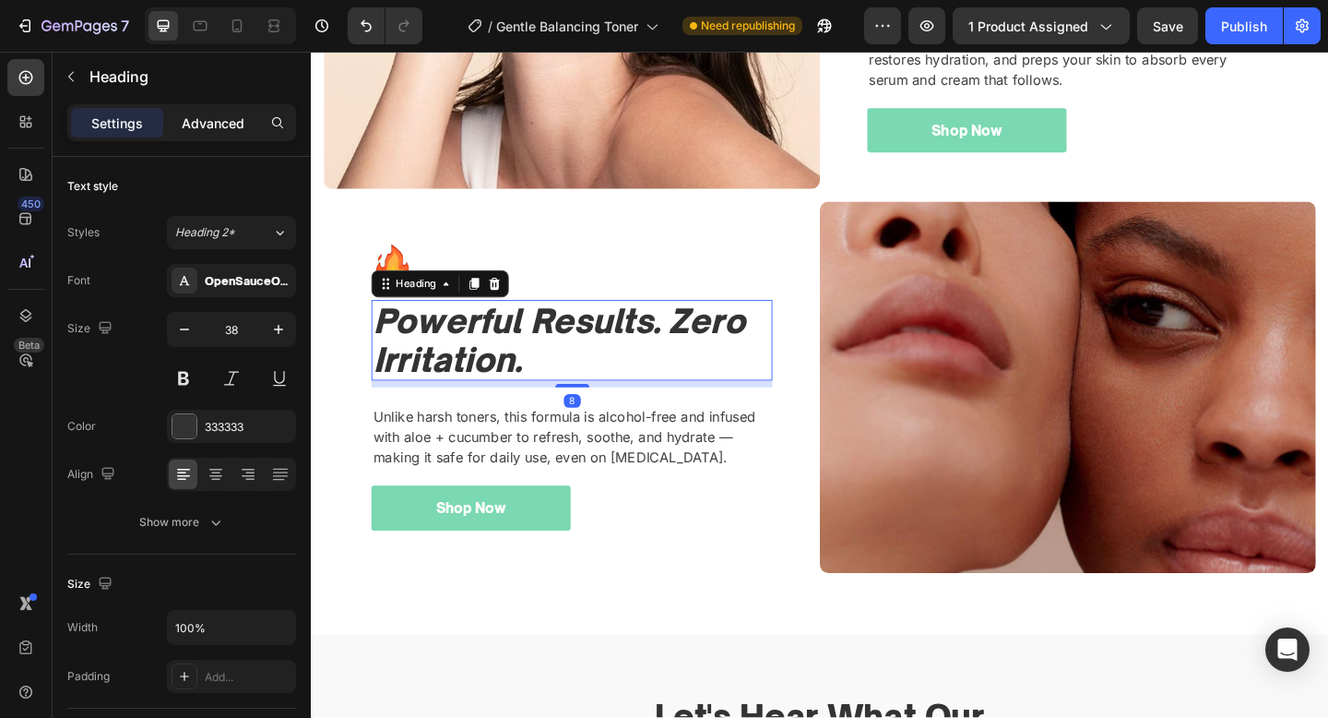
click at [211, 130] on p "Advanced" at bounding box center [213, 122] width 63 height 19
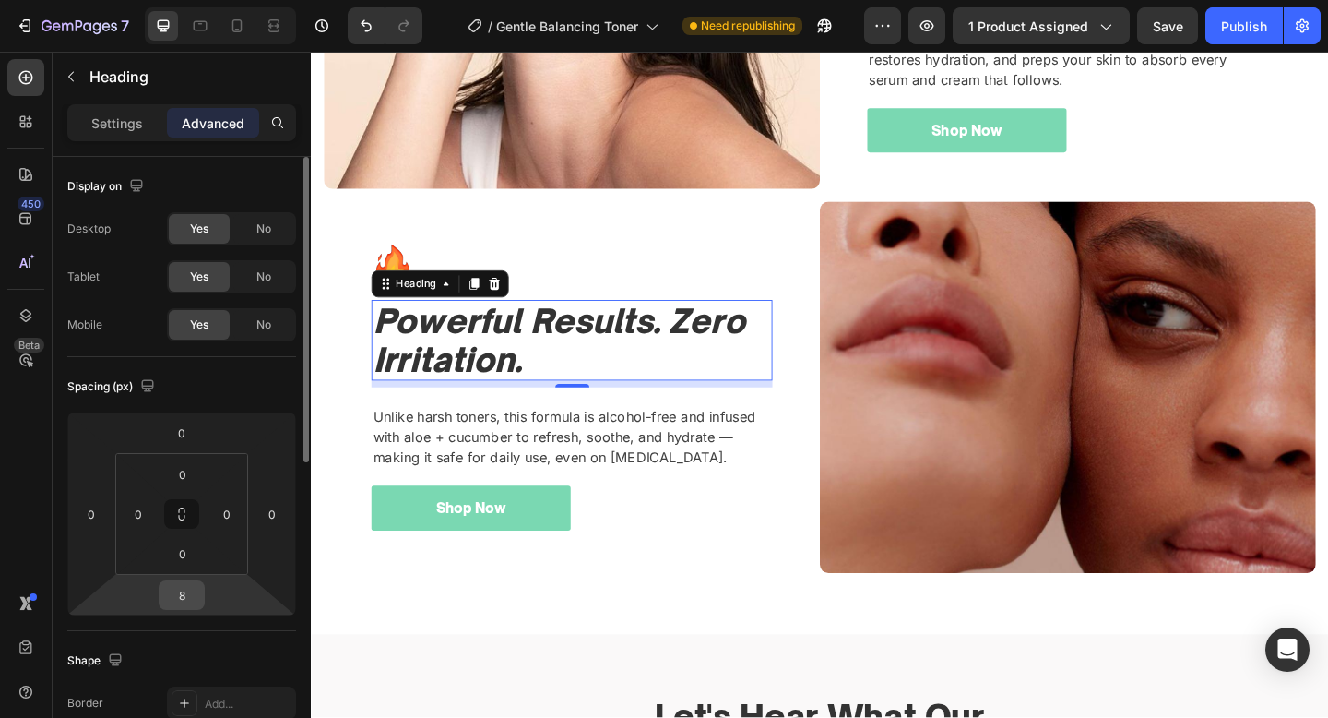
click at [183, 589] on input "8" at bounding box center [181, 595] width 37 height 28
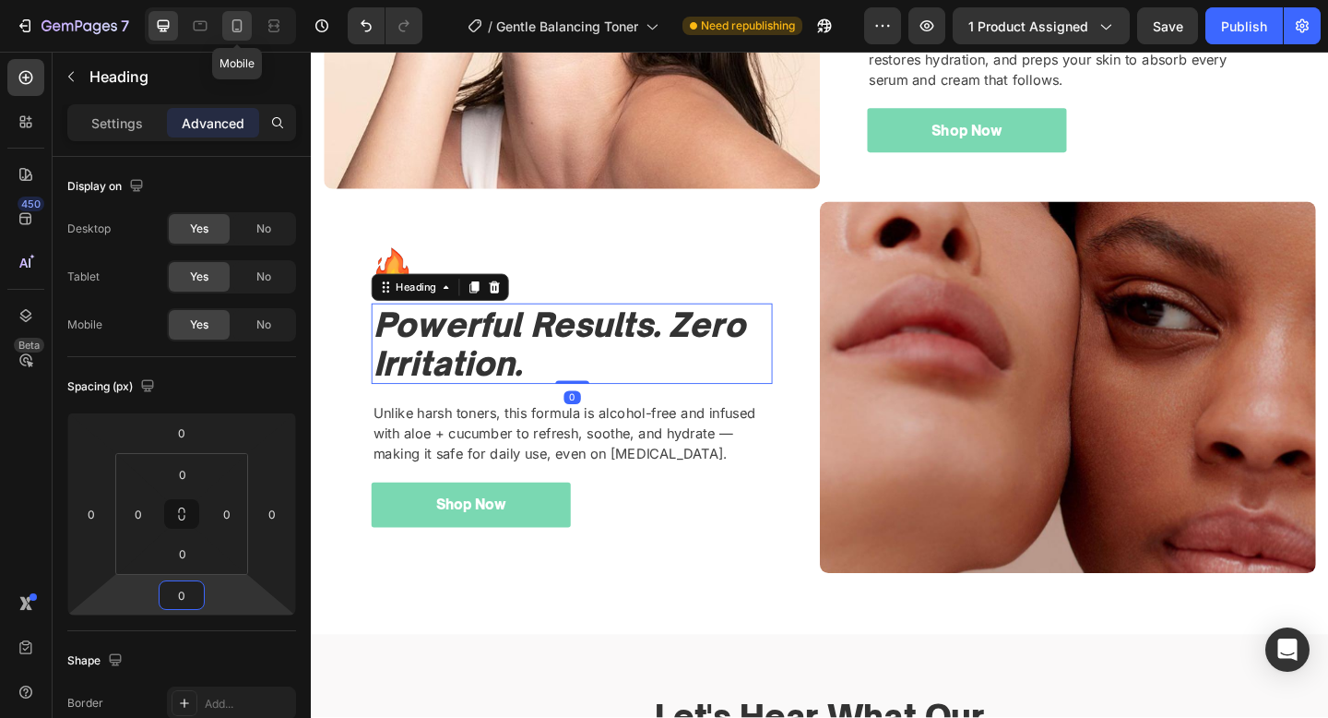
click at [239, 28] on icon at bounding box center [237, 26] width 18 height 18
type input "8"
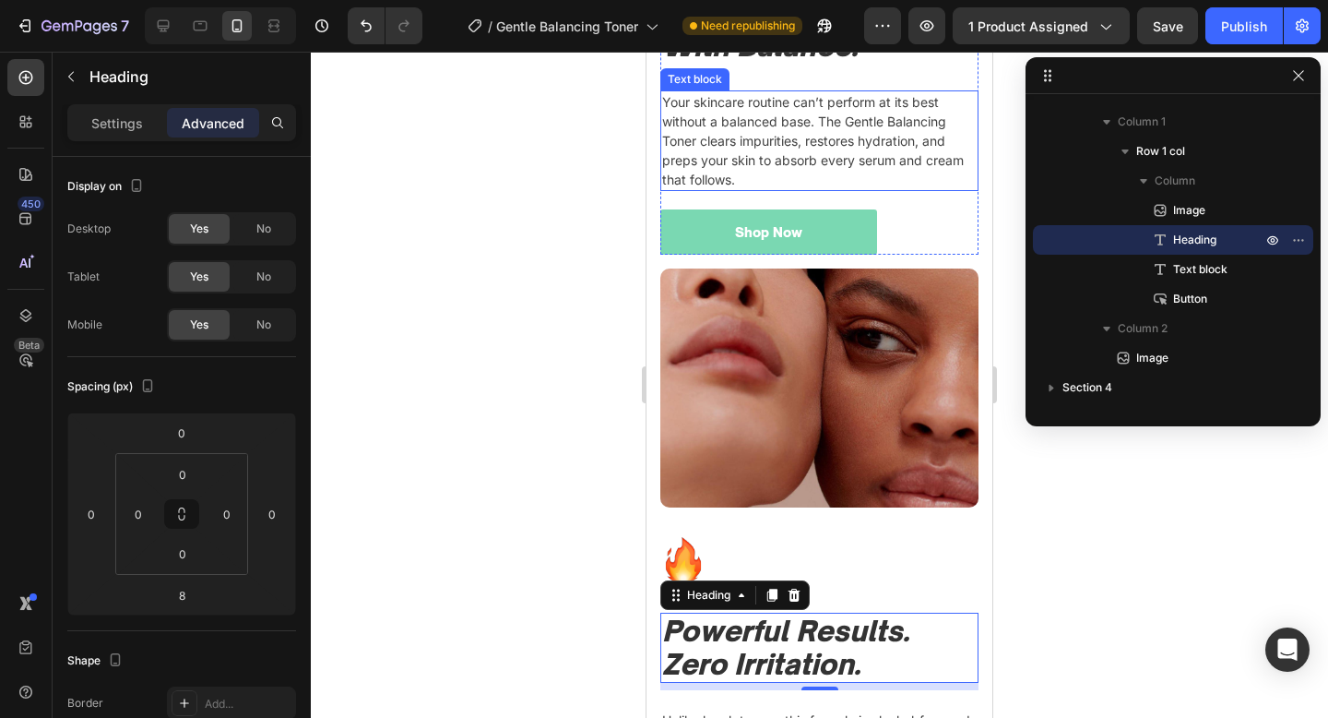
scroll to position [2773, 0]
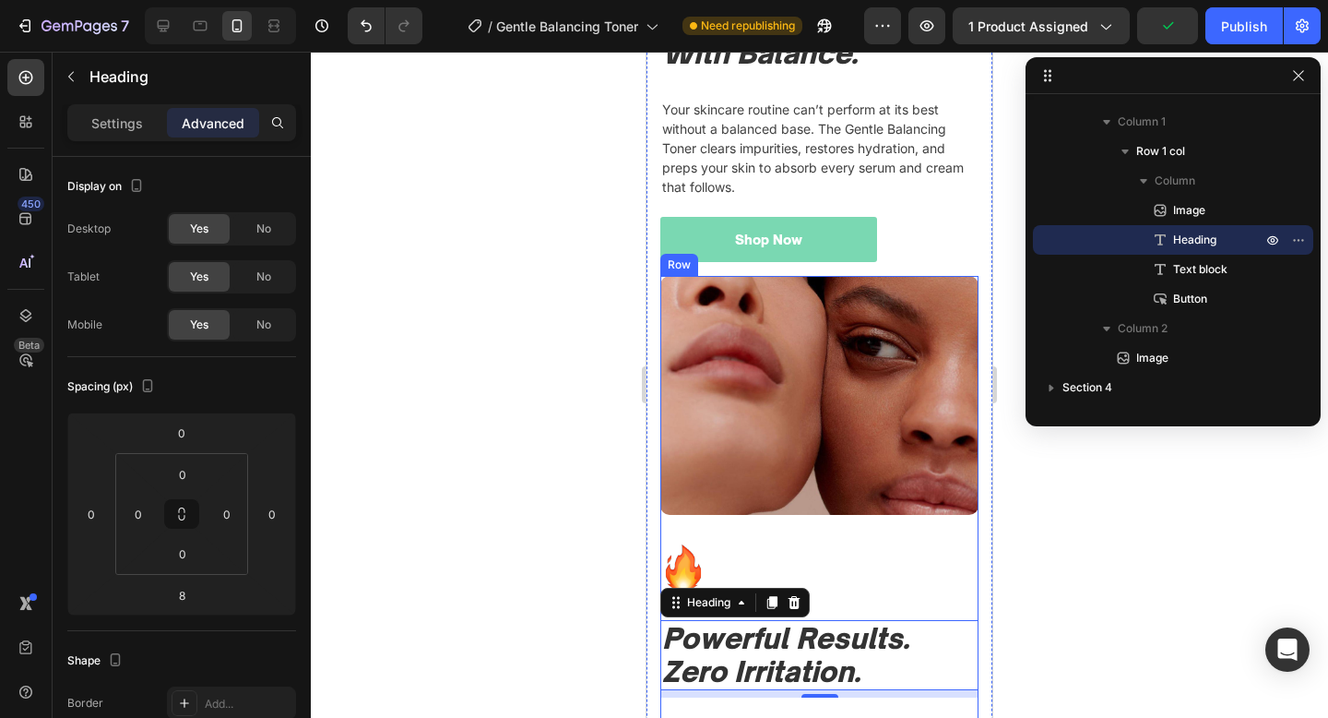
click at [818, 518] on div "Image" at bounding box center [819, 410] width 318 height 268
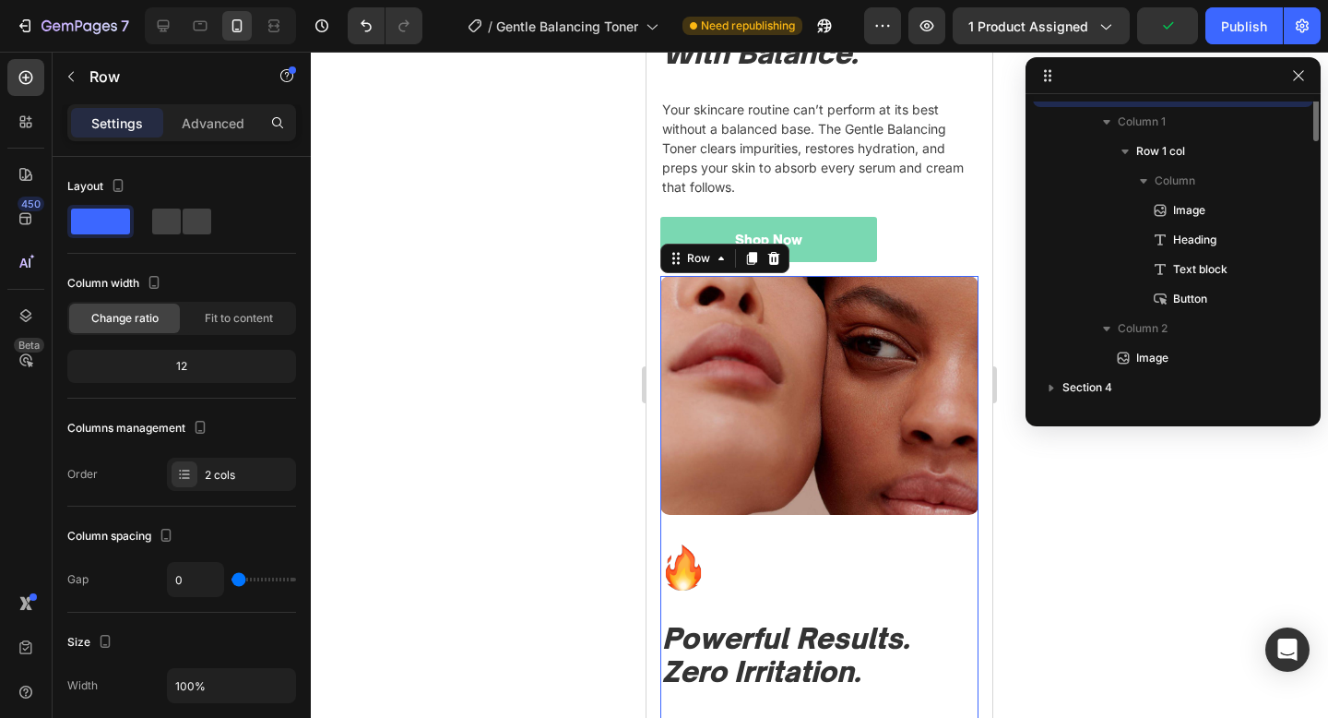
scroll to position [24, 0]
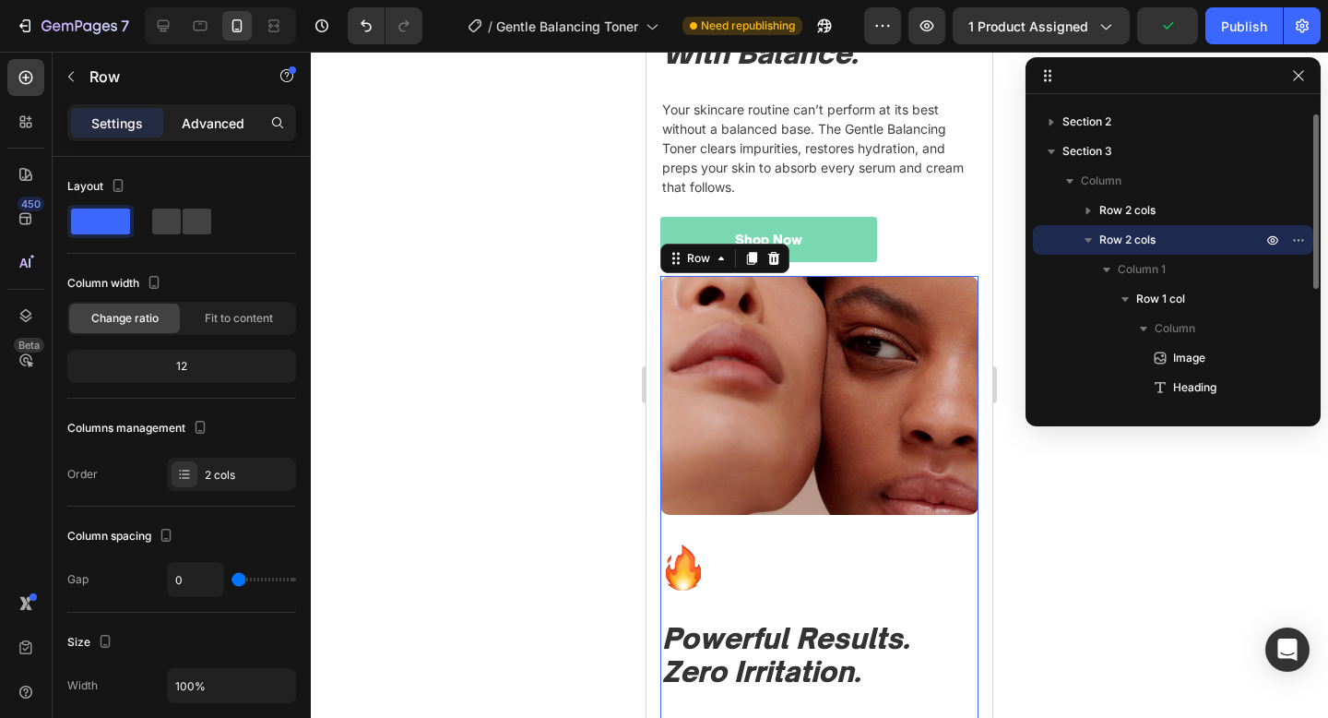
click at [220, 112] on div "Advanced" at bounding box center [213, 123] width 92 height 30
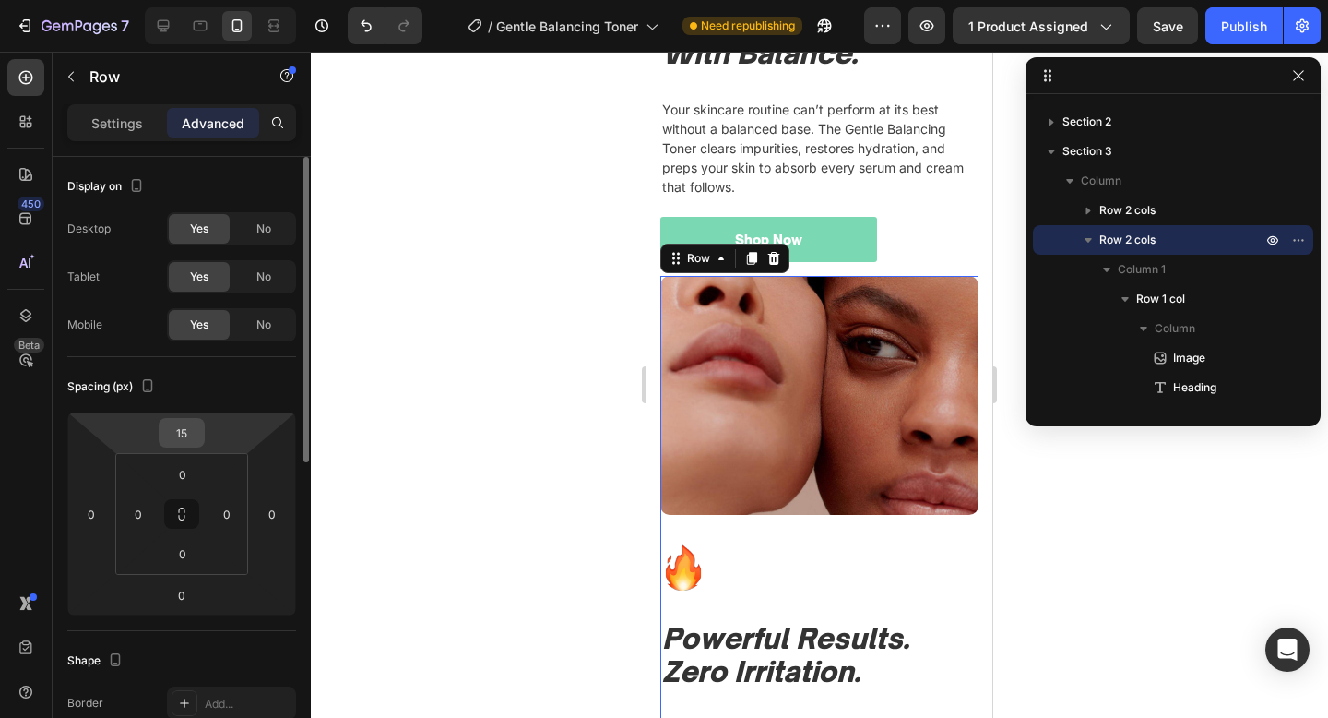
click at [179, 423] on input "15" at bounding box center [181, 433] width 37 height 28
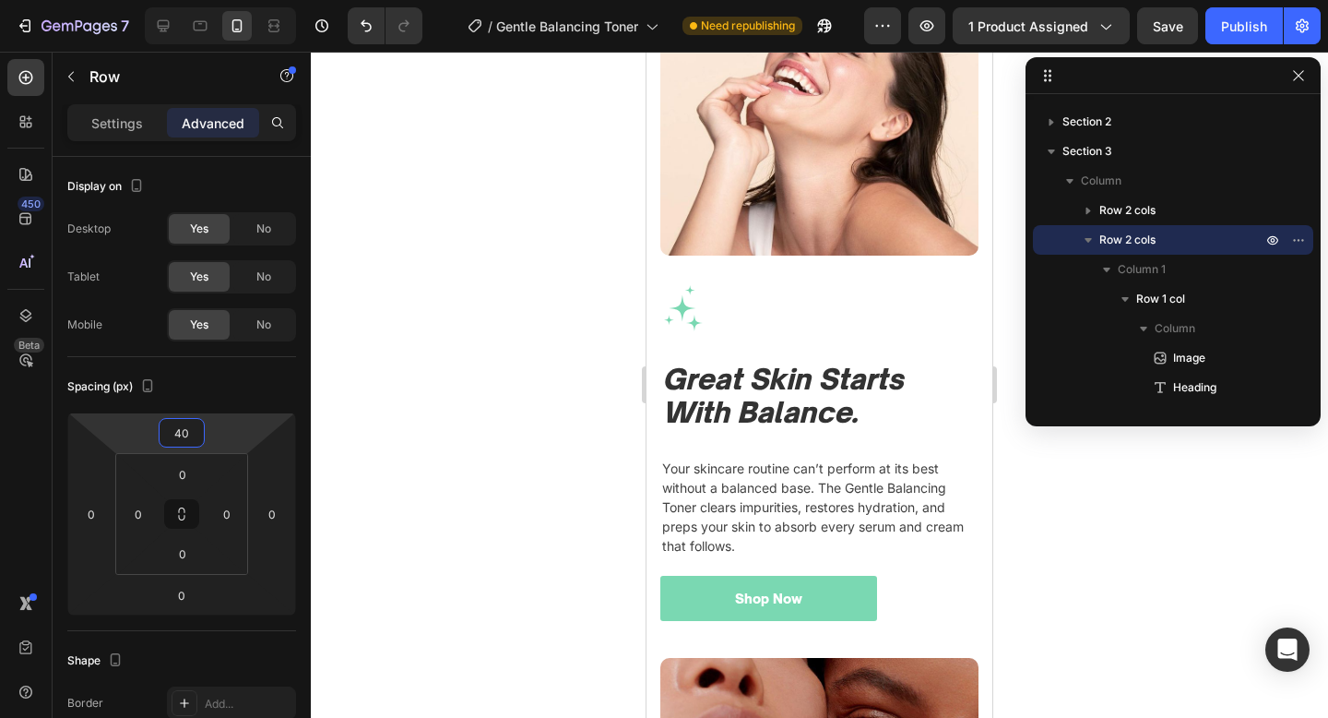
scroll to position [4686, 0]
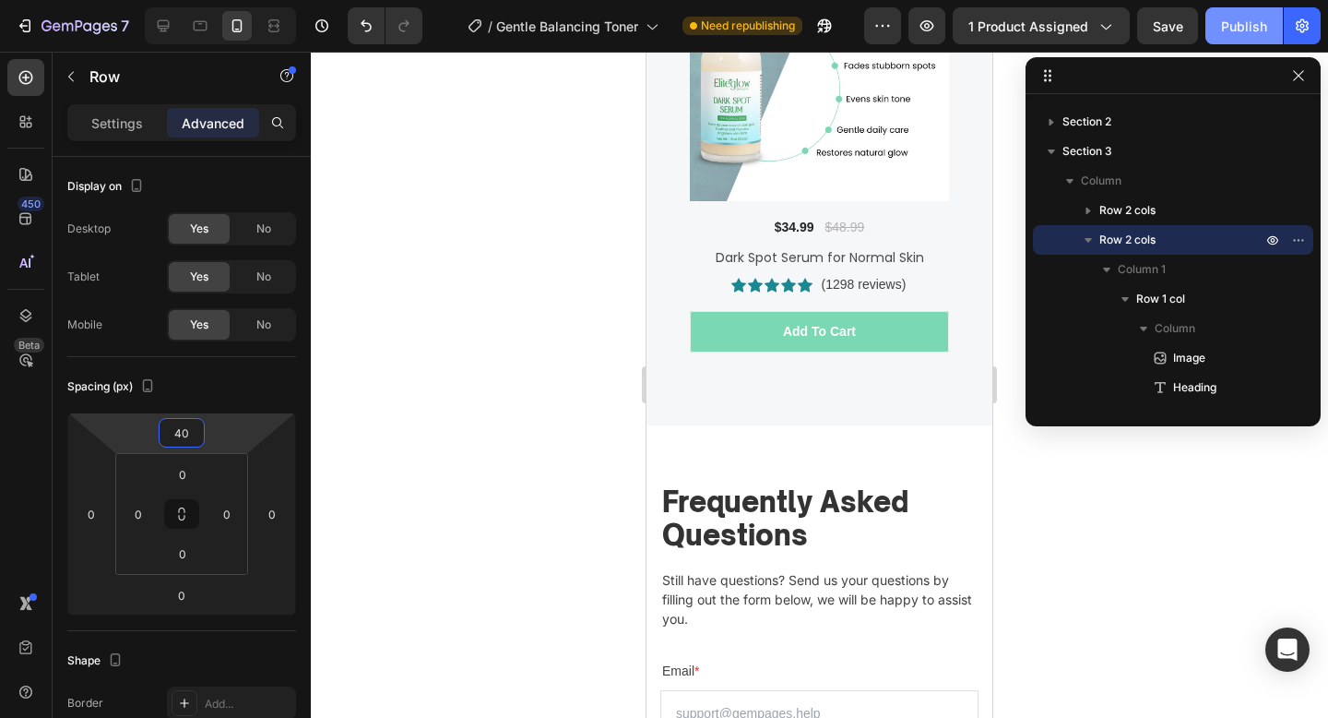
click at [1241, 37] on button "Publish" at bounding box center [1244, 25] width 77 height 37
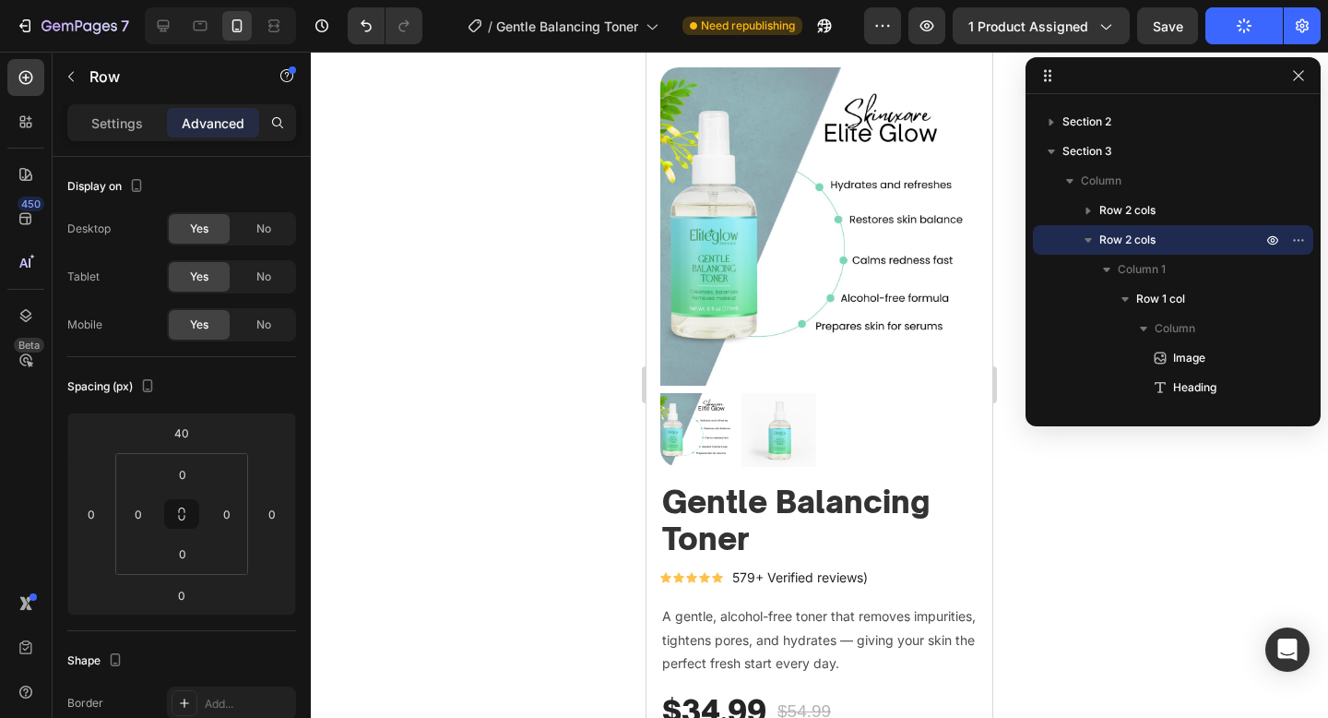
scroll to position [0, 0]
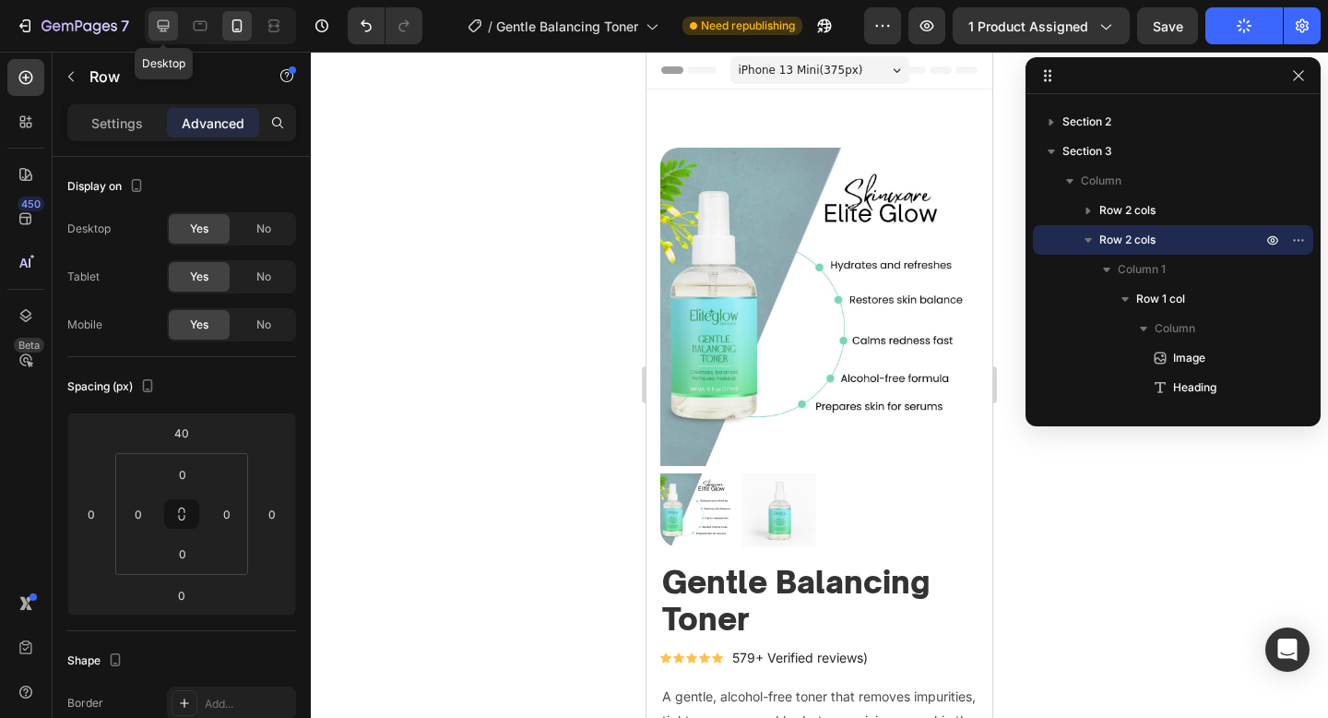
click at [157, 20] on icon at bounding box center [163, 26] width 18 height 18
type input "15"
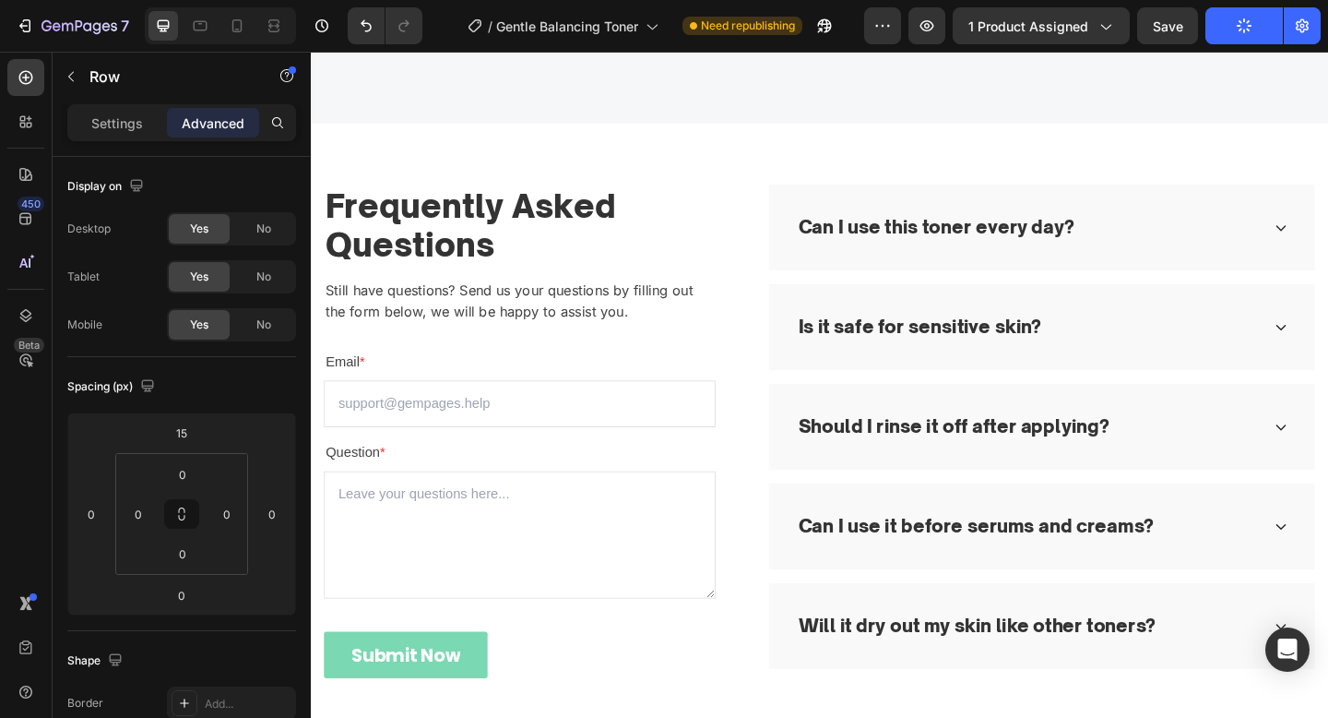
scroll to position [3713, 0]
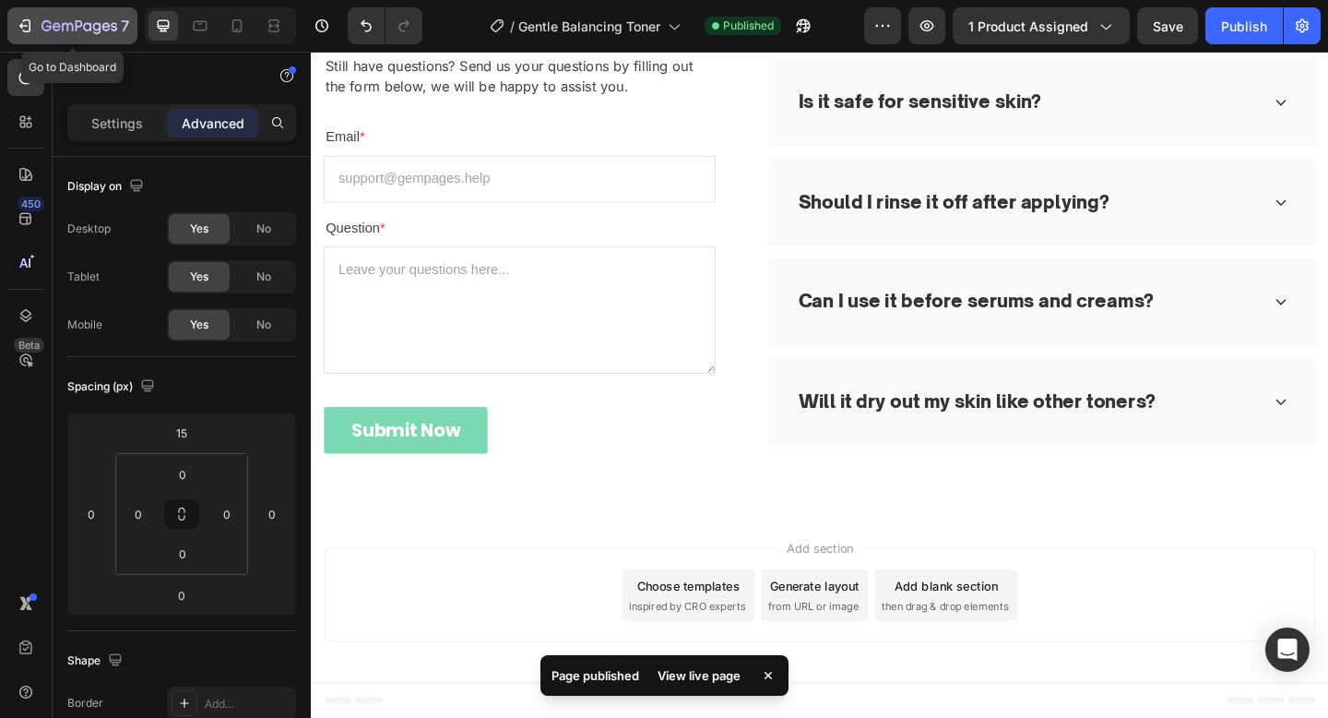
click at [53, 22] on icon "button" at bounding box center [80, 27] width 76 height 16
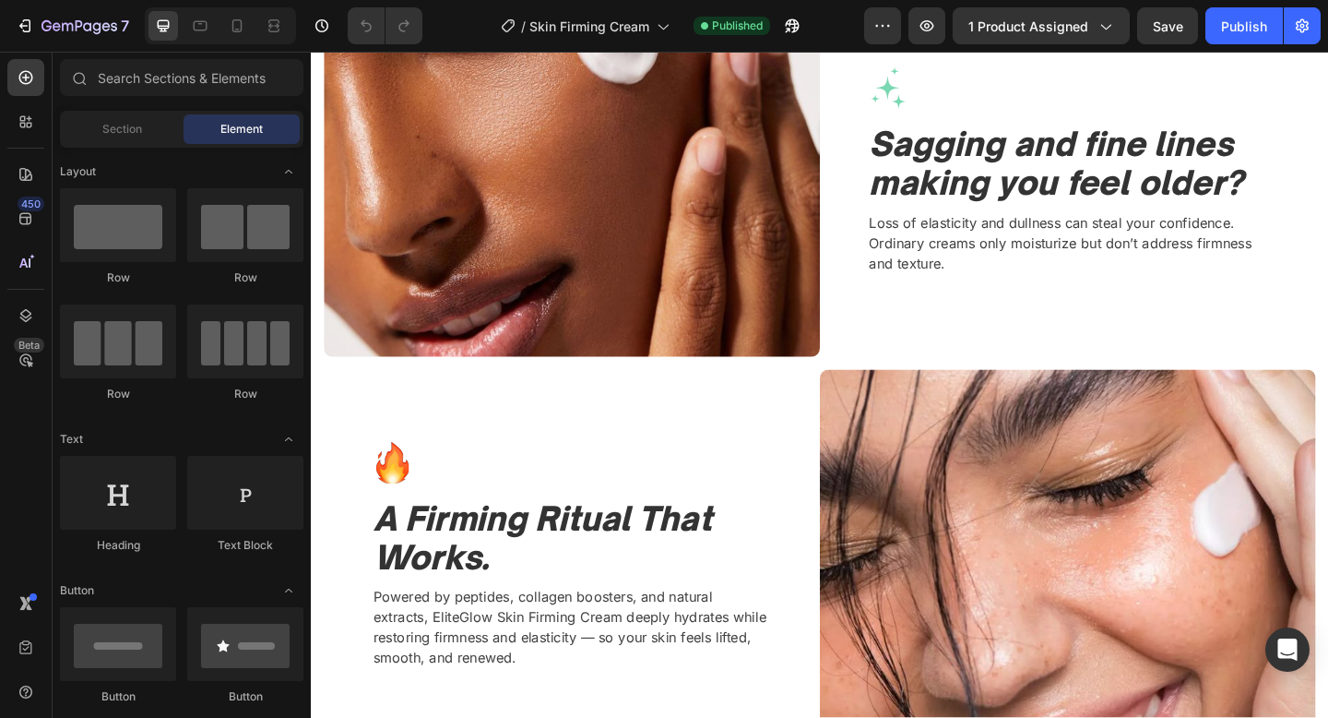
scroll to position [1650, 0]
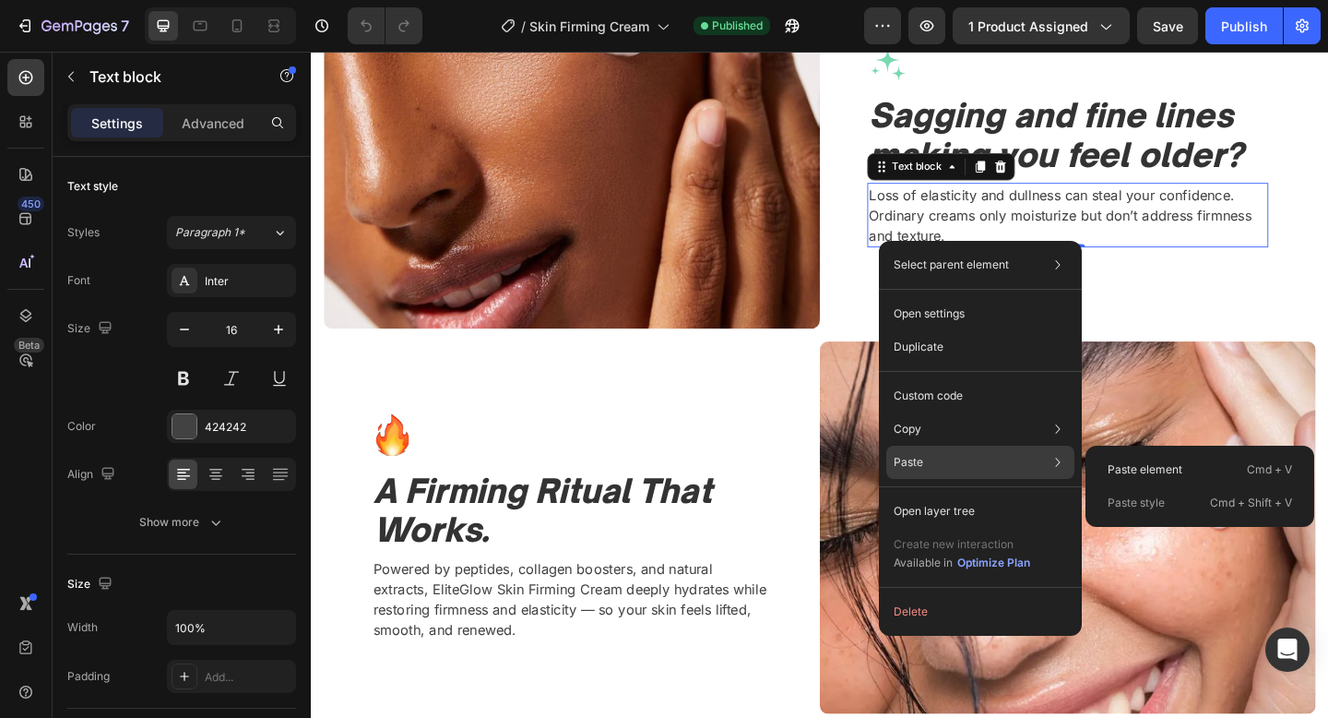
click at [910, 464] on p "Paste" at bounding box center [909, 462] width 30 height 17
click at [1108, 461] on p "Paste element" at bounding box center [1145, 469] width 75 height 17
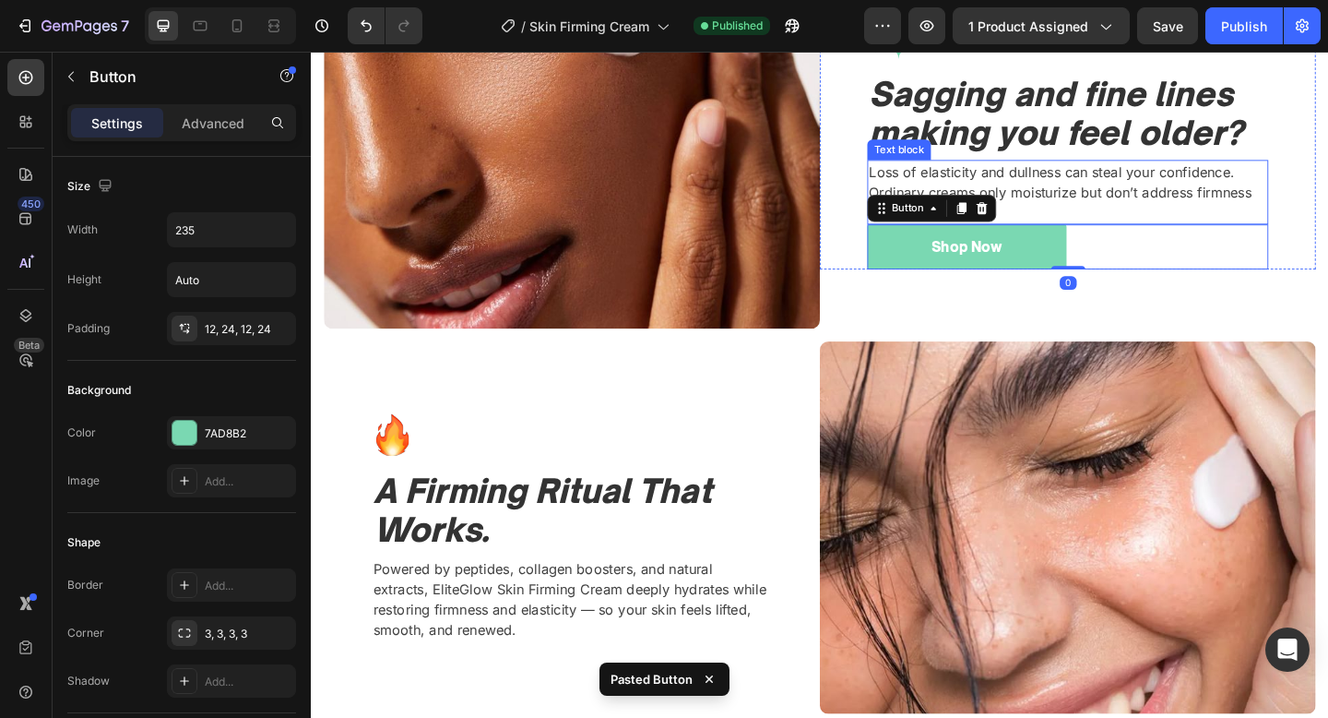
click at [1167, 232] on p "Loss of elasticity and dullness can steal your confidence. Ordinary creams only…" at bounding box center [1134, 205] width 433 height 66
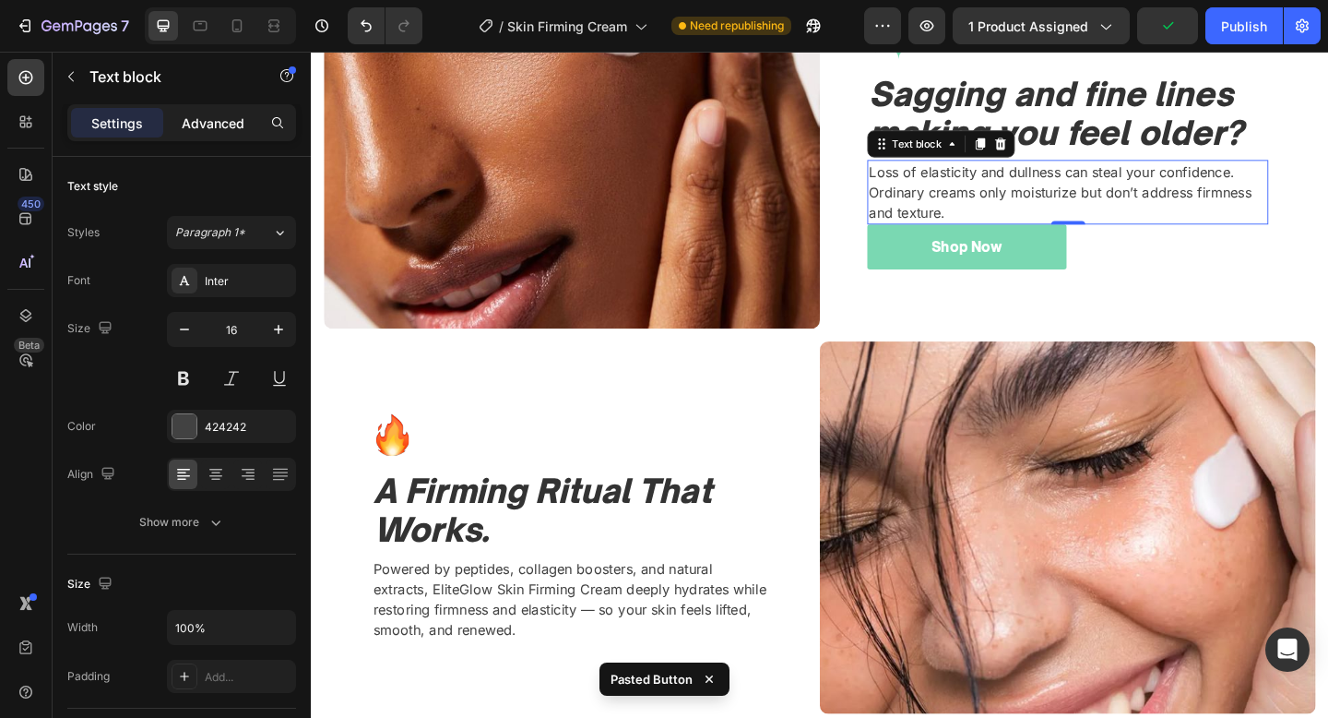
click at [227, 119] on p "Advanced" at bounding box center [213, 122] width 63 height 19
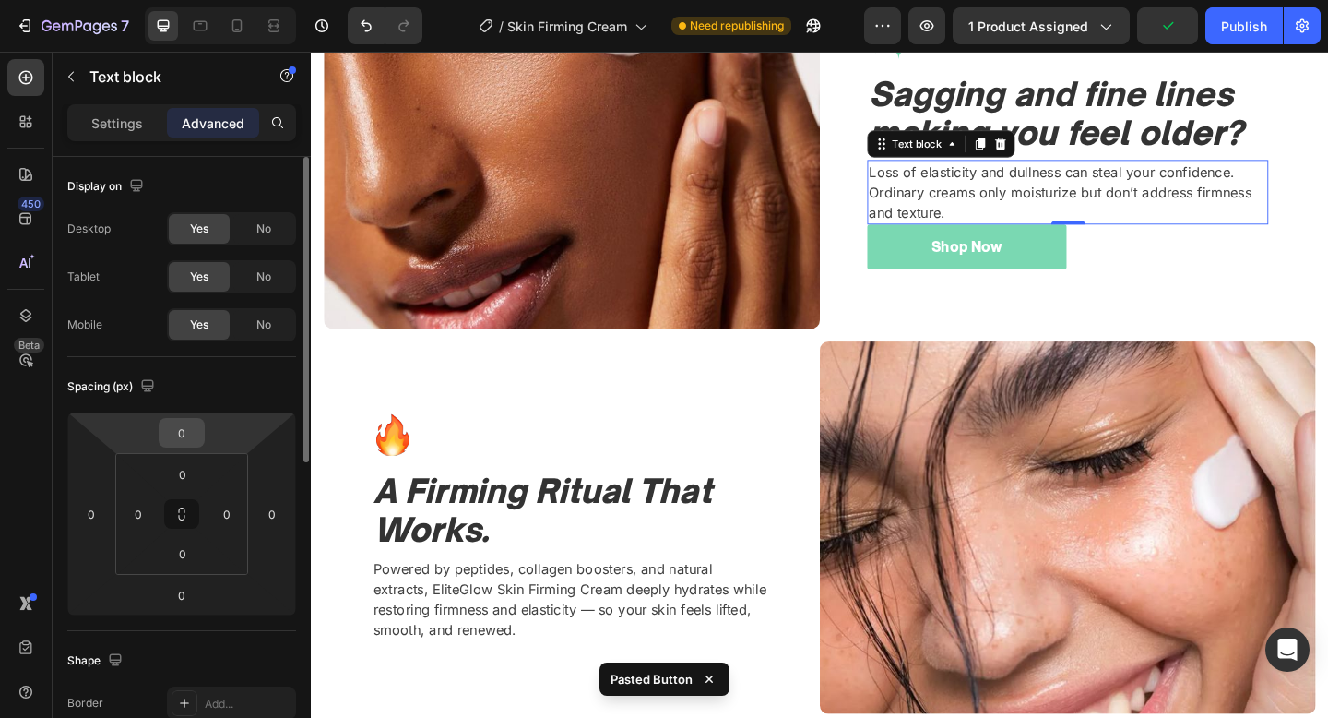
click at [185, 443] on input "0" at bounding box center [181, 433] width 37 height 28
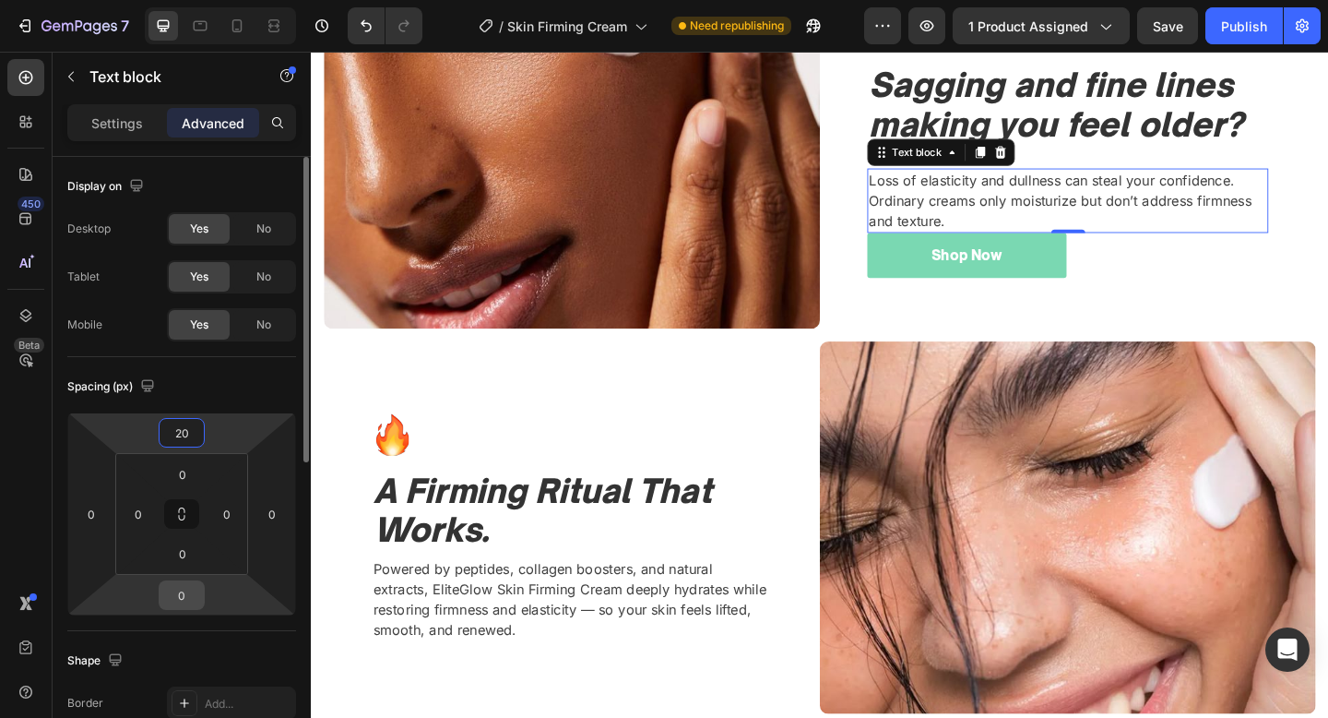
type input "20"
click at [179, 585] on input "0" at bounding box center [181, 595] width 37 height 28
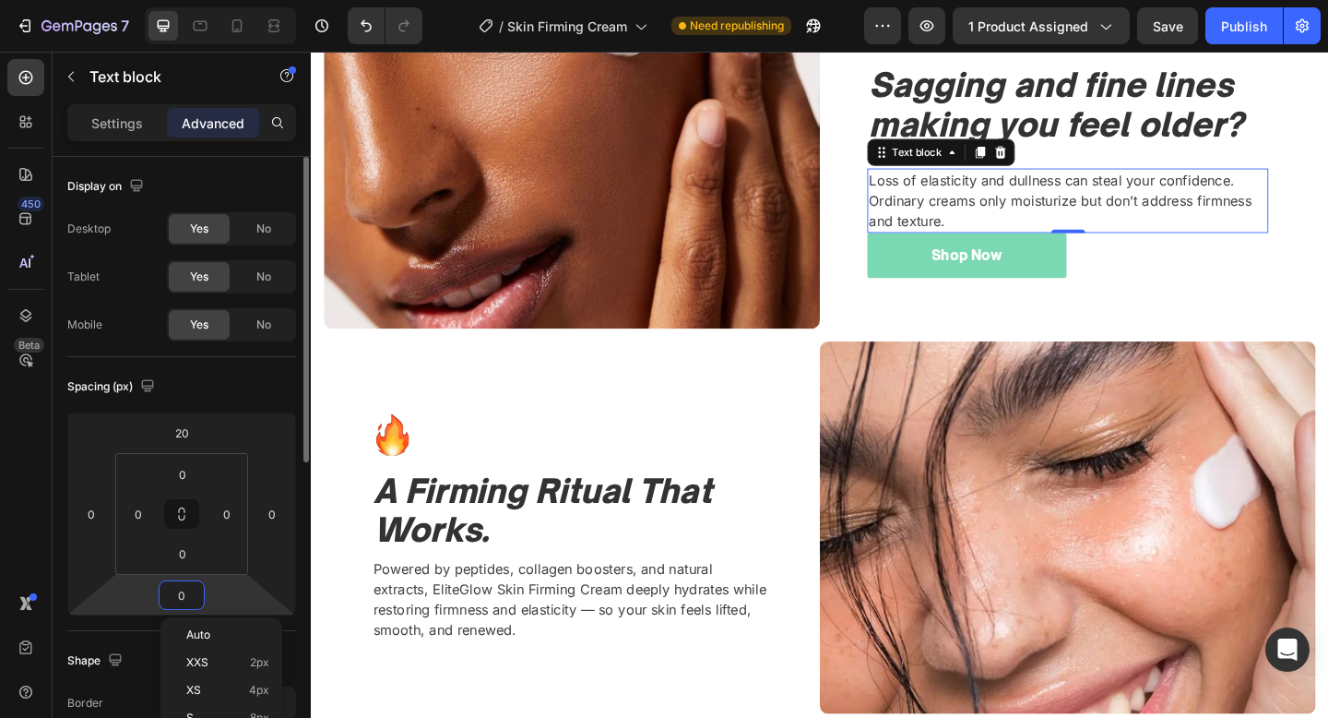
click at [179, 585] on input "0" at bounding box center [181, 595] width 37 height 28
type input "20"
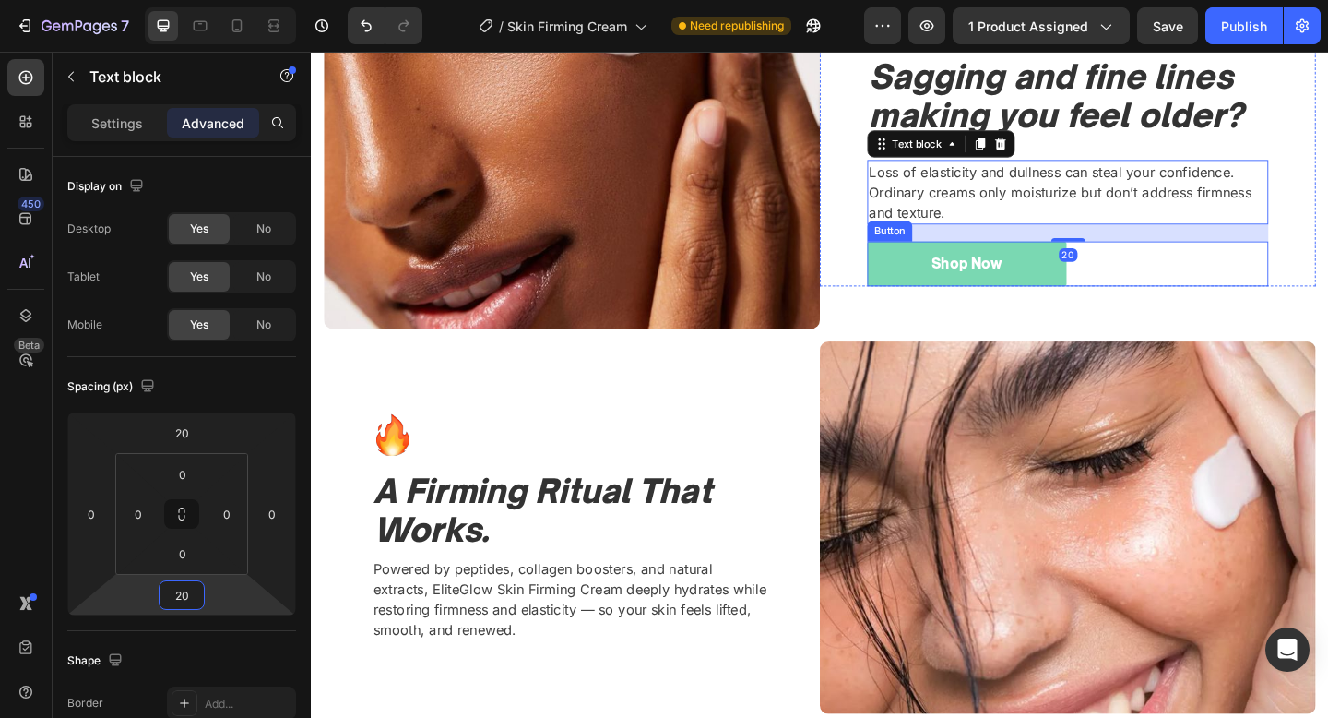
click at [1192, 292] on div "Shop Now Button" at bounding box center [1134, 282] width 436 height 49
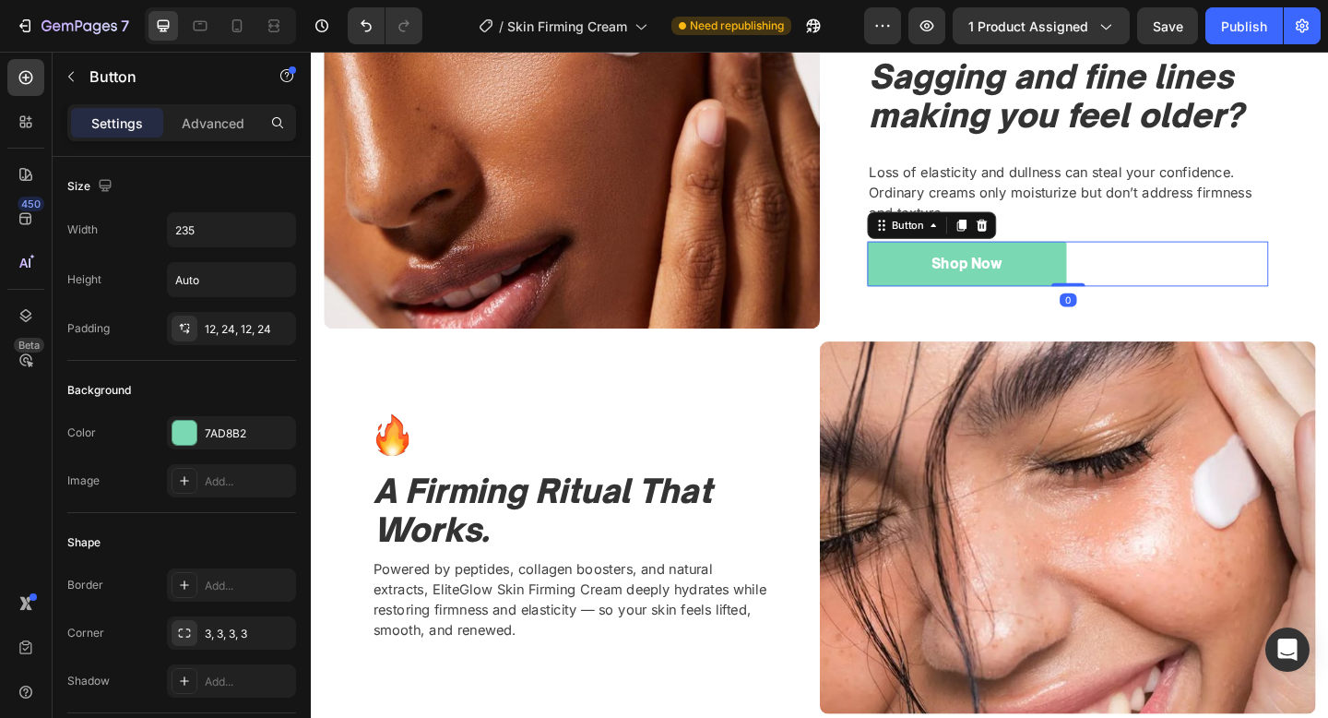
click at [1014, 226] on div "Button" at bounding box center [986, 241] width 140 height 30
click at [1016, 236] on icon at bounding box center [1018, 240] width 15 height 15
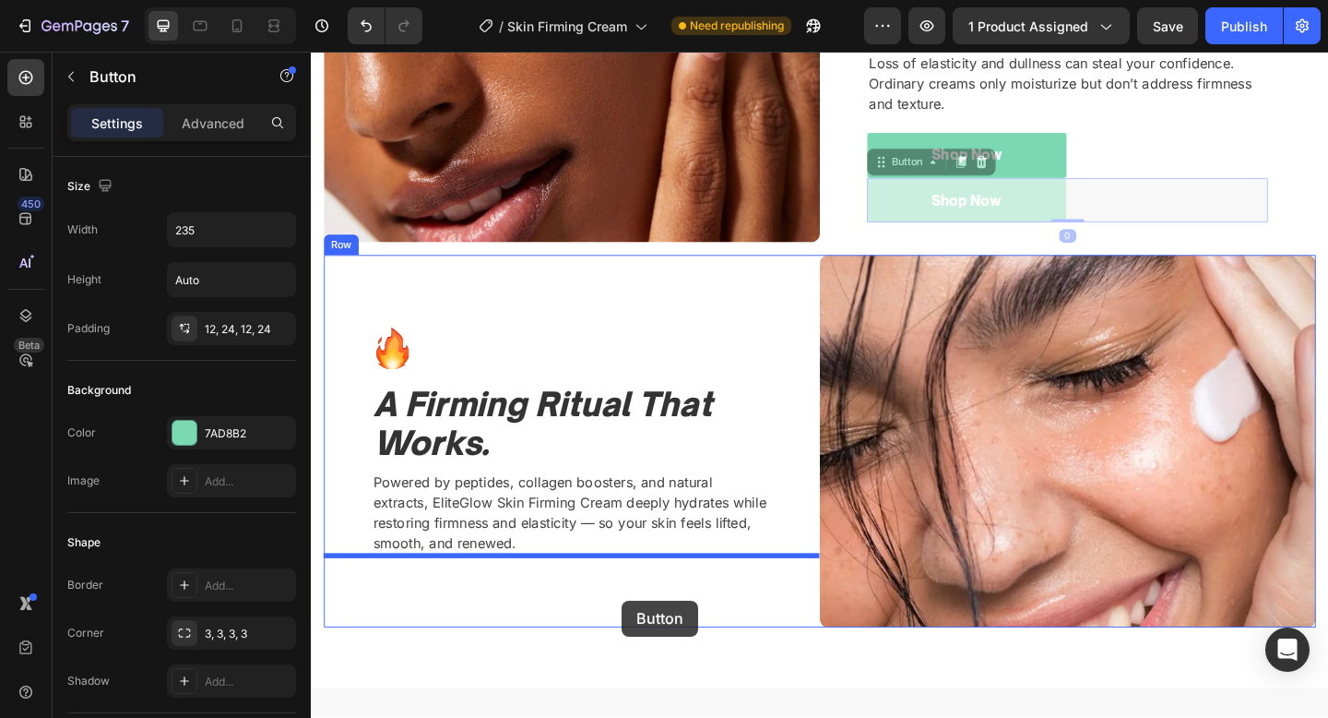
scroll to position [1783, 0]
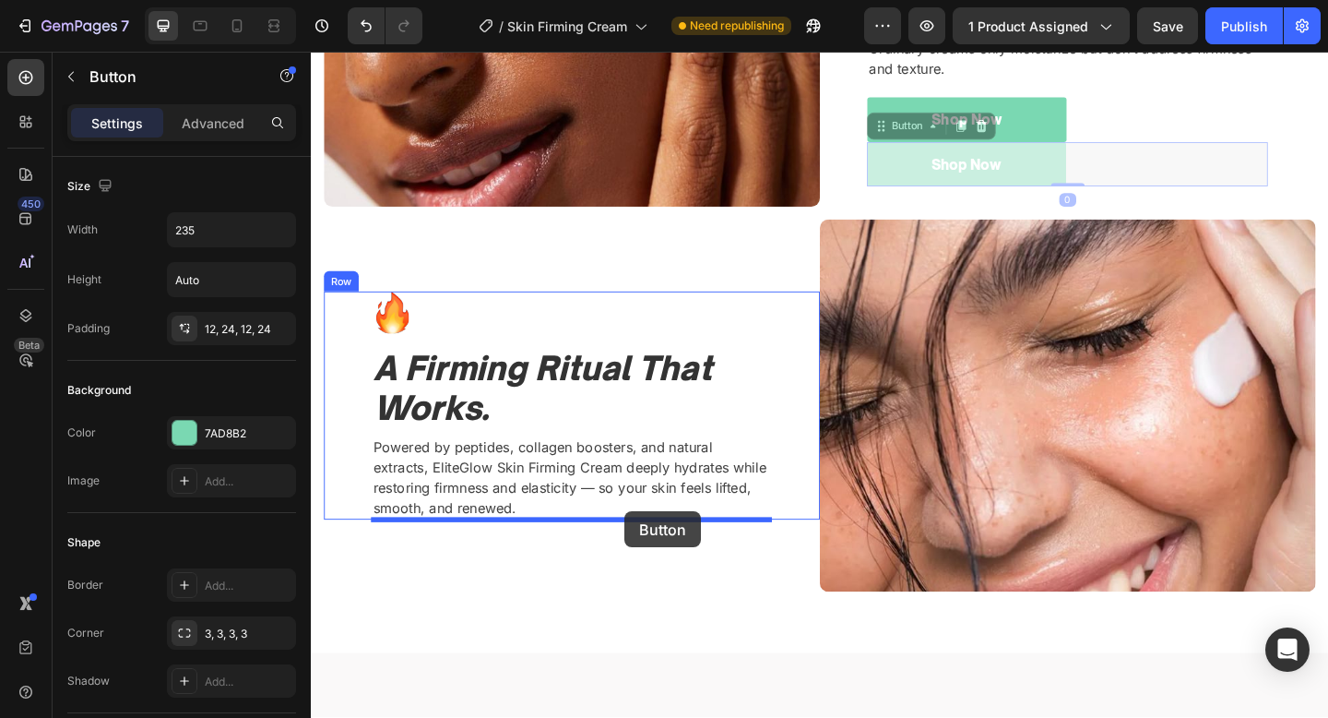
drag, startPoint x: 954, startPoint y: 269, endPoint x: 652, endPoint y: 552, distance: 413.1
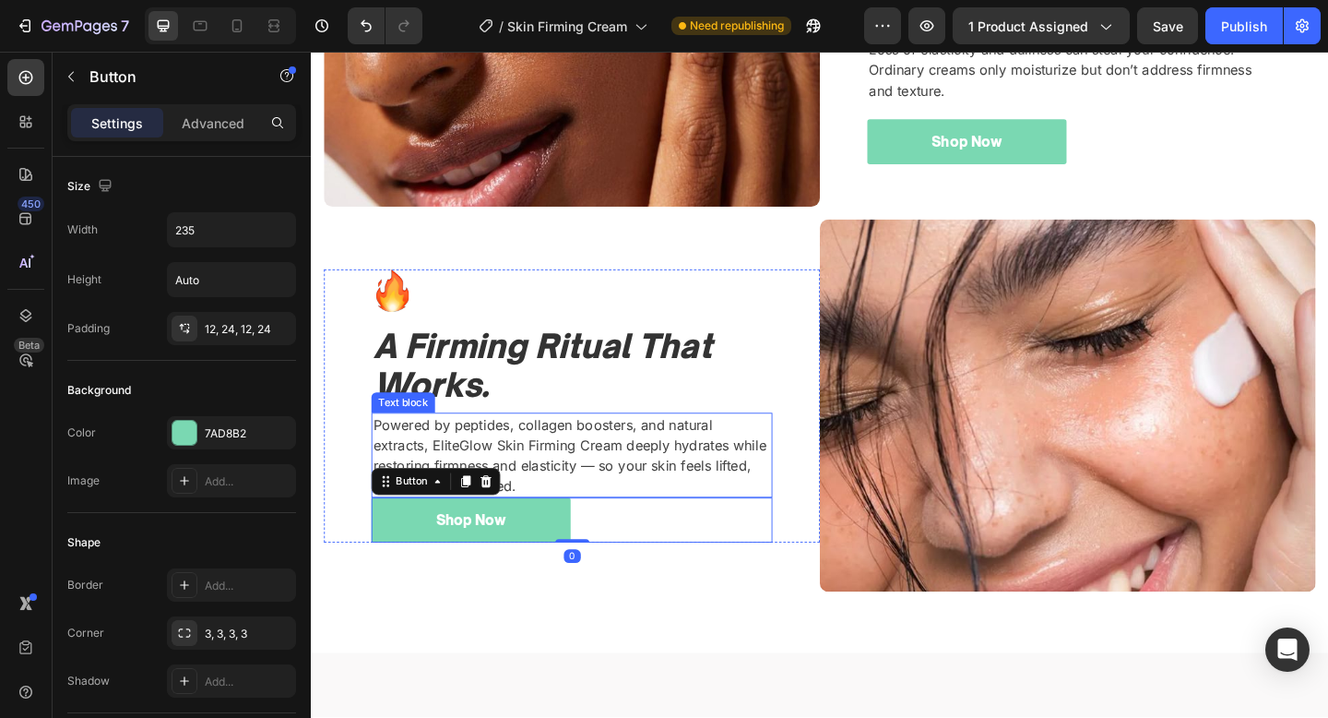
click at [688, 462] on p "Powered by peptides, collagen boosters, and natural extracts, EliteGlow Skin Fi…" at bounding box center [594, 490] width 433 height 89
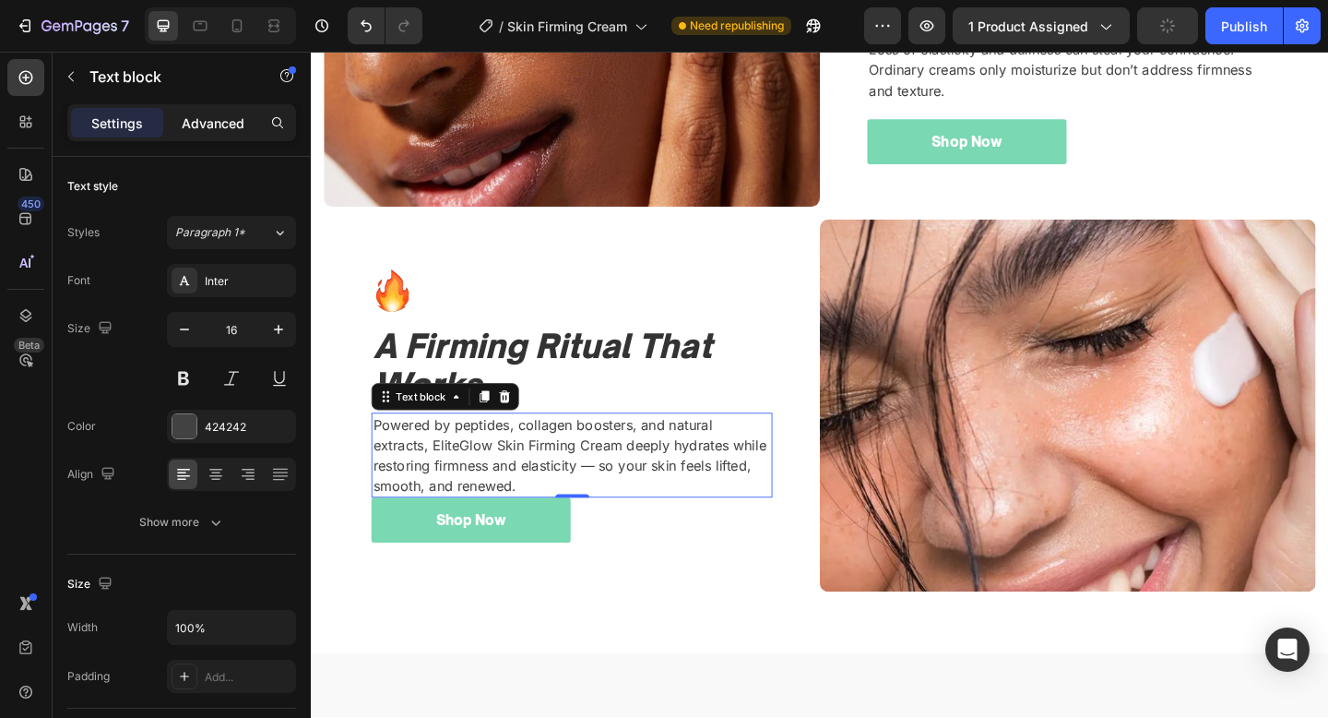
click at [222, 127] on p "Advanced" at bounding box center [213, 122] width 63 height 19
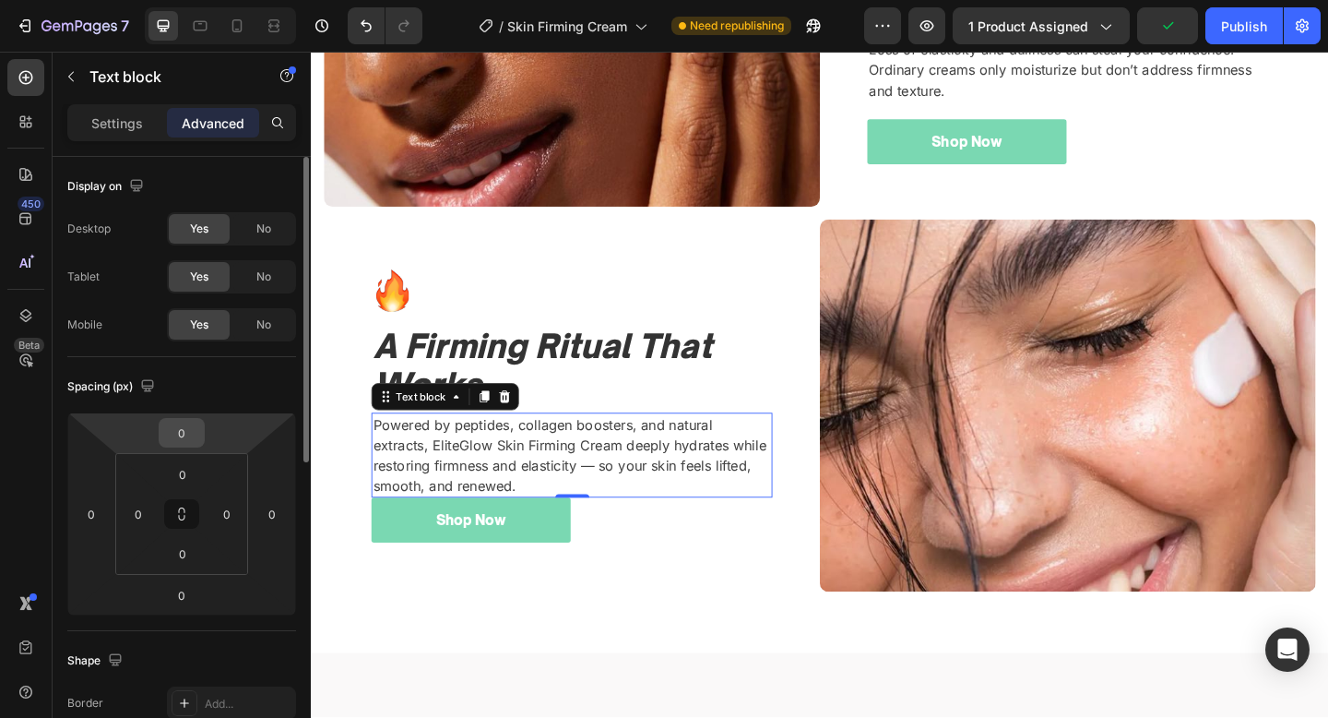
click at [195, 436] on input "0" at bounding box center [181, 433] width 37 height 28
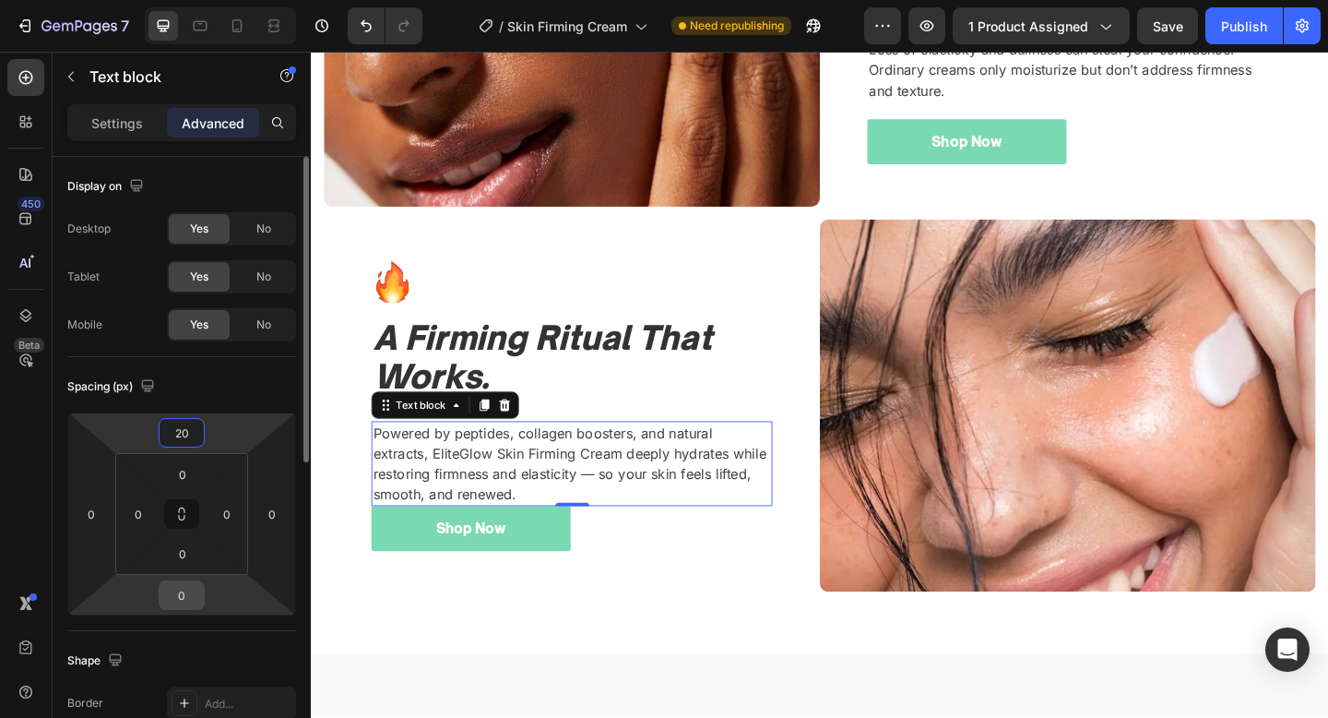
type input "20"
click at [180, 601] on input "0" at bounding box center [181, 595] width 37 height 28
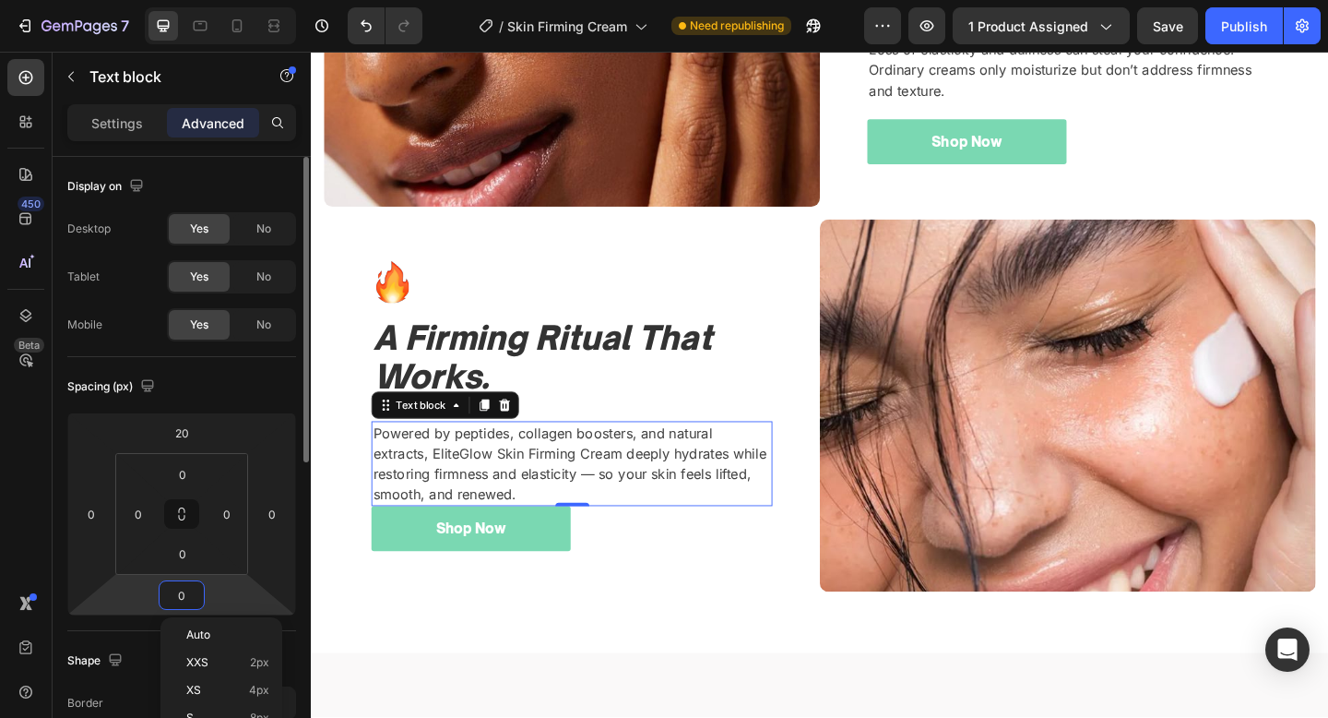
click at [180, 601] on input "0" at bounding box center [181, 595] width 37 height 28
type input "20"
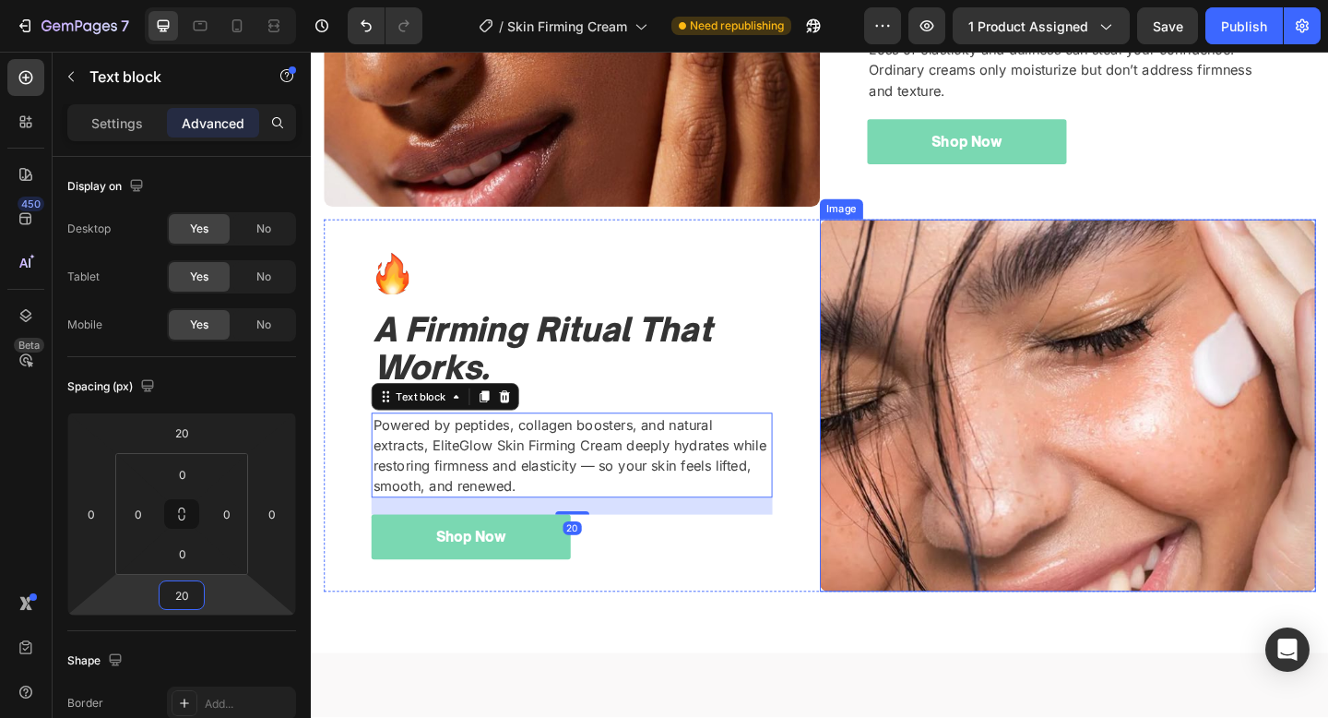
click at [877, 536] on img at bounding box center [1134, 436] width 540 height 405
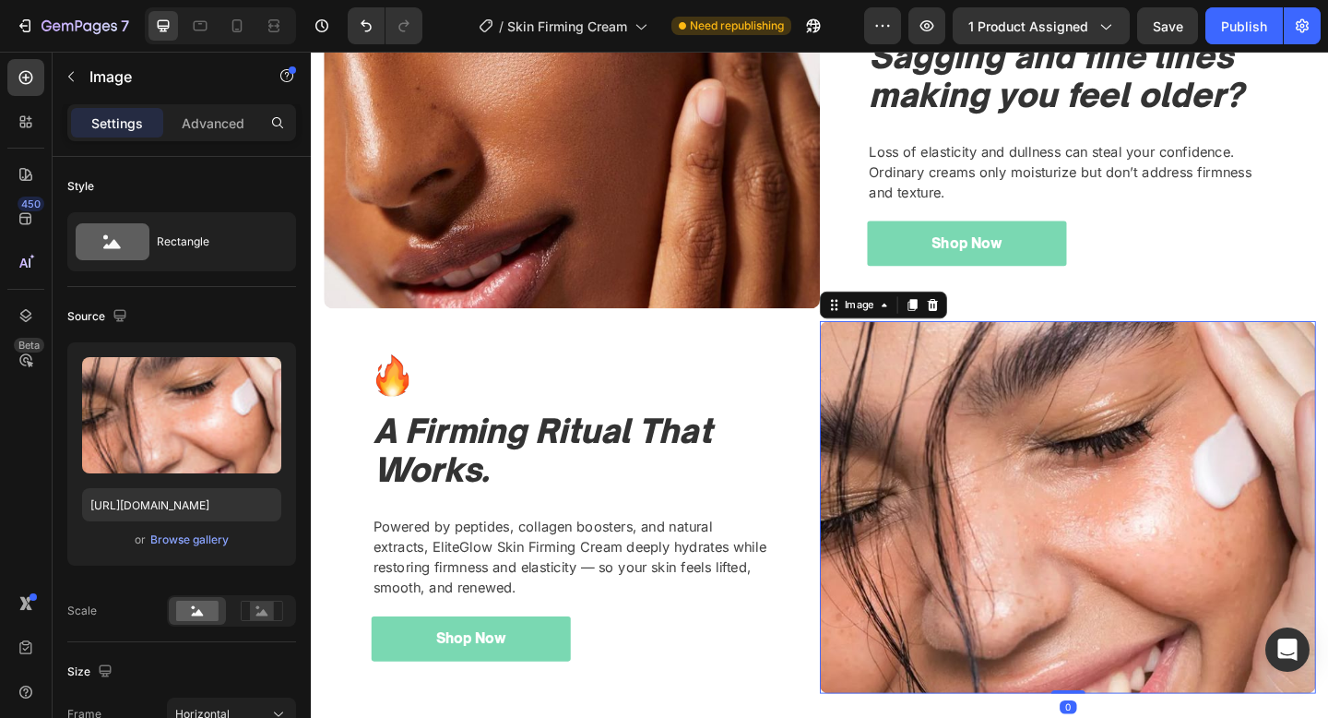
scroll to position [1672, 0]
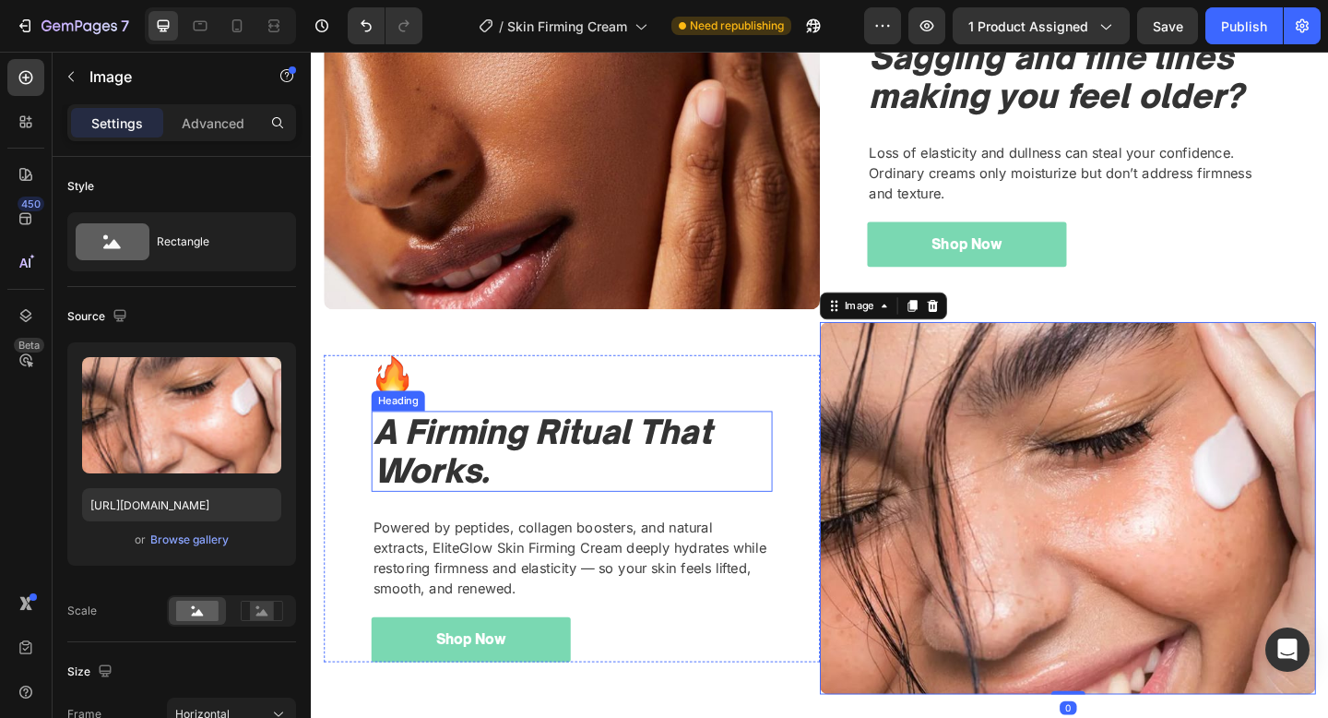
click at [680, 530] on h2 "A Firming Ritual That Works." at bounding box center [594, 487] width 436 height 88
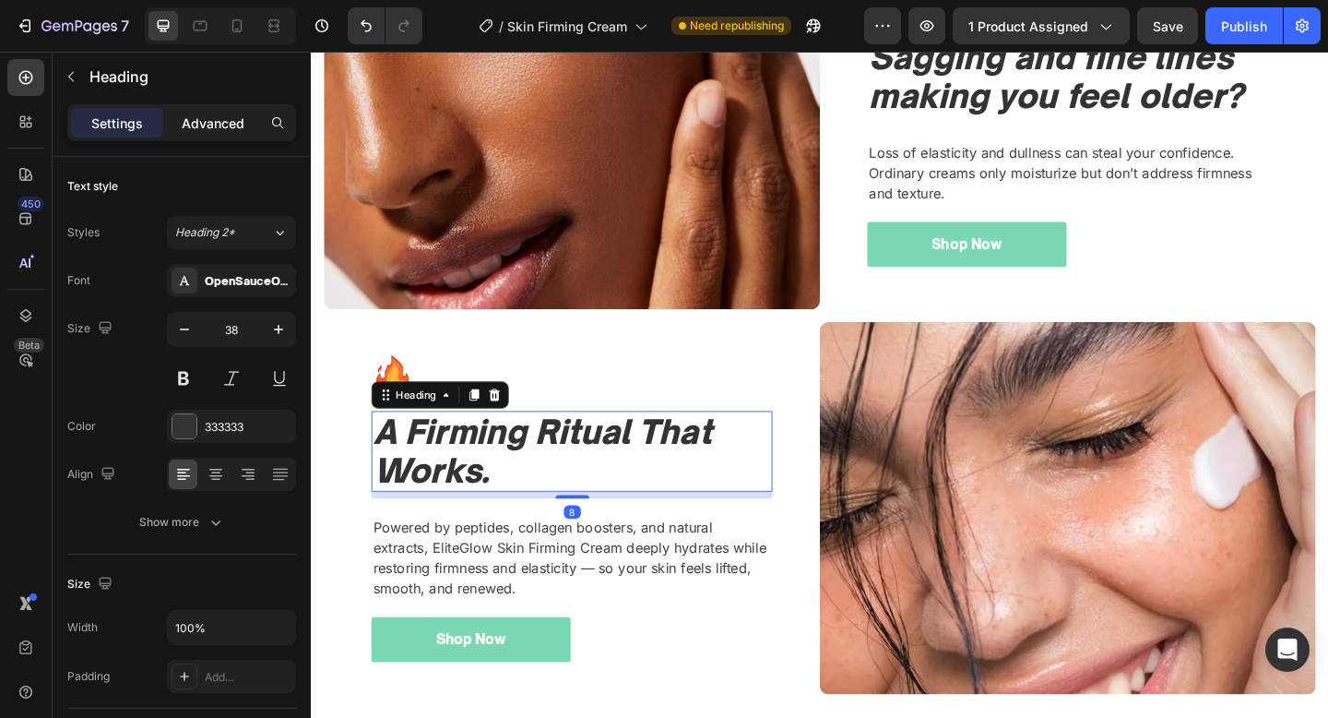
click at [232, 116] on p "Advanced" at bounding box center [213, 122] width 63 height 19
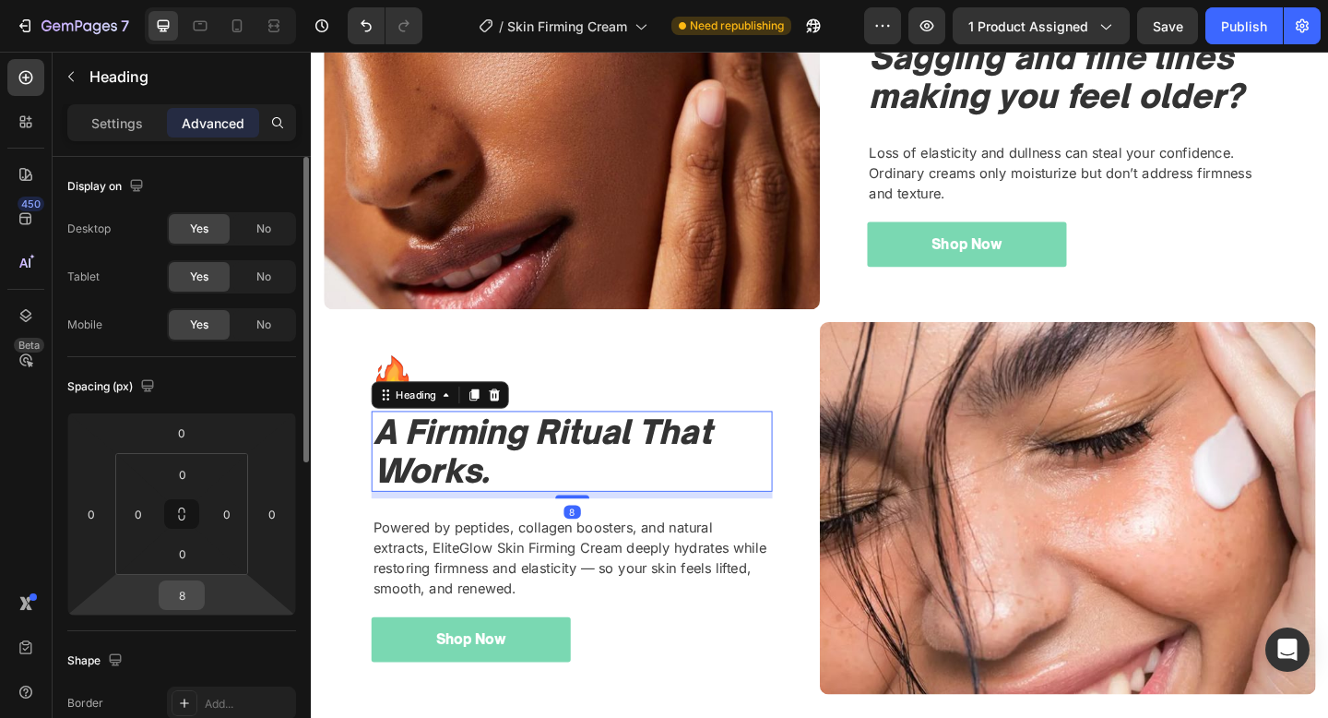
click at [203, 588] on div "8" at bounding box center [182, 595] width 46 height 30
click at [189, 589] on input "8" at bounding box center [181, 595] width 37 height 28
type input "0"
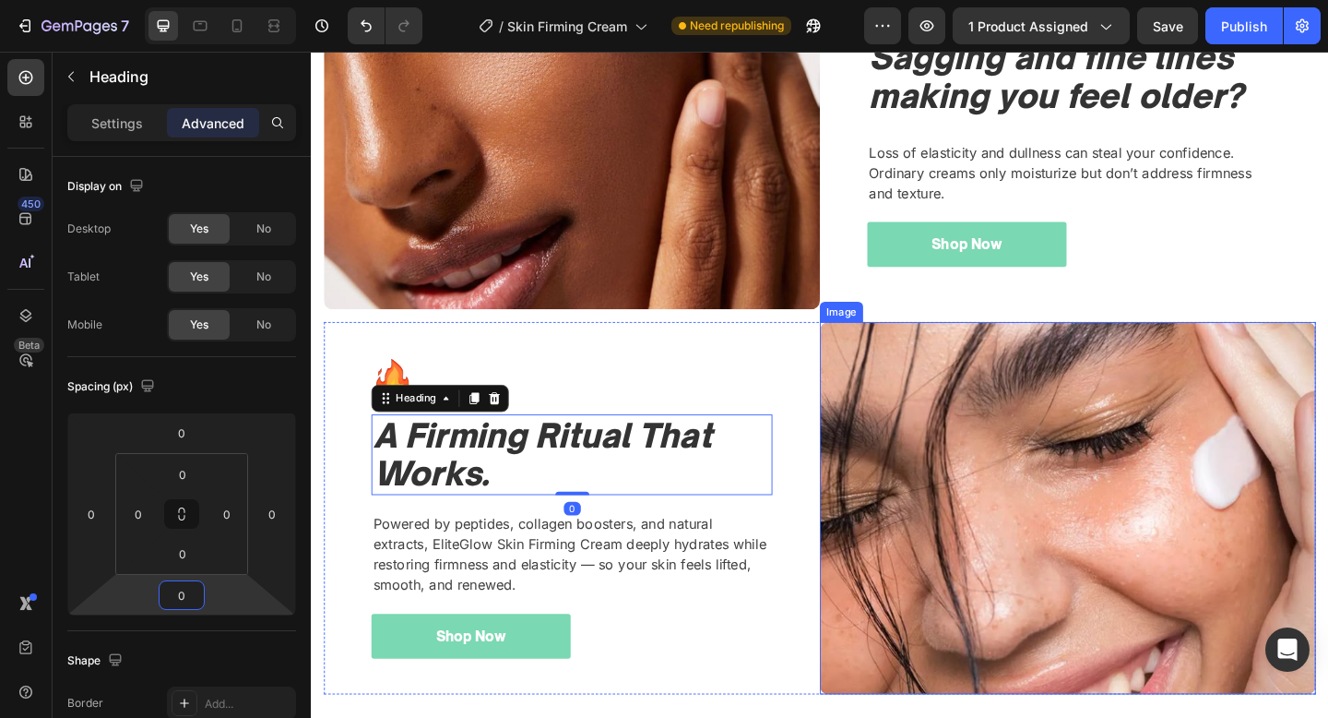
scroll to position [1440, 0]
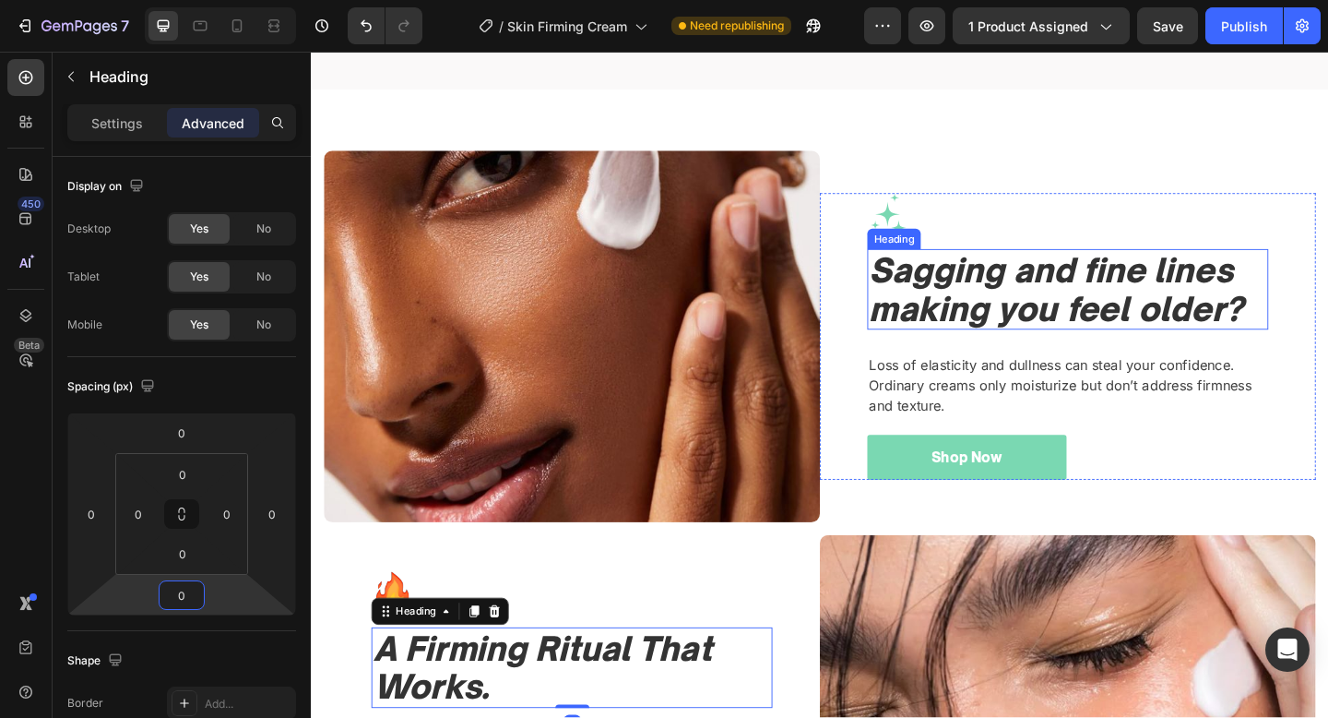
click at [1220, 305] on icon "Sagging and fine lines making you feel older?" at bounding box center [1121, 311] width 407 height 86
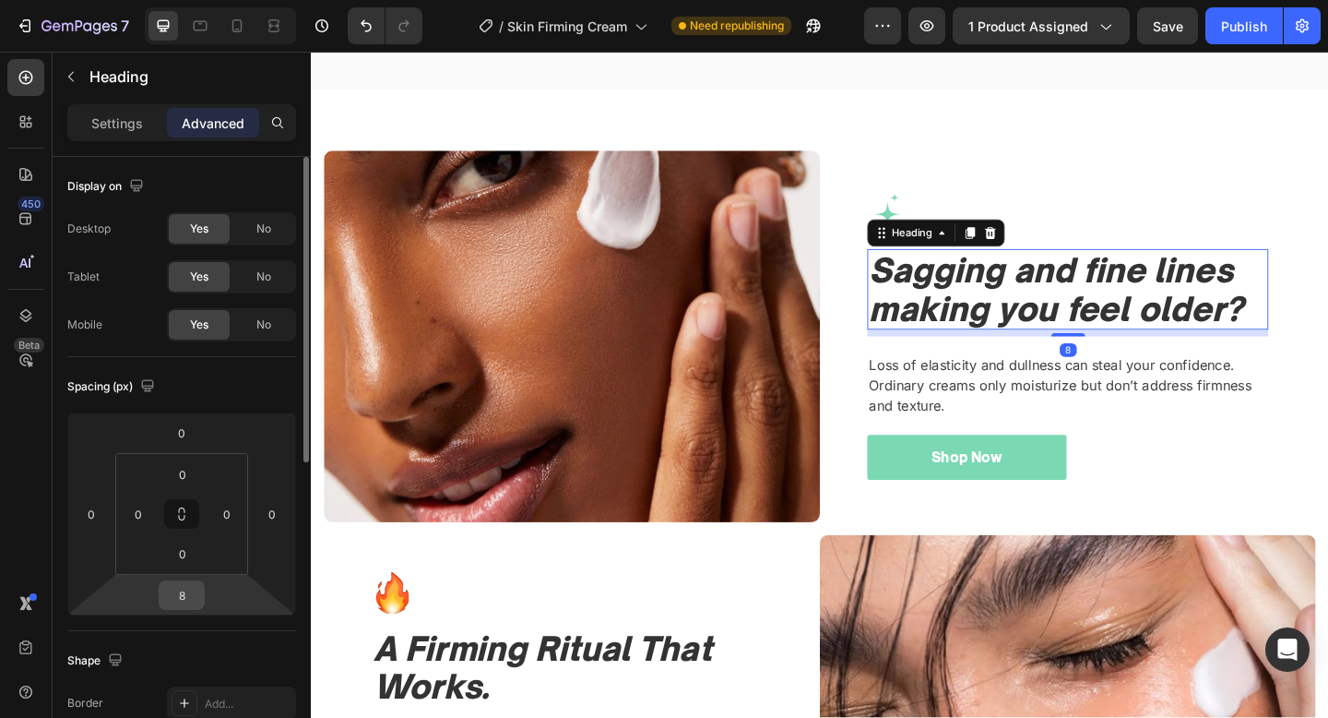
click at [178, 591] on input "8" at bounding box center [181, 595] width 37 height 28
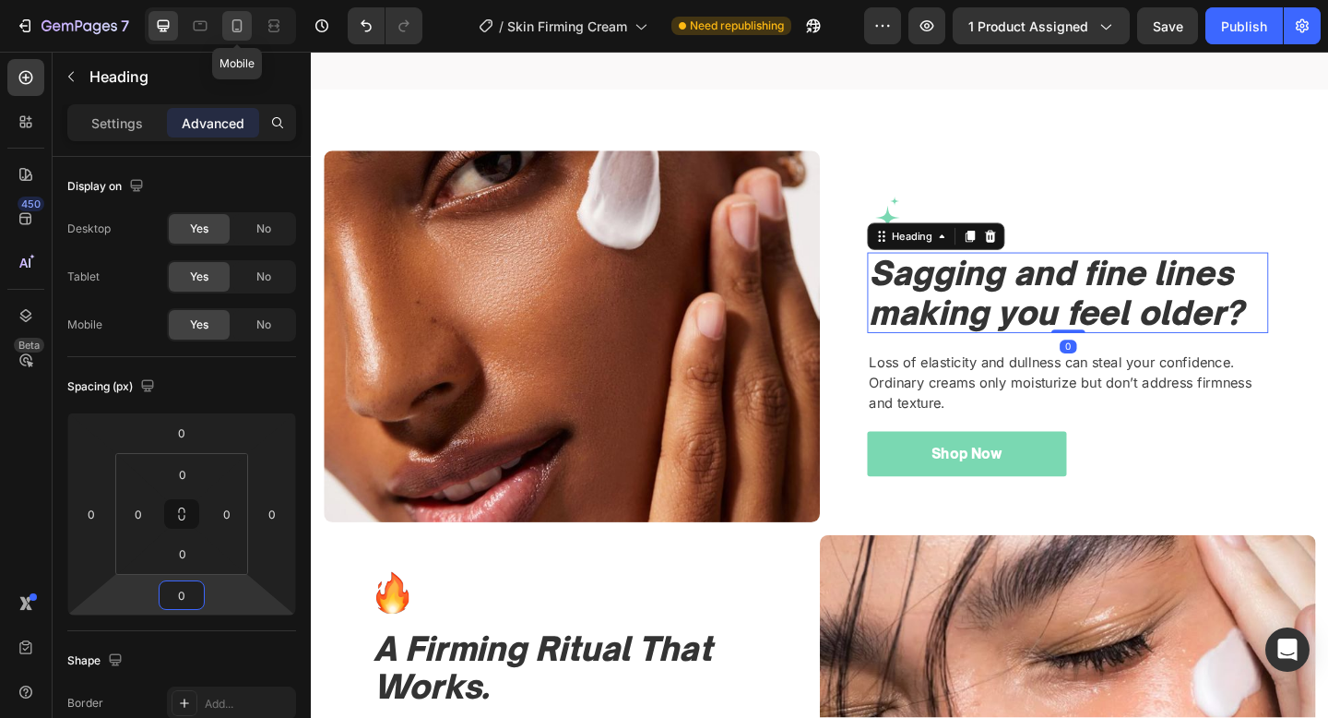
click at [230, 28] on icon at bounding box center [237, 26] width 18 height 18
type input "8"
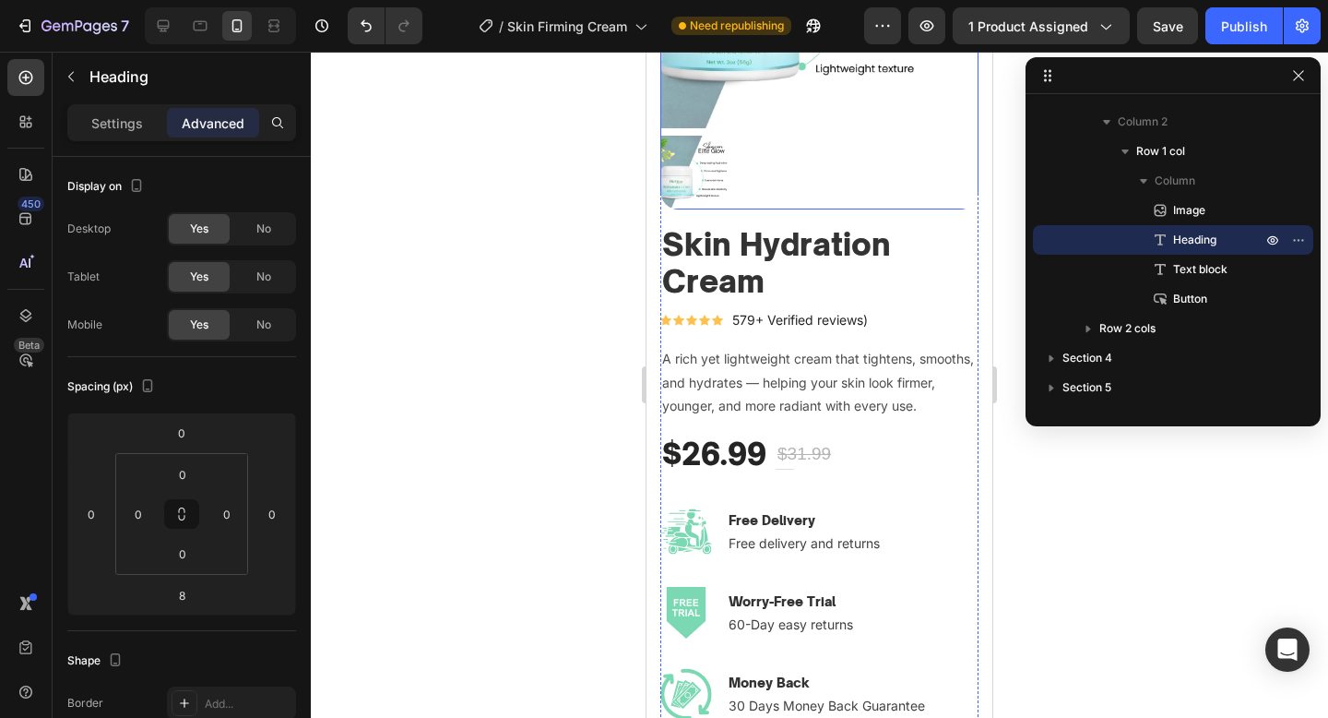
scroll to position [504, 0]
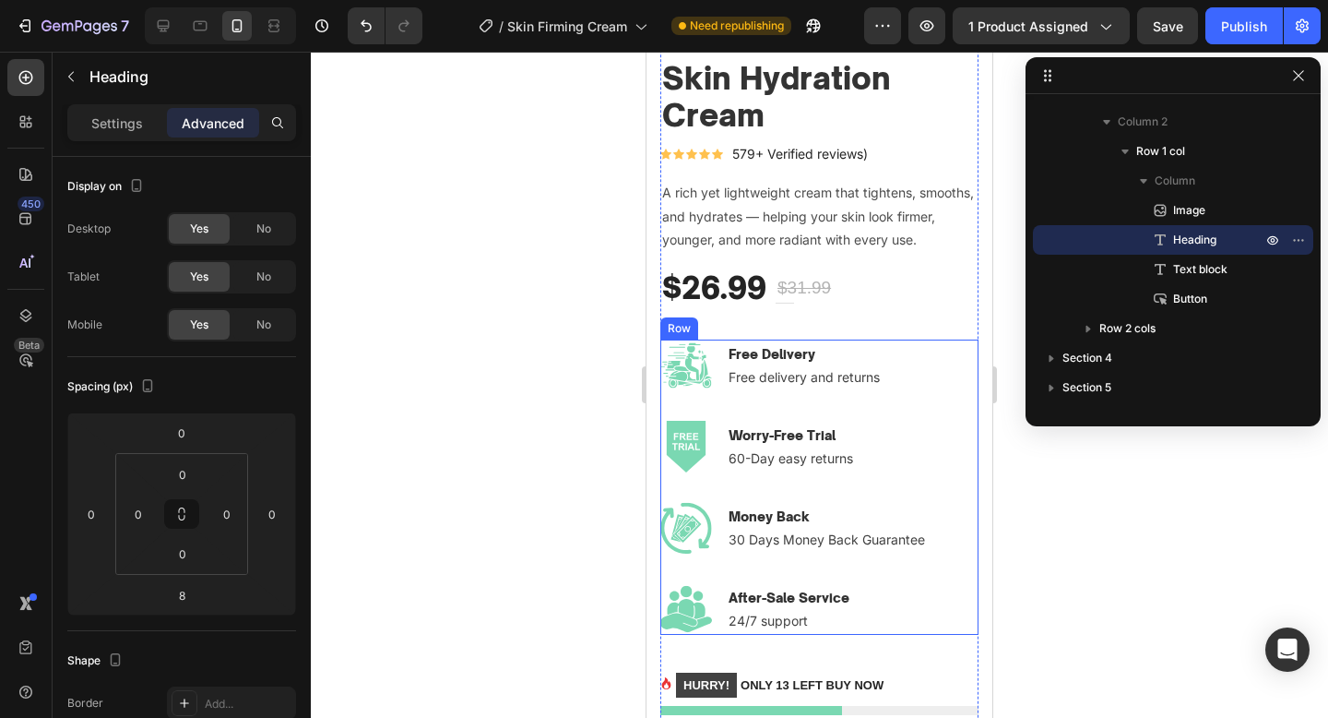
click at [914, 393] on div "Image Free Delivery Text block Free delivery and returns Text block Row Image W…" at bounding box center [819, 420] width 318 height 162
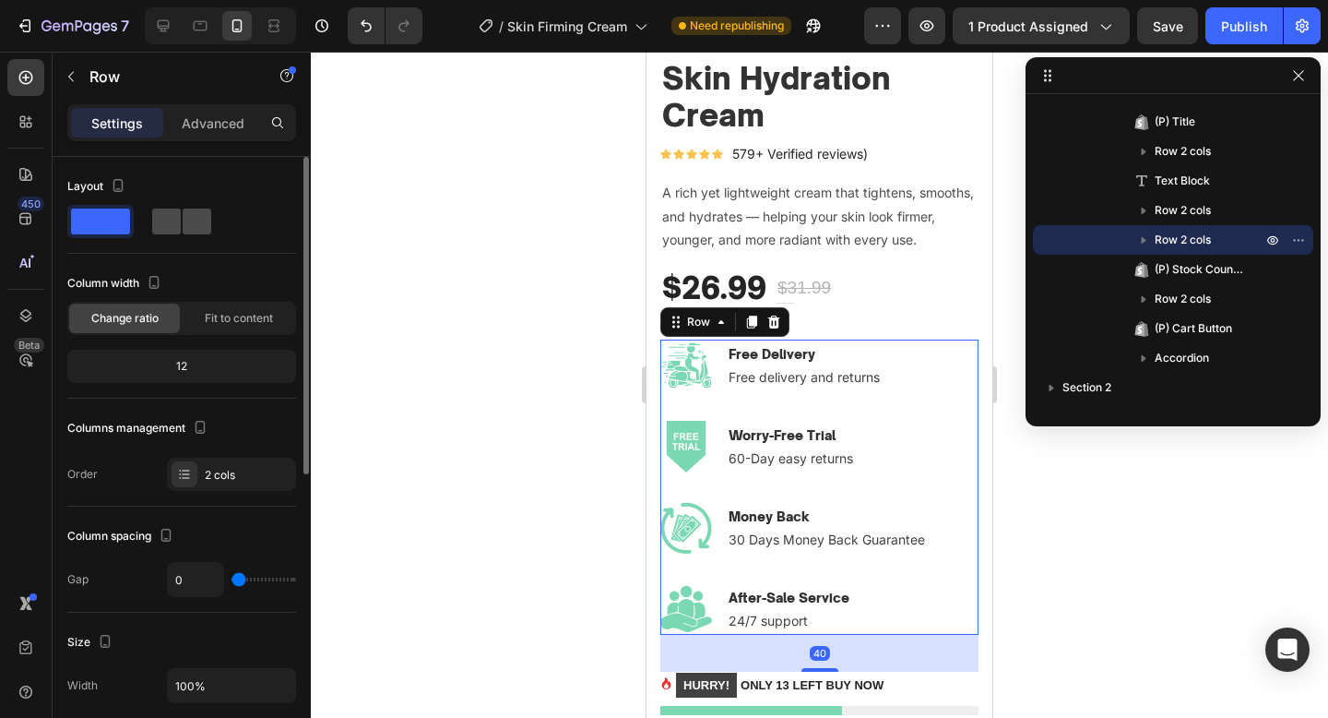
click at [189, 215] on span at bounding box center [197, 221] width 29 height 26
type input "32"
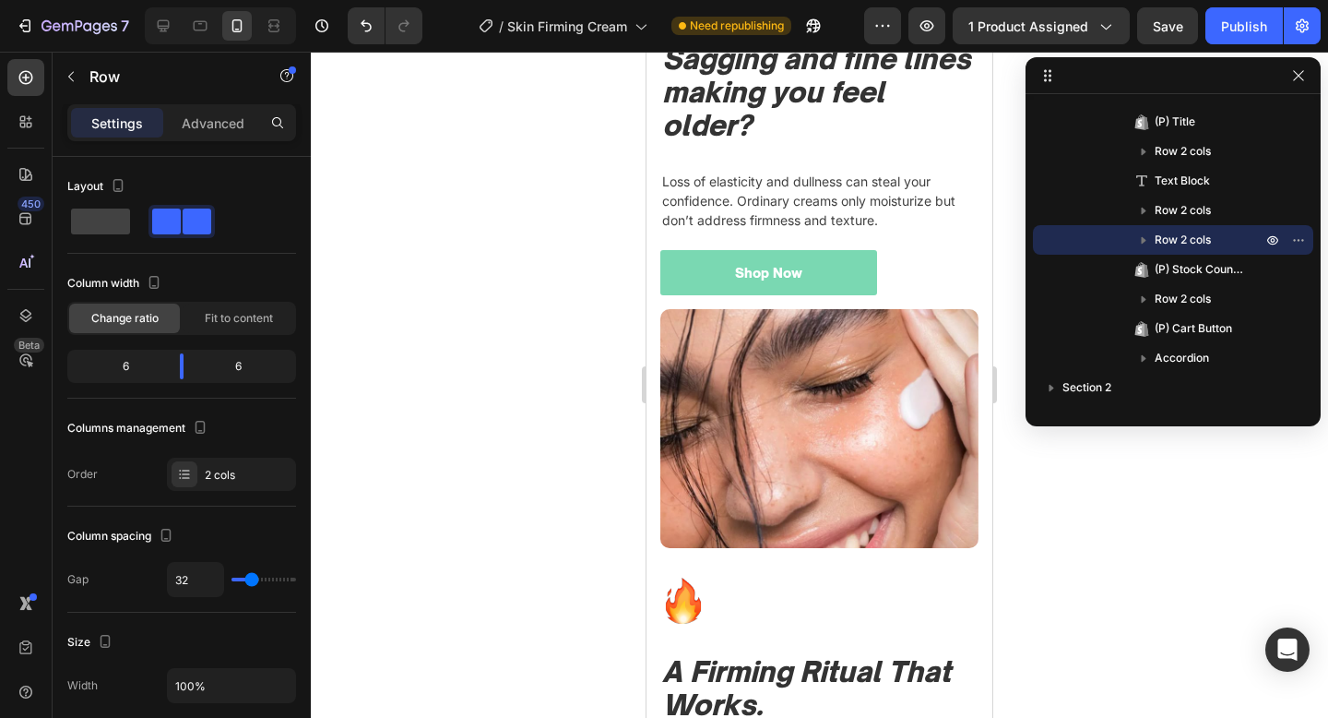
scroll to position [2573, 0]
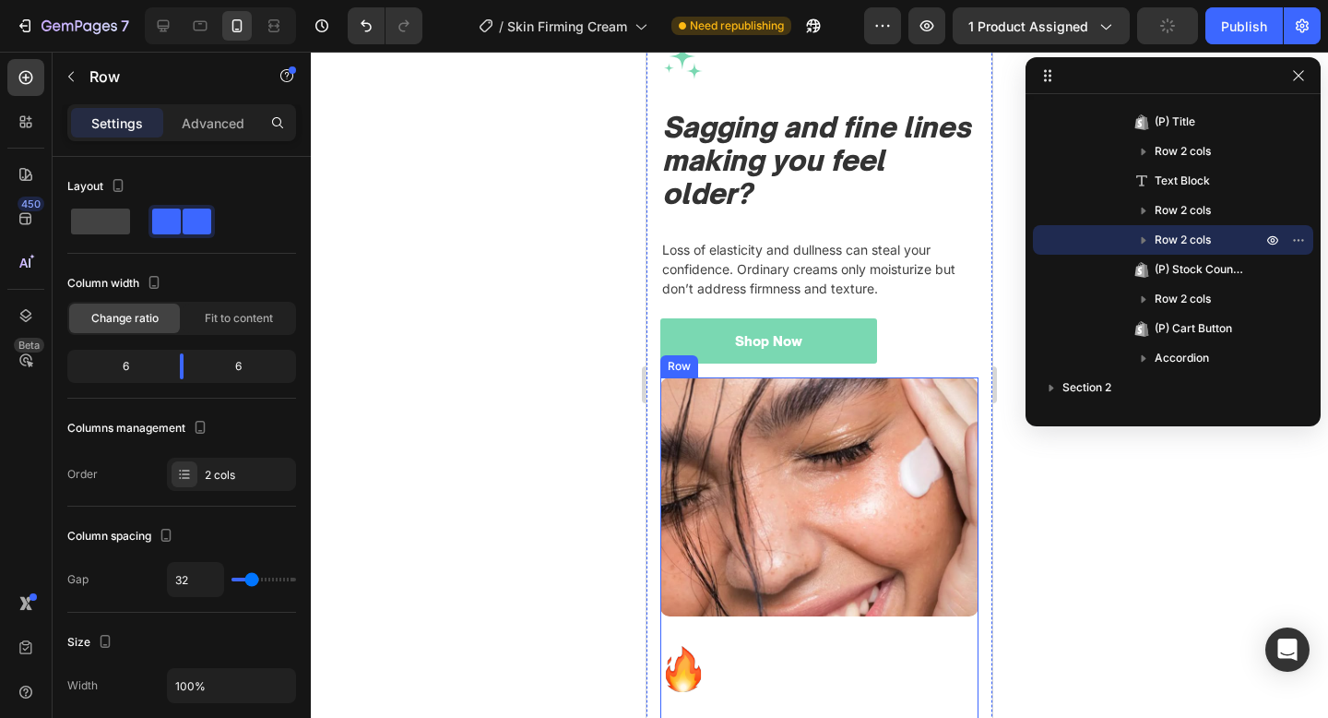
click at [805, 642] on div "Image" at bounding box center [819, 511] width 318 height 268
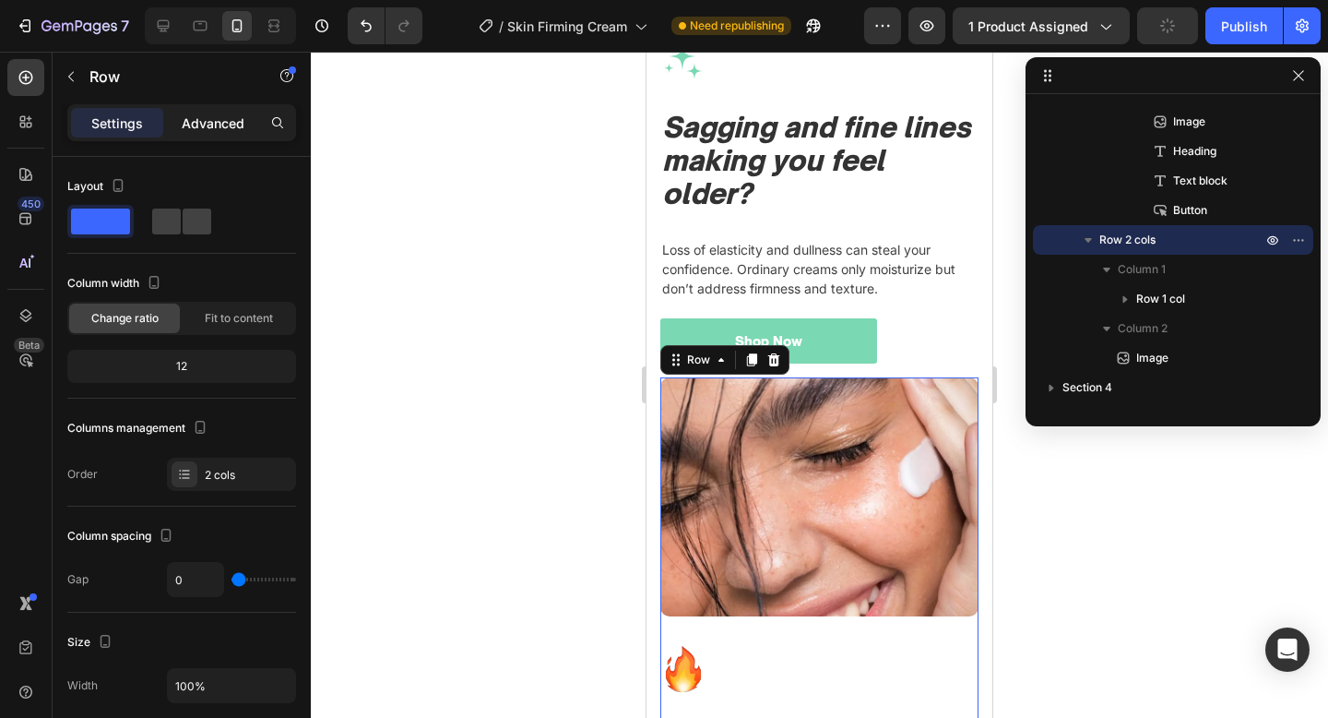
click at [211, 111] on div "Advanced" at bounding box center [213, 123] width 92 height 30
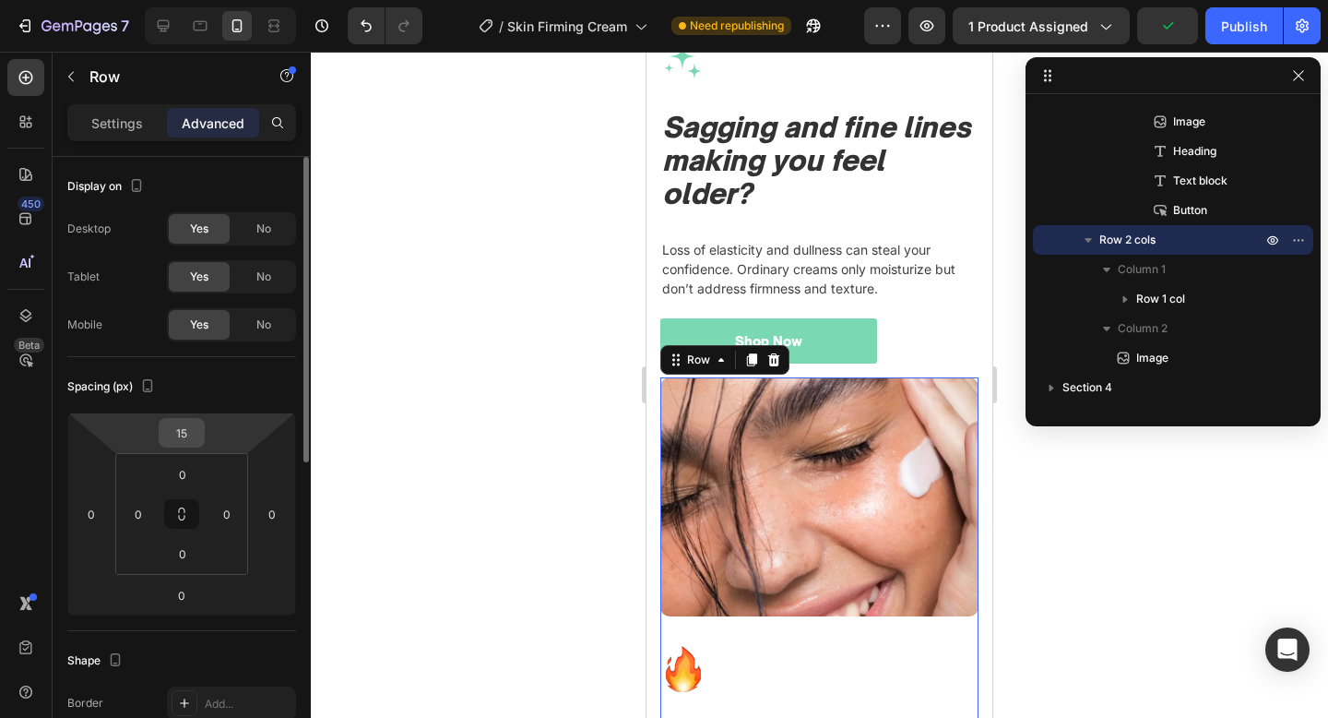
click at [188, 431] on input "15" at bounding box center [181, 433] width 37 height 28
type input "40"
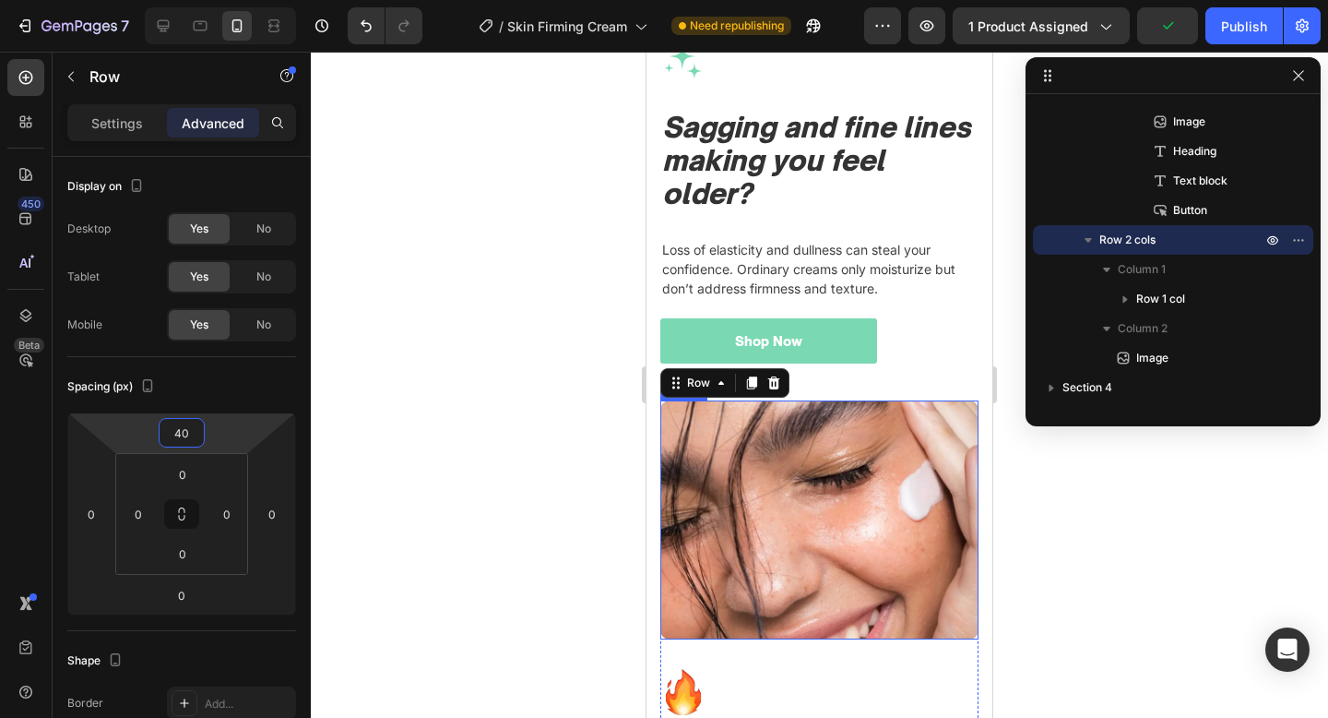
click at [669, 424] on img at bounding box center [819, 519] width 318 height 239
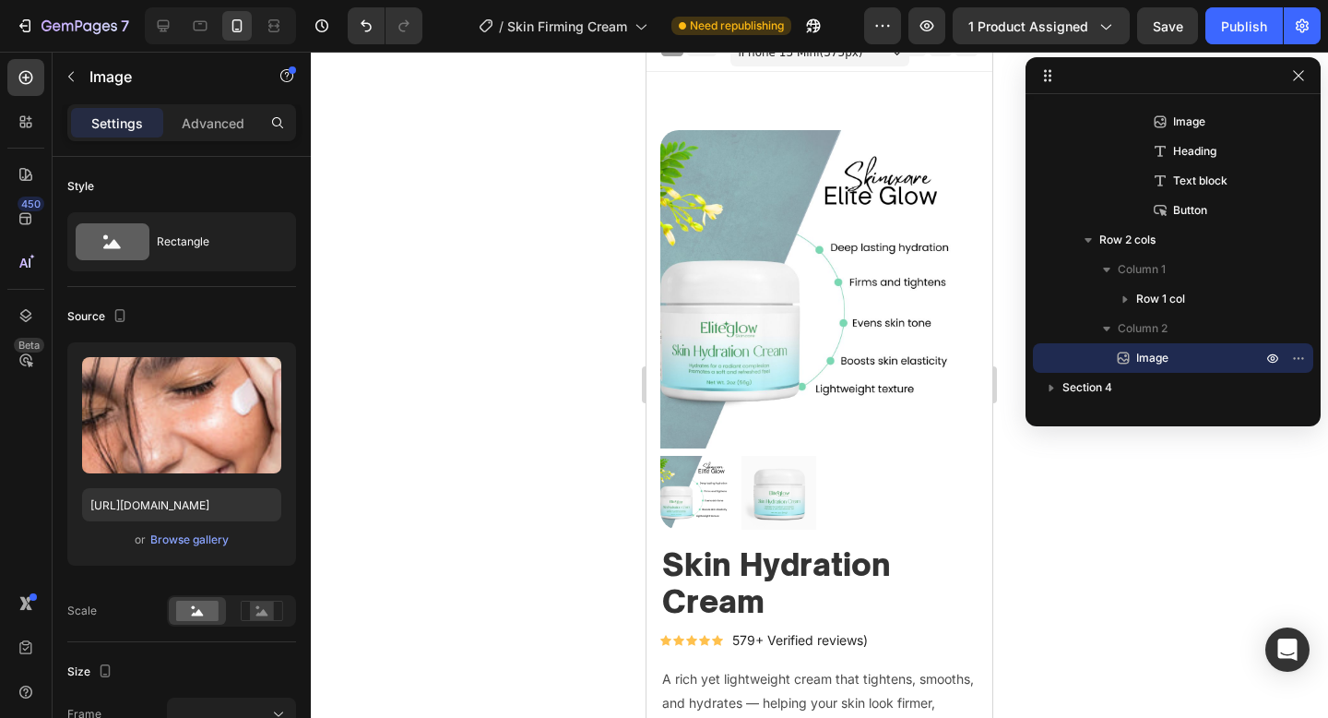
scroll to position [0, 0]
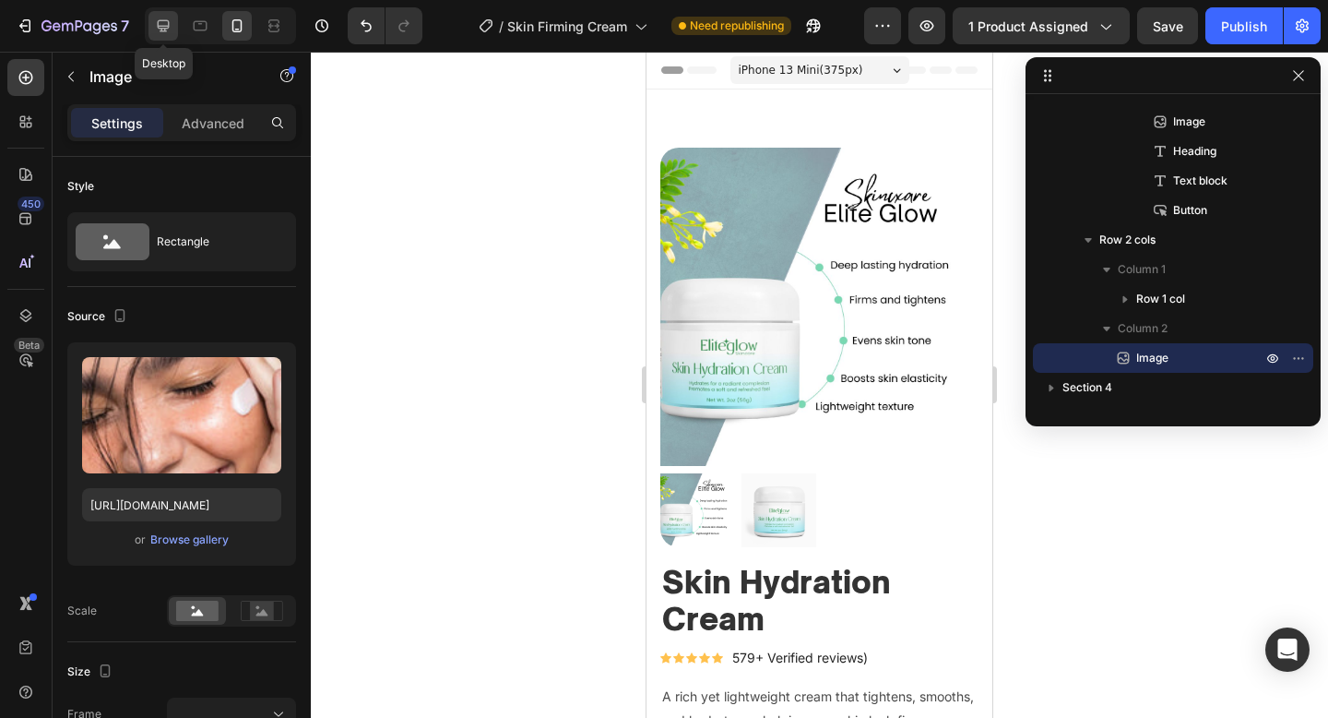
click at [175, 27] on div at bounding box center [164, 26] width 30 height 30
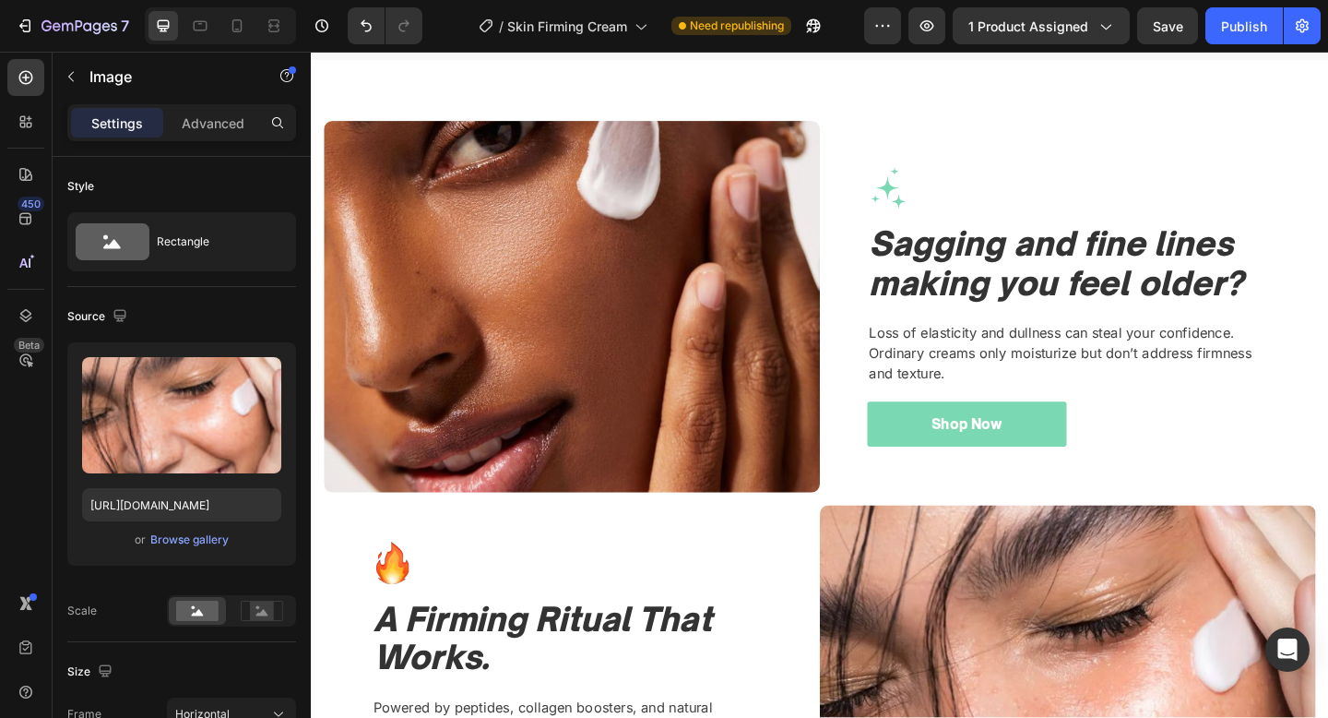
scroll to position [1498, 0]
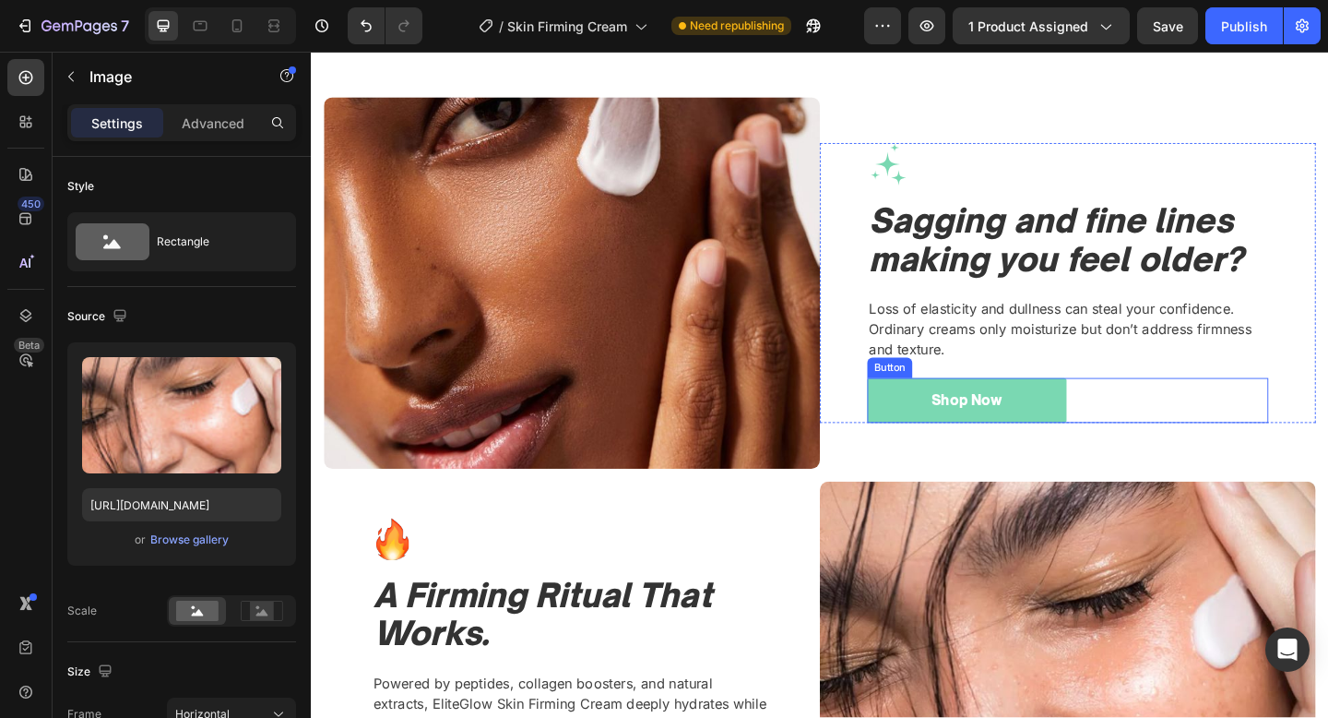
click at [1202, 422] on div "Shop Now Button" at bounding box center [1134, 431] width 436 height 49
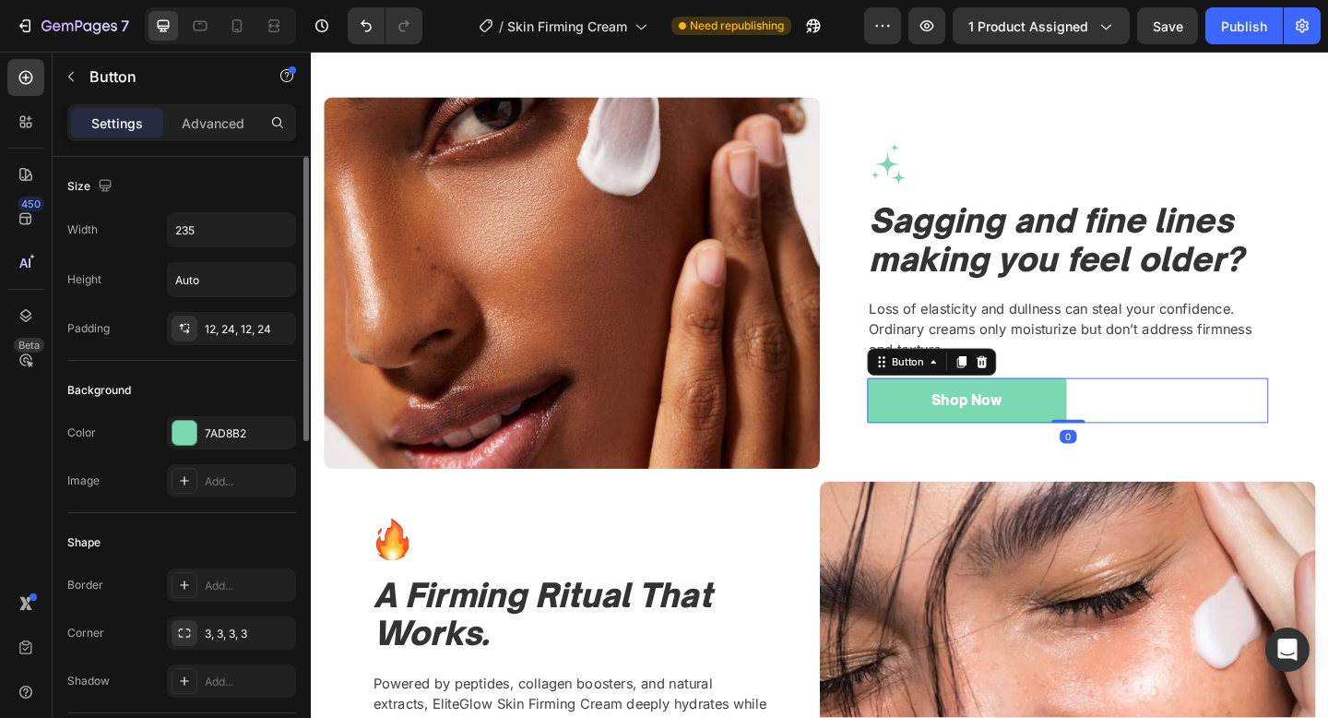
scroll to position [709, 0]
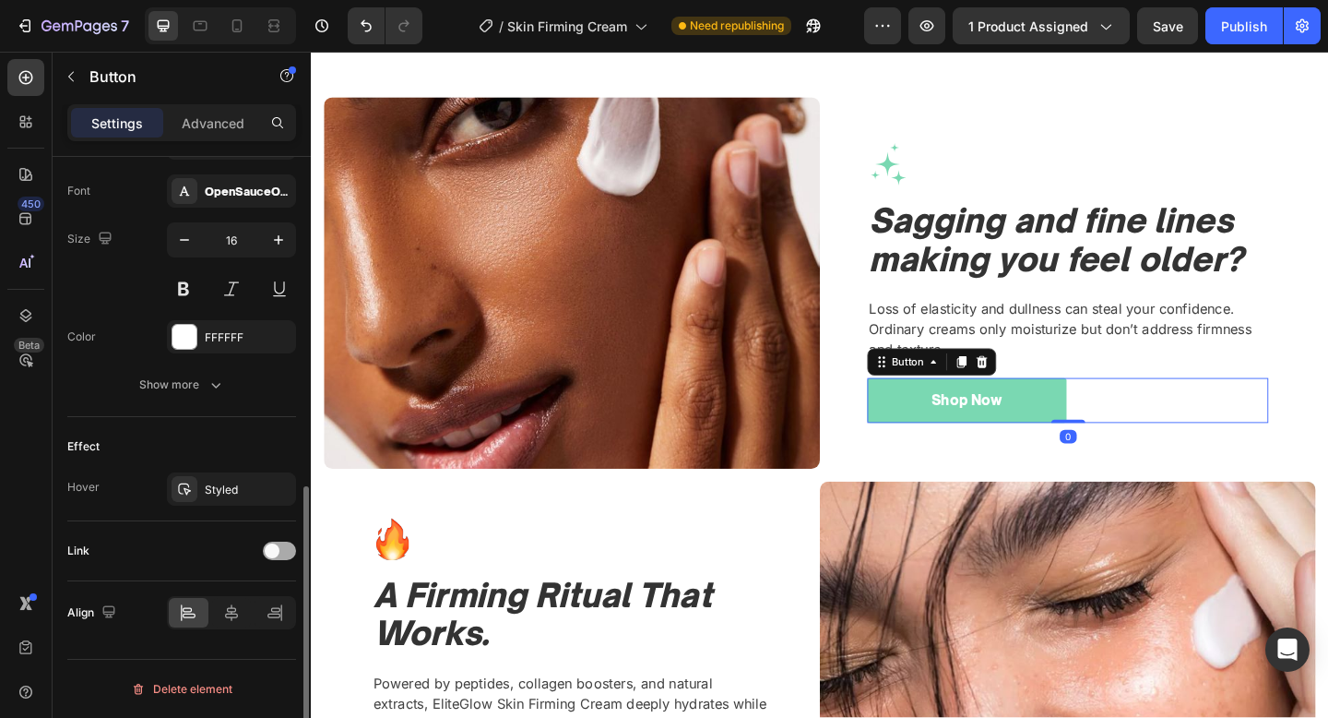
click at [274, 543] on span at bounding box center [272, 550] width 15 height 15
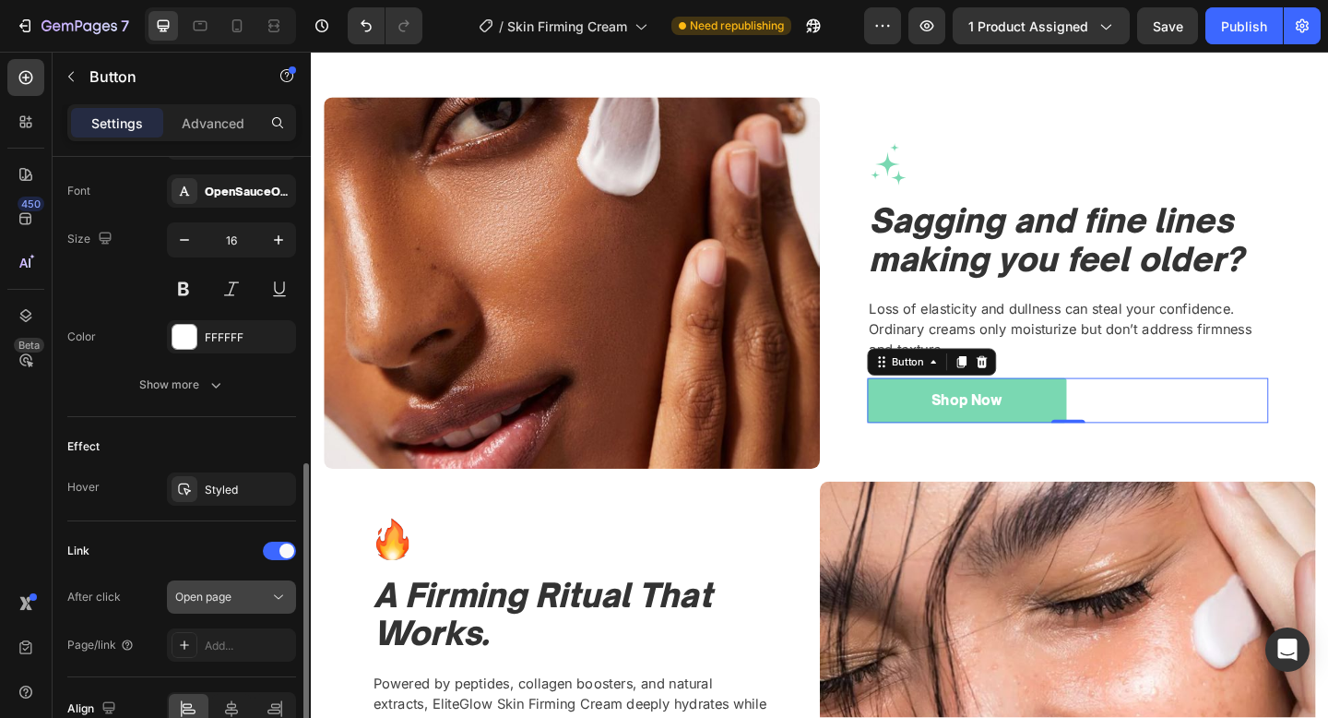
click at [226, 592] on span "Open page" at bounding box center [203, 596] width 56 height 14
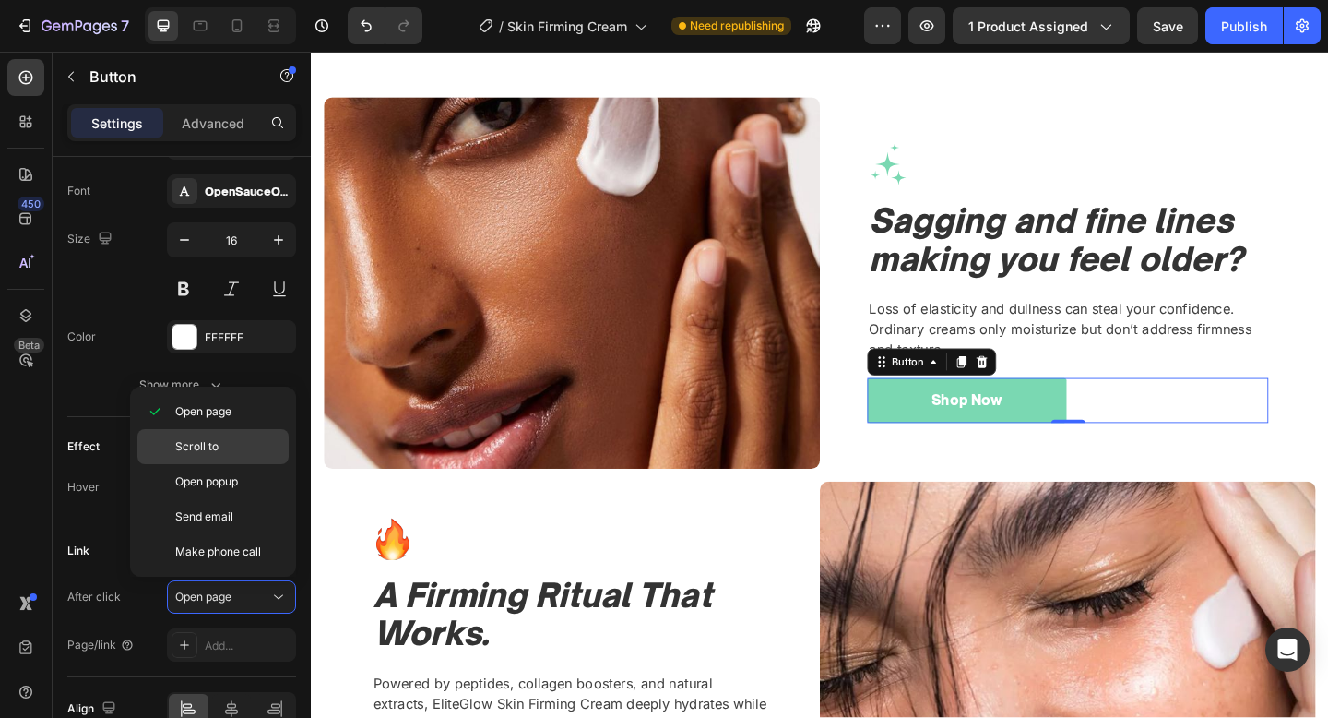
click at [240, 446] on p "Scroll to" at bounding box center [227, 446] width 105 height 17
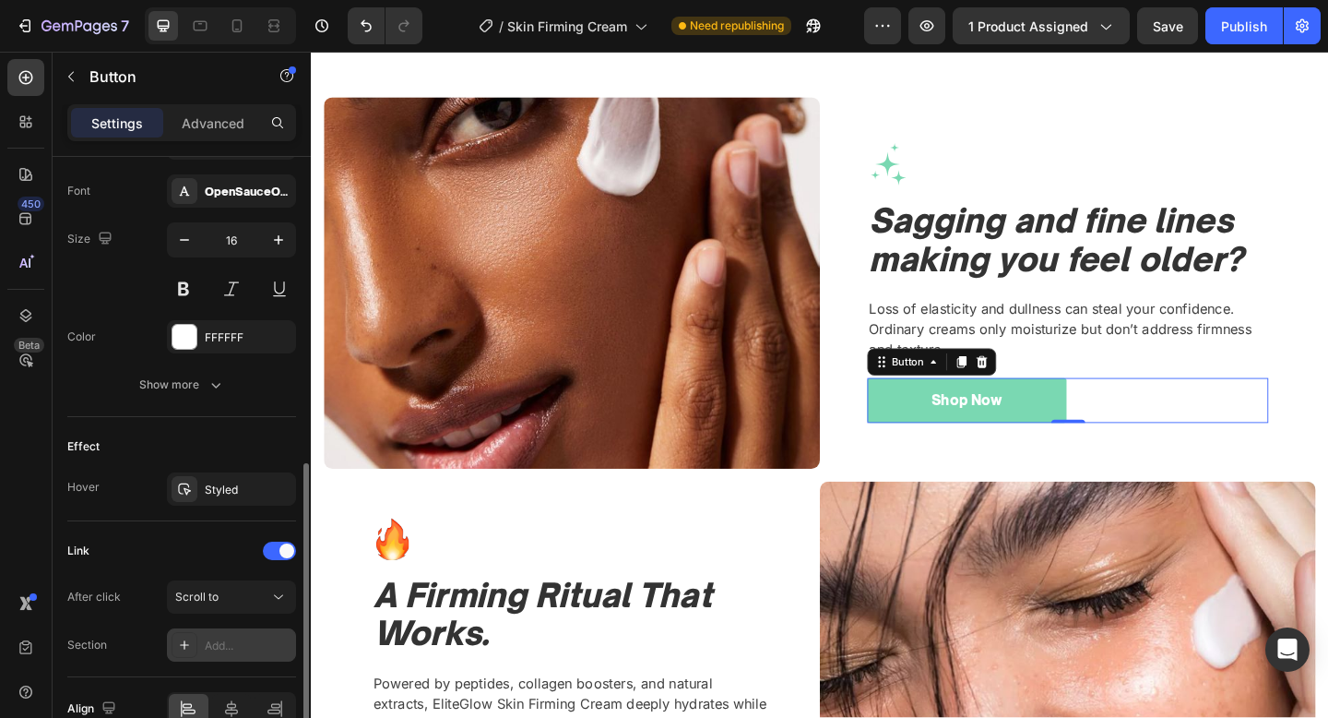
click at [229, 637] on div "Add..." at bounding box center [248, 645] width 87 height 17
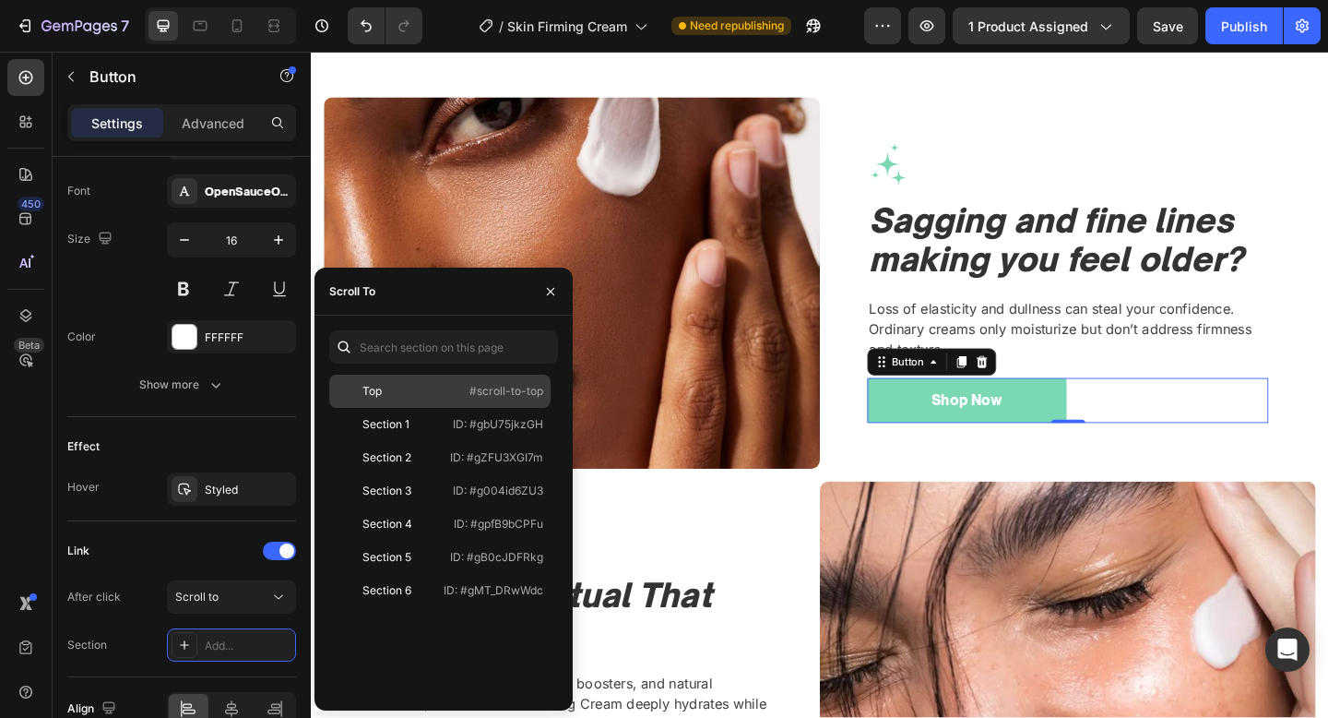
click at [413, 399] on div "Top" at bounding box center [390, 391] width 107 height 17
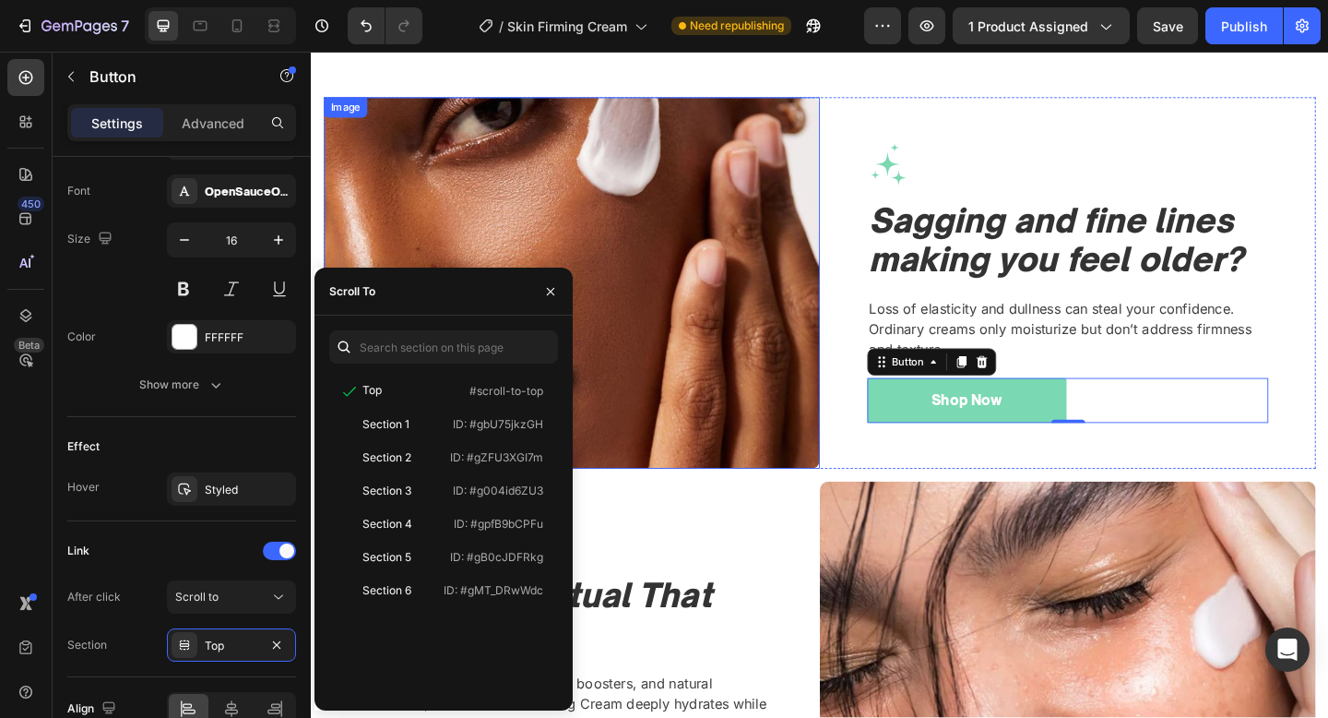
click at [776, 459] on img at bounding box center [595, 303] width 540 height 405
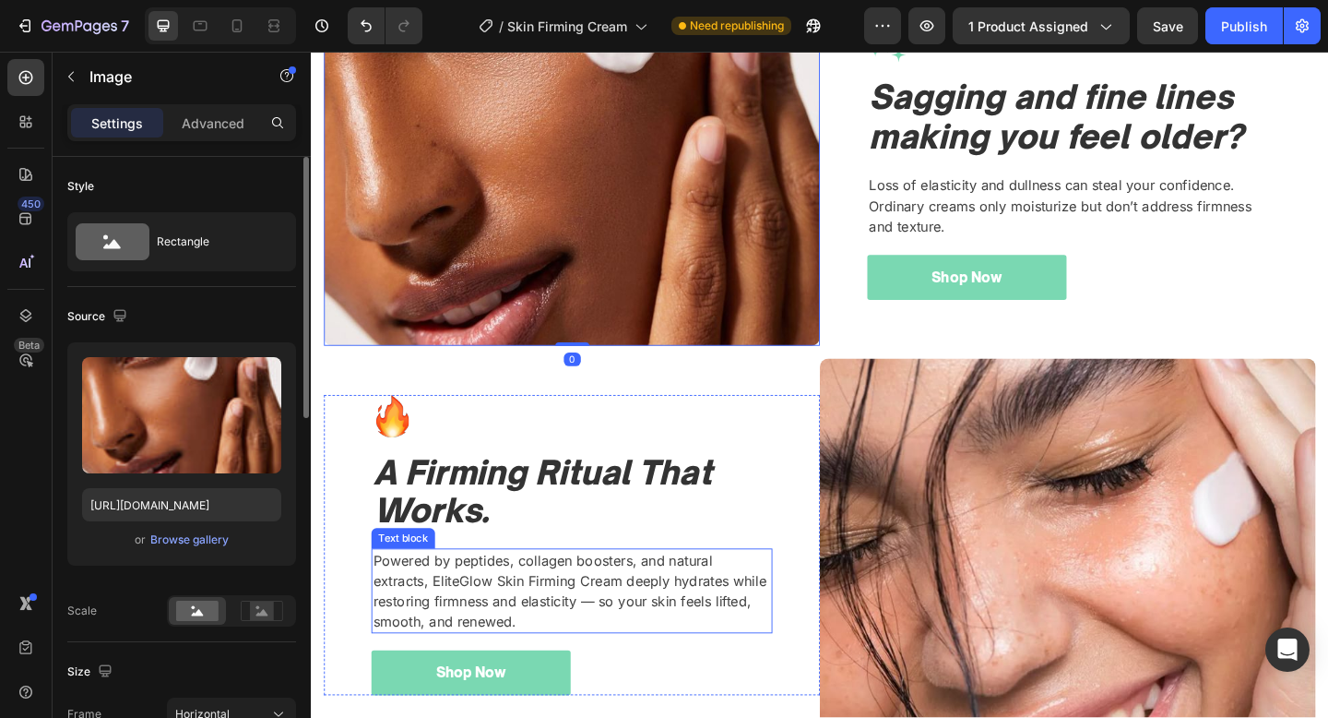
scroll to position [1839, 0]
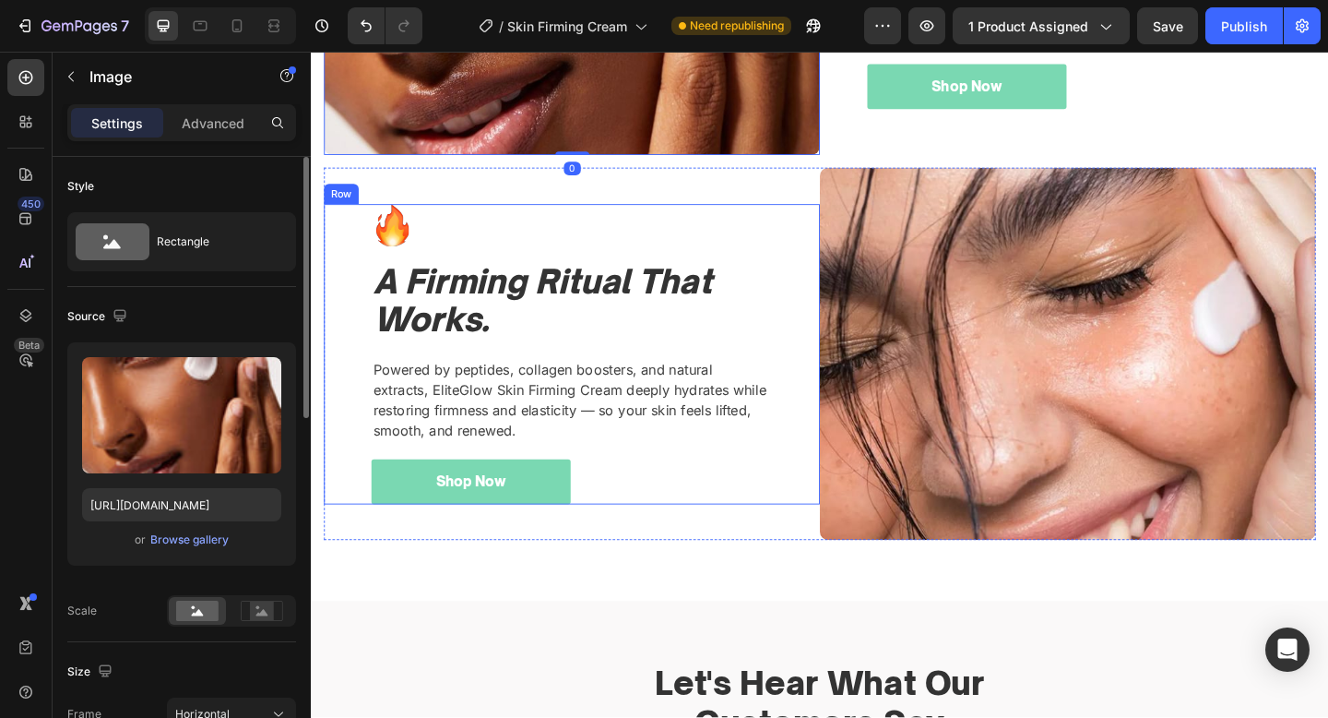
click at [661, 494] on div "Image A Firming Ritual That Works. Heading Powered by peptides, collagen booste…" at bounding box center [594, 381] width 436 height 327
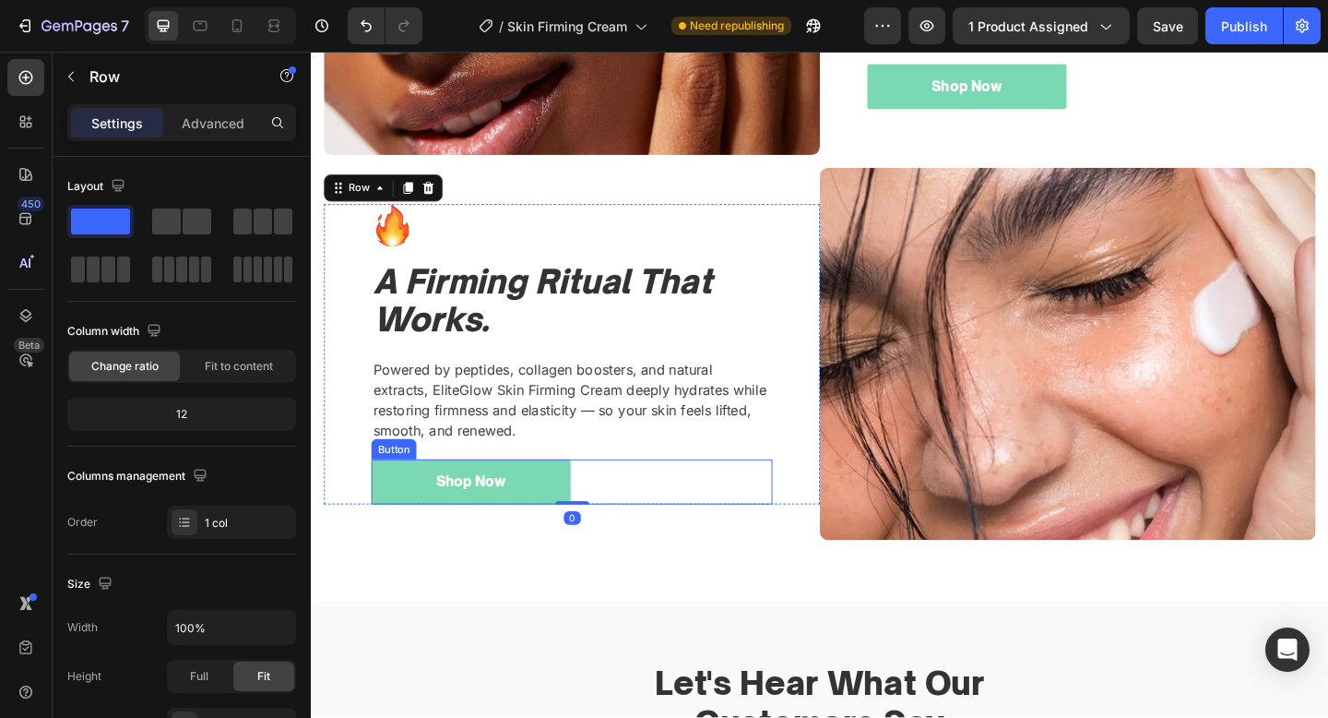
click at [625, 520] on div "Shop Now Button" at bounding box center [594, 519] width 436 height 49
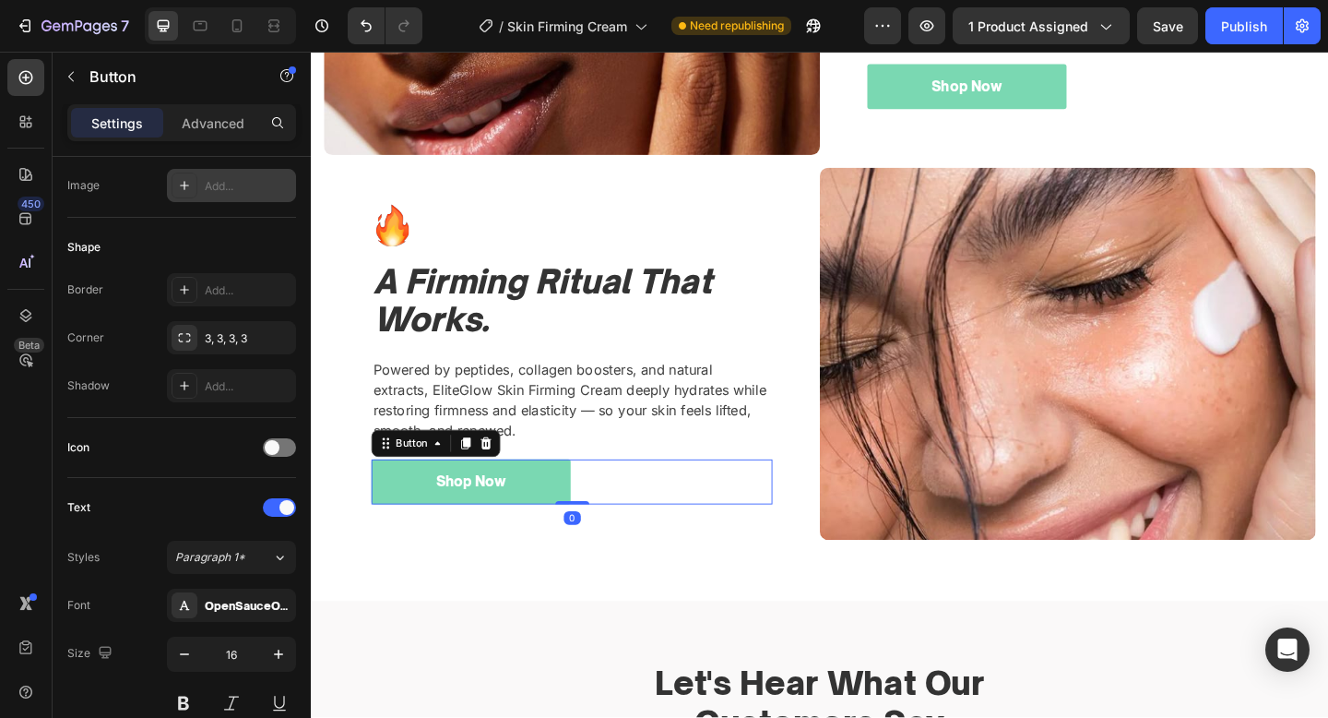
scroll to position [709, 0]
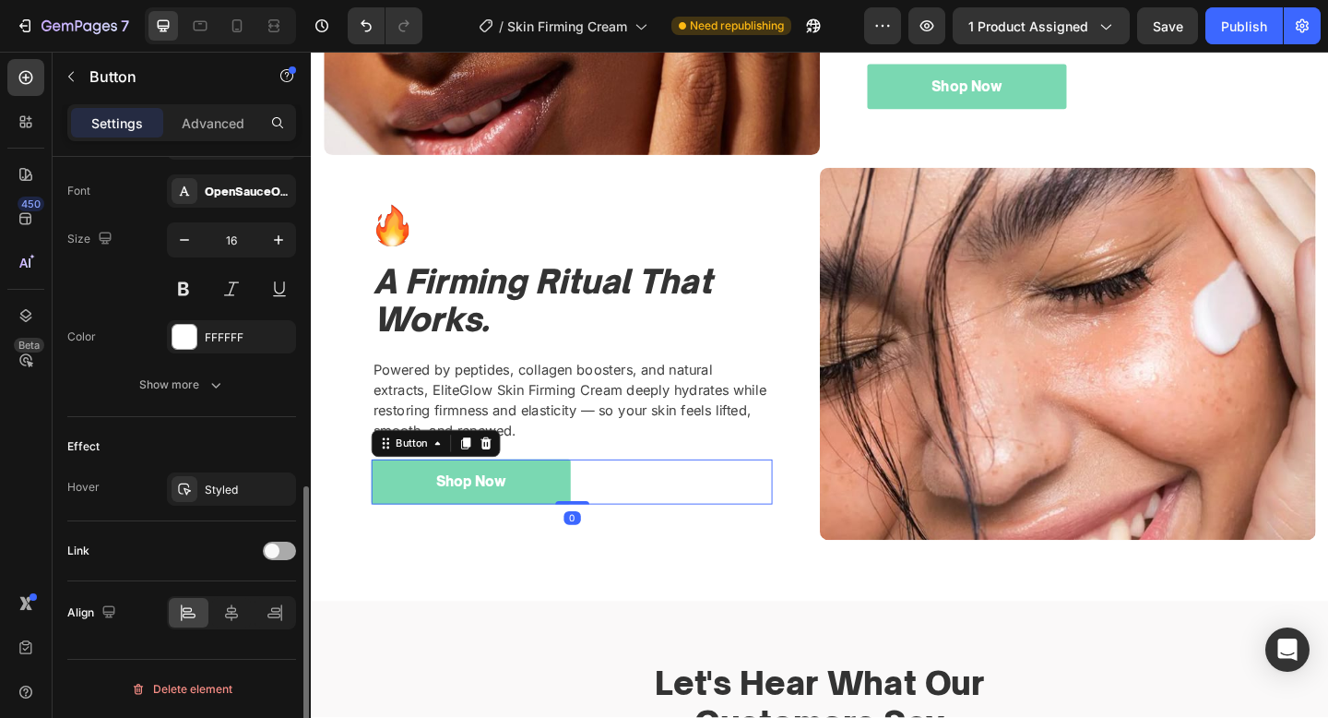
click at [286, 543] on div at bounding box center [279, 550] width 33 height 18
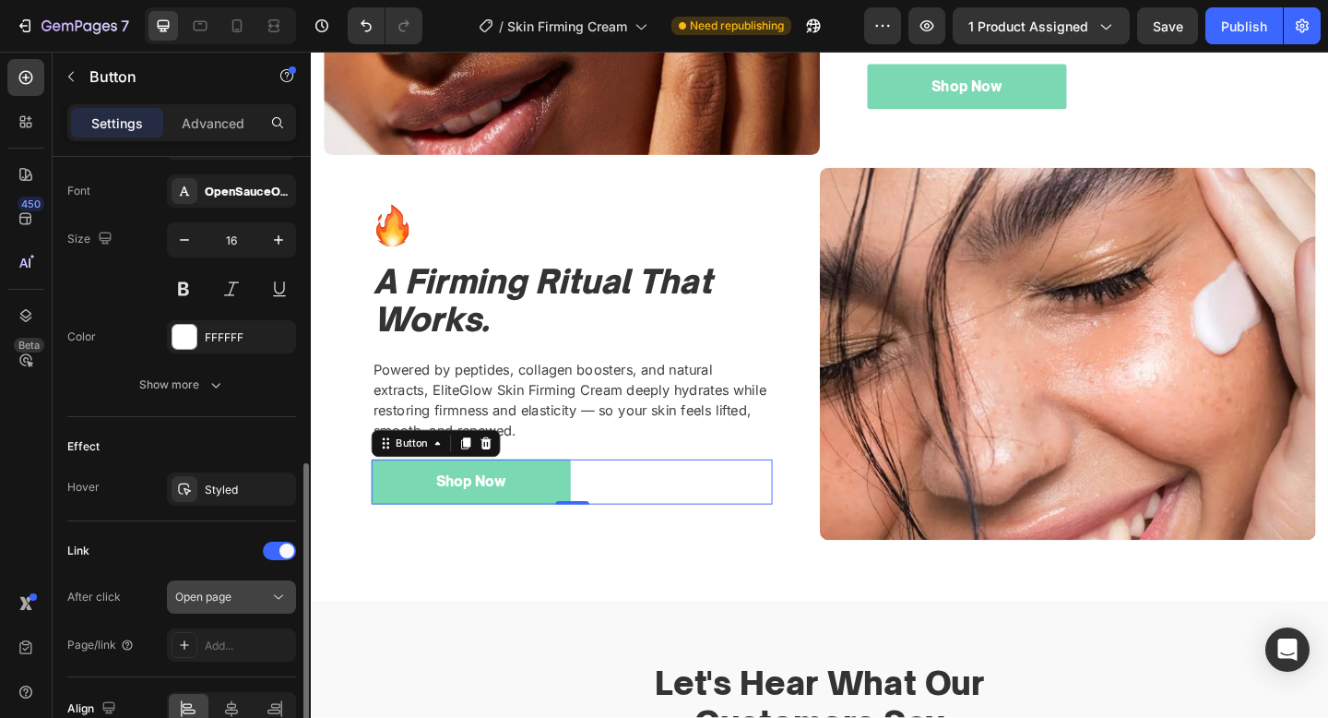
click at [256, 599] on div "Open page" at bounding box center [222, 597] width 94 height 17
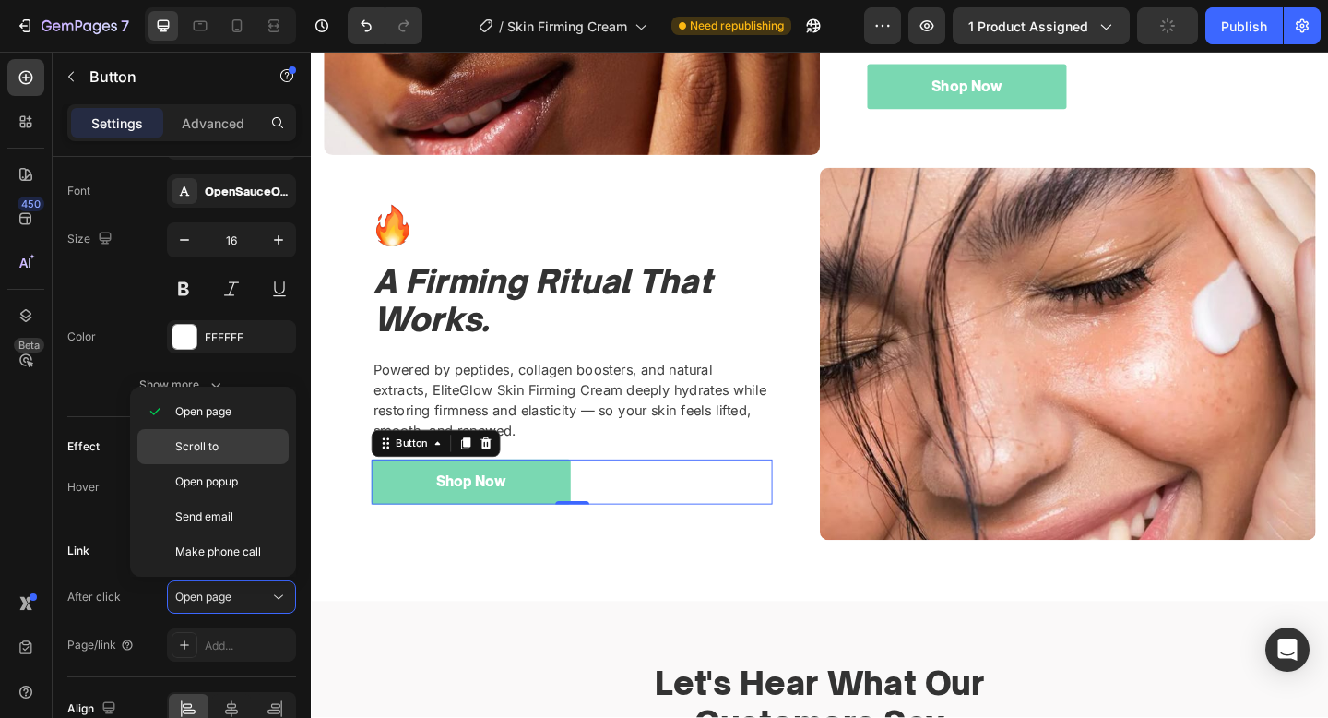
click at [232, 464] on div "Scroll to" at bounding box center [212, 481] width 151 height 35
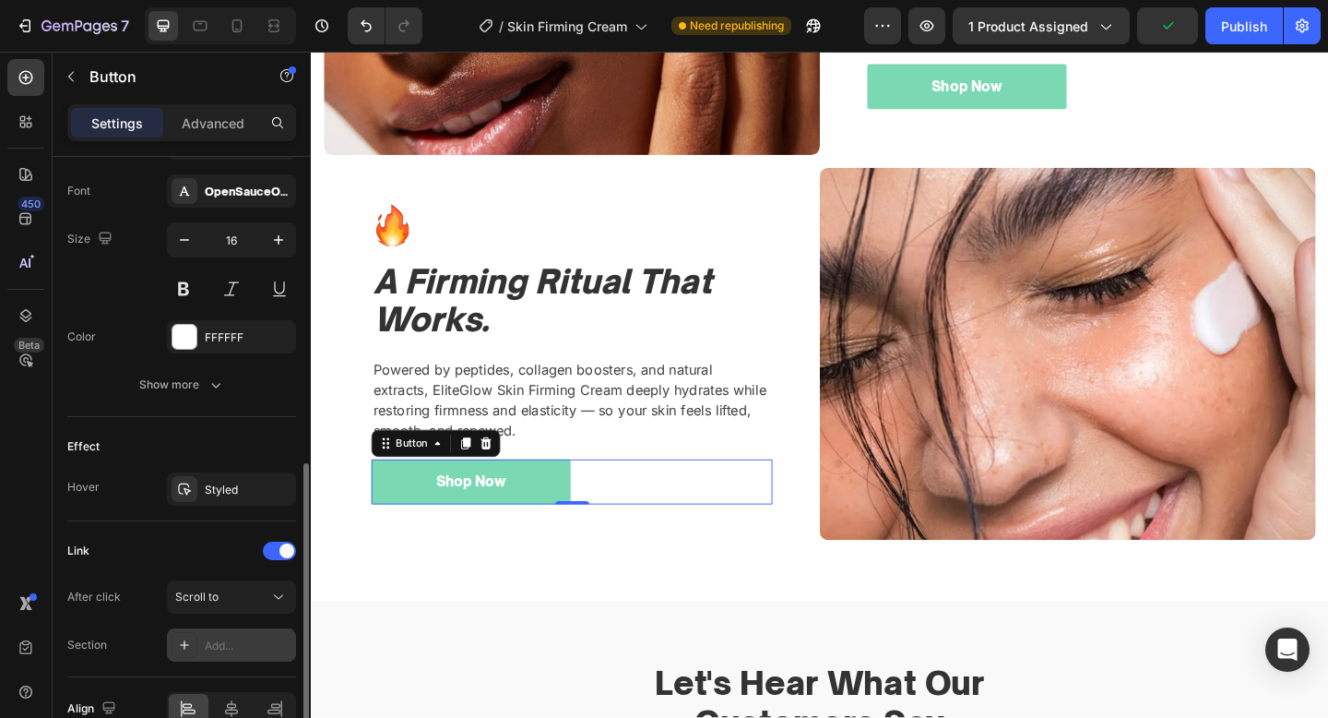
click at [244, 654] on div "Add..." at bounding box center [231, 644] width 129 height 33
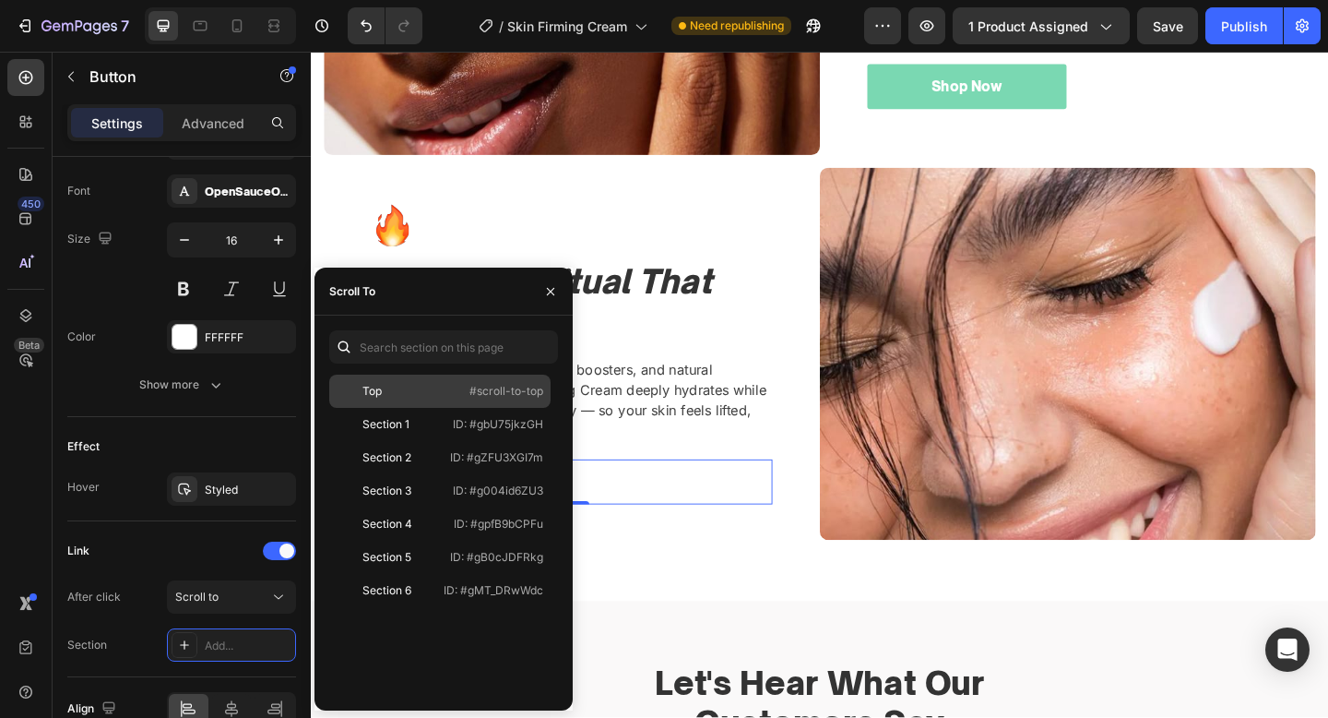
click at [437, 386] on div "Top" at bounding box center [390, 391] width 107 height 17
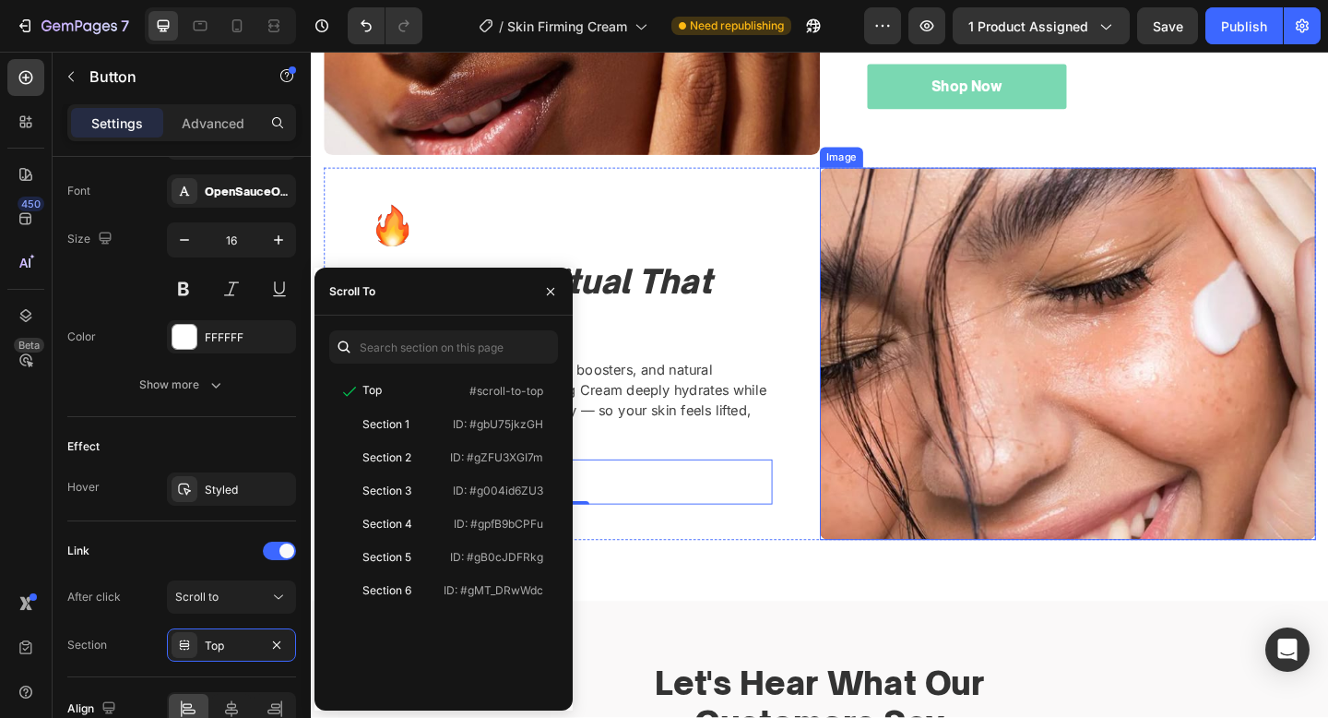
click at [910, 421] on img at bounding box center [1134, 380] width 540 height 405
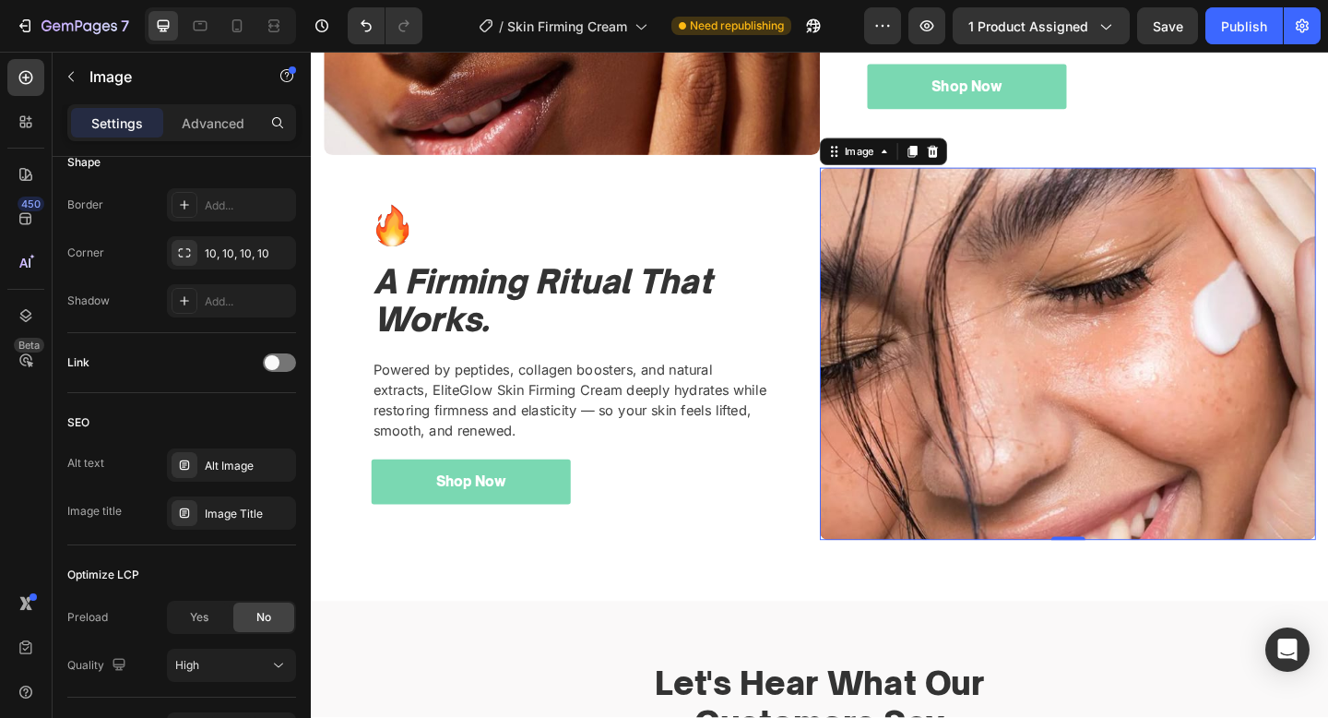
scroll to position [0, 0]
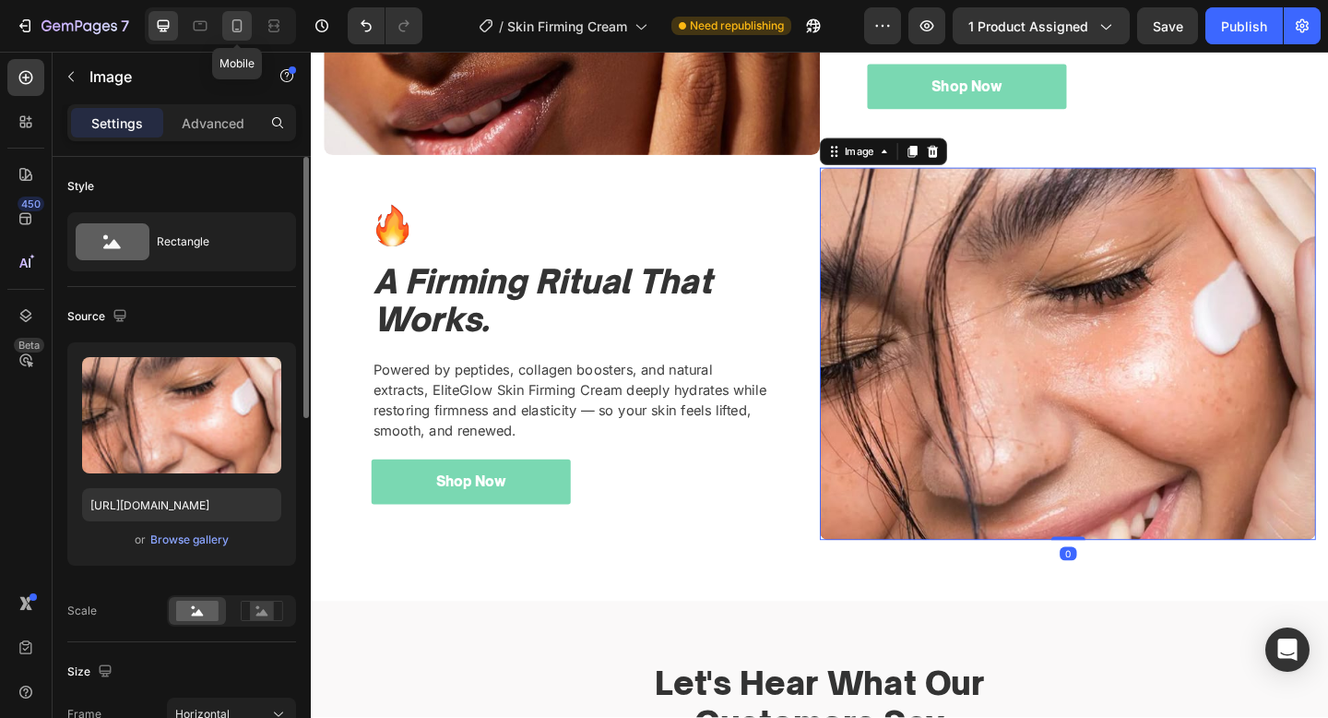
click at [245, 39] on div at bounding box center [237, 26] width 30 height 30
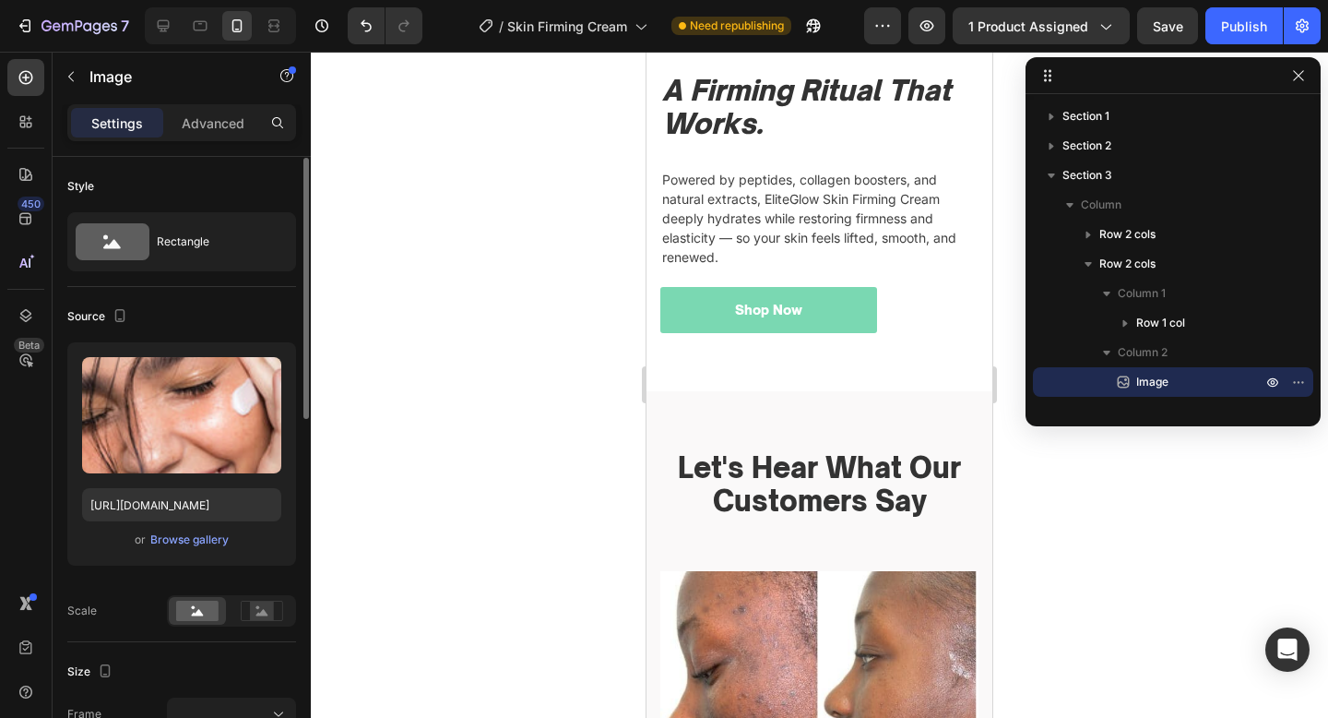
scroll to position [826, 0]
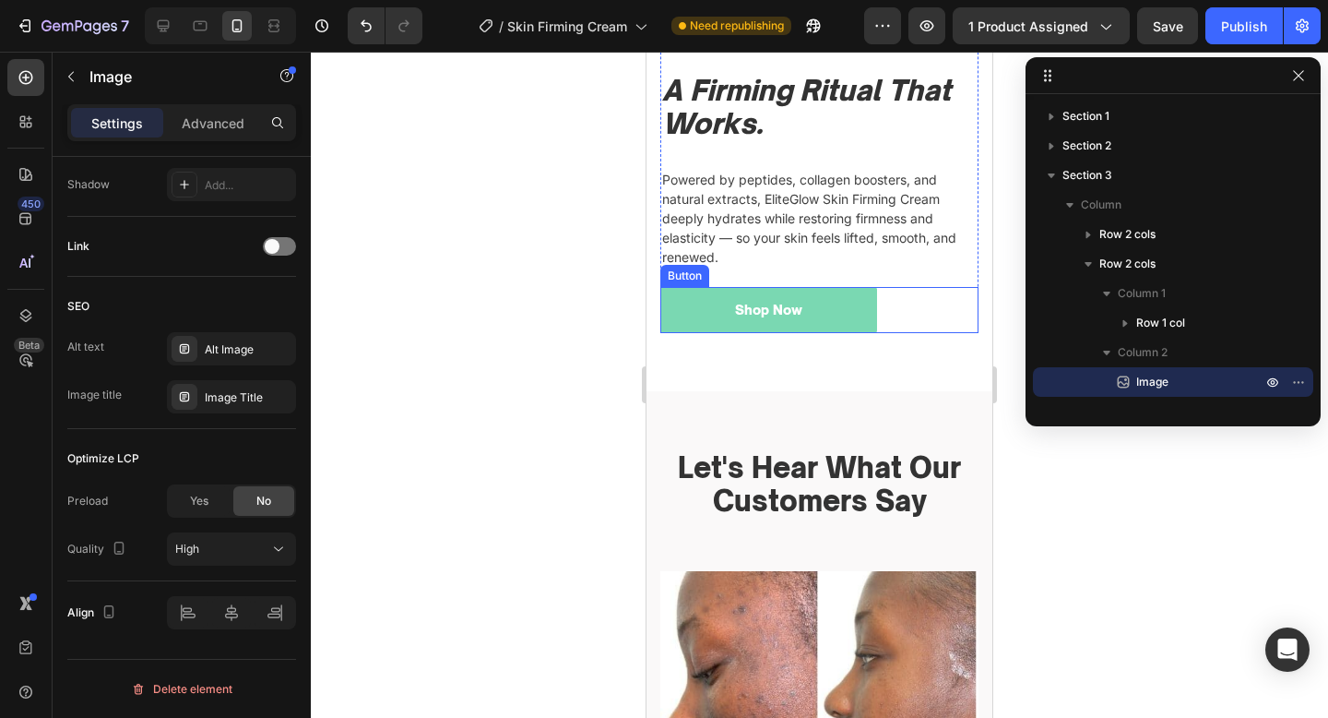
click at [887, 316] on div "Shop Now Button" at bounding box center [819, 309] width 318 height 45
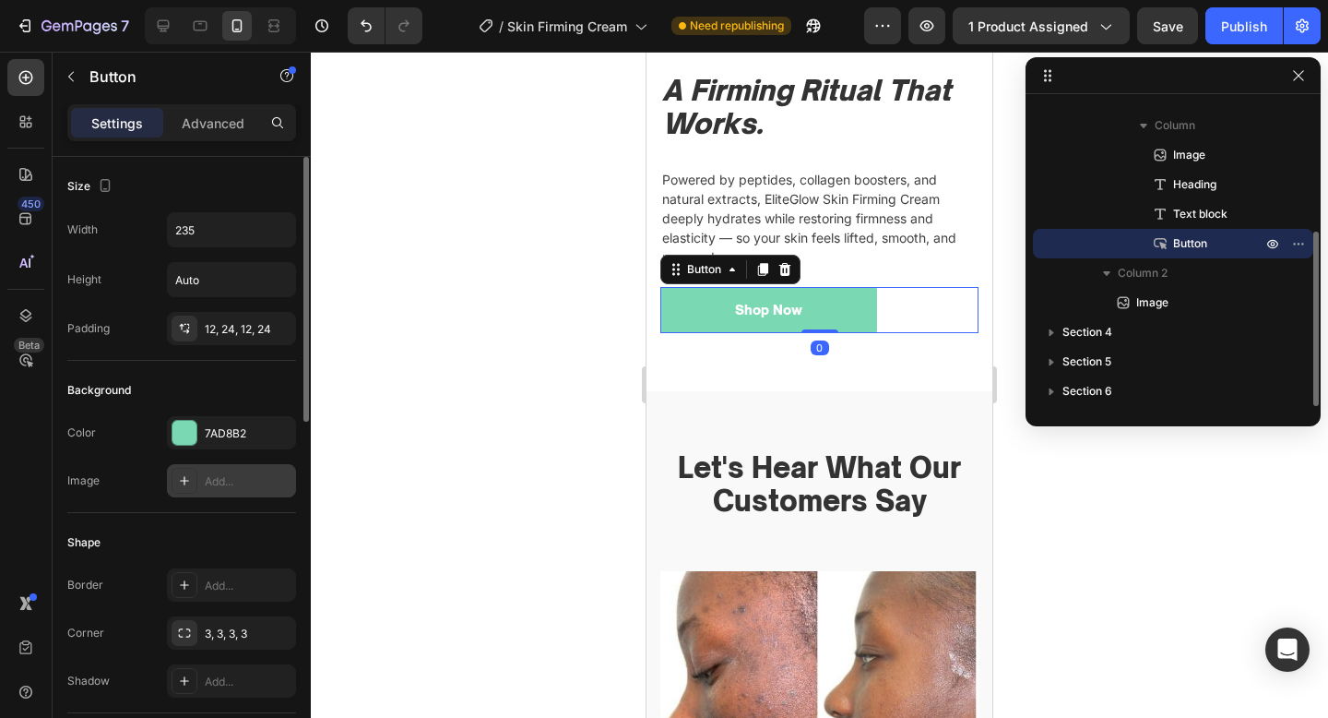
scroll to position [805, 0]
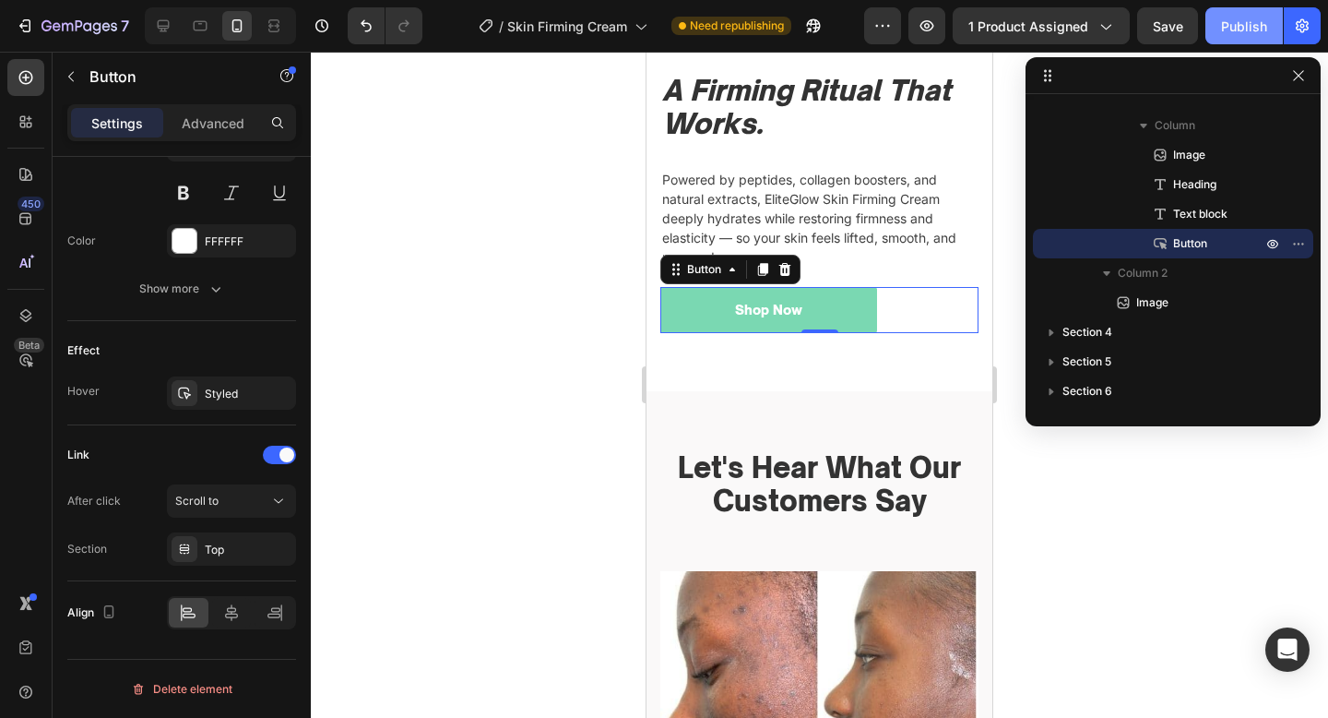
click at [1249, 31] on div "Publish" at bounding box center [1244, 26] width 46 height 19
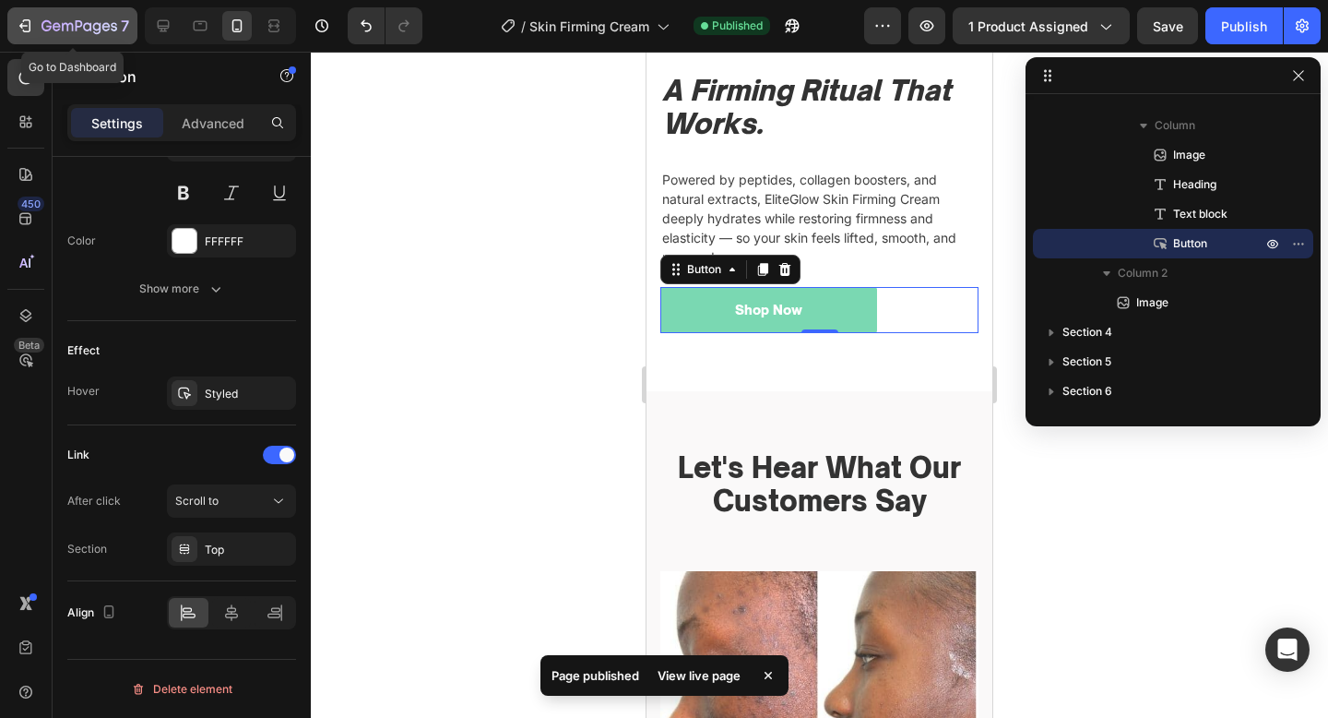
click at [59, 20] on icon "button" at bounding box center [80, 27] width 76 height 16
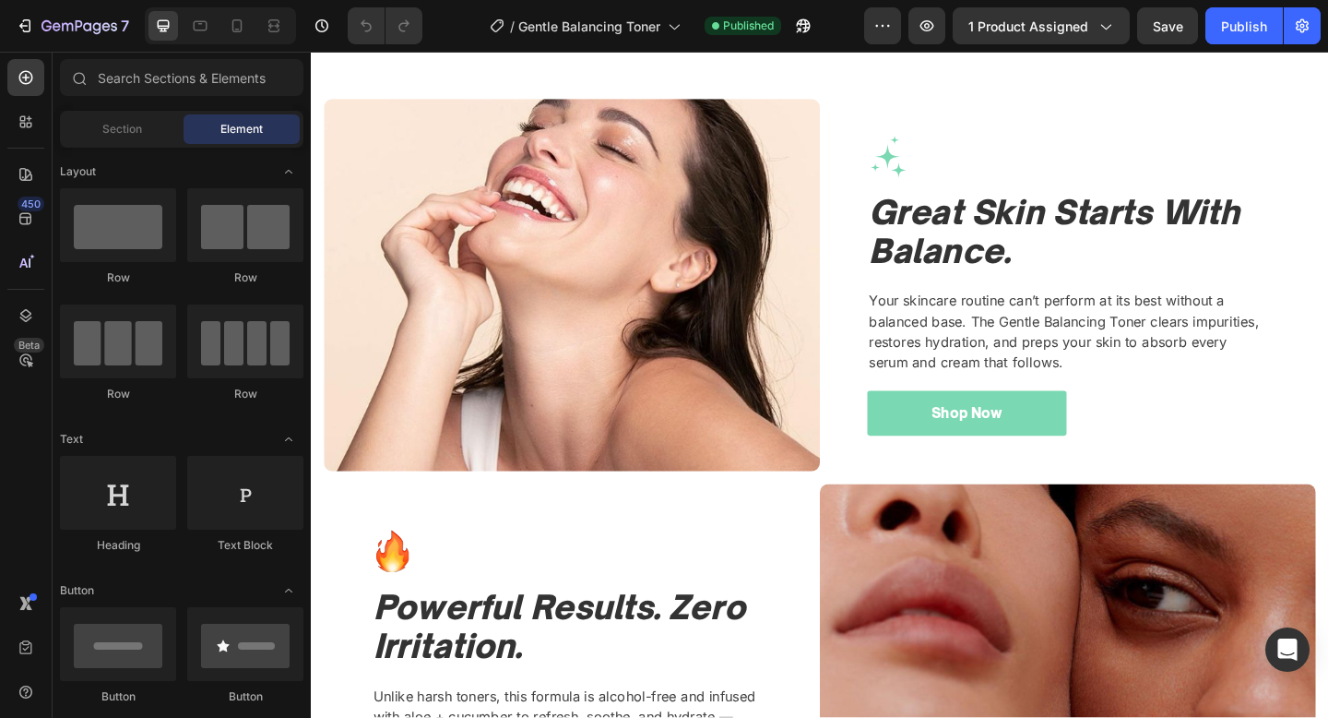
scroll to position [1603, 0]
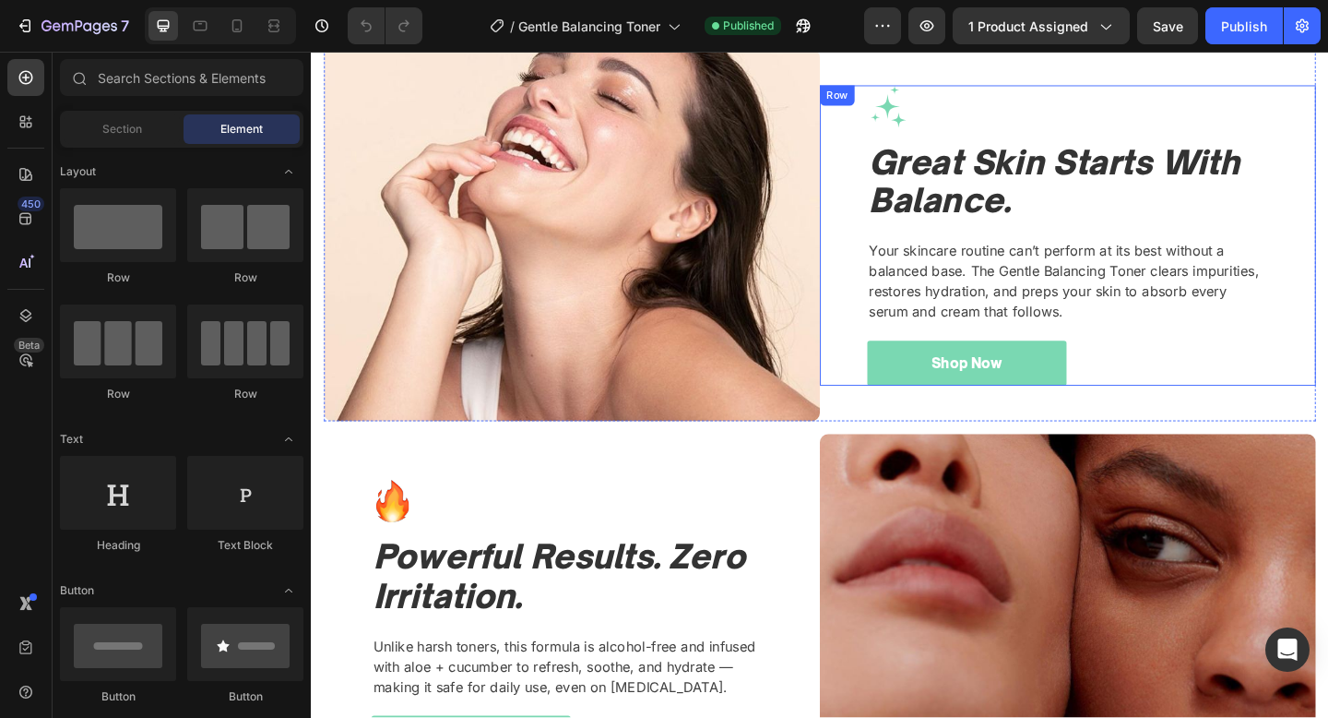
click at [1199, 354] on div "Image Great Skin Starts With Balance. Heading Your skincare routine can’t perfo…" at bounding box center [1134, 252] width 436 height 327
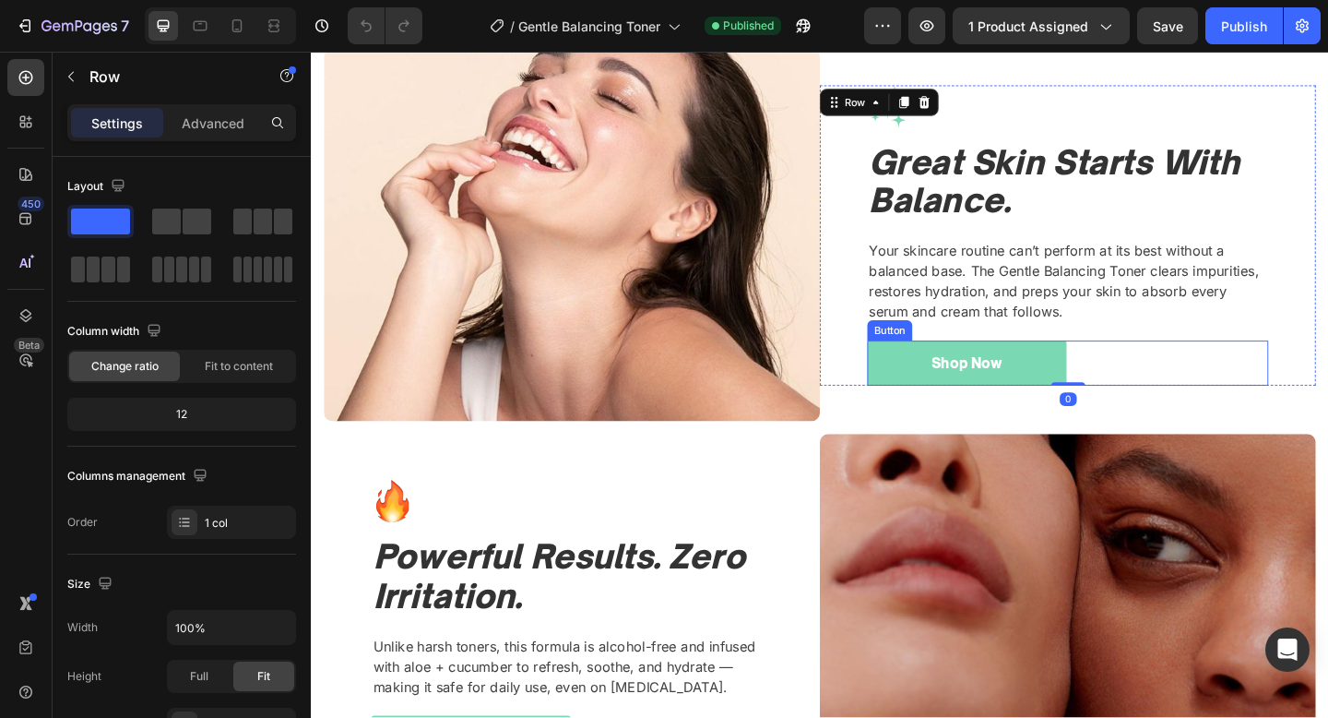
click at [1171, 379] on div "Shop Now Button" at bounding box center [1134, 390] width 436 height 49
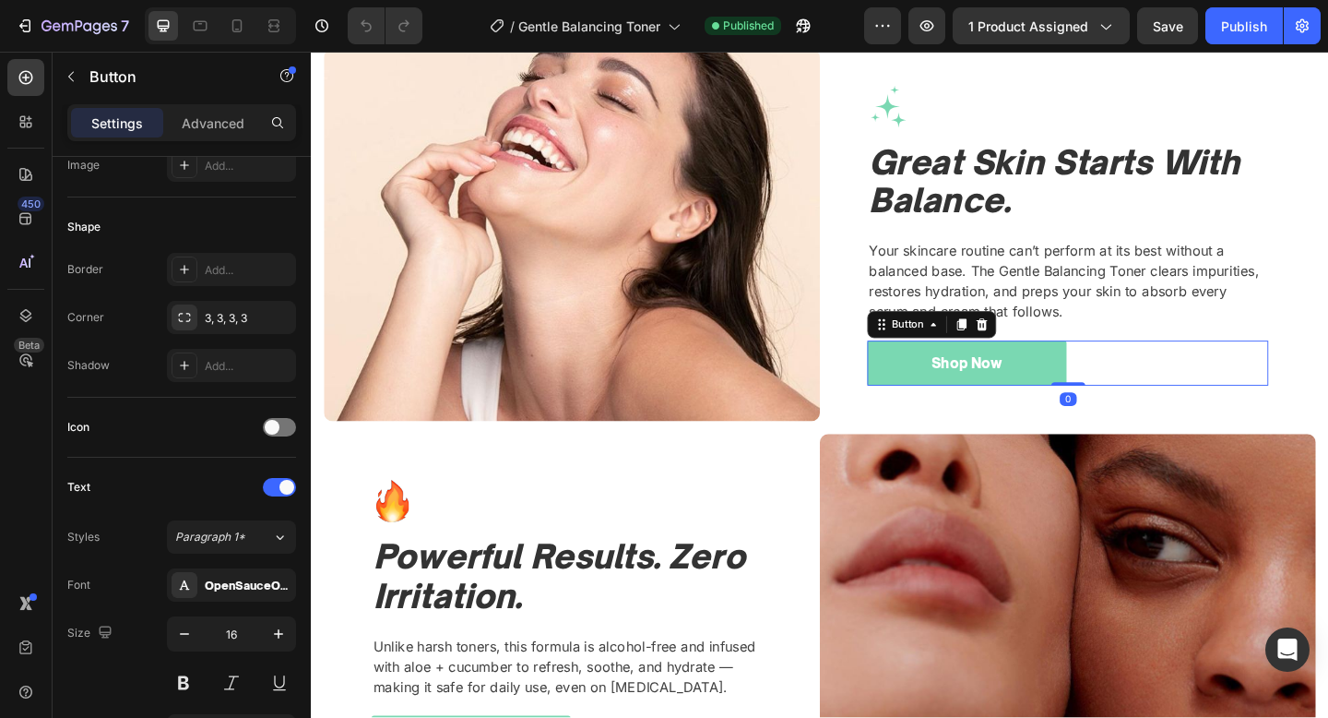
scroll to position [709, 0]
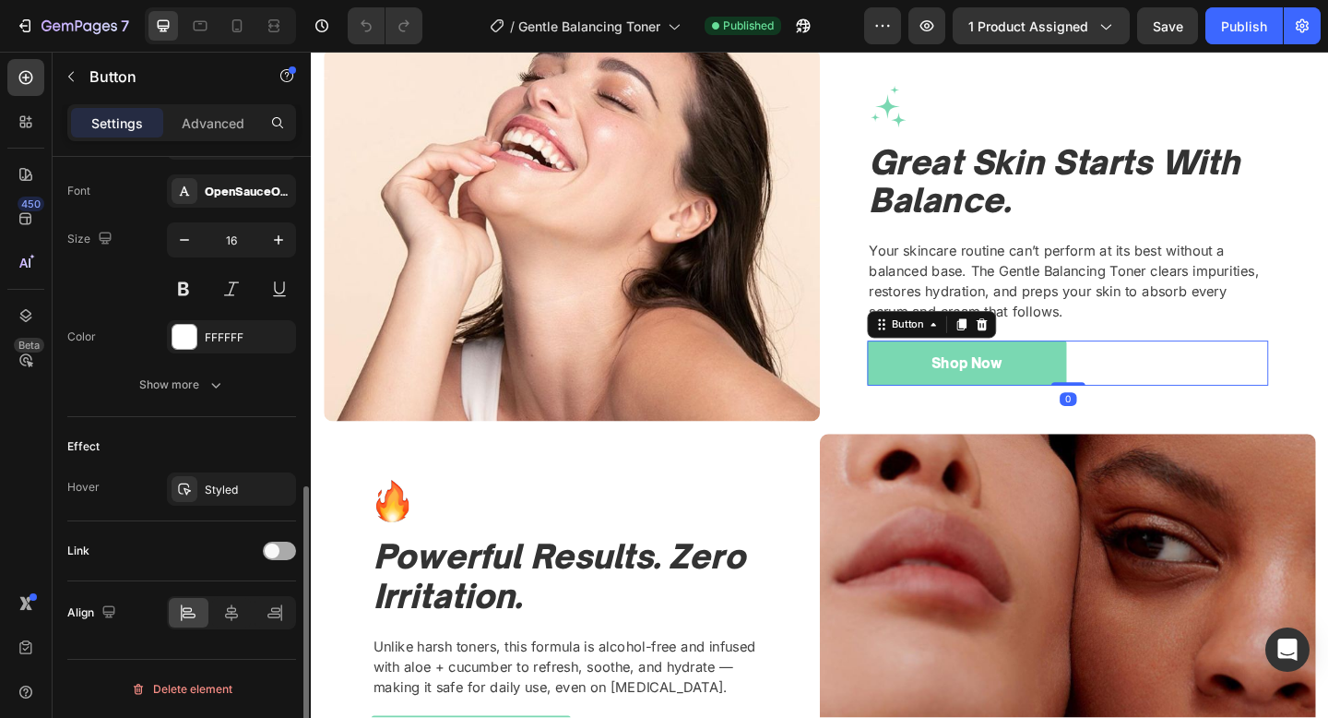
click at [281, 549] on div at bounding box center [279, 550] width 33 height 18
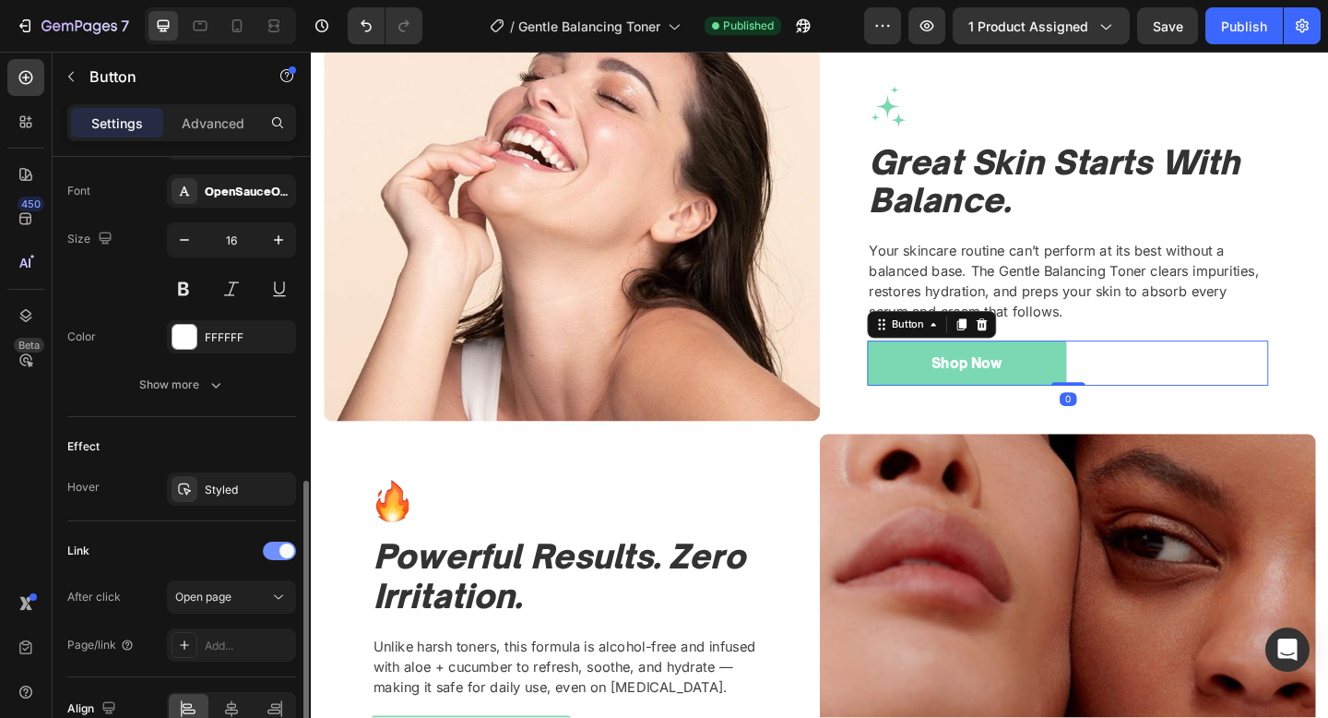
scroll to position [805, 0]
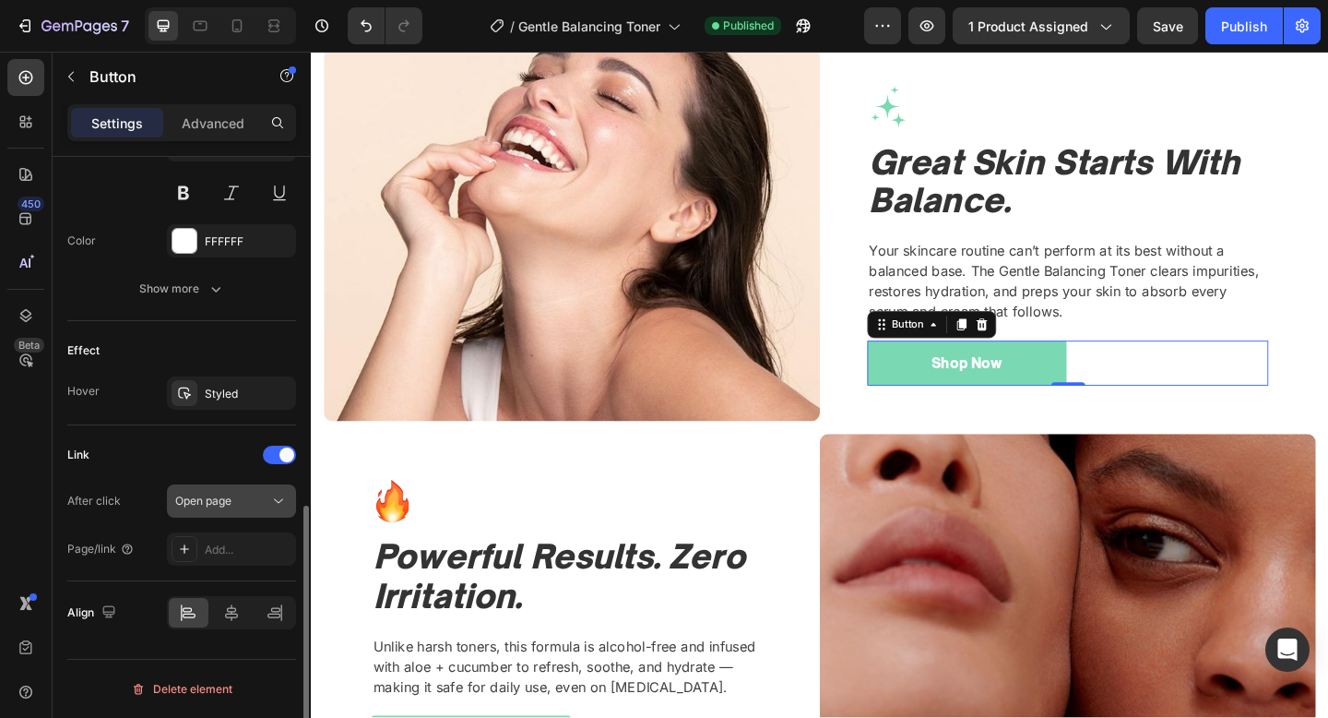
click at [261, 503] on div "Open page" at bounding box center [222, 501] width 94 height 17
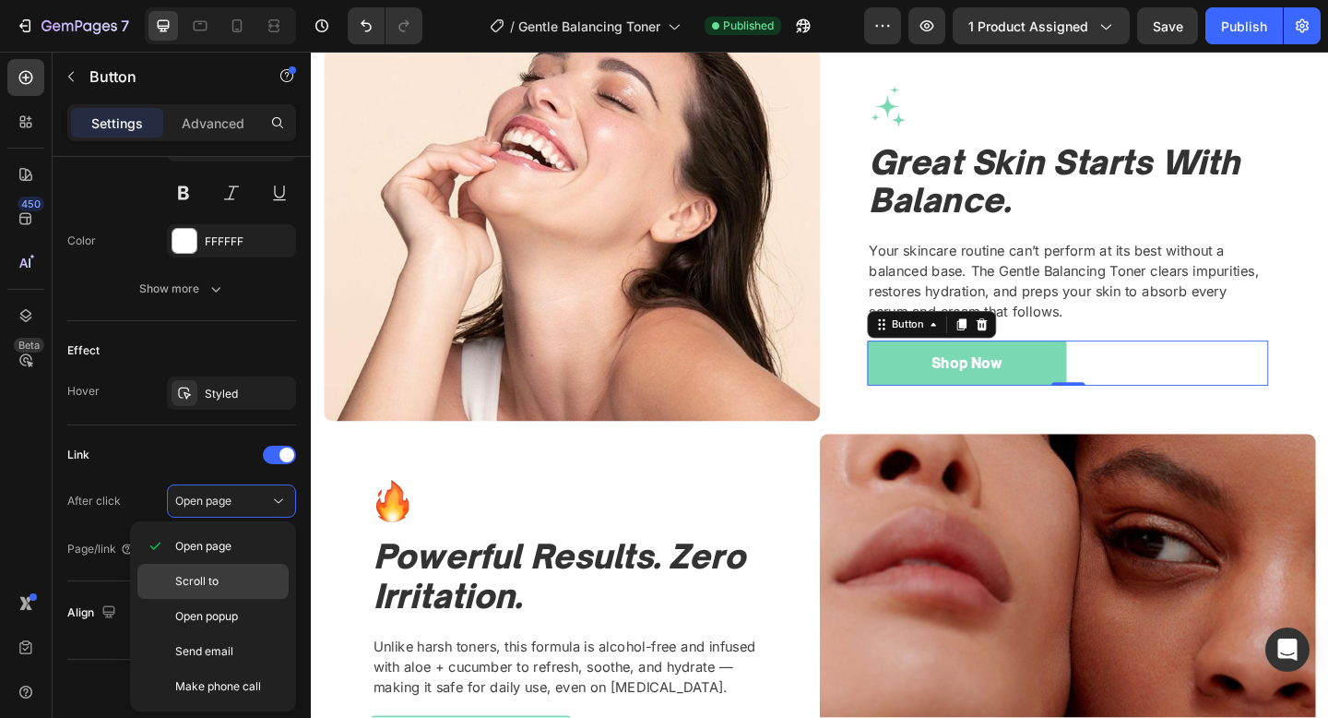
click at [226, 599] on div "Scroll to" at bounding box center [212, 616] width 151 height 35
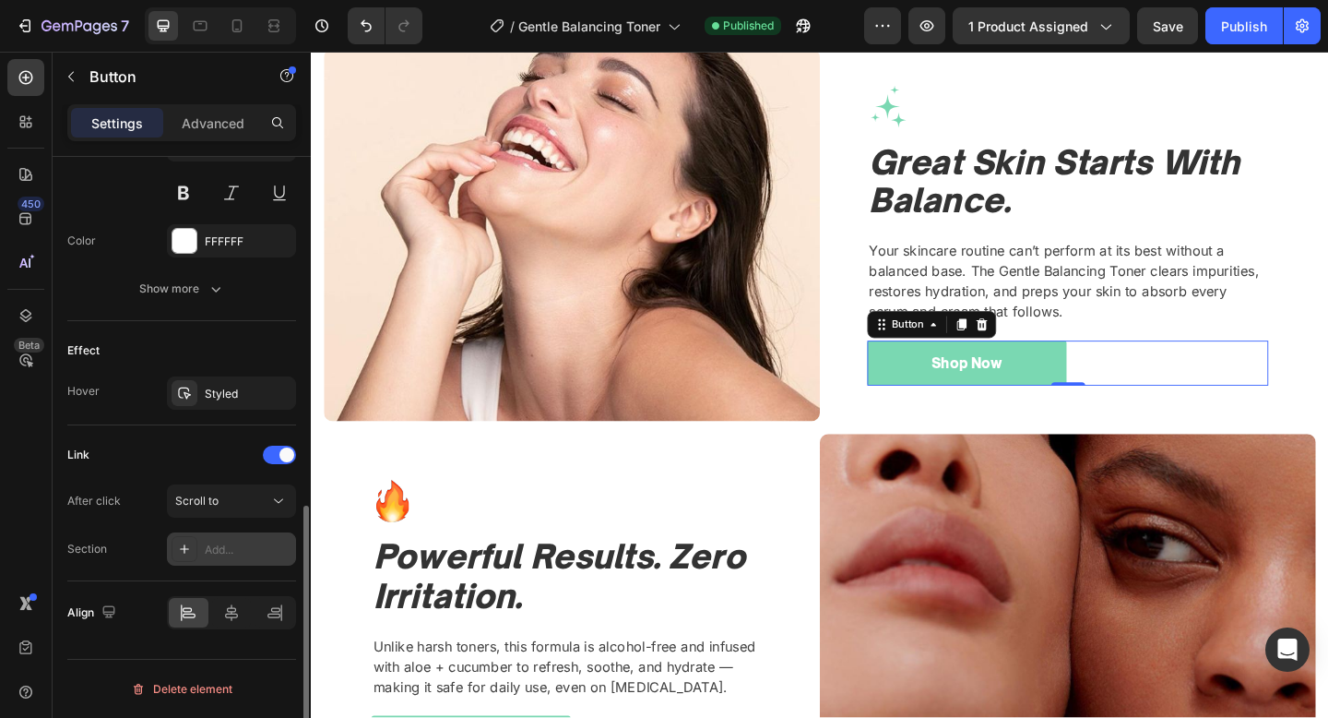
click at [213, 539] on div "Add..." at bounding box center [231, 548] width 129 height 33
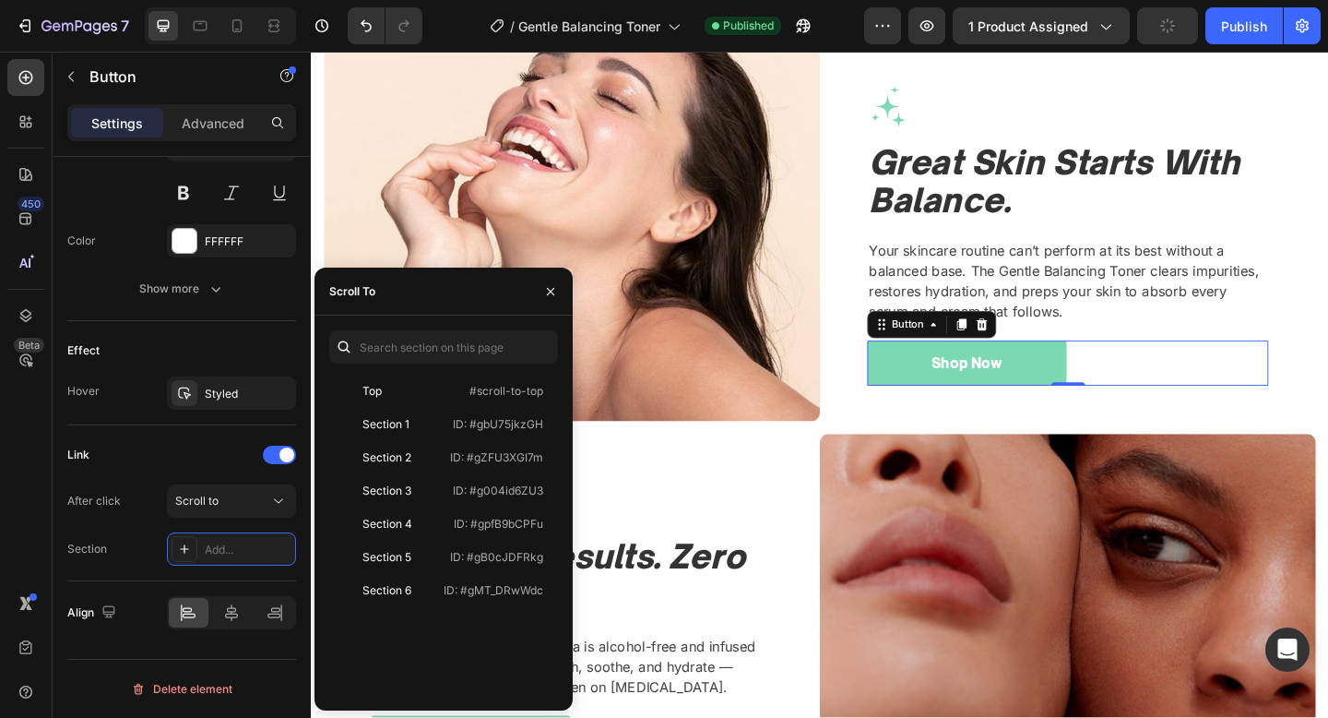
click at [411, 368] on div "Top #scroll-to-top Section 1 ID: #gbU75jkzGH Section 2 ID: #gZFU3XGI7m Section …" at bounding box center [443, 512] width 229 height 365
click at [404, 408] on div "Top #scroll-to-top" at bounding box center [439, 424] width 221 height 33
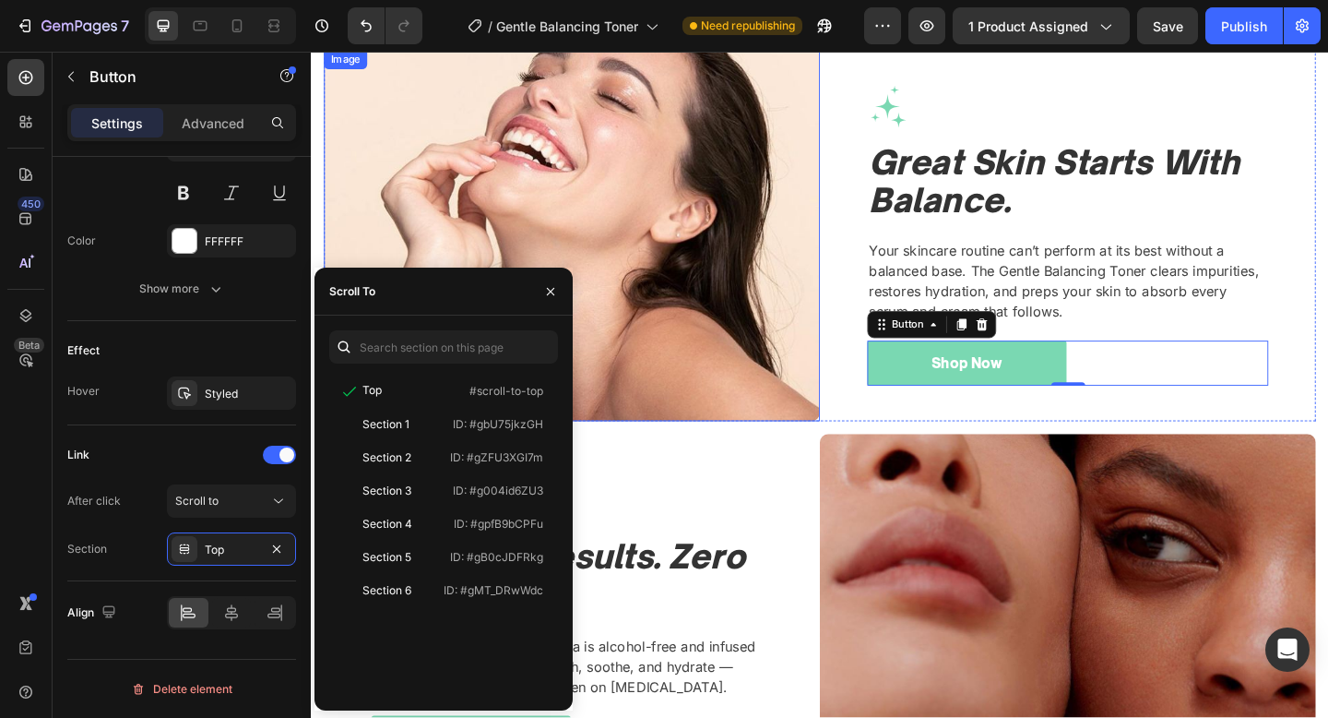
click at [752, 297] on img at bounding box center [595, 251] width 540 height 405
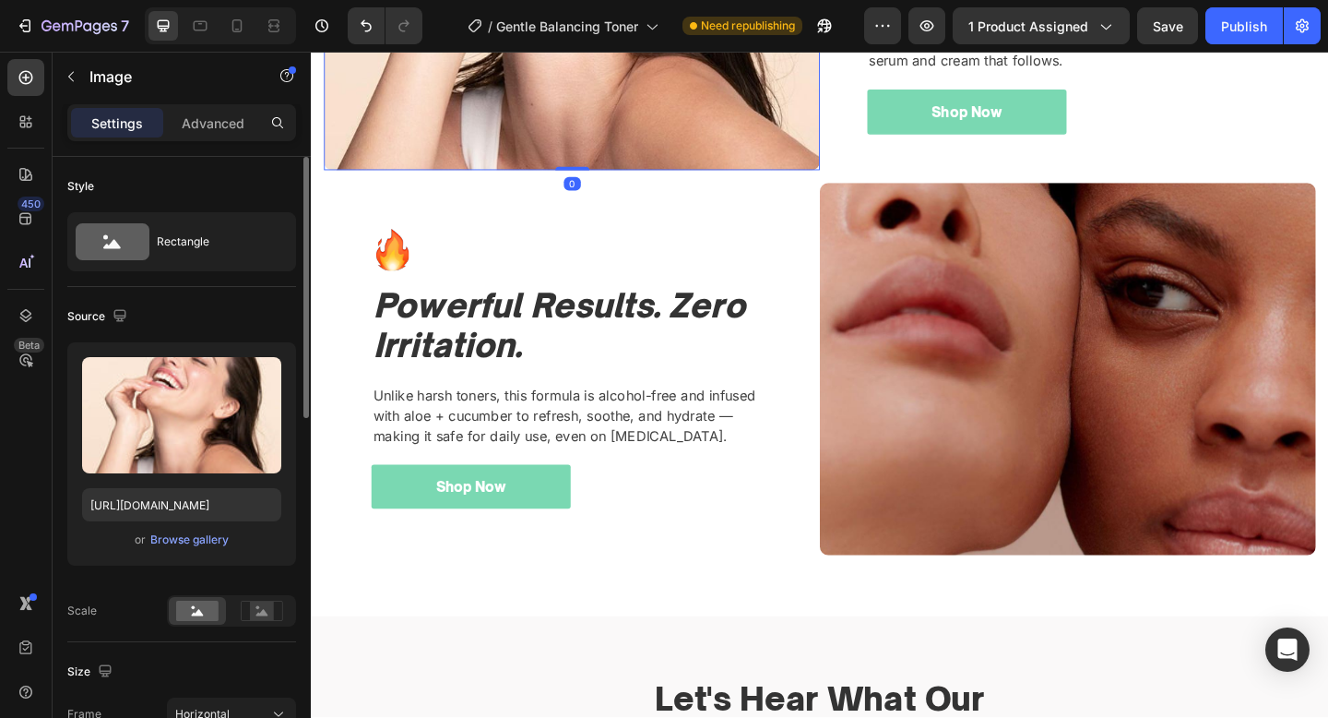
scroll to position [2058, 0]
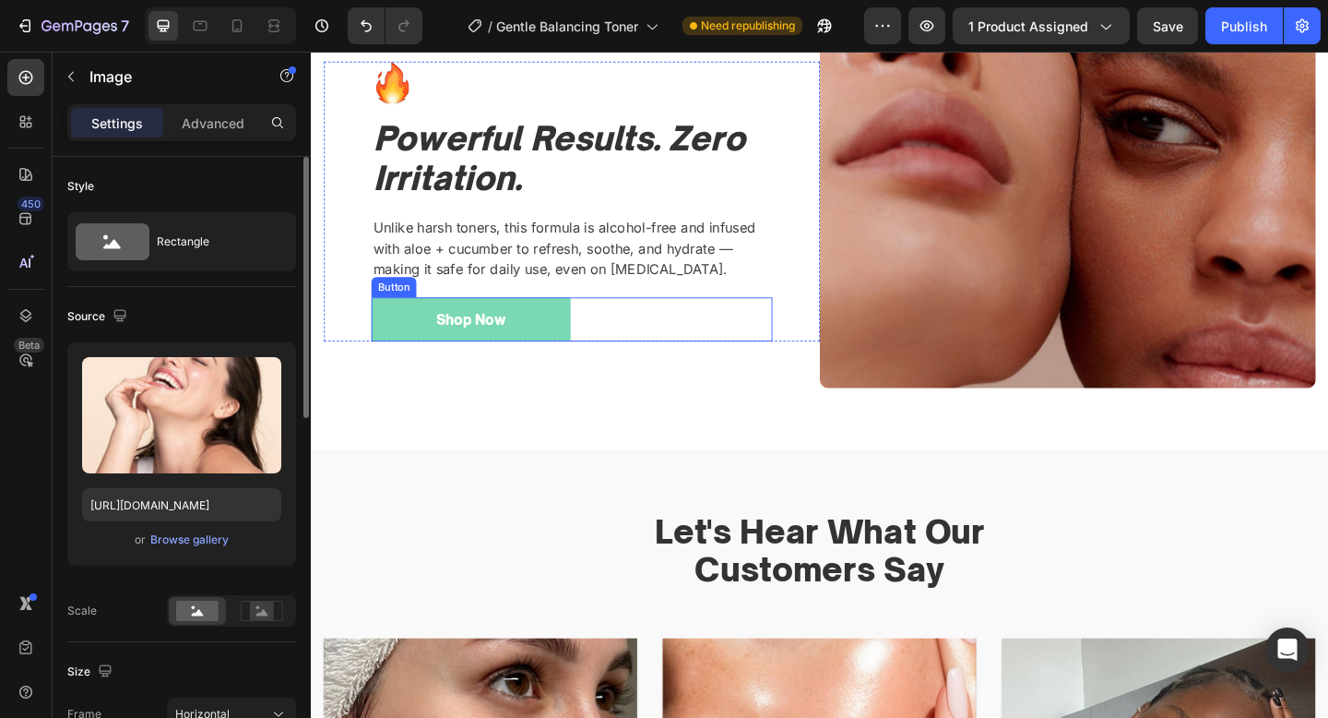
click at [710, 349] on div "Shop Now Button" at bounding box center [594, 343] width 436 height 49
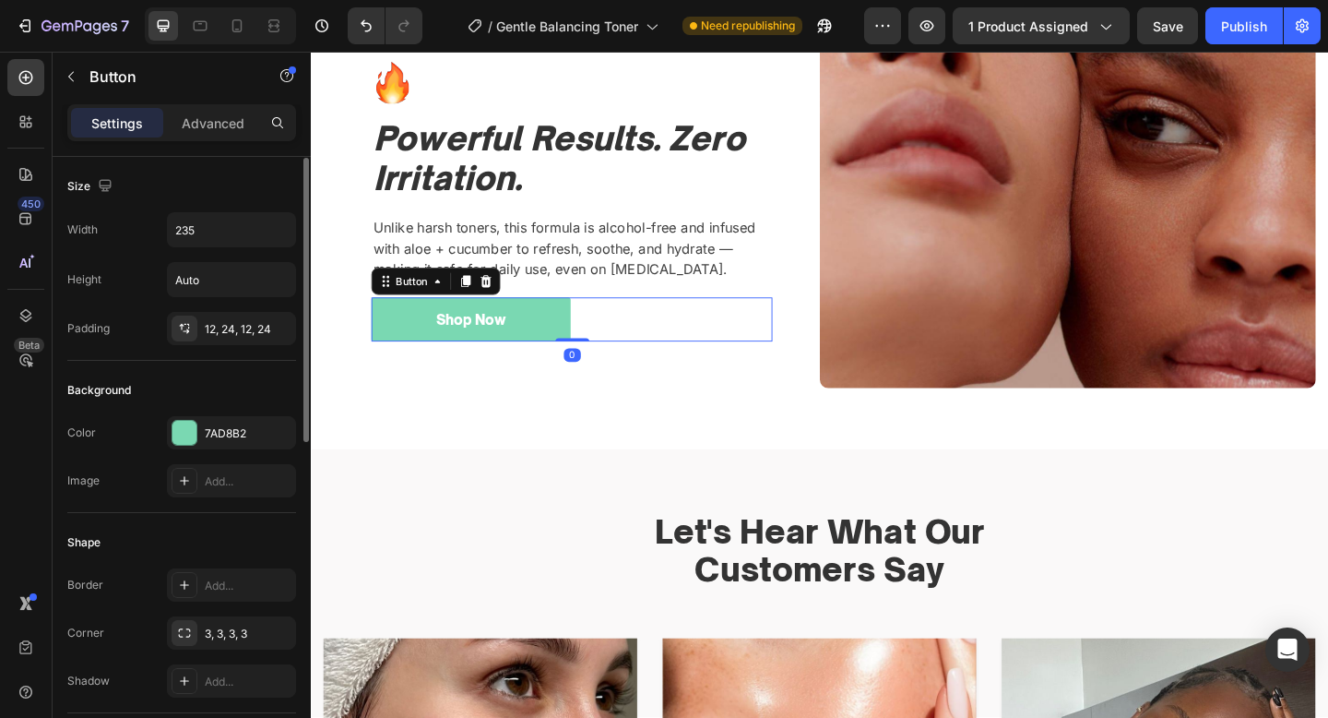
scroll to position [709, 0]
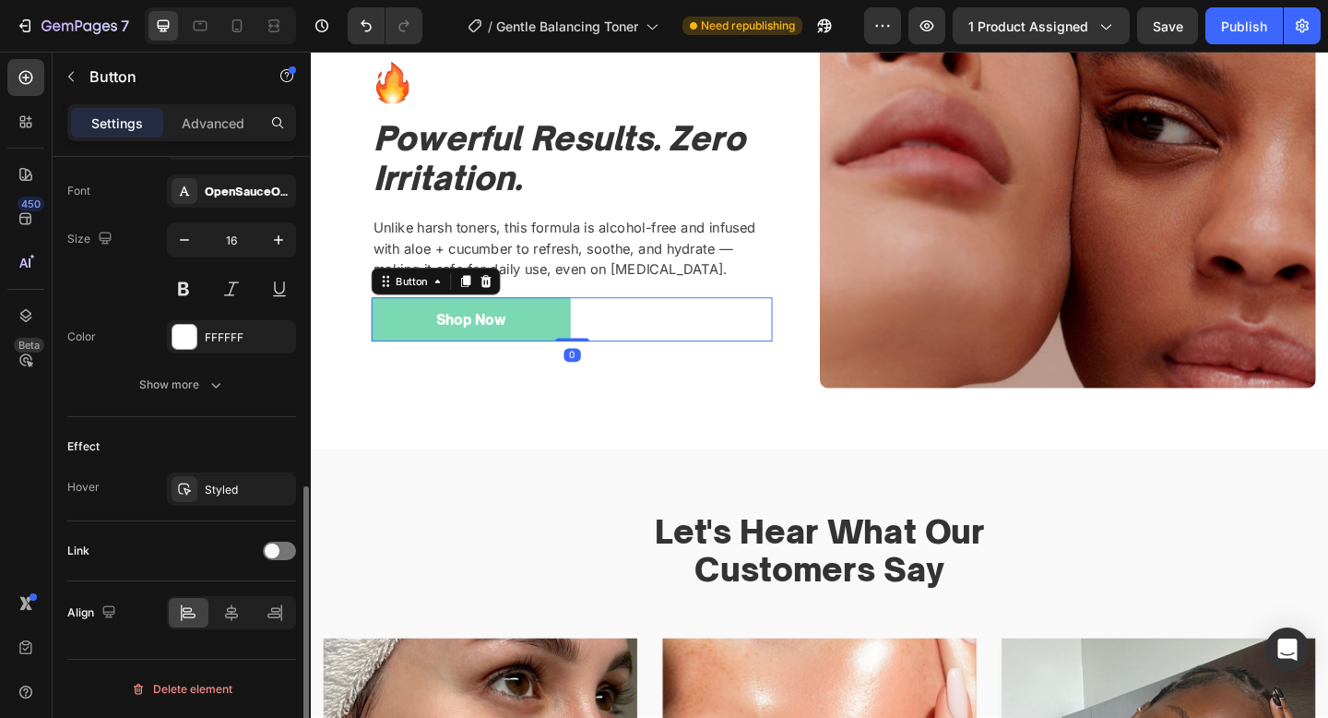
click at [267, 560] on div "Link" at bounding box center [181, 551] width 229 height 30
click at [280, 553] on div at bounding box center [279, 550] width 33 height 18
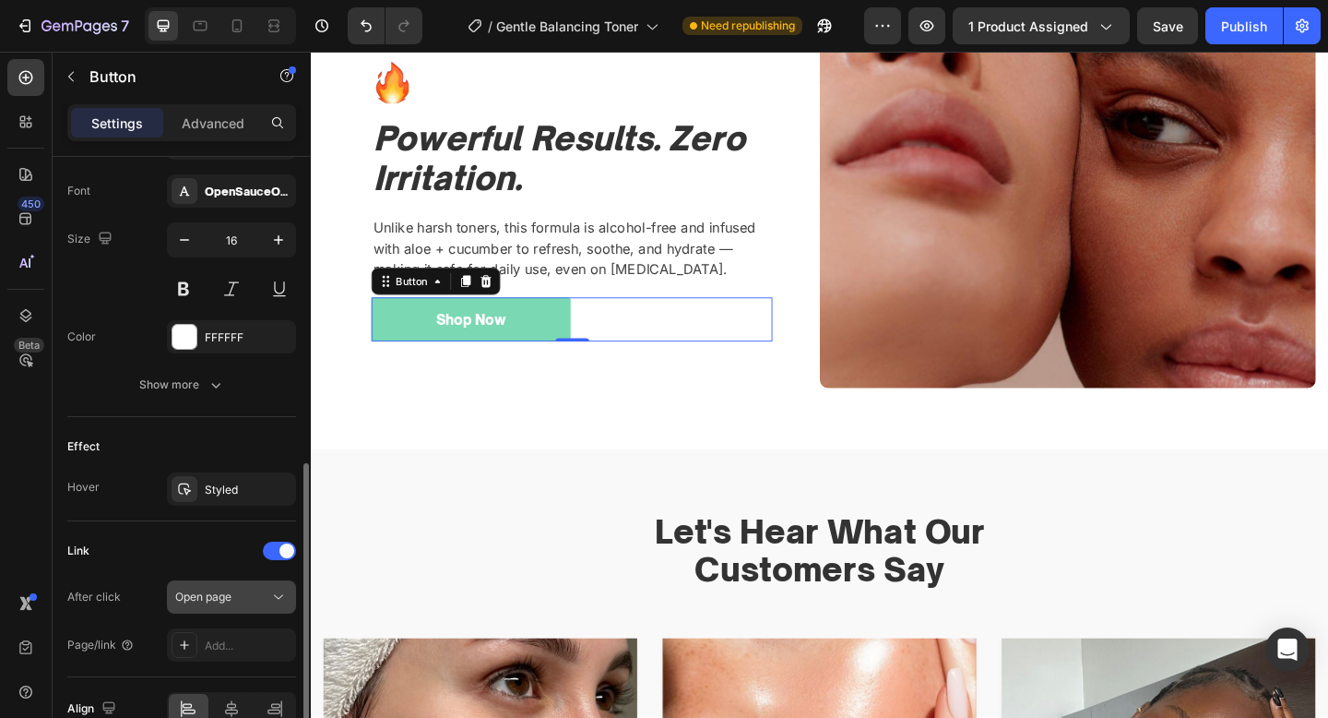
click at [254, 588] on div "Open page" at bounding box center [231, 597] width 113 height 18
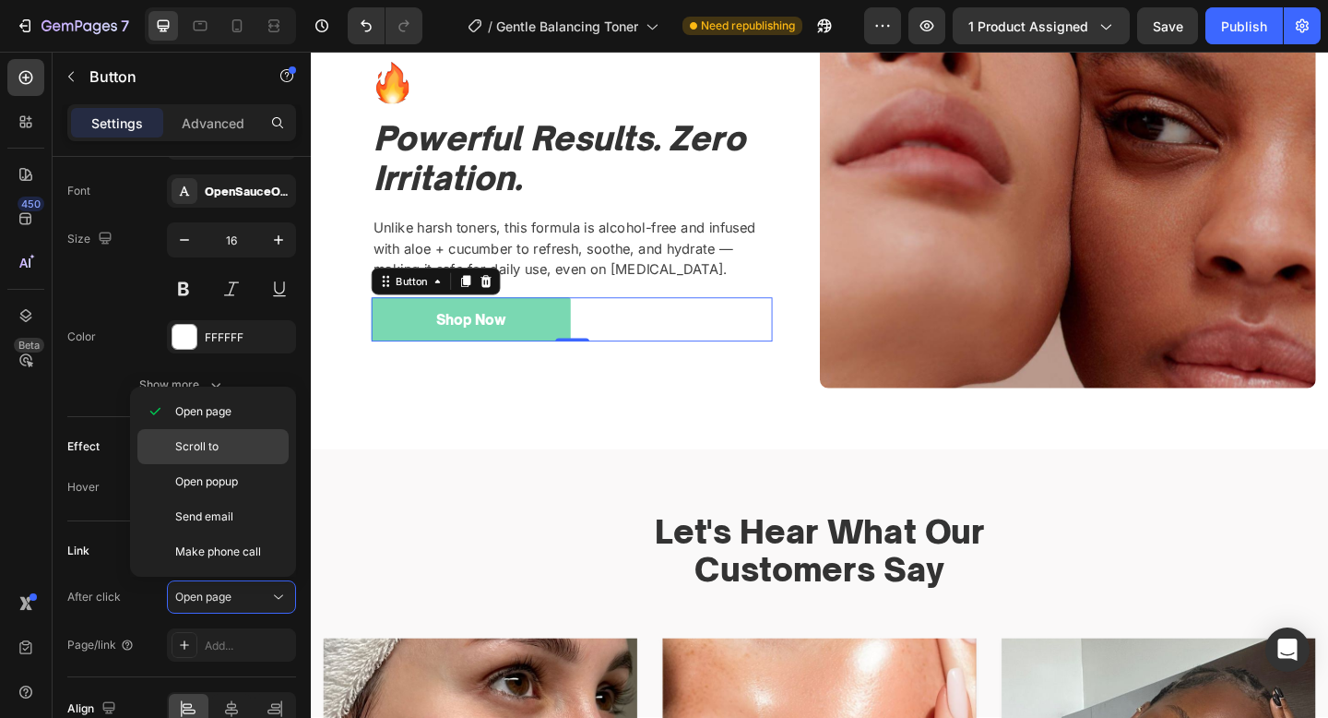
click at [252, 445] on p "Scroll to" at bounding box center [227, 446] width 105 height 17
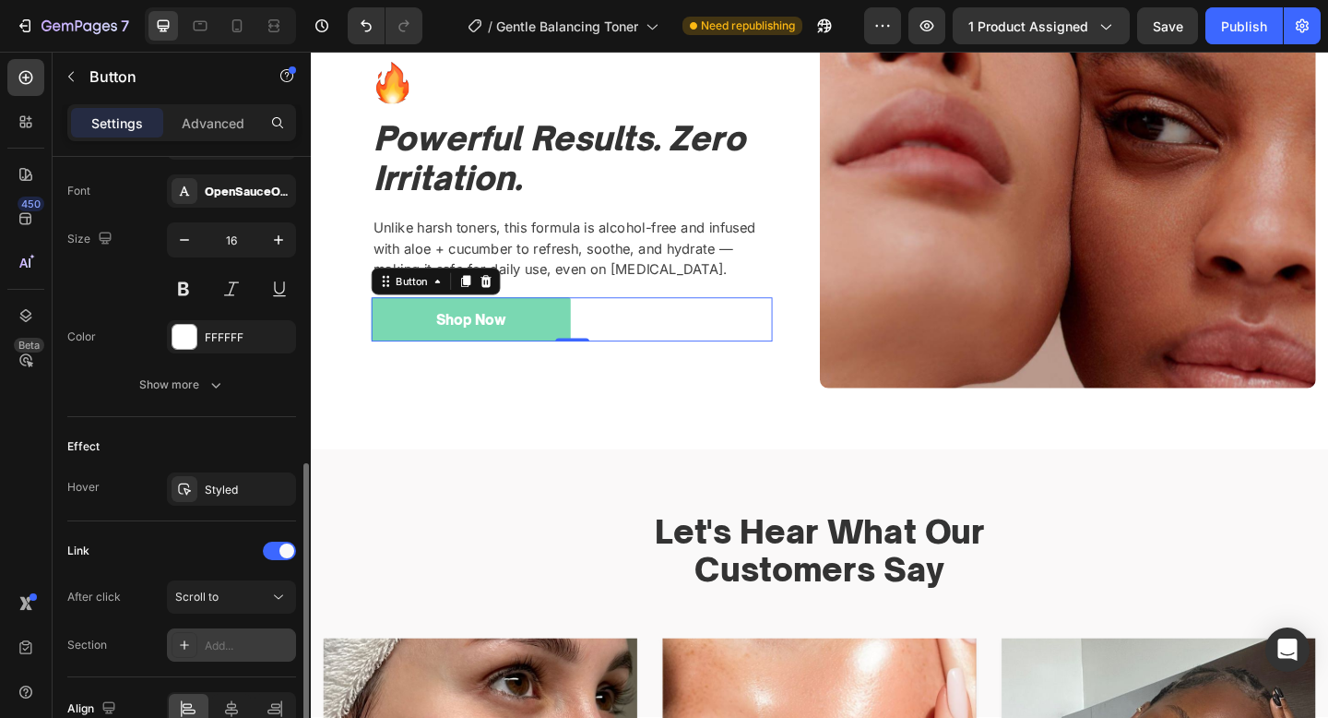
click at [220, 637] on div "Add..." at bounding box center [248, 645] width 87 height 17
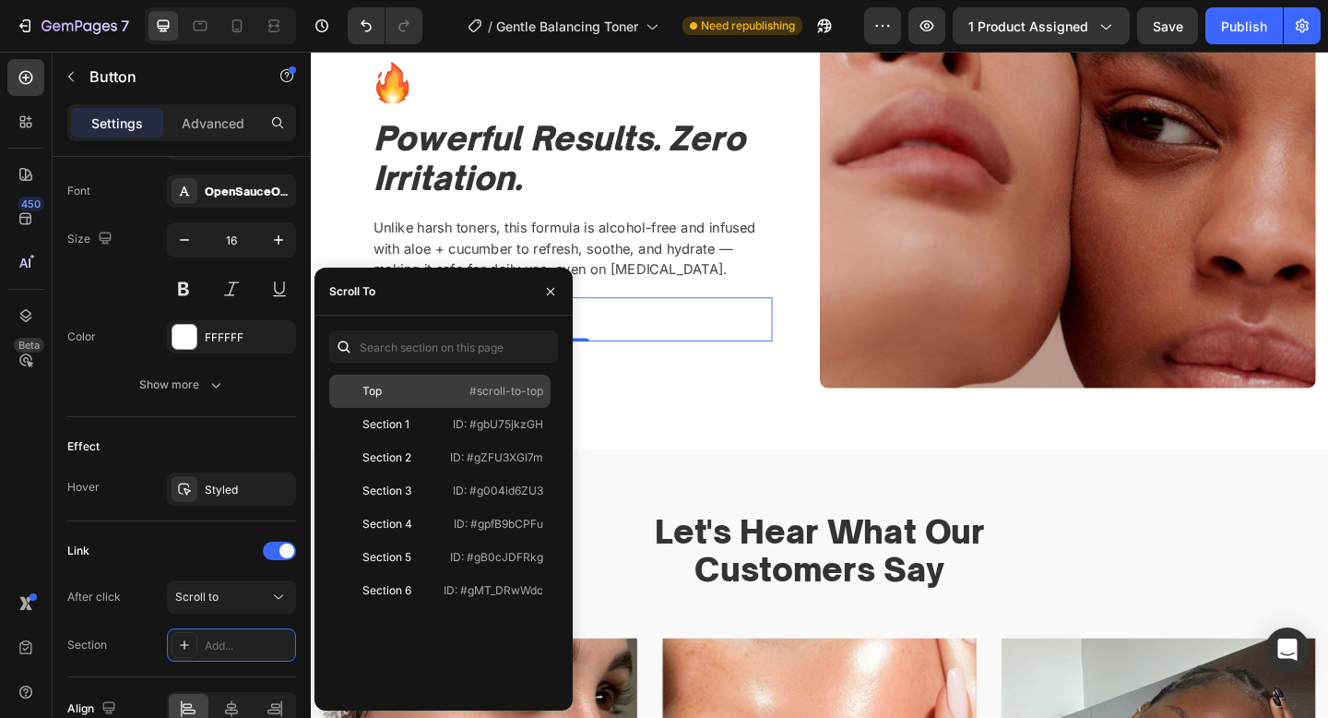
click at [434, 408] on div "Top #scroll-to-top" at bounding box center [439, 424] width 221 height 33
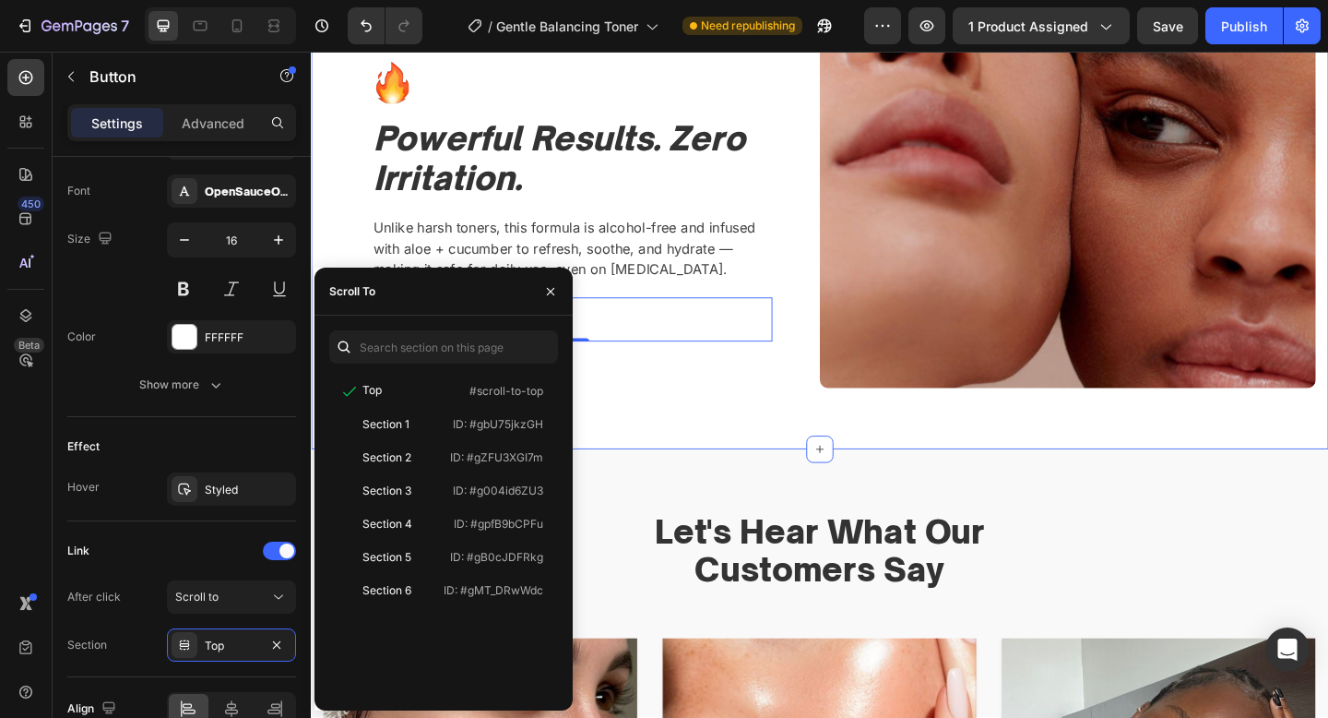
click at [737, 415] on div "Image Powerful Results. Zero Irritation. Heading Unlike harsh toners, this form…" at bounding box center [595, 215] width 540 height 405
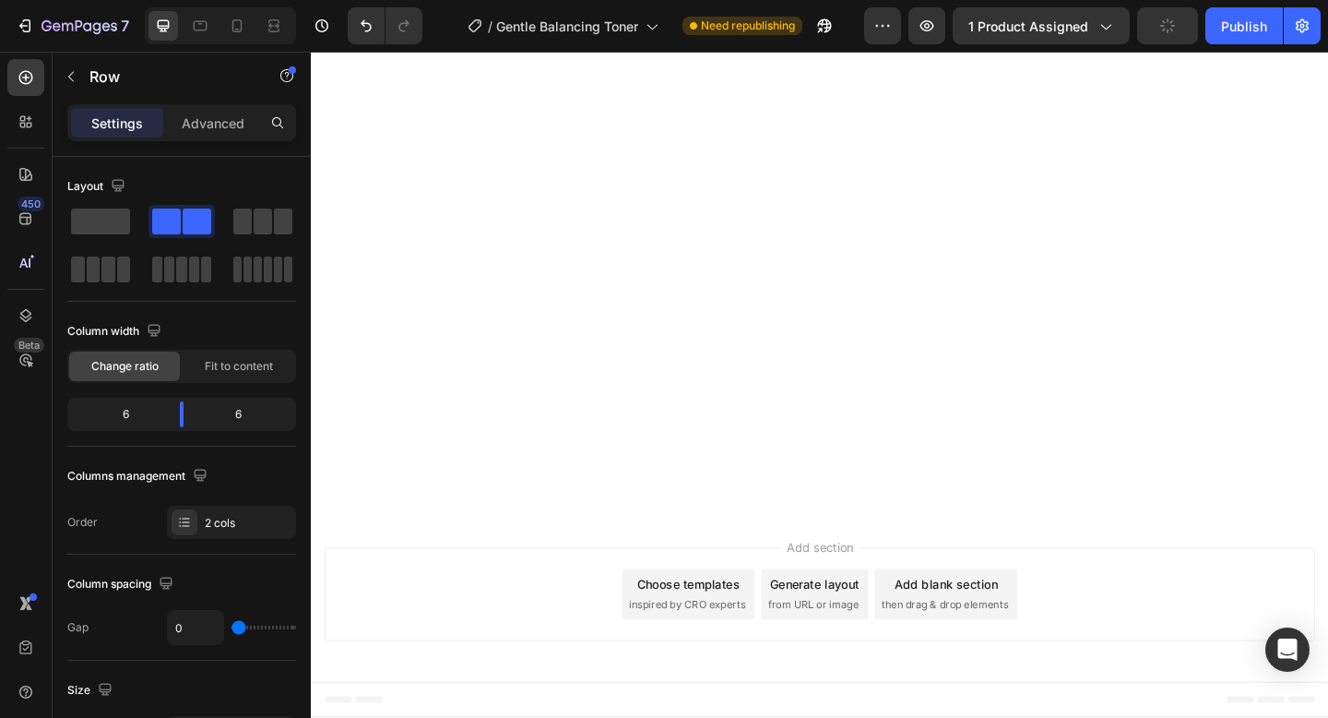
scroll to position [0, 0]
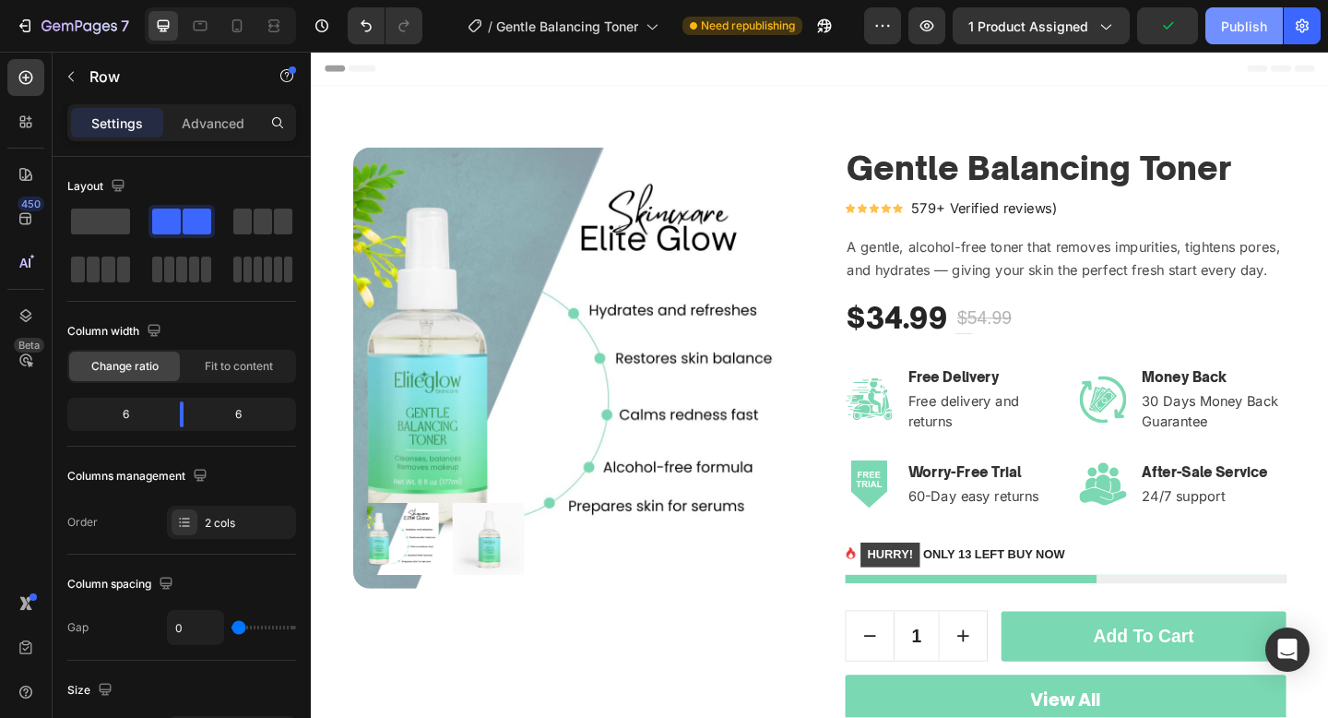
click at [1249, 23] on div "Publish" at bounding box center [1244, 26] width 46 height 19
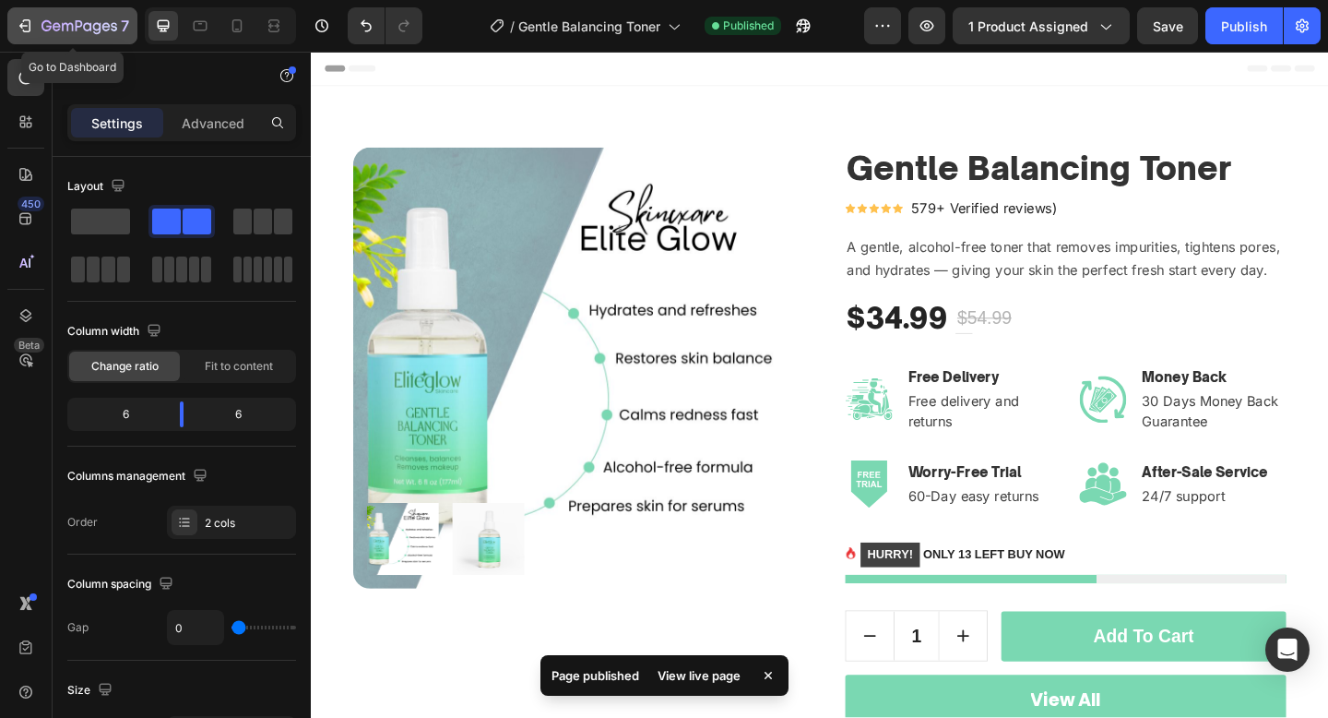
click at [16, 33] on icon "button" at bounding box center [25, 26] width 18 height 18
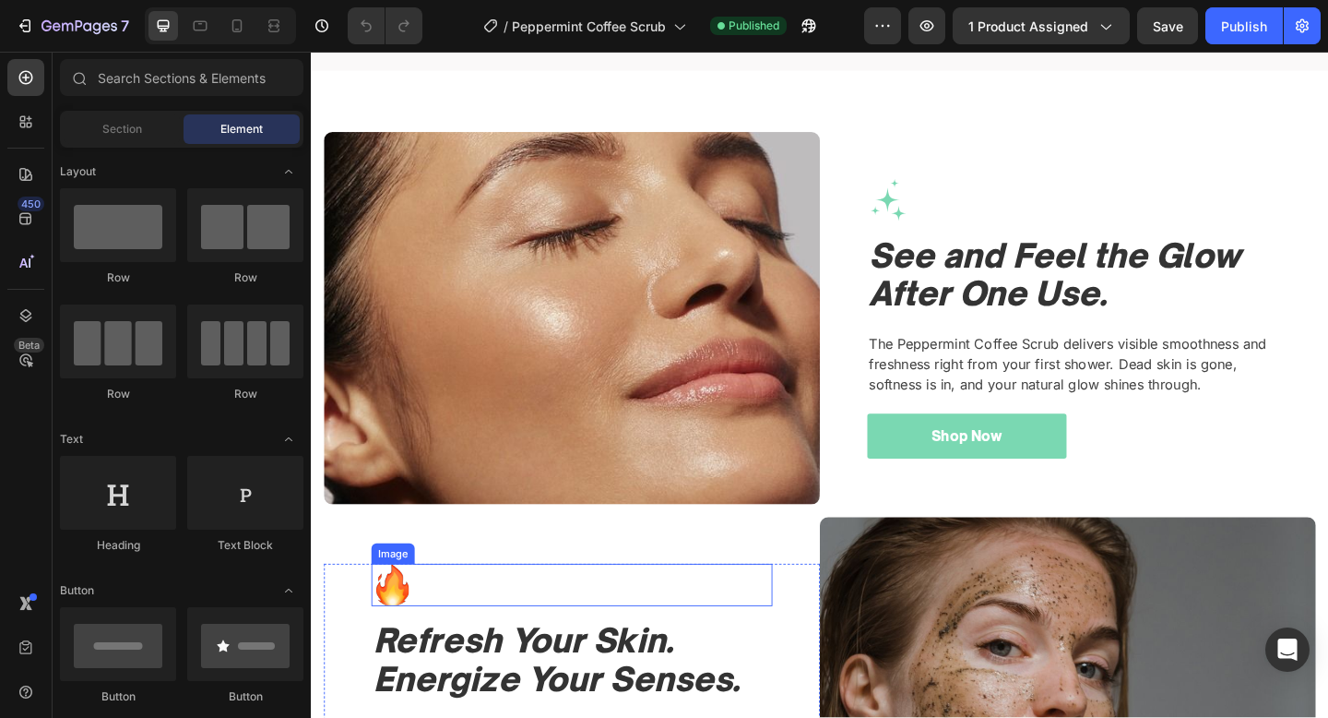
scroll to position [1763, 0]
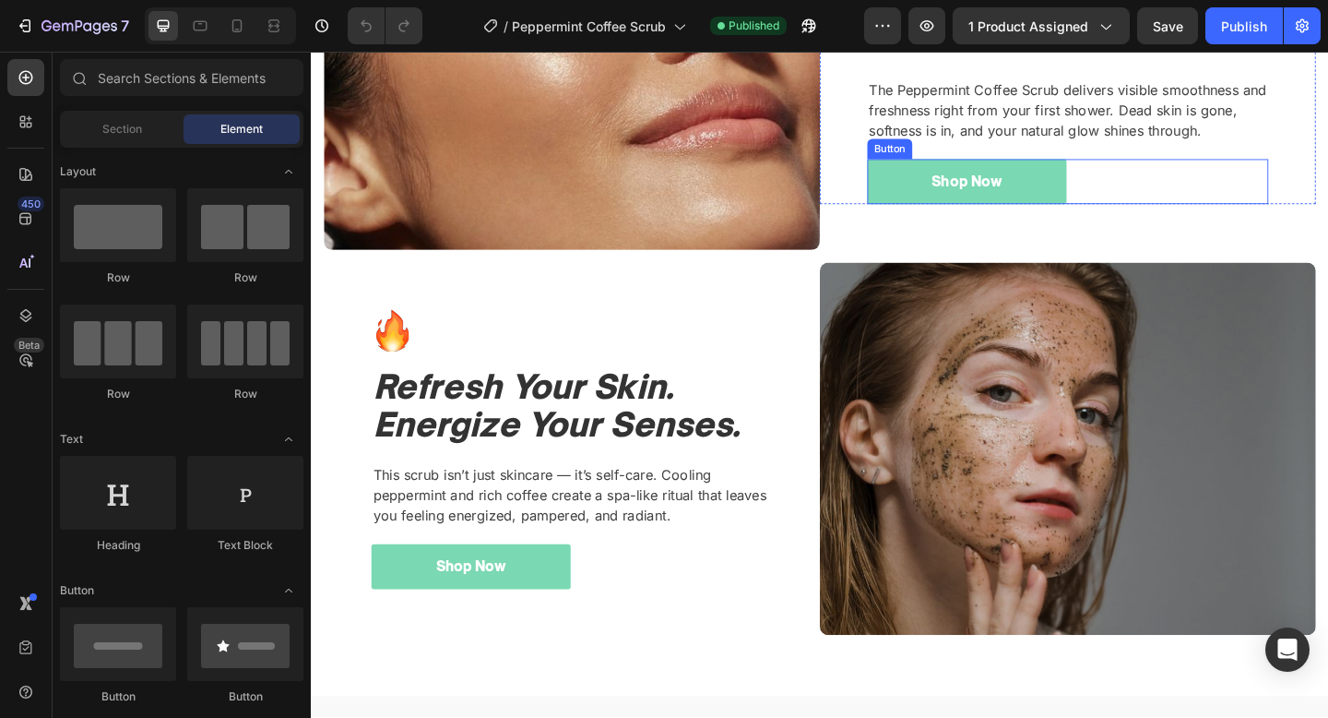
click at [1187, 177] on div "Shop Now Button" at bounding box center [1134, 193] width 436 height 49
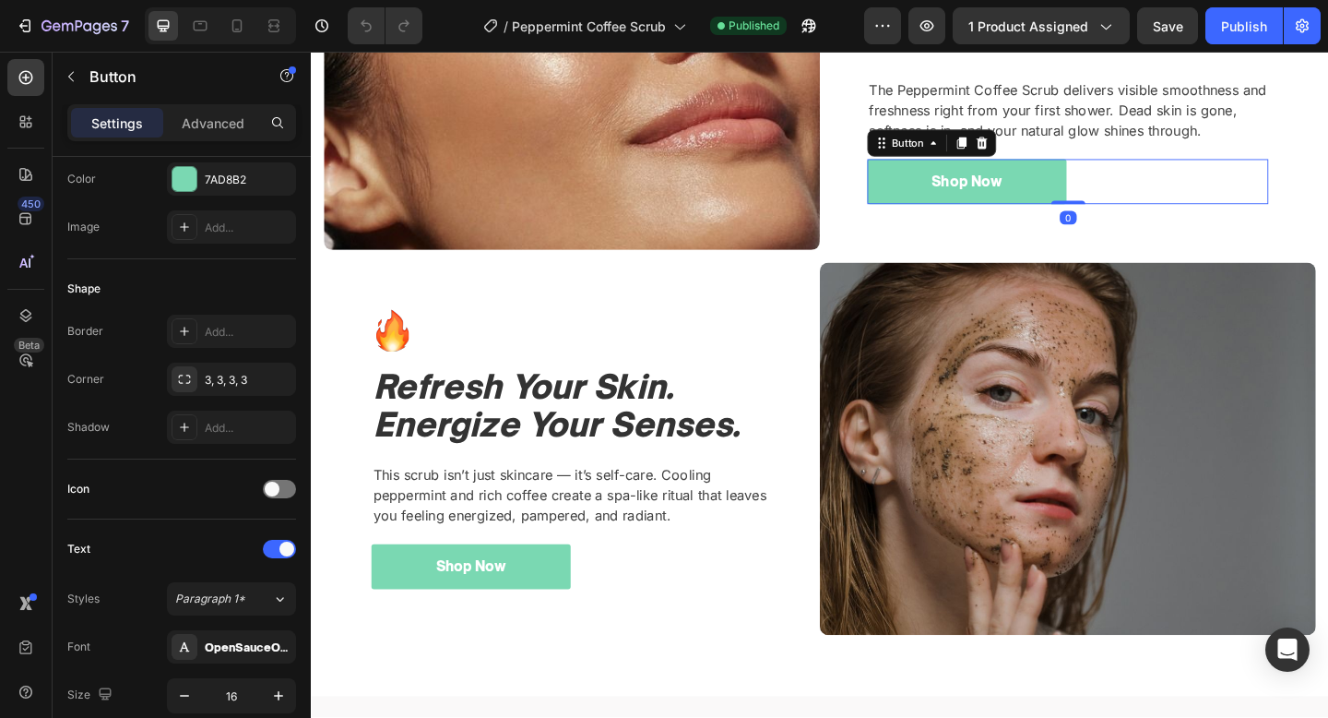
scroll to position [709, 0]
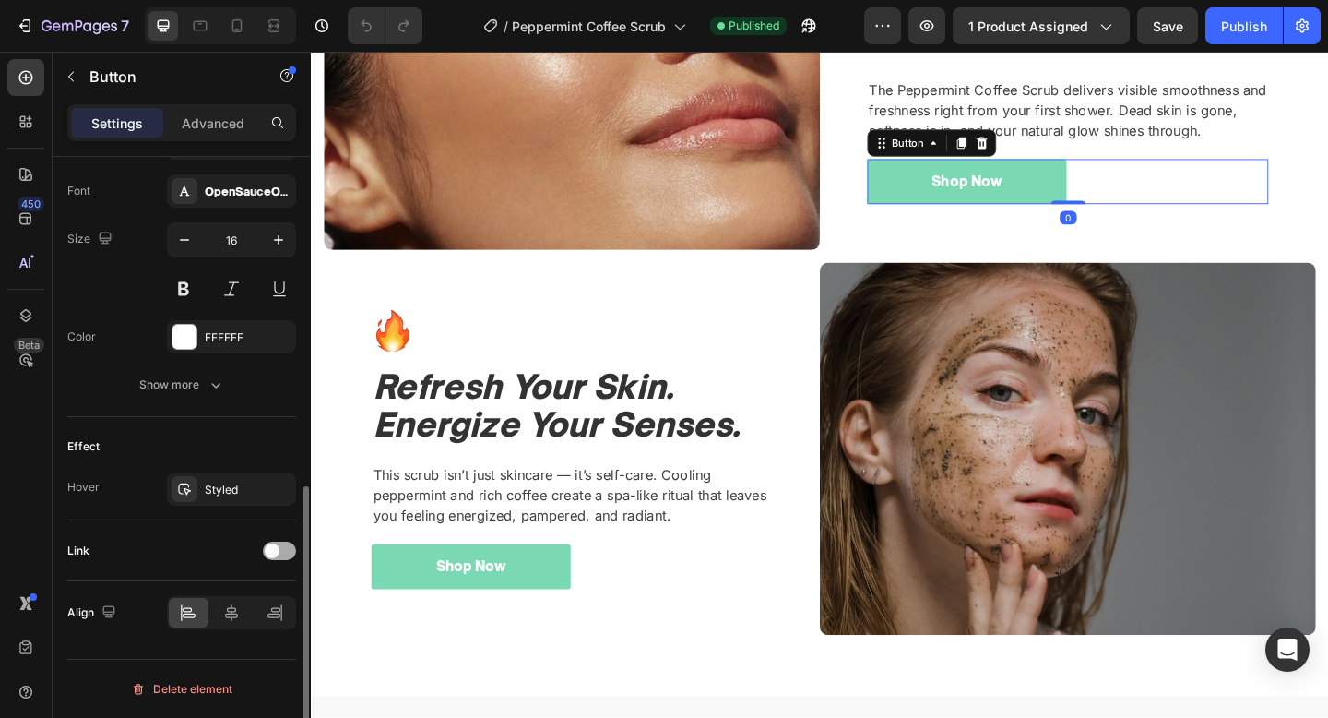
click at [275, 554] on span at bounding box center [272, 550] width 15 height 15
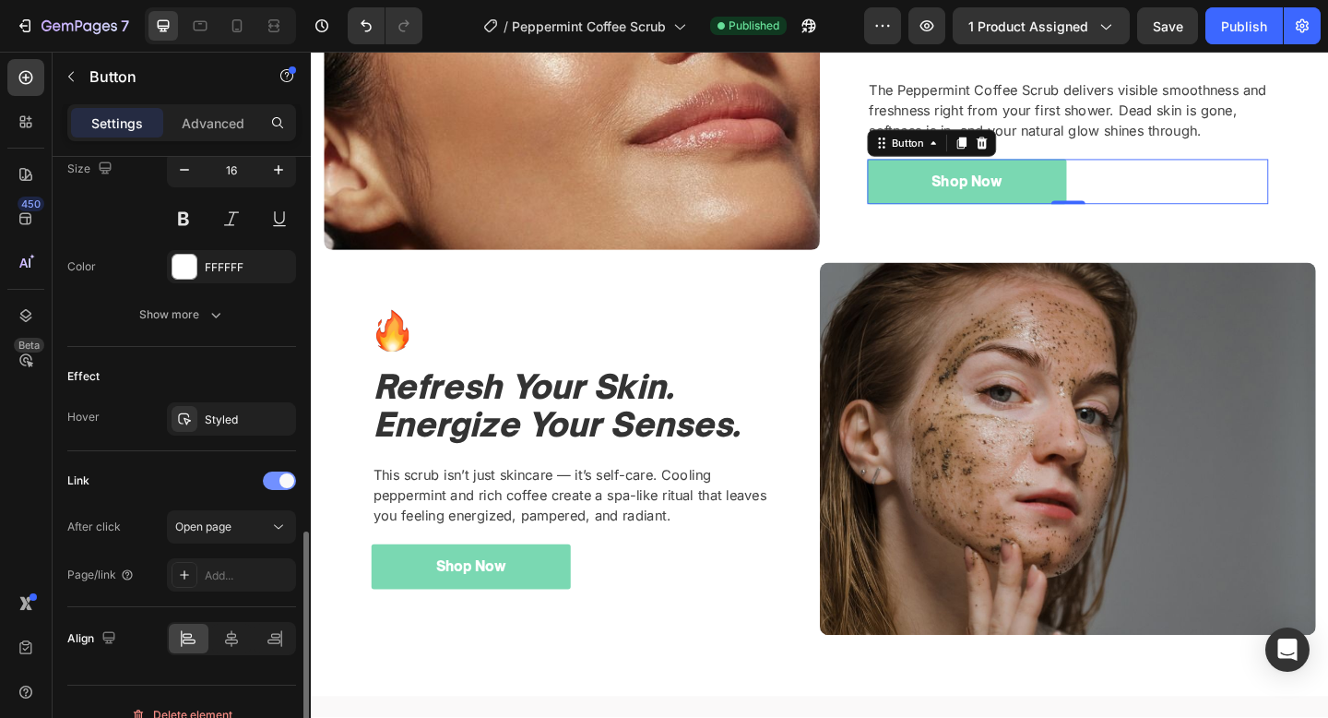
scroll to position [805, 0]
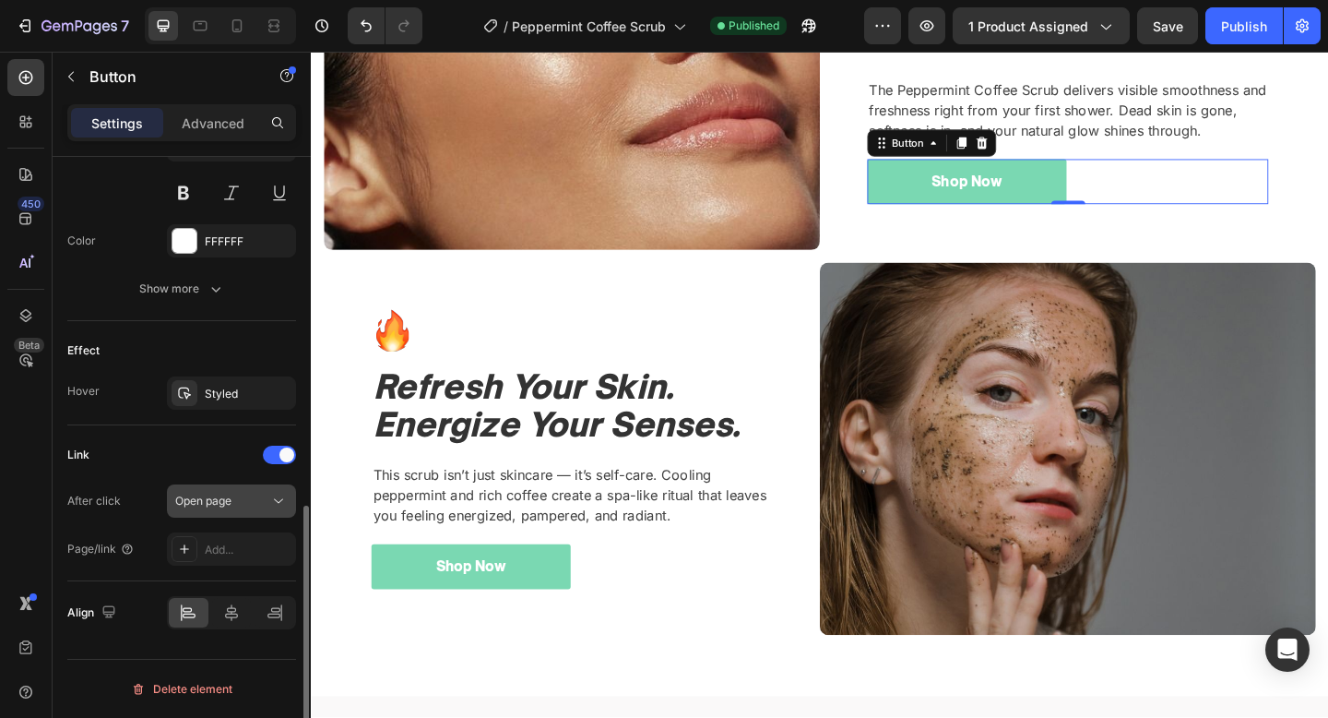
click at [244, 501] on div "Open page" at bounding box center [222, 501] width 94 height 17
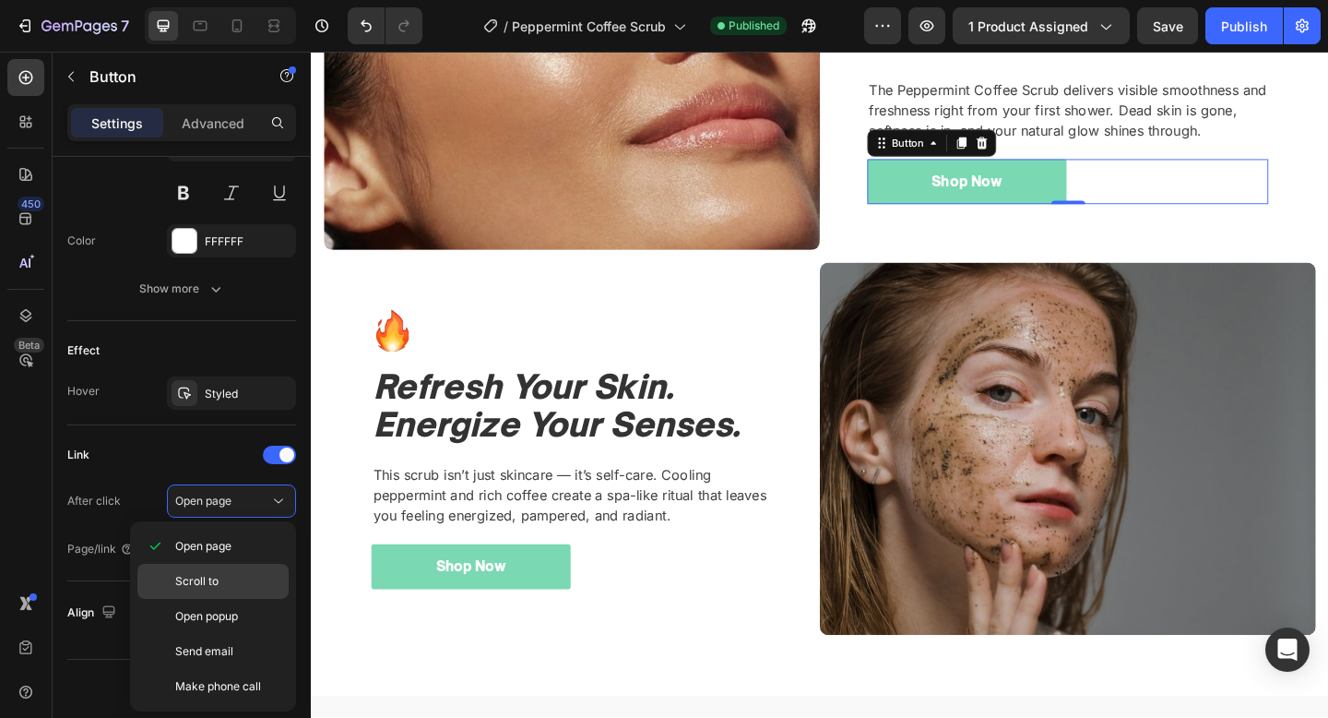
click at [218, 576] on p "Scroll to" at bounding box center [227, 581] width 105 height 17
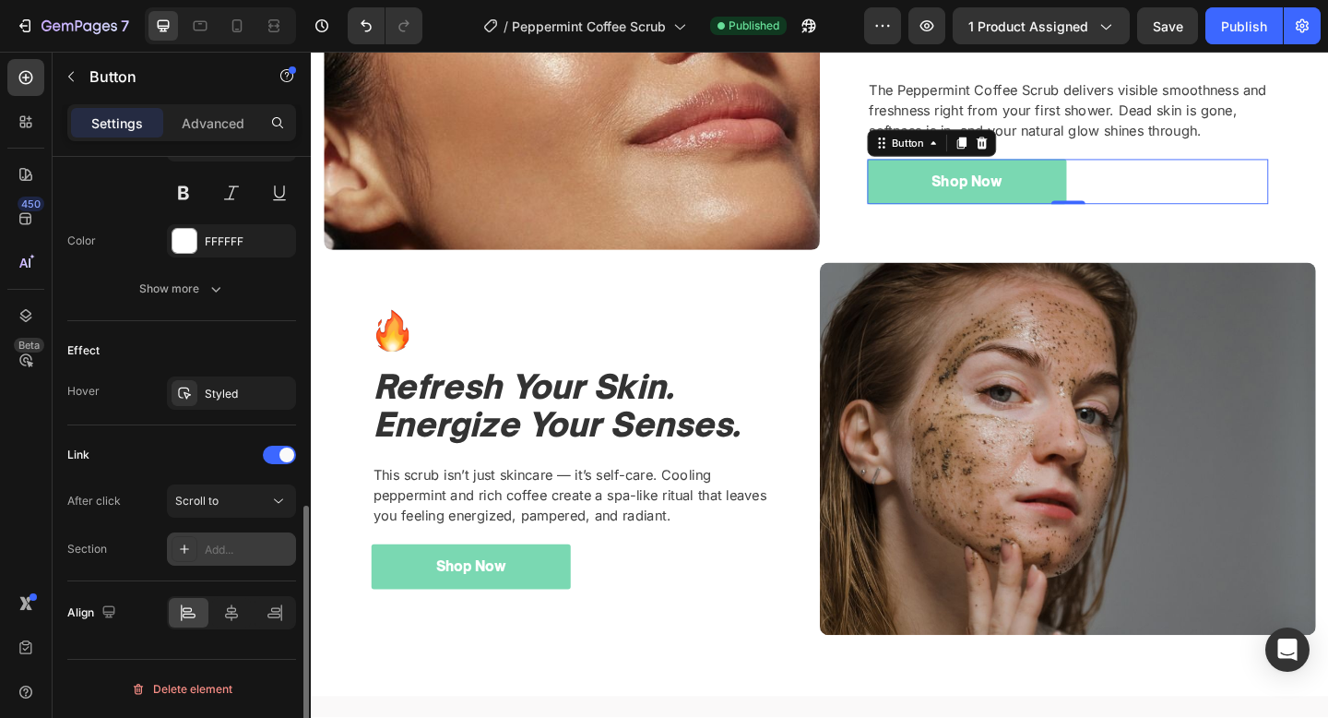
click at [246, 546] on div "Add..." at bounding box center [248, 549] width 87 height 17
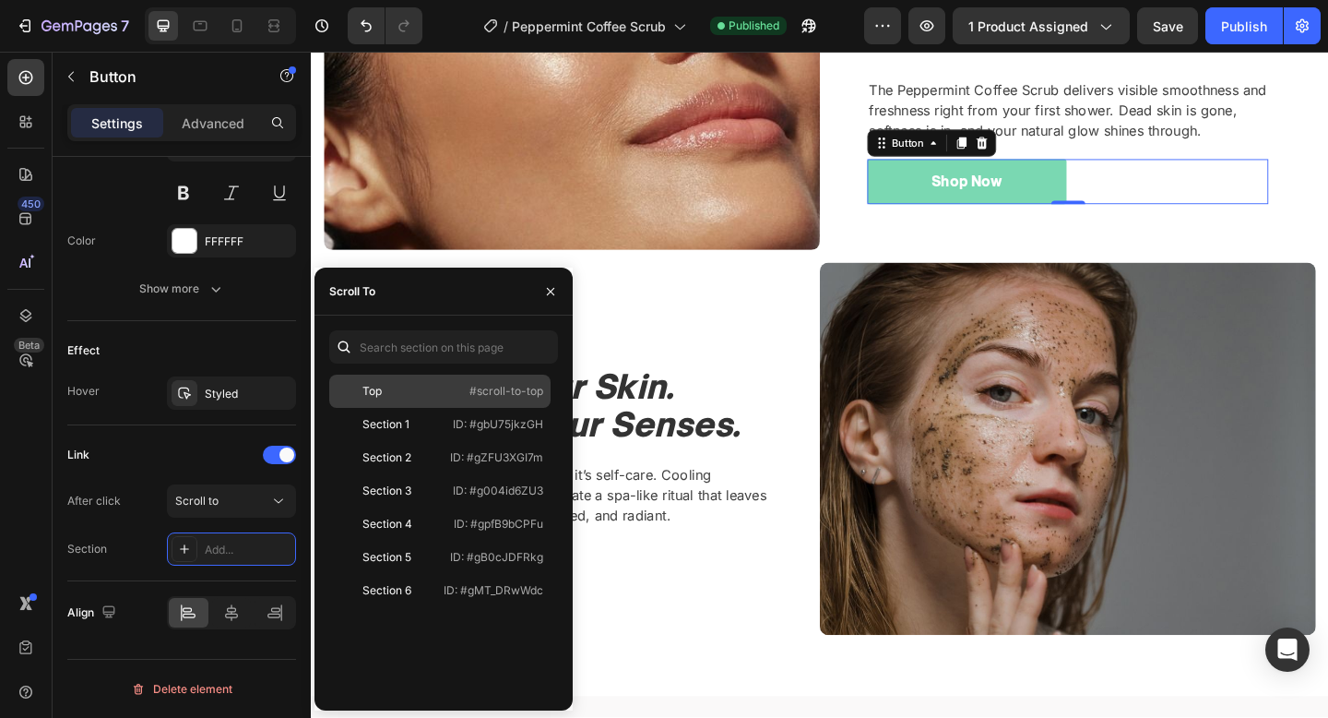
click at [433, 392] on div "Top" at bounding box center [390, 391] width 107 height 17
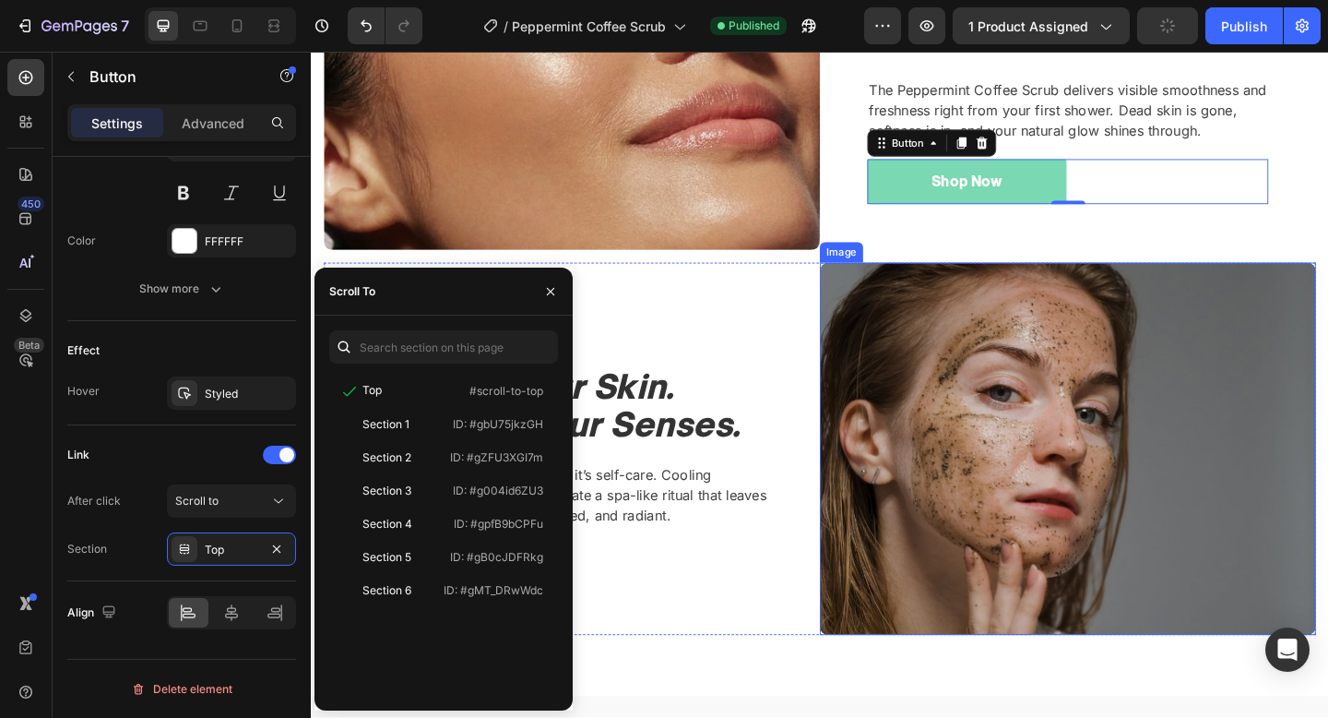
click at [869, 391] on img at bounding box center [1134, 483] width 540 height 405
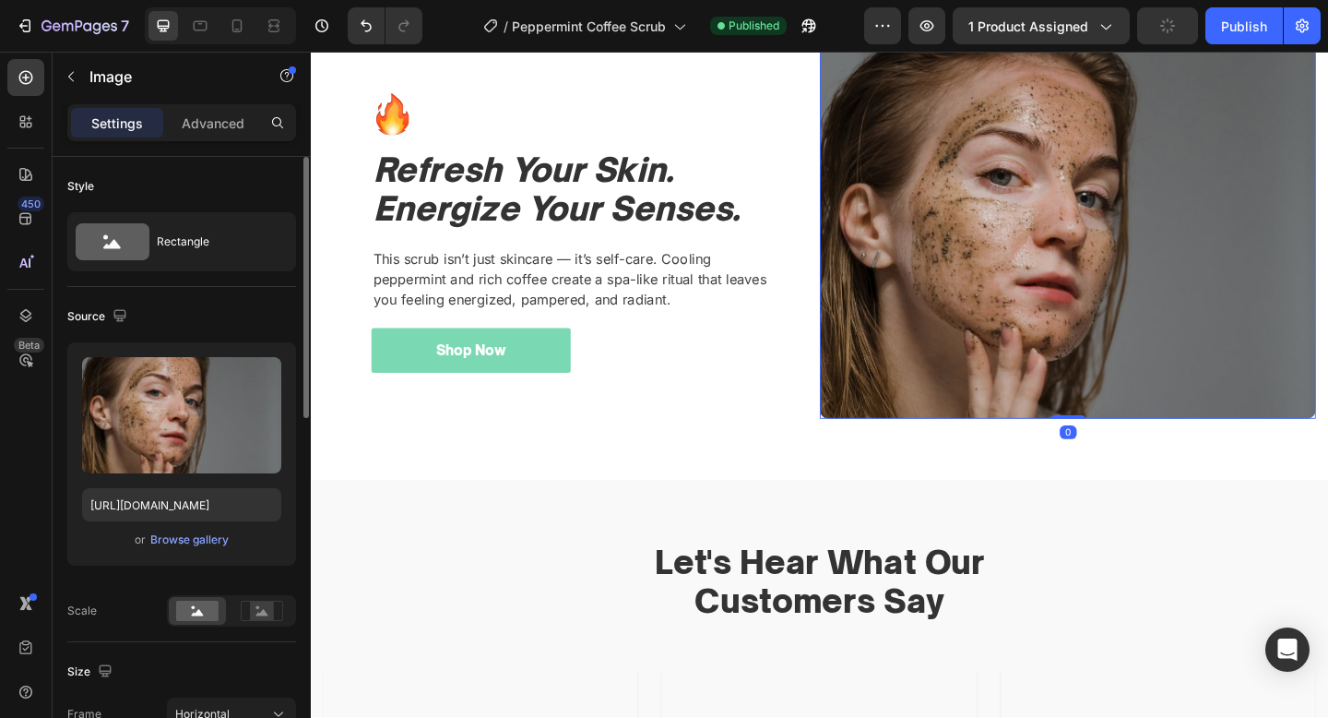
scroll to position [2044, 0]
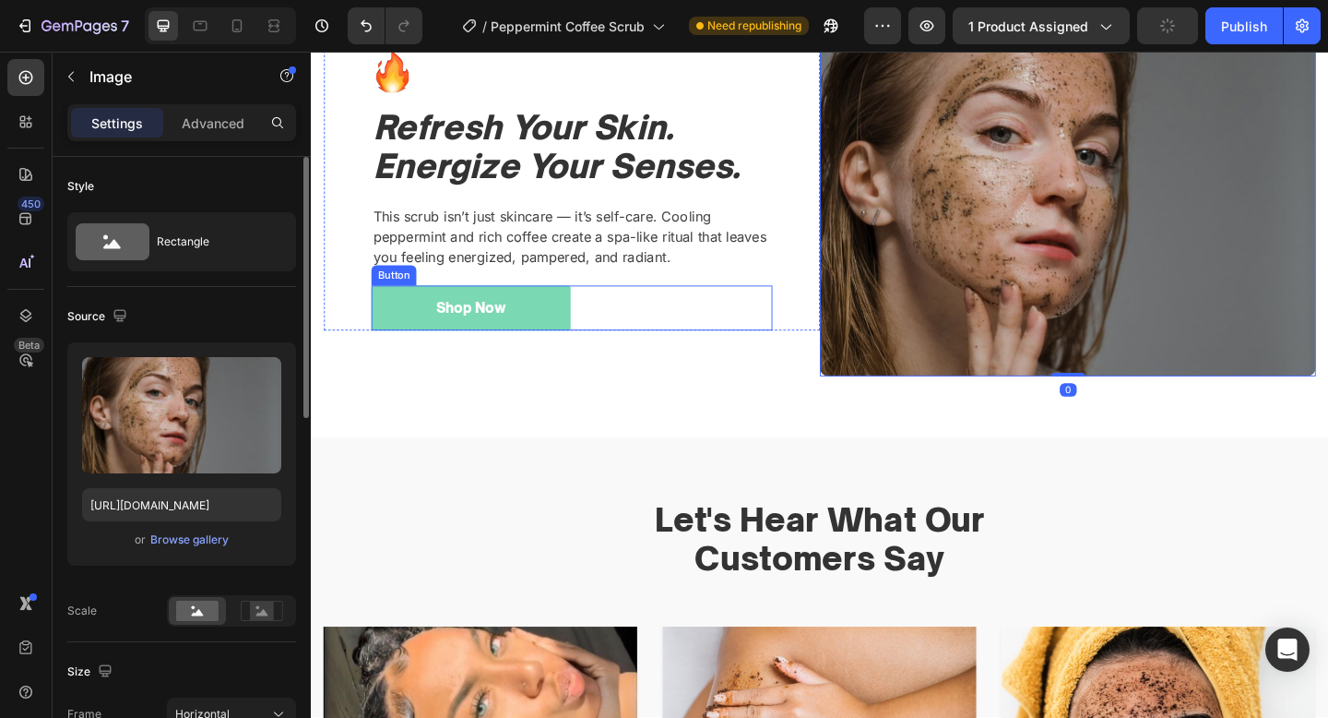
click at [699, 339] on div "Shop Now Button" at bounding box center [594, 330] width 436 height 49
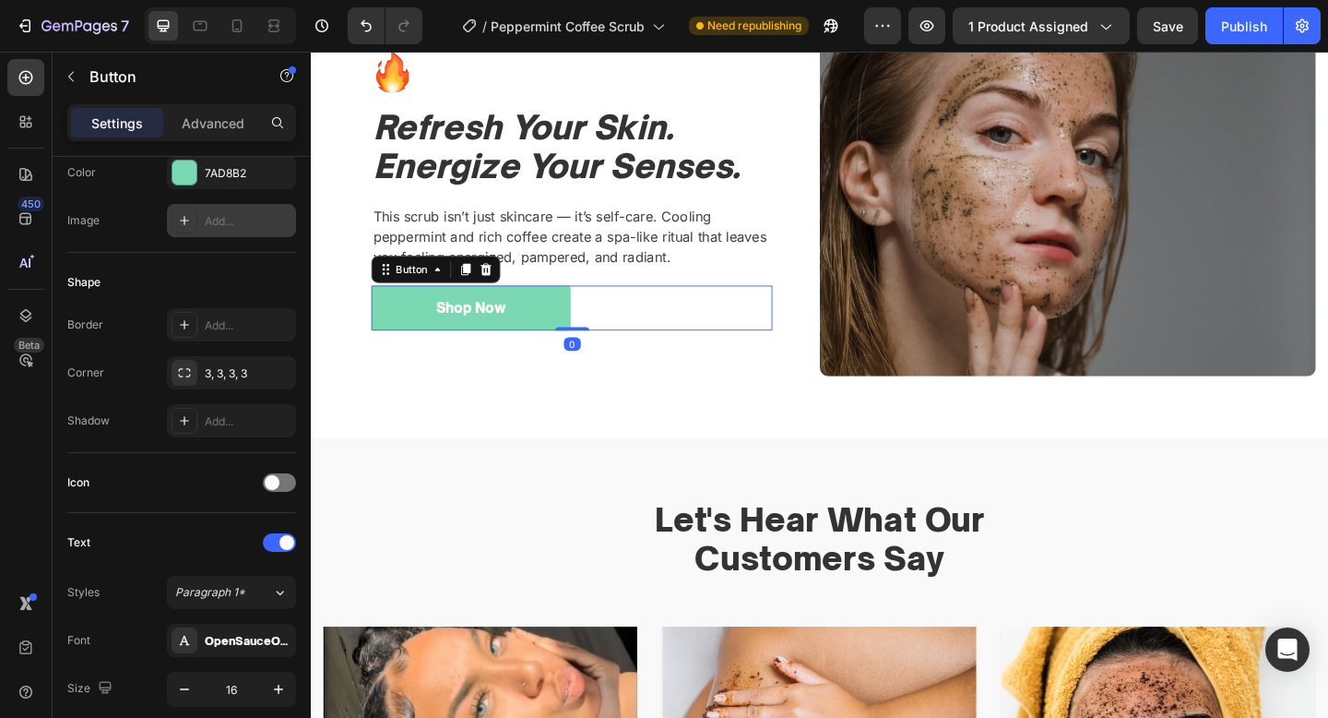
scroll to position [709, 0]
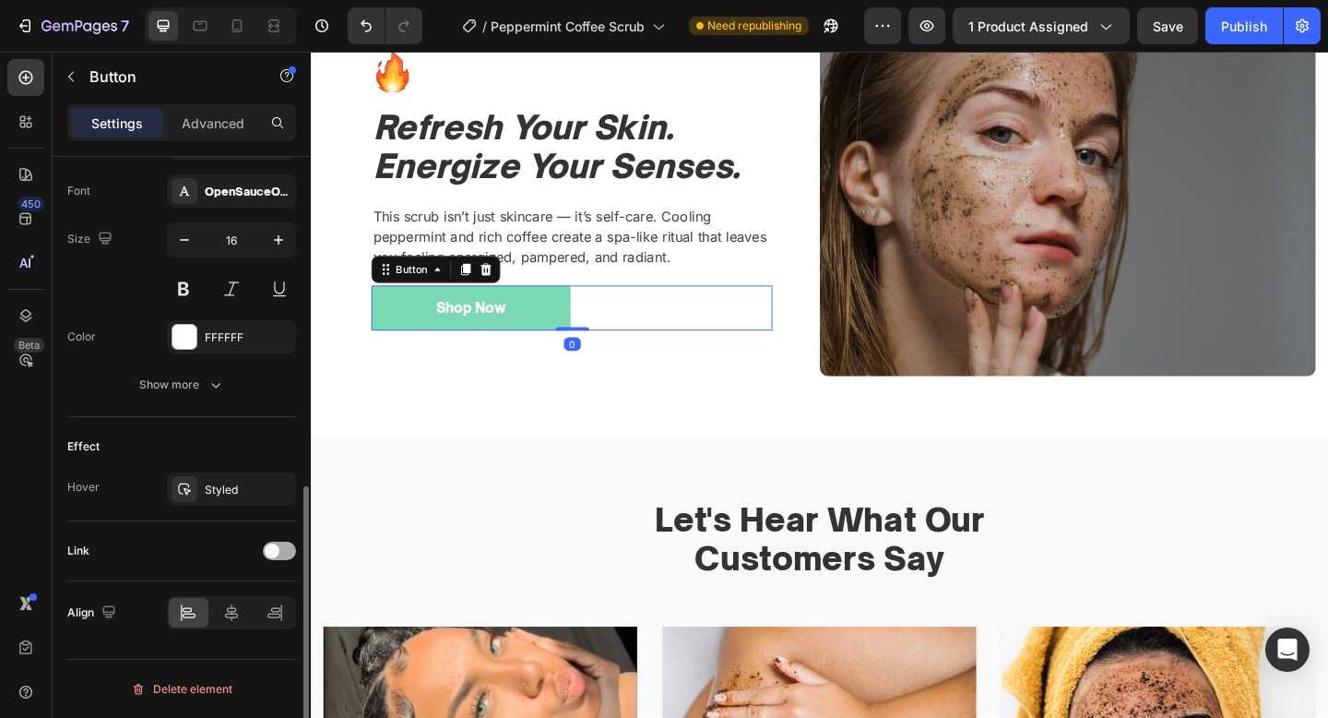
click at [266, 545] on div at bounding box center [279, 550] width 33 height 18
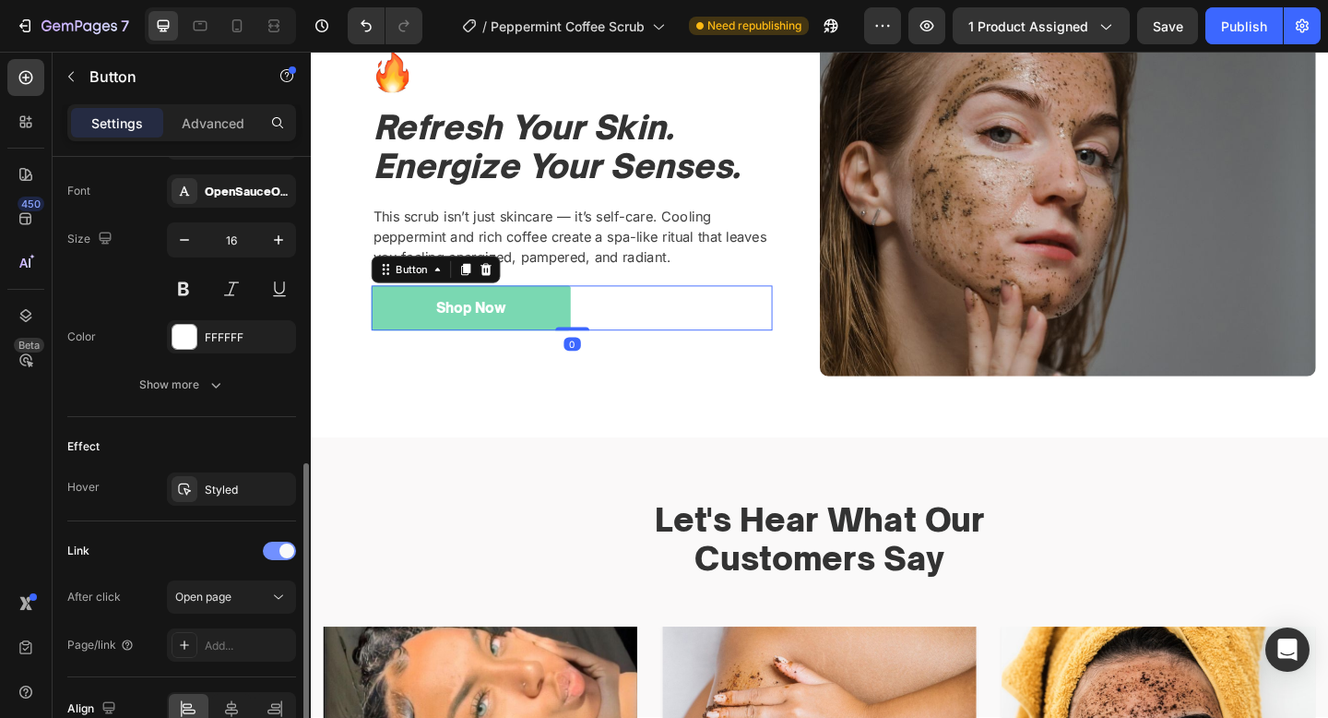
scroll to position [805, 0]
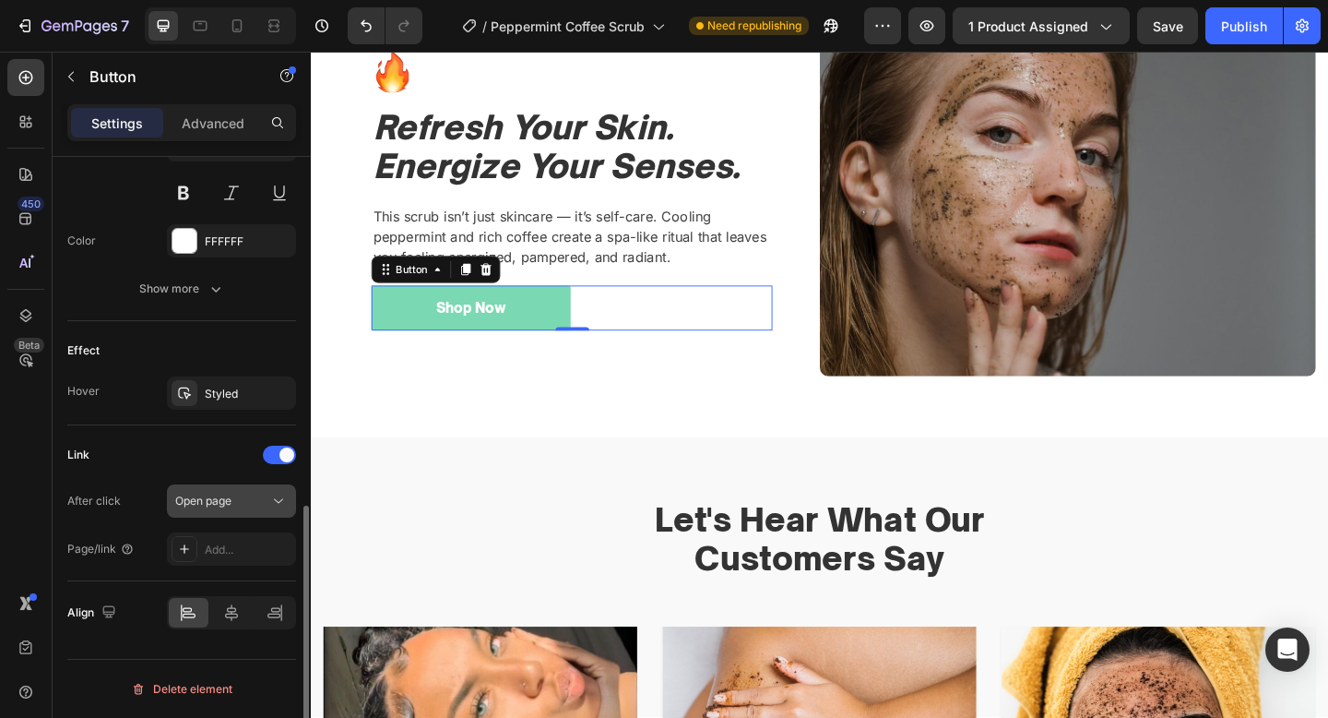
click at [226, 496] on span "Open page" at bounding box center [203, 501] width 56 height 14
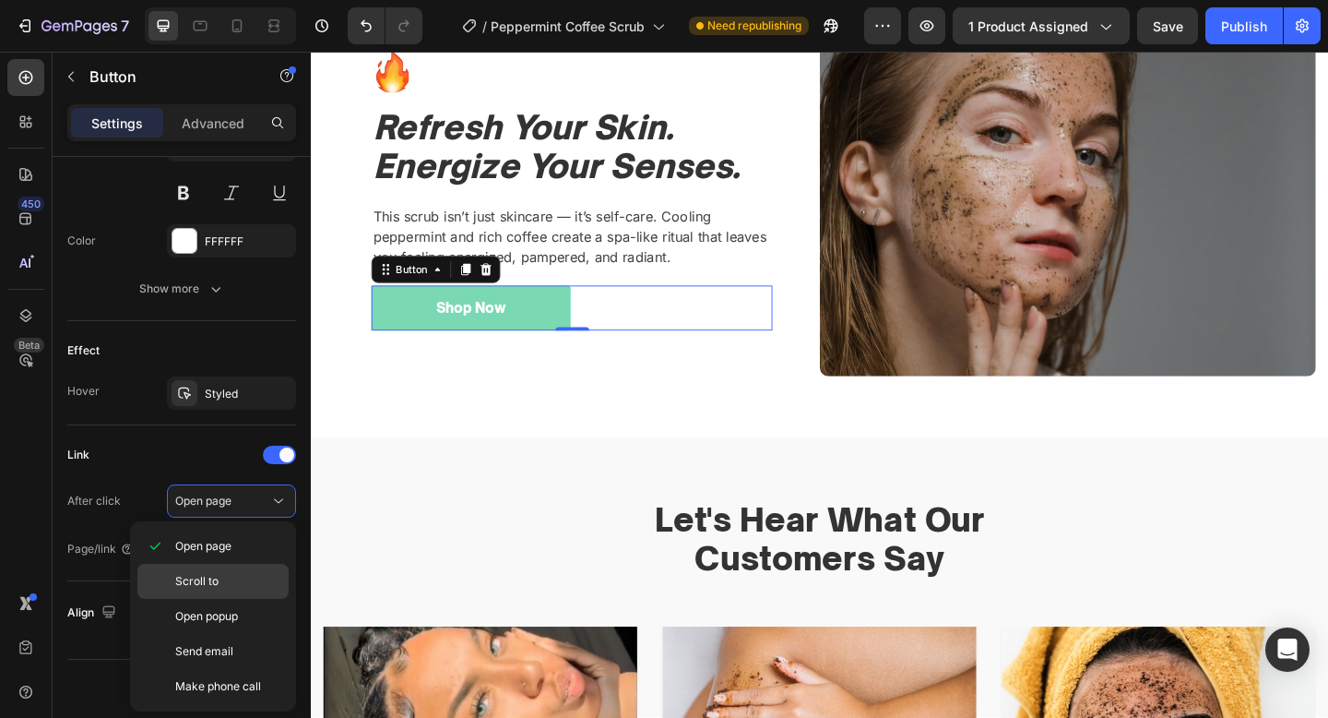
click at [207, 575] on span "Scroll to" at bounding box center [196, 581] width 43 height 17
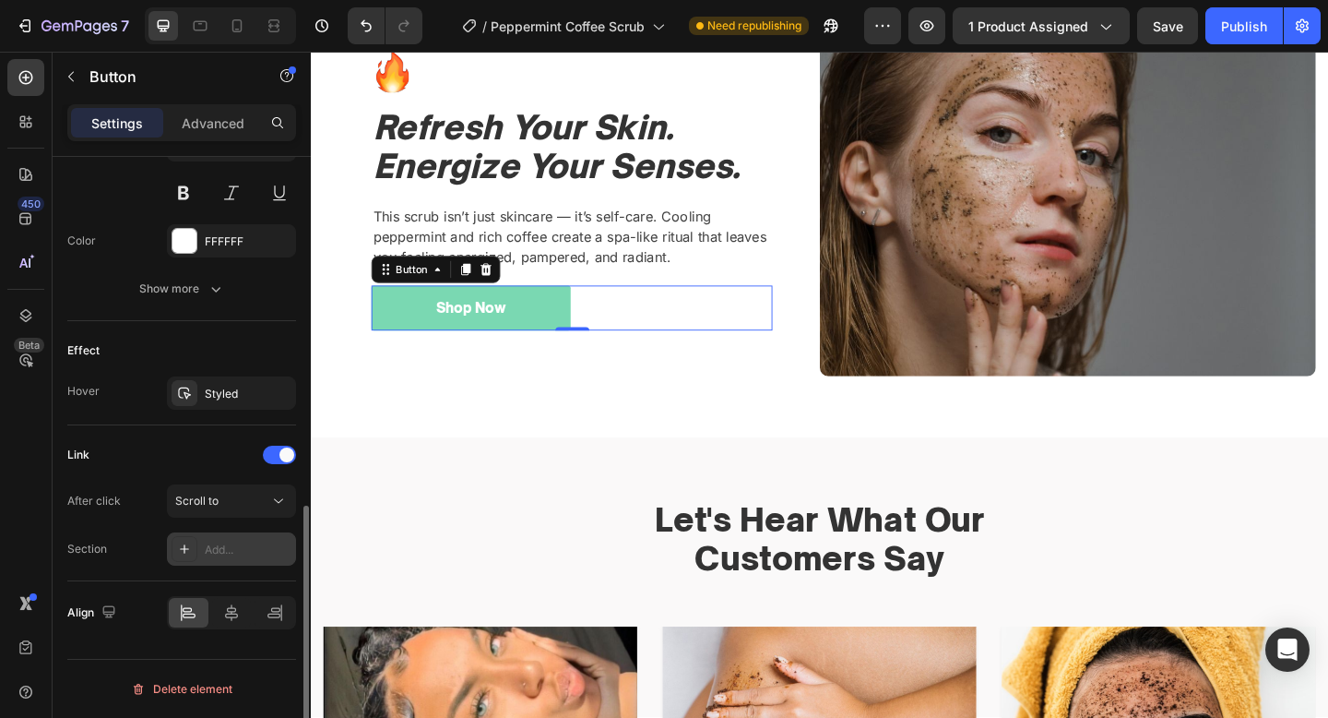
click at [229, 547] on div "Add..." at bounding box center [248, 549] width 87 height 17
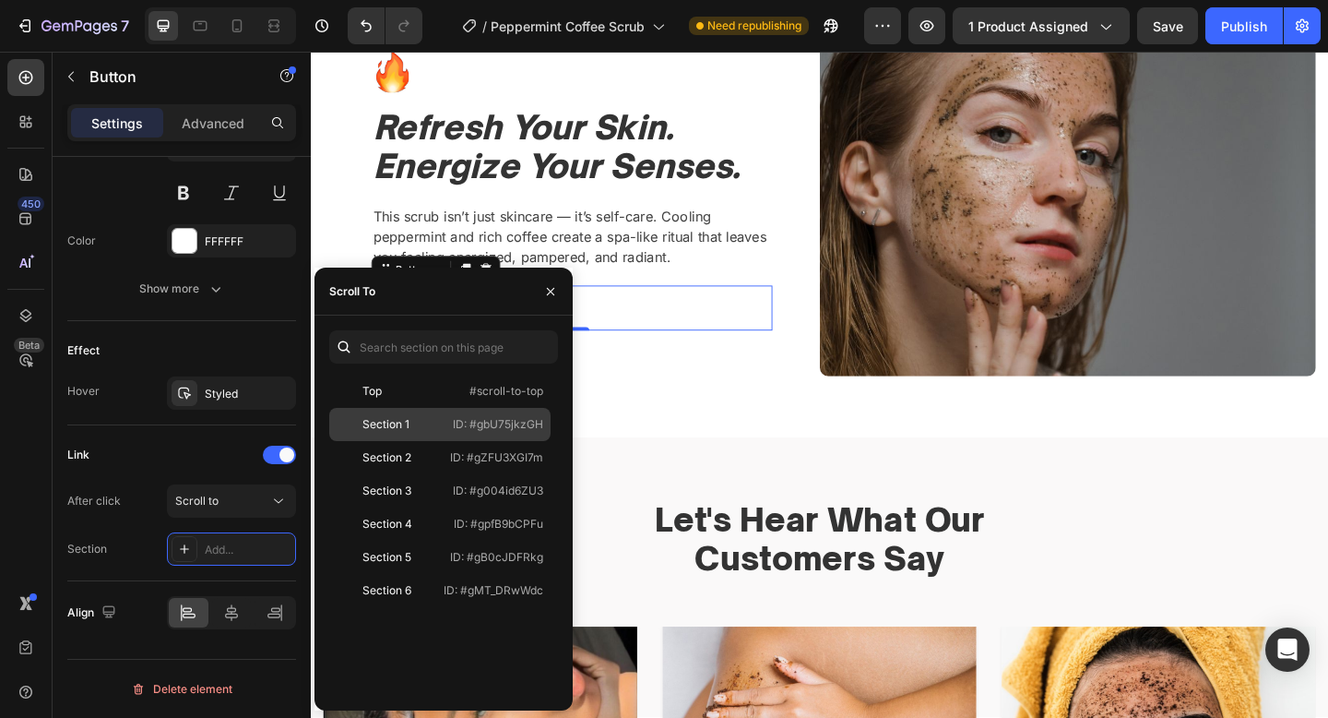
click at [402, 441] on div "Section 1 ID: #gbU75jkzGH" at bounding box center [439, 457] width 221 height 33
click at [456, 408] on div "Top #scroll-to-top" at bounding box center [439, 424] width 221 height 33
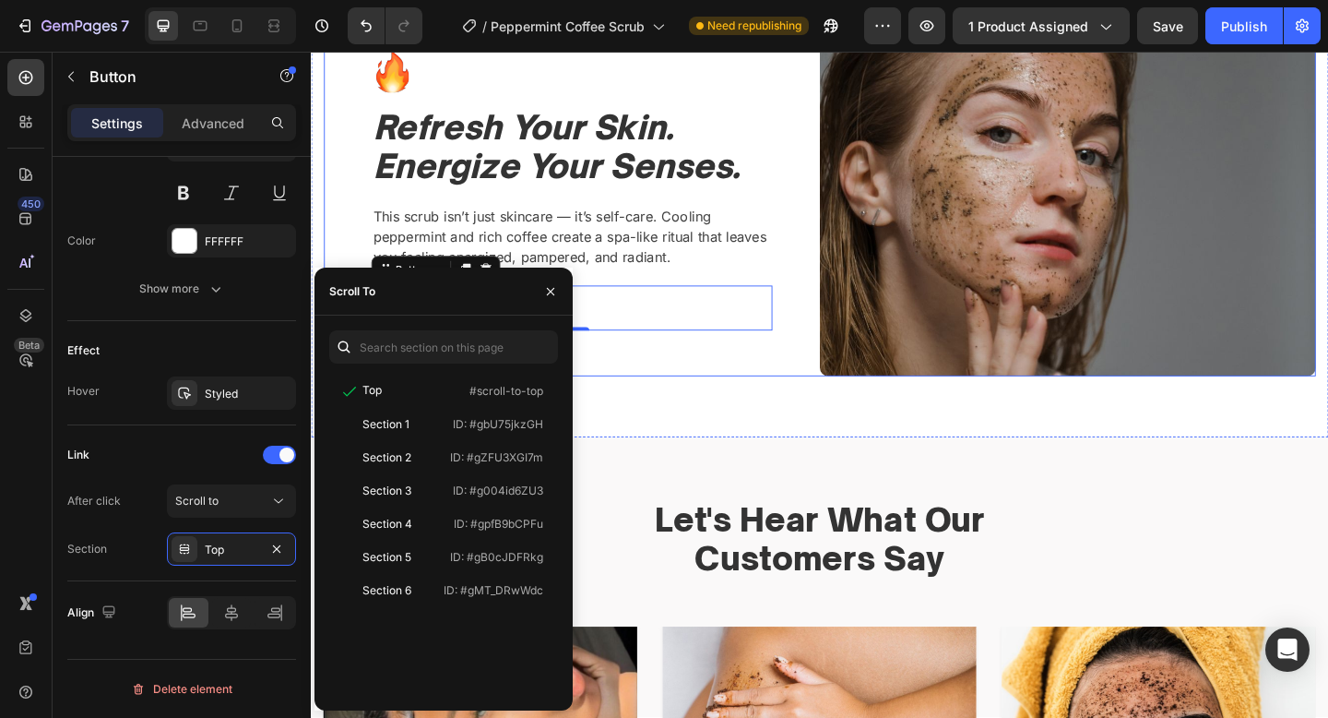
click at [725, 358] on div "Image Refresh Your Skin. Energize Your Senses. Heading This scrub isn’t just sk…" at bounding box center [595, 202] width 540 height 405
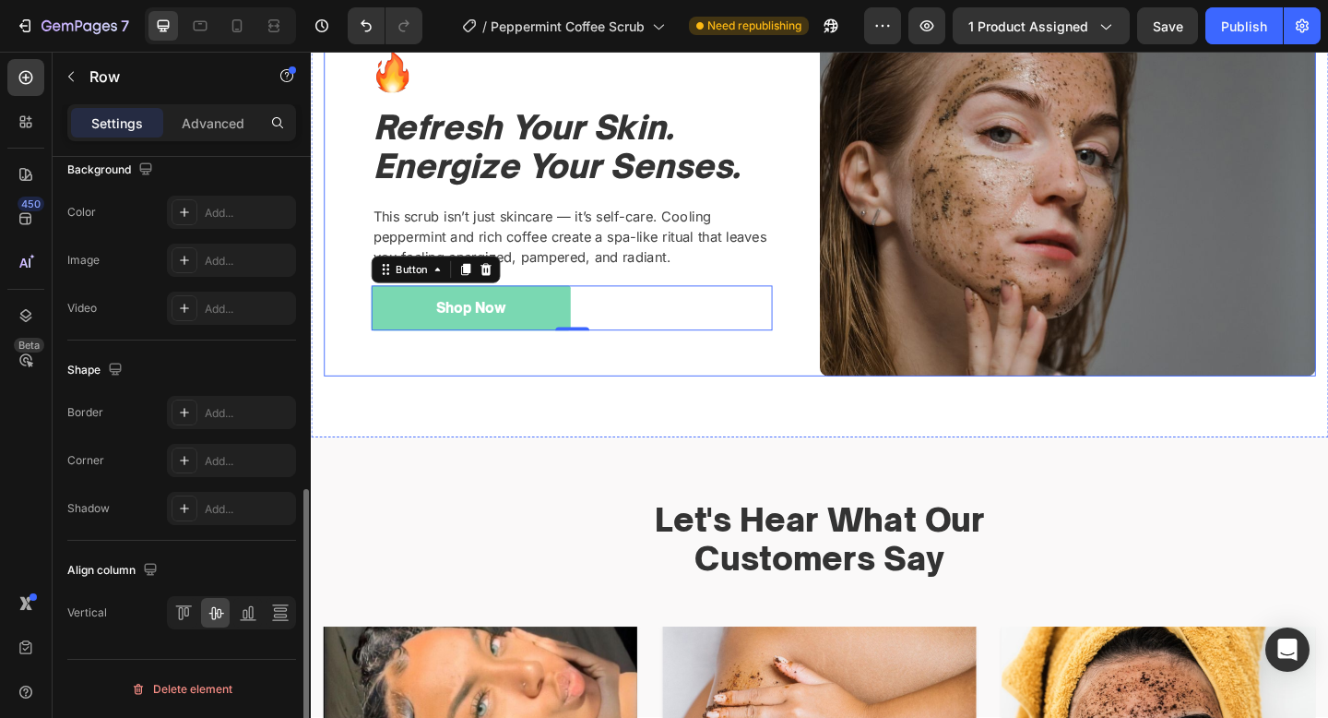
scroll to position [0, 0]
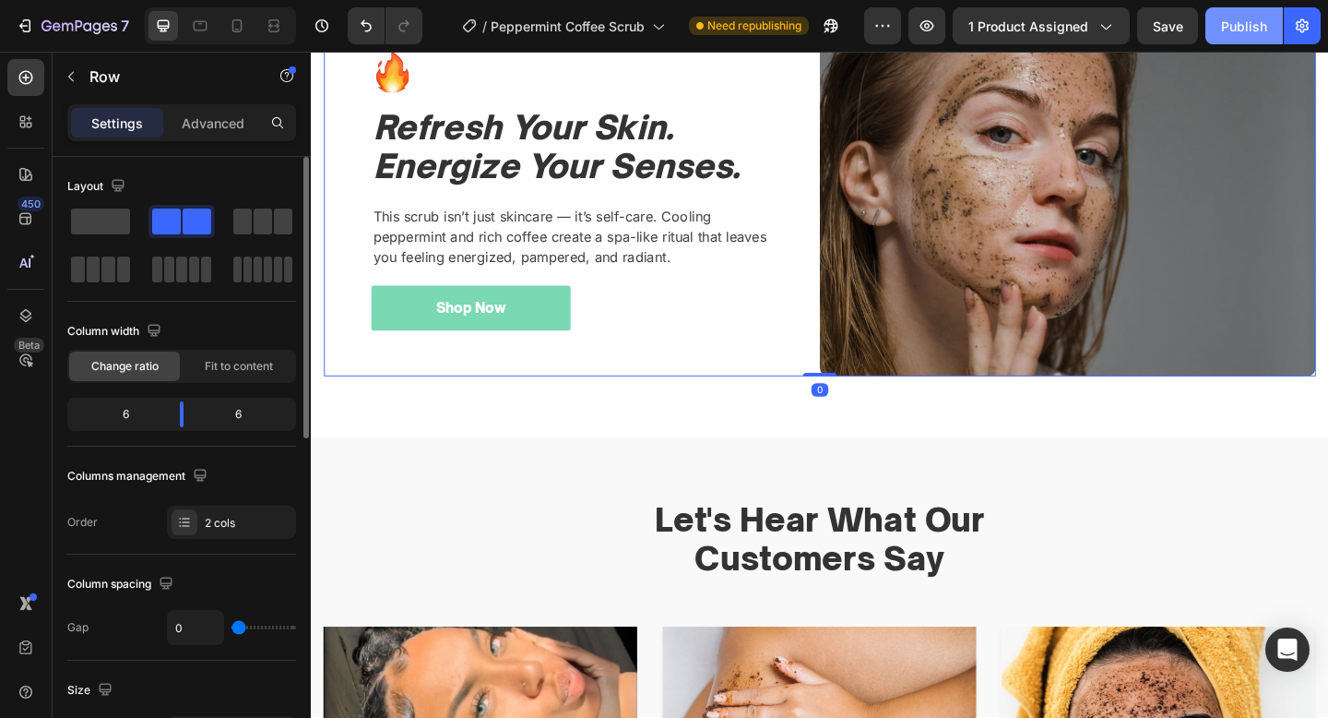
click at [1227, 34] on div "Publish" at bounding box center [1244, 26] width 46 height 19
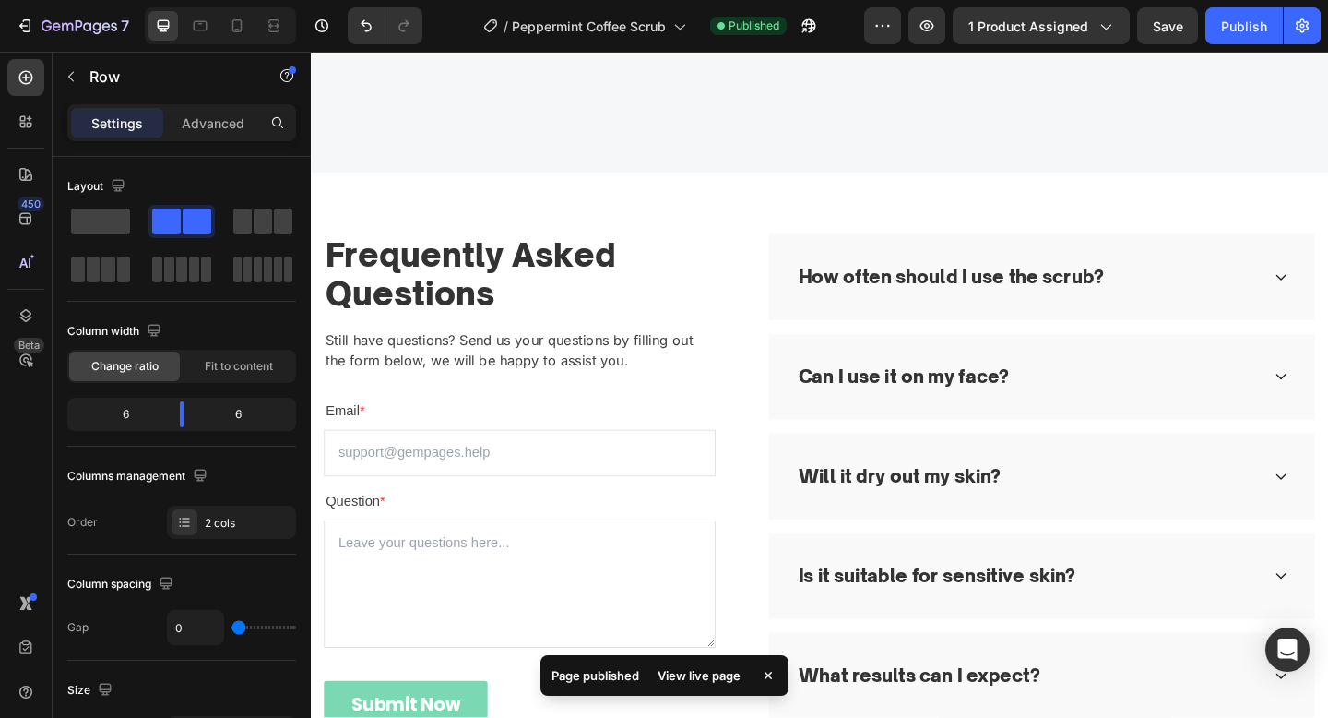
scroll to position [4087, 0]
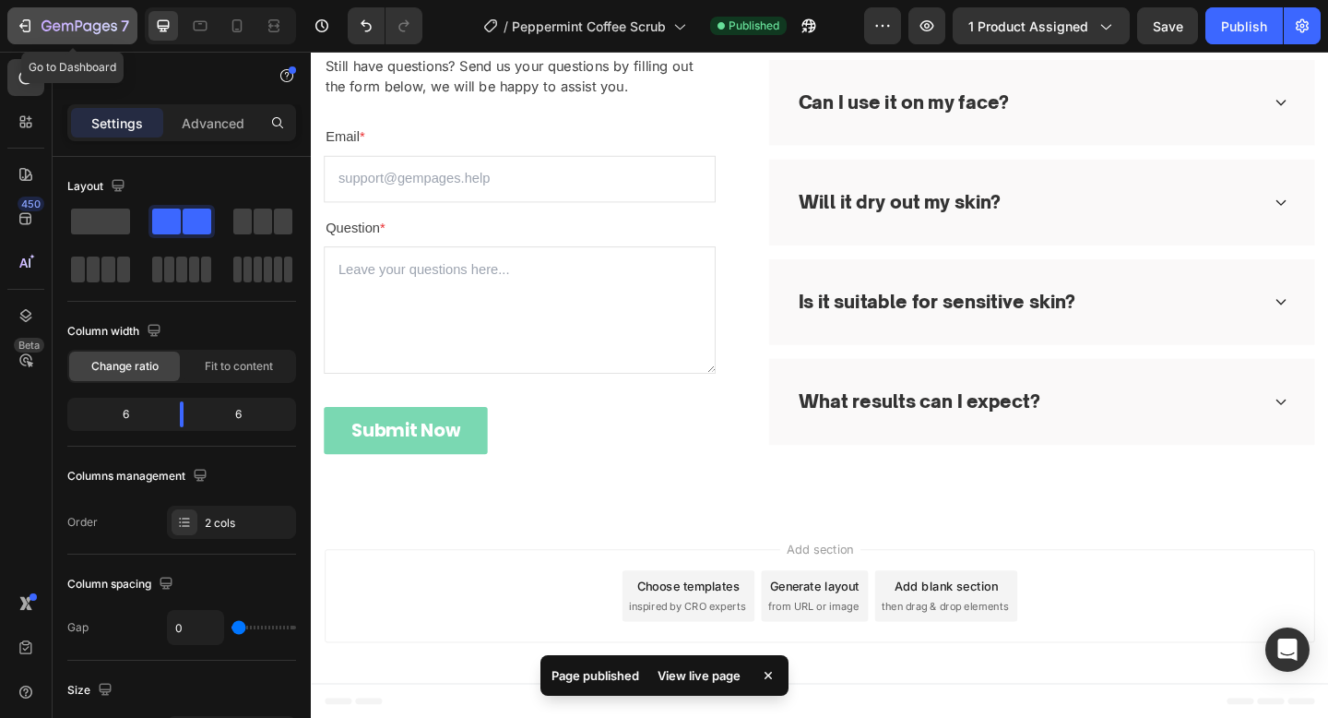
click at [74, 27] on icon "button" at bounding box center [80, 27] width 76 height 16
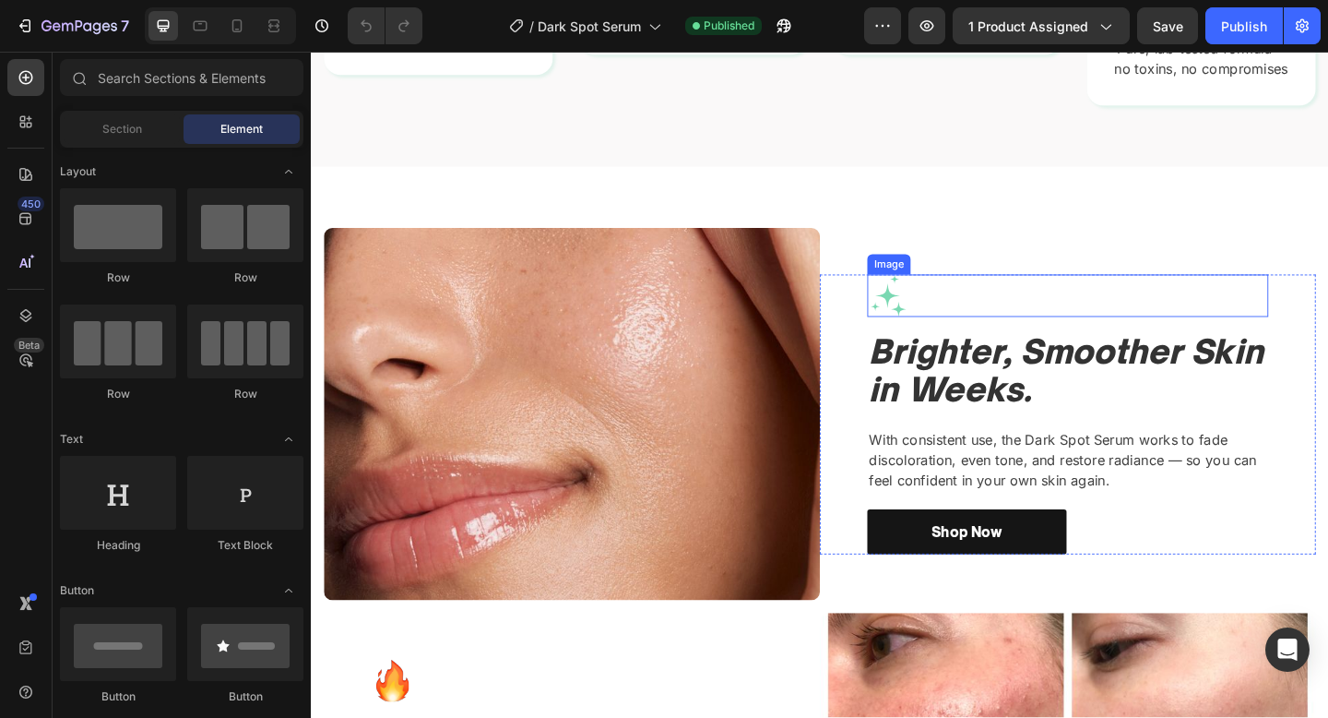
scroll to position [1705, 0]
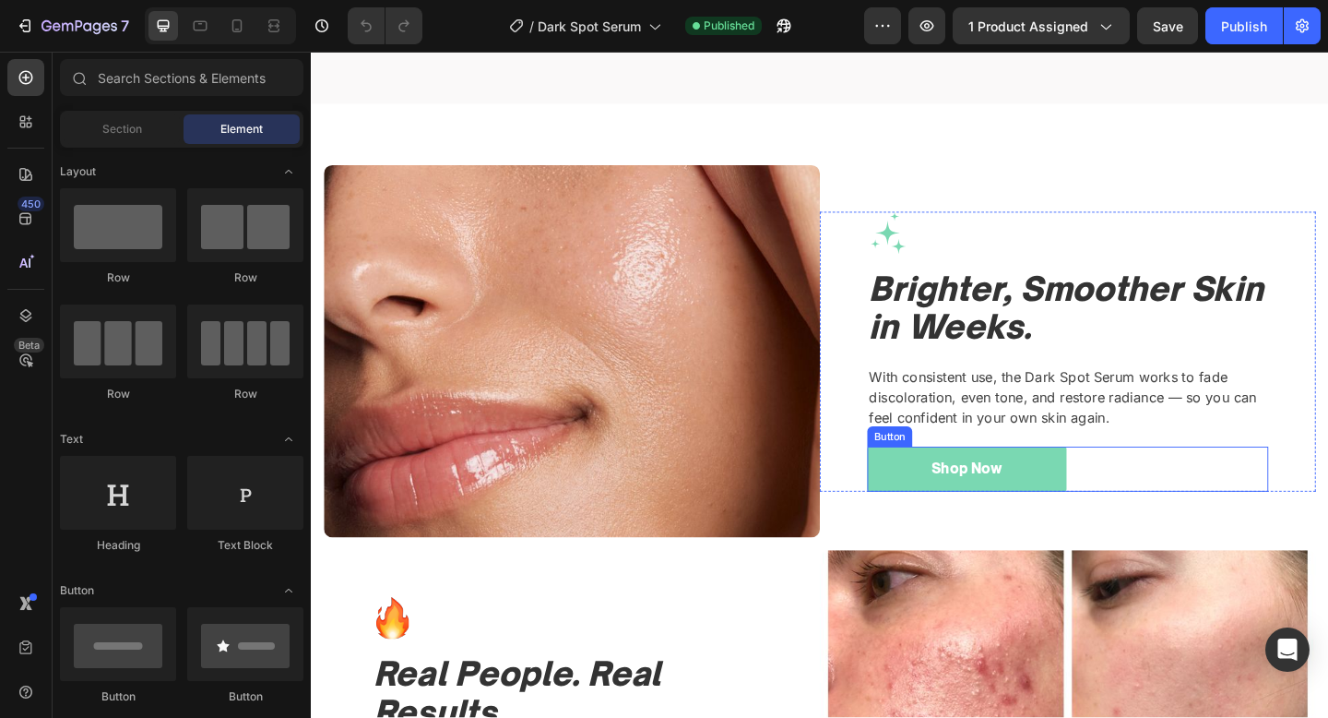
click at [1177, 499] on div "Shop Now Button" at bounding box center [1134, 506] width 436 height 49
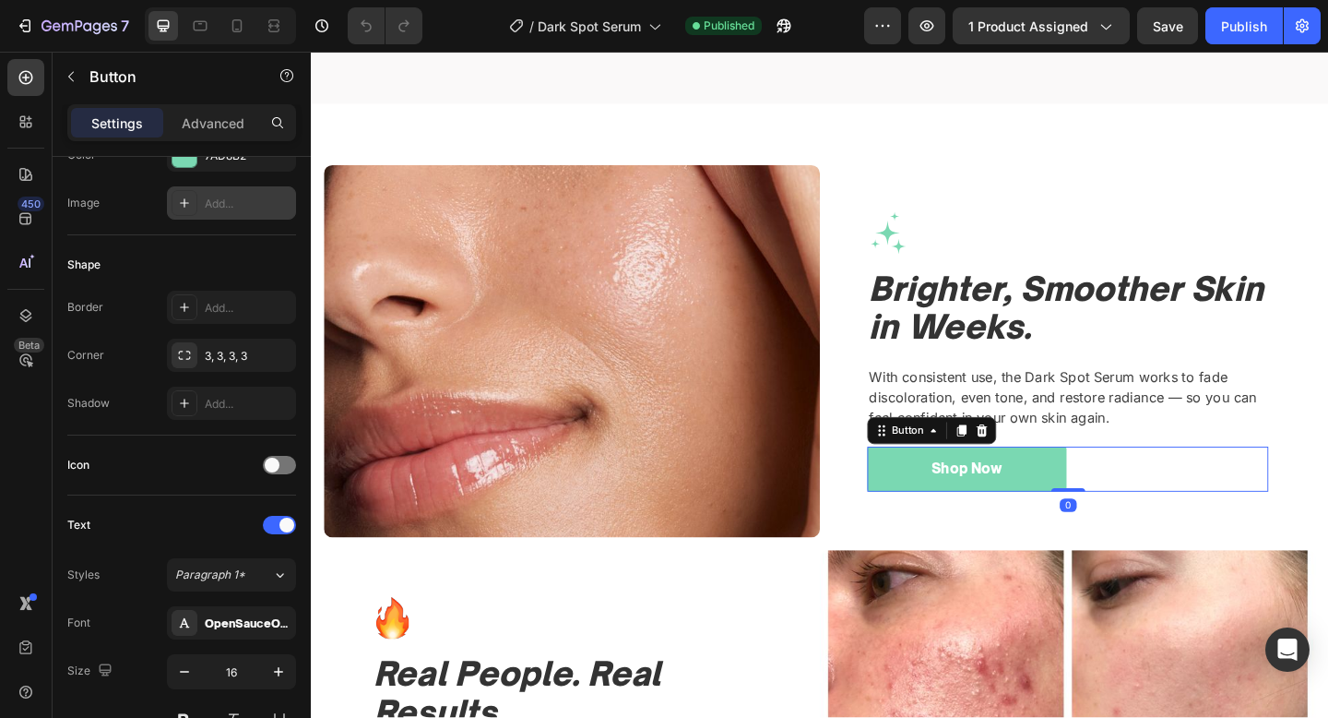
scroll to position [709, 0]
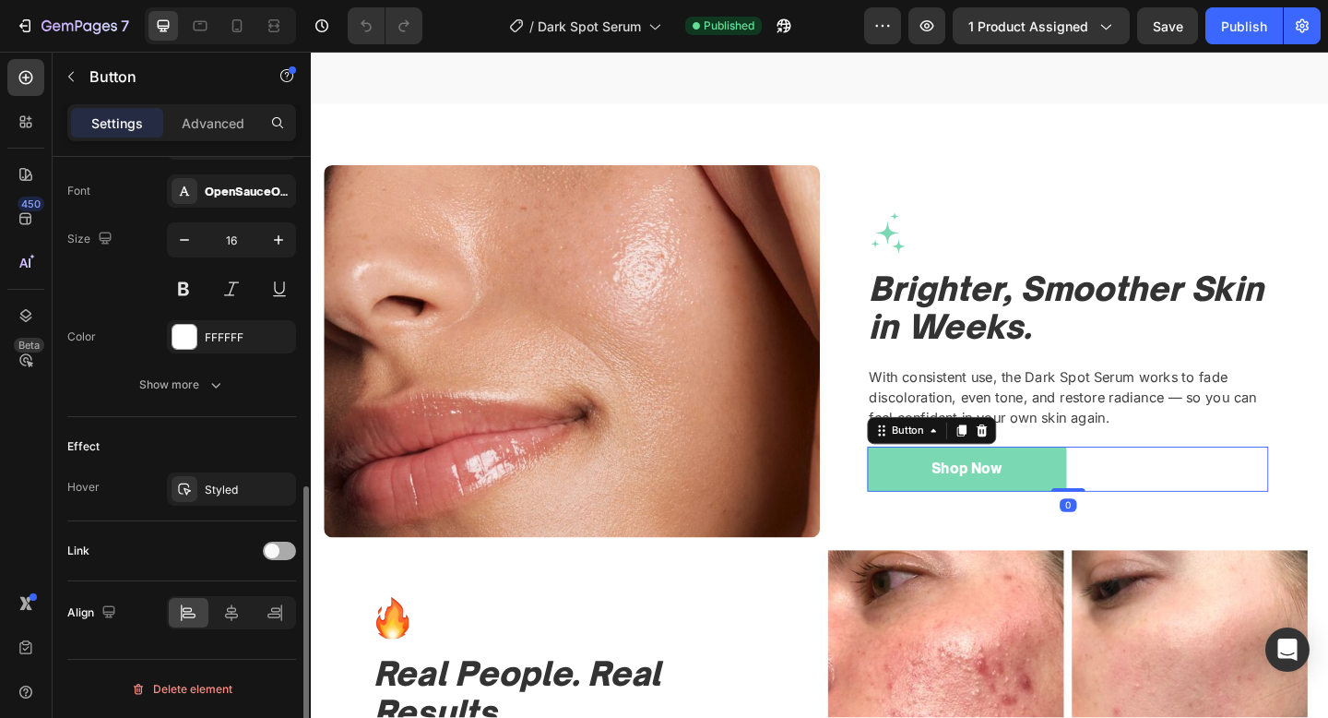
click at [270, 558] on div at bounding box center [279, 550] width 33 height 18
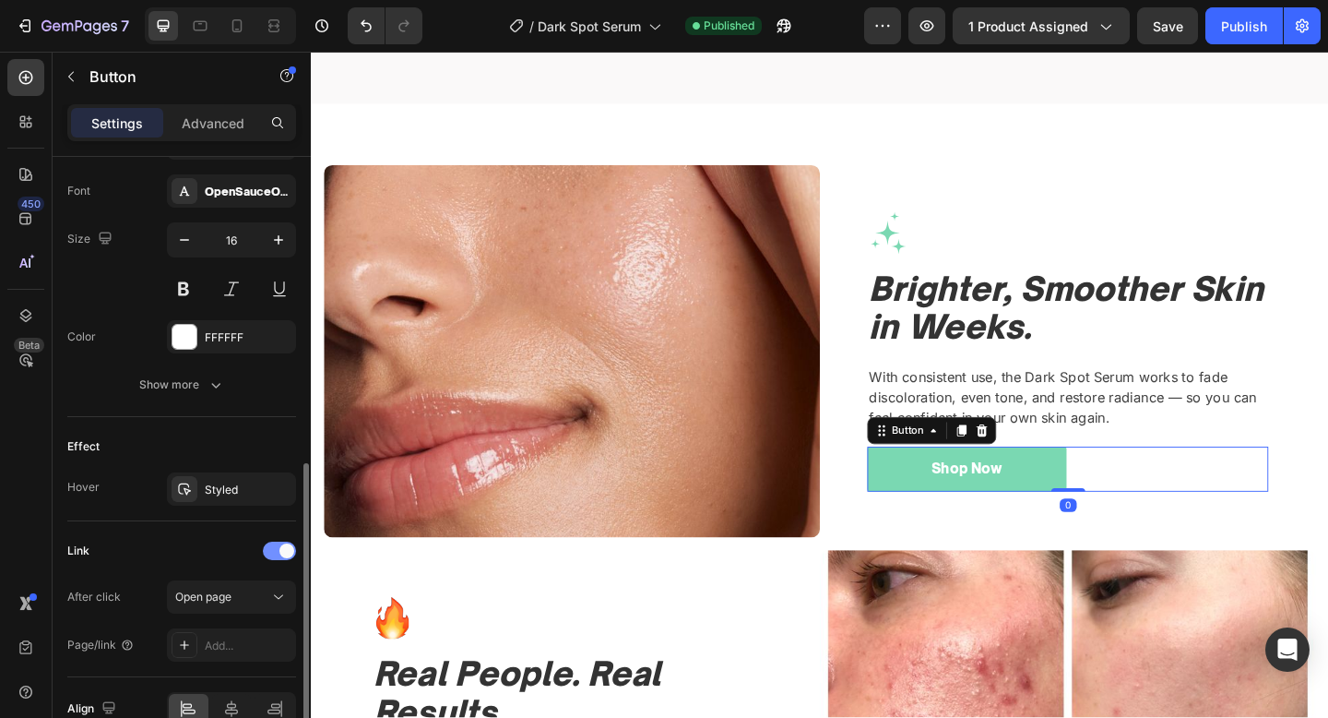
scroll to position [805, 0]
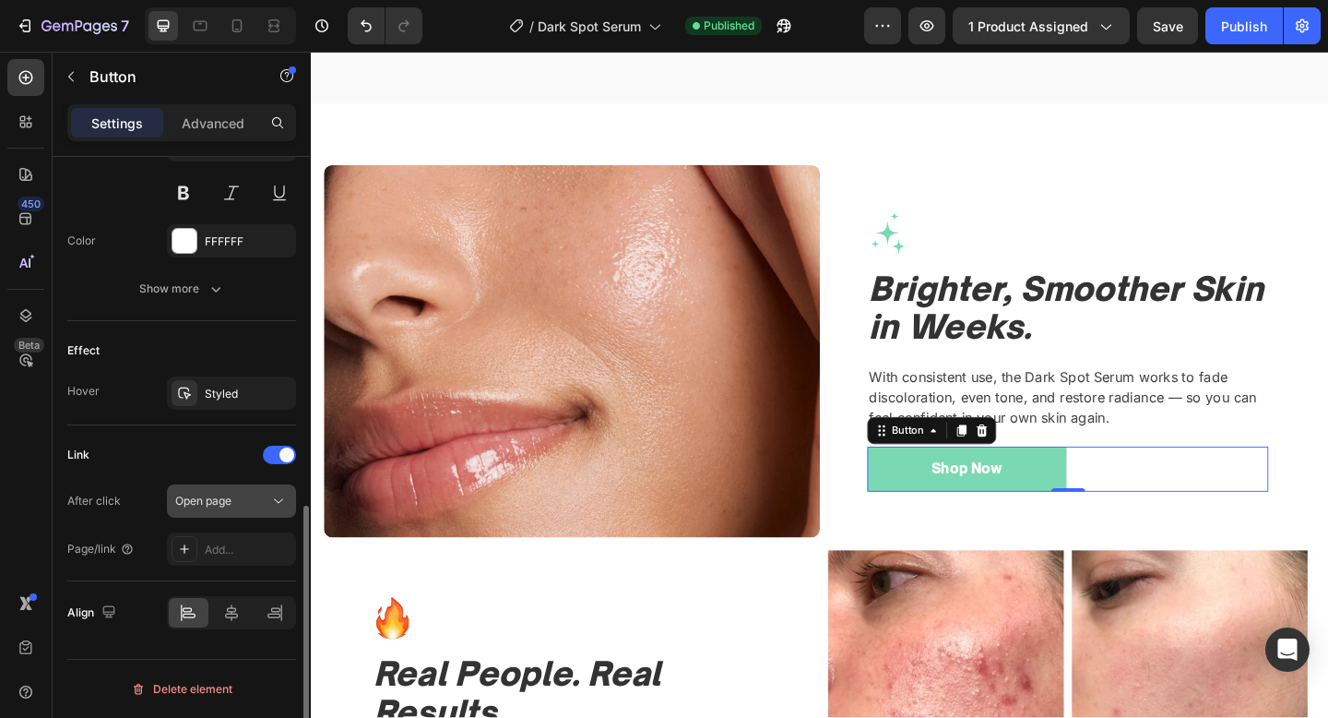
click at [244, 503] on div "Open page" at bounding box center [222, 501] width 94 height 17
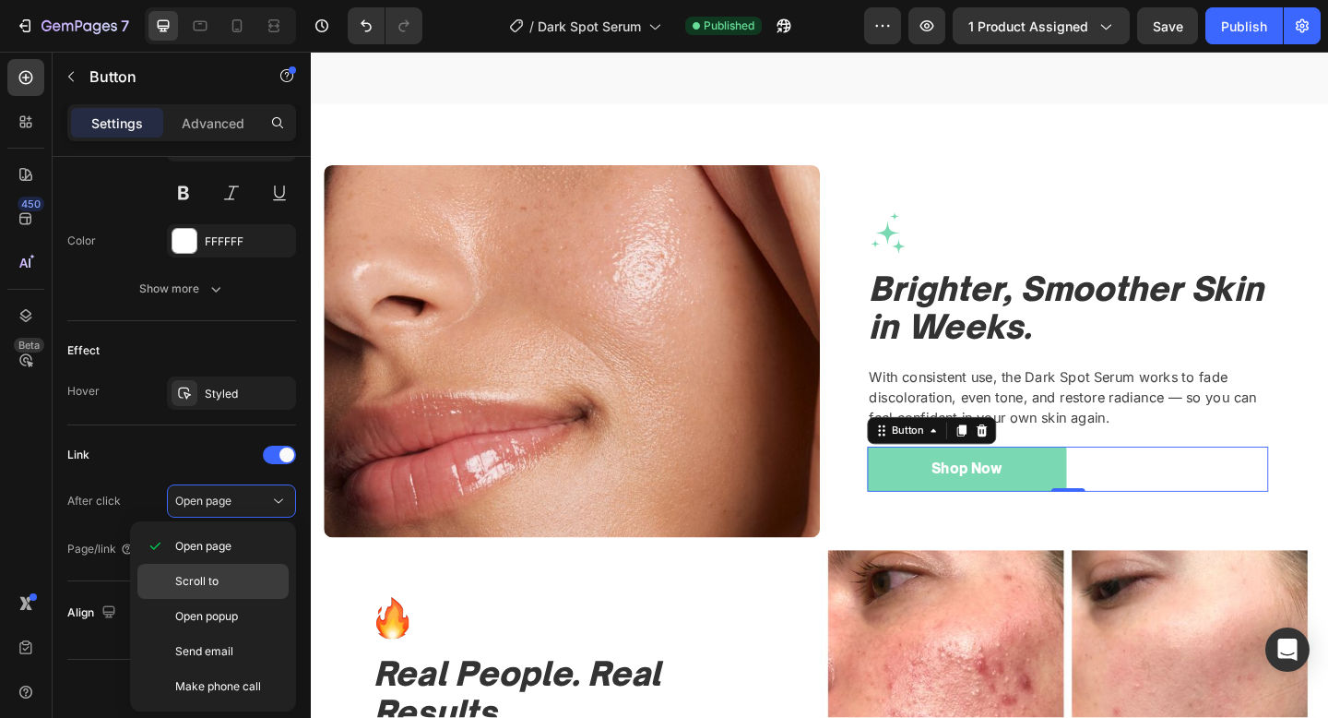
click at [207, 576] on span "Scroll to" at bounding box center [196, 581] width 43 height 17
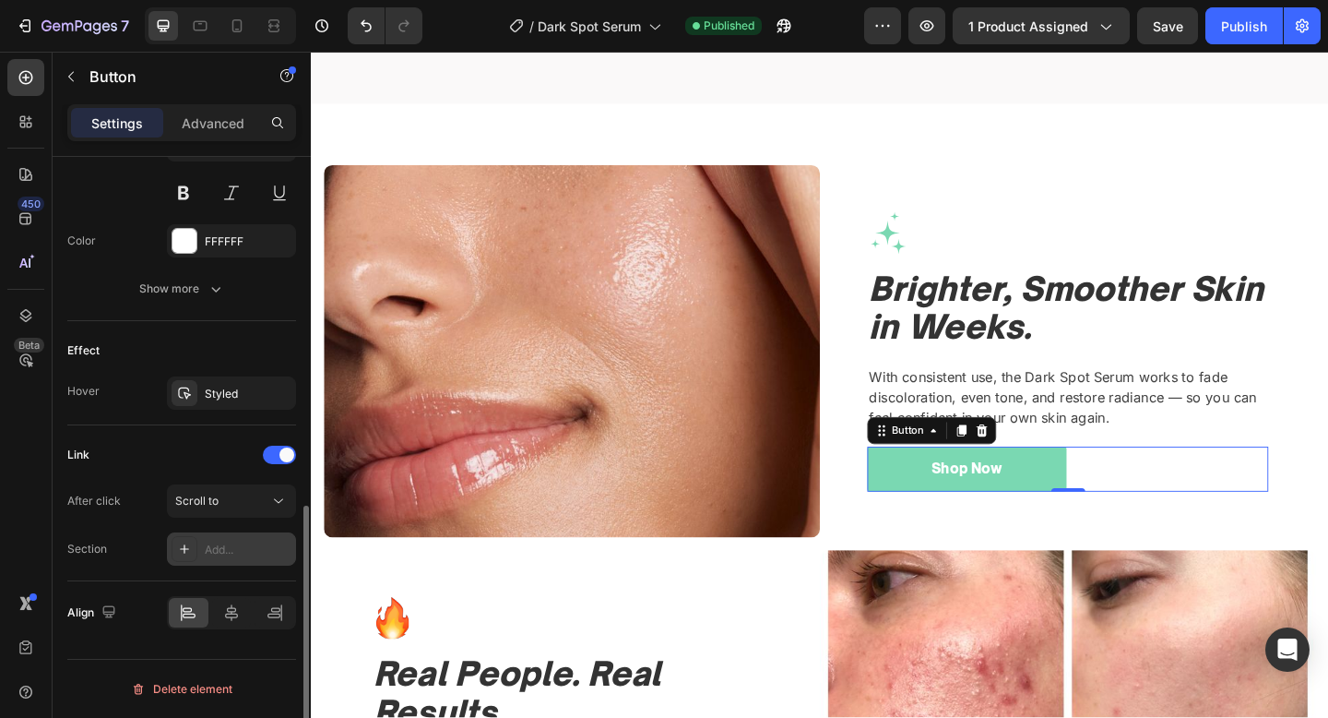
click at [232, 553] on div "Add..." at bounding box center [248, 549] width 87 height 17
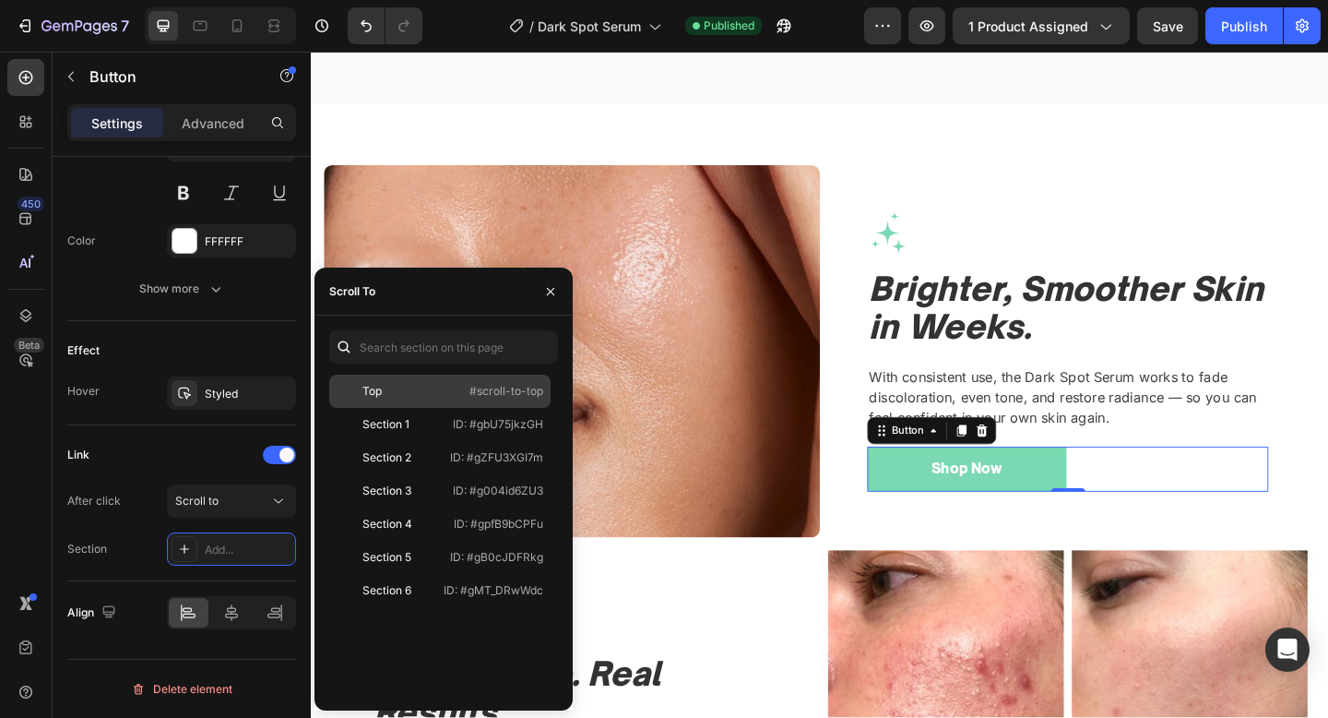
click at [411, 395] on div "Top" at bounding box center [390, 391] width 107 height 17
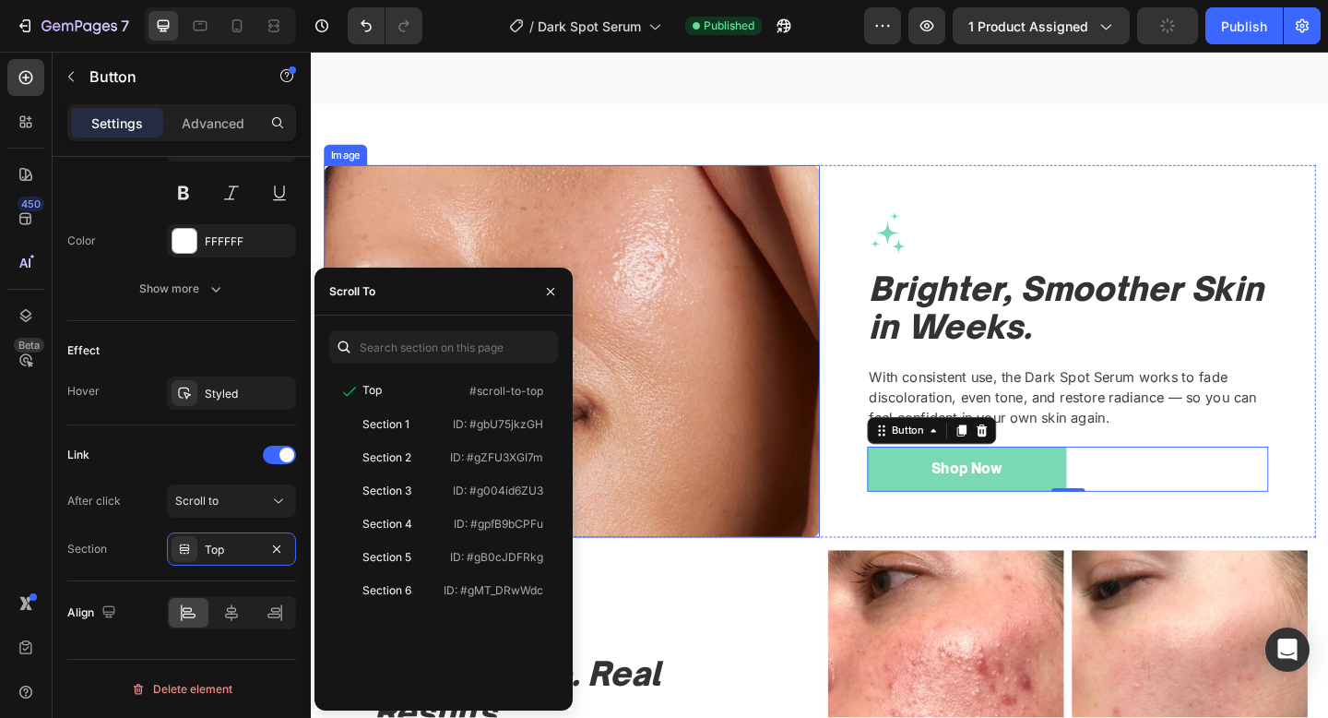
click at [749, 474] on img at bounding box center [595, 377] width 540 height 405
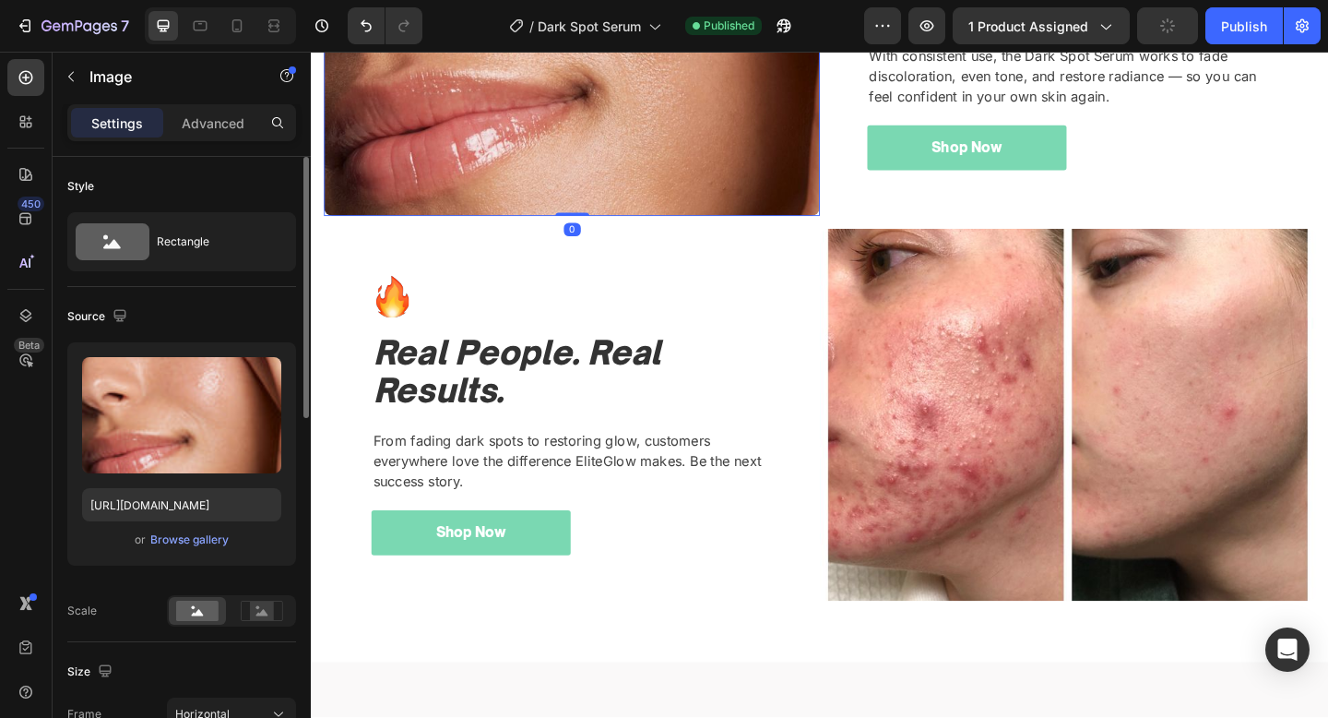
scroll to position [2122, 0]
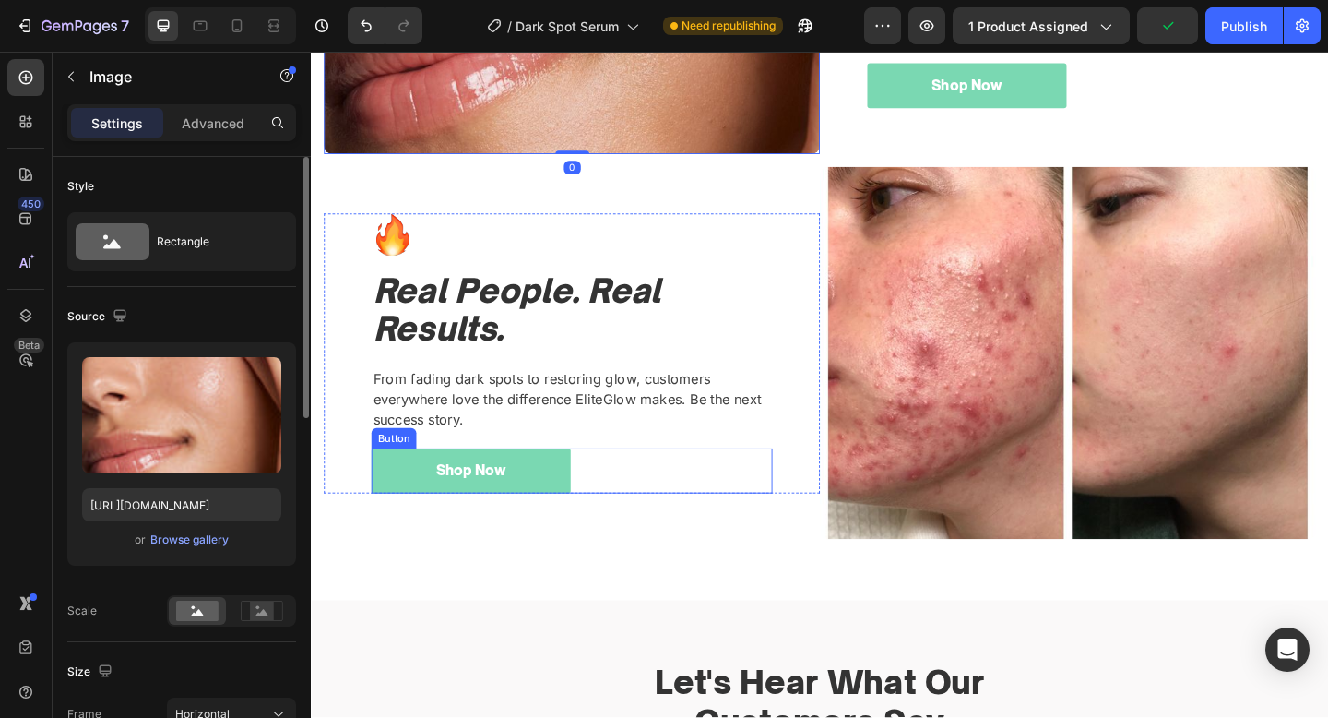
click at [651, 495] on div "Shop Now Button" at bounding box center [594, 507] width 436 height 49
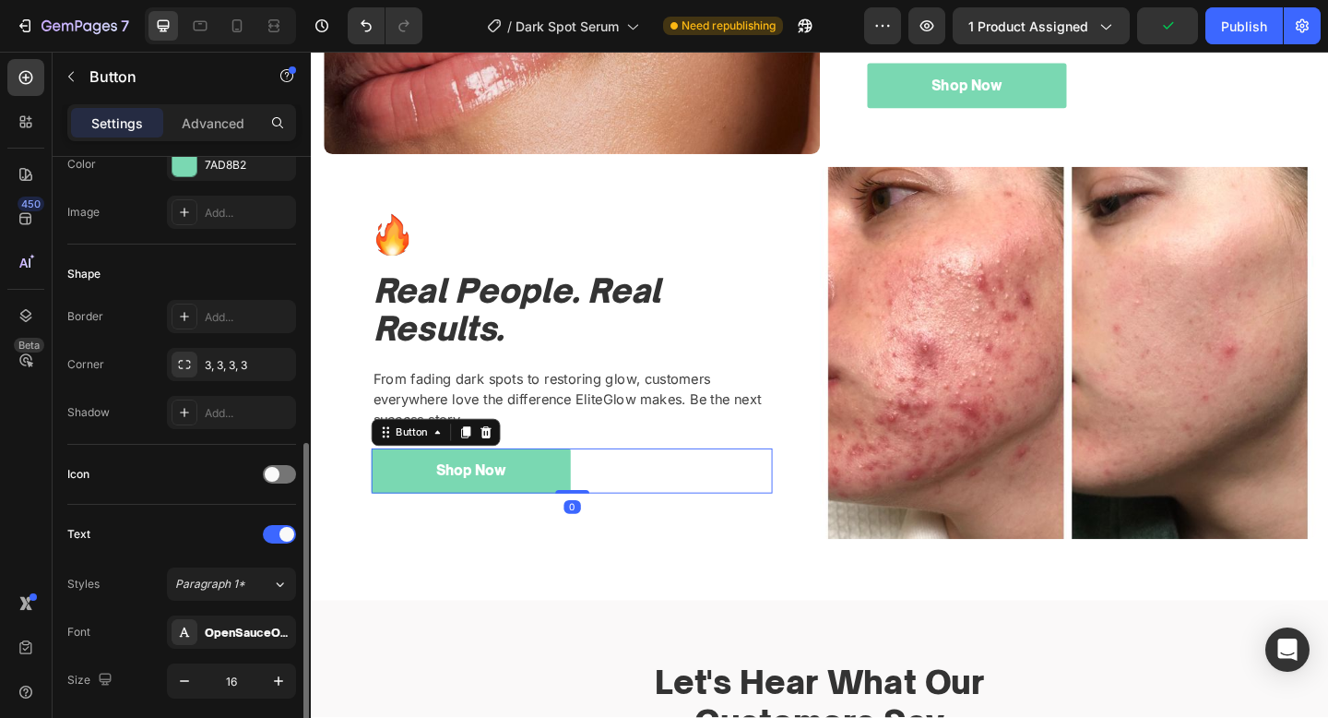
scroll to position [709, 0]
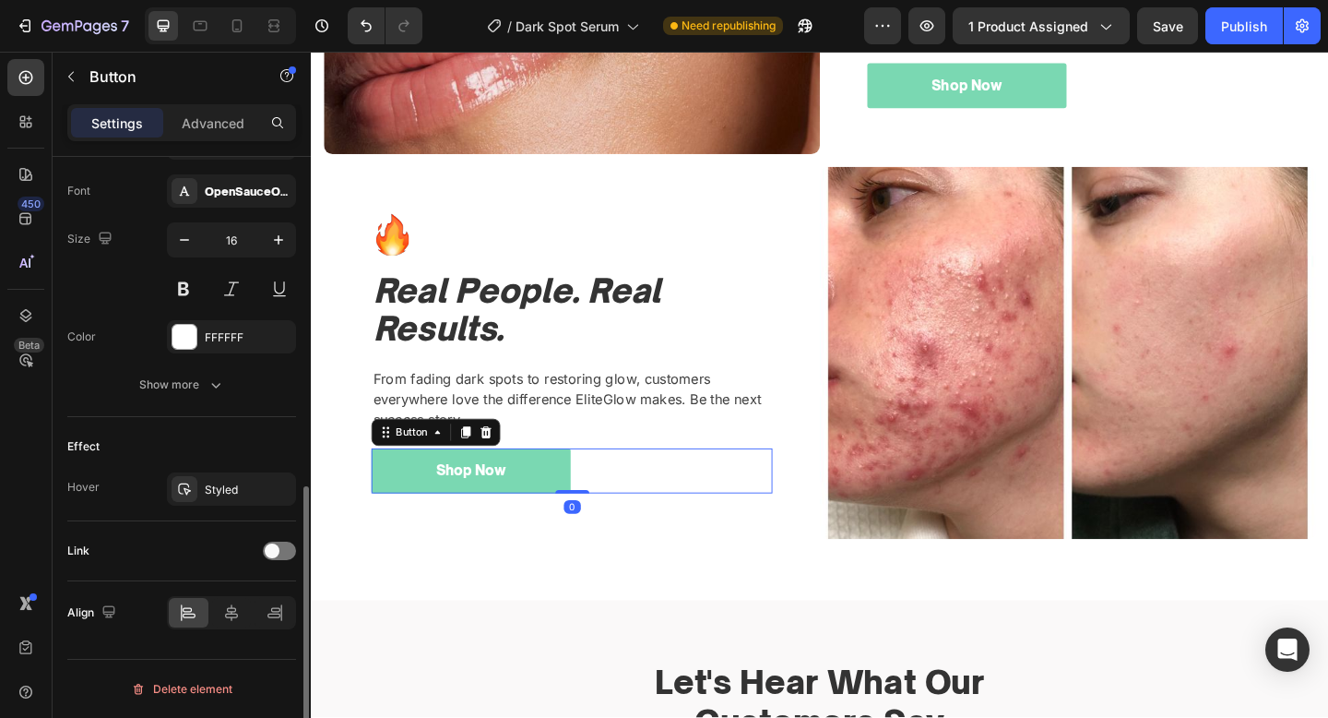
click at [273, 540] on div "Link" at bounding box center [181, 551] width 229 height 30
click at [268, 557] on span at bounding box center [272, 550] width 15 height 15
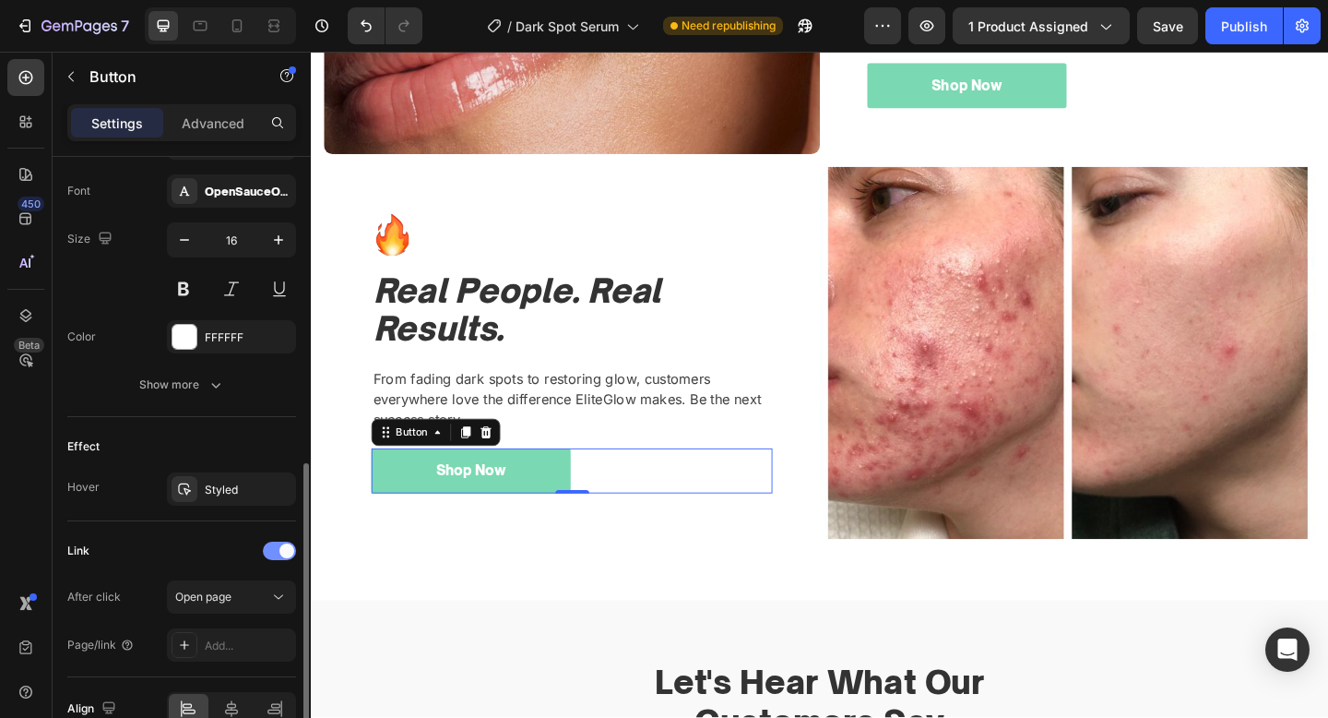
scroll to position [805, 0]
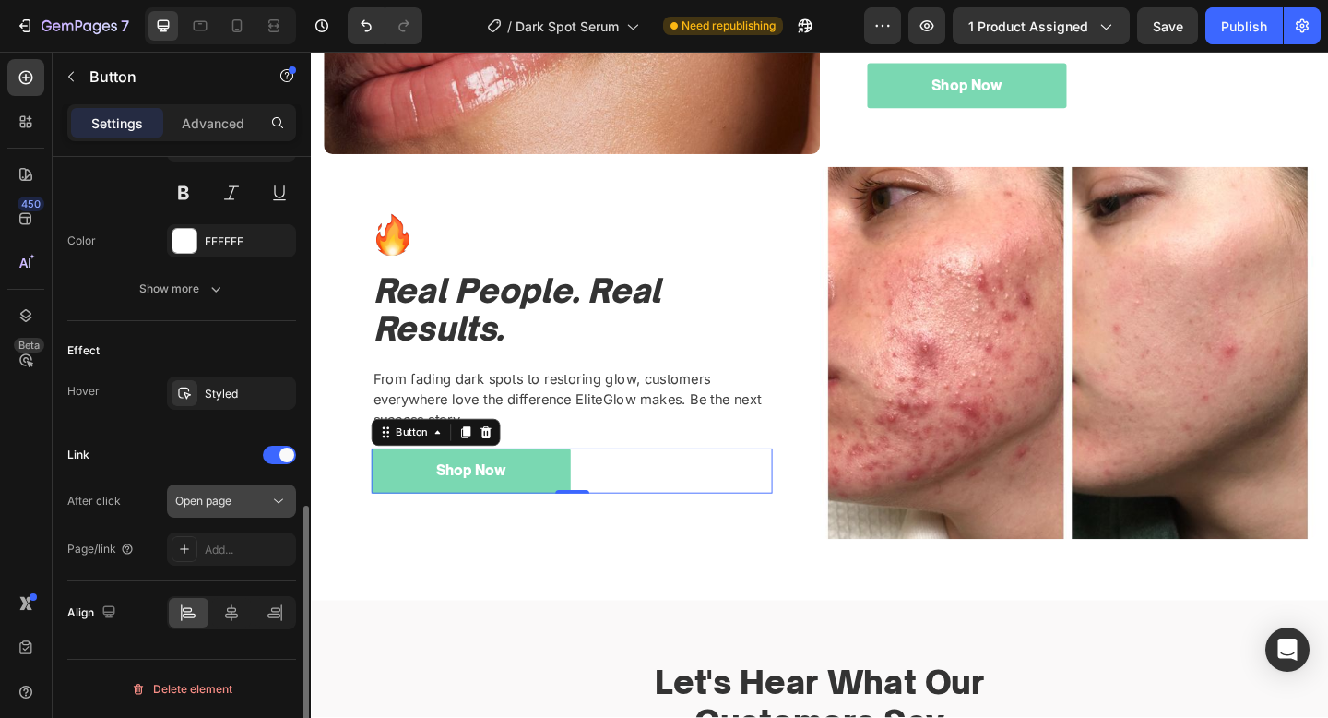
click at [244, 503] on div "Open page" at bounding box center [222, 501] width 94 height 17
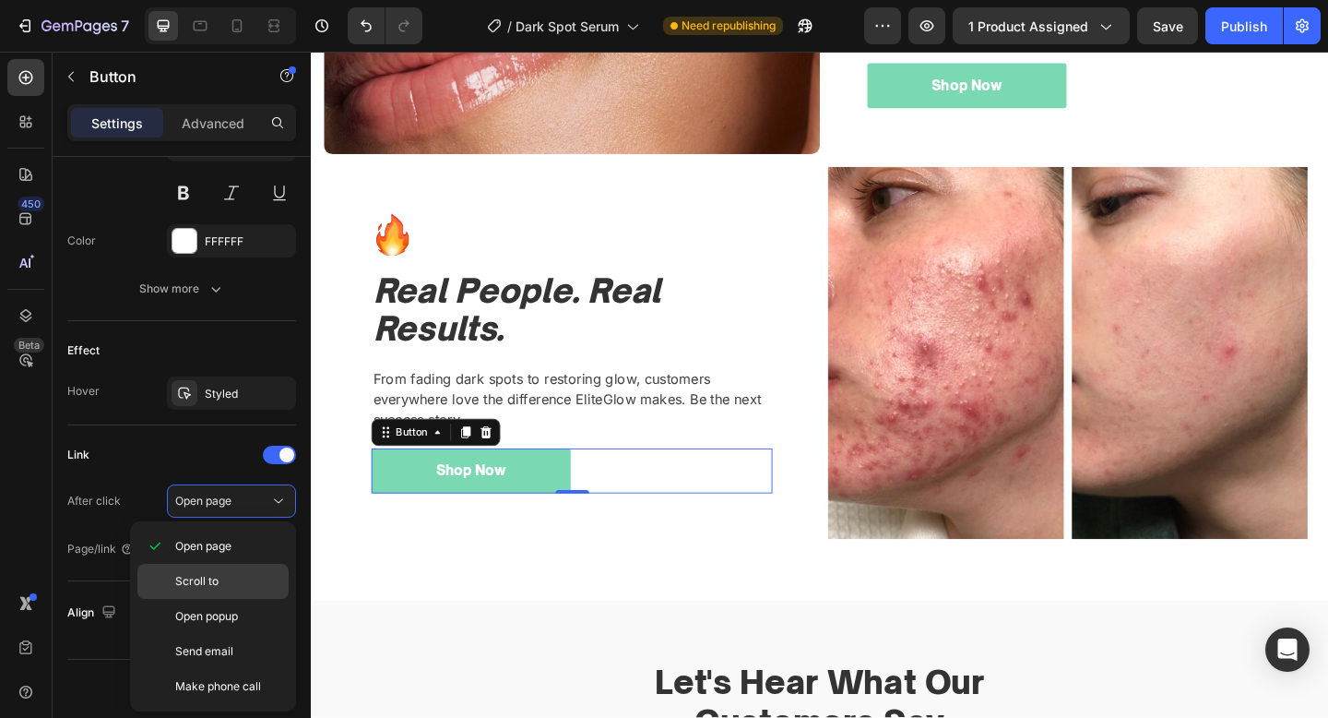
click at [214, 599] on div "Scroll to" at bounding box center [212, 616] width 151 height 35
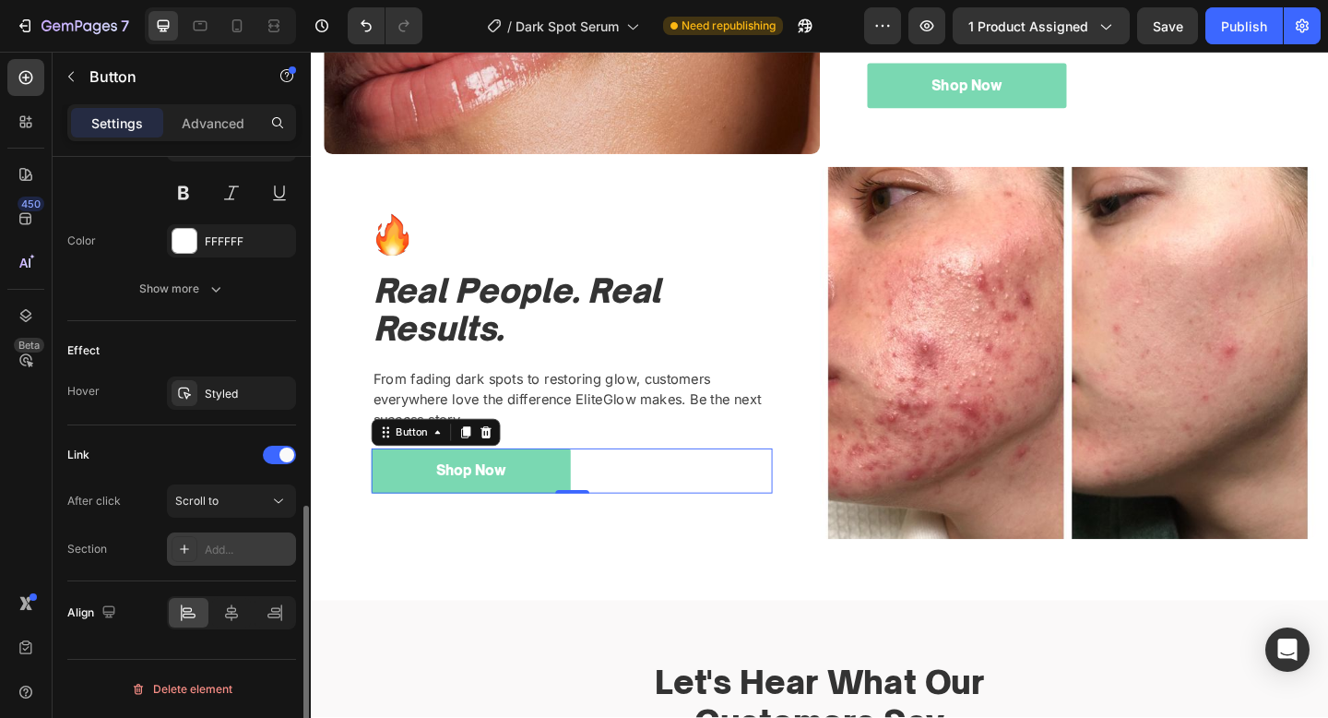
click at [232, 542] on div "Add..." at bounding box center [248, 549] width 87 height 17
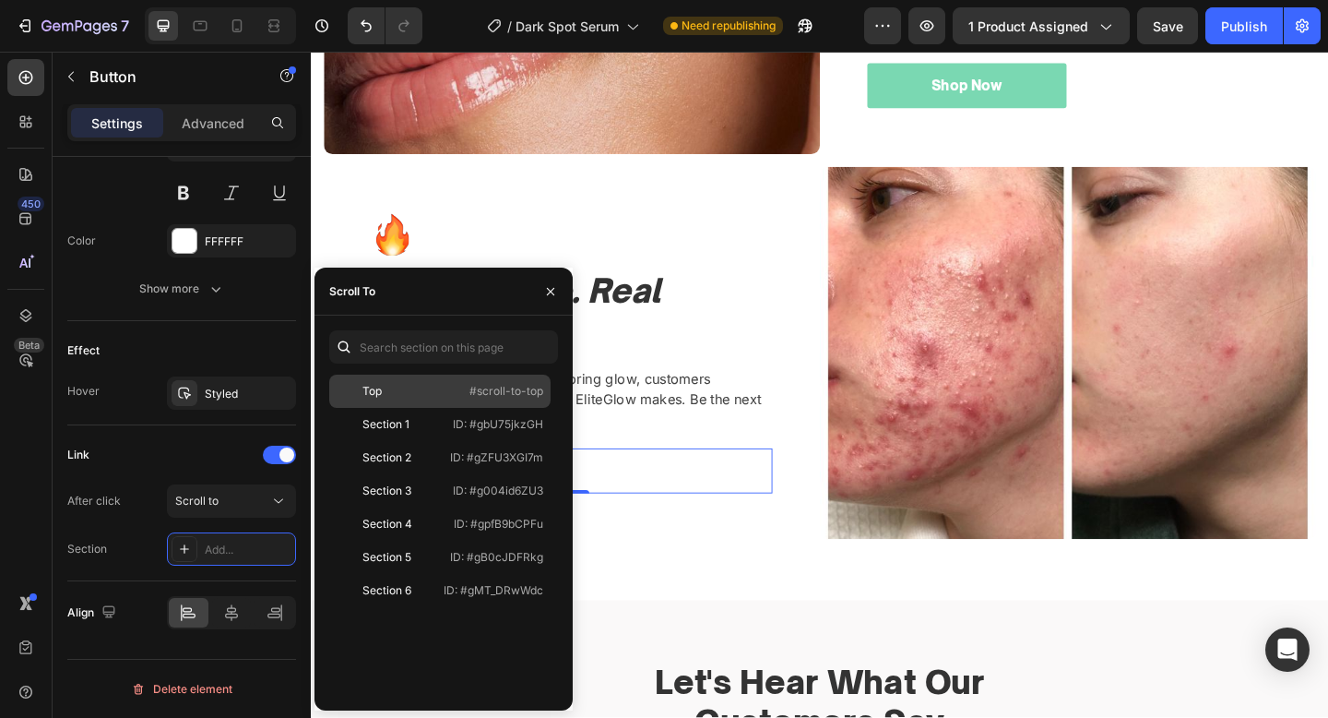
click at [407, 408] on div "Top #scroll-to-top" at bounding box center [439, 424] width 221 height 33
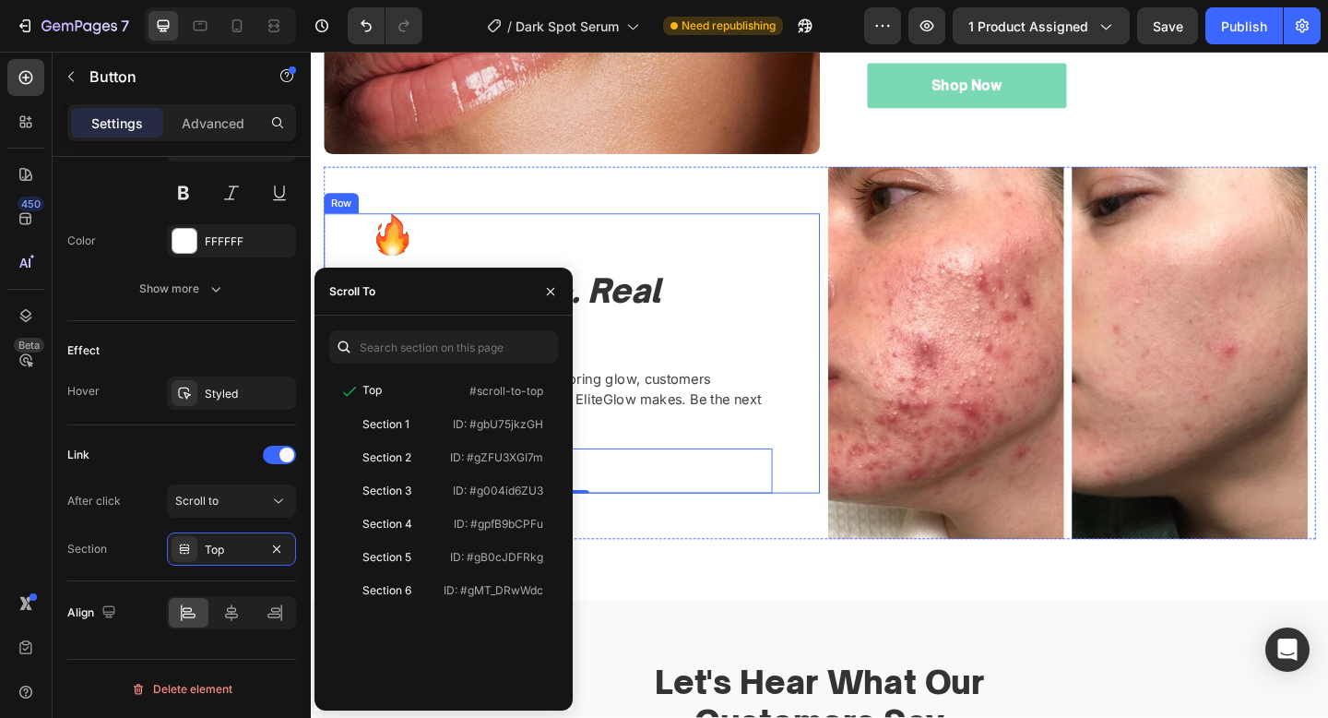
click at [817, 312] on div "Image Real People. Real Results. Heading From fading dark spots to restoring gl…" at bounding box center [595, 380] width 540 height 304
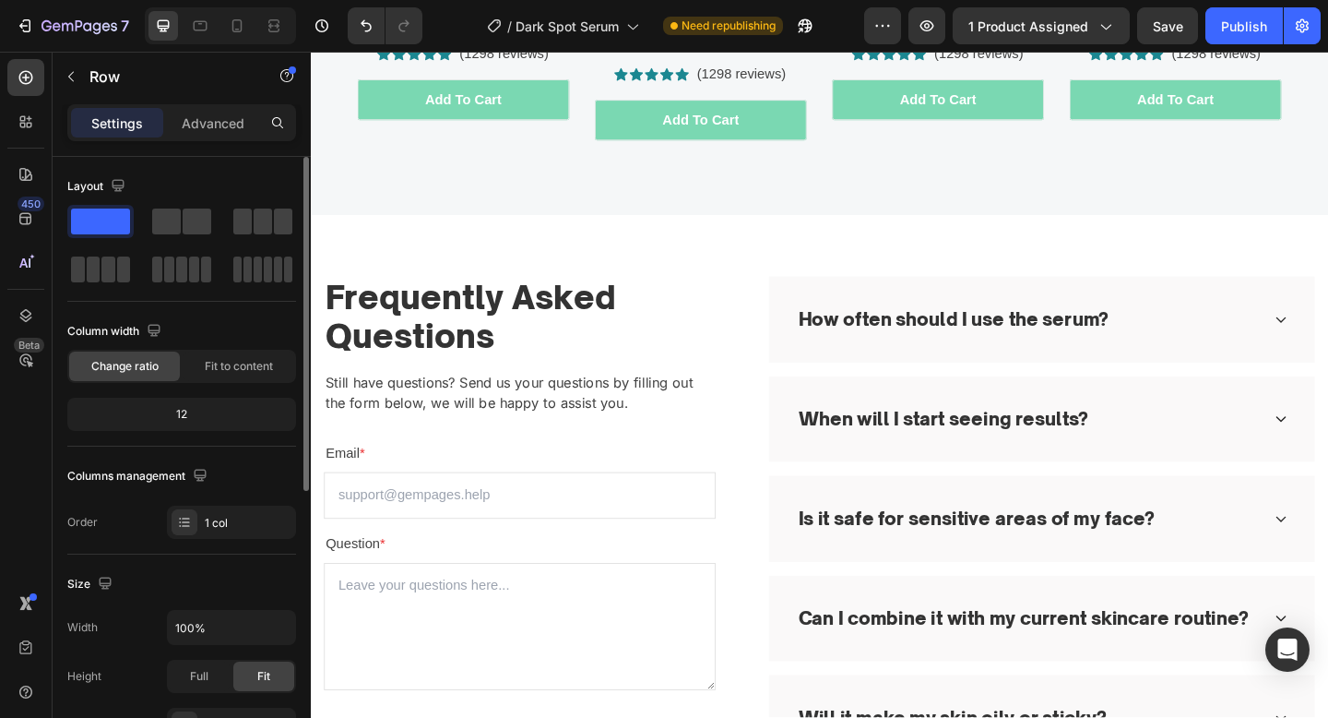
scroll to position [4341, 0]
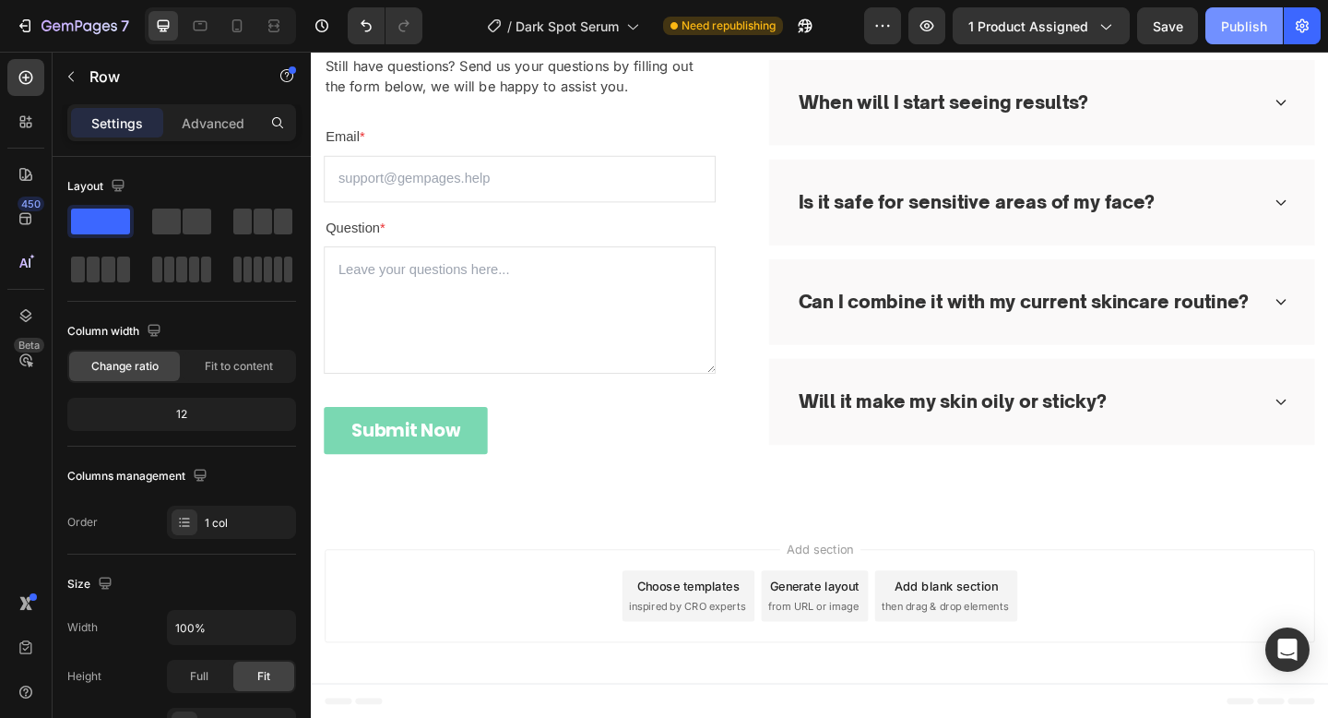
click at [1229, 22] on div "Publish" at bounding box center [1244, 26] width 46 height 19
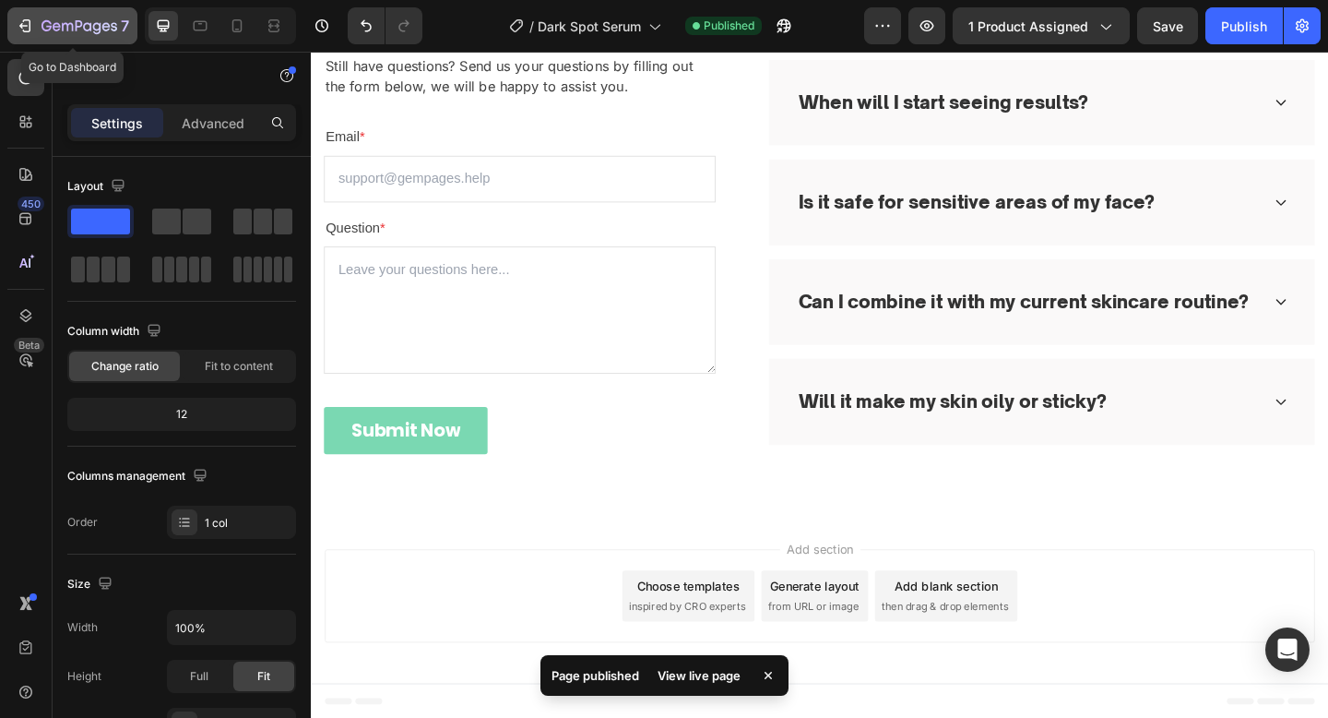
click at [31, 11] on button "7" at bounding box center [72, 25] width 130 height 37
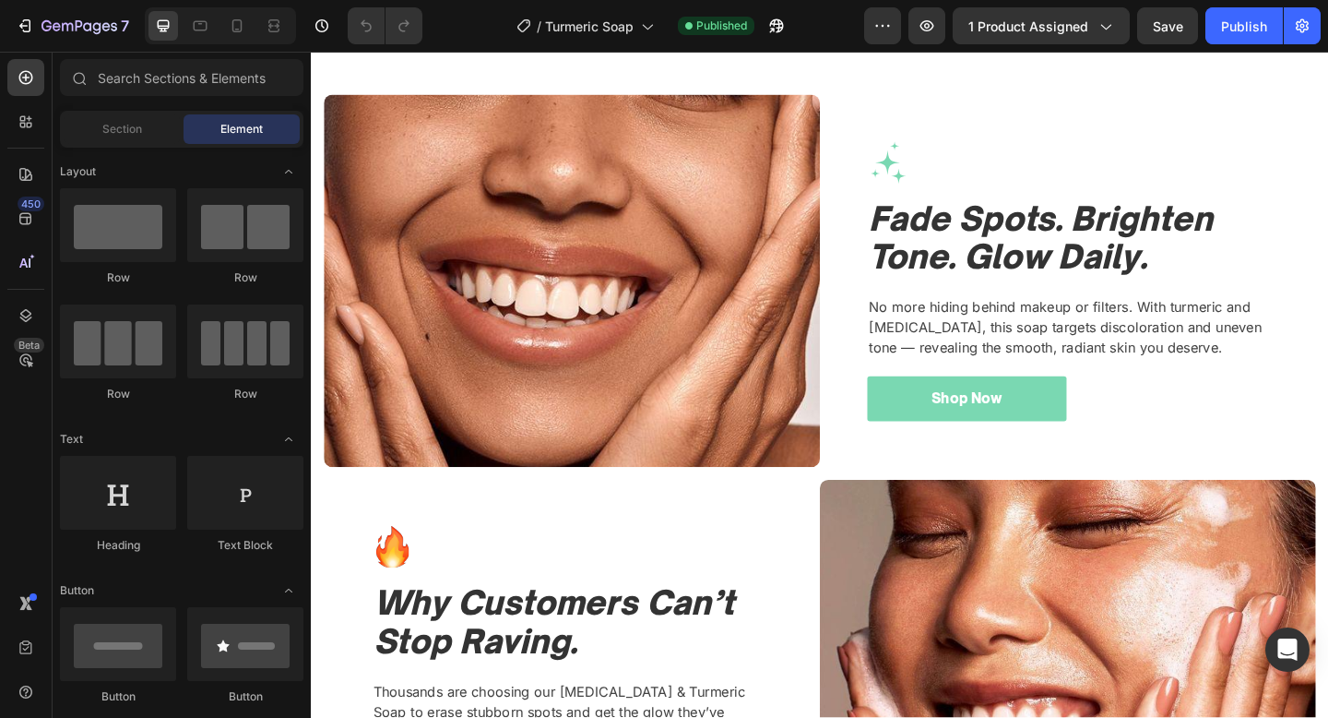
scroll to position [1590, 0]
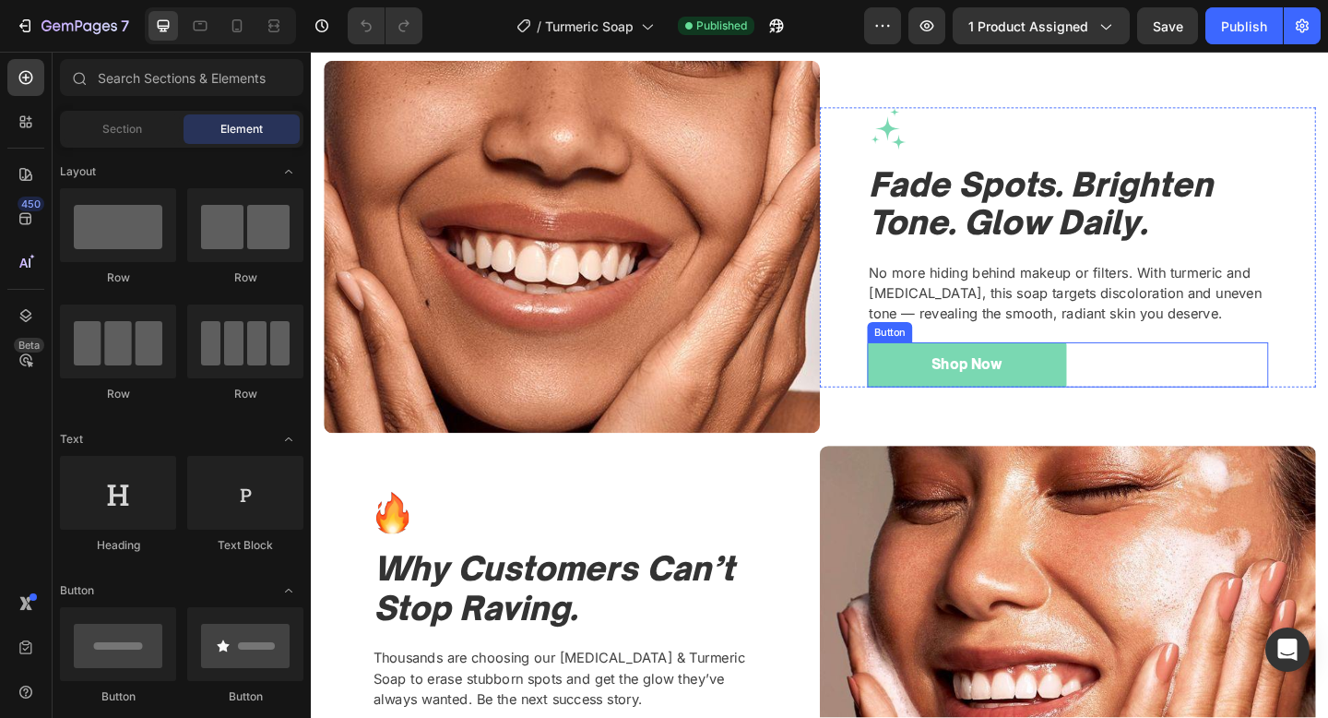
click at [1209, 379] on div "Shop Now Button" at bounding box center [1134, 392] width 436 height 49
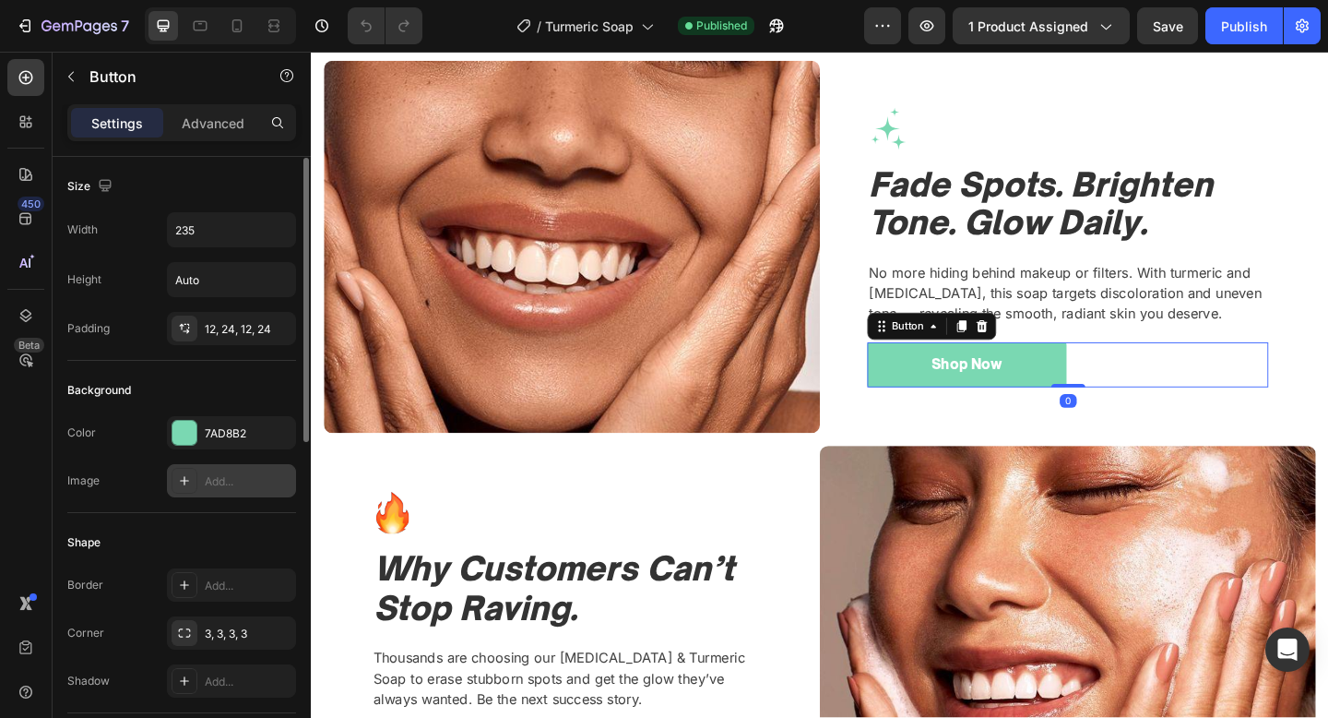
scroll to position [709, 0]
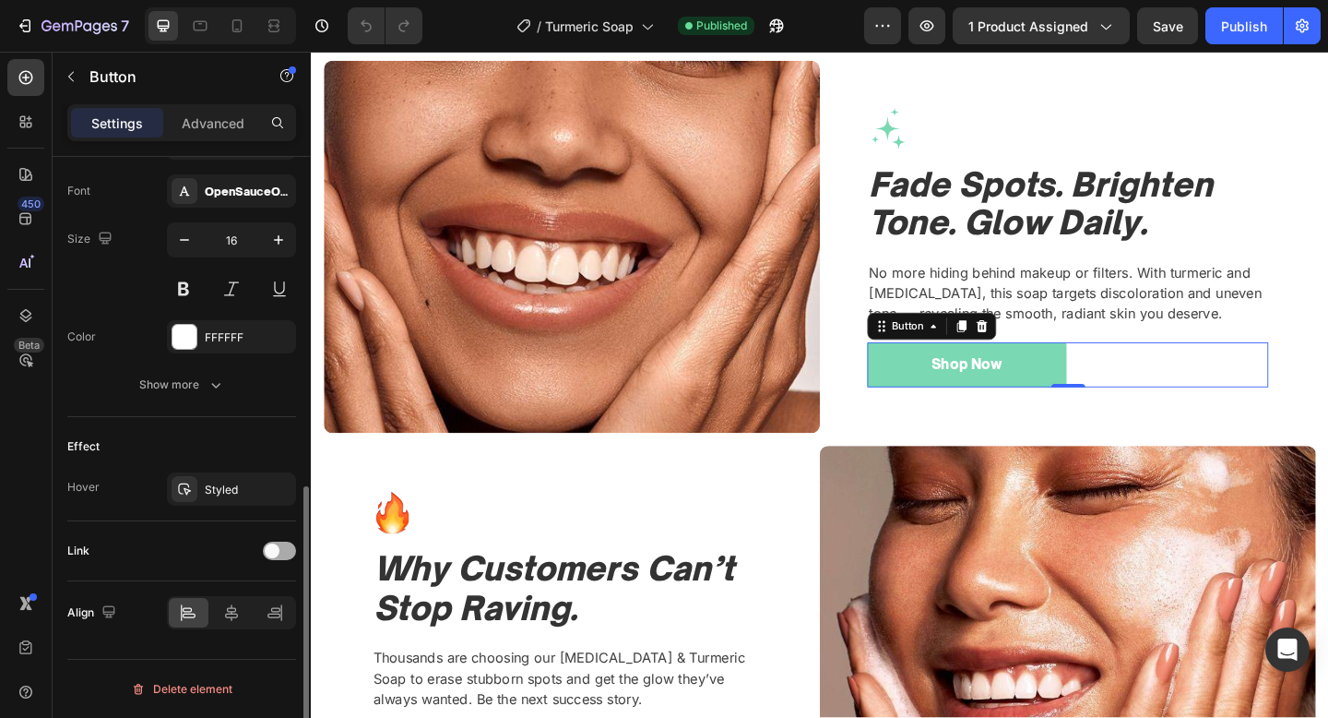
click at [270, 559] on div at bounding box center [279, 550] width 33 height 18
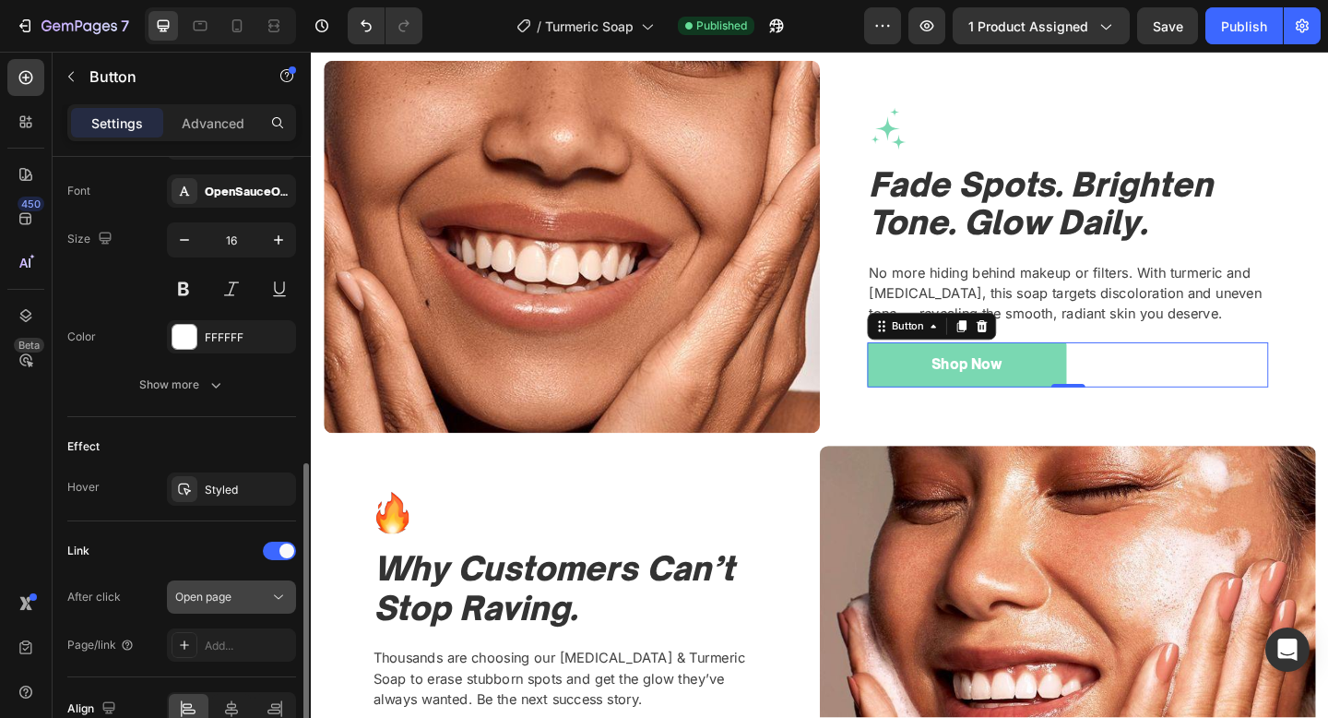
click at [238, 589] on div "Open page" at bounding box center [222, 597] width 94 height 17
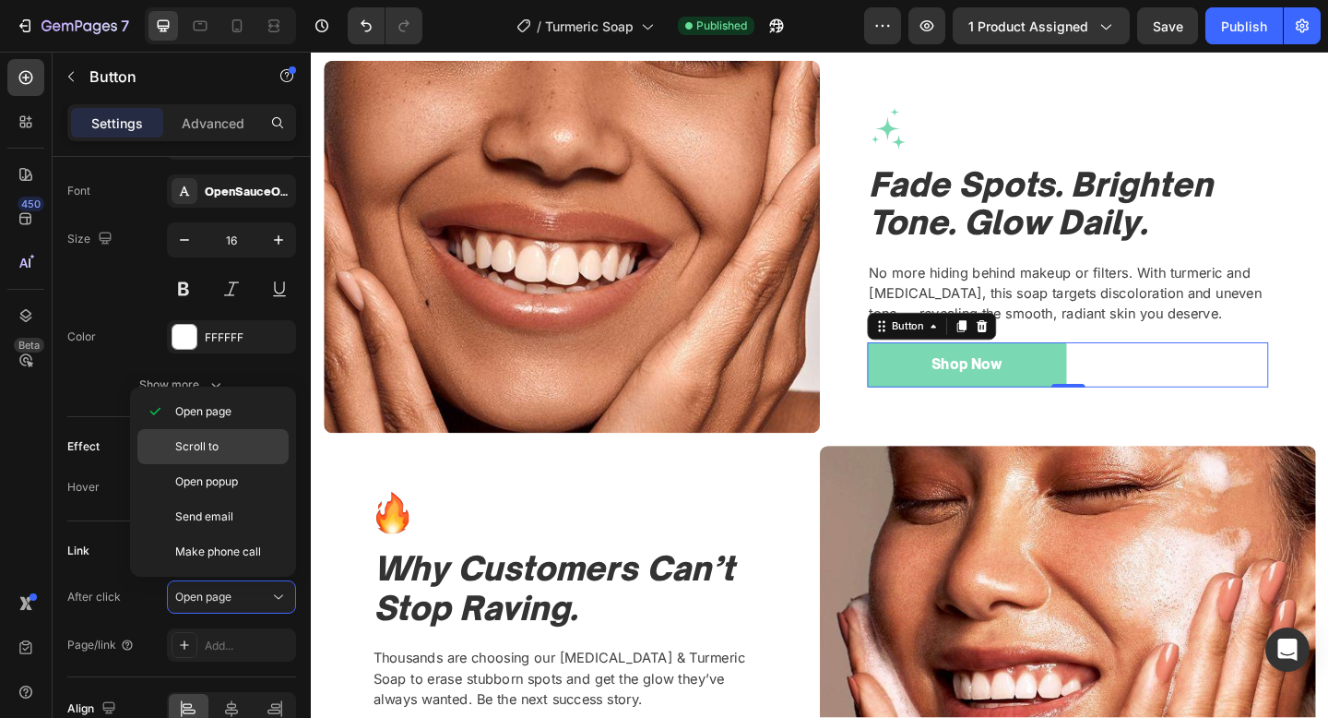
click at [220, 446] on p "Scroll to" at bounding box center [227, 446] width 105 height 17
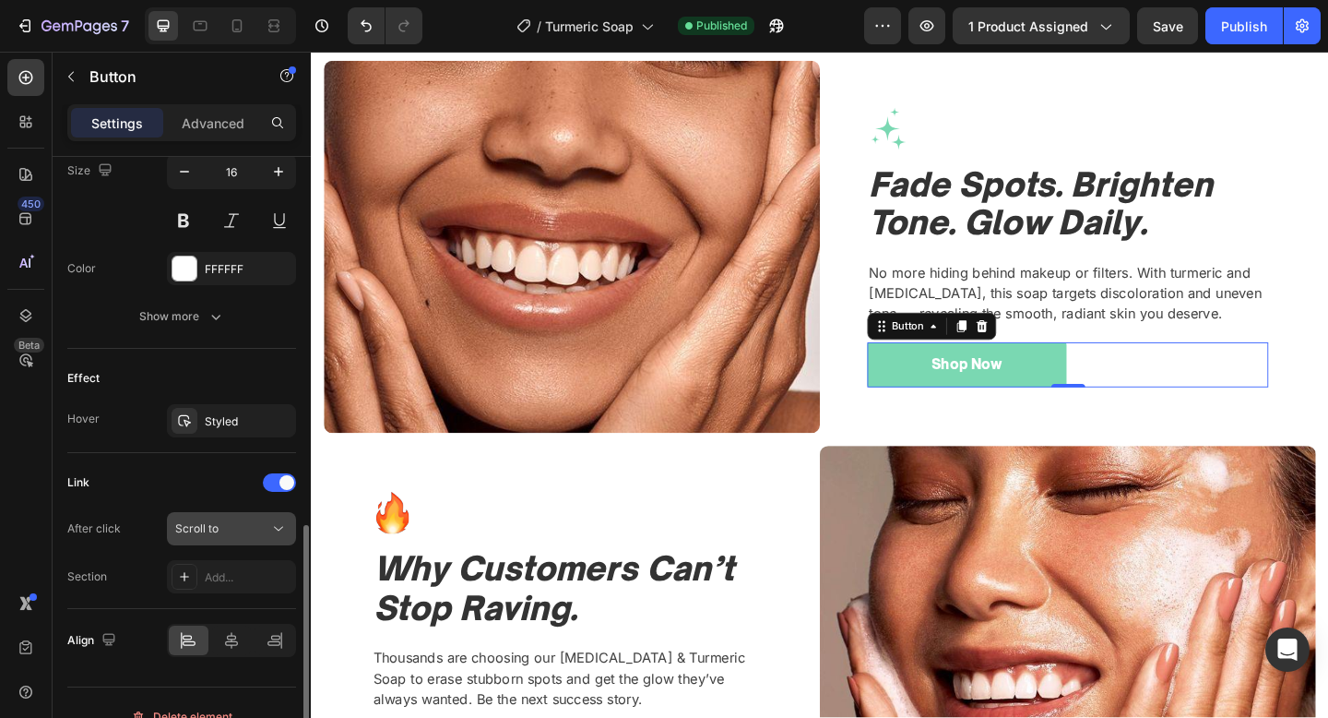
scroll to position [805, 0]
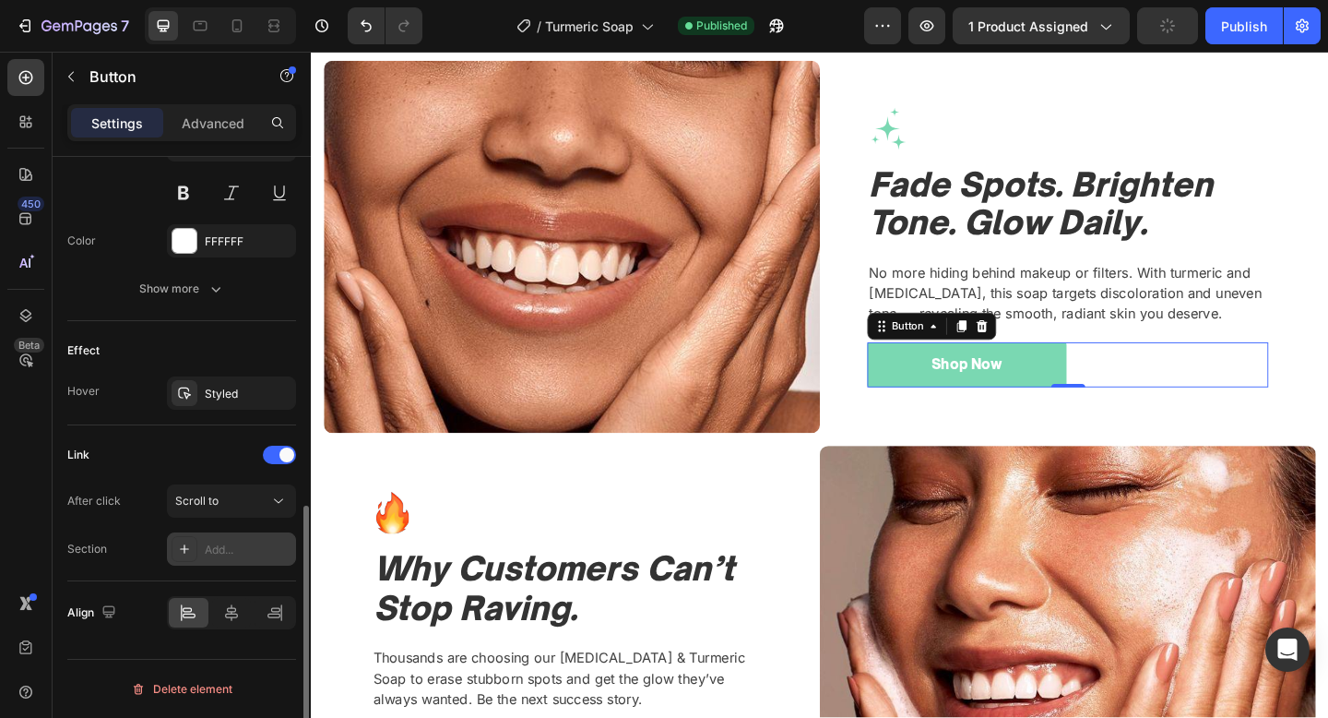
click at [191, 552] on icon at bounding box center [184, 548] width 15 height 15
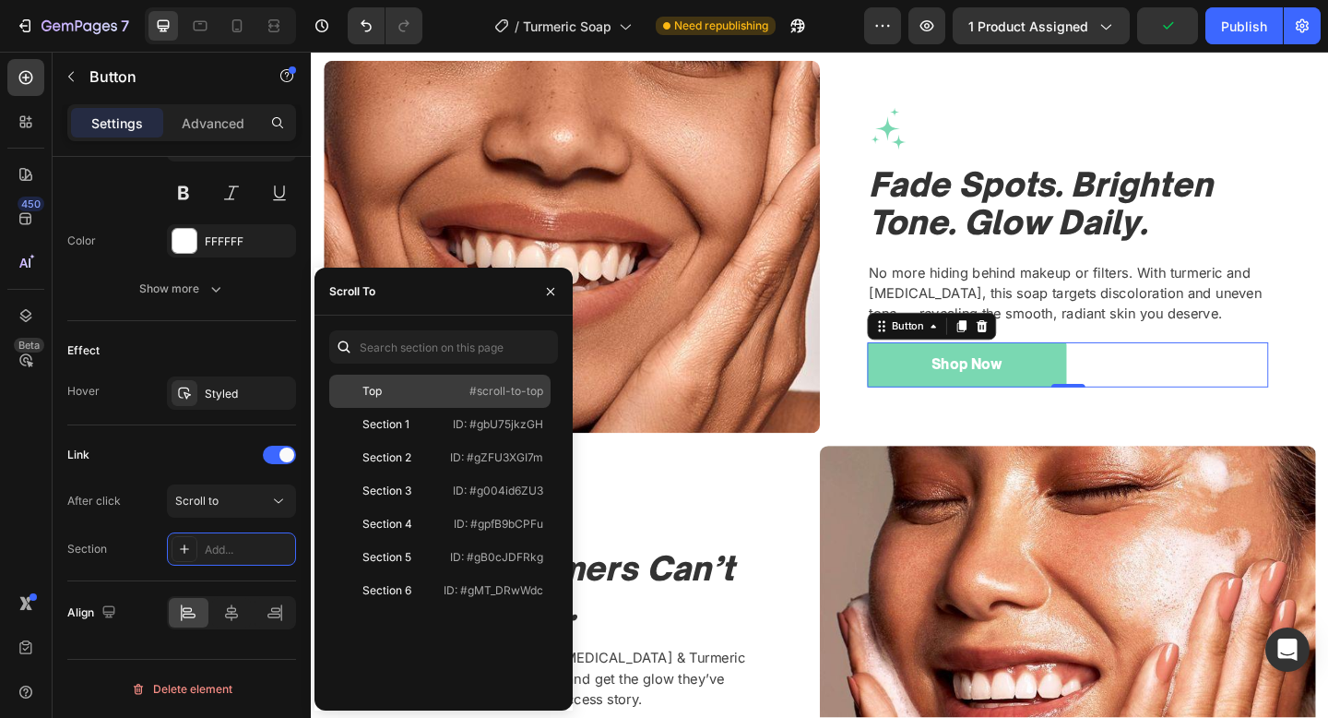
click at [411, 408] on div "Top #scroll-to-top" at bounding box center [439, 424] width 221 height 33
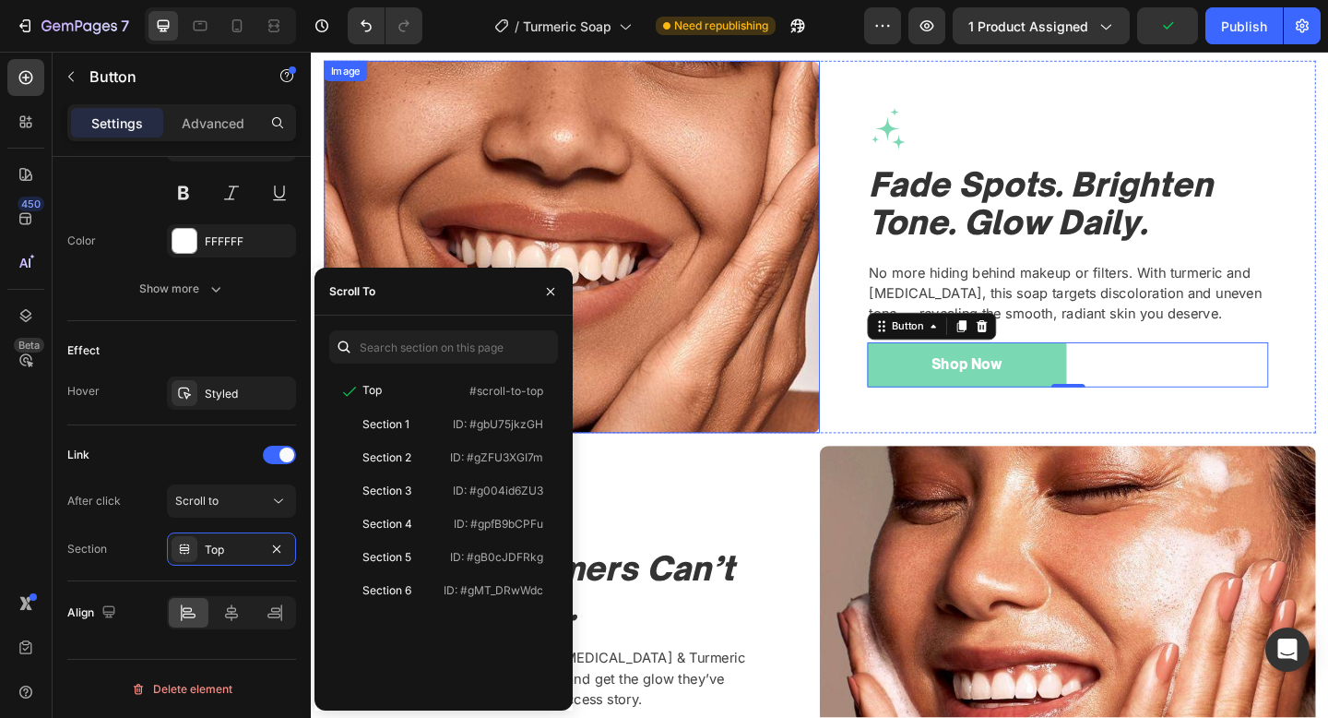
click at [721, 461] on img at bounding box center [595, 264] width 540 height 405
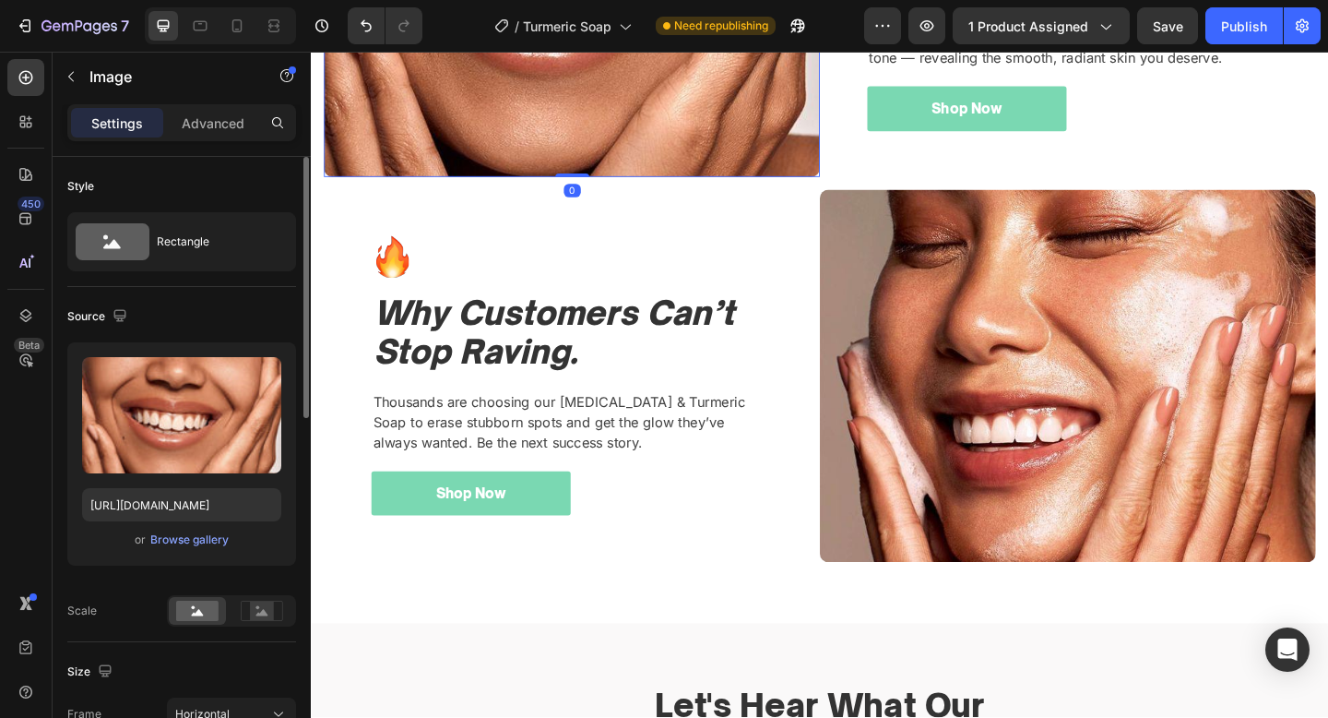
scroll to position [1969, 0]
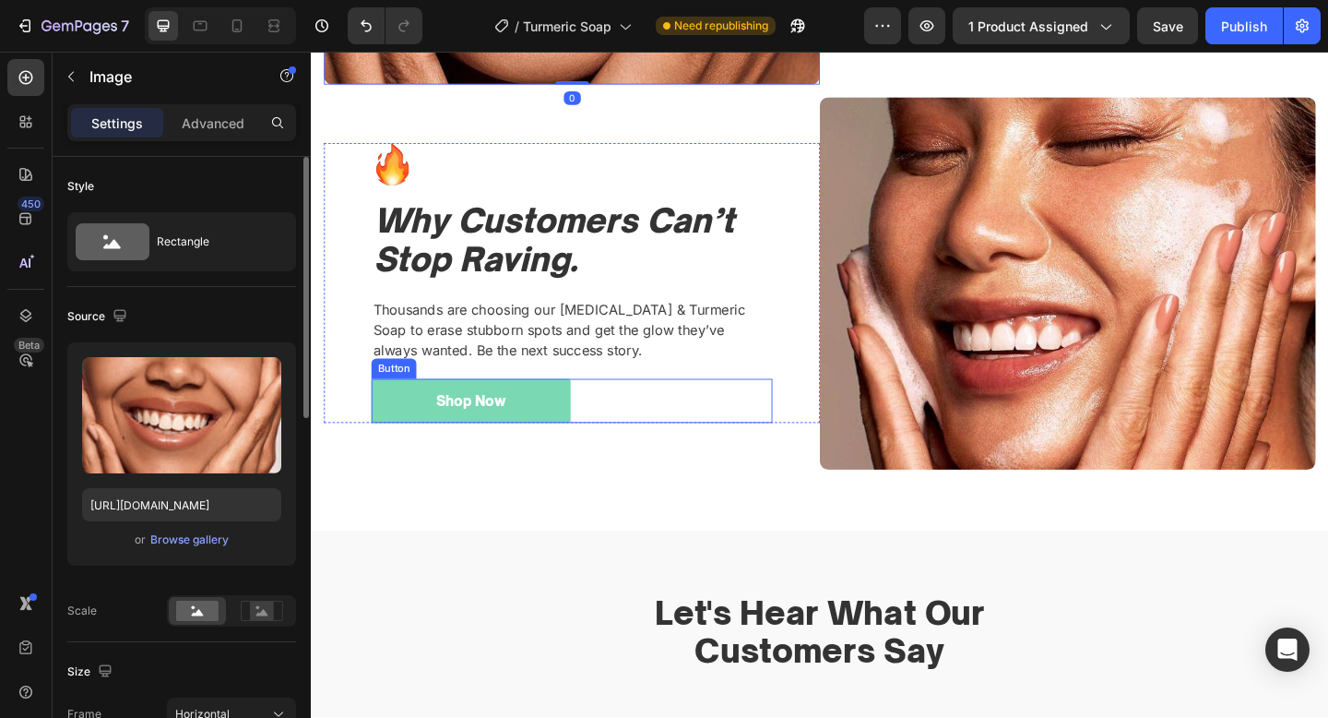
click at [612, 429] on div "Shop Now Button" at bounding box center [594, 432] width 436 height 49
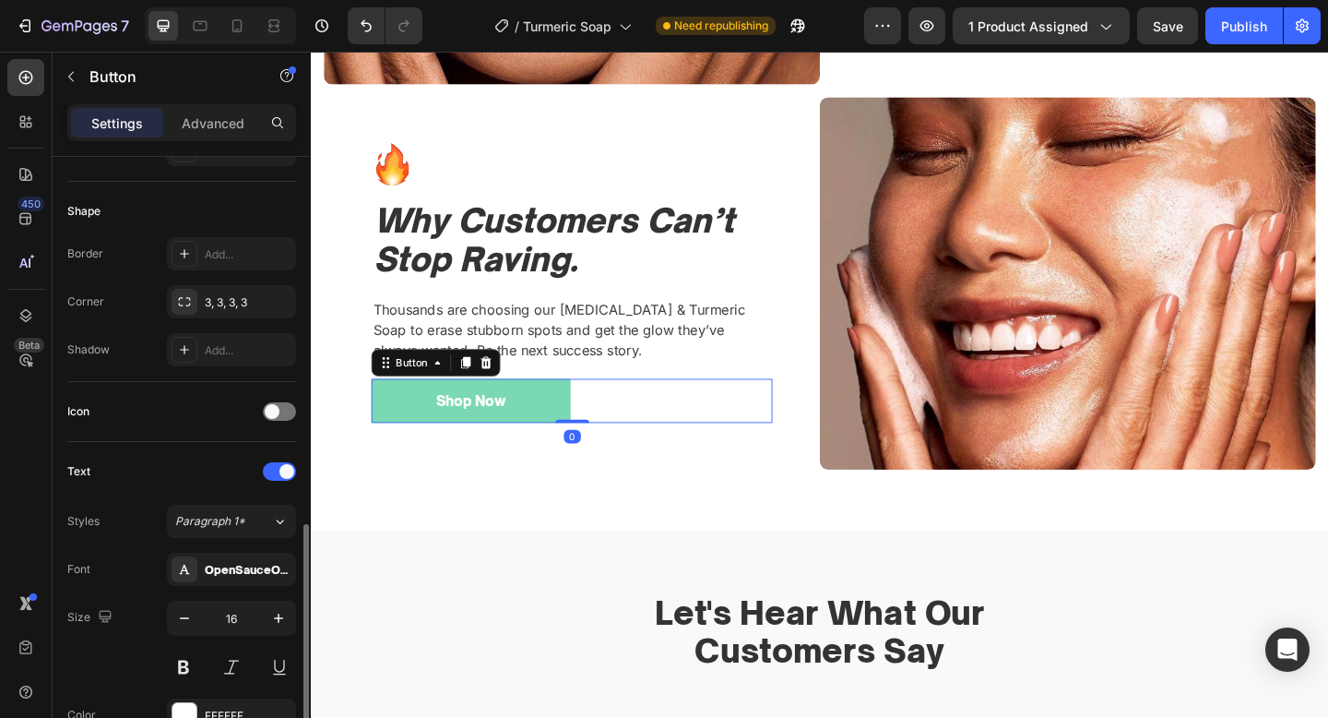
scroll to position [709, 0]
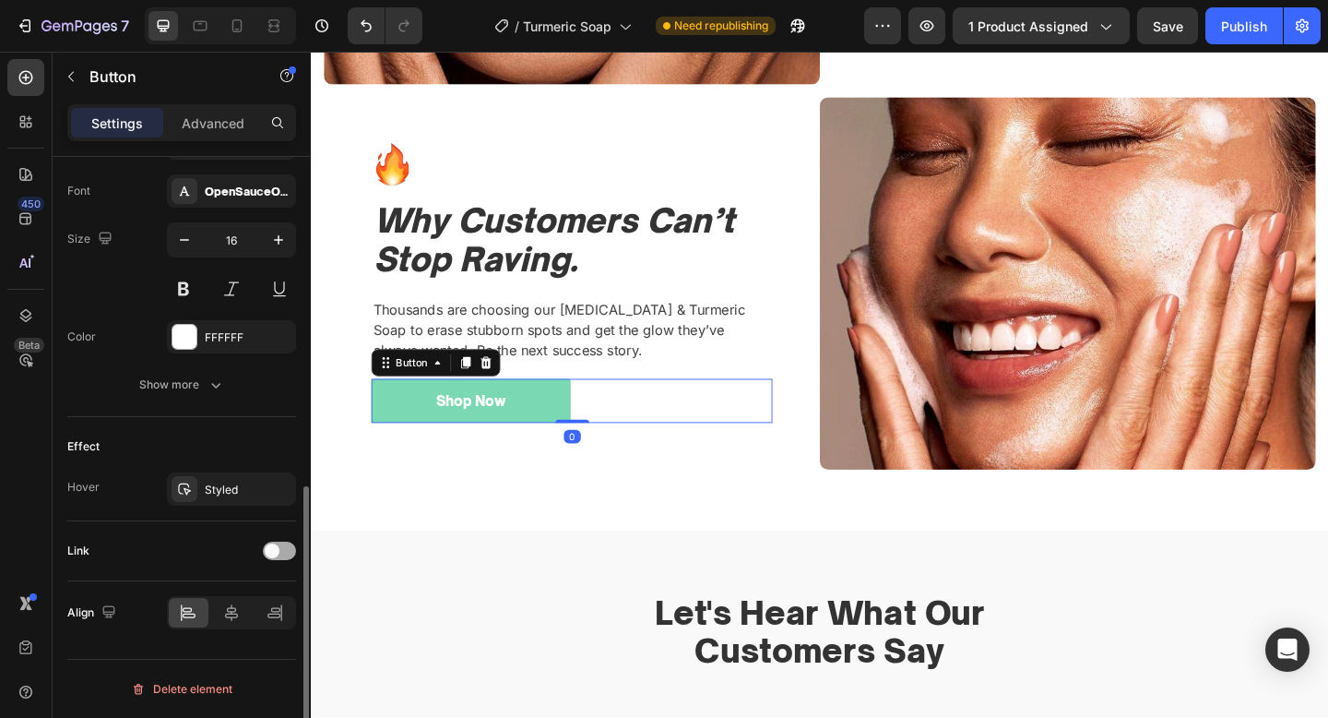
click at [274, 552] on span at bounding box center [272, 550] width 15 height 15
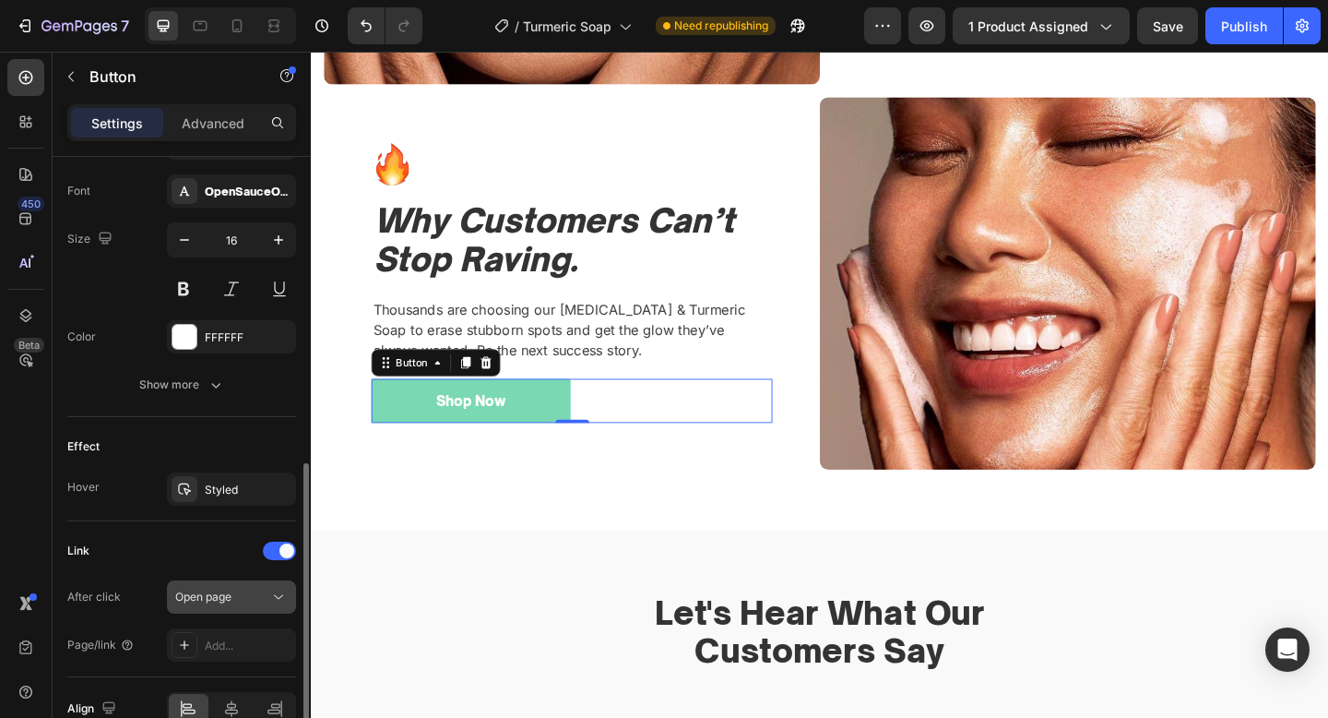
click at [241, 584] on button "Open page" at bounding box center [231, 596] width 129 height 33
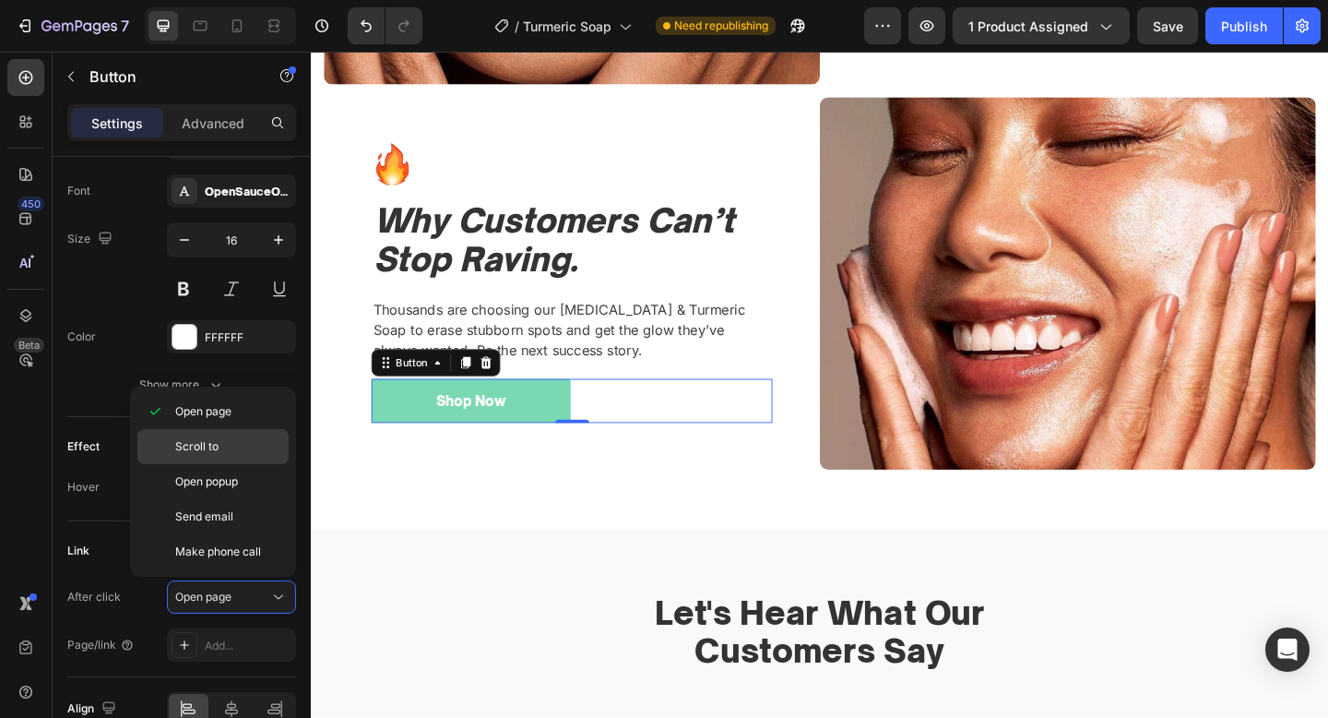
click at [271, 464] on div "Scroll to" at bounding box center [212, 481] width 151 height 35
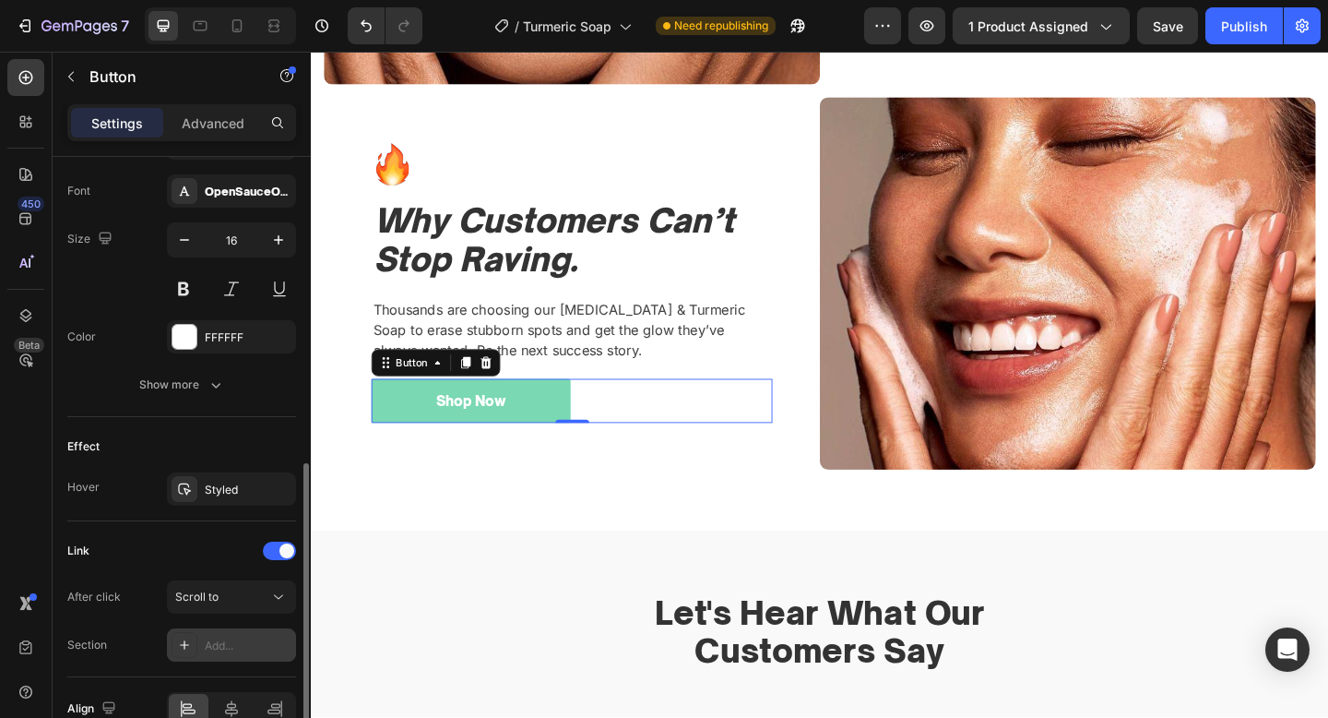
click at [230, 633] on div "Add..." at bounding box center [231, 644] width 129 height 33
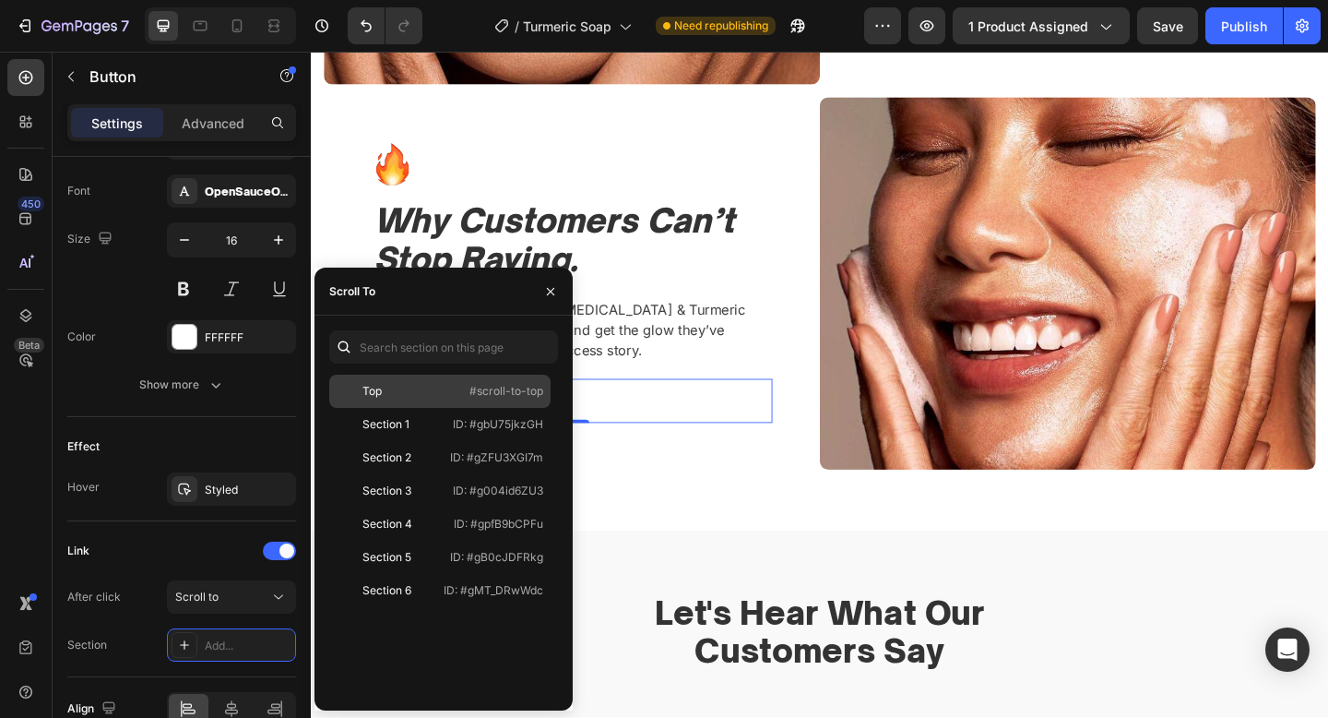
click at [414, 390] on div "Top" at bounding box center [390, 391] width 107 height 17
click at [777, 335] on p "Thousands are choosing our Kojic Acid & Turmeric Soap to erase stubborn spots a…" at bounding box center [594, 354] width 433 height 66
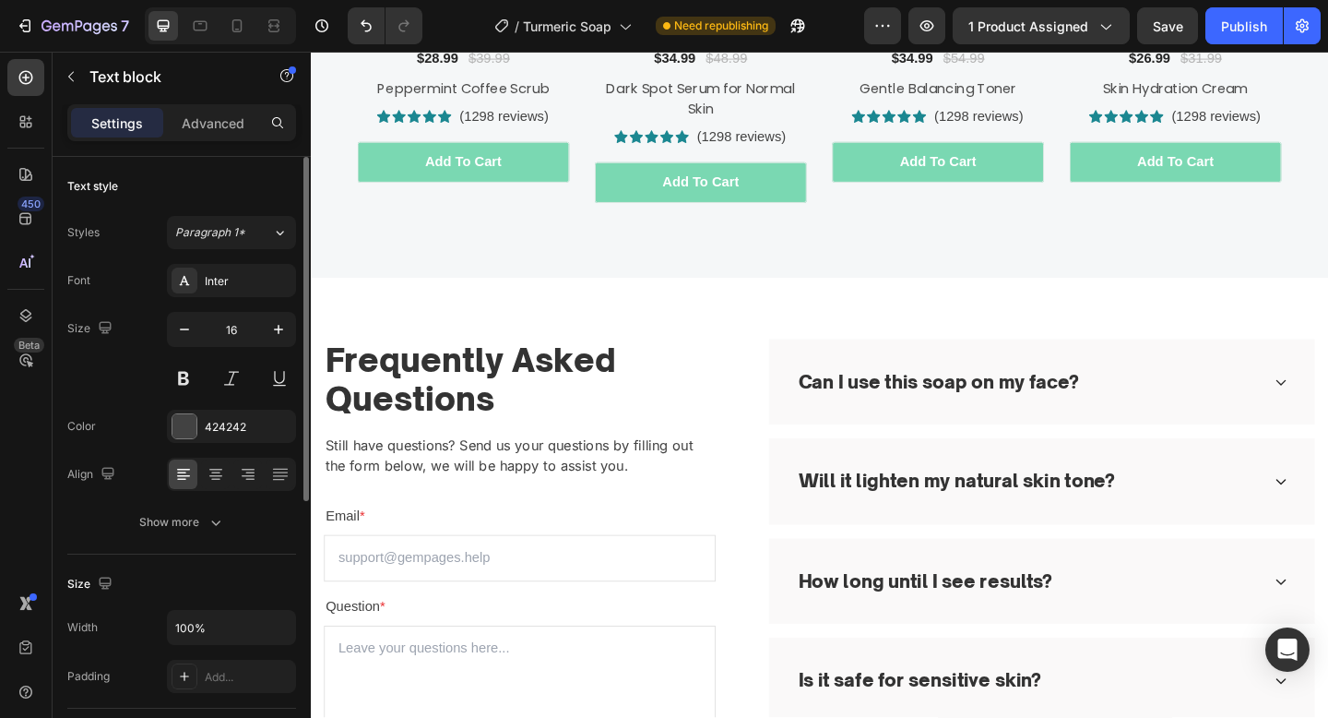
scroll to position [4140, 0]
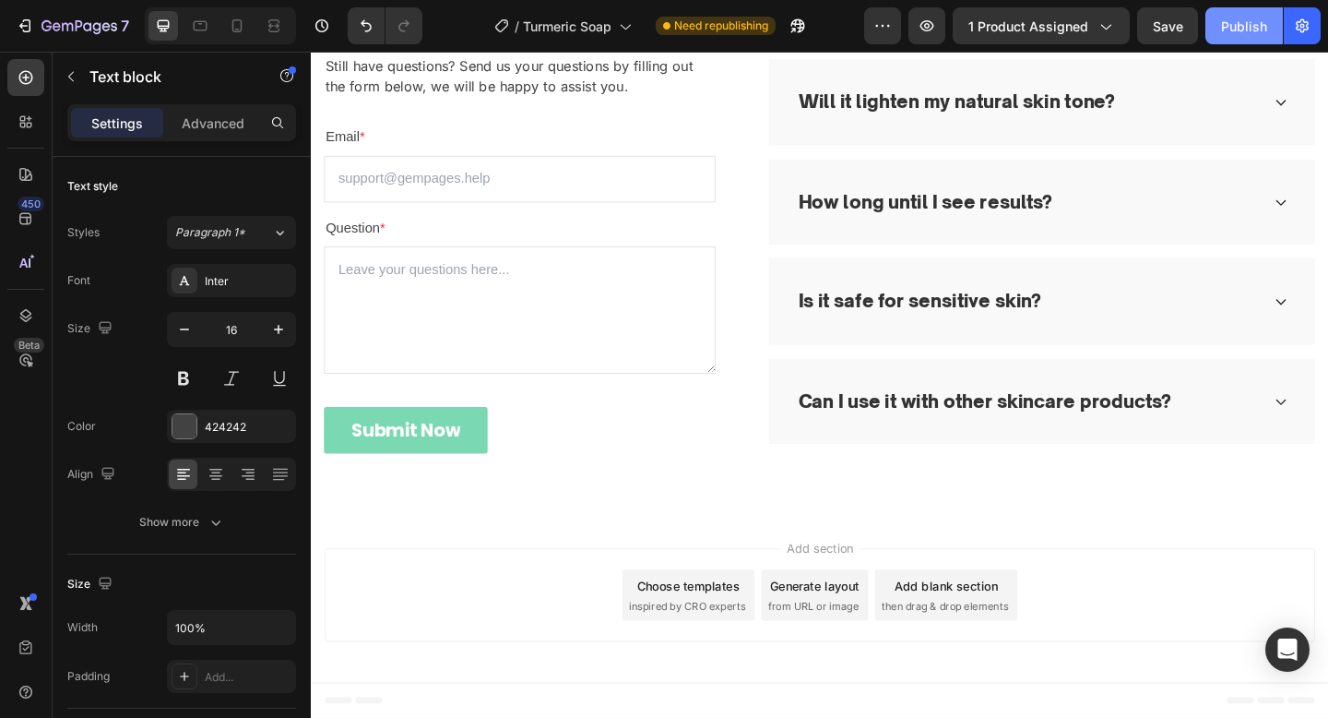
click at [1258, 23] on div "Publish" at bounding box center [1244, 26] width 46 height 19
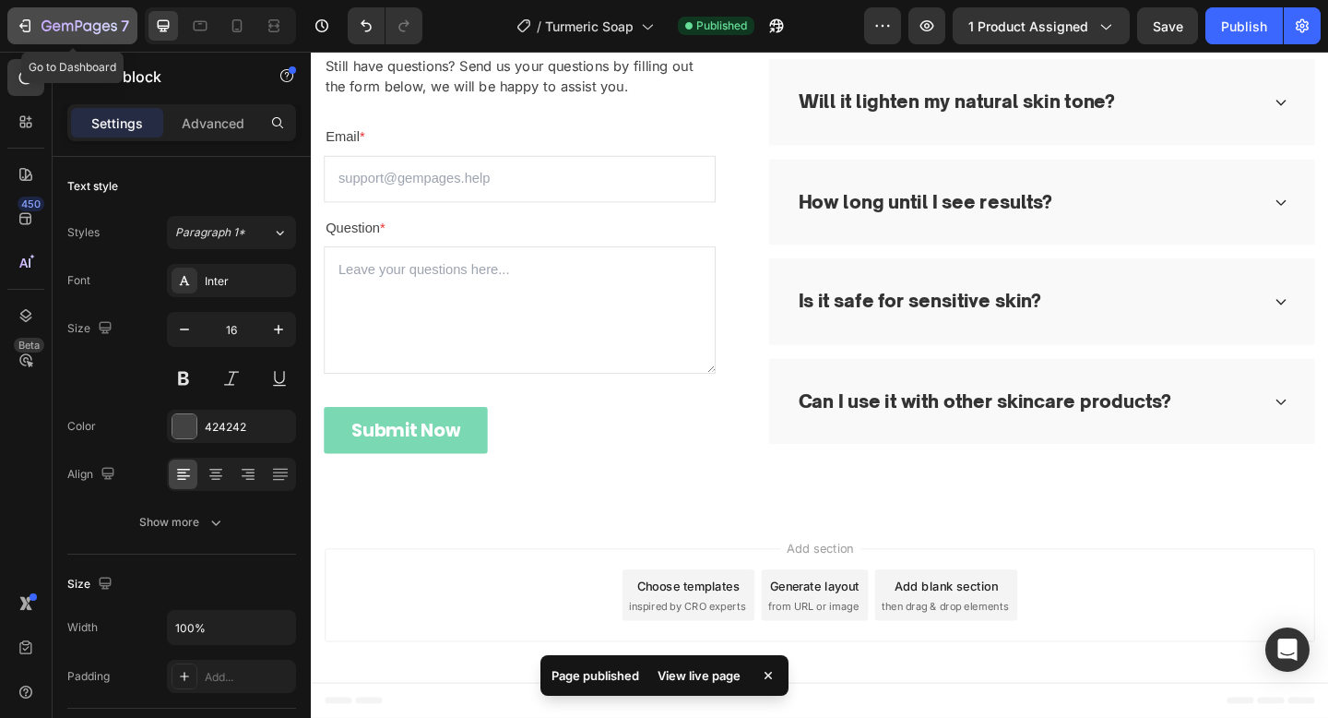
click at [26, 30] on icon "button" at bounding box center [25, 26] width 18 height 18
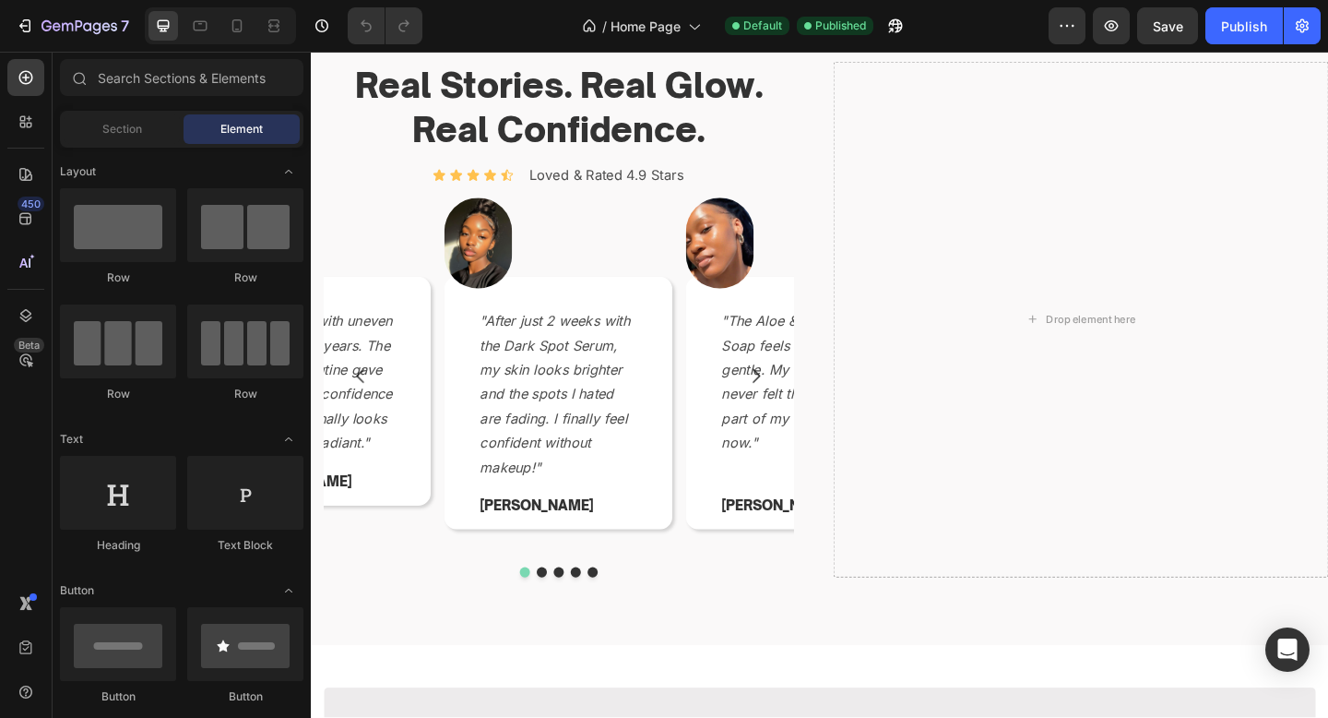
scroll to position [2244, 0]
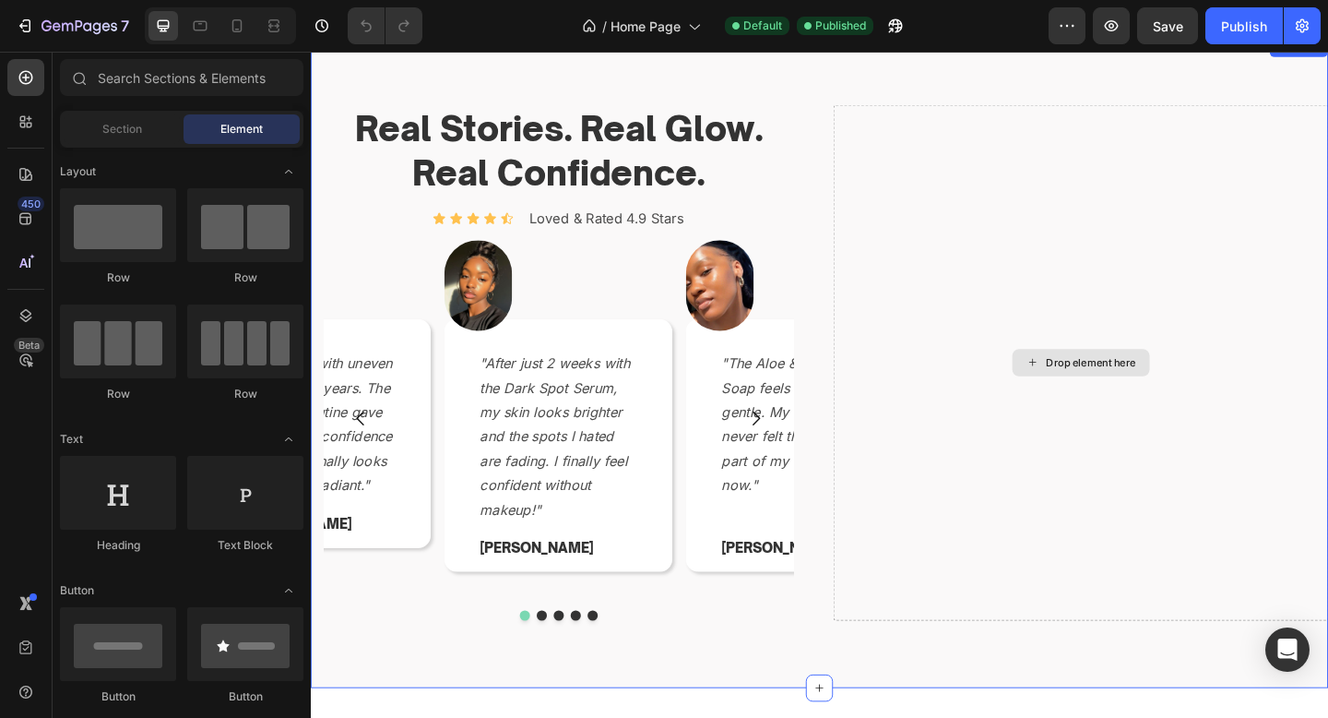
click at [1059, 324] on div "Drop element here" at bounding box center [1148, 391] width 539 height 562
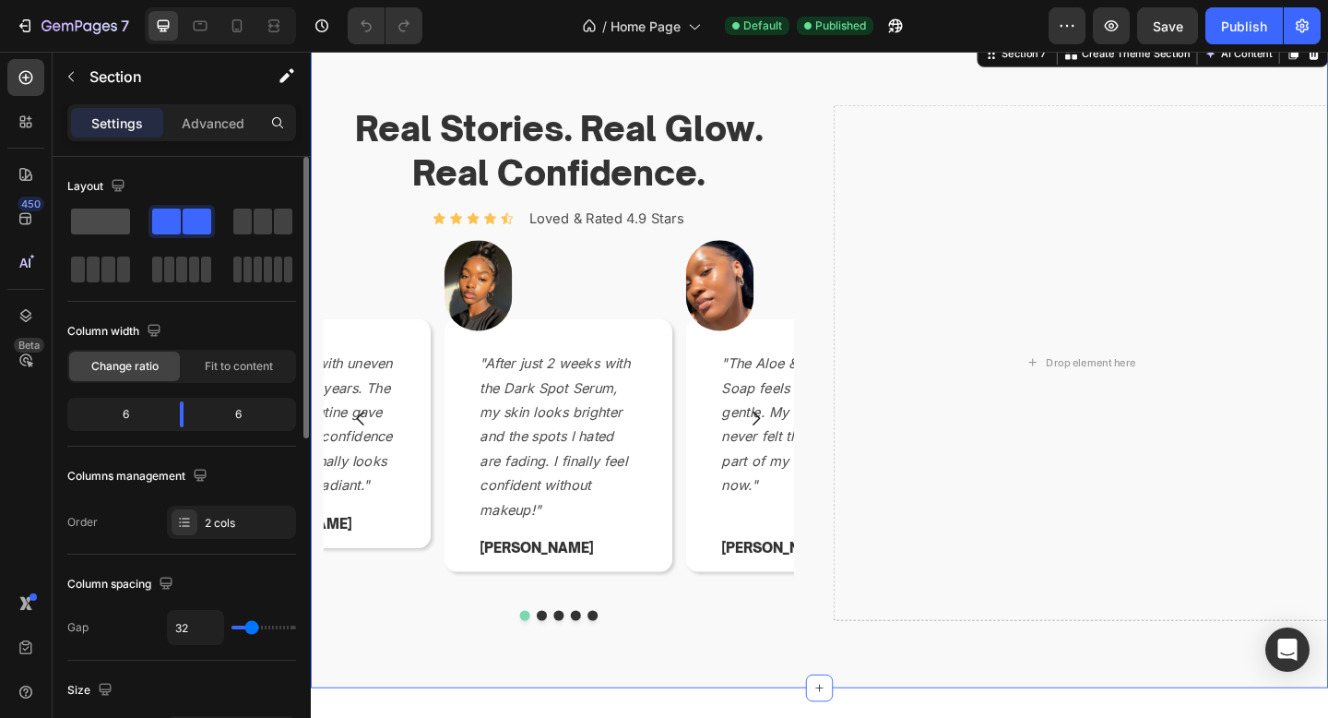
click at [83, 216] on span at bounding box center [100, 221] width 59 height 26
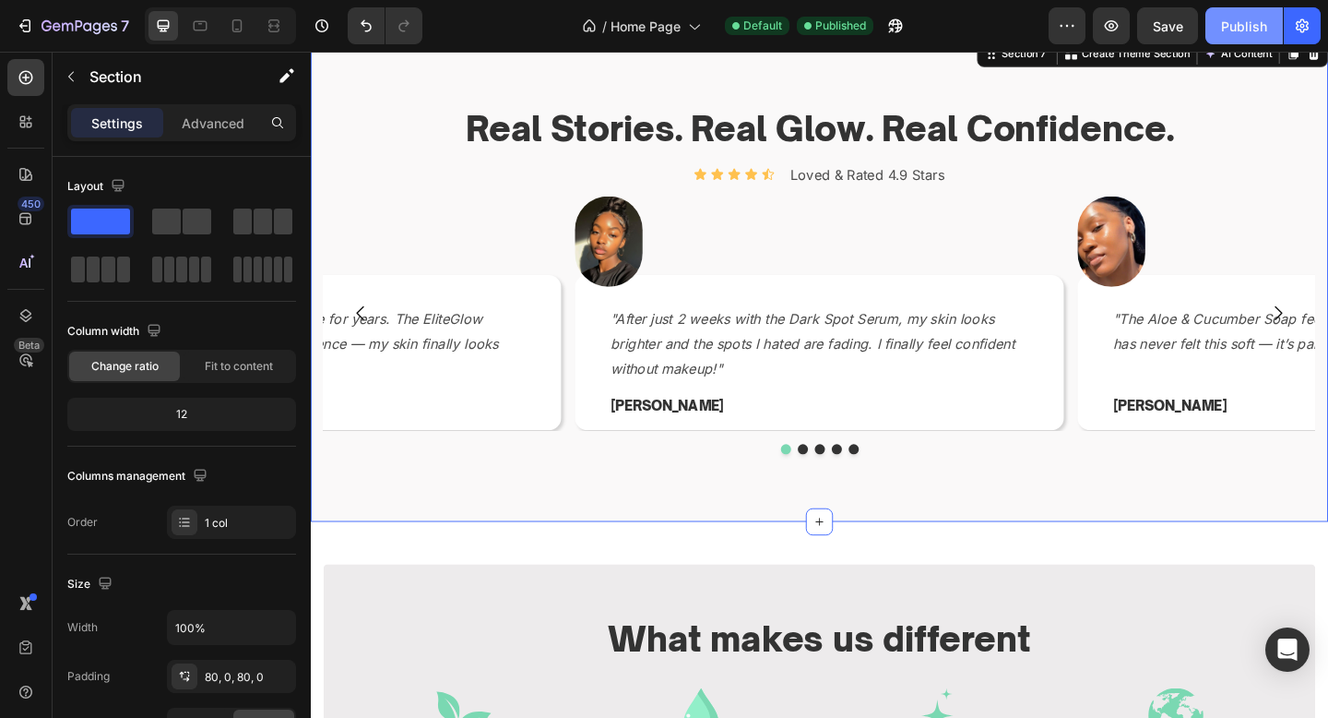
click at [1237, 13] on button "Publish" at bounding box center [1244, 25] width 77 height 37
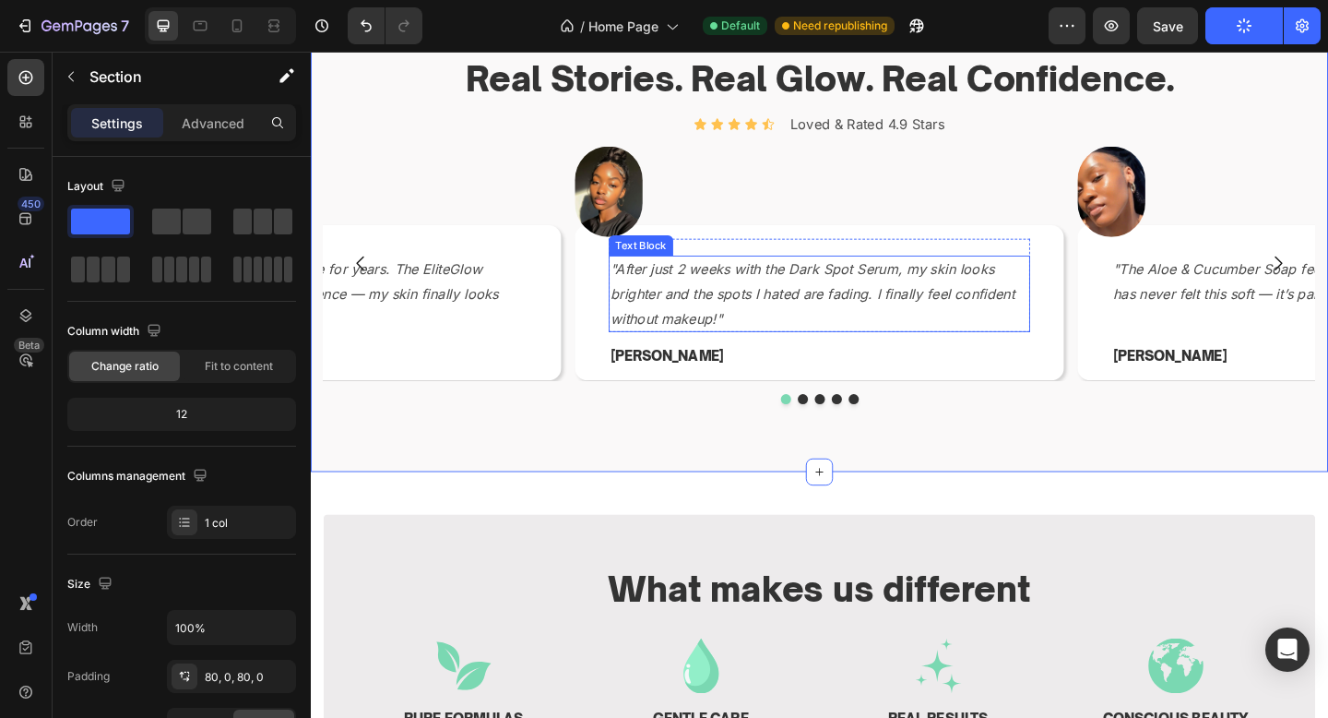
scroll to position [2297, 0]
